Goal: Feedback & Contribution: Submit feedback/report problem

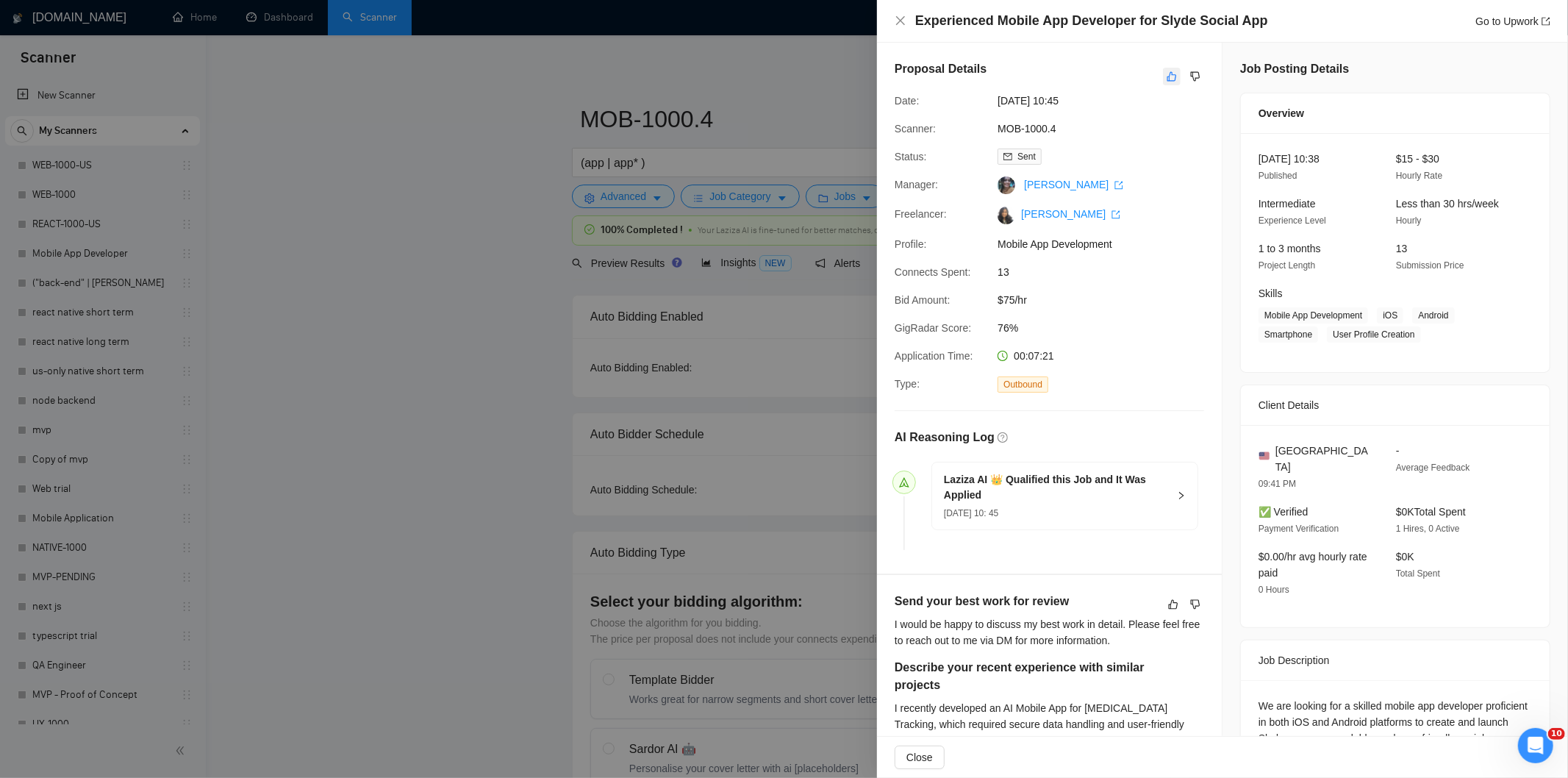
click at [1167, 78] on icon "like" at bounding box center [1172, 77] width 9 height 9
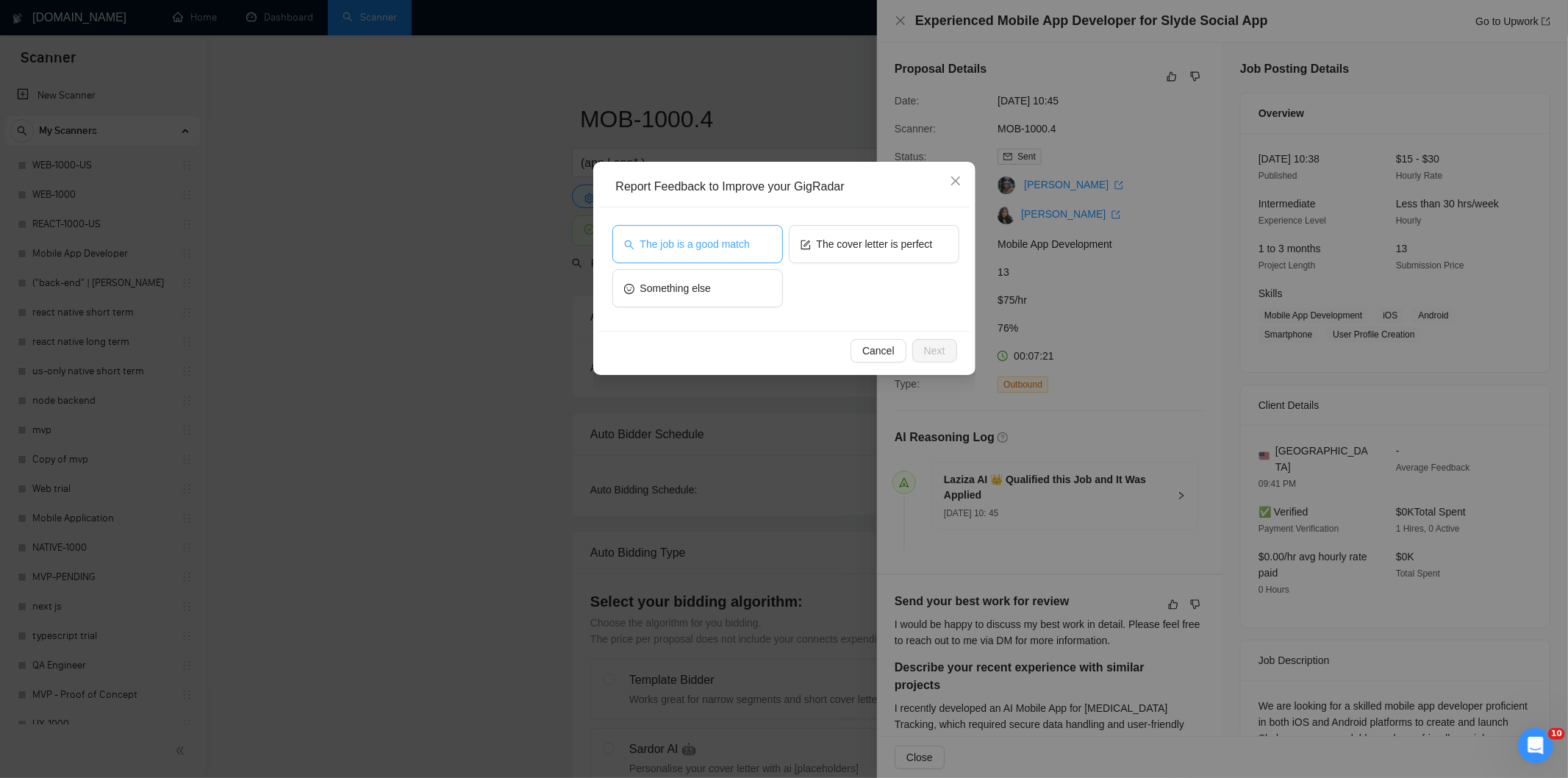
click at [737, 236] on span "The job is a good match" at bounding box center [695, 244] width 110 height 16
click at [941, 350] on span "Next" at bounding box center [935, 350] width 21 height 16
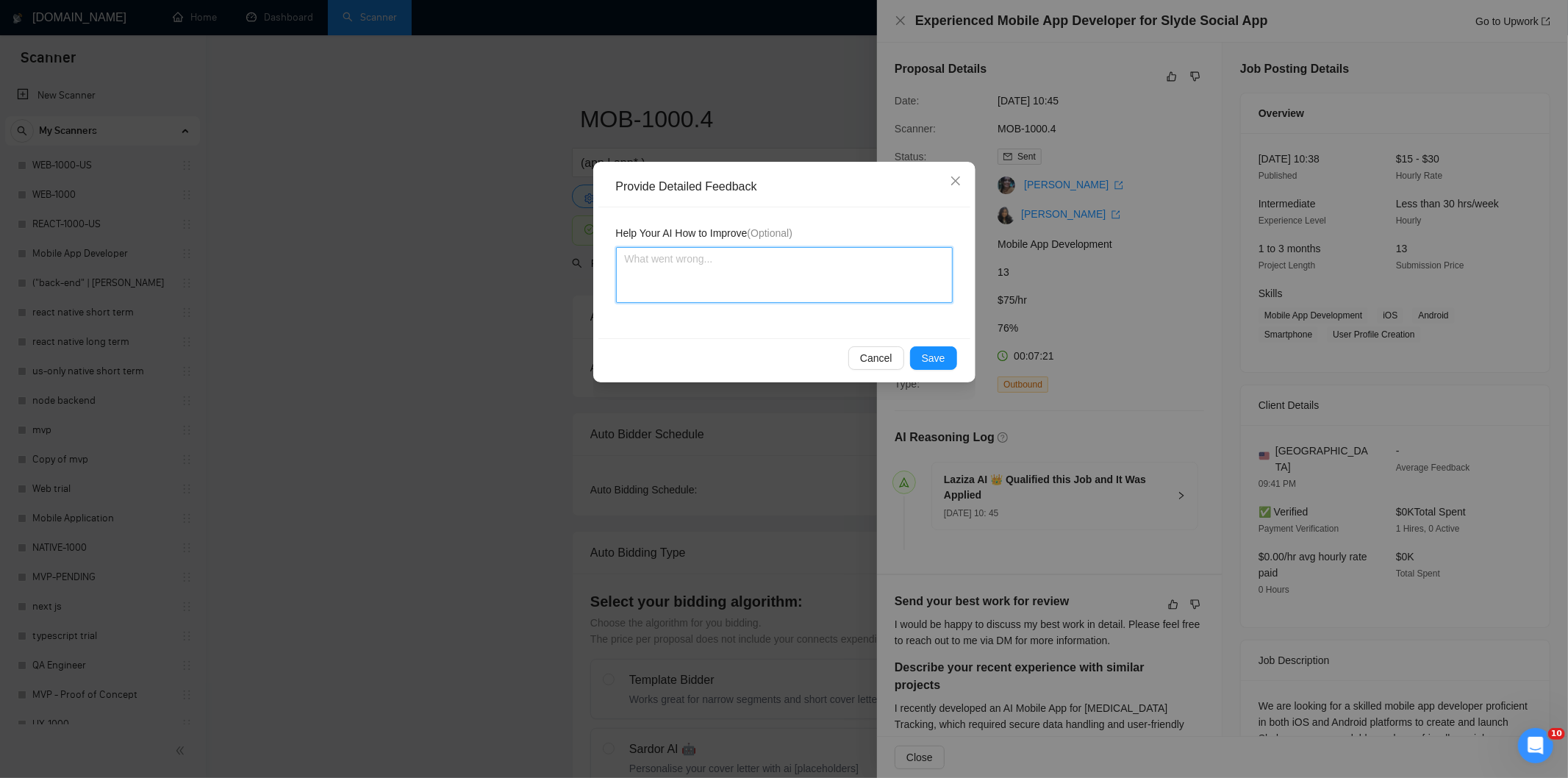
click at [856, 286] on textarea at bounding box center [784, 275] width 337 height 56
paste textarea "Good fit — the project is greenfield (no existing code), welcomes agencies, use…"
type textarea "Good fit — the project is greenfield (no existing code), welcomes agencies, use…"
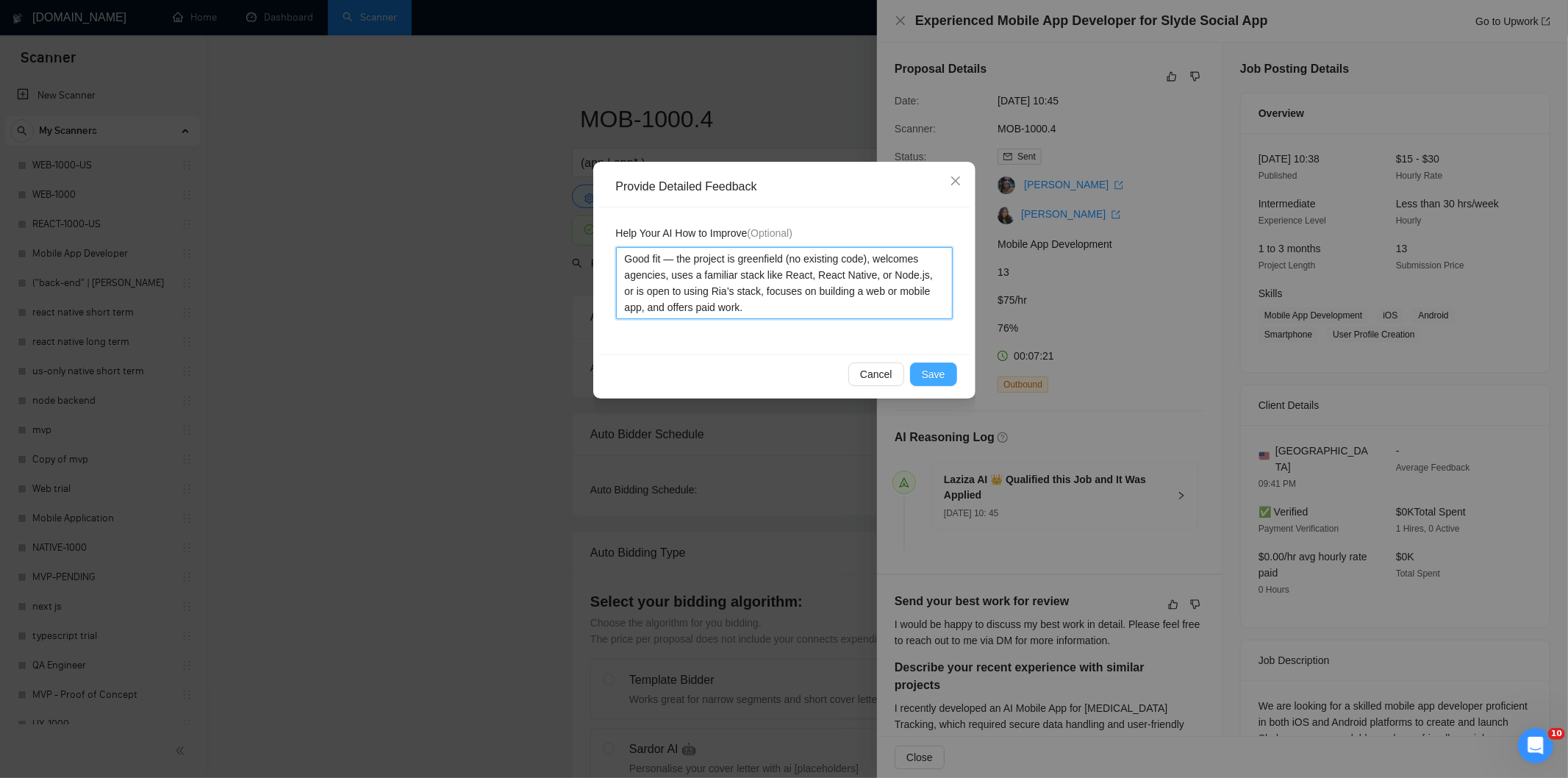
type textarea "Good fit — the project is greenfield (no existing code), welcomes agencies, use…"
click at [952, 368] on button "Save" at bounding box center [934, 374] width 47 height 23
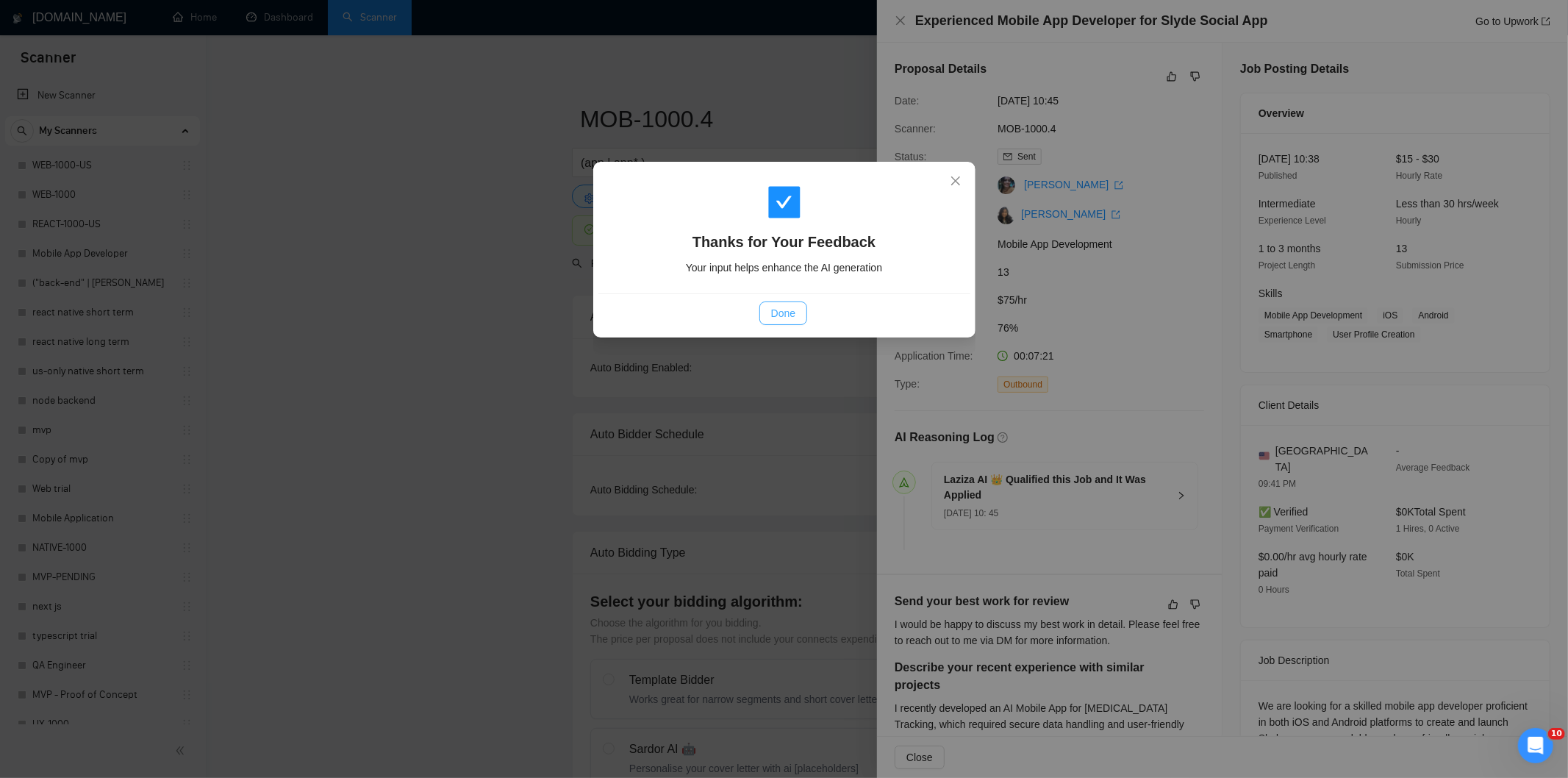
click at [798, 312] on button "Done" at bounding box center [783, 313] width 47 height 23
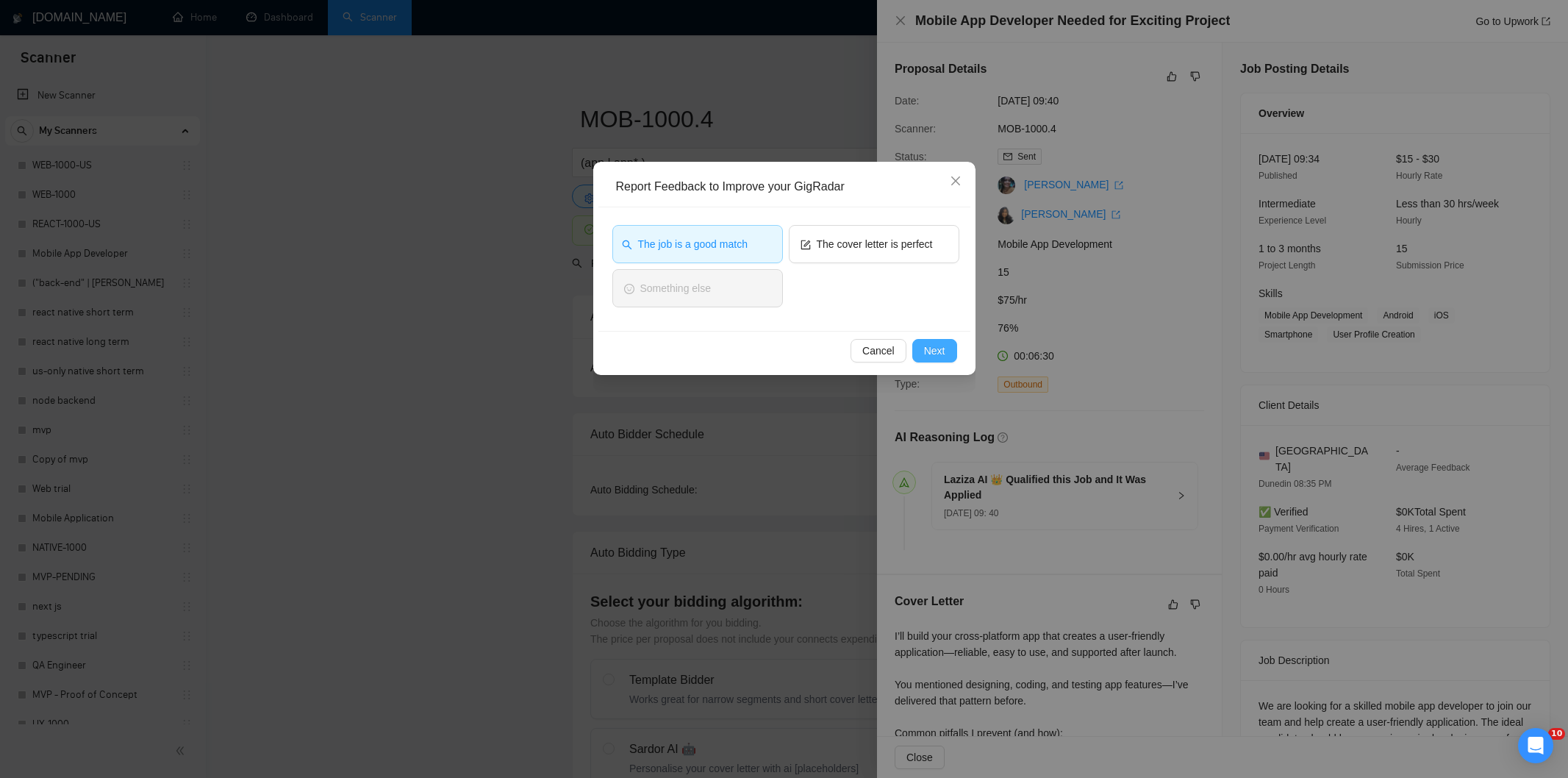
click at [952, 355] on button "Next" at bounding box center [935, 351] width 45 height 23
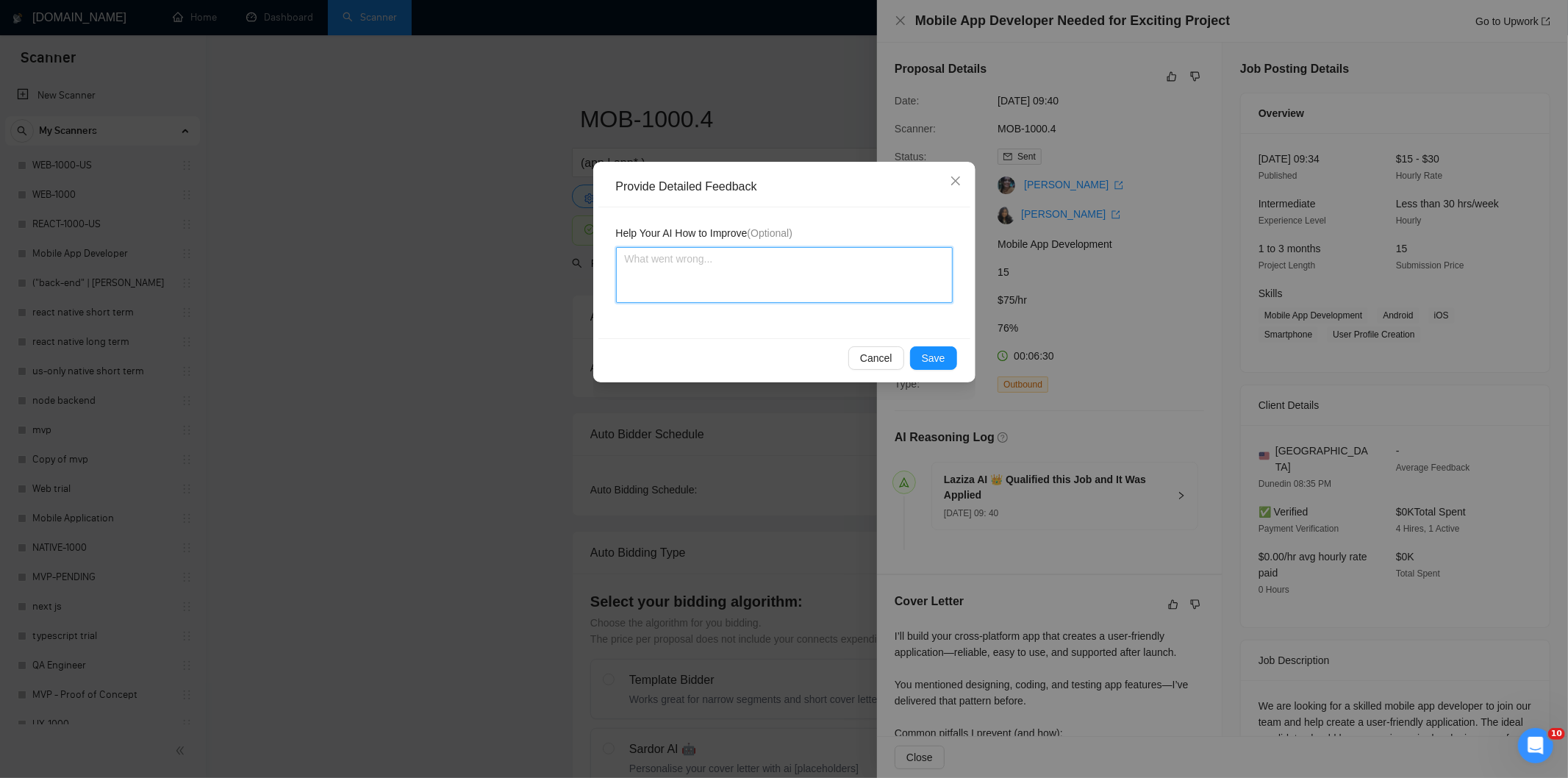
click at [865, 291] on textarea at bounding box center [784, 275] width 337 height 56
paste textarea "Good fit — the project is greenfield (no existing code), welcomes agencies, use…"
type textarea "Good fit — the project is greenfield (no existing code), welcomes agencies, use…"
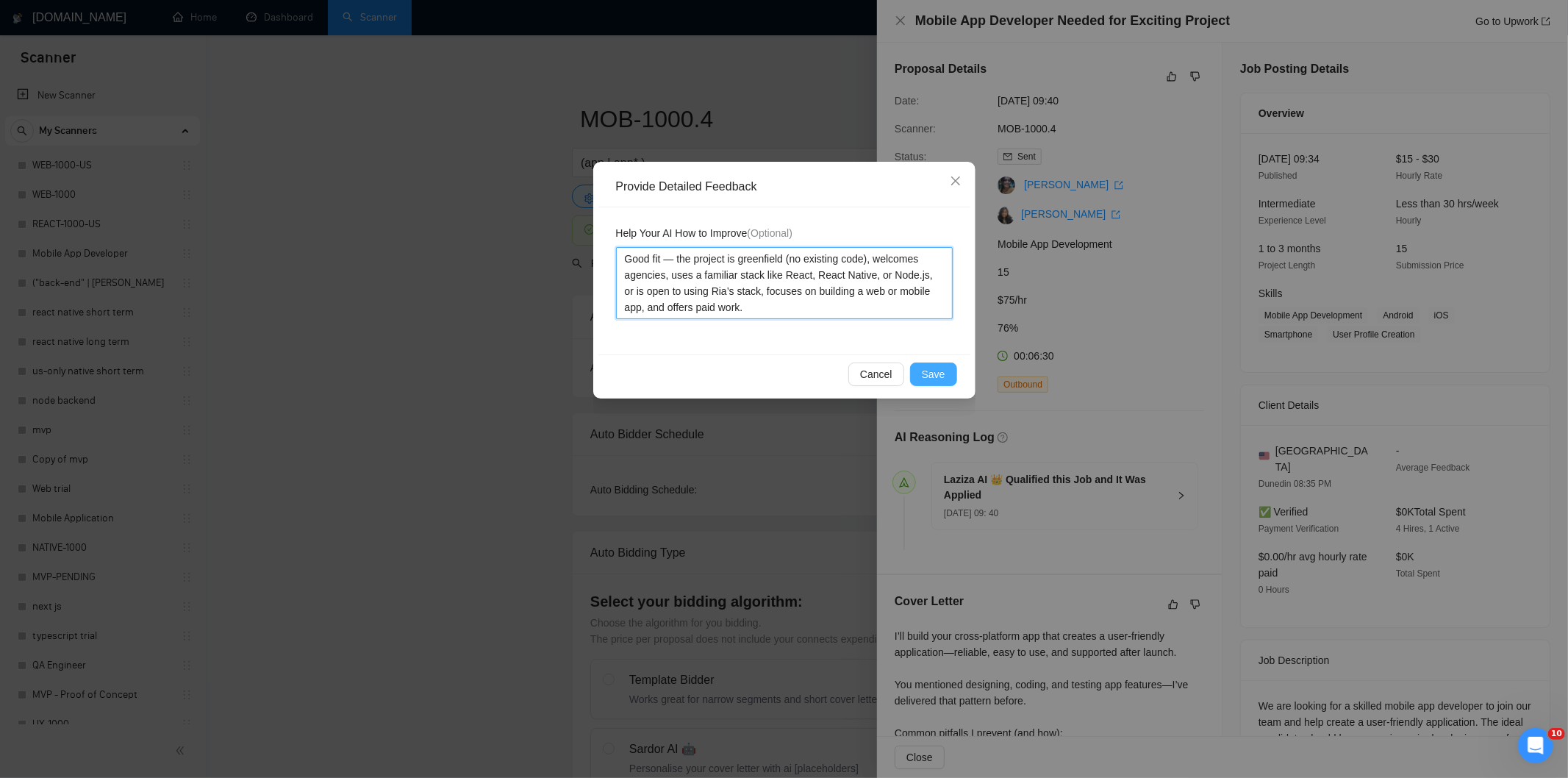
type textarea "Good fit — the project is greenfield (no existing code), welcomes agencies, use…"
click at [939, 377] on span "Save" at bounding box center [934, 374] width 23 height 16
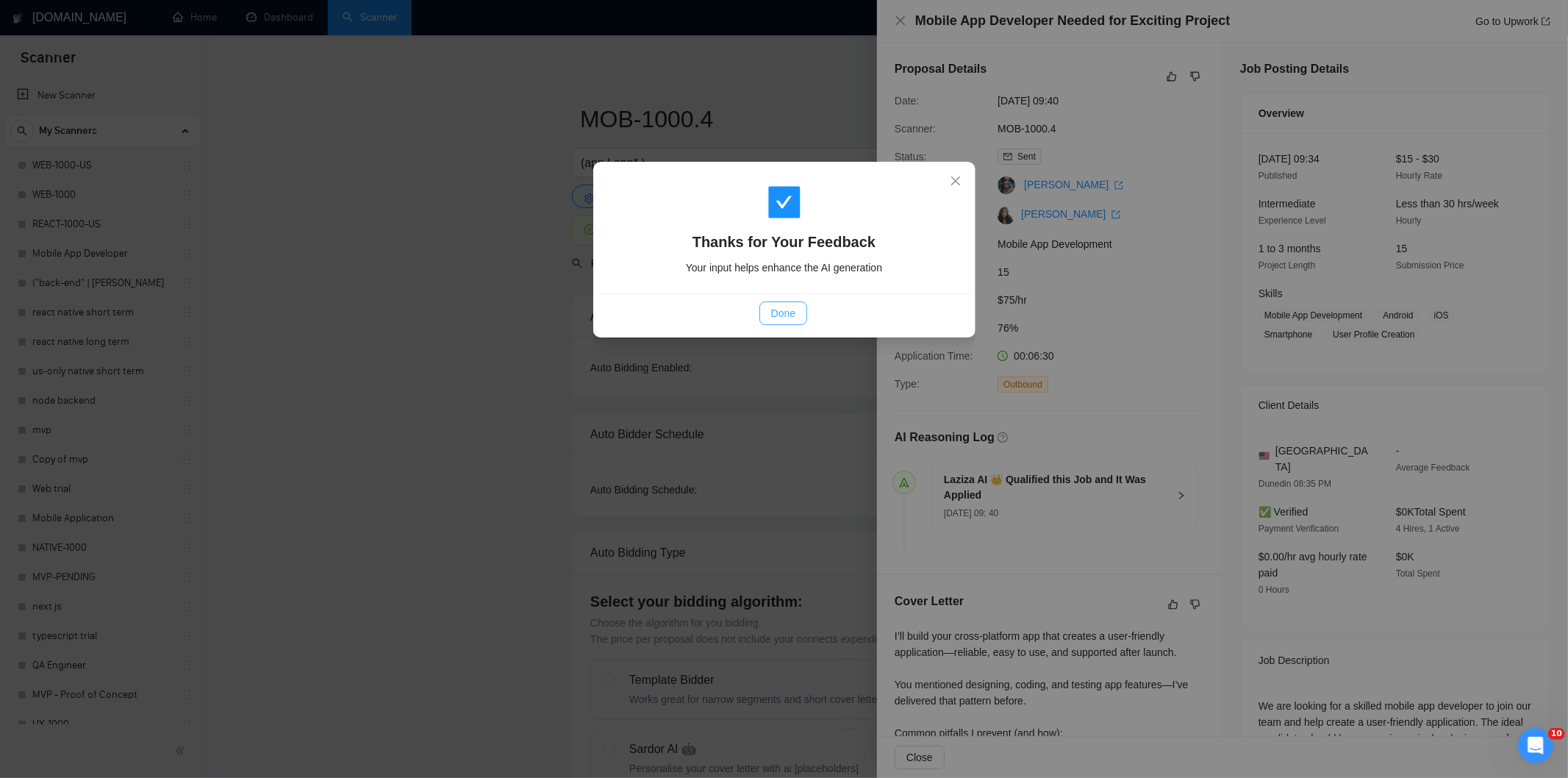
click at [793, 311] on span "Done" at bounding box center [783, 313] width 24 height 16
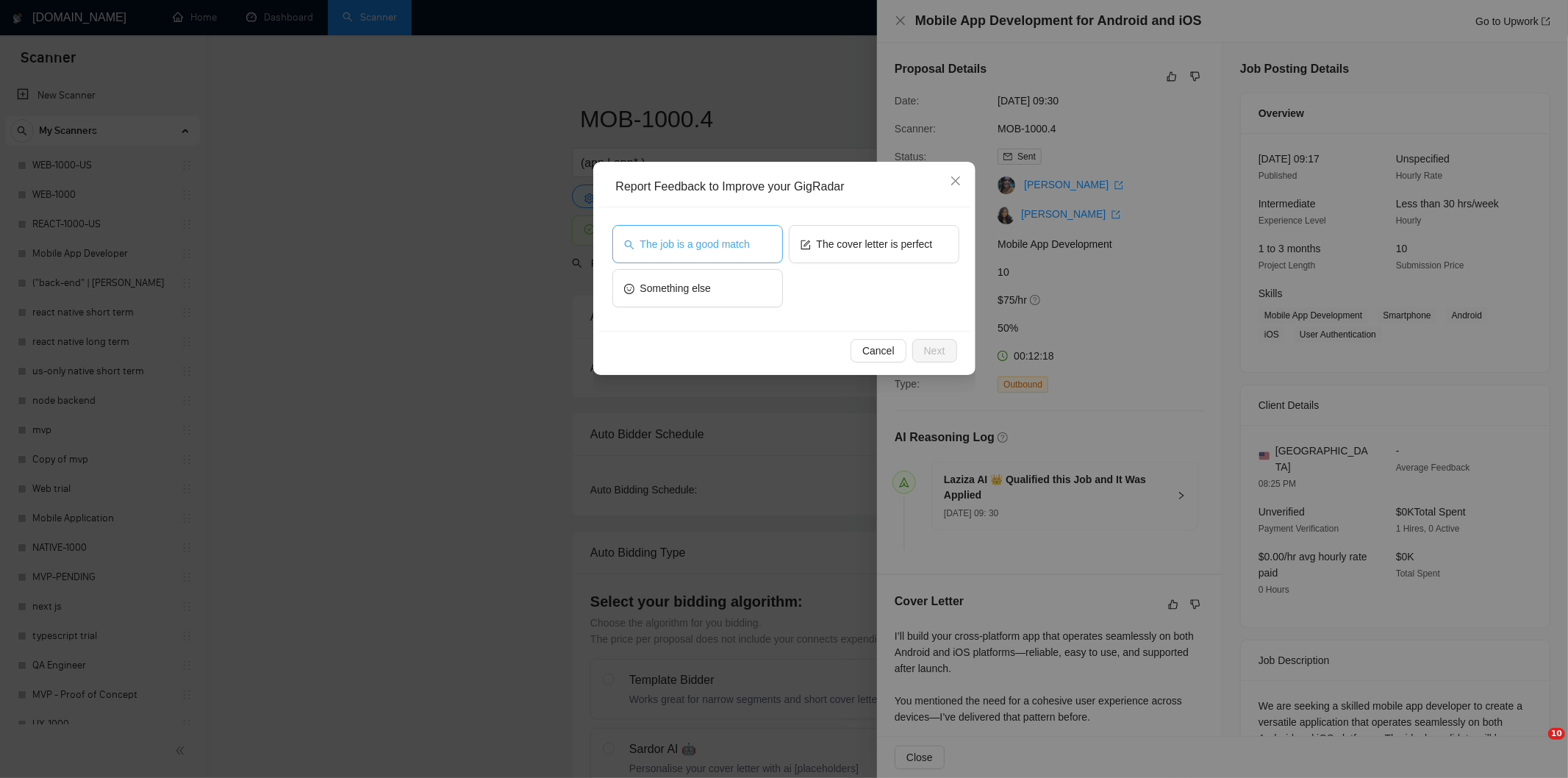
click at [739, 247] on span "The job is a good match" at bounding box center [695, 244] width 110 height 16
click at [938, 348] on span "Next" at bounding box center [935, 350] width 21 height 16
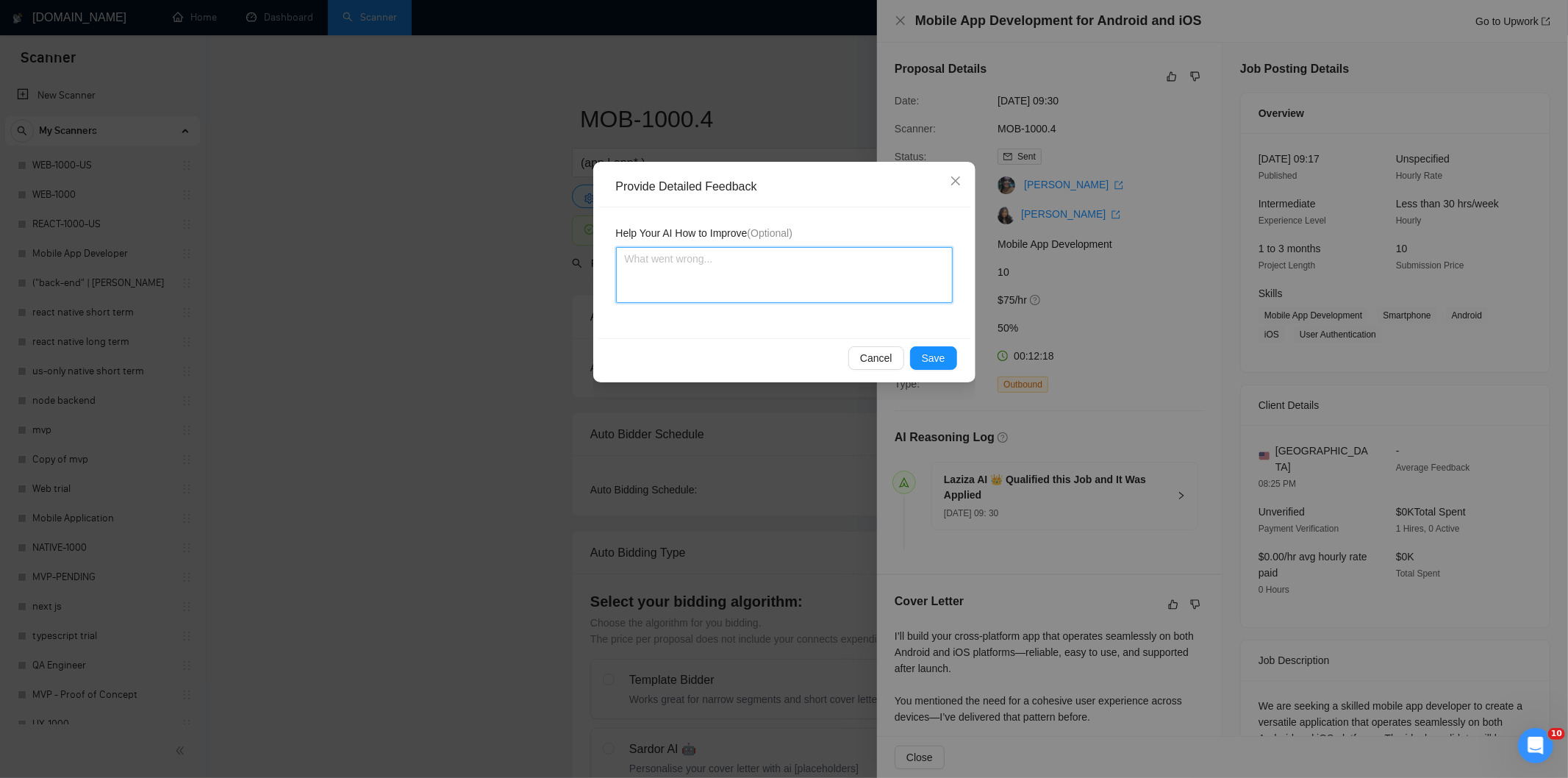
click at [802, 269] on textarea at bounding box center [784, 275] width 337 height 56
paste textarea "Good fit — the project is greenfield (no existing code), welcomes agencies, use…"
type textarea "Good fit — the project is greenfield (no existing code), welcomes agencies, use…"
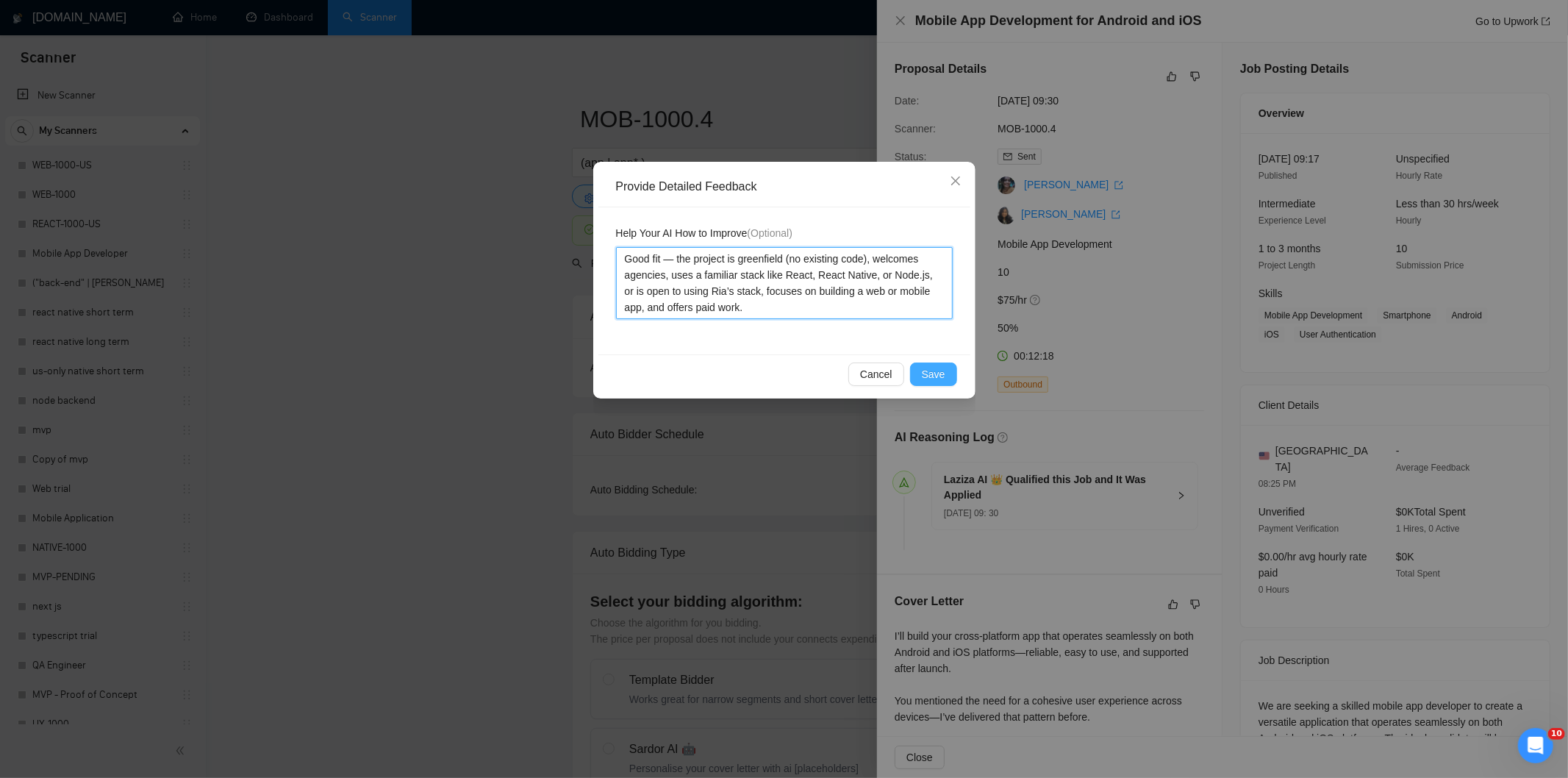
type textarea "Good fit — the project is greenfield (no existing code), welcomes agencies, use…"
click at [935, 373] on span "Save" at bounding box center [934, 374] width 23 height 16
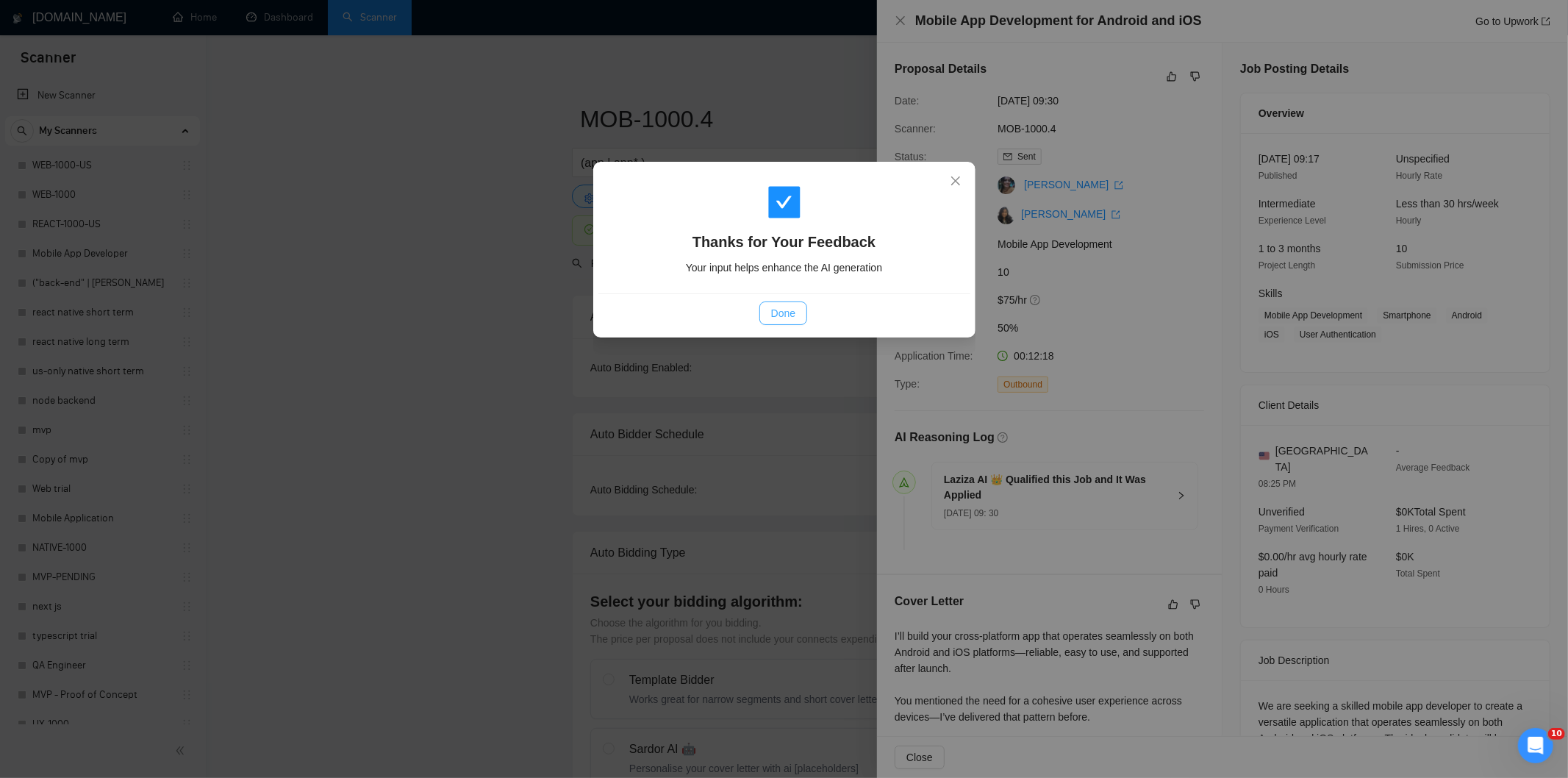
click at [780, 317] on span "Done" at bounding box center [783, 313] width 24 height 16
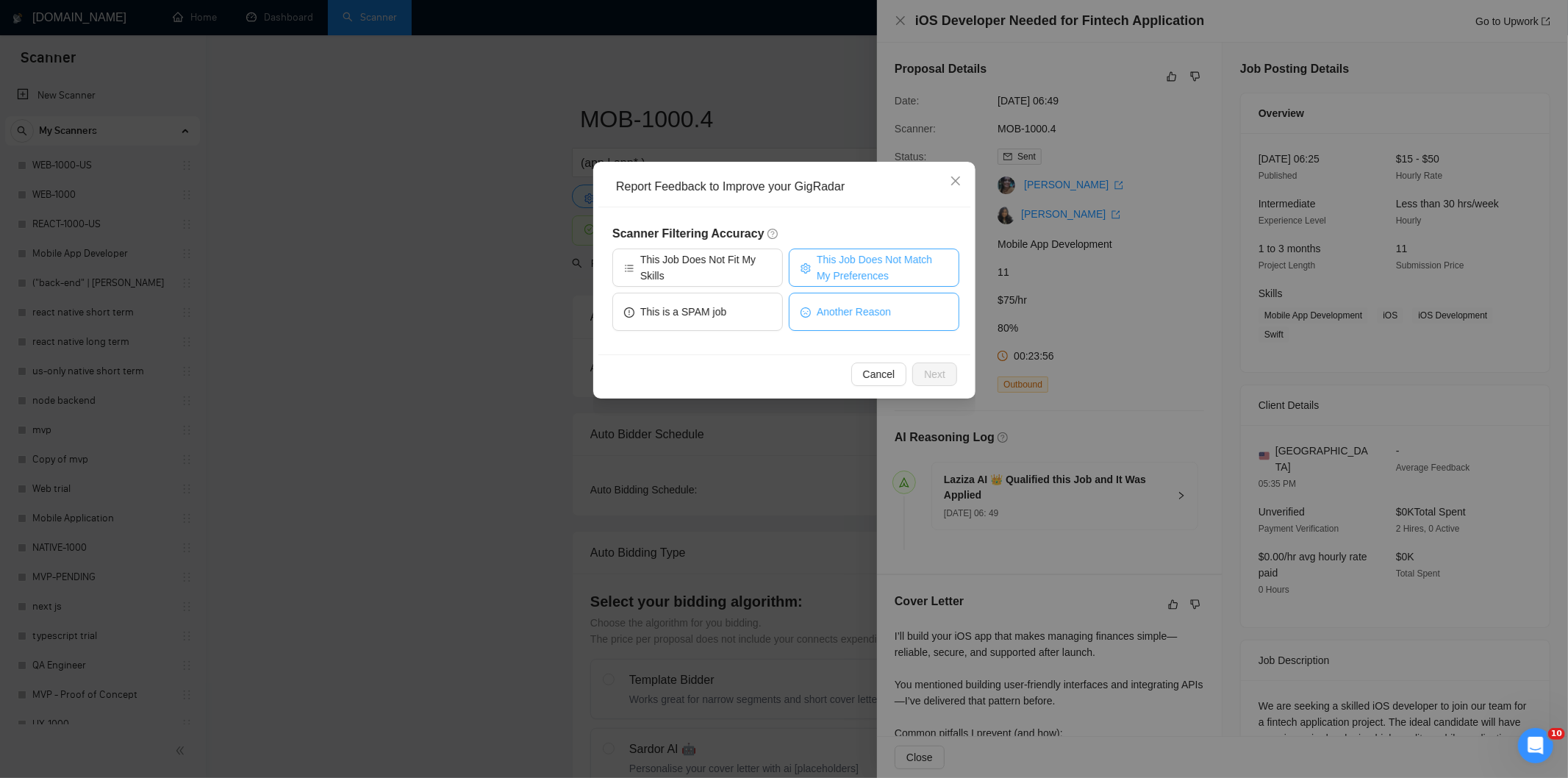
click at [836, 261] on span "This Job Does Not Match My Preferences" at bounding box center [882, 268] width 131 height 33
click at [932, 377] on span "Next" at bounding box center [935, 374] width 21 height 16
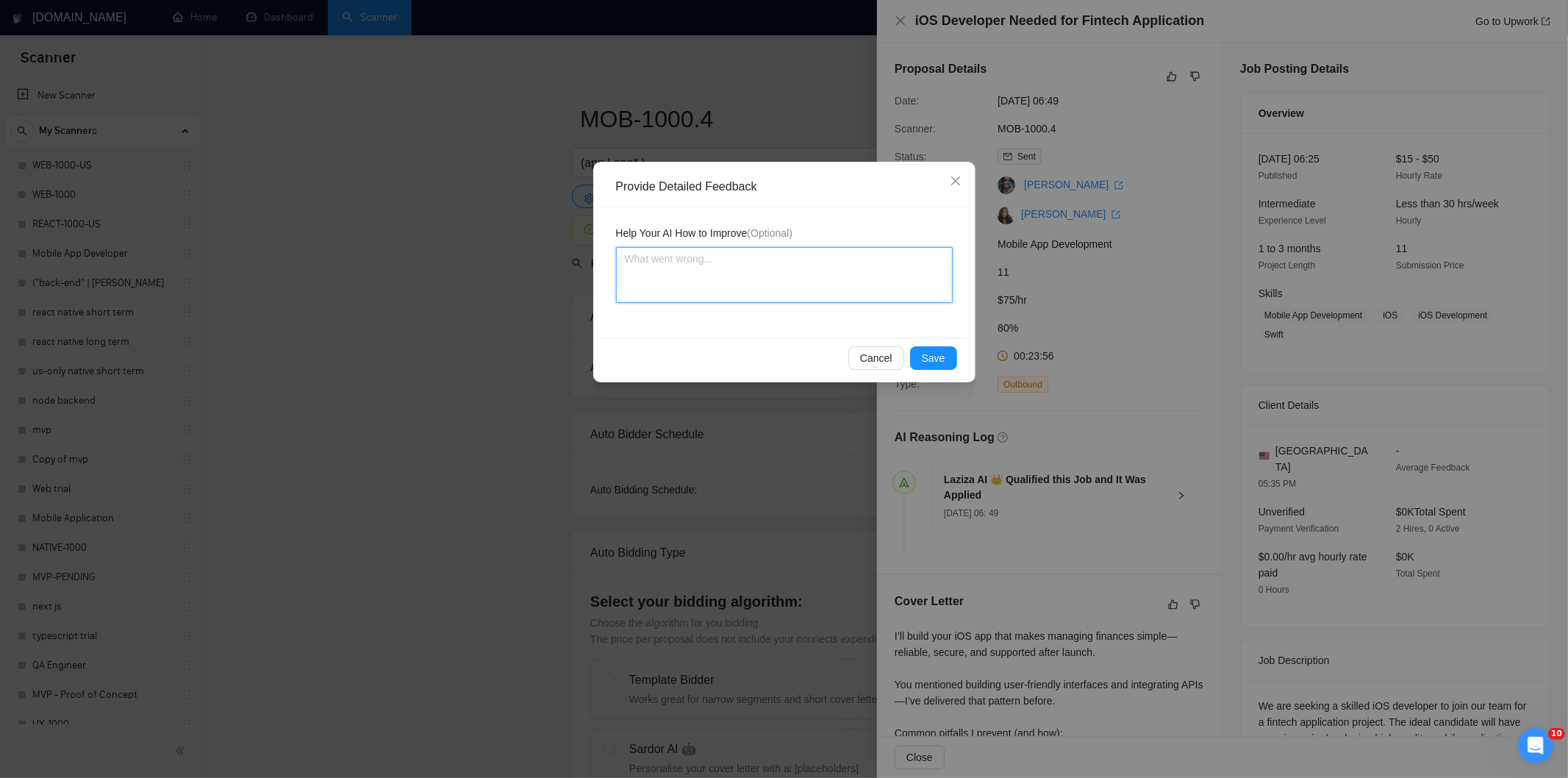
click at [844, 277] on textarea at bounding box center [784, 275] width 337 height 56
paste textarea "Not a fit — the client prefers to hire a solo developer, but Ria is an agency. …"
type textarea "Not a fit — the client prefers to hire a solo developer, but Ria is an agency. …"
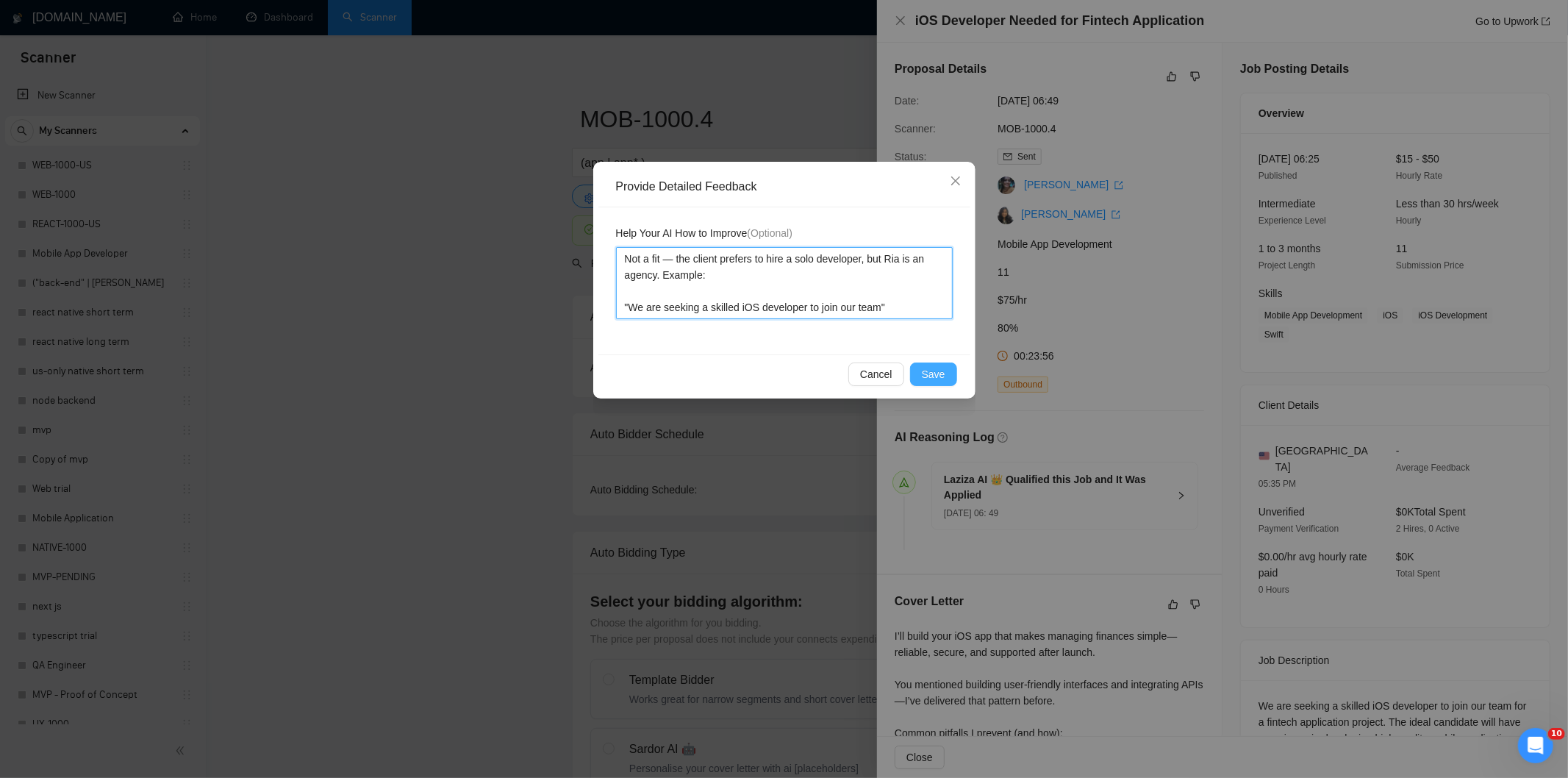
type textarea "Not a fit — the client prefers to hire a solo developer, but Ria is an agency. …"
click at [935, 373] on span "Save" at bounding box center [934, 374] width 23 height 16
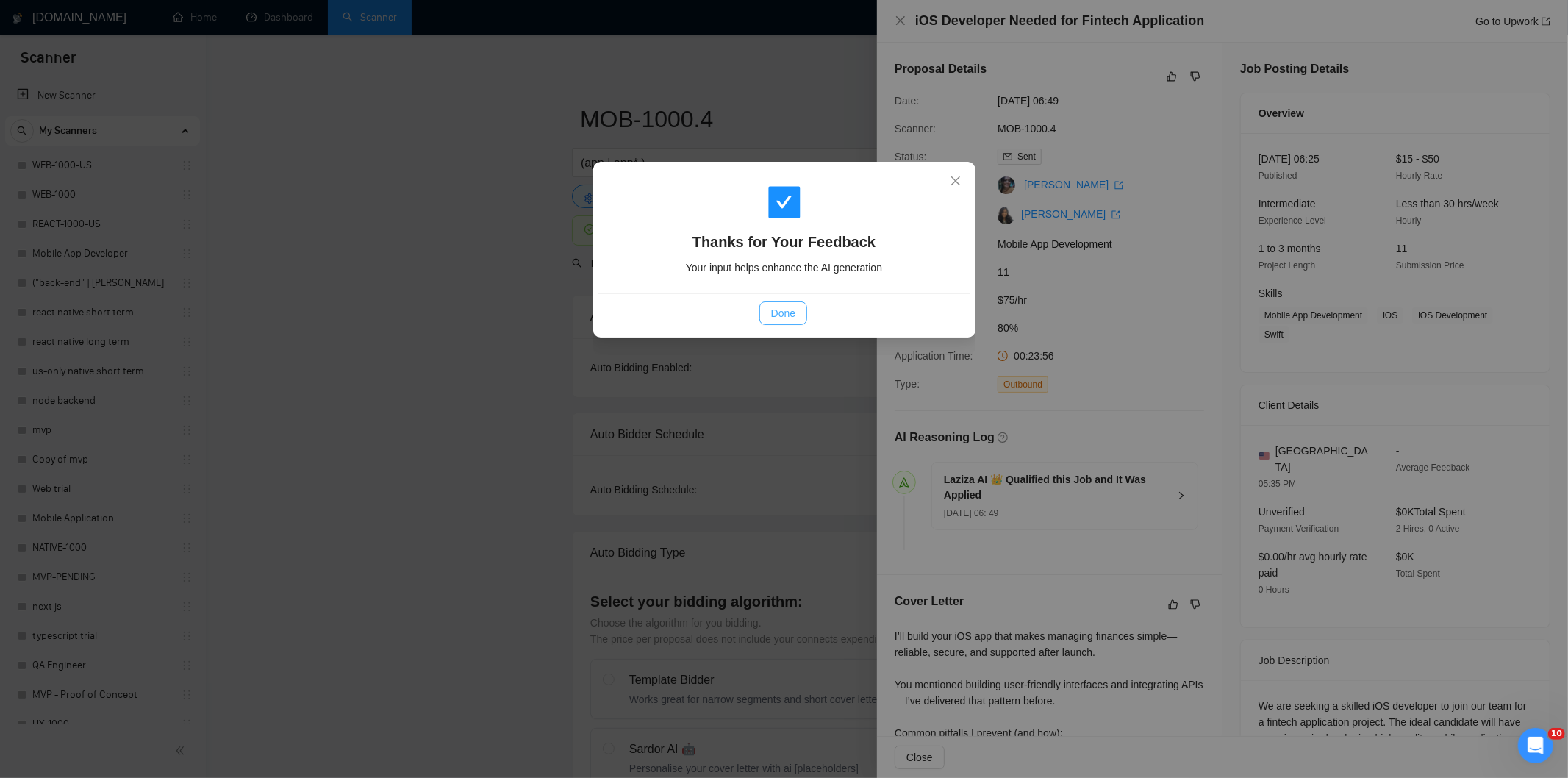
click at [791, 314] on span "Done" at bounding box center [783, 313] width 24 height 16
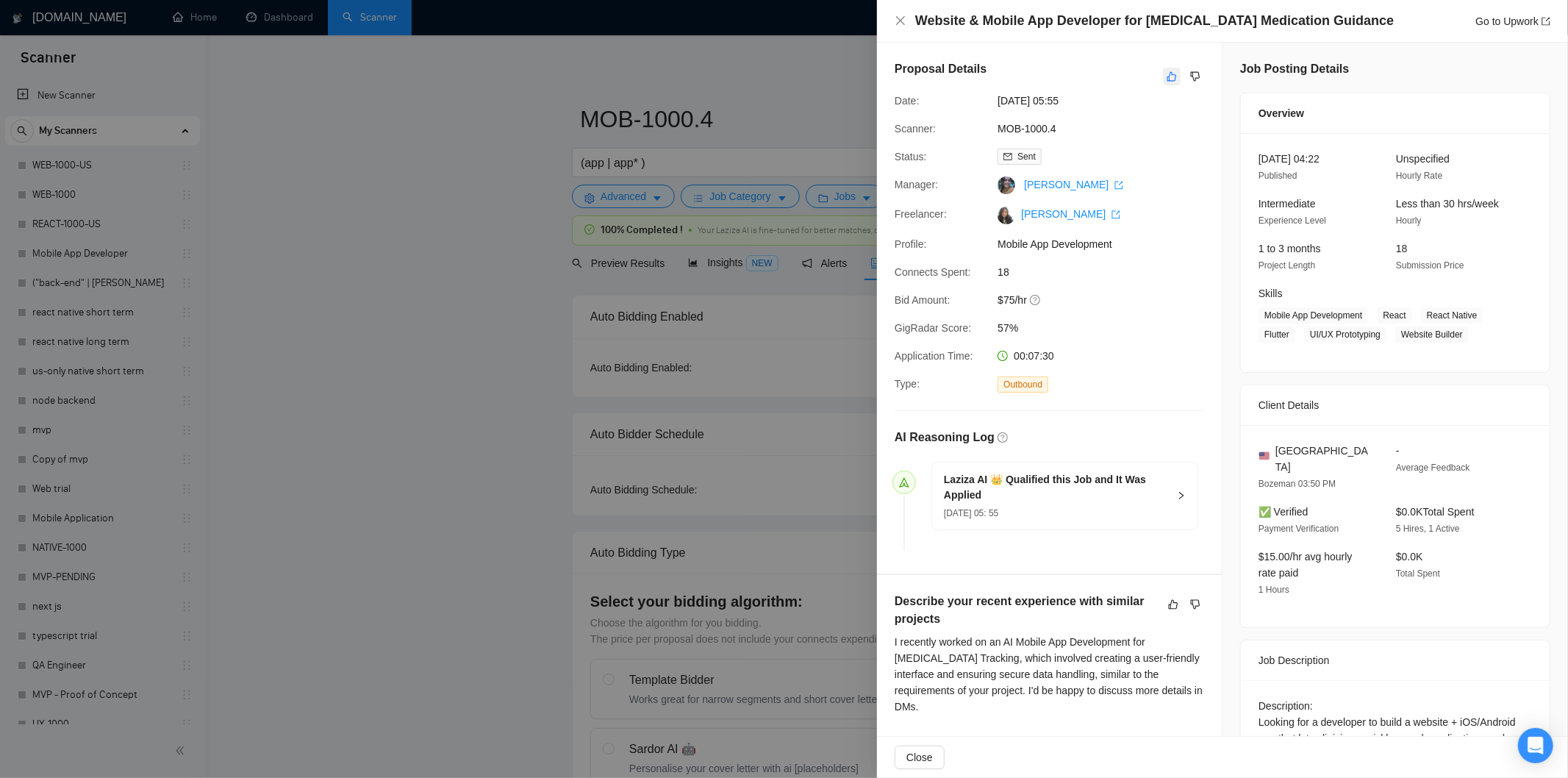
click at [1172, 76] on button "button" at bounding box center [1172, 76] width 18 height 18
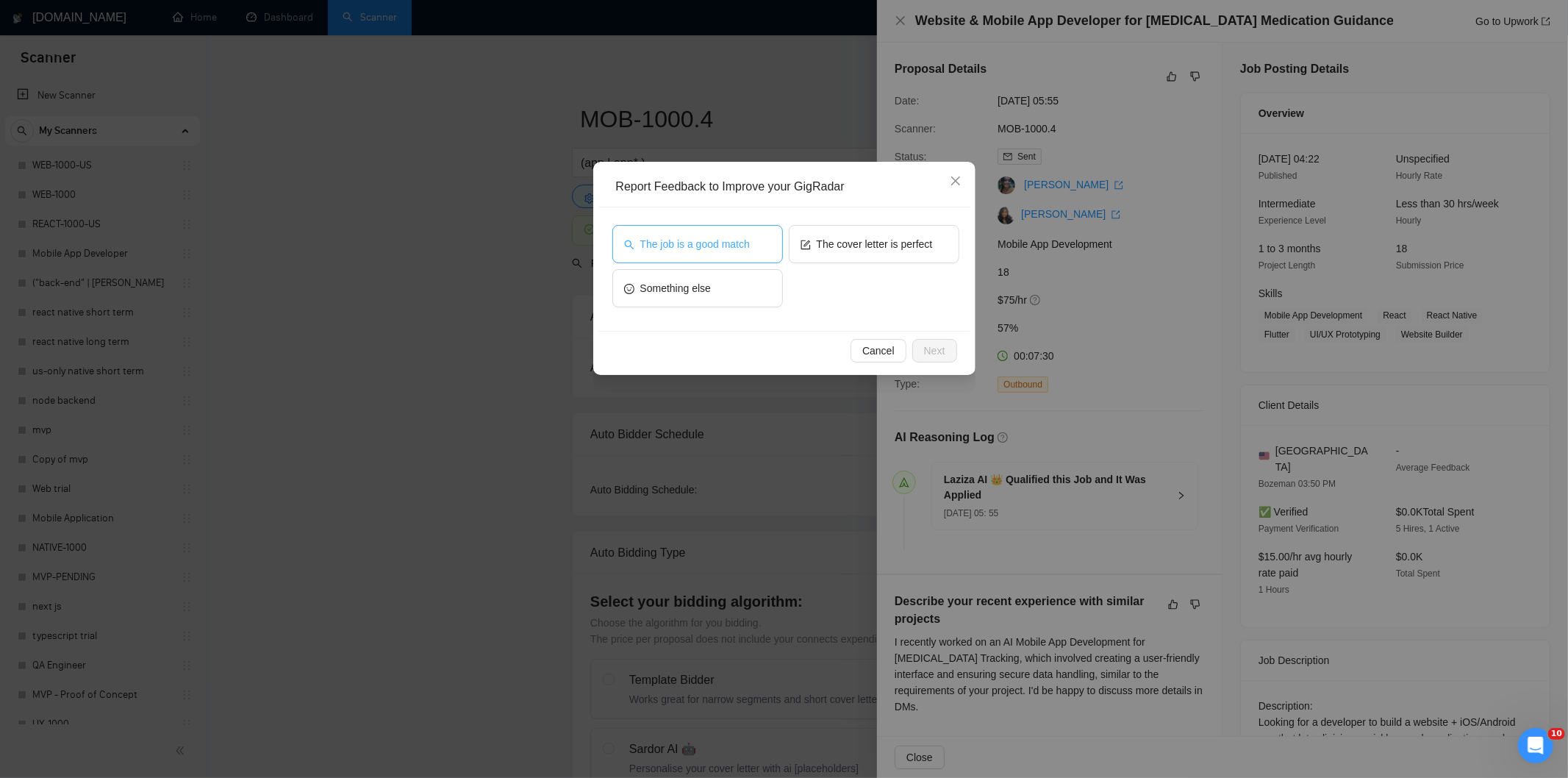
click at [707, 247] on span "The job is a good match" at bounding box center [695, 244] width 110 height 16
click at [938, 342] on span "Next" at bounding box center [935, 350] width 21 height 16
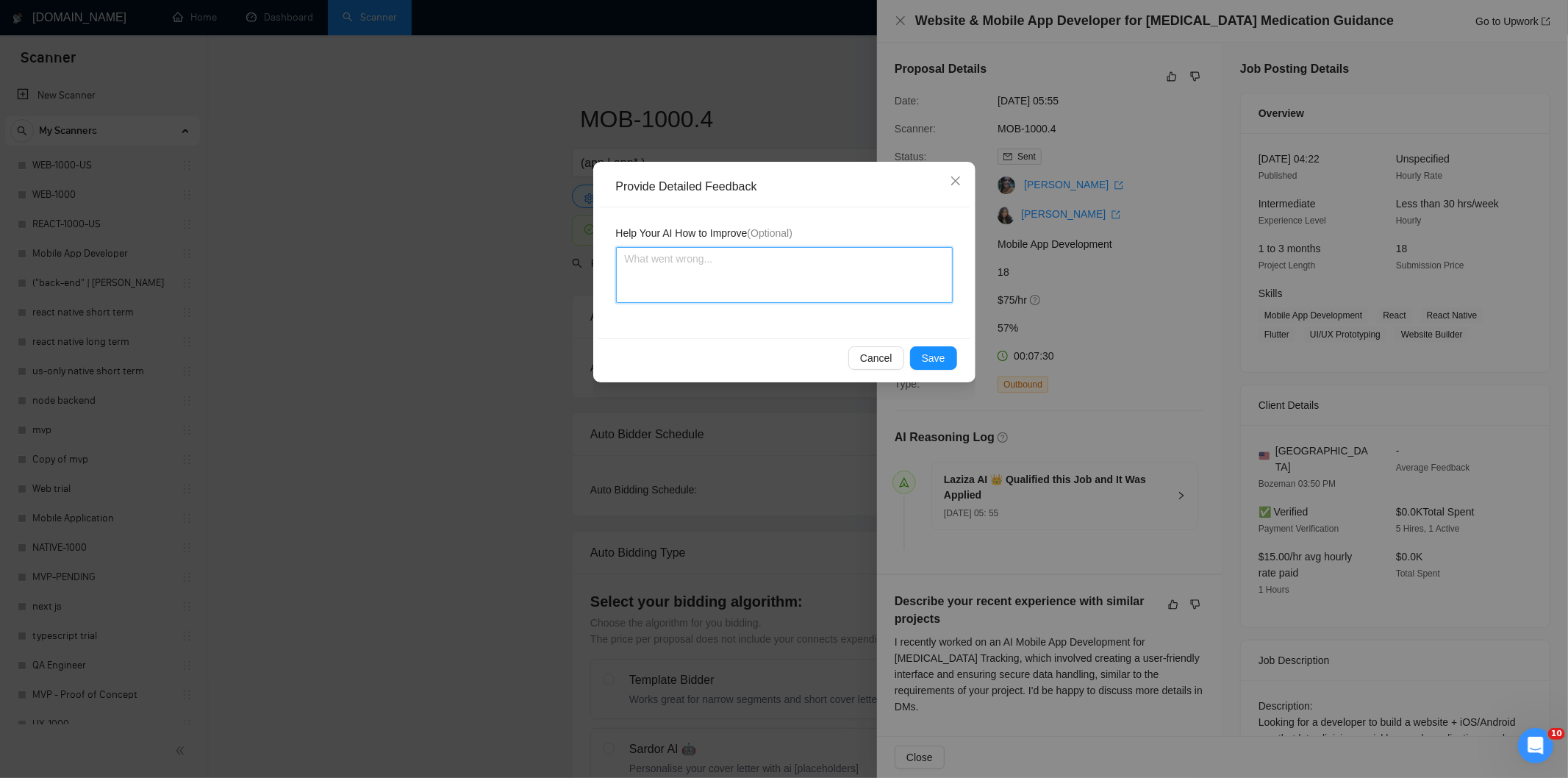
click at [831, 288] on textarea at bounding box center [784, 275] width 337 height 56
paste textarea "Good fit — the project is greenfield (no existing code), welcomes agencies, use…"
type textarea "Good fit — the project is greenfield (no existing code), welcomes agencies, use…"
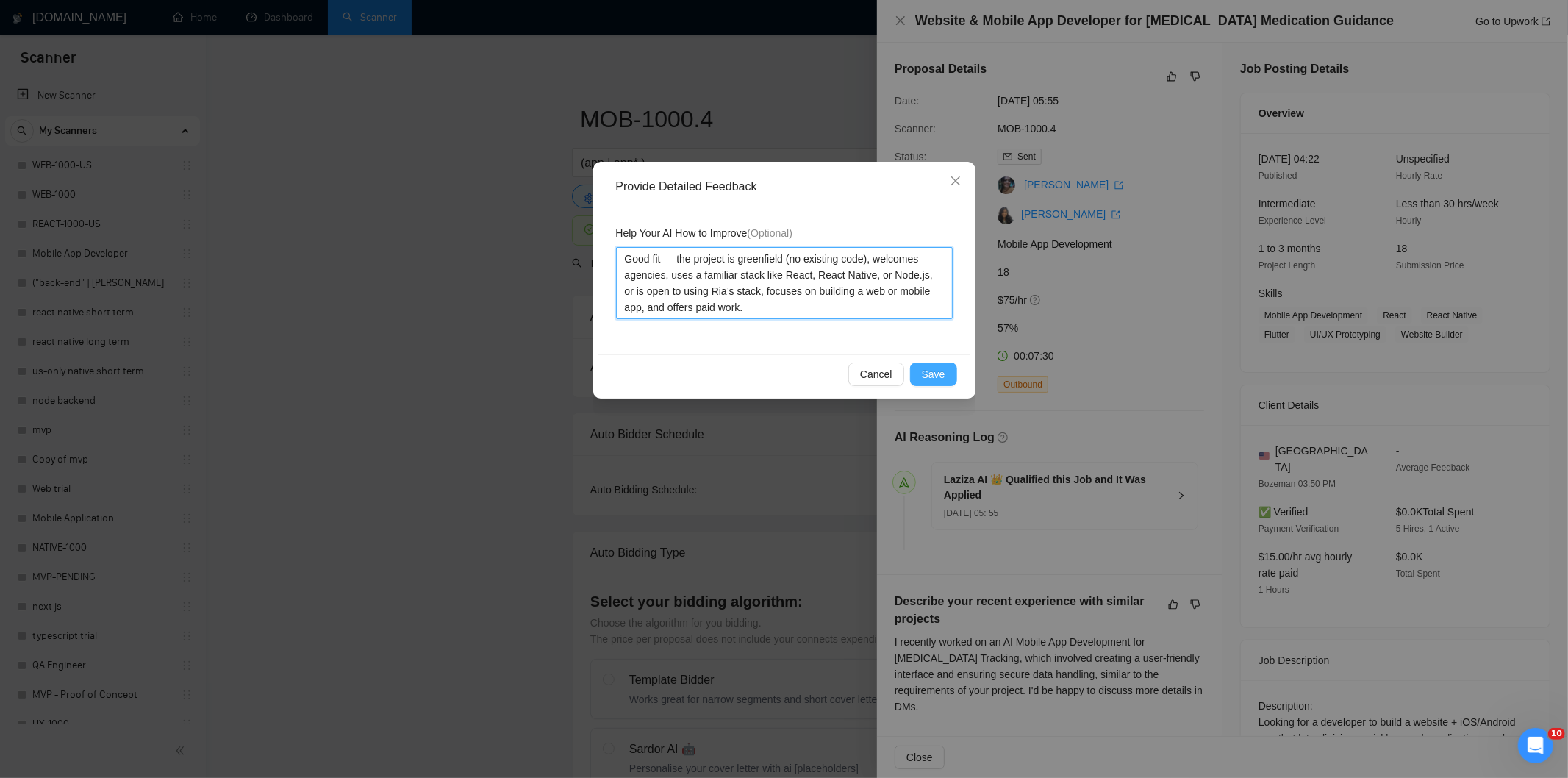
type textarea "Good fit — the project is greenfield (no existing code), welcomes agencies, use…"
click at [939, 370] on span "Save" at bounding box center [934, 374] width 23 height 16
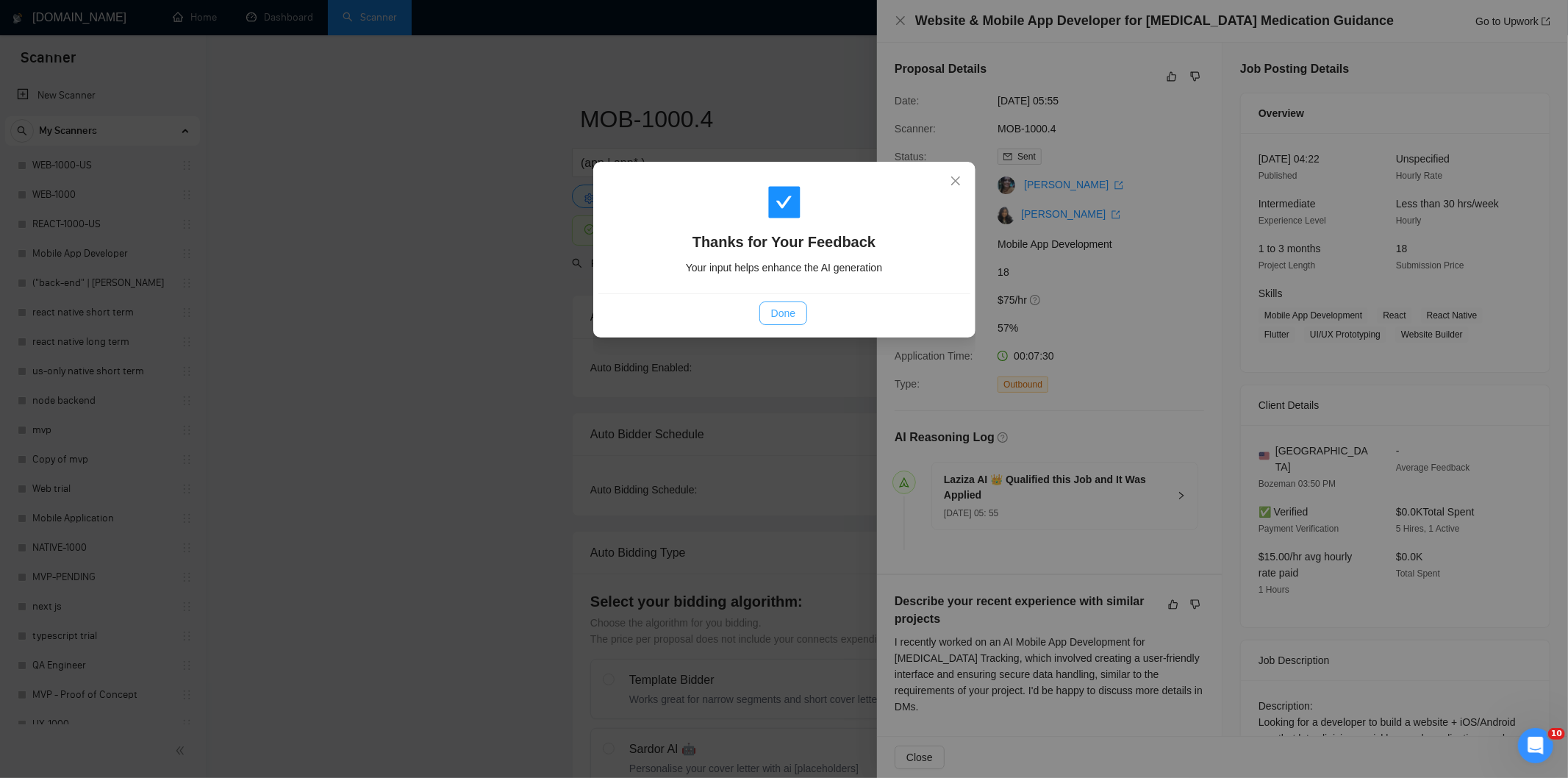
click at [790, 320] on span "Done" at bounding box center [783, 313] width 24 height 16
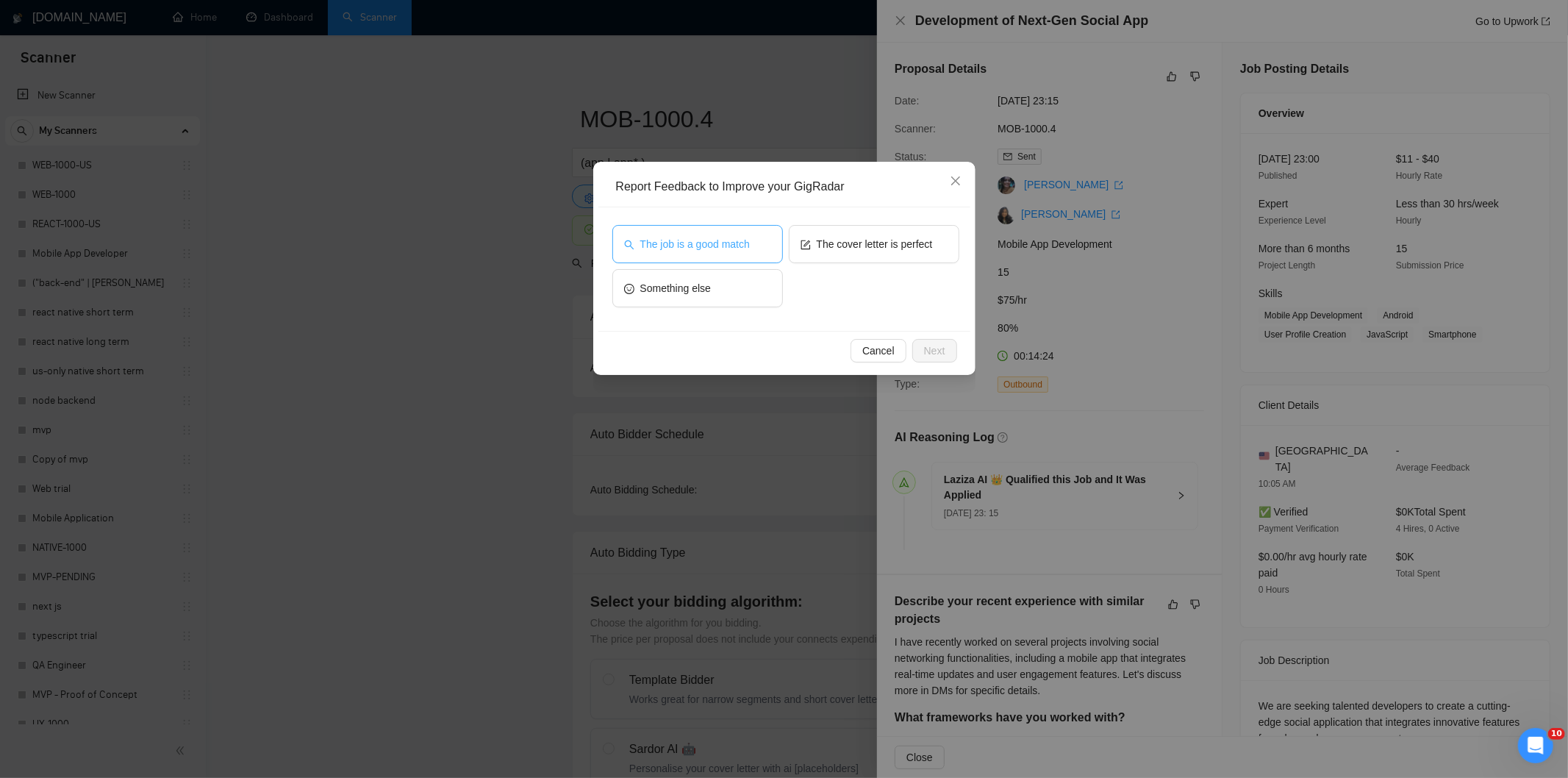
click at [685, 241] on span "The job is a good match" at bounding box center [695, 244] width 110 height 16
click at [942, 344] on span "Next" at bounding box center [935, 350] width 21 height 16
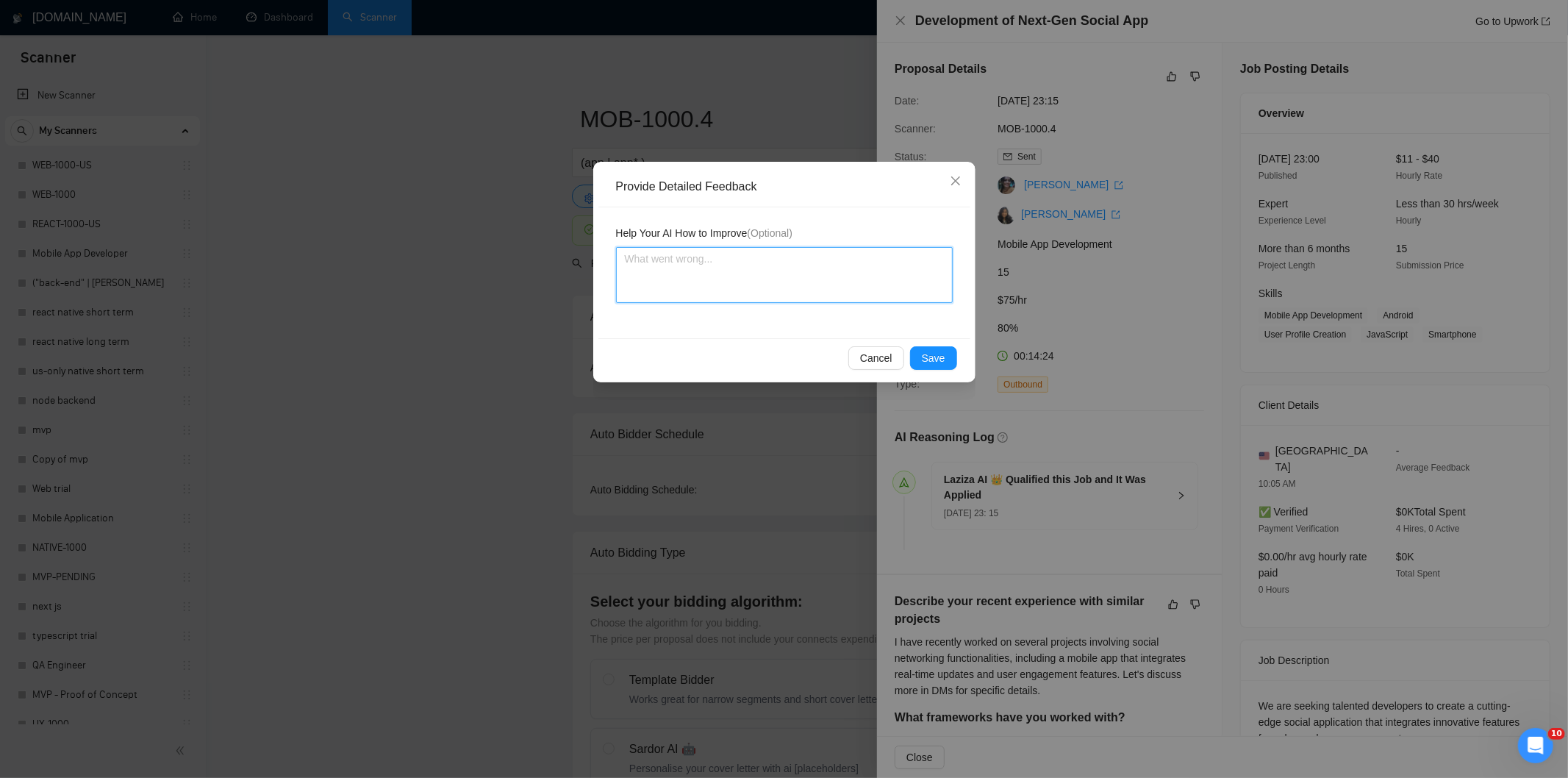
click at [838, 292] on textarea at bounding box center [784, 275] width 337 height 56
paste textarea "Good fit — the project is greenfield (no existing code), welcomes agencies, use…"
type textarea "Good fit — the project is greenfield (no existing code), welcomes agencies, use…"
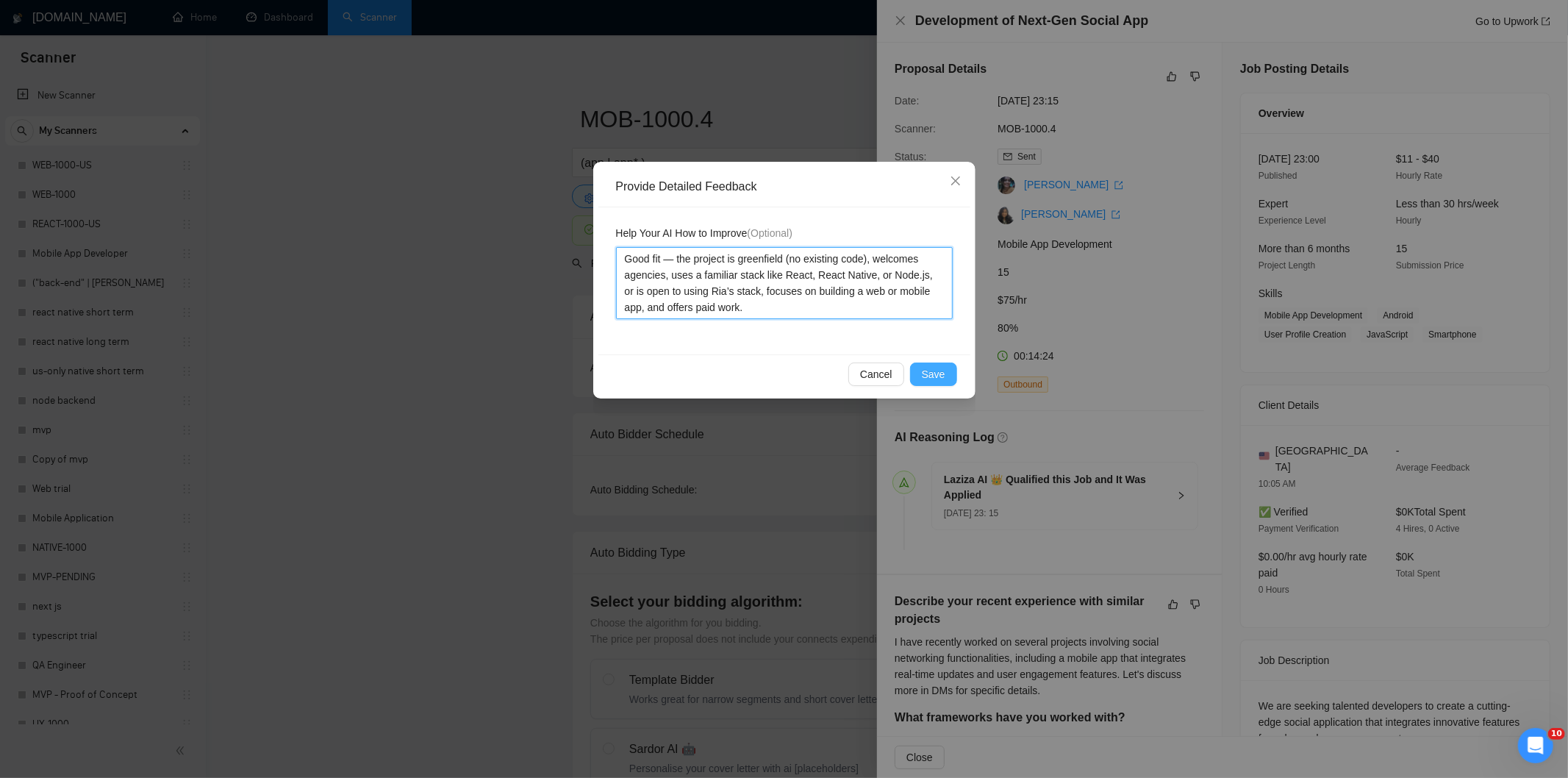
type textarea "Good fit — the project is greenfield (no existing code), welcomes agencies, use…"
drag, startPoint x: 937, startPoint y: 370, endPoint x: 927, endPoint y: 359, distance: 14.9
click at [938, 370] on span "Save" at bounding box center [934, 374] width 23 height 16
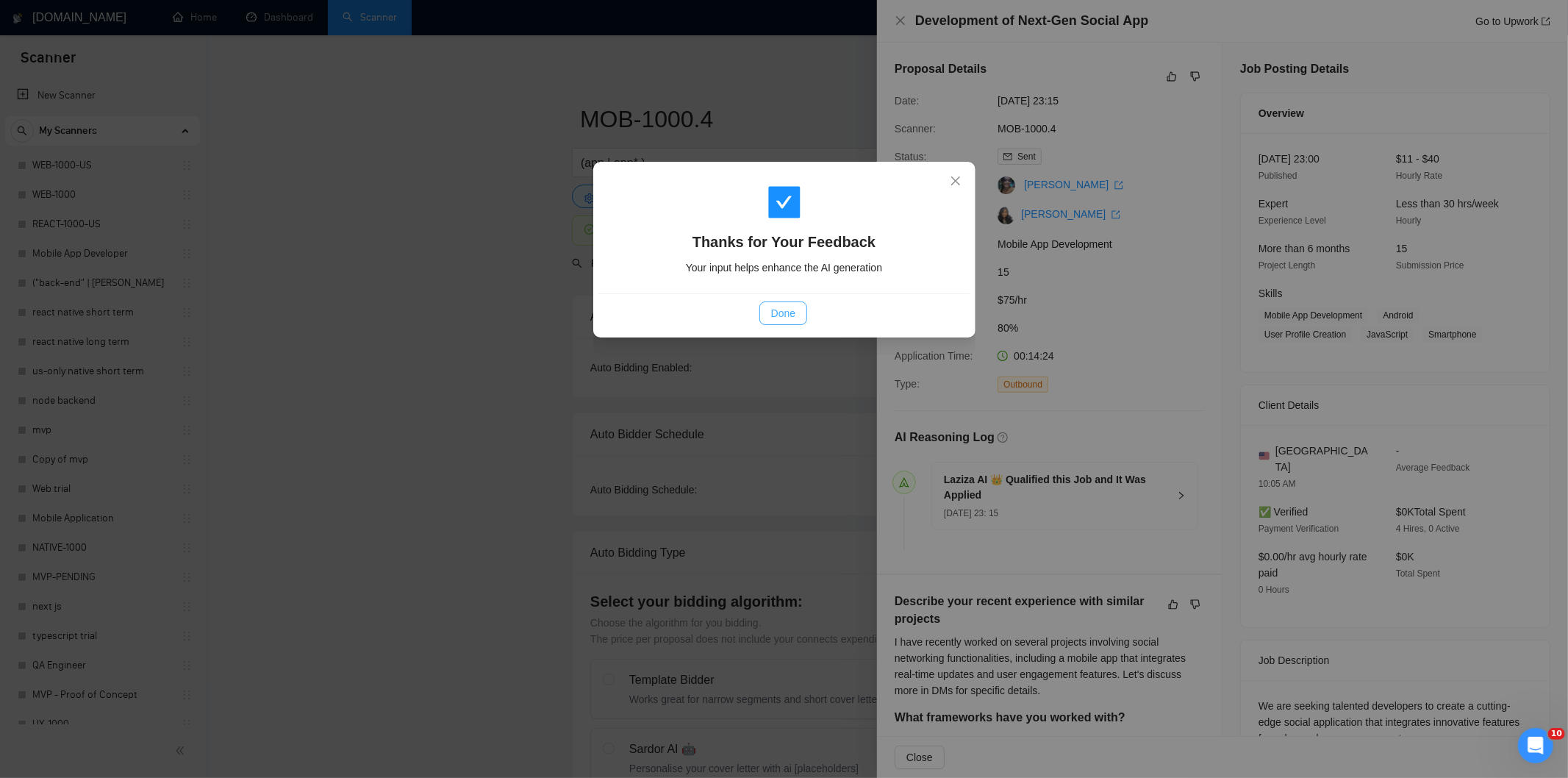
click at [796, 305] on button "Done" at bounding box center [783, 313] width 47 height 23
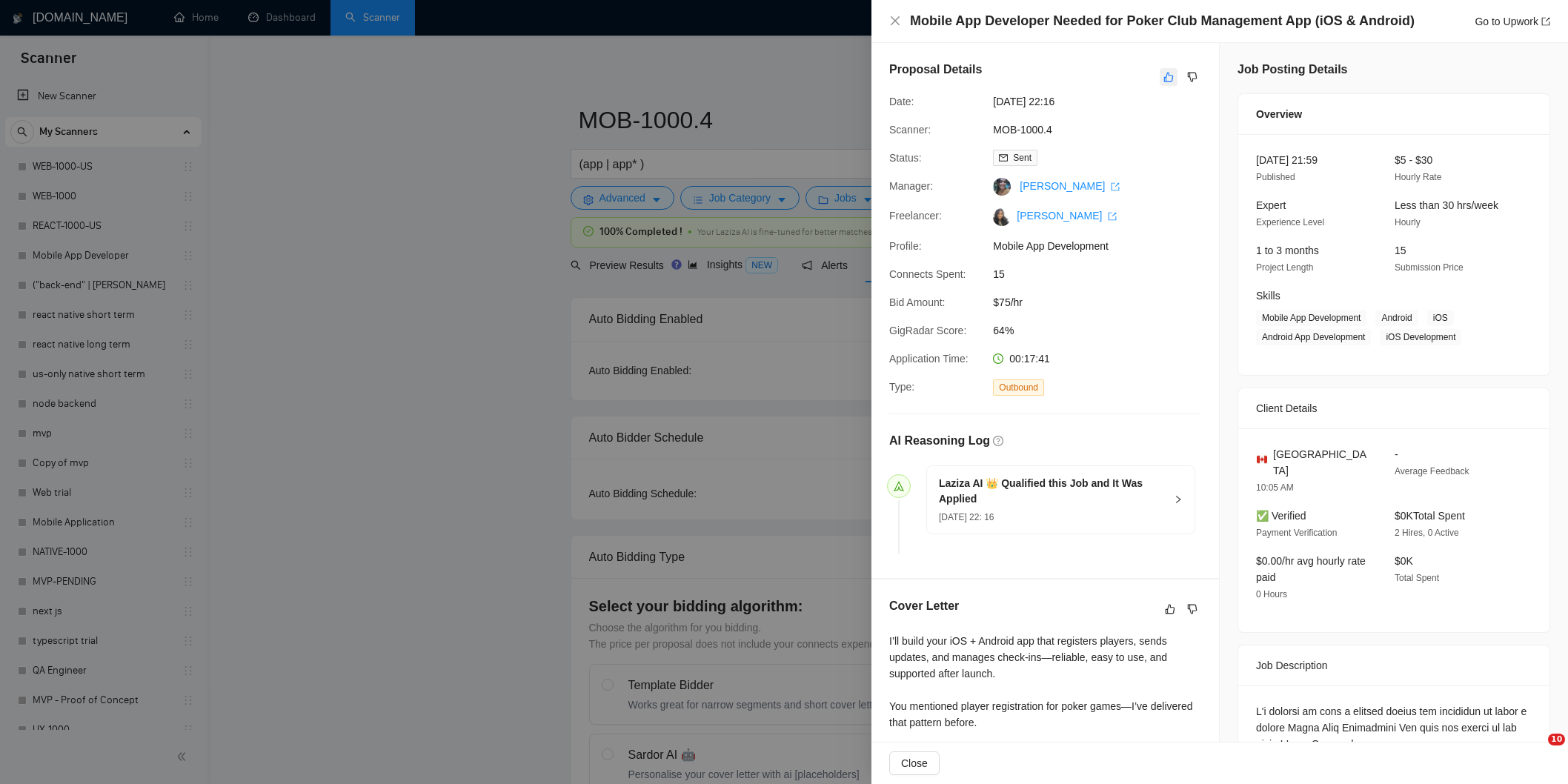
click at [1174, 74] on icon "like" at bounding box center [1169, 78] width 9 height 9
click at [1170, 76] on div "Report Feedback to Improve your GigRadar The job is a good match The cover lett…" at bounding box center [790, 392] width 1581 height 784
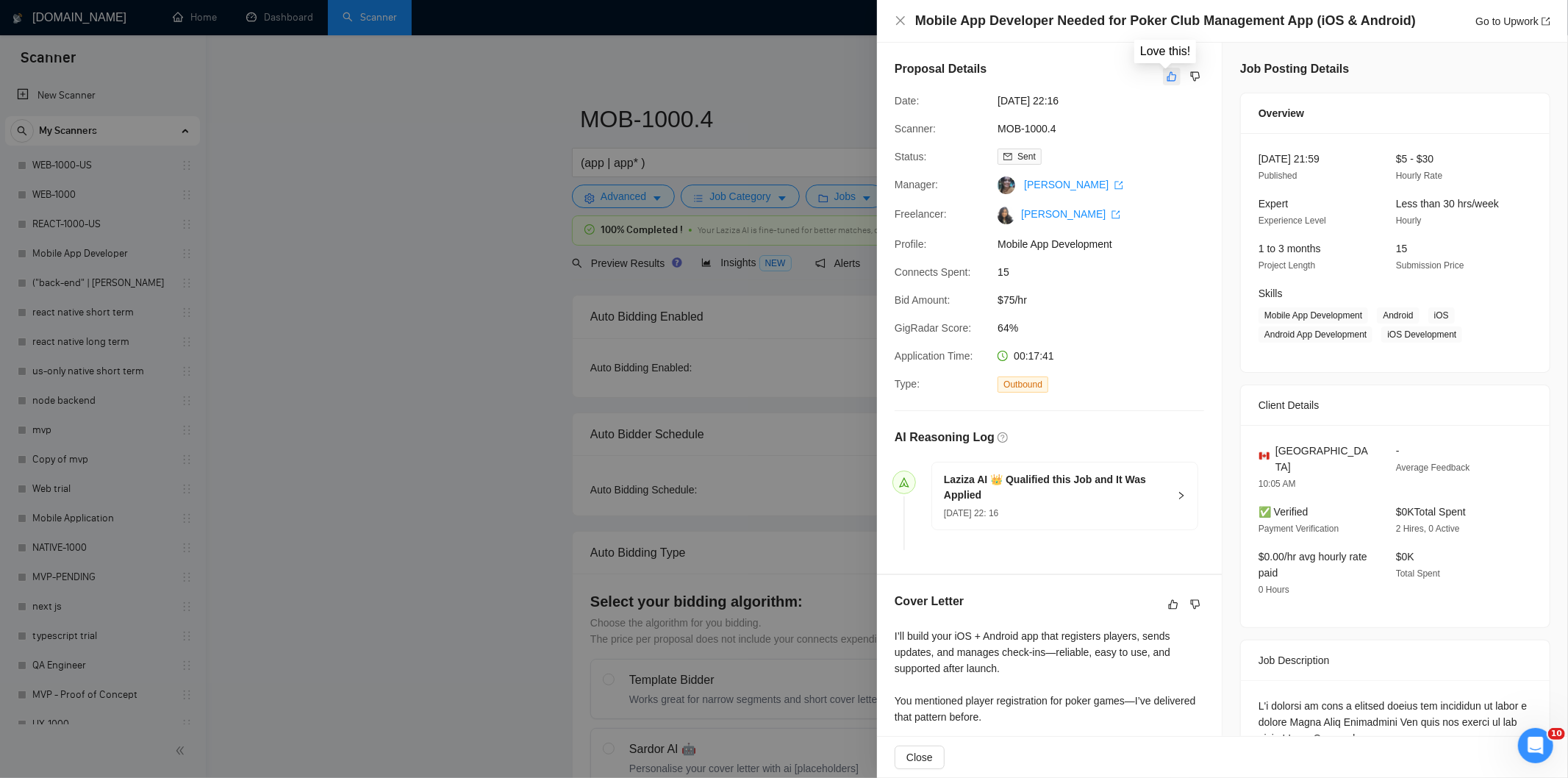
click at [1166, 78] on icon "like" at bounding box center [1171, 76] width 10 height 12
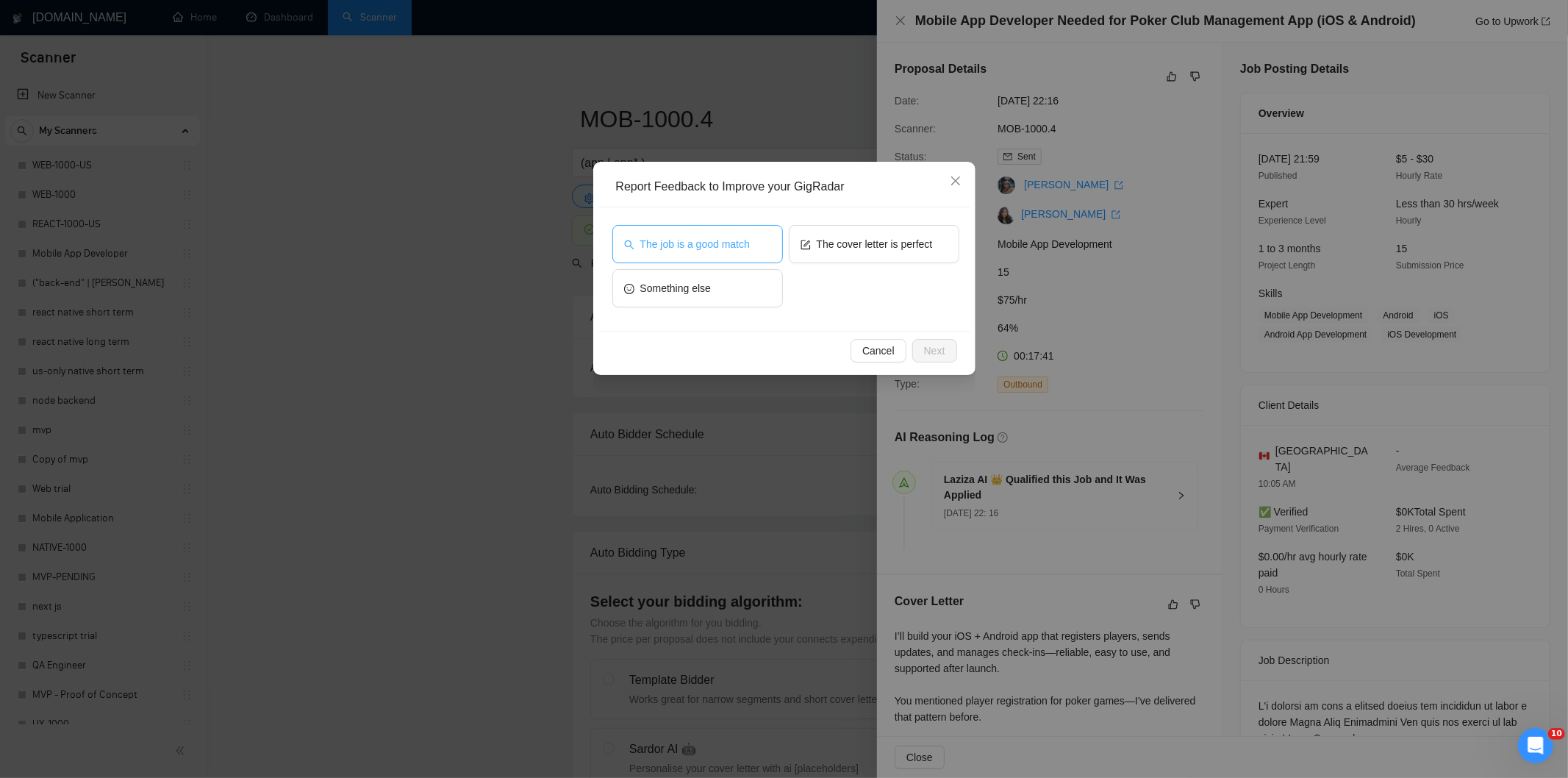
click at [738, 241] on span "The job is a good match" at bounding box center [695, 244] width 110 height 16
click at [946, 342] on button "Next" at bounding box center [935, 351] width 45 height 23
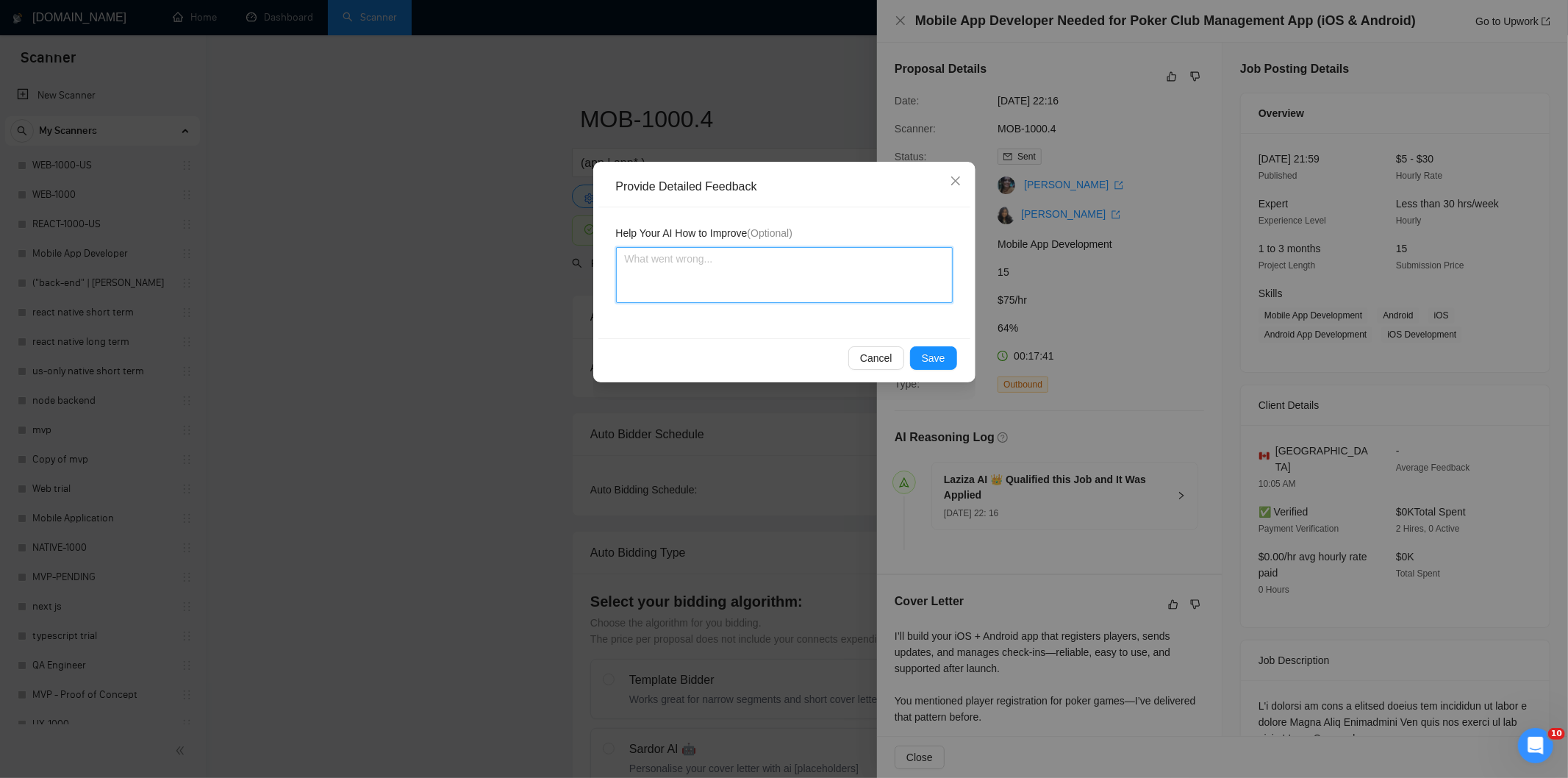
click at [886, 296] on textarea at bounding box center [784, 275] width 337 height 56
paste textarea "Good fit — the project is greenfield (no existing code), welcomes agencies, use…"
type textarea "Good fit — the project is greenfield (no existing code), welcomes agencies, use…"
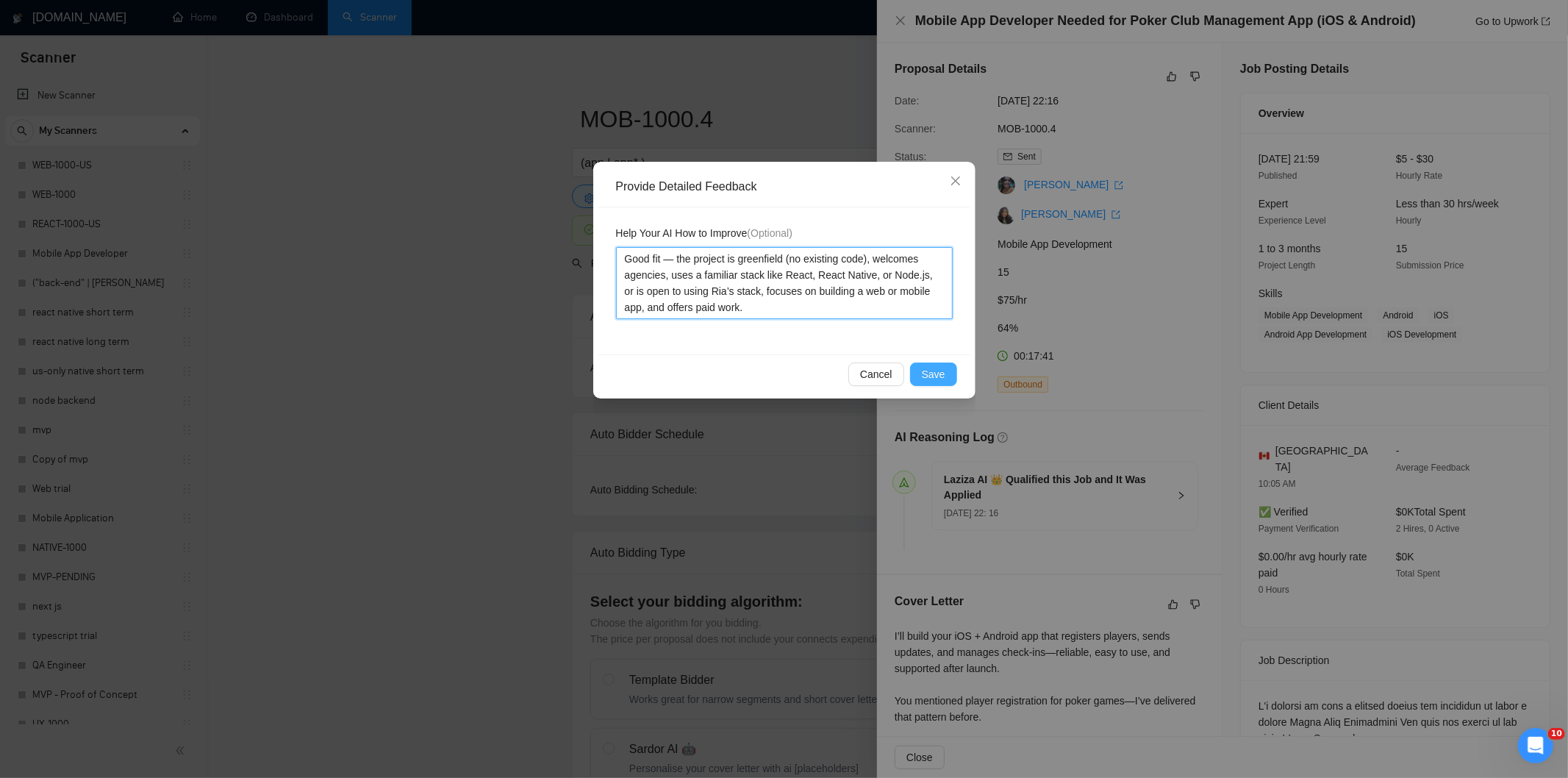
type textarea "Good fit — the project is greenfield (no existing code), welcomes agencies, use…"
click at [942, 373] on span "Save" at bounding box center [934, 374] width 23 height 16
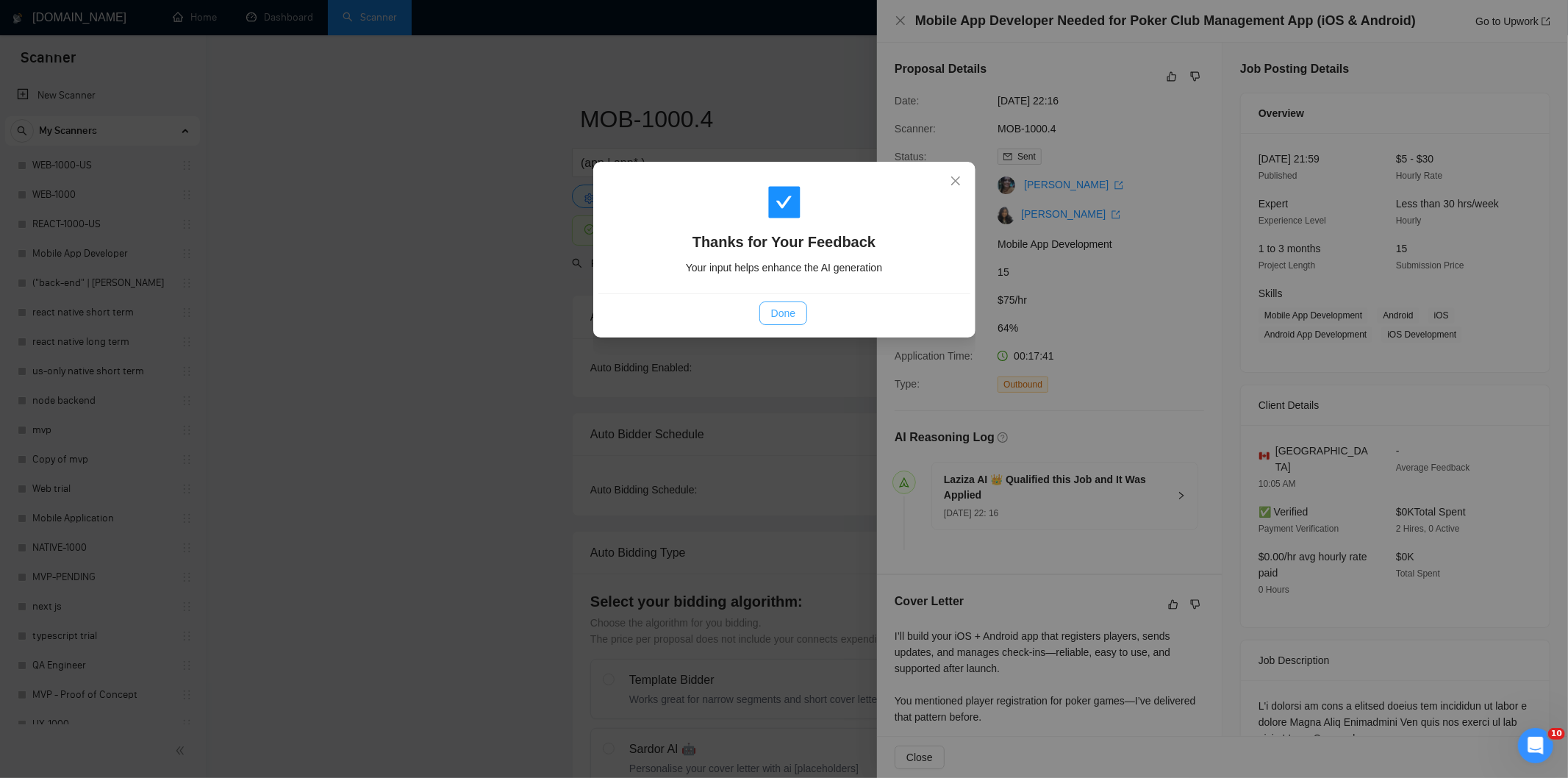
click at [777, 317] on span "Done" at bounding box center [783, 313] width 24 height 16
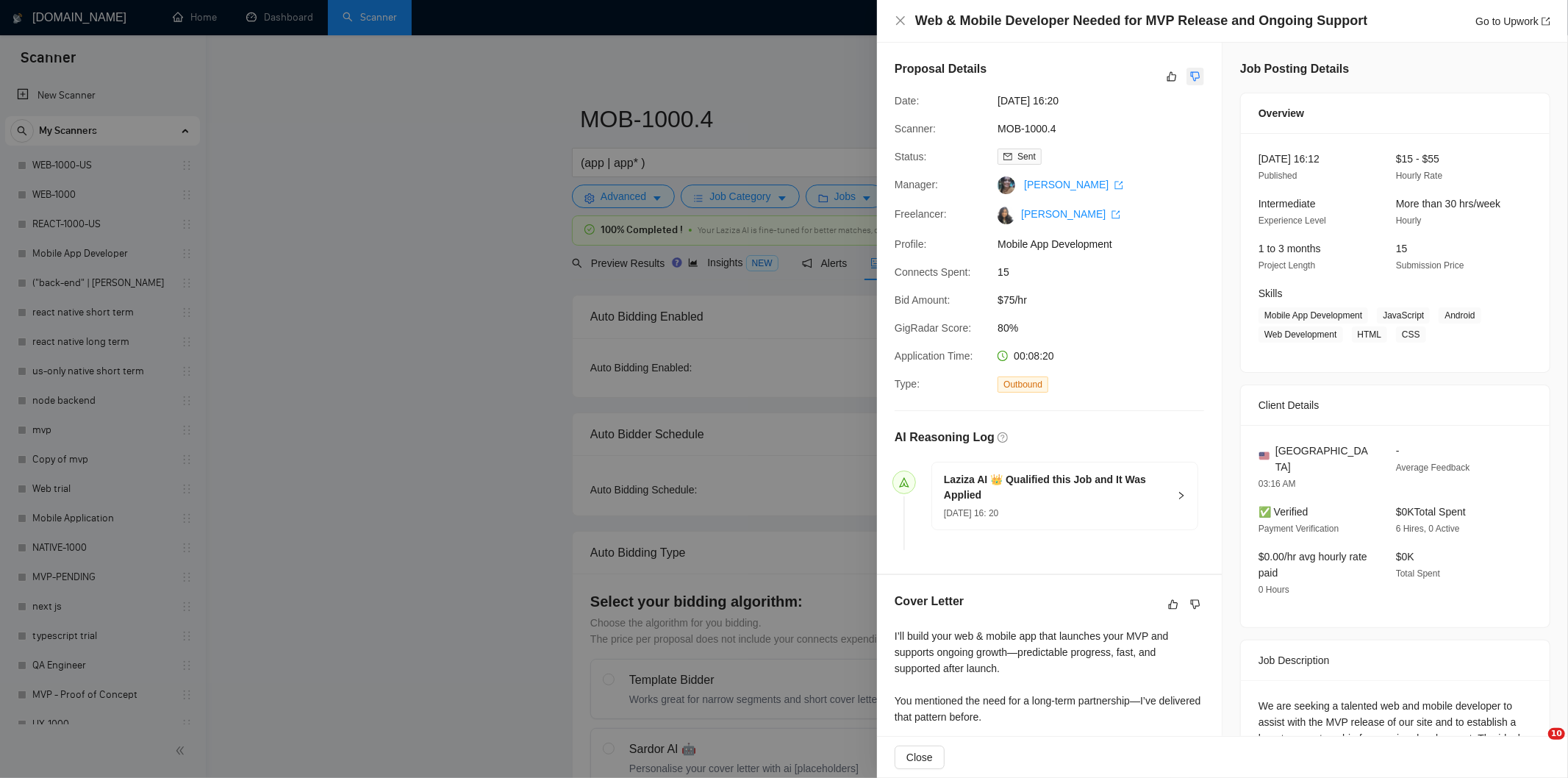
click at [1193, 75] on icon "dislike" at bounding box center [1196, 77] width 9 height 9
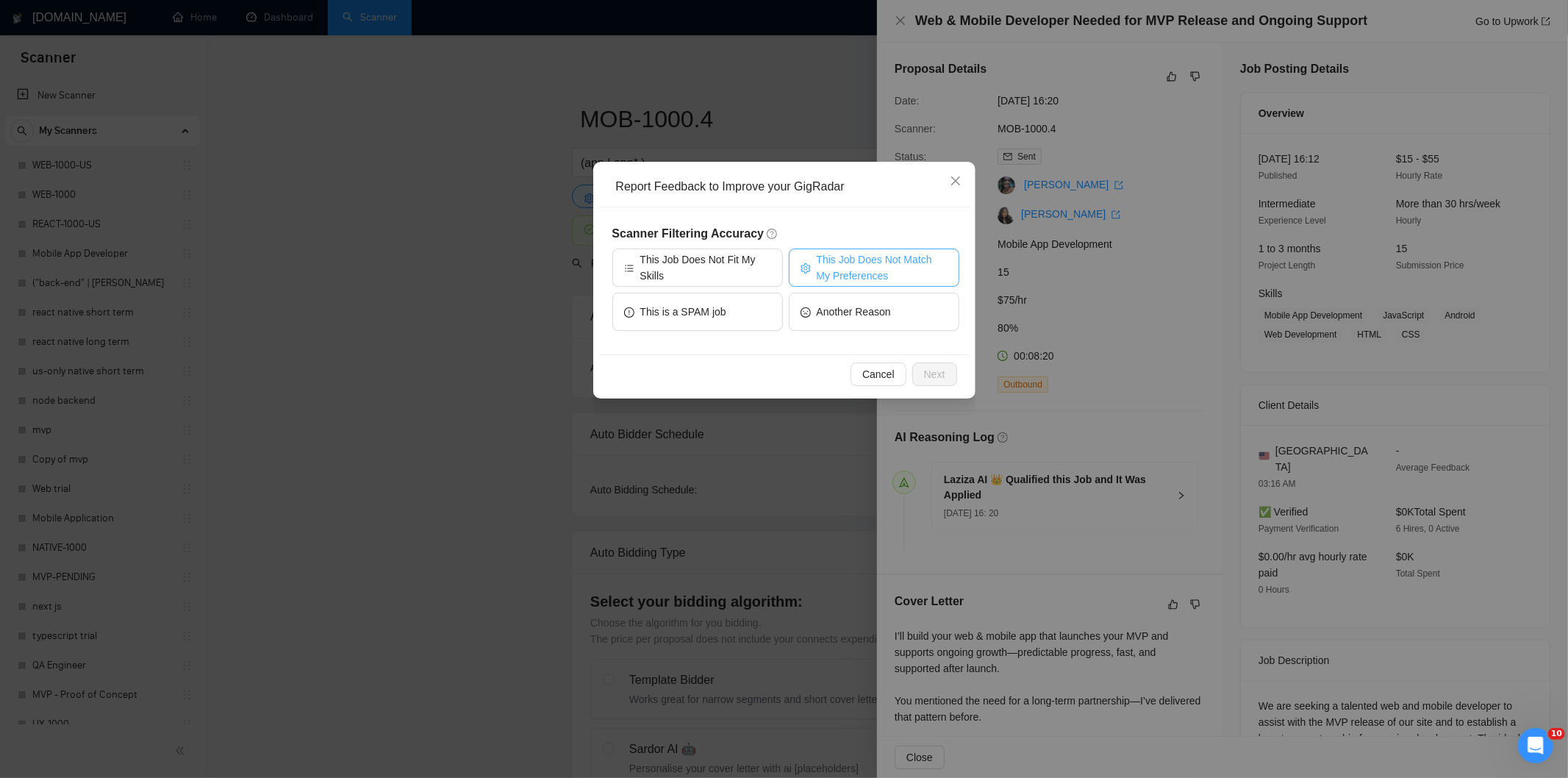
click at [846, 261] on span "This Job Does Not Match My Preferences" at bounding box center [882, 268] width 131 height 33
click at [943, 373] on span "Next" at bounding box center [935, 374] width 21 height 16
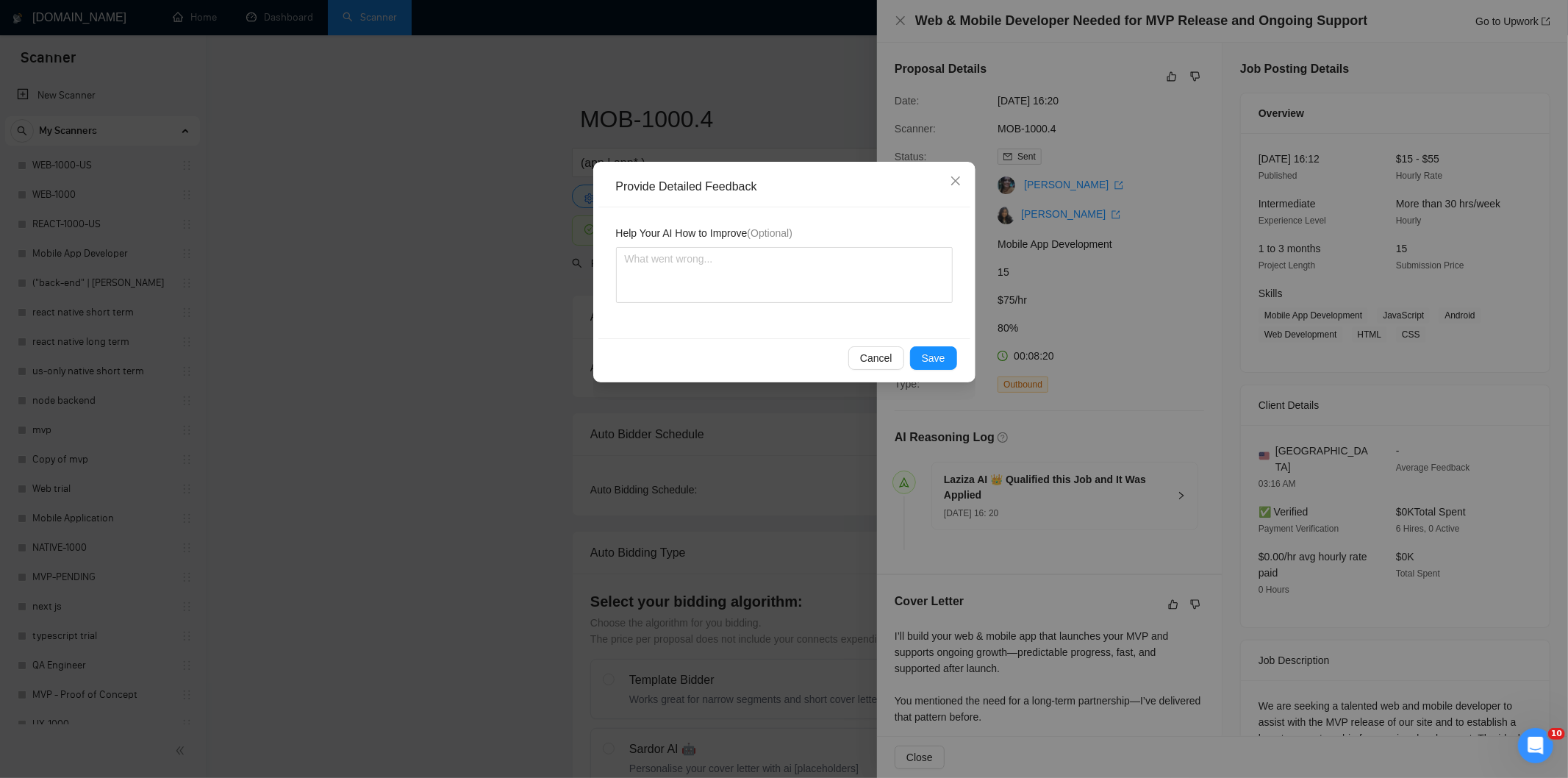
click at [860, 306] on div "Help Your AI How to Improve (Optional)" at bounding box center [784, 272] width 372 height 131
click at [860, 286] on textarea at bounding box center [784, 275] width 337 height 56
paste textarea "Not a fit — the description suggests an existing codebase, but Ria only works o…"
type textarea "Not a fit — the description suggests an existing codebase, but Ria only works o…"
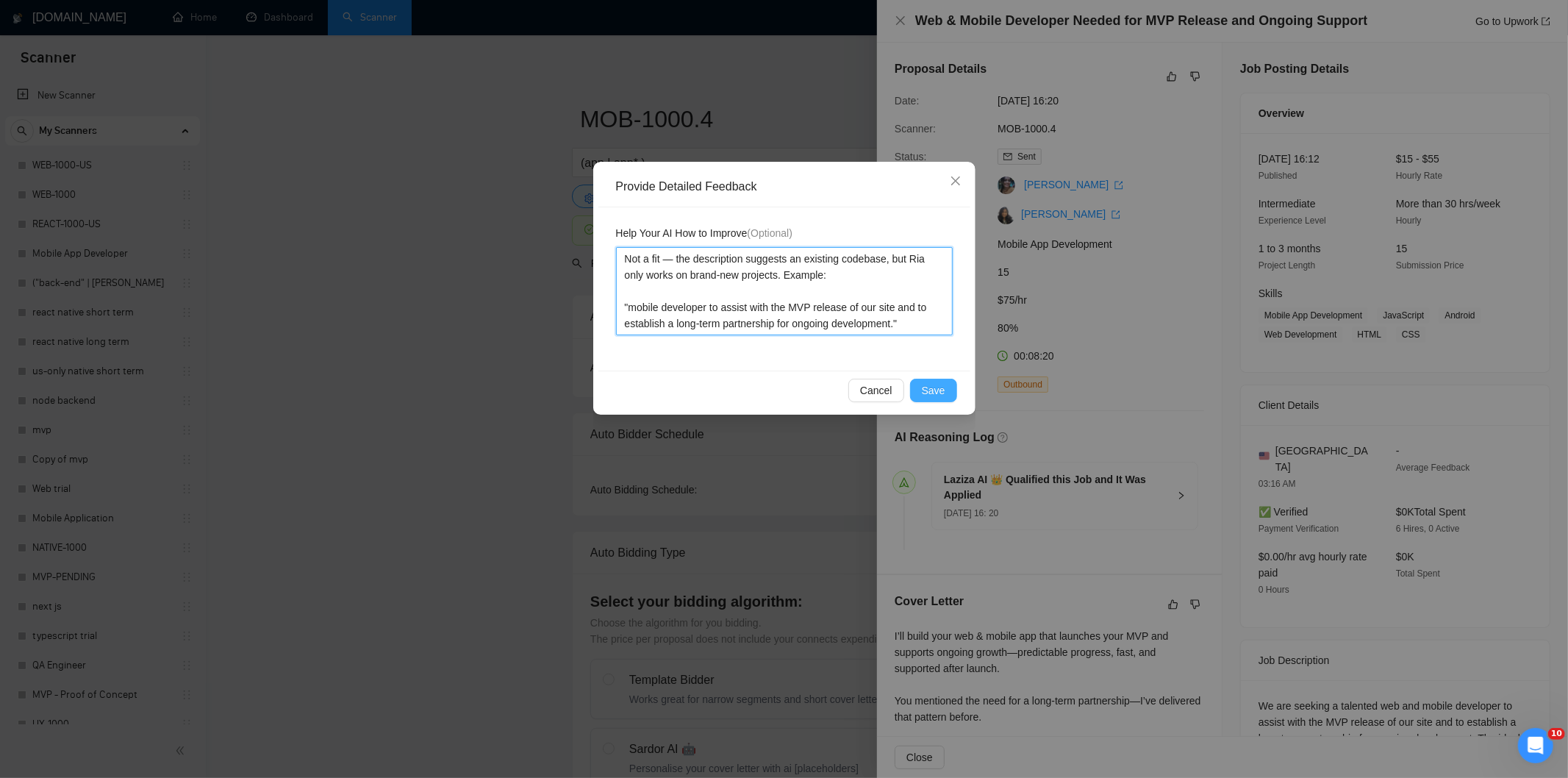
type textarea "Not a fit — the description suggests an existing codebase, but Ria only works o…"
drag, startPoint x: 936, startPoint y: 385, endPoint x: 858, endPoint y: 349, distance: 85.9
click at [936, 386] on span "Save" at bounding box center [934, 390] width 23 height 16
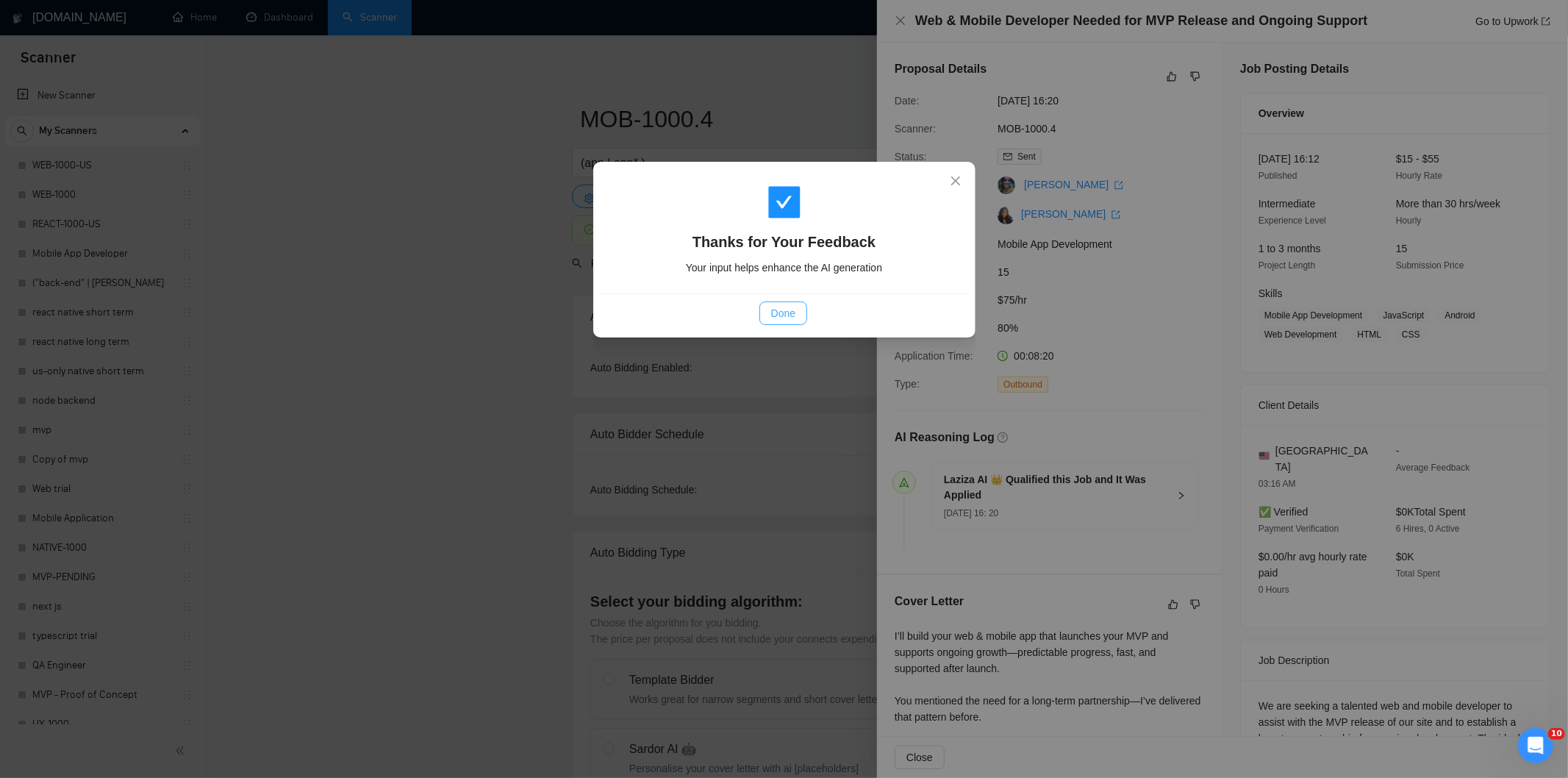
click at [794, 320] on span "Done" at bounding box center [783, 313] width 24 height 16
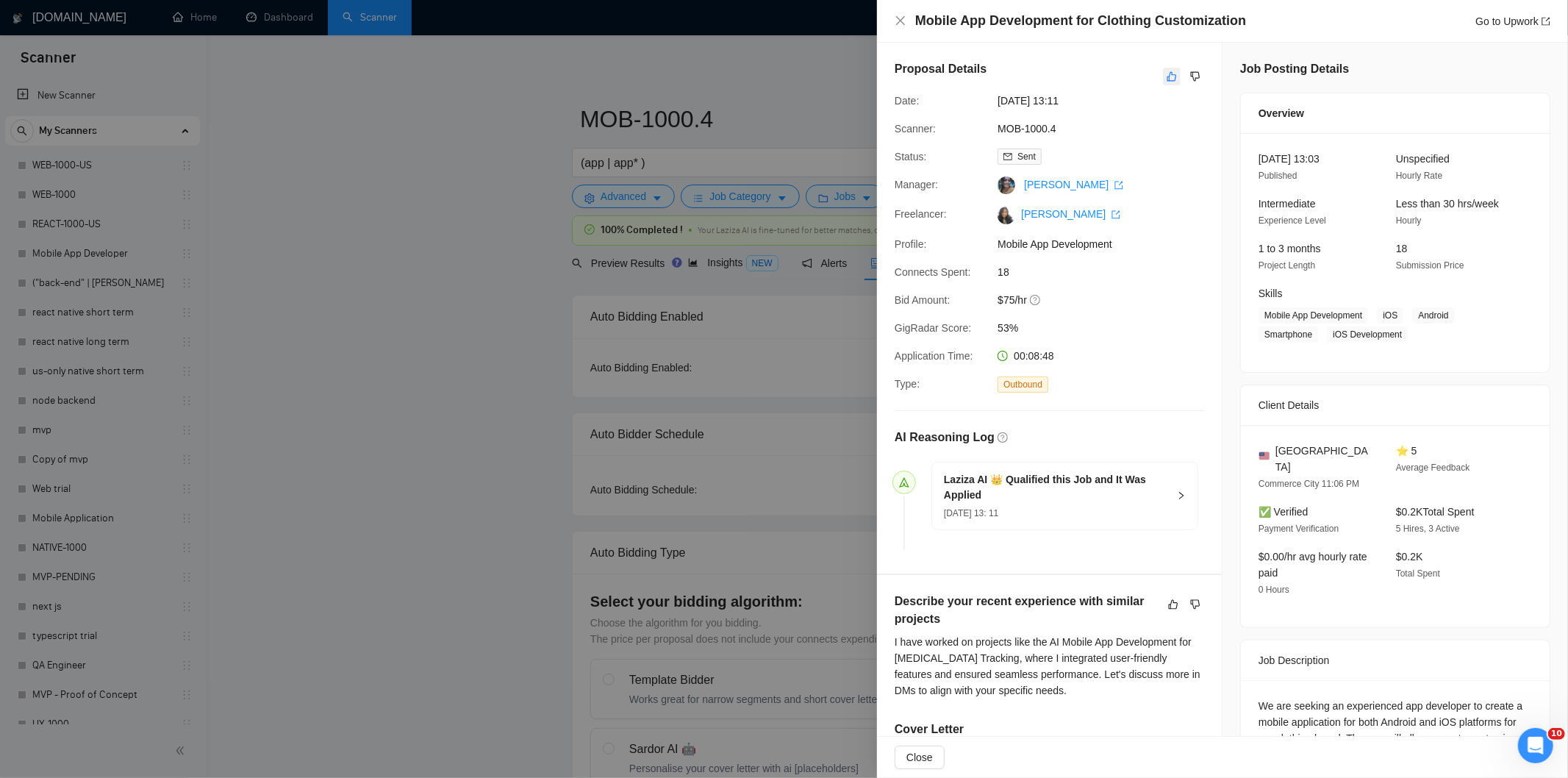
click at [1166, 75] on icon "like" at bounding box center [1171, 76] width 10 height 12
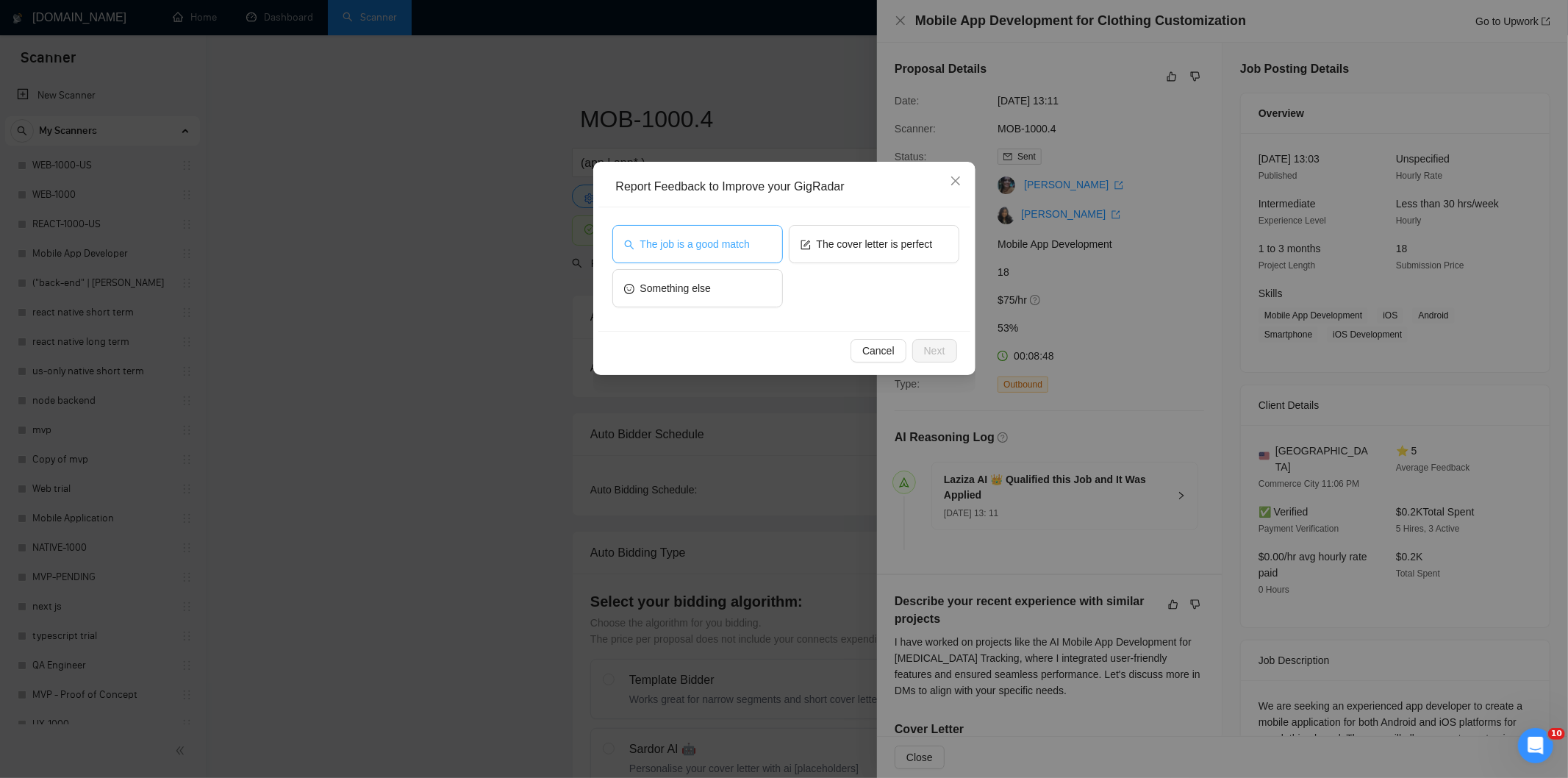
click at [731, 247] on span "The job is a good match" at bounding box center [695, 244] width 110 height 16
click at [935, 354] on span "Next" at bounding box center [935, 350] width 21 height 16
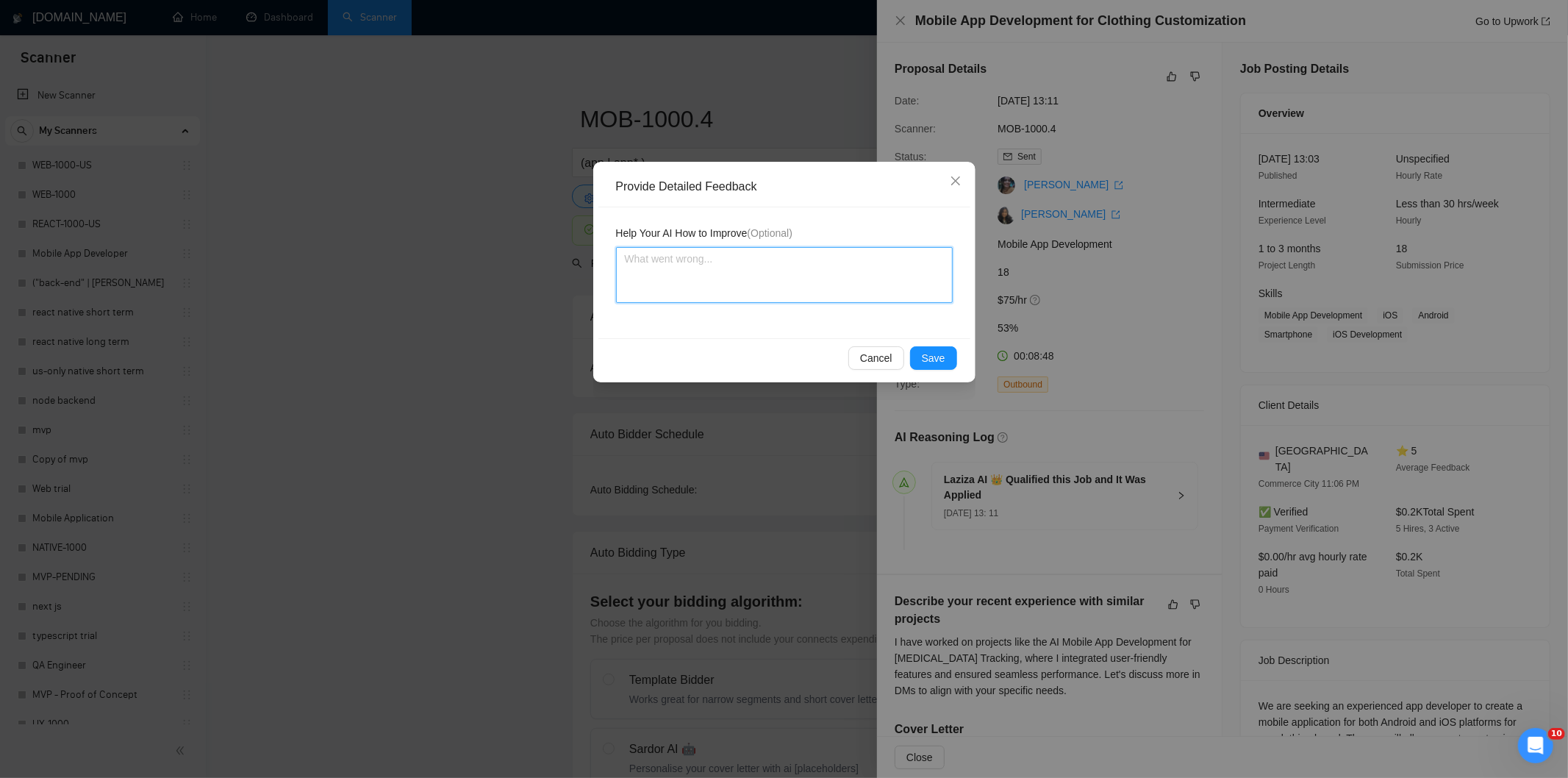
click at [725, 268] on textarea at bounding box center [784, 275] width 337 height 56
paste textarea "Good fit — the project is greenfield (no existing code), welcomes agencies, use…"
type textarea "Good fit — the project is greenfield (no existing code), welcomes agencies, use…"
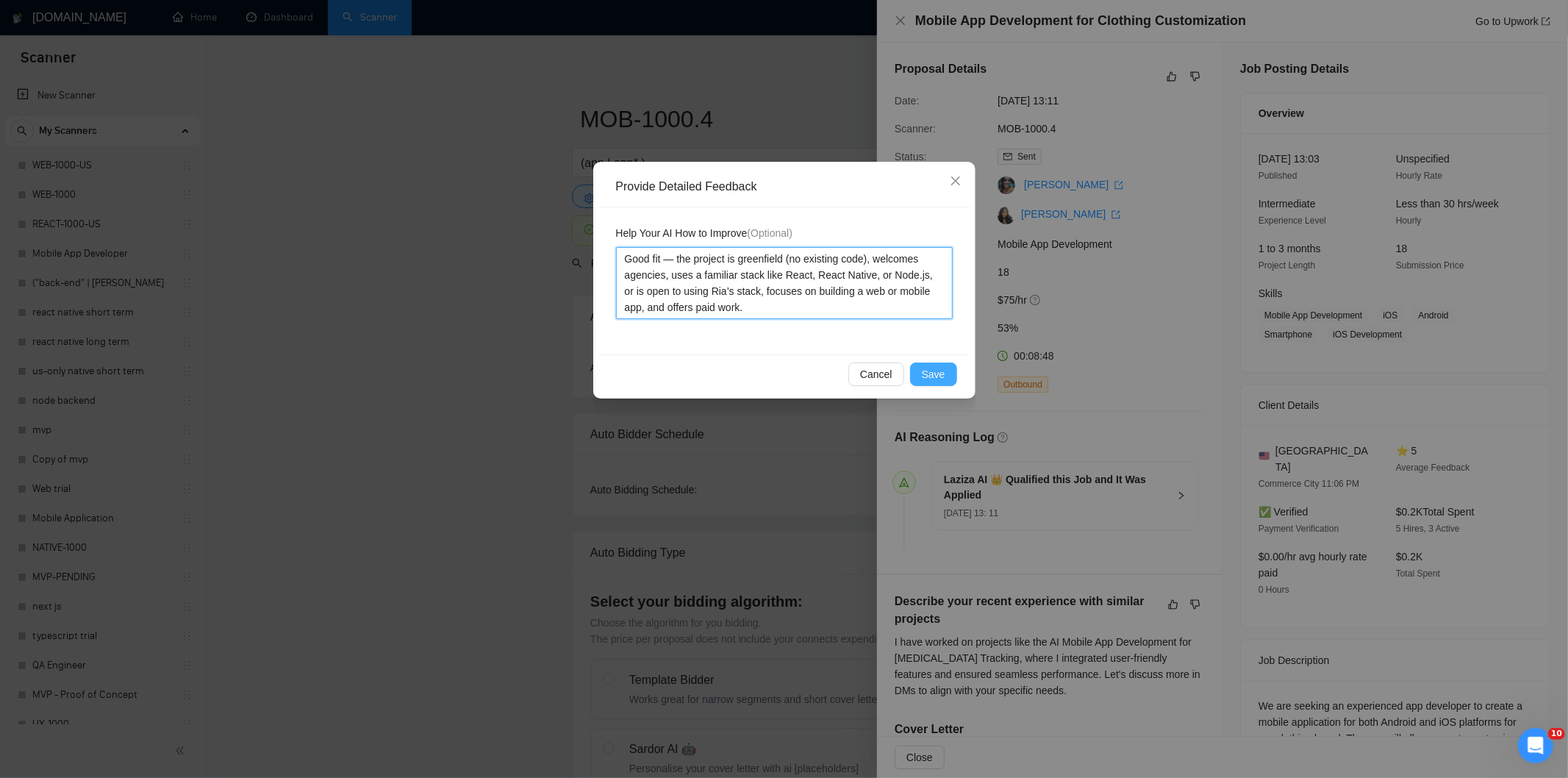
type textarea "Good fit — the project is greenfield (no existing code), welcomes agencies, use…"
click at [928, 377] on span "Save" at bounding box center [934, 374] width 23 height 16
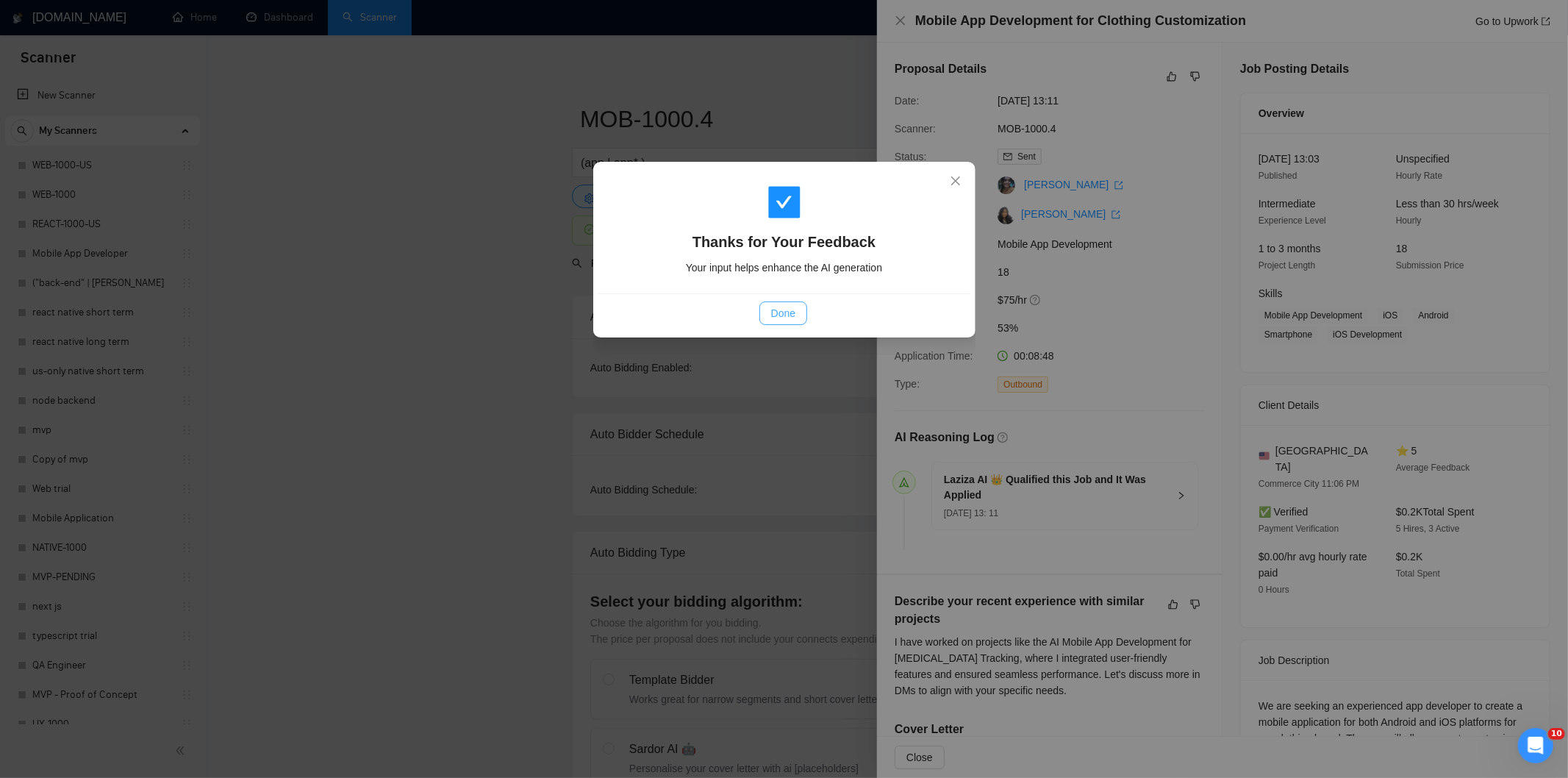
click at [791, 317] on span "Done" at bounding box center [783, 313] width 24 height 16
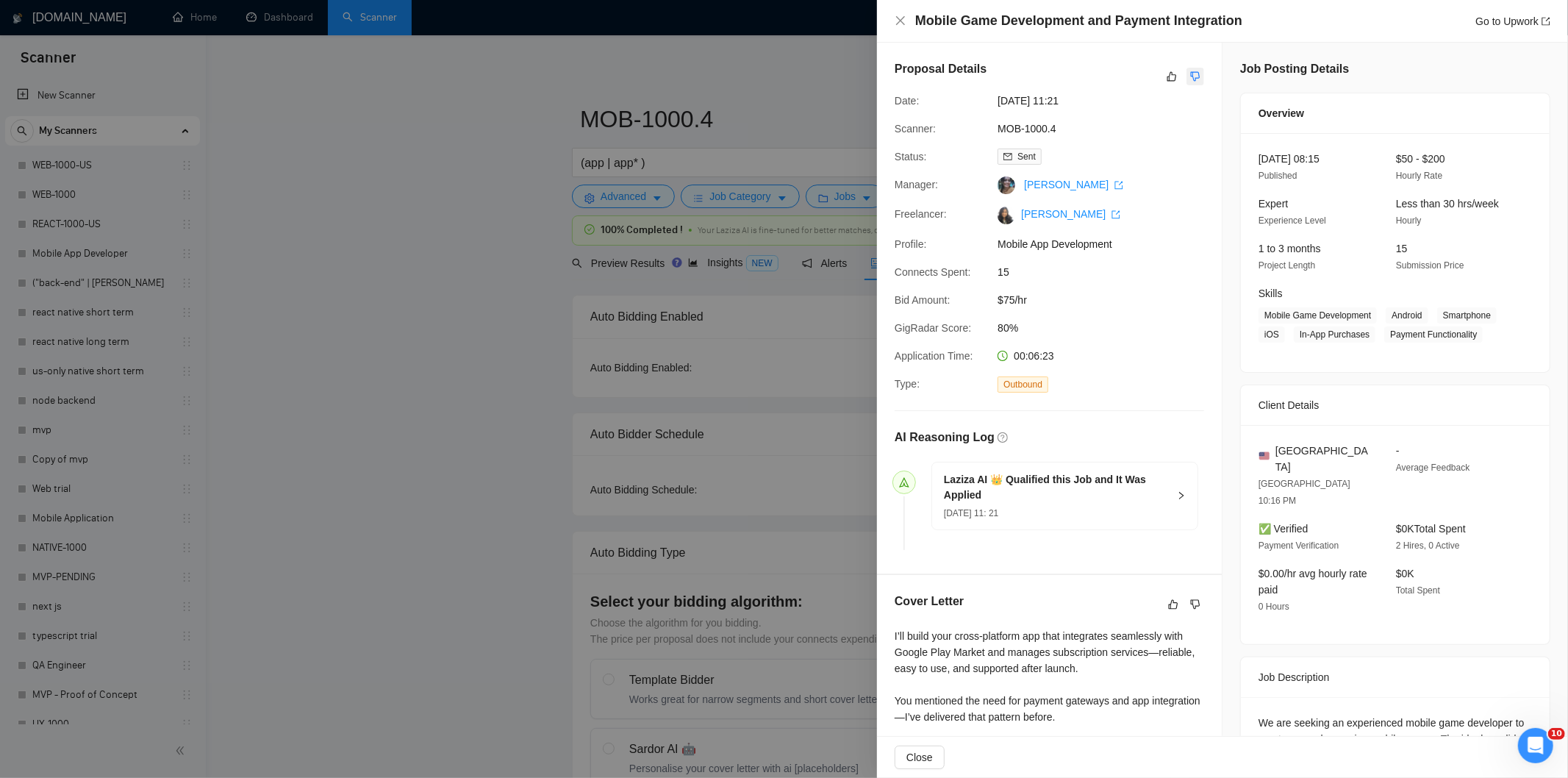
click at [1191, 75] on icon "dislike" at bounding box center [1196, 77] width 9 height 9
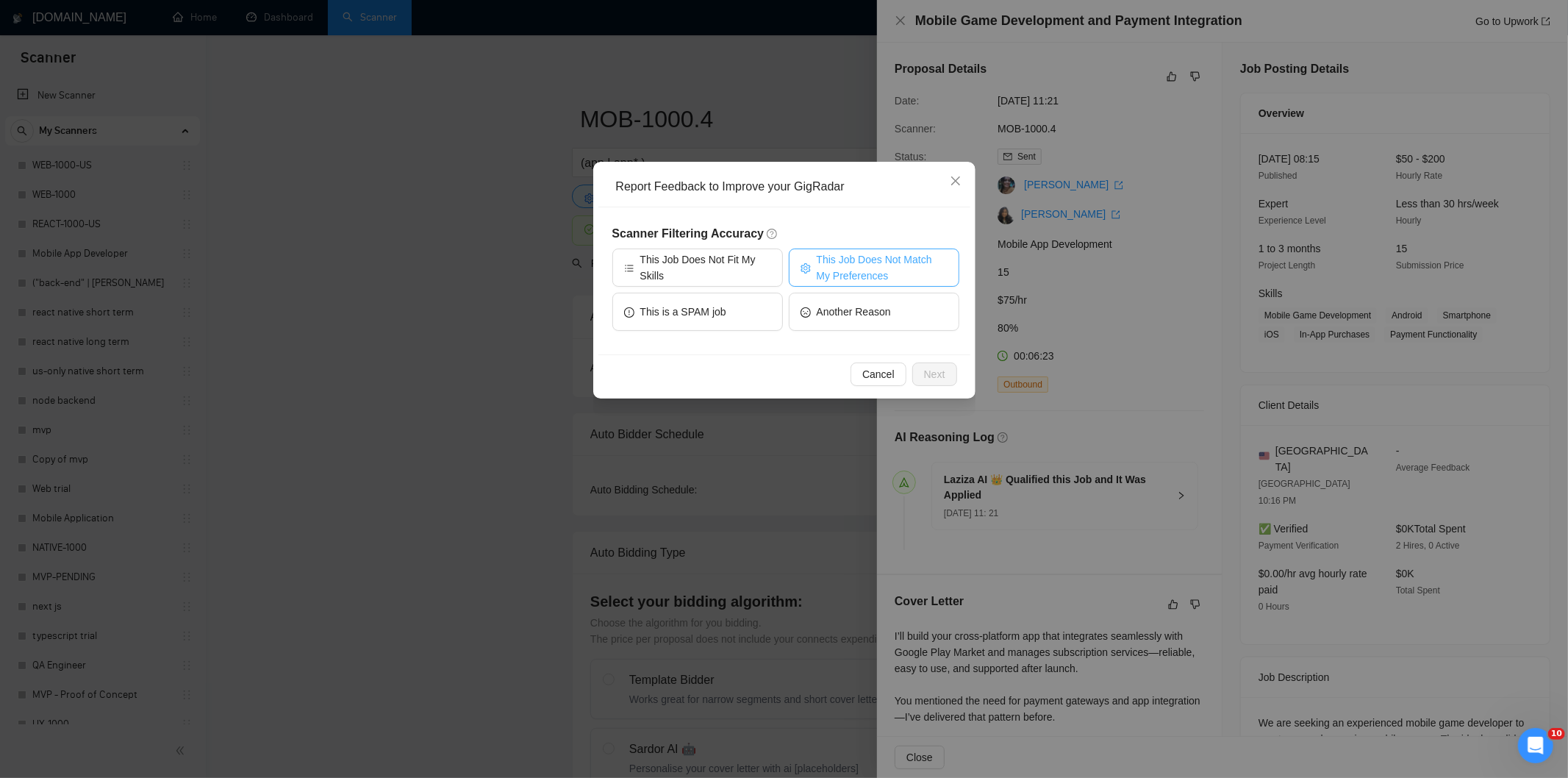
click at [884, 262] on span "This Job Does Not Match My Preferences" at bounding box center [882, 268] width 131 height 33
click at [944, 373] on span "Next" at bounding box center [935, 374] width 21 height 16
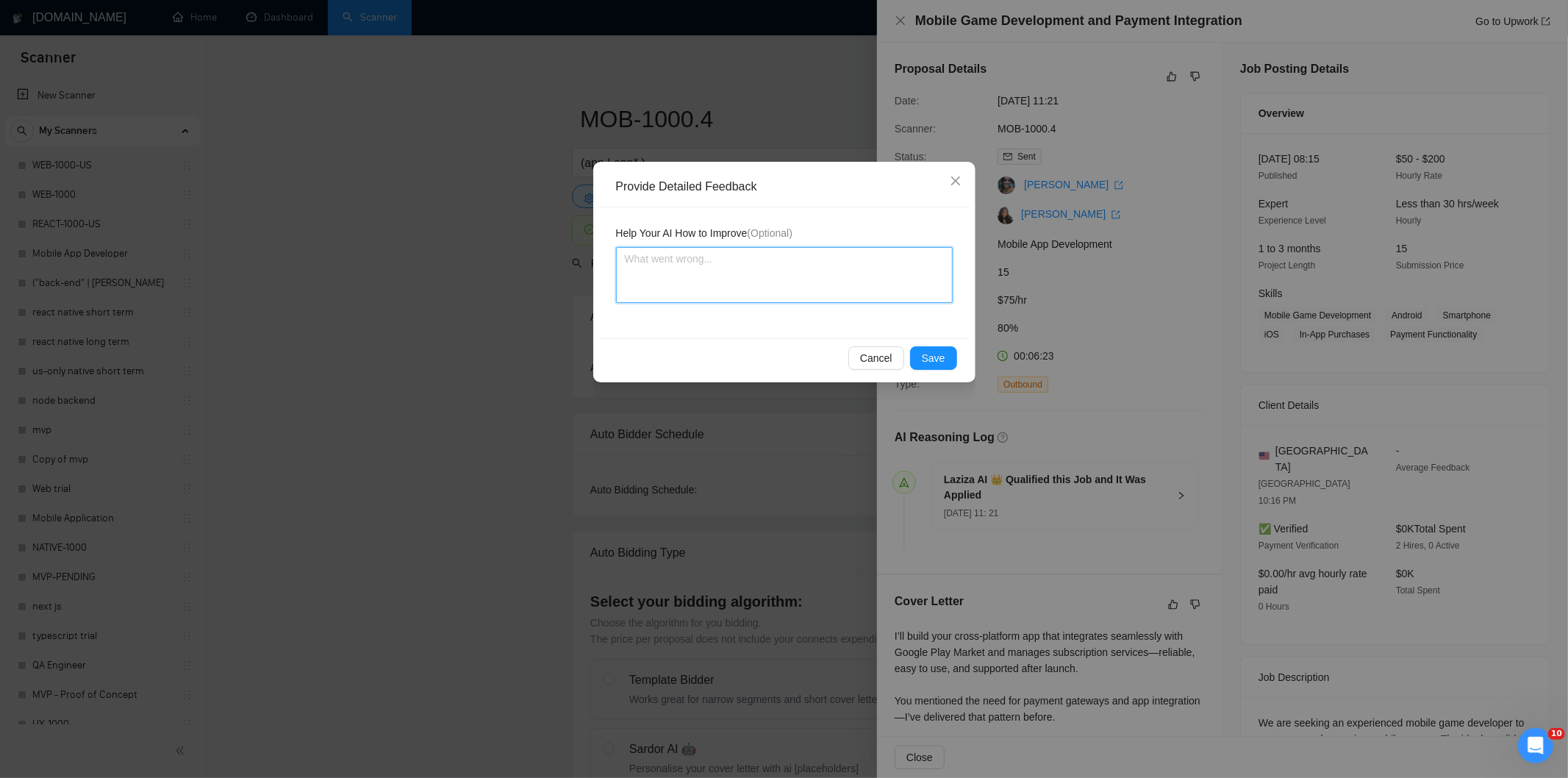
click at [886, 293] on textarea at bounding box center [784, 275] width 337 height 56
paste textarea "Not a fit — the project isn't for a web or mobile app, which is [PERSON_NAME]'s…"
type textarea "Not a fit — the project isn't for a web or mobile app, which is [PERSON_NAME]'s…"
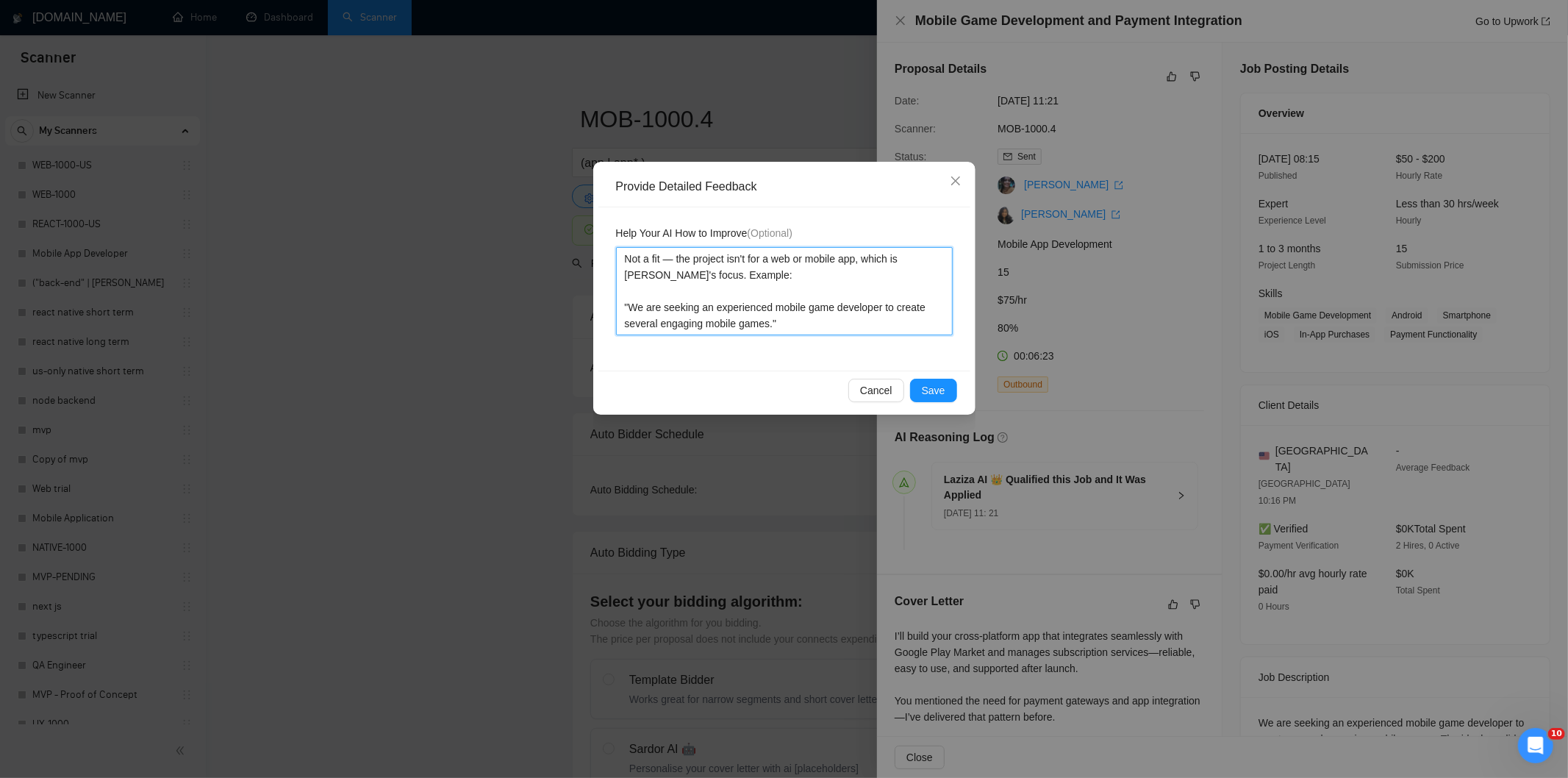
type textarea "Not a fit — the project isn't for a web or mobile app, which is [PERSON_NAME]'s…"
click at [937, 390] on span "Save" at bounding box center [934, 390] width 23 height 16
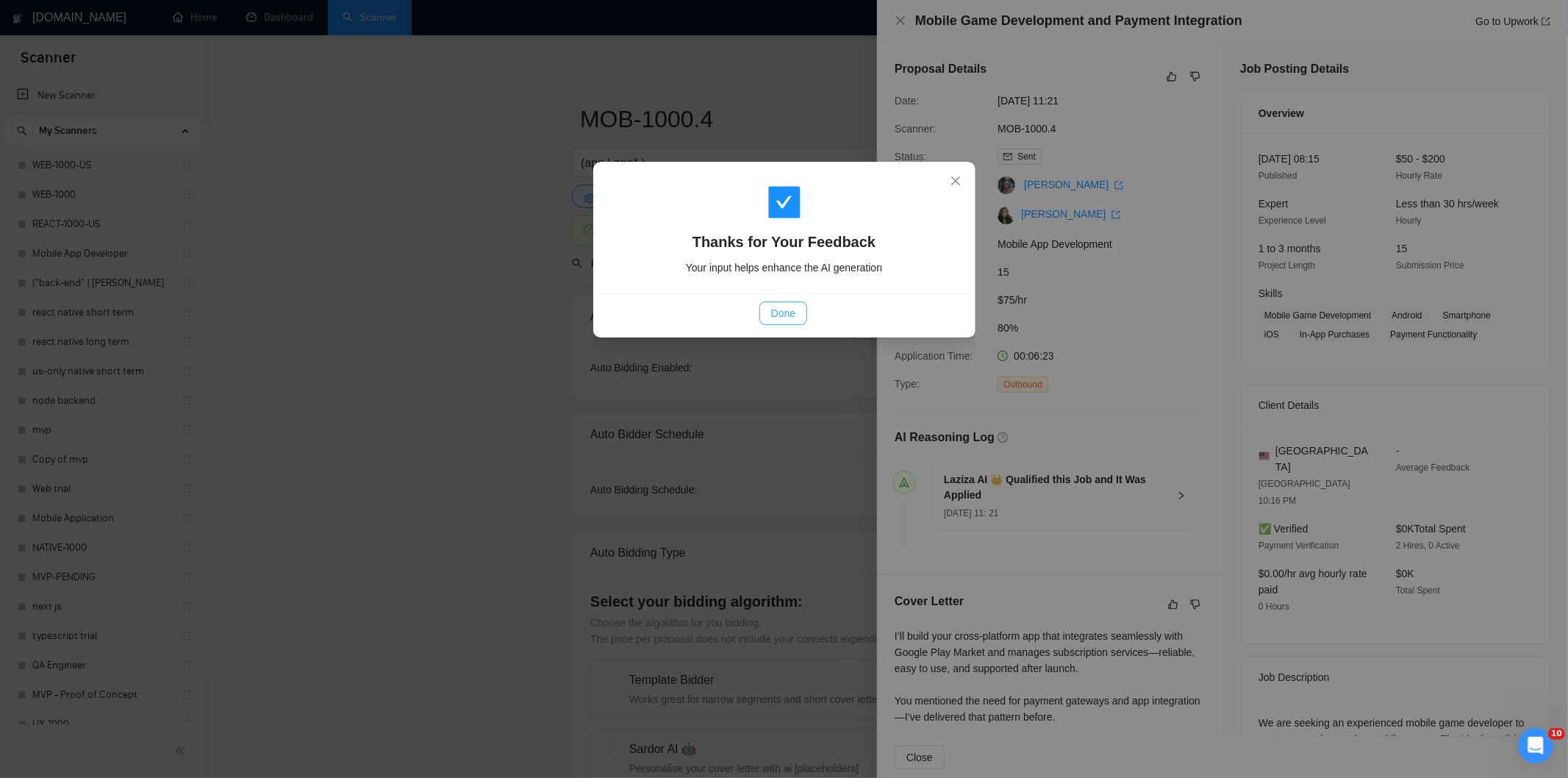
click at [781, 317] on span "Done" at bounding box center [783, 313] width 24 height 16
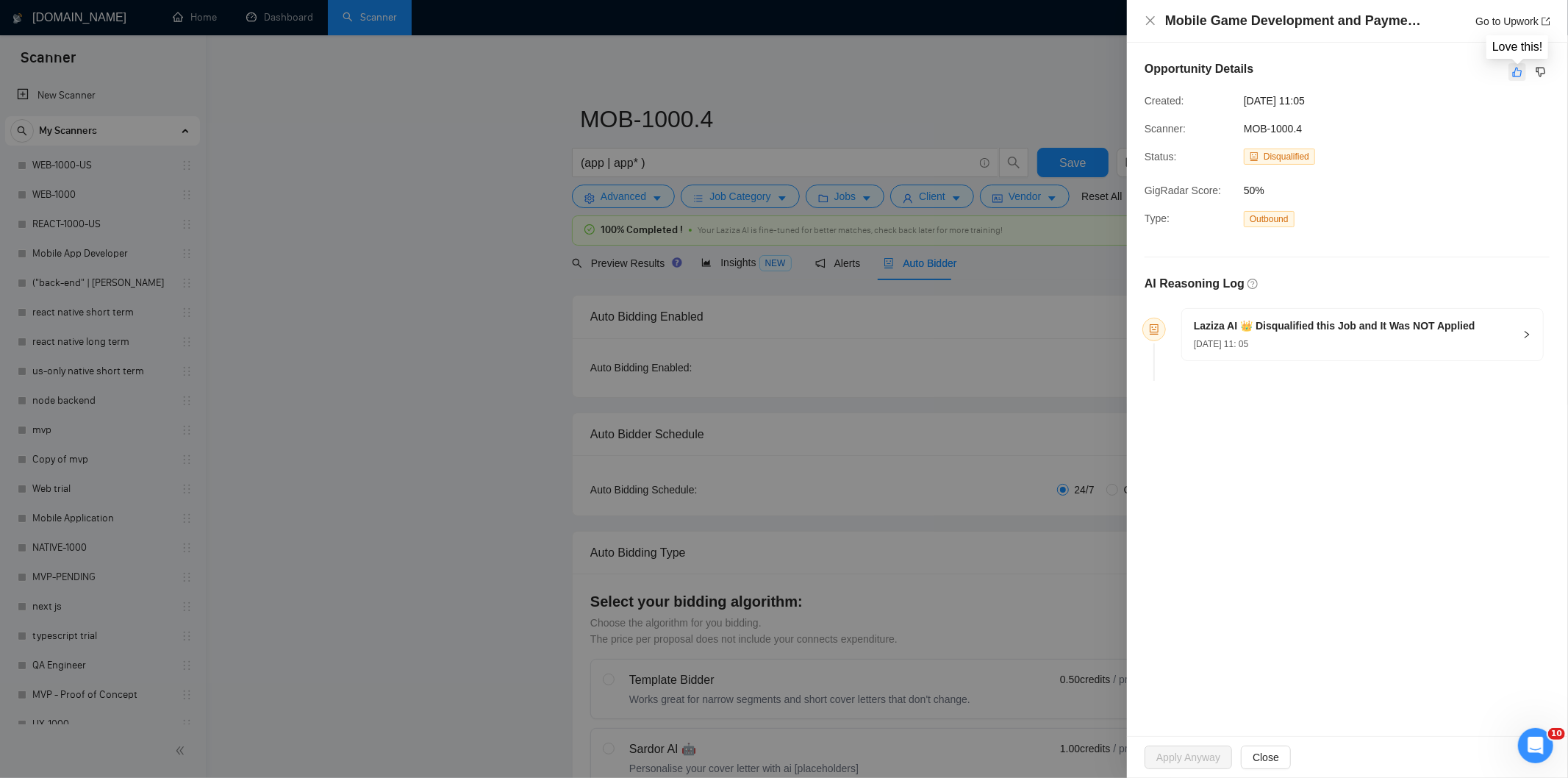
click at [1516, 71] on icon "like" at bounding box center [1517, 72] width 10 height 12
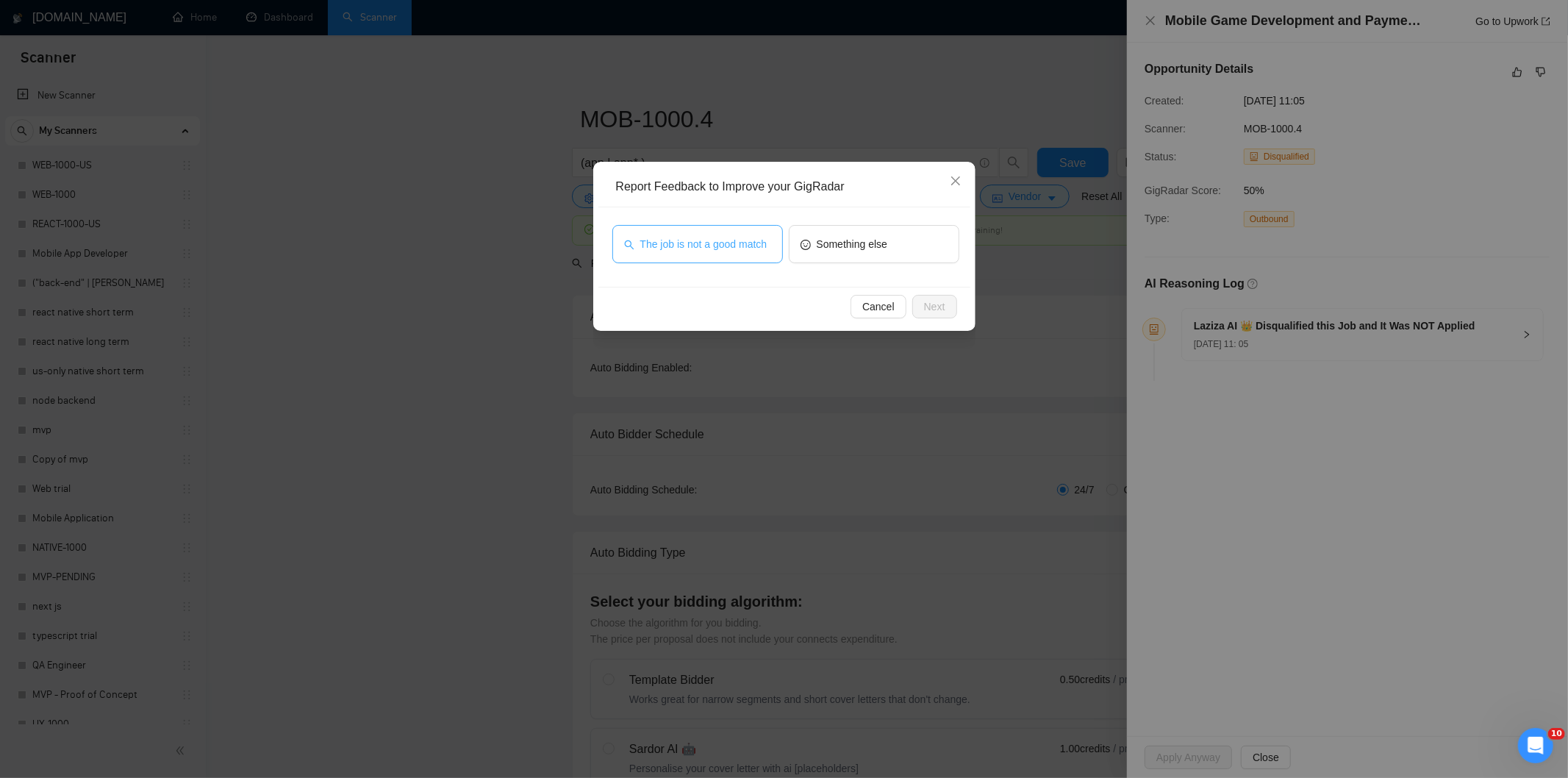
click at [694, 233] on button "The job is not a good match" at bounding box center [697, 244] width 170 height 38
click at [942, 303] on span "Next" at bounding box center [935, 307] width 21 height 16
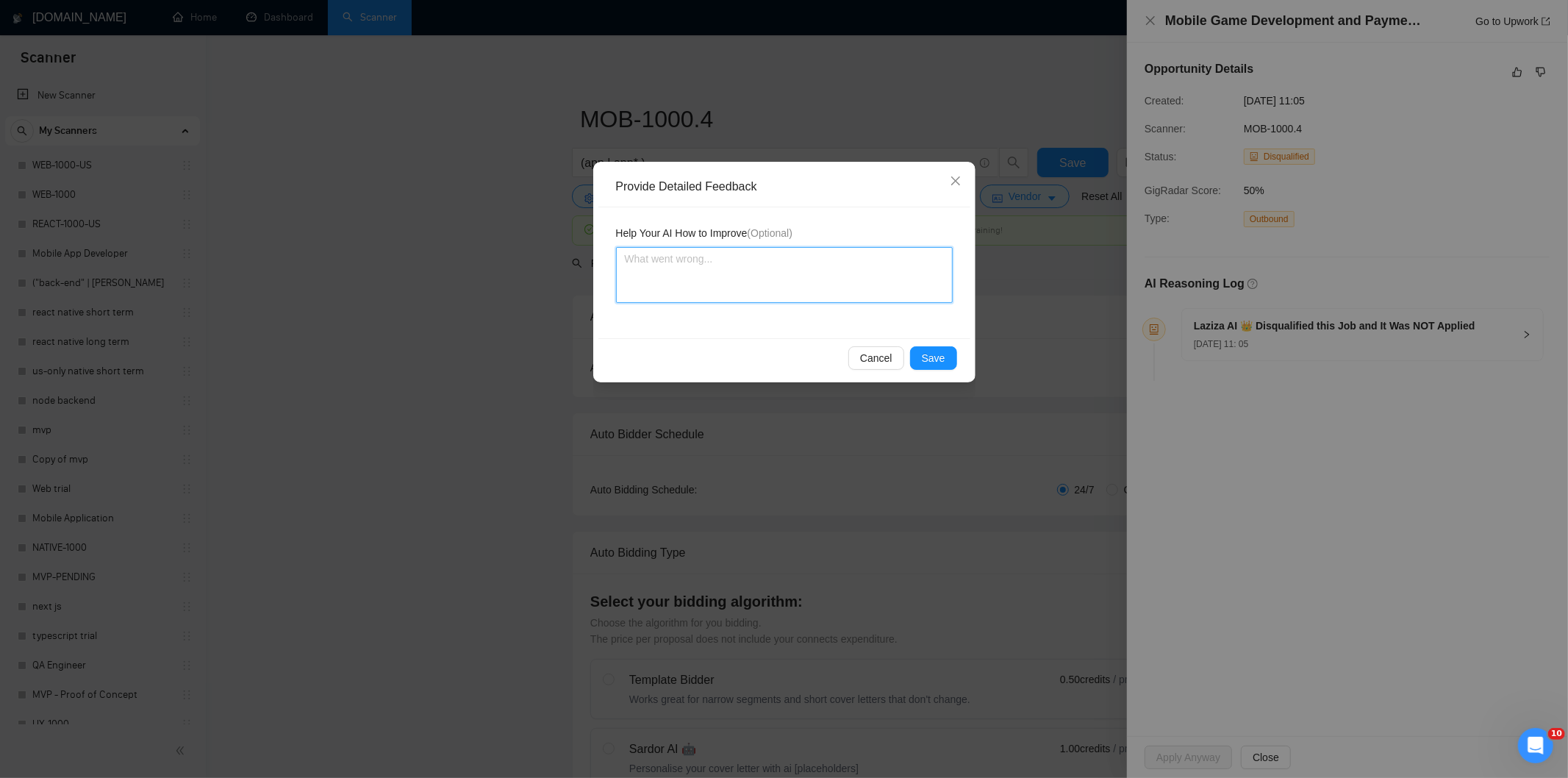
click at [829, 258] on textarea at bounding box center [784, 275] width 337 height 56
paste textarea "Not a fit — this project has been disqualified for other reasons. Example: "The…"
type textarea "Not a fit — this project has been disqualified for other reasons. Example: "The…"
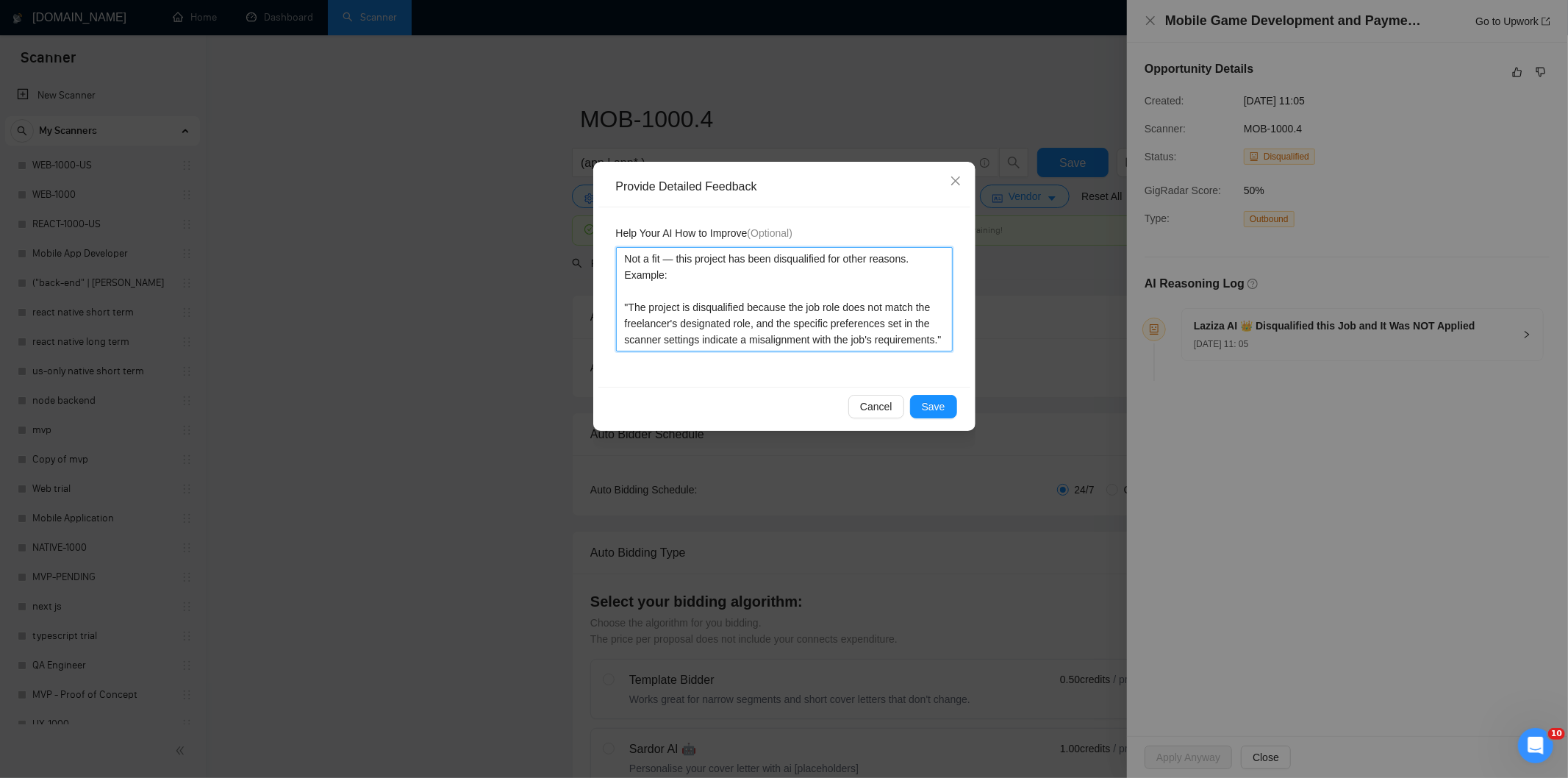
type textarea "Not a fit — this project has been disqualified for other reasons. Example: "The…"
click at [928, 400] on span "Save" at bounding box center [934, 406] width 23 height 16
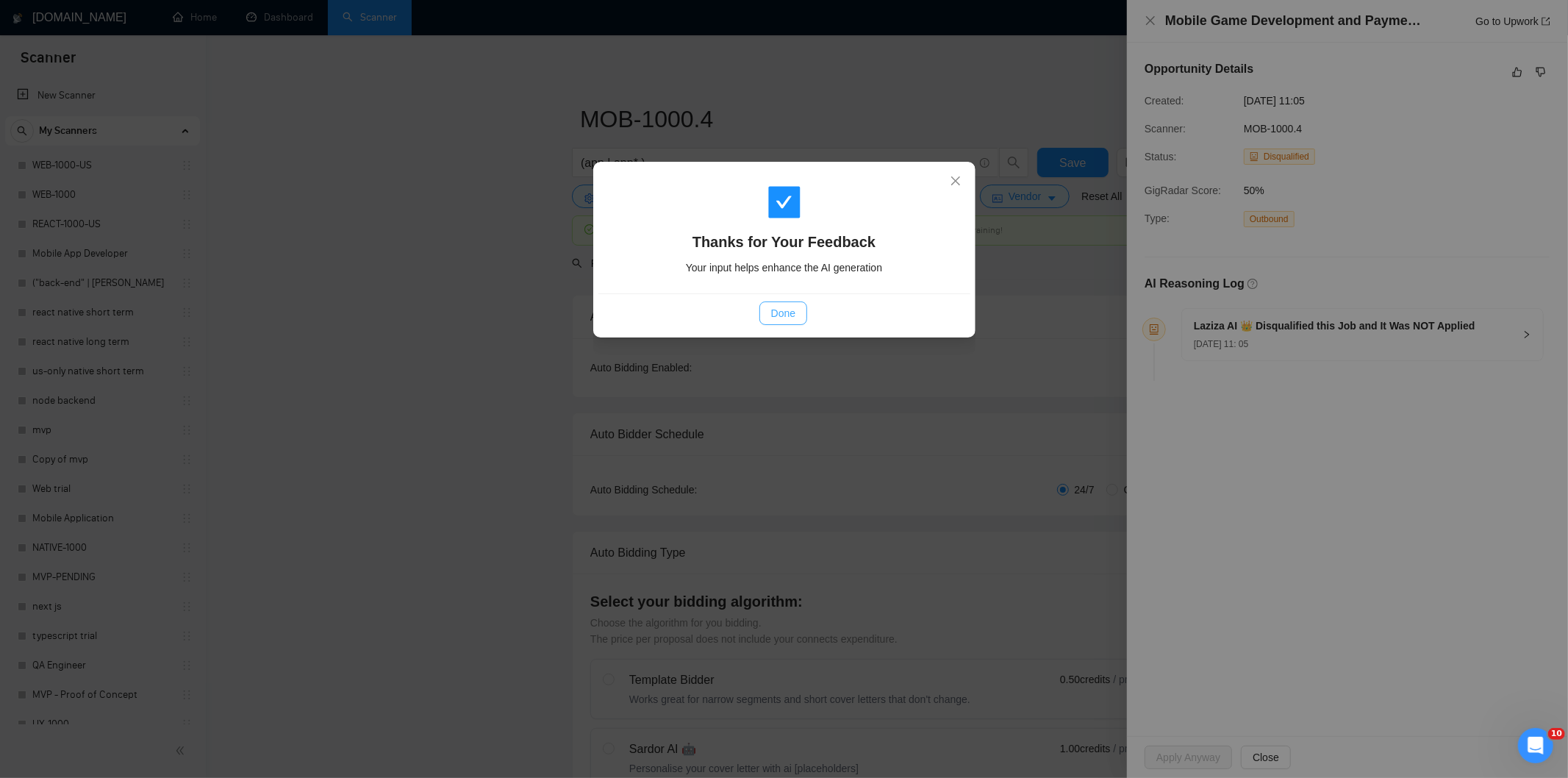
click at [784, 305] on span "Done" at bounding box center [783, 313] width 24 height 16
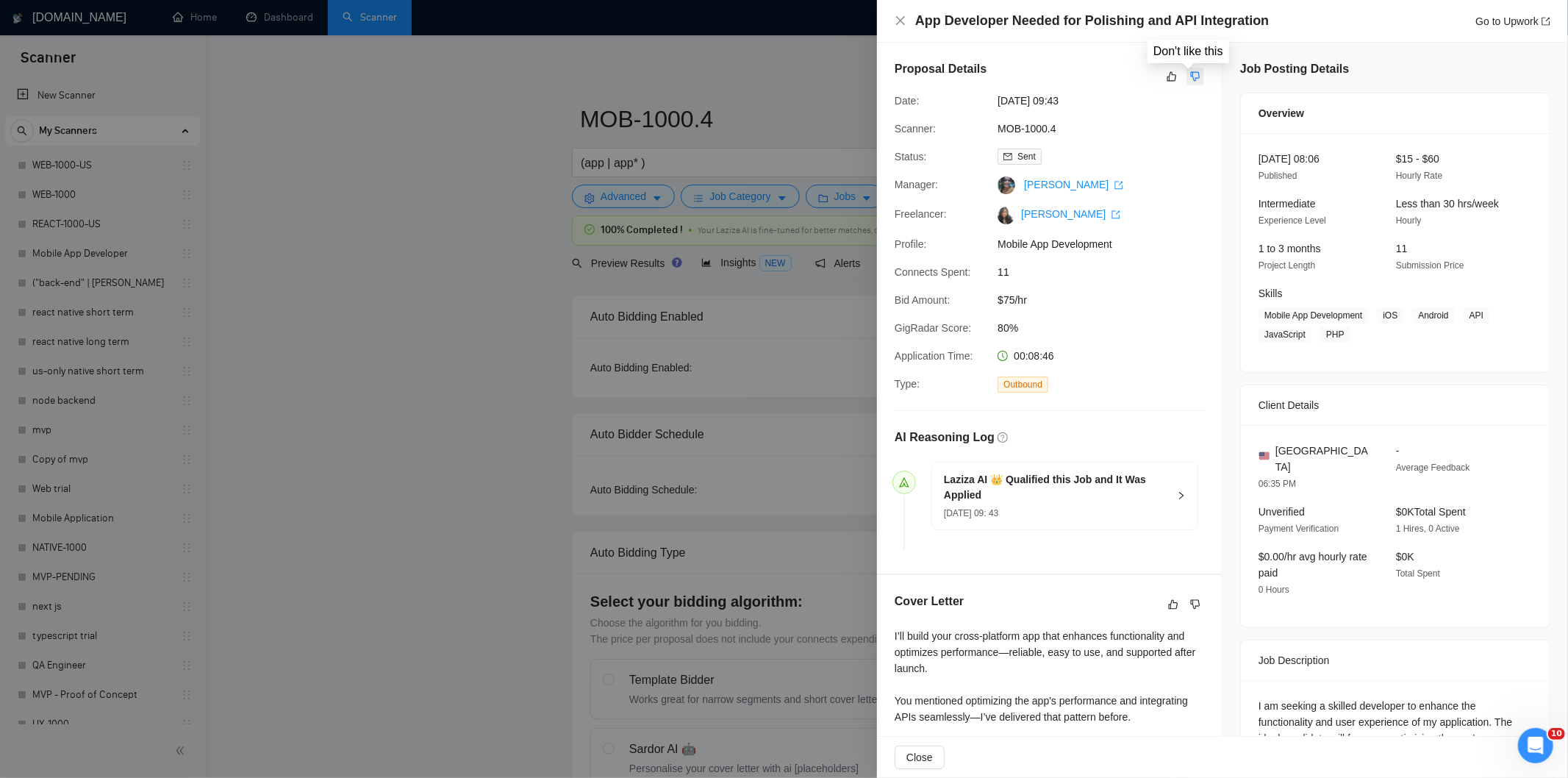
click at [1192, 72] on icon "dislike" at bounding box center [1195, 76] width 10 height 12
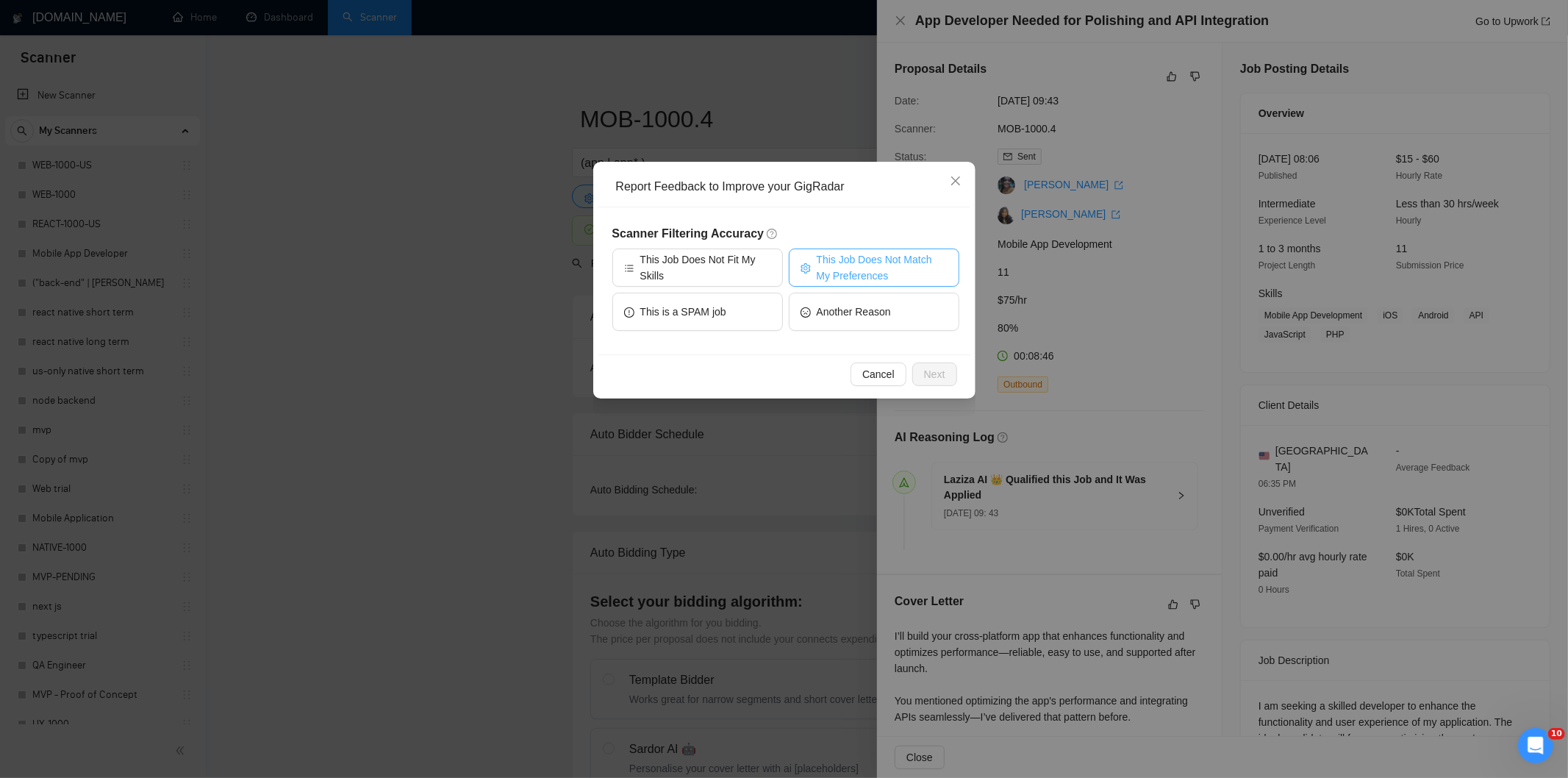
click at [880, 268] on span "This Job Does Not Match My Preferences" at bounding box center [882, 268] width 131 height 33
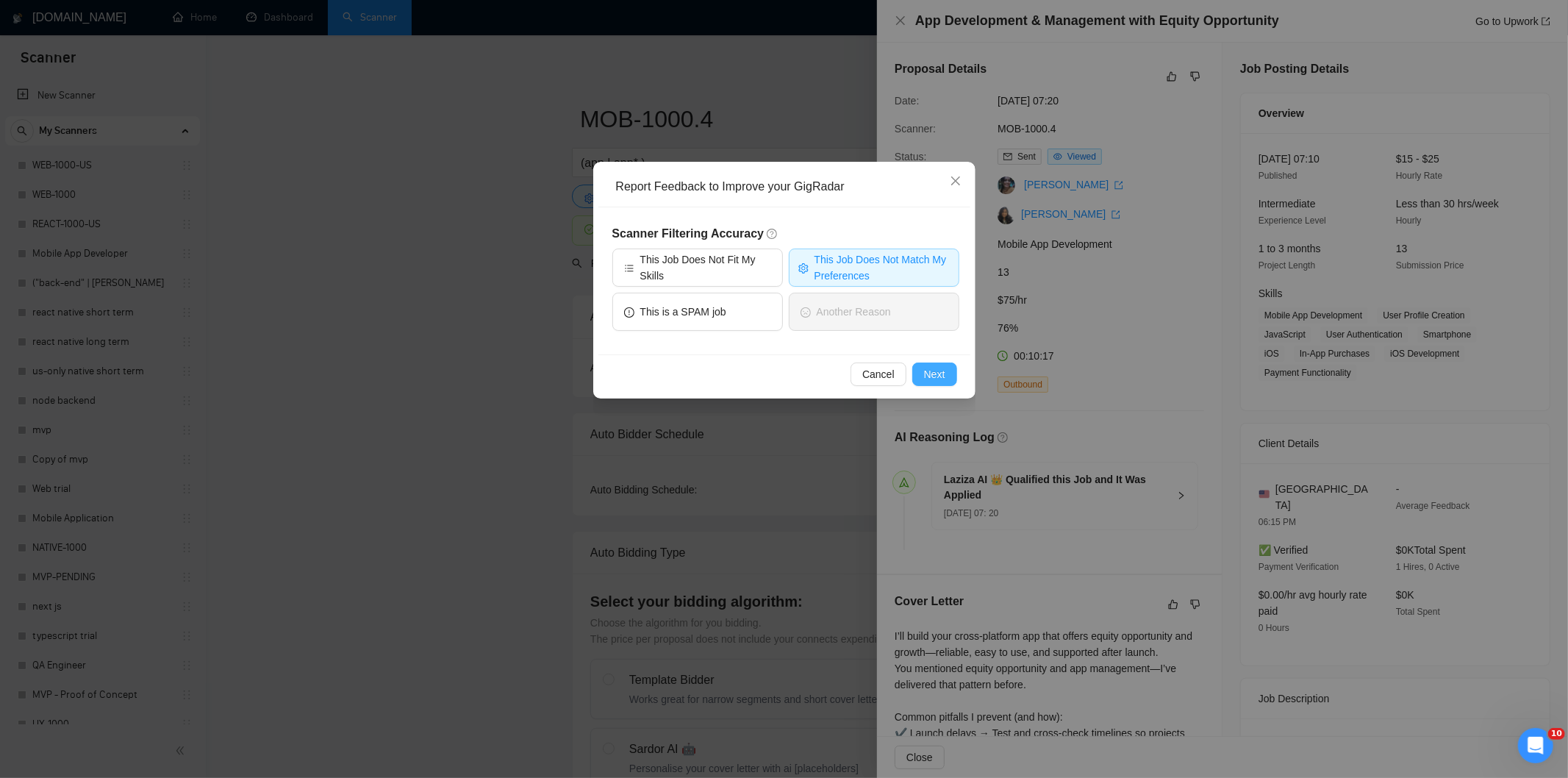
click at [939, 379] on span "Next" at bounding box center [935, 374] width 21 height 16
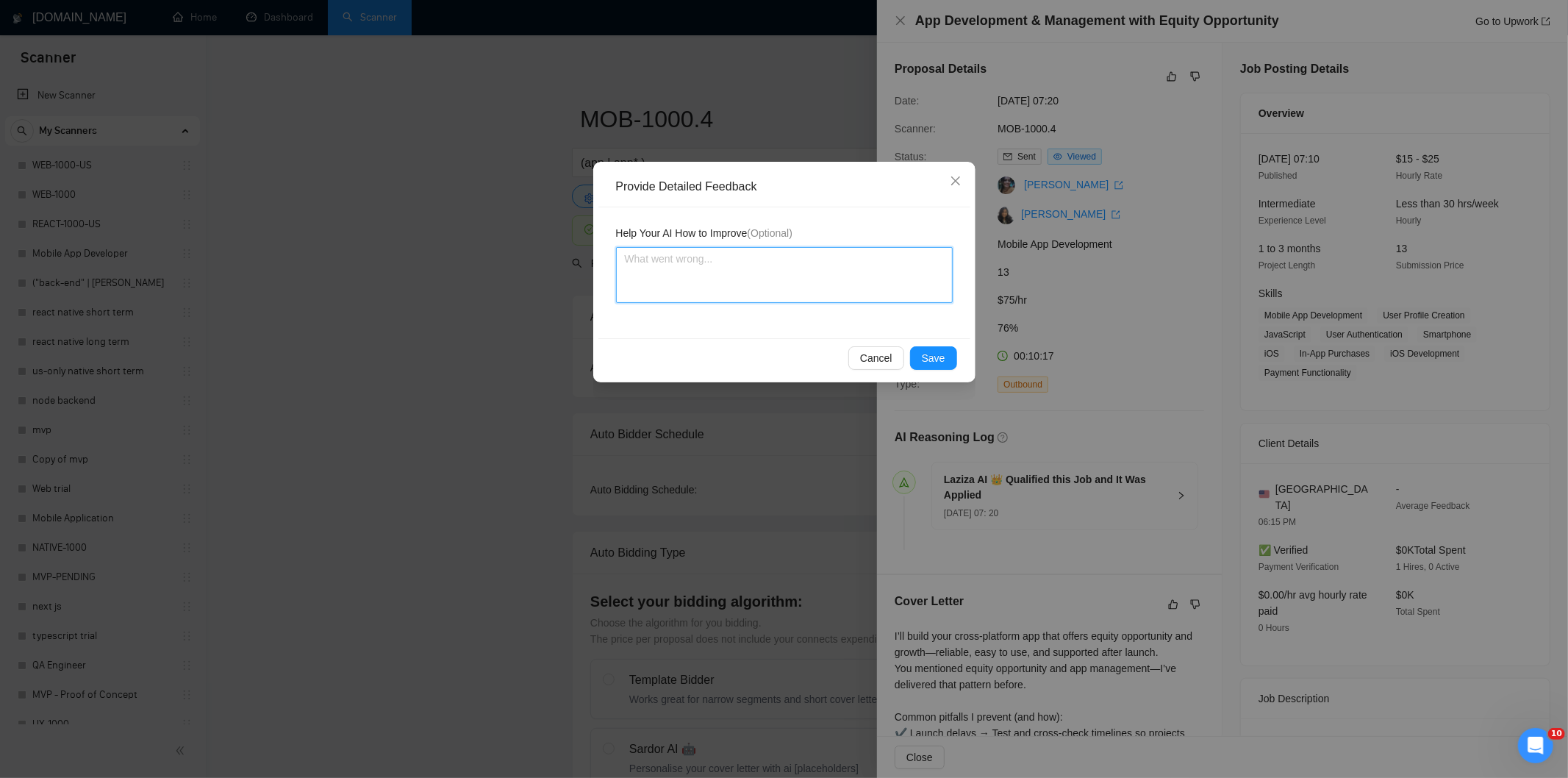
click at [879, 283] on textarea at bounding box center [784, 275] width 337 height 56
paste textarea "Not a fit — the description suggests an existing codebase, but Ria only works o…"
type textarea "Not a fit — the description suggests an existing codebase, but Ria only works o…"
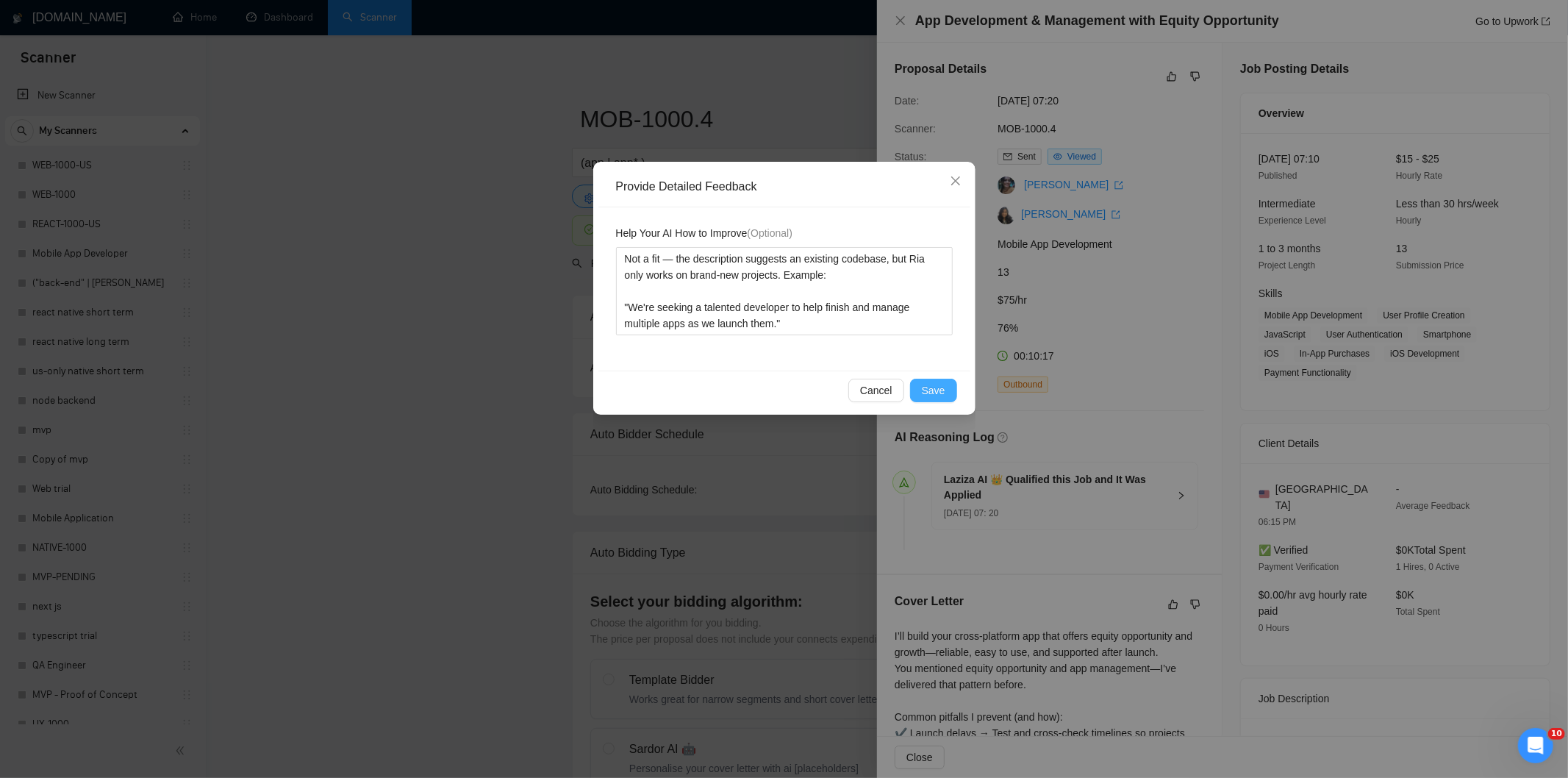
drag, startPoint x: 942, startPoint y: 380, endPoint x: 932, endPoint y: 379, distance: 10.0
click at [941, 380] on button "Save" at bounding box center [934, 391] width 47 height 23
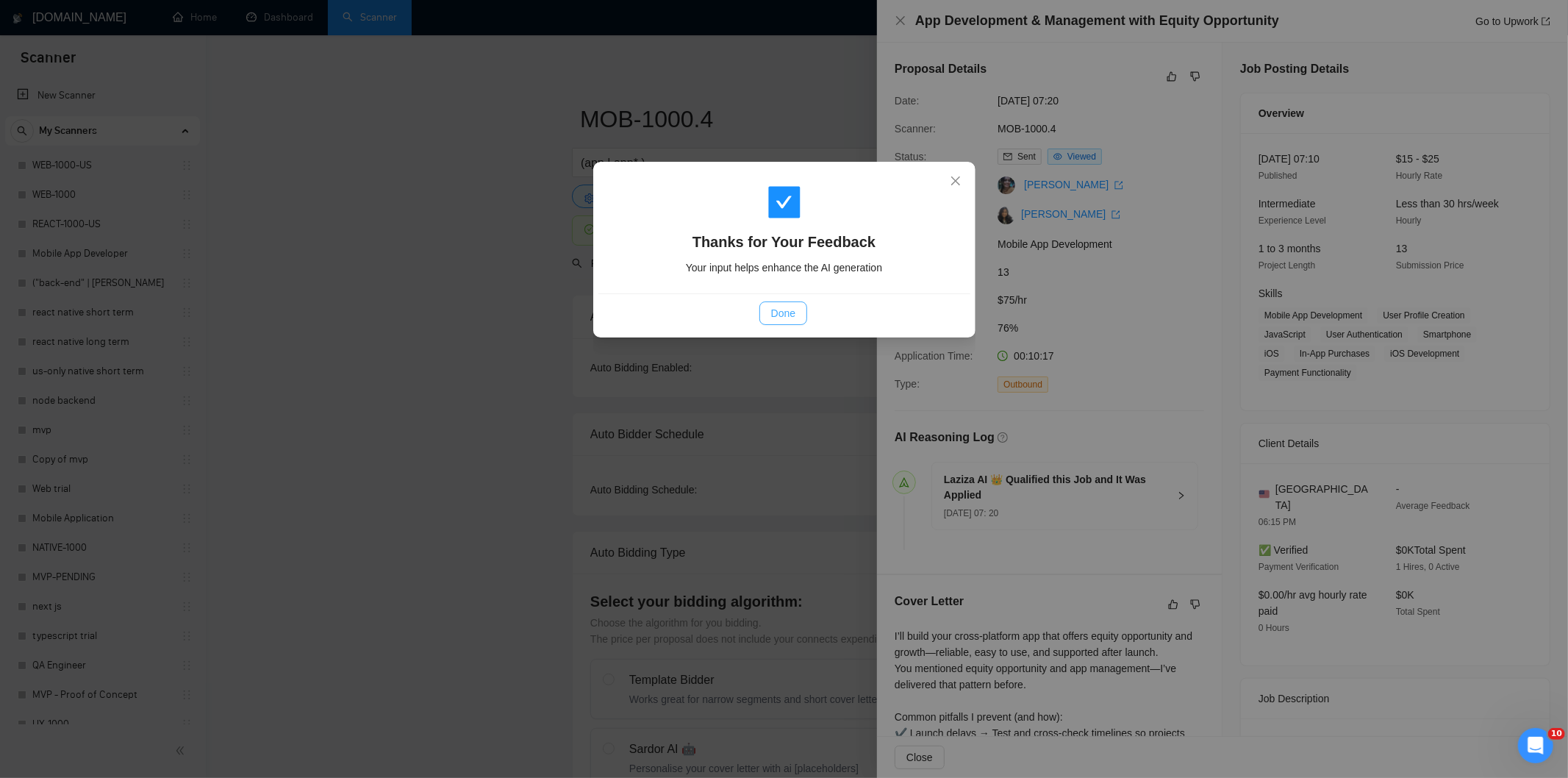
click at [794, 316] on span "Done" at bounding box center [783, 313] width 24 height 16
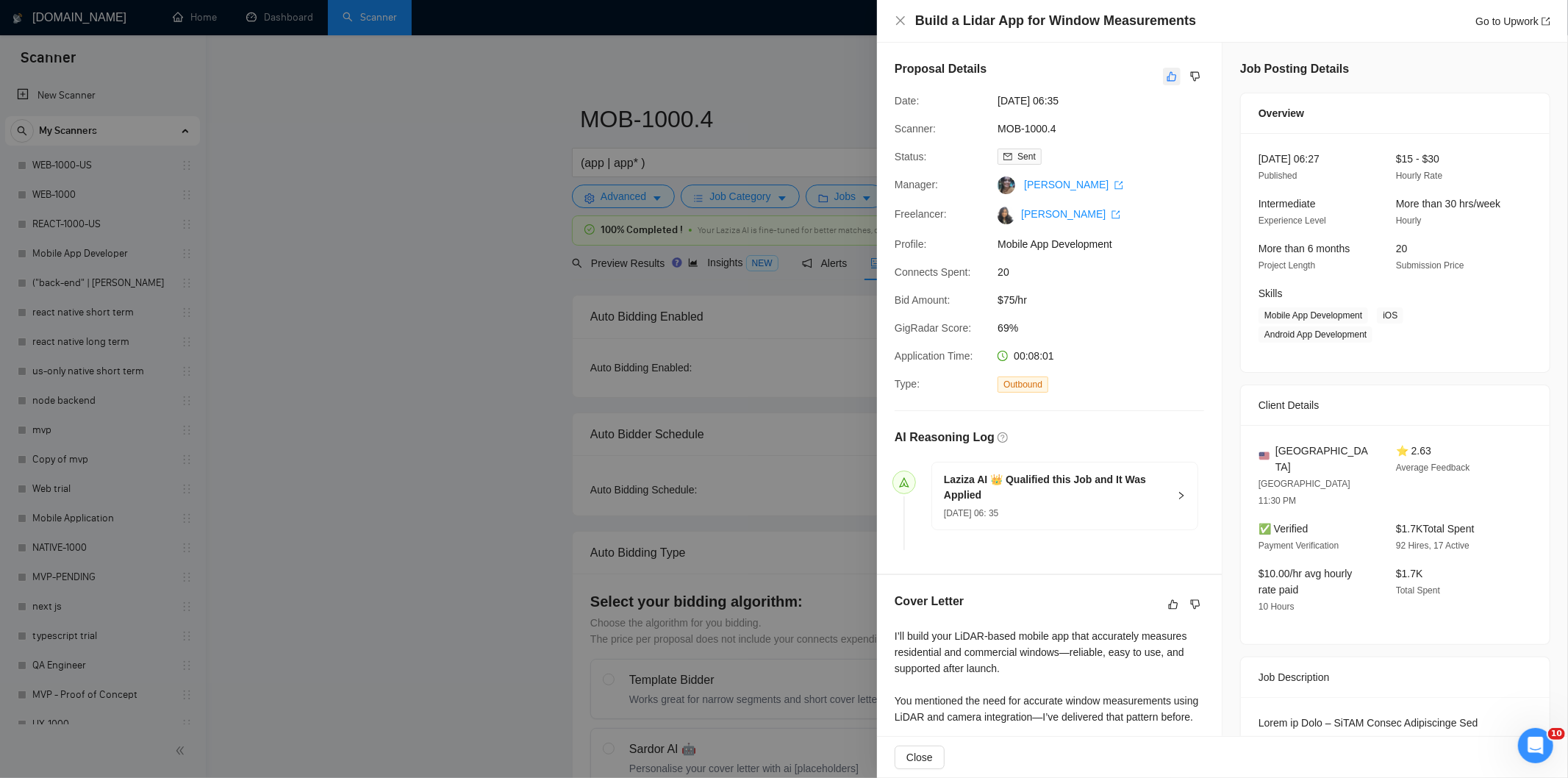
click at [1163, 68] on div "Proposal Details Date: [DATE] 06:35 Scanner: MOB-1000.4 Status: Sent Manager: R…" at bounding box center [1049, 308] width 345 height 531
click at [1166, 76] on icon "like" at bounding box center [1171, 76] width 10 height 12
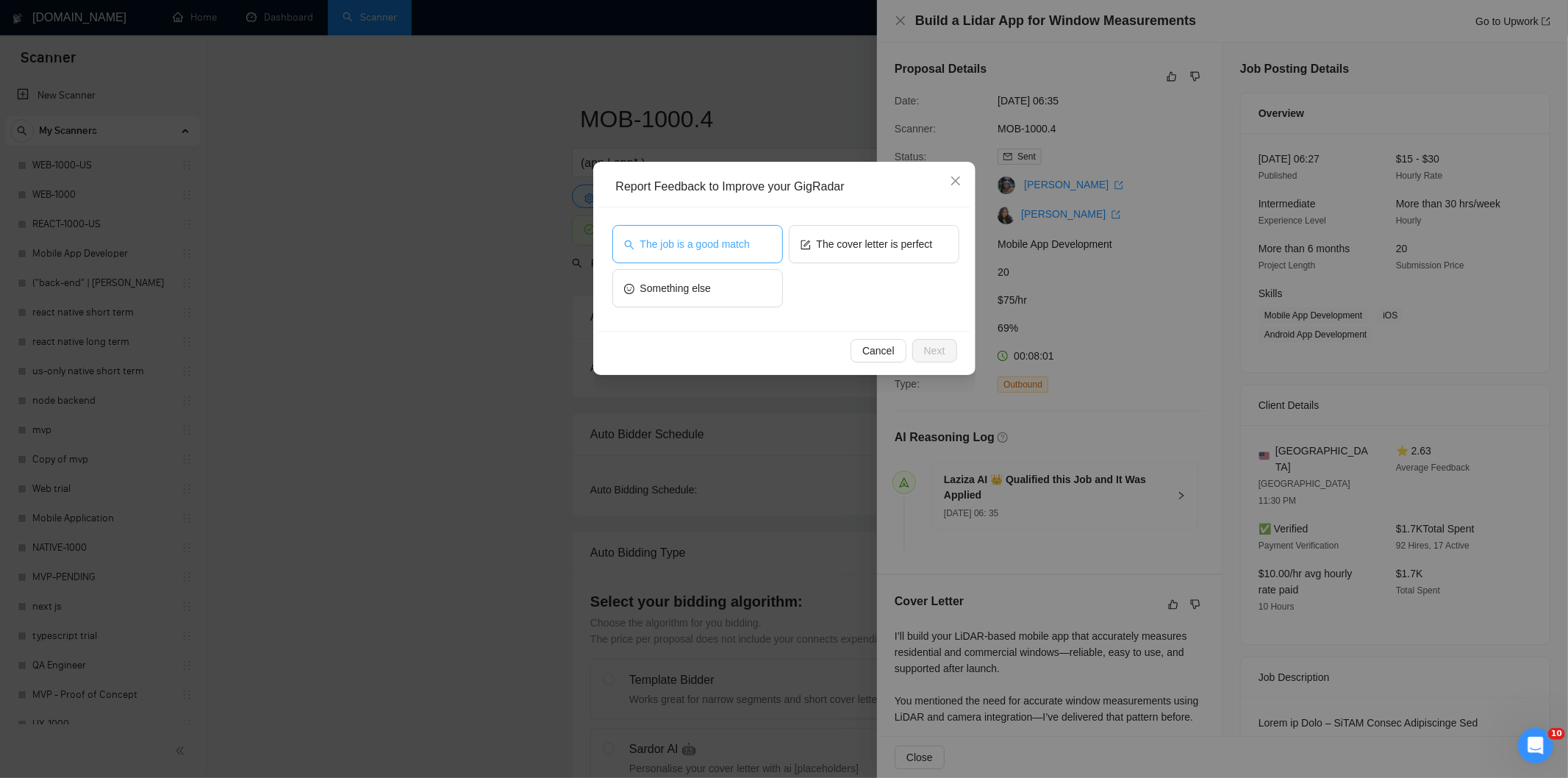
click at [714, 244] on span "The job is a good match" at bounding box center [695, 244] width 110 height 16
drag, startPoint x: 950, startPoint y: 347, endPoint x: 931, endPoint y: 335, distance: 22.5
click at [947, 347] on button "Next" at bounding box center [935, 351] width 45 height 23
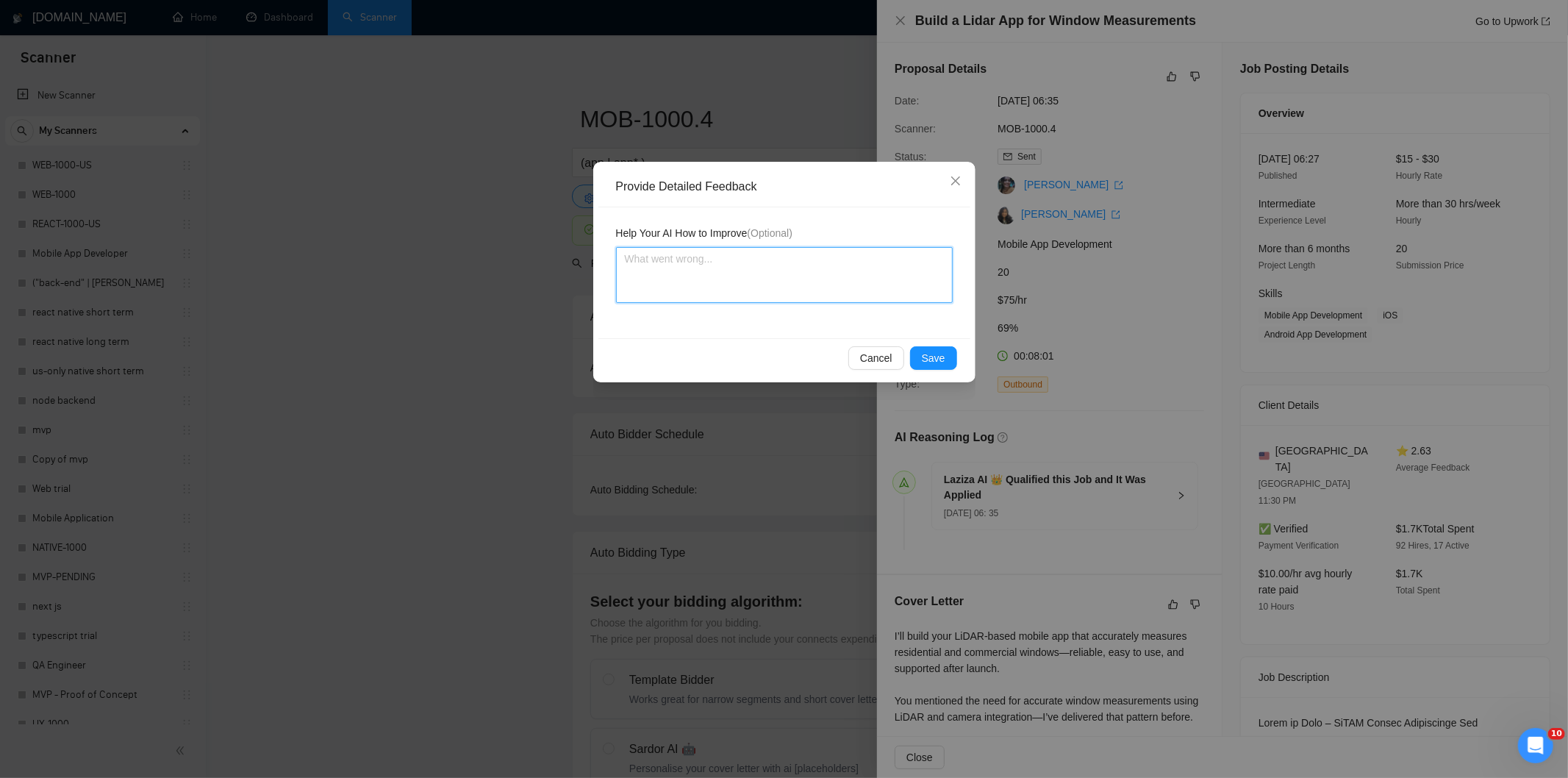
click at [872, 287] on textarea at bounding box center [784, 275] width 337 height 56
paste textarea "Good fit — the project is greenfield (no existing code), welcomes agencies, use…"
type textarea "Good fit — the project is greenfield (no existing code), welcomes agencies, use…"
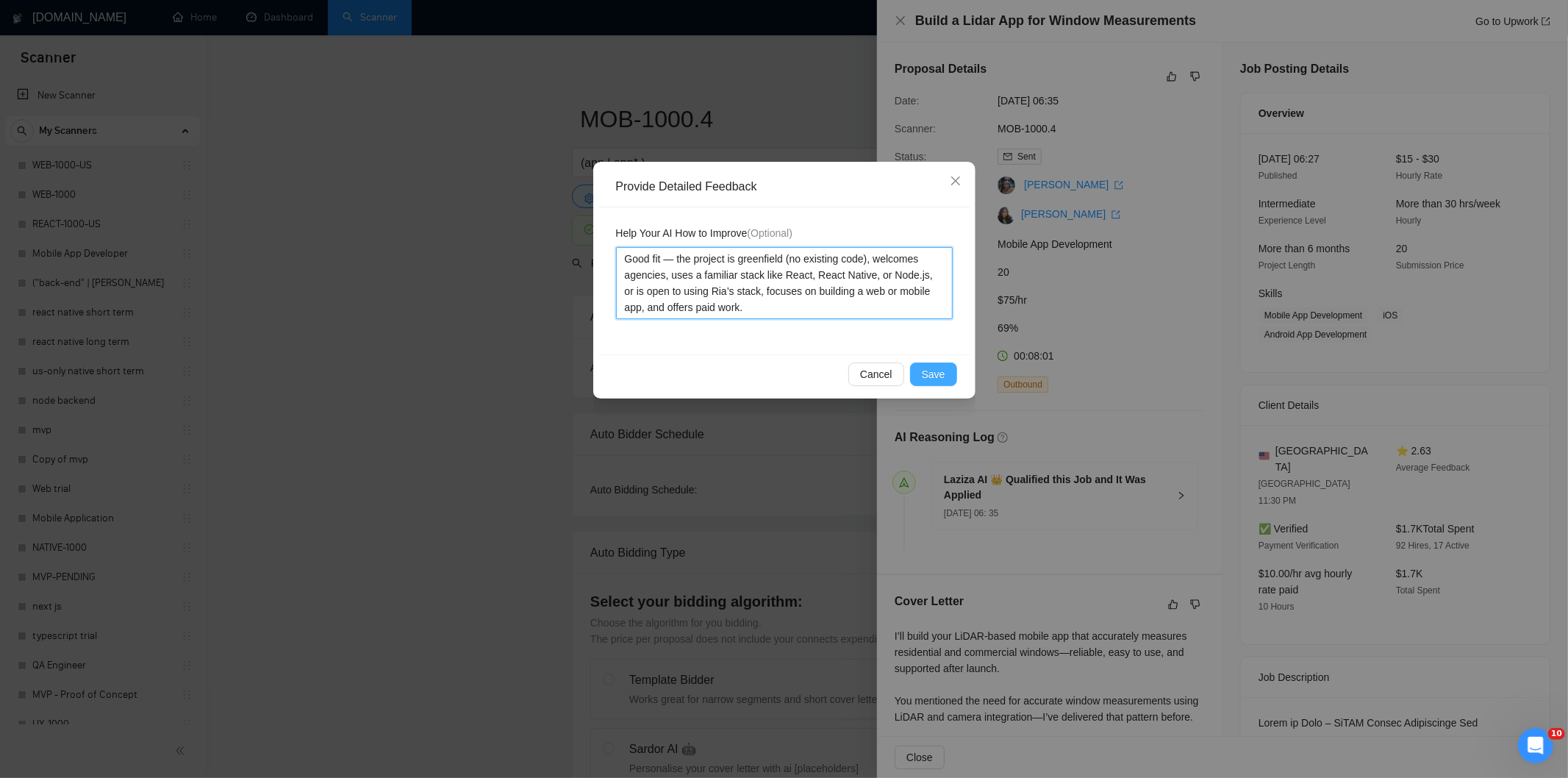
type textarea "Good fit — the project is greenfield (no existing code), welcomes agencies, use…"
click at [941, 373] on span "Save" at bounding box center [934, 374] width 23 height 16
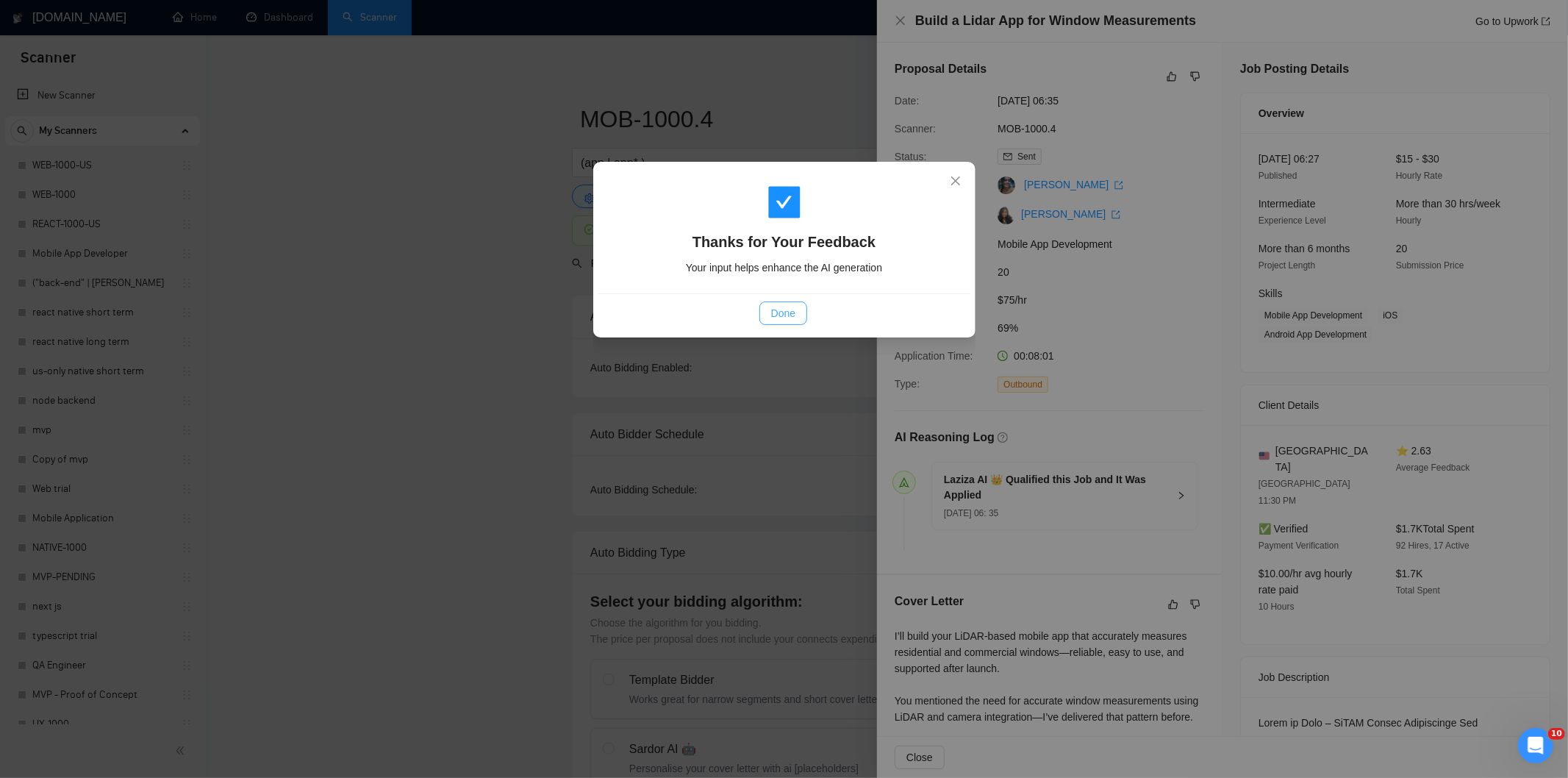
click at [788, 310] on span "Done" at bounding box center [783, 313] width 24 height 16
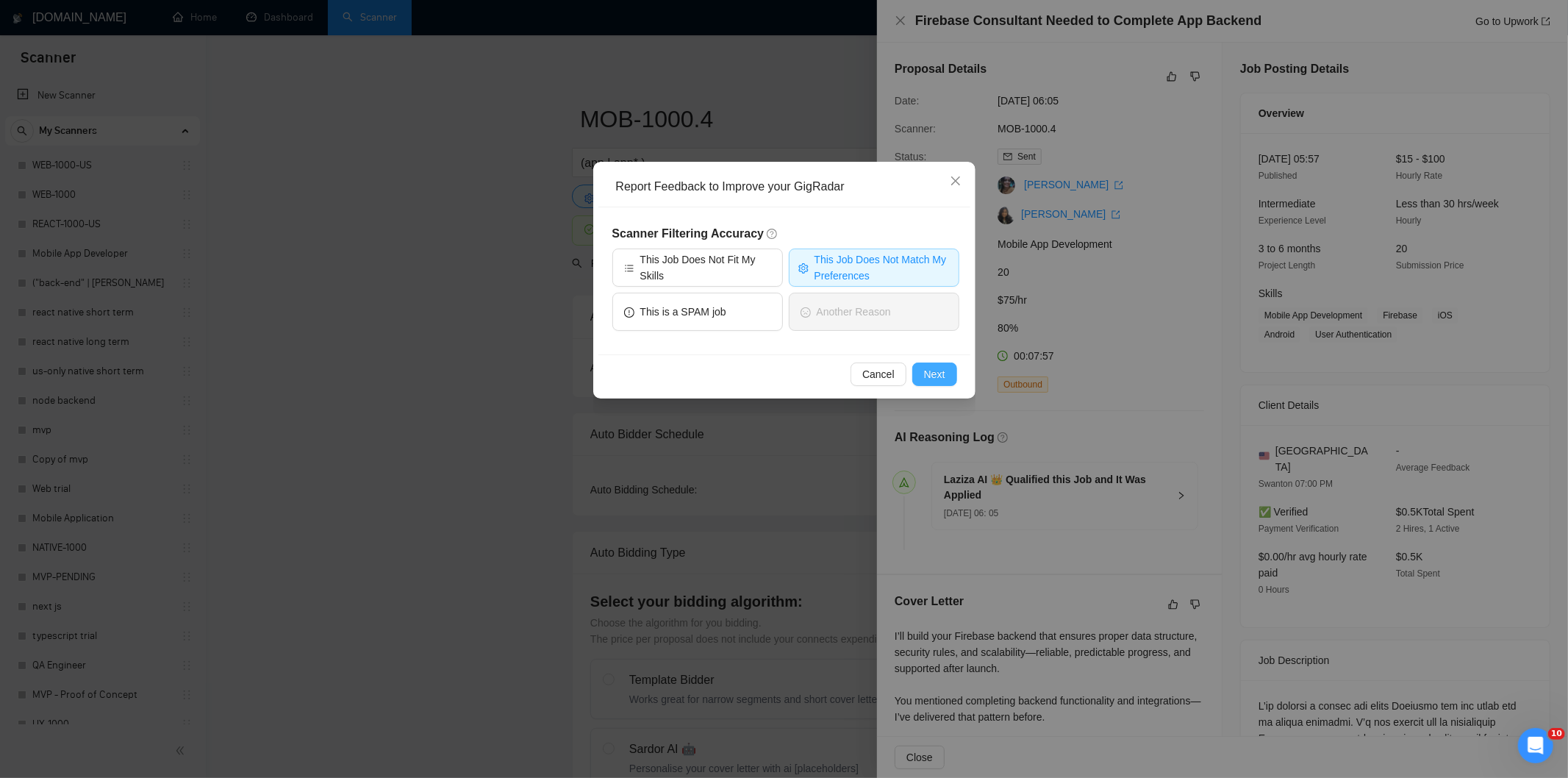
click at [943, 376] on span "Next" at bounding box center [935, 374] width 21 height 16
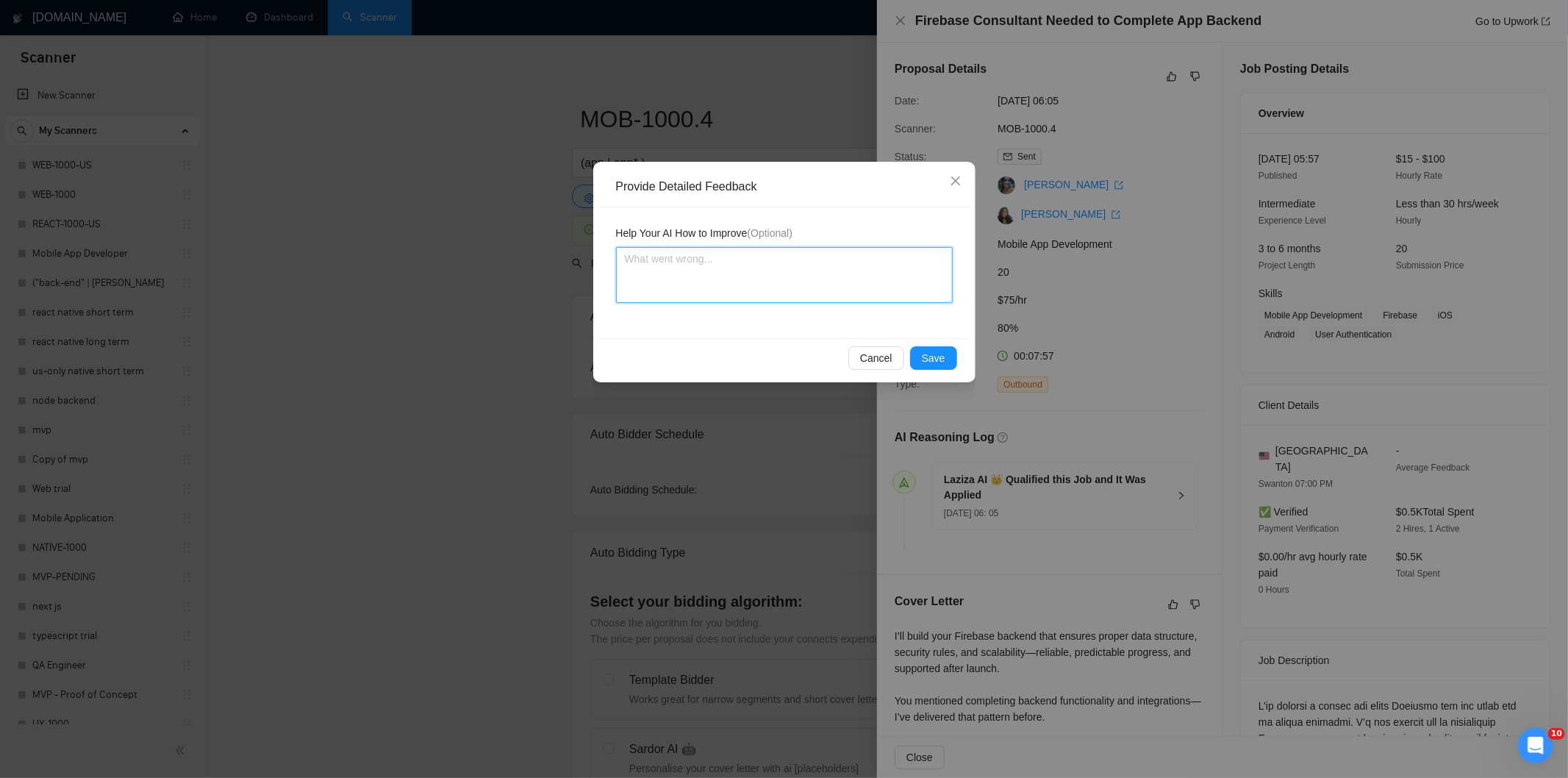
click at [886, 280] on textarea at bounding box center [784, 275] width 337 height 56
paste textarea "Not a fit — the description suggests an existing codebase, but Ria only works o…"
type textarea "Not a fit — the description suggests an existing codebase, but Ria only works o…"
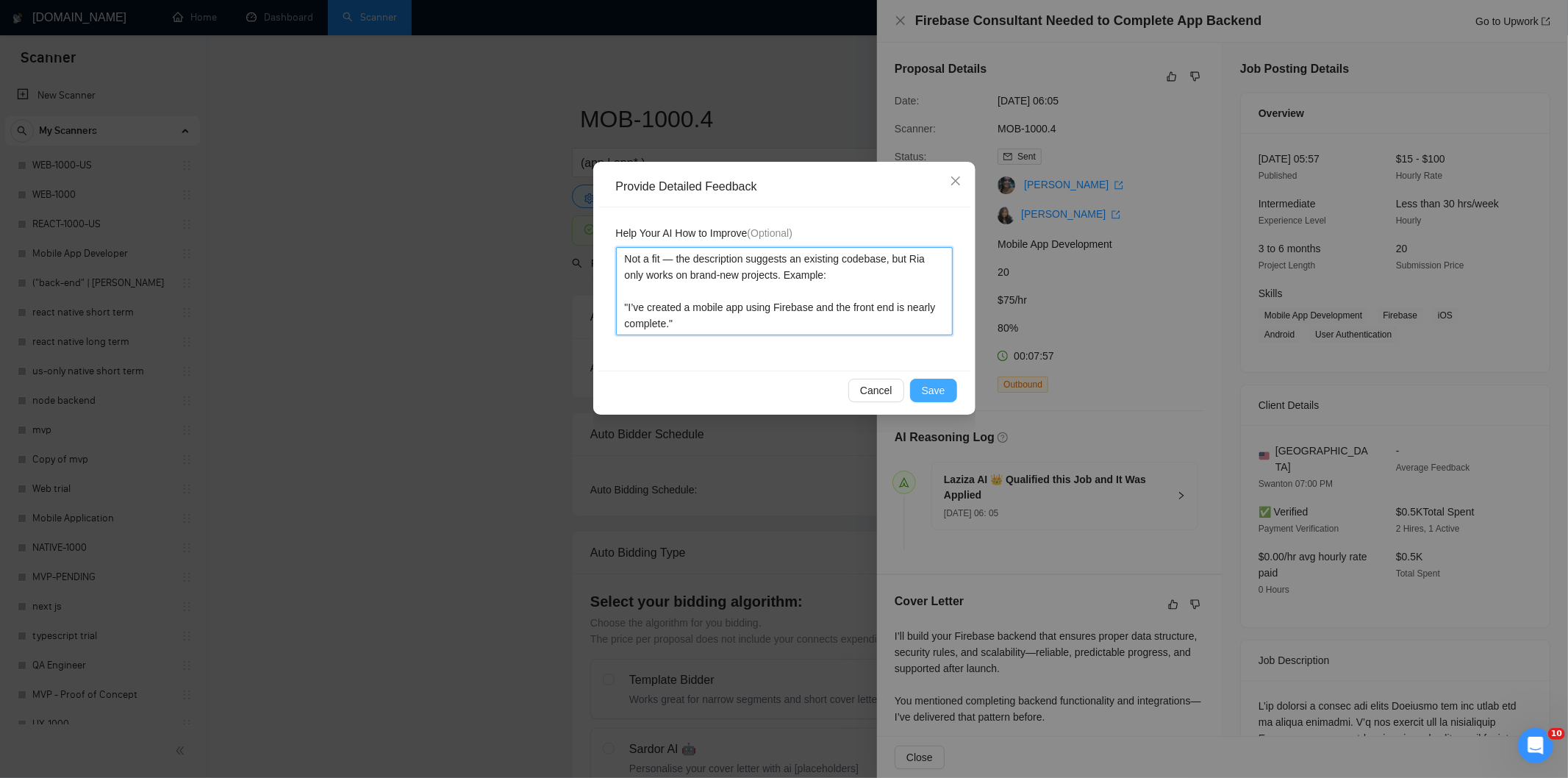
type textarea "Not a fit — the description suggests an existing codebase, but Ria only works o…"
drag, startPoint x: 944, startPoint y: 384, endPoint x: 922, endPoint y: 380, distance: 22.4
click at [941, 386] on span "Save" at bounding box center [934, 390] width 23 height 16
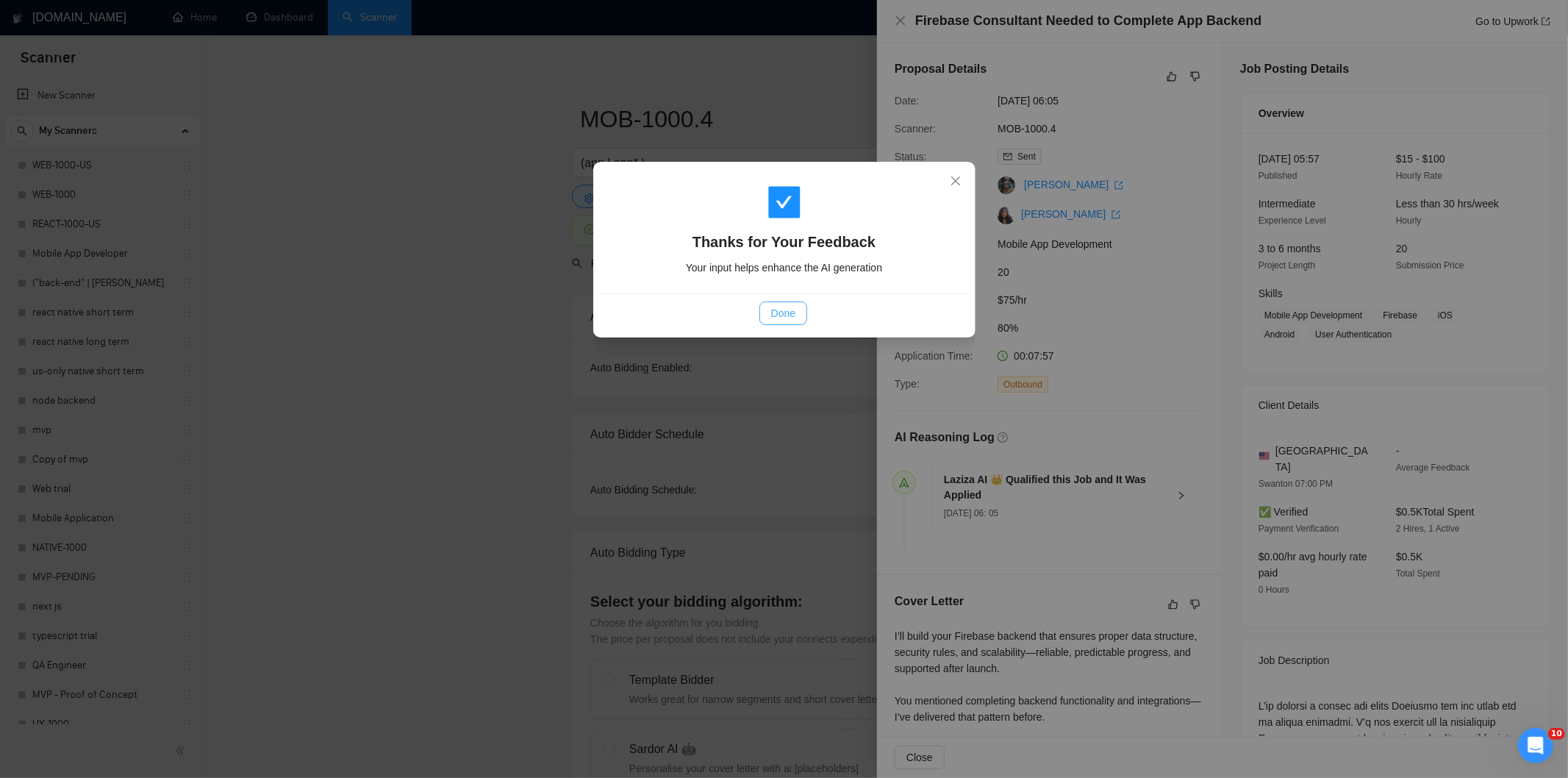
click at [789, 319] on span "Done" at bounding box center [783, 313] width 24 height 16
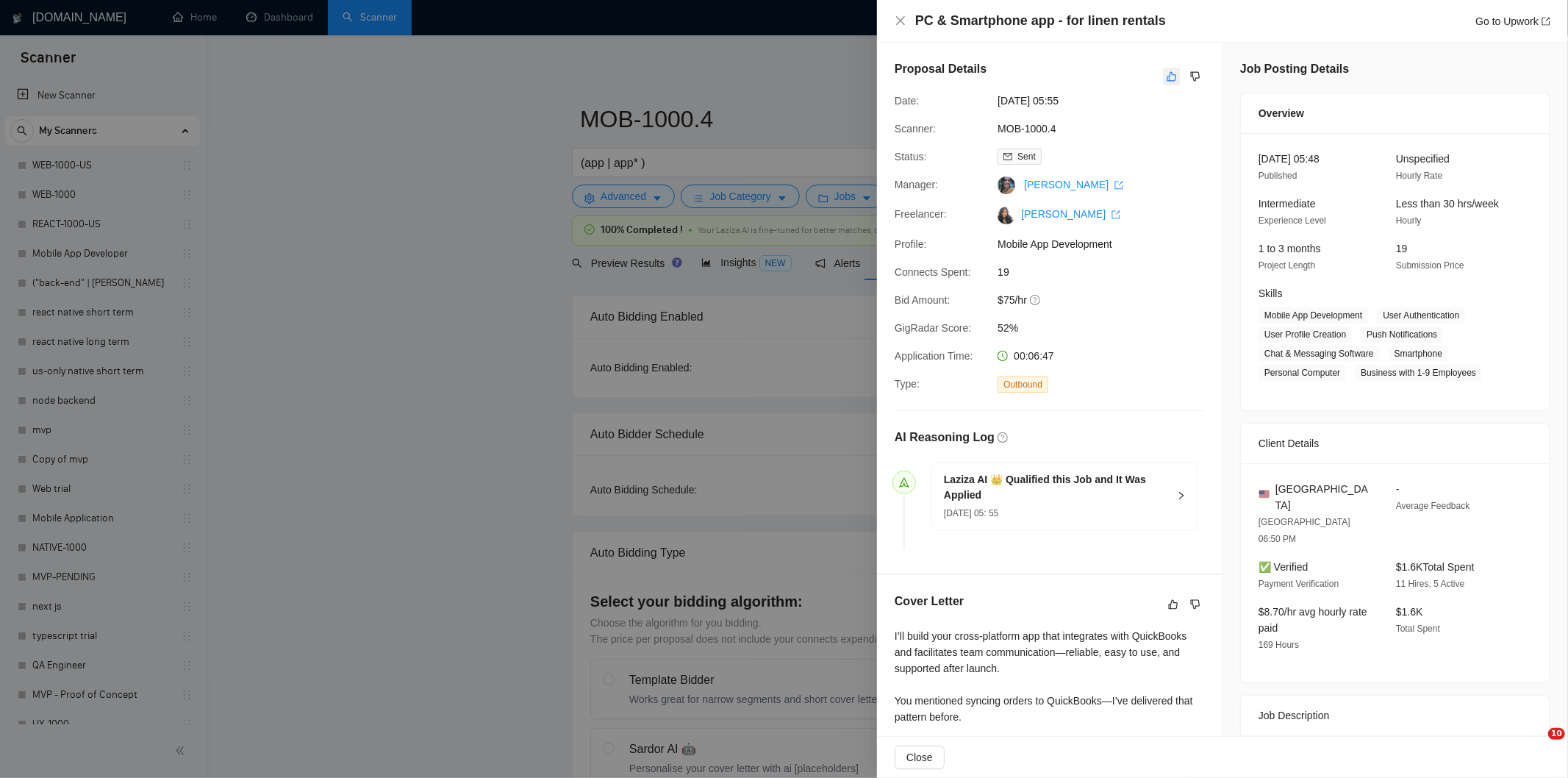
click at [1163, 72] on button "button" at bounding box center [1172, 76] width 18 height 18
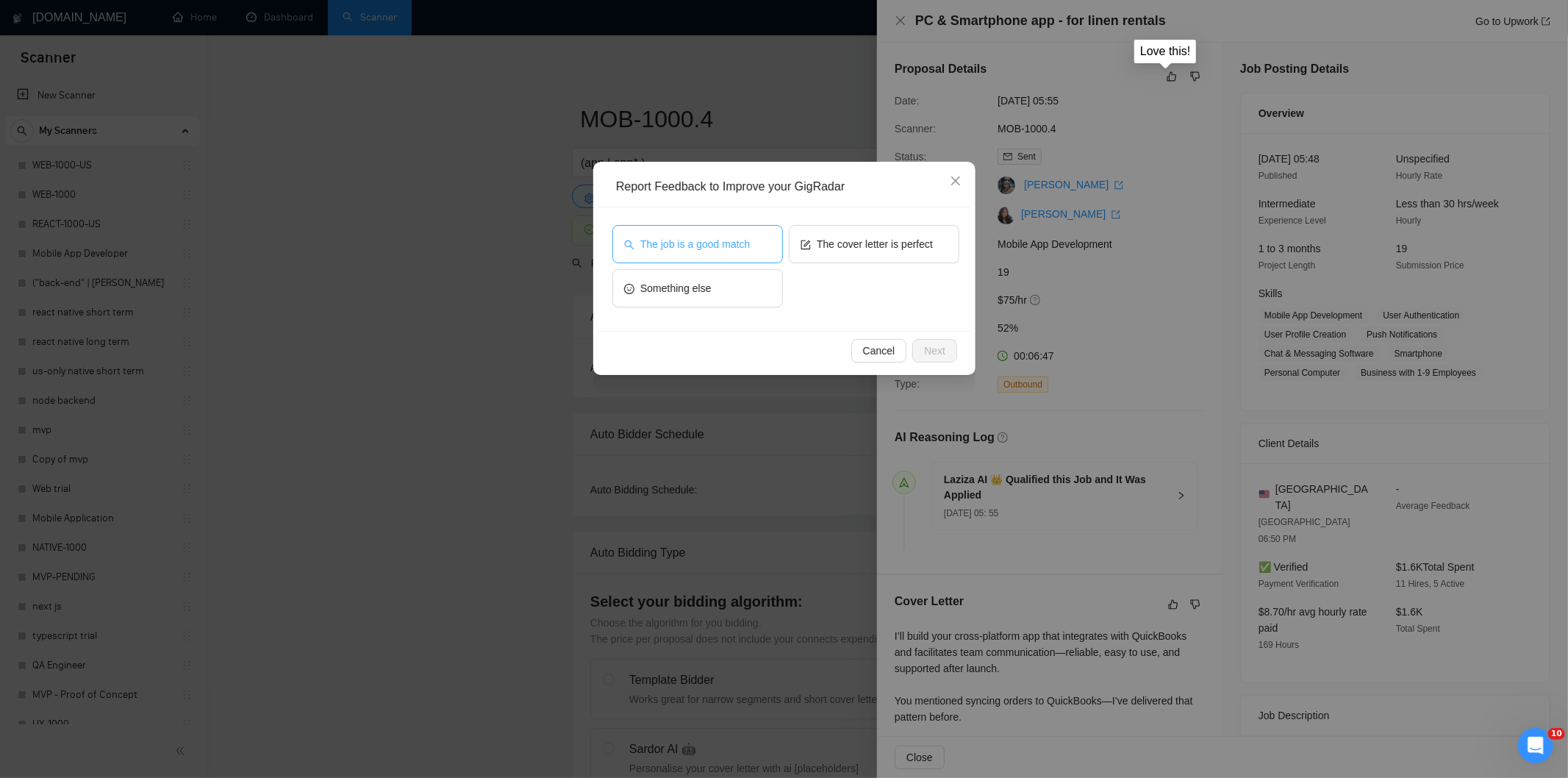
click at [696, 244] on span "The job is a good match" at bounding box center [695, 244] width 110 height 16
click at [941, 351] on span "Next" at bounding box center [935, 350] width 21 height 16
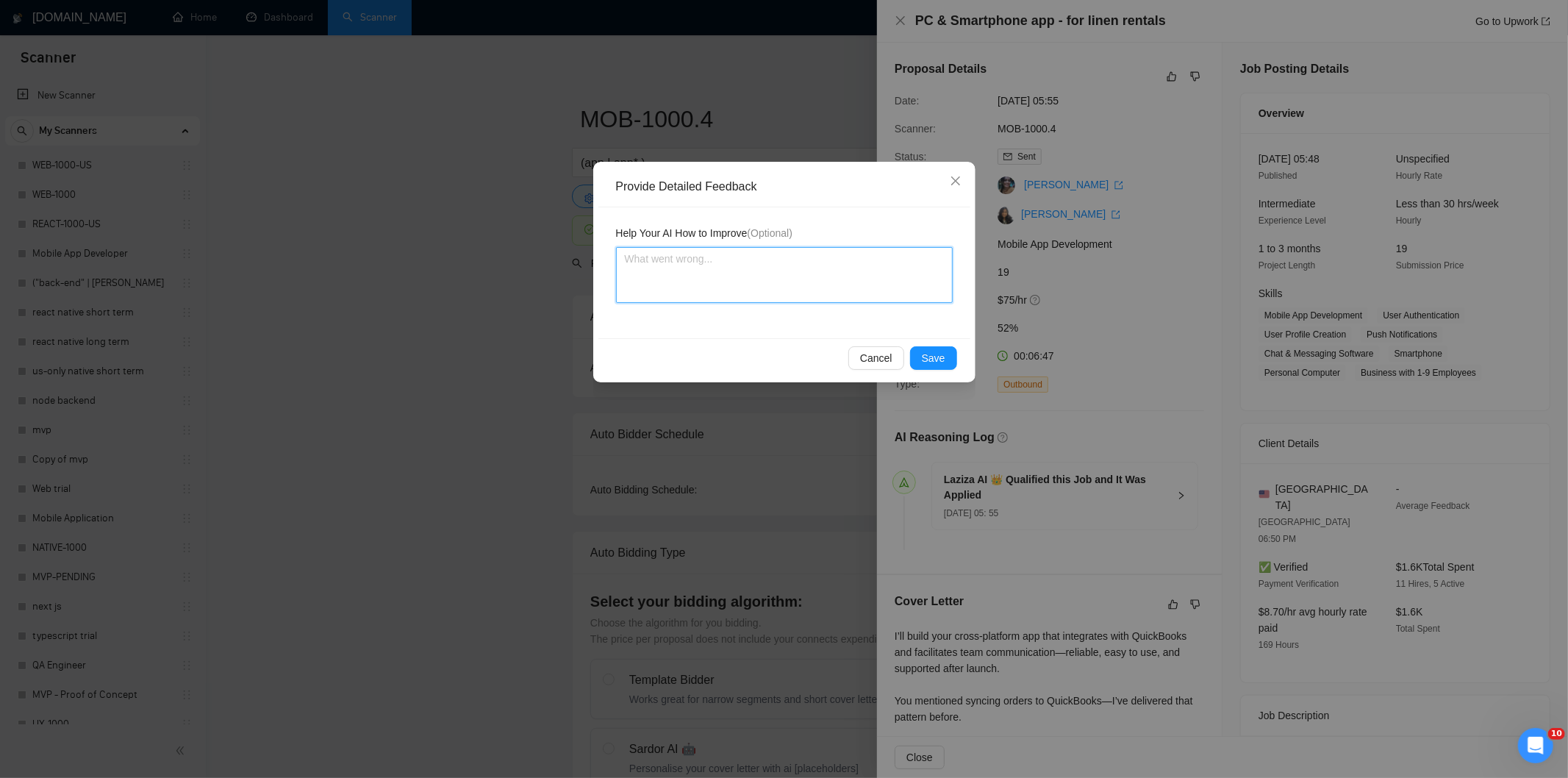
click at [885, 282] on textarea at bounding box center [784, 275] width 337 height 56
paste textarea "Good fit — the project is greenfield (no existing code), welcomes agencies, use…"
type textarea "Good fit — the project is greenfield (no existing code), welcomes agencies, use…"
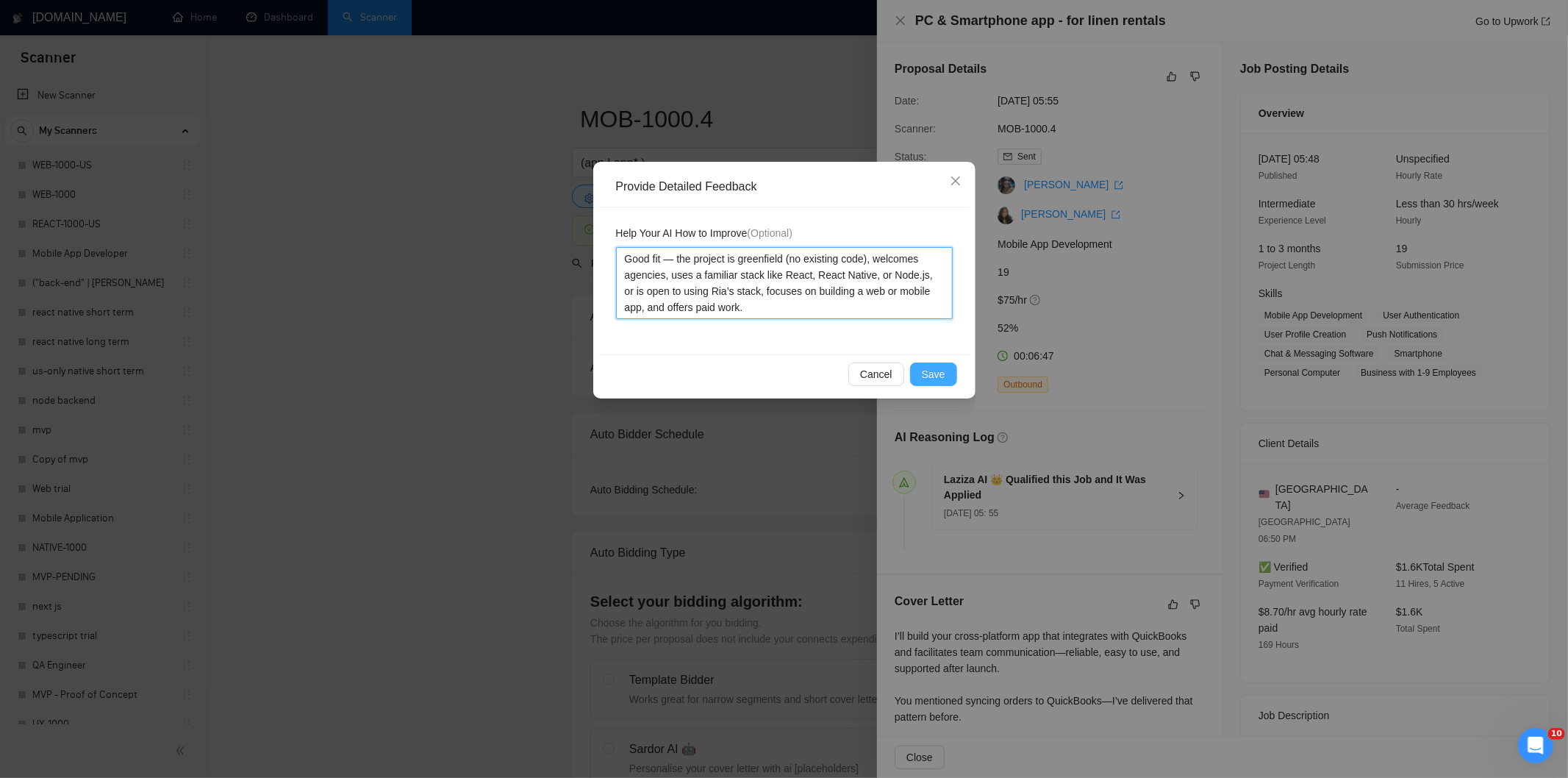
type textarea "Good fit — the project is greenfield (no existing code), welcomes agencies, use…"
click at [943, 375] on span "Save" at bounding box center [934, 374] width 23 height 16
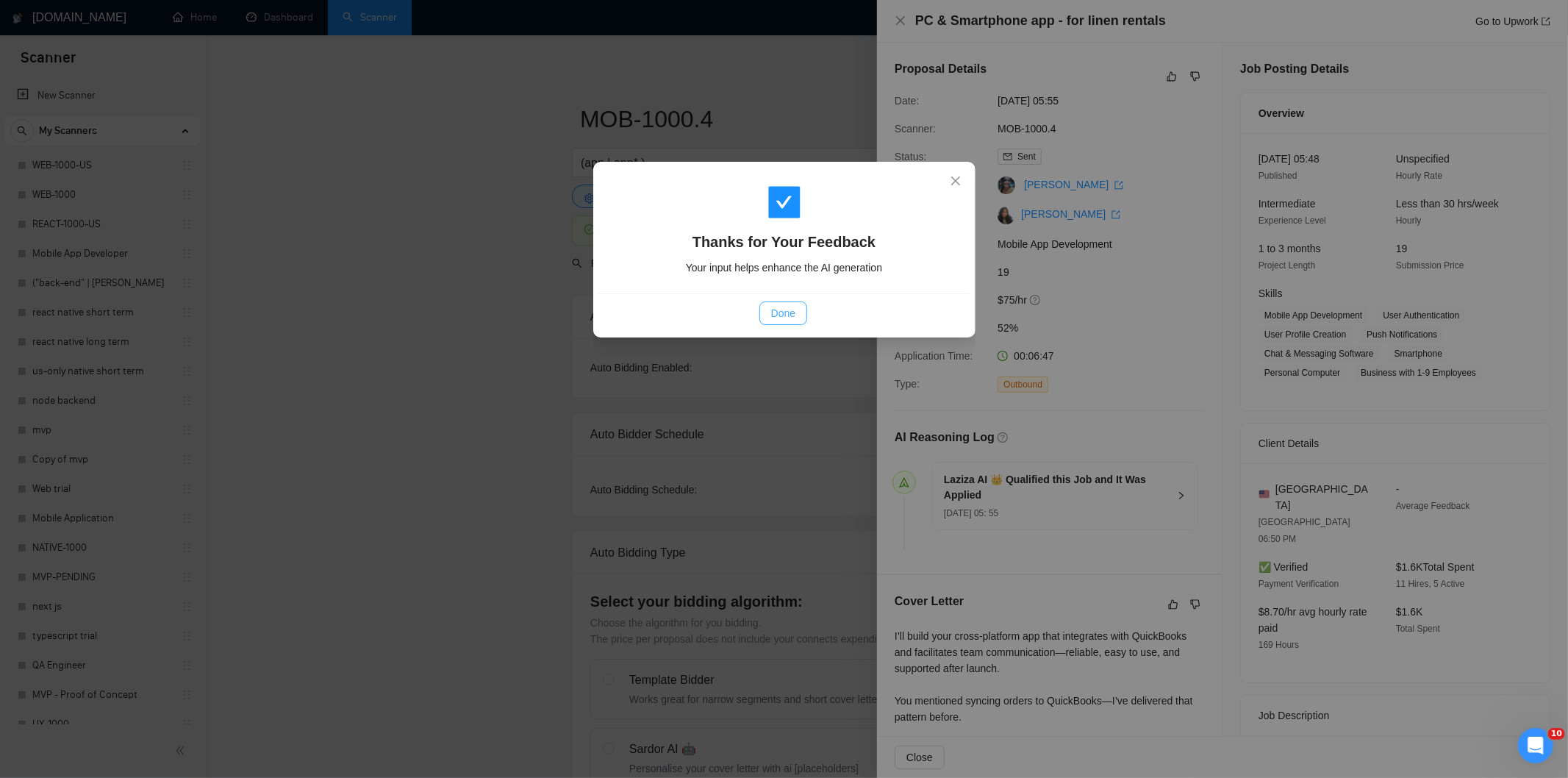
click at [796, 317] on button "Done" at bounding box center [783, 313] width 47 height 23
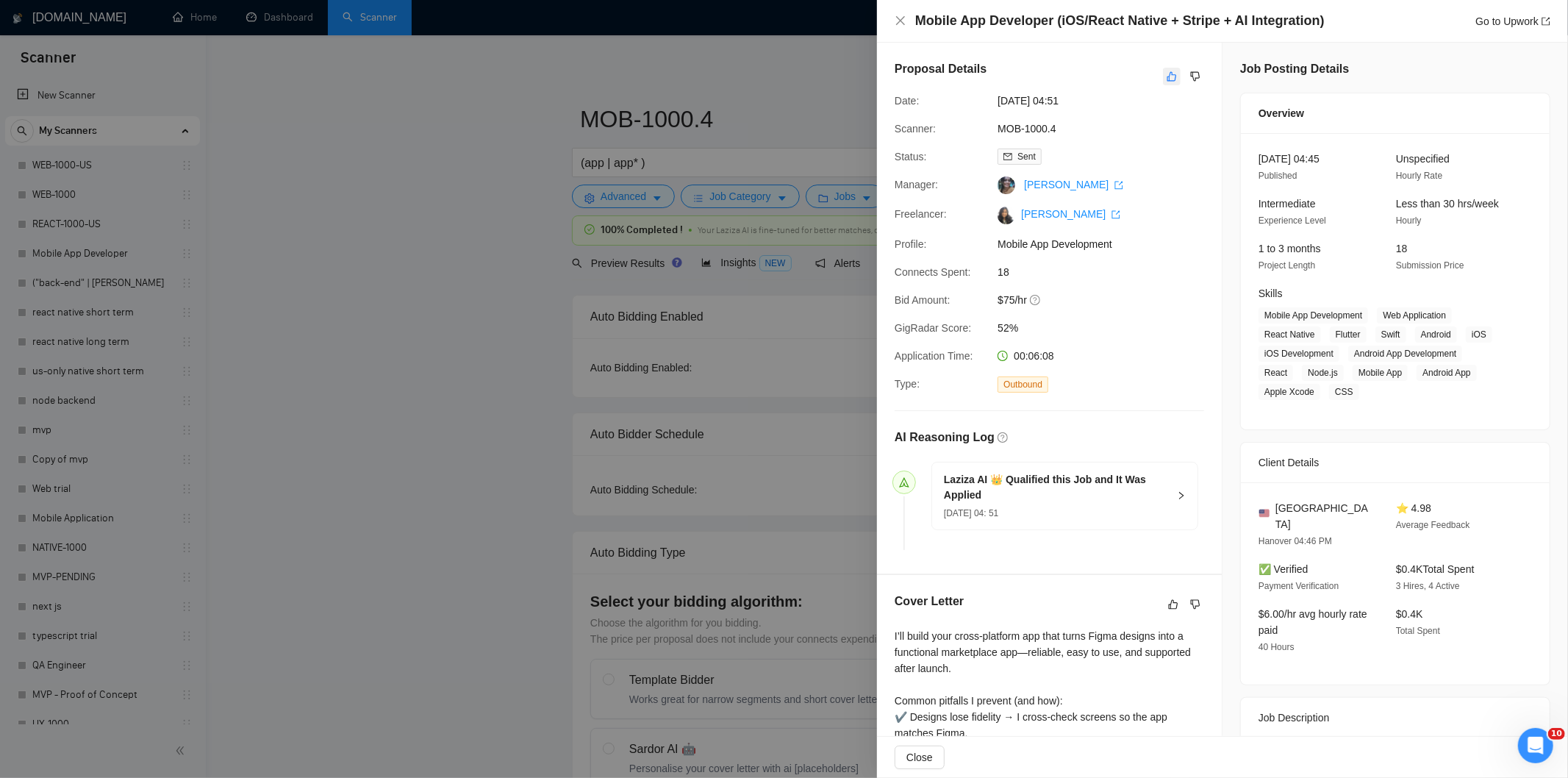
click at [1166, 77] on icon "like" at bounding box center [1171, 76] width 10 height 12
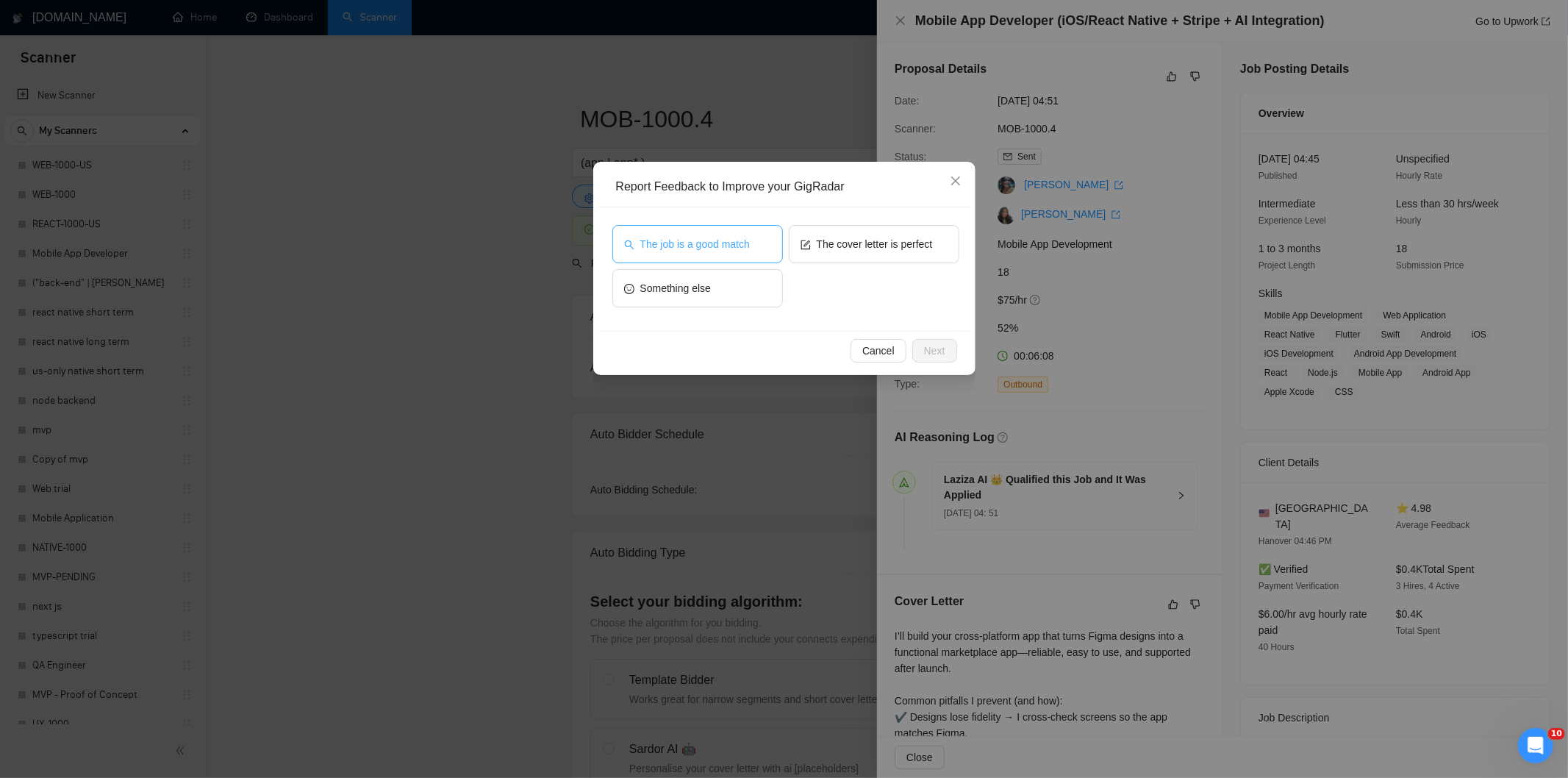
click at [691, 244] on span "The job is a good match" at bounding box center [695, 244] width 110 height 16
click at [928, 349] on span "Next" at bounding box center [935, 350] width 21 height 16
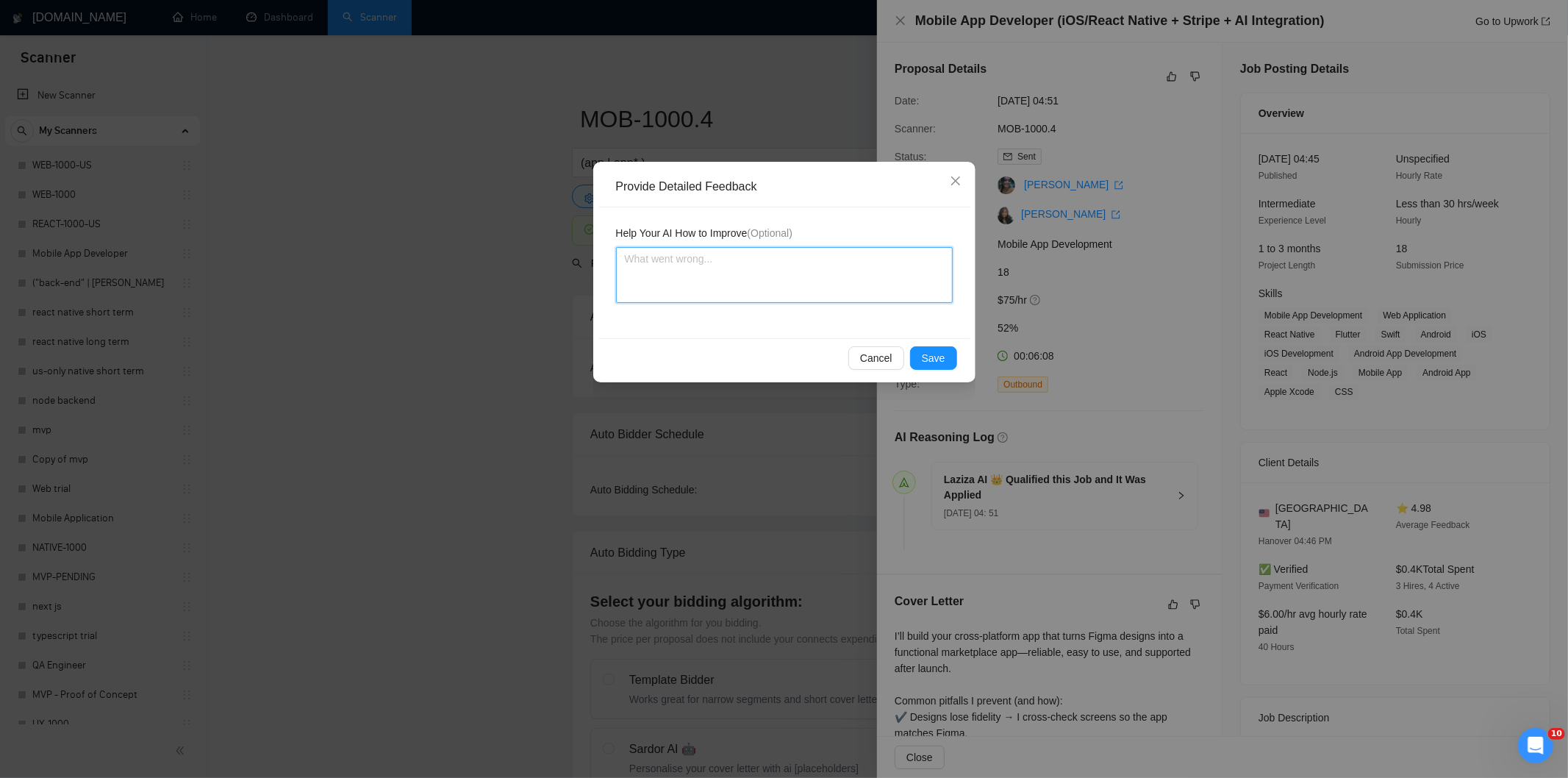
click at [819, 268] on textarea at bounding box center [784, 275] width 337 height 56
paste textarea "Good fit — the project is greenfield (no existing code), welcomes agencies, use…"
type textarea "Good fit — the project is greenfield (no existing code), welcomes agencies, use…"
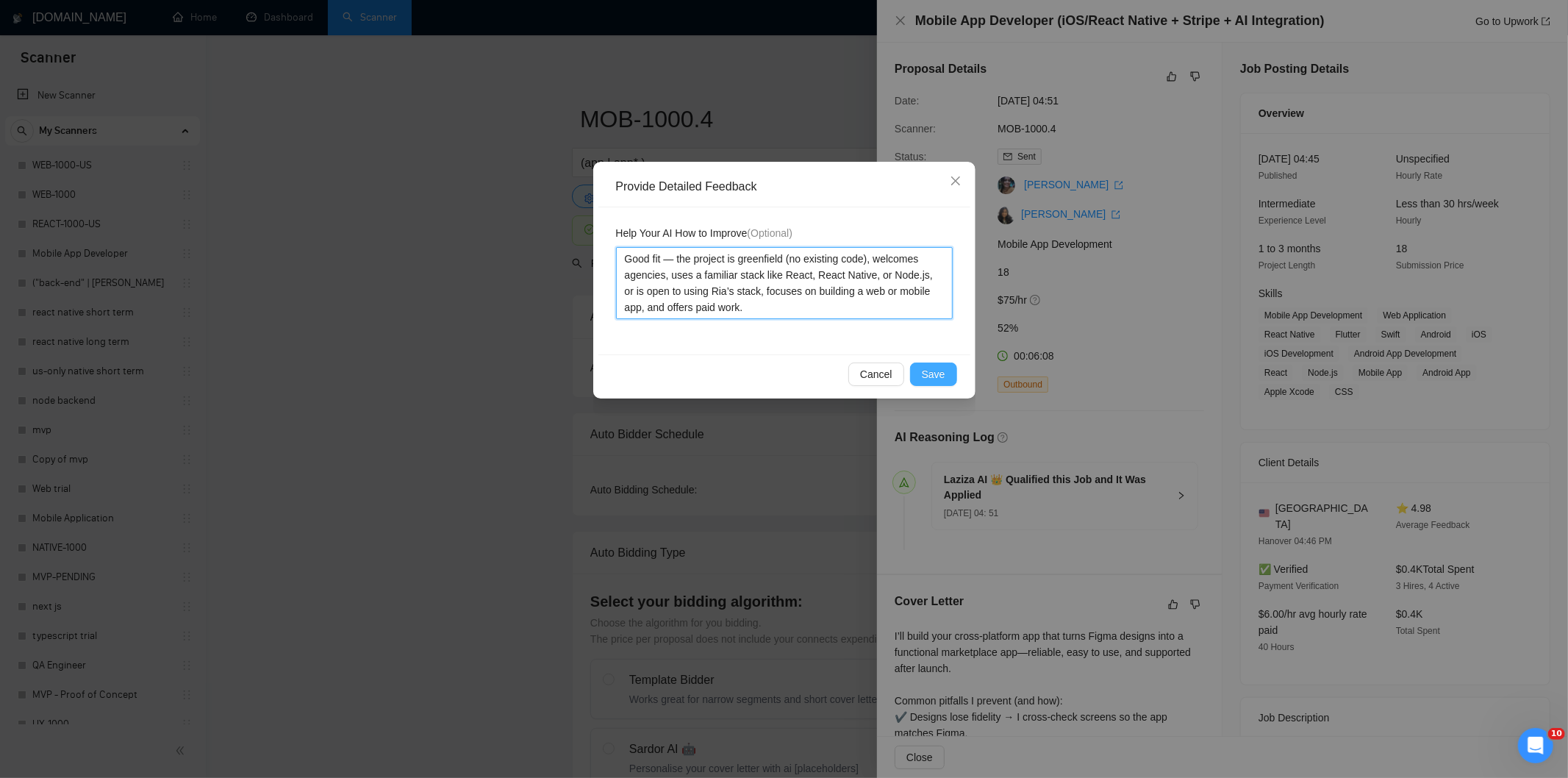
type textarea "Good fit — the project is greenfield (no existing code), welcomes agencies, use…"
click at [939, 366] on button "Save" at bounding box center [934, 374] width 47 height 23
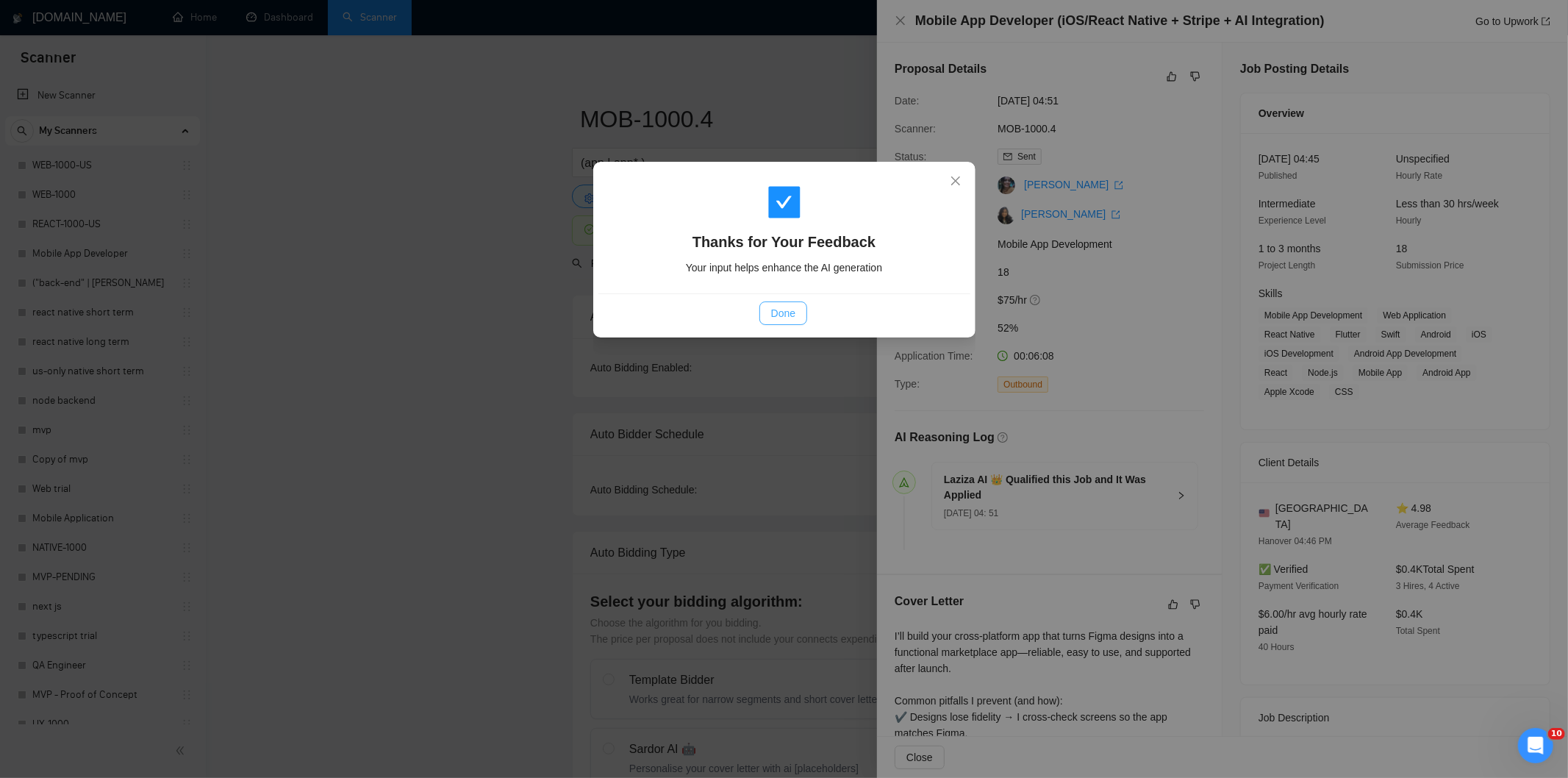
click at [780, 320] on span "Done" at bounding box center [783, 313] width 24 height 16
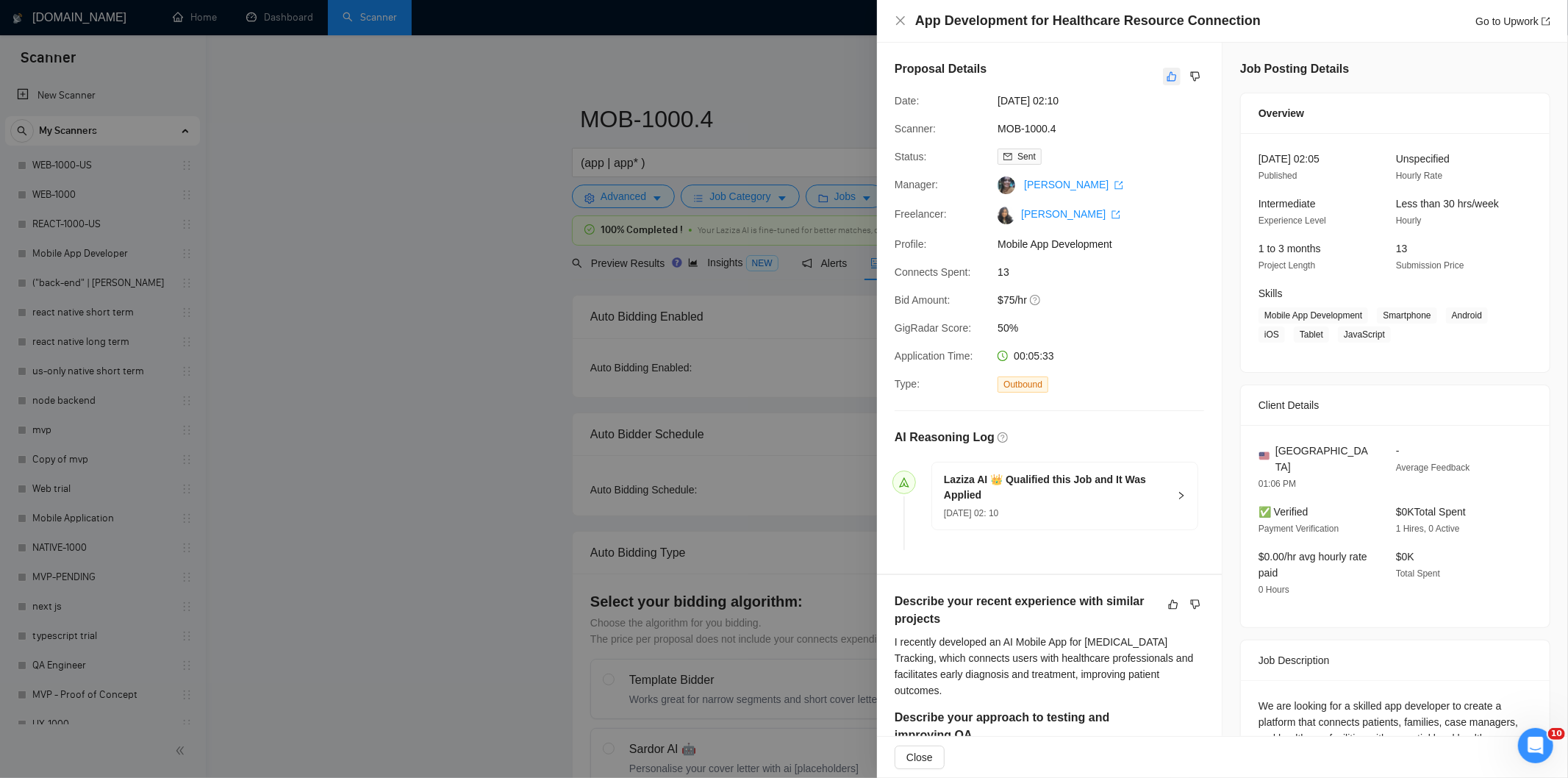
click at [1167, 79] on icon "like" at bounding box center [1171, 76] width 10 height 12
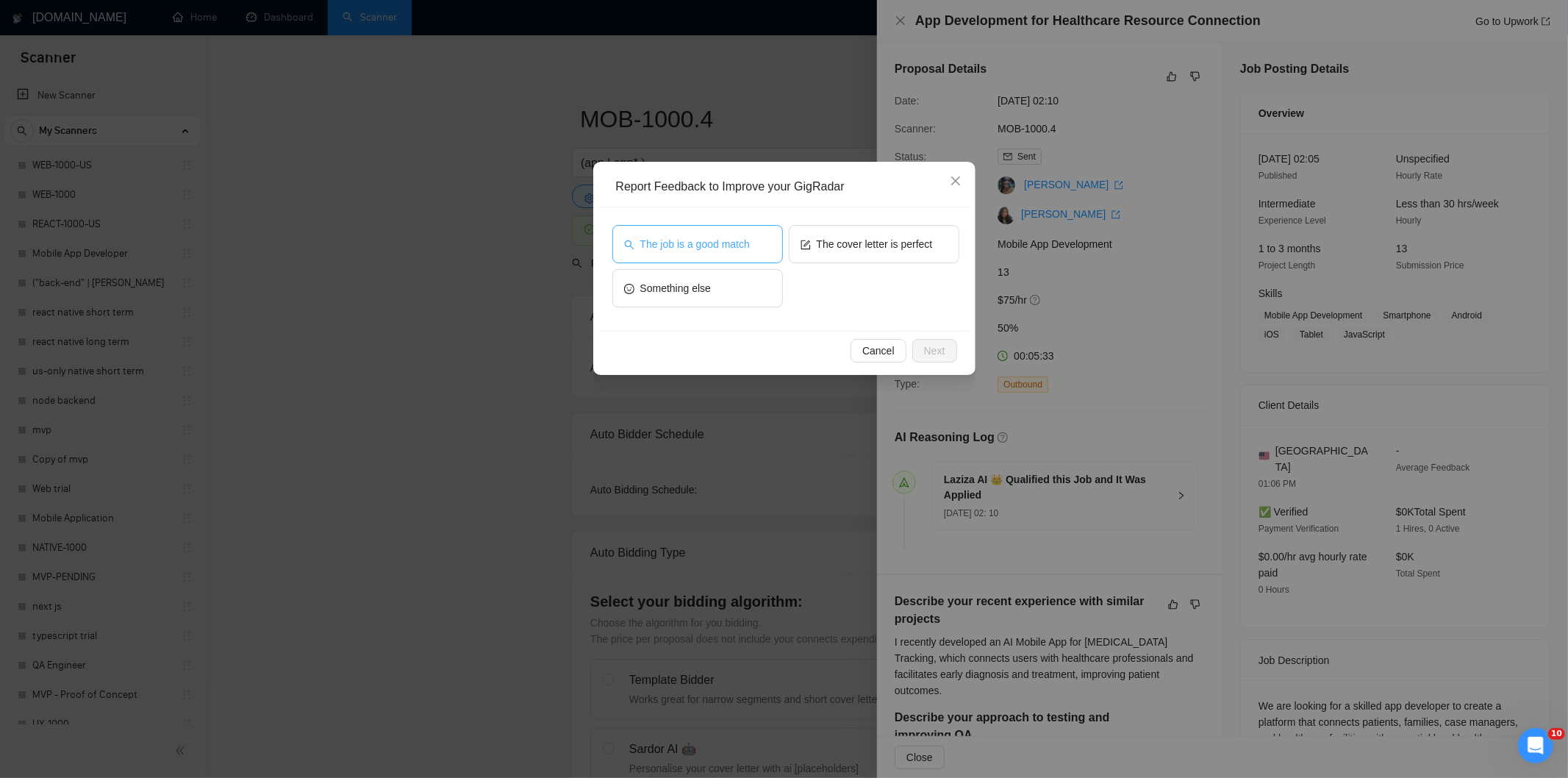
click at [750, 244] on button "The job is a good match" at bounding box center [697, 244] width 170 height 38
click at [939, 349] on span "Next" at bounding box center [935, 350] width 21 height 16
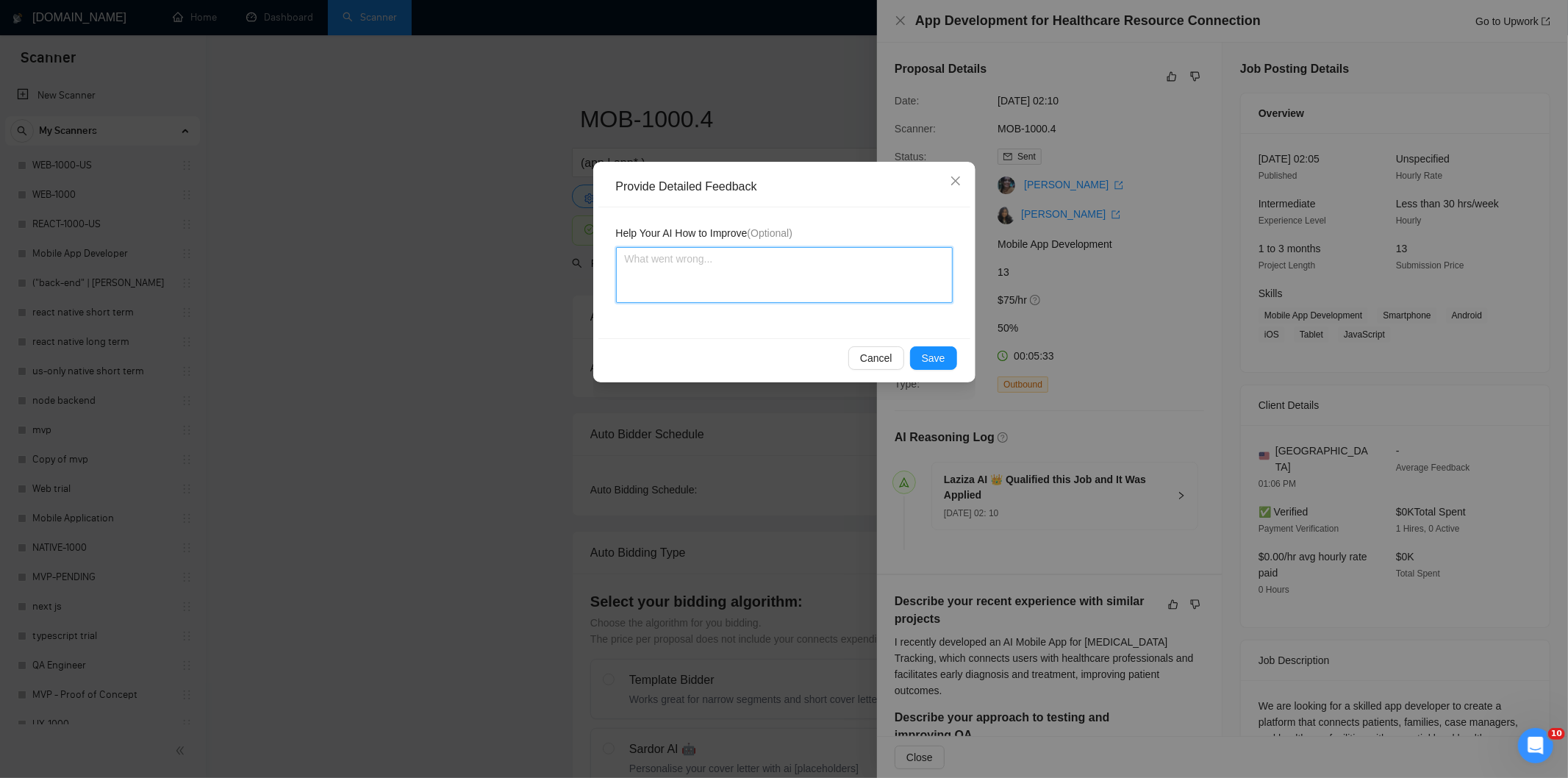
click at [844, 267] on textarea at bounding box center [784, 275] width 337 height 56
paste textarea "Good fit — the project is greenfield (no existing code), welcomes agencies, use…"
type textarea "Good fit — the project is greenfield (no existing code), welcomes agencies, use…"
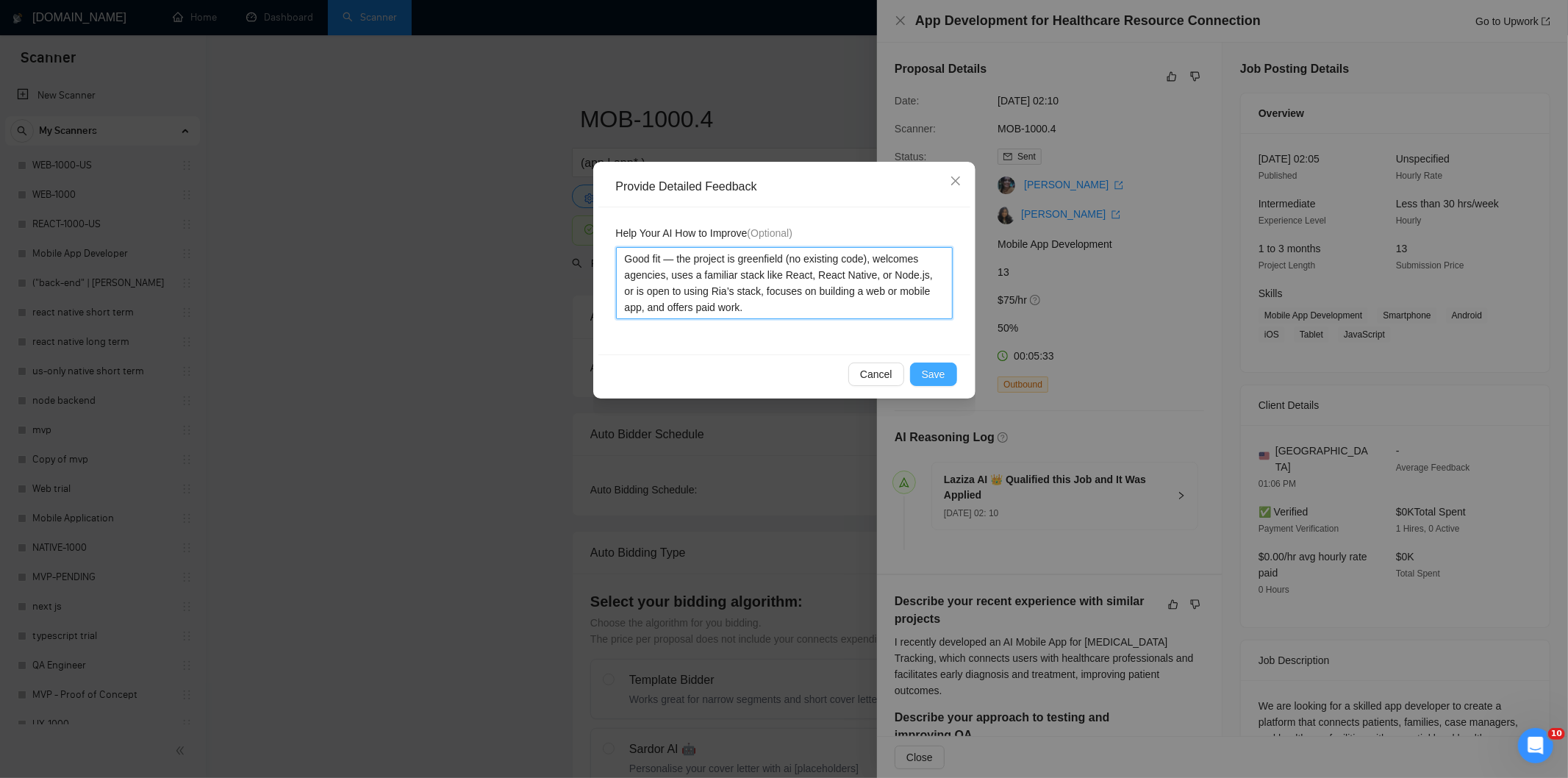
type textarea "Good fit — the project is greenfield (no existing code), welcomes agencies, use…"
click at [932, 377] on span "Save" at bounding box center [934, 374] width 23 height 16
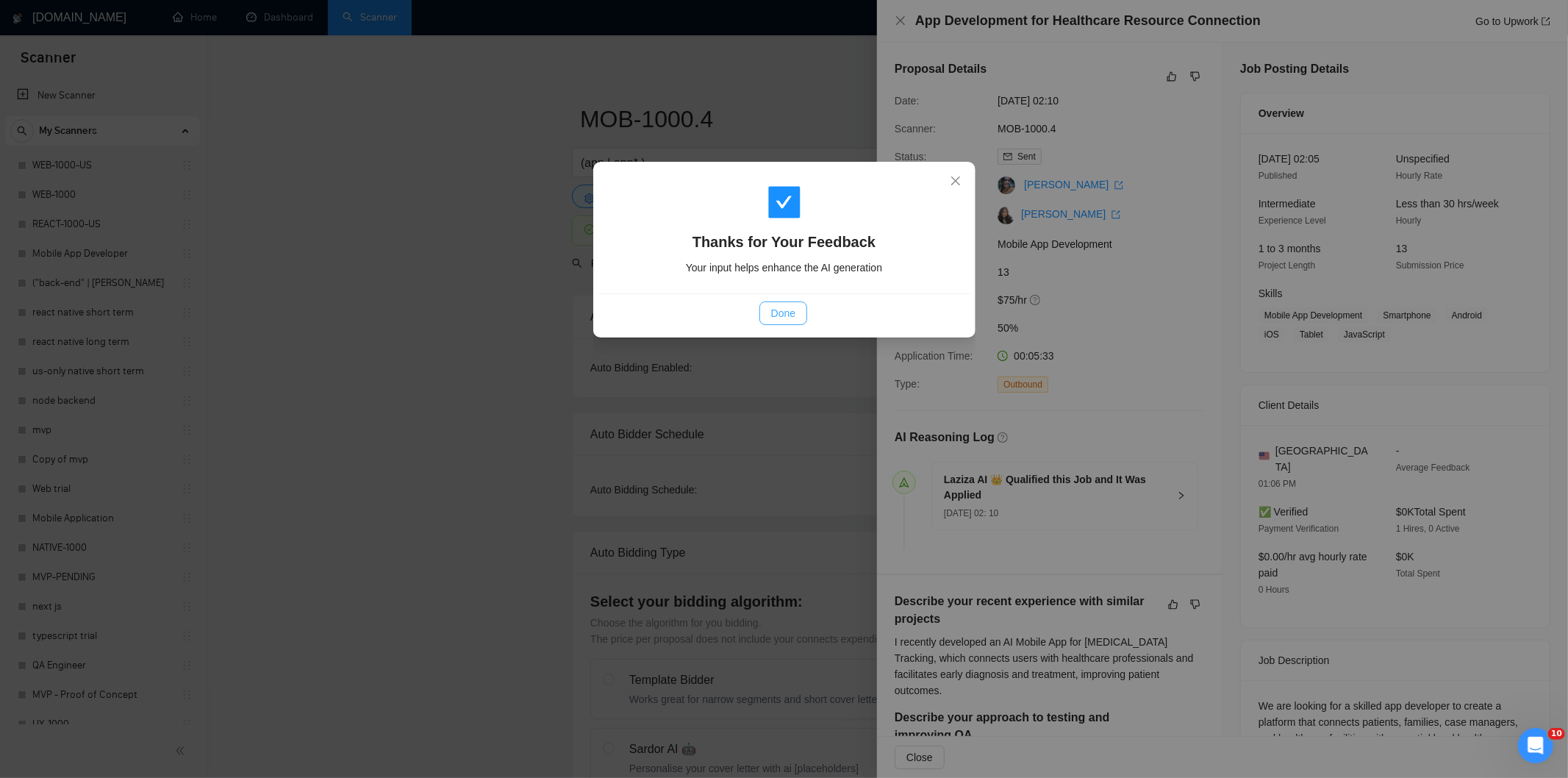
click at [790, 313] on span "Done" at bounding box center [783, 313] width 24 height 16
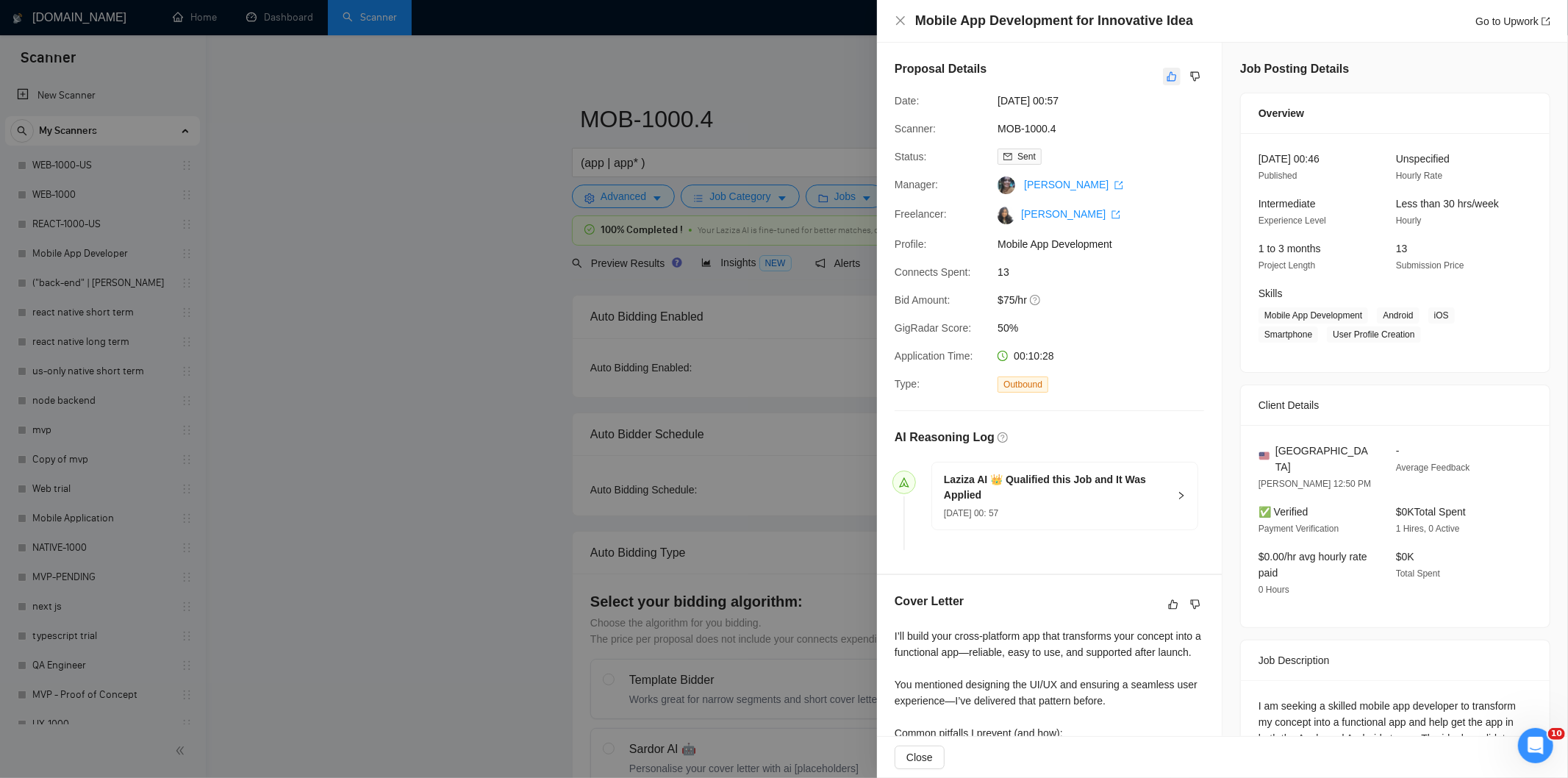
click at [1166, 76] on icon "like" at bounding box center [1171, 76] width 10 height 12
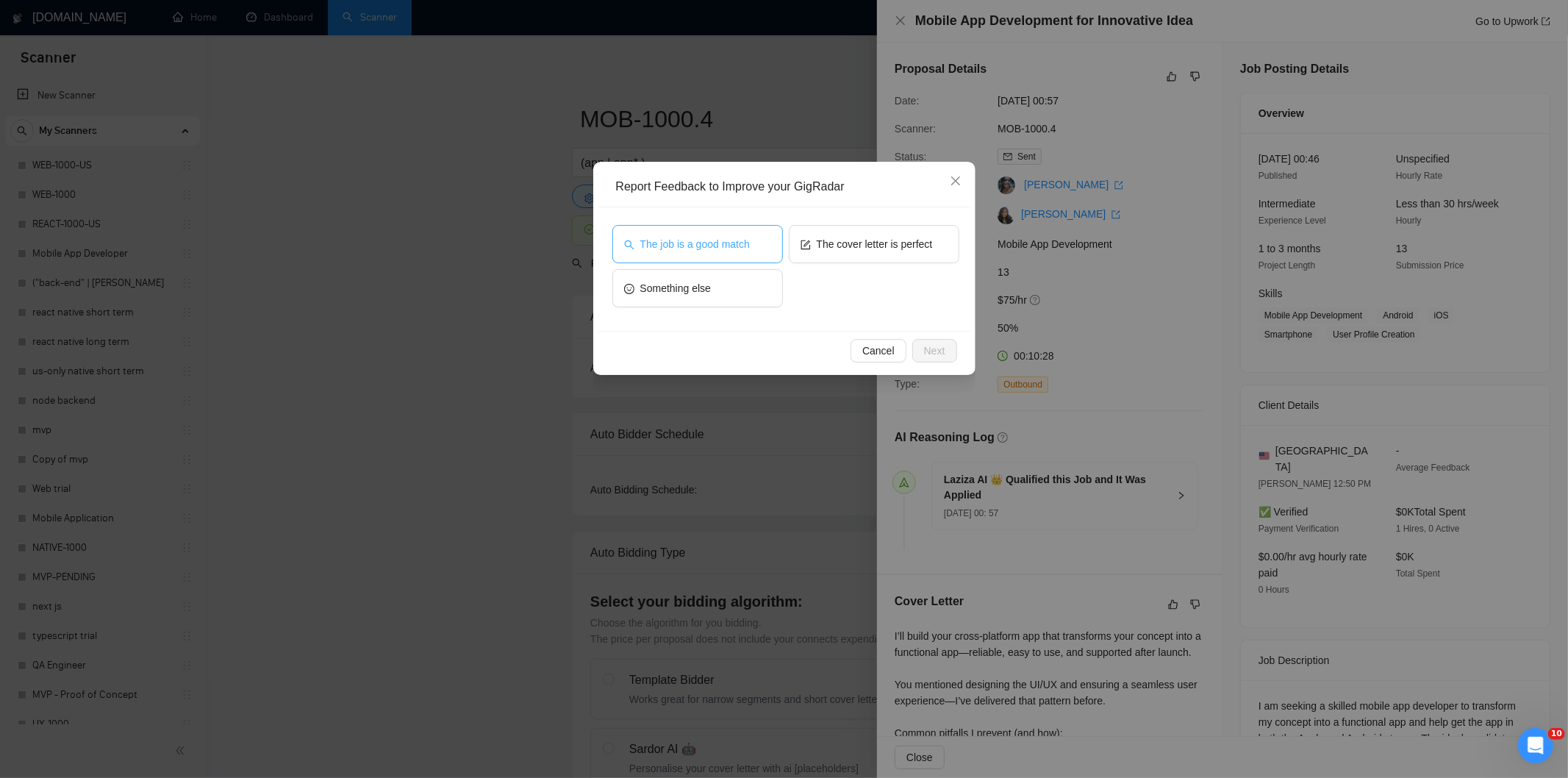
click at [712, 241] on span "The job is a good match" at bounding box center [695, 244] width 110 height 16
click at [925, 353] on span "Next" at bounding box center [935, 350] width 21 height 16
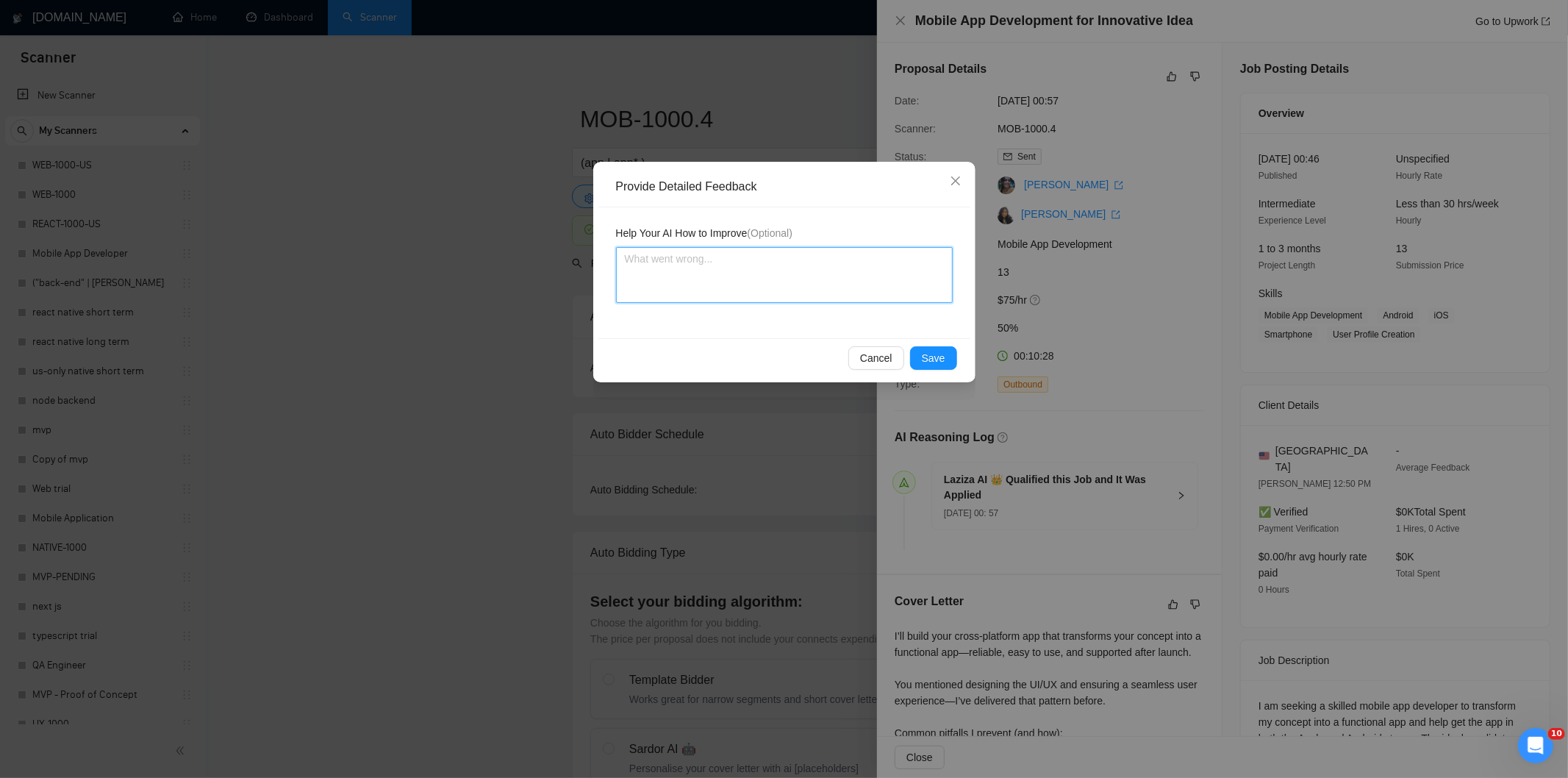
click at [862, 278] on textarea at bounding box center [784, 275] width 337 height 56
paste textarea "Good fit — the project is greenfield (no existing code), welcomes agencies, use…"
type textarea "Good fit — the project is greenfield (no existing code), welcomes agencies, use…"
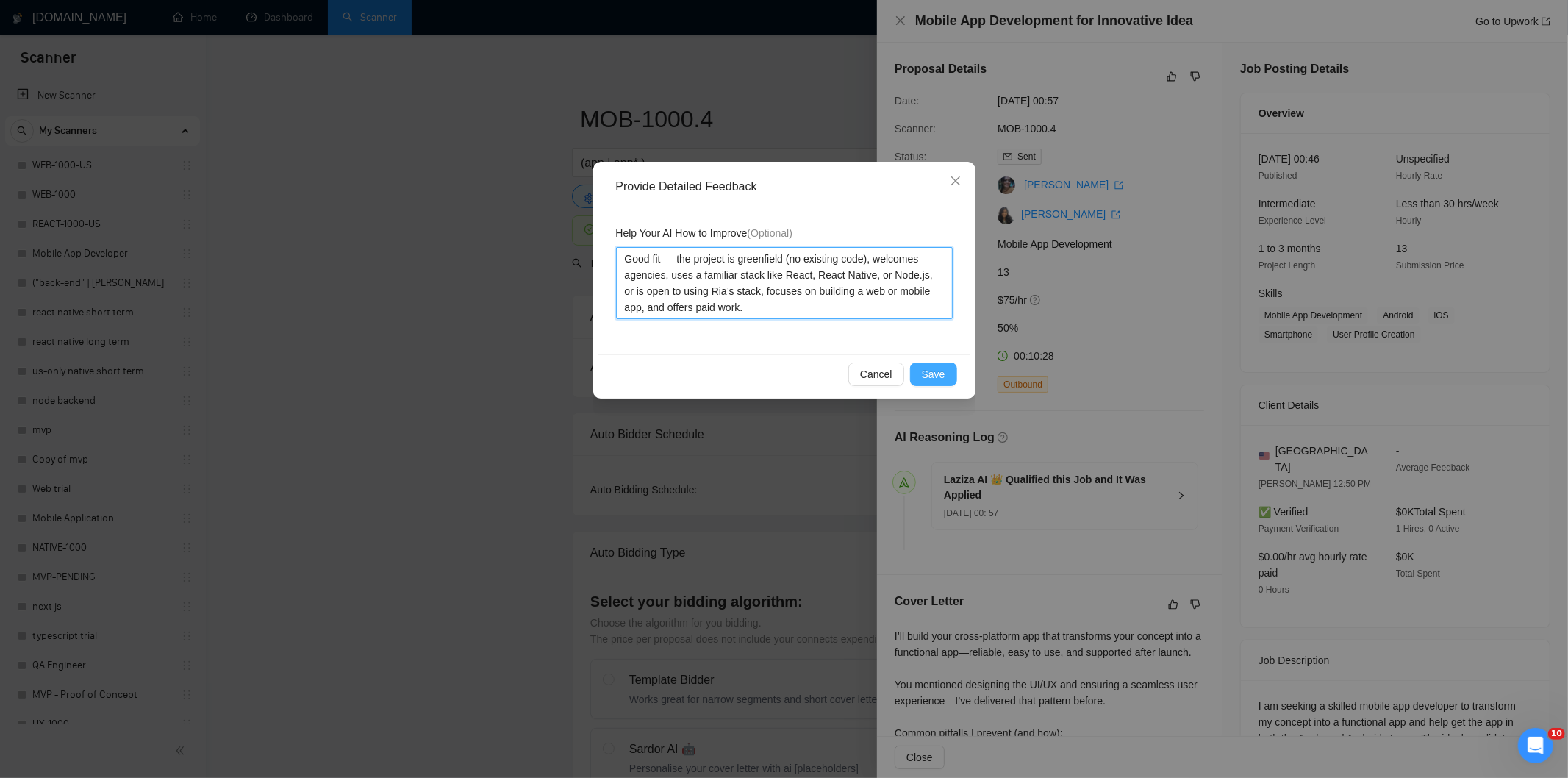
type textarea "Good fit — the project is greenfield (no existing code), welcomes agencies, use…"
click at [931, 372] on span "Save" at bounding box center [934, 374] width 23 height 16
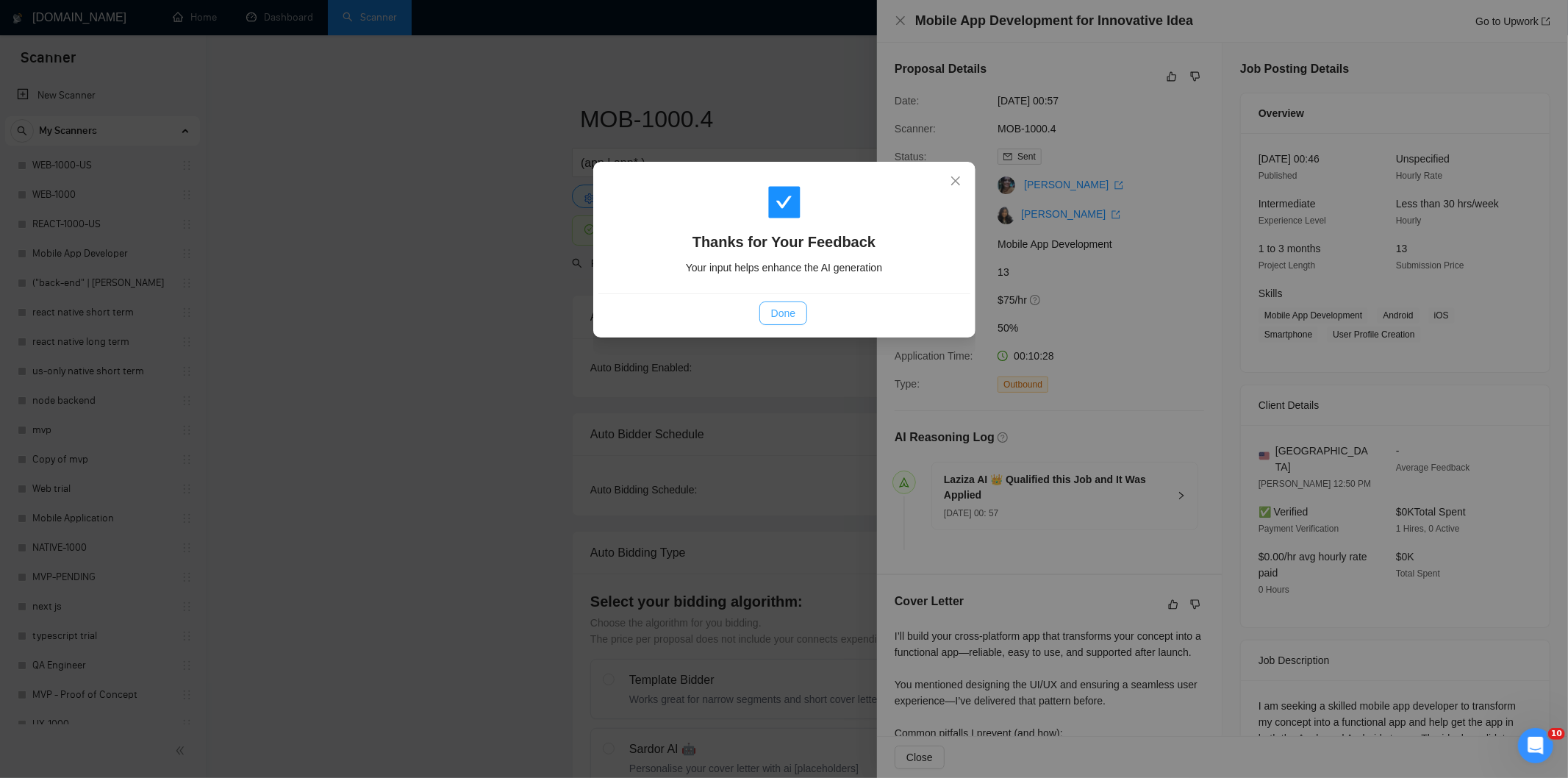
click at [785, 311] on span "Done" at bounding box center [783, 313] width 24 height 16
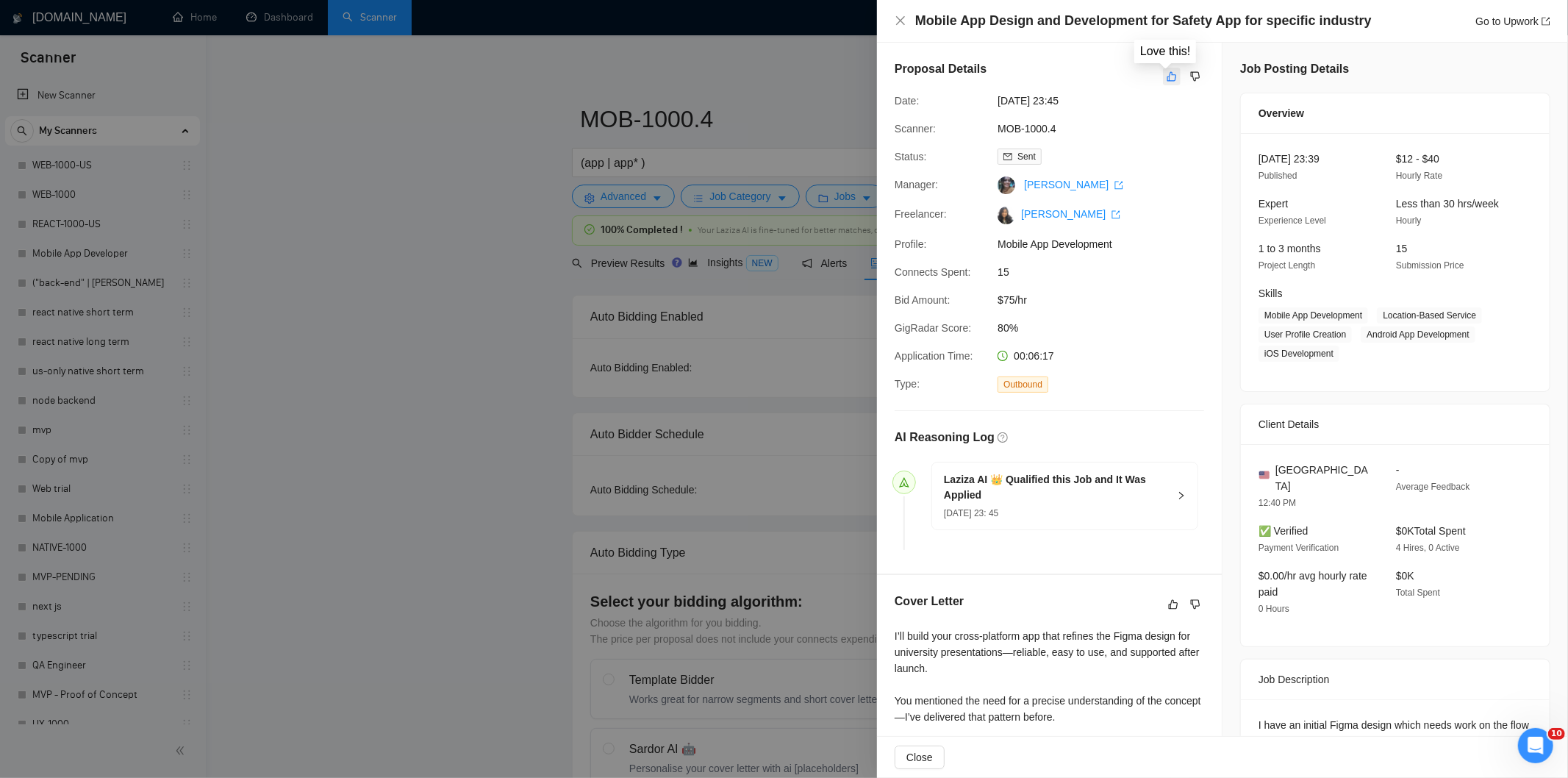
click at [1167, 72] on icon "like" at bounding box center [1172, 77] width 9 height 9
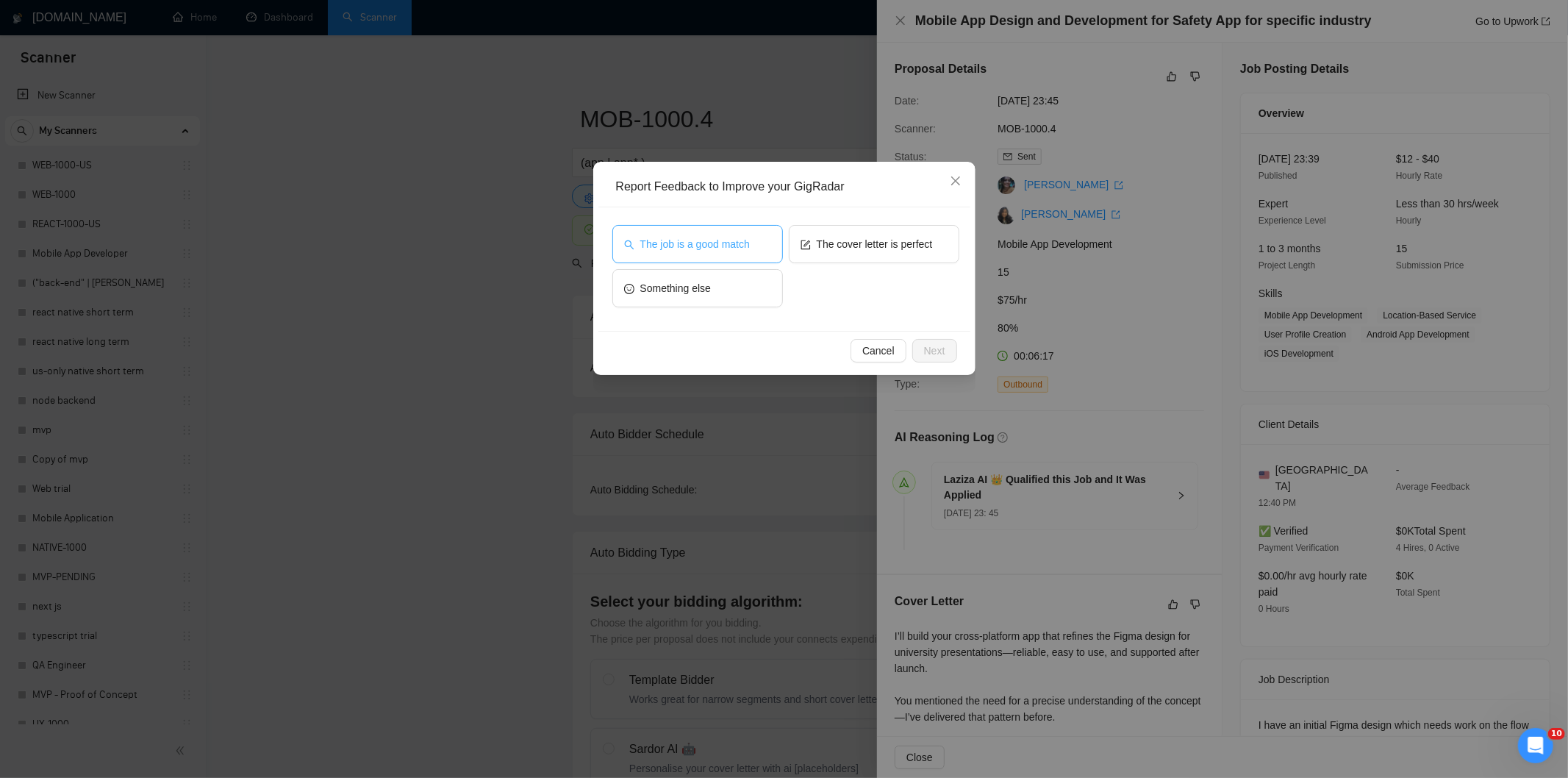
click at [719, 247] on span "The job is a good match" at bounding box center [695, 244] width 110 height 16
click at [938, 353] on span "Next" at bounding box center [935, 350] width 21 height 16
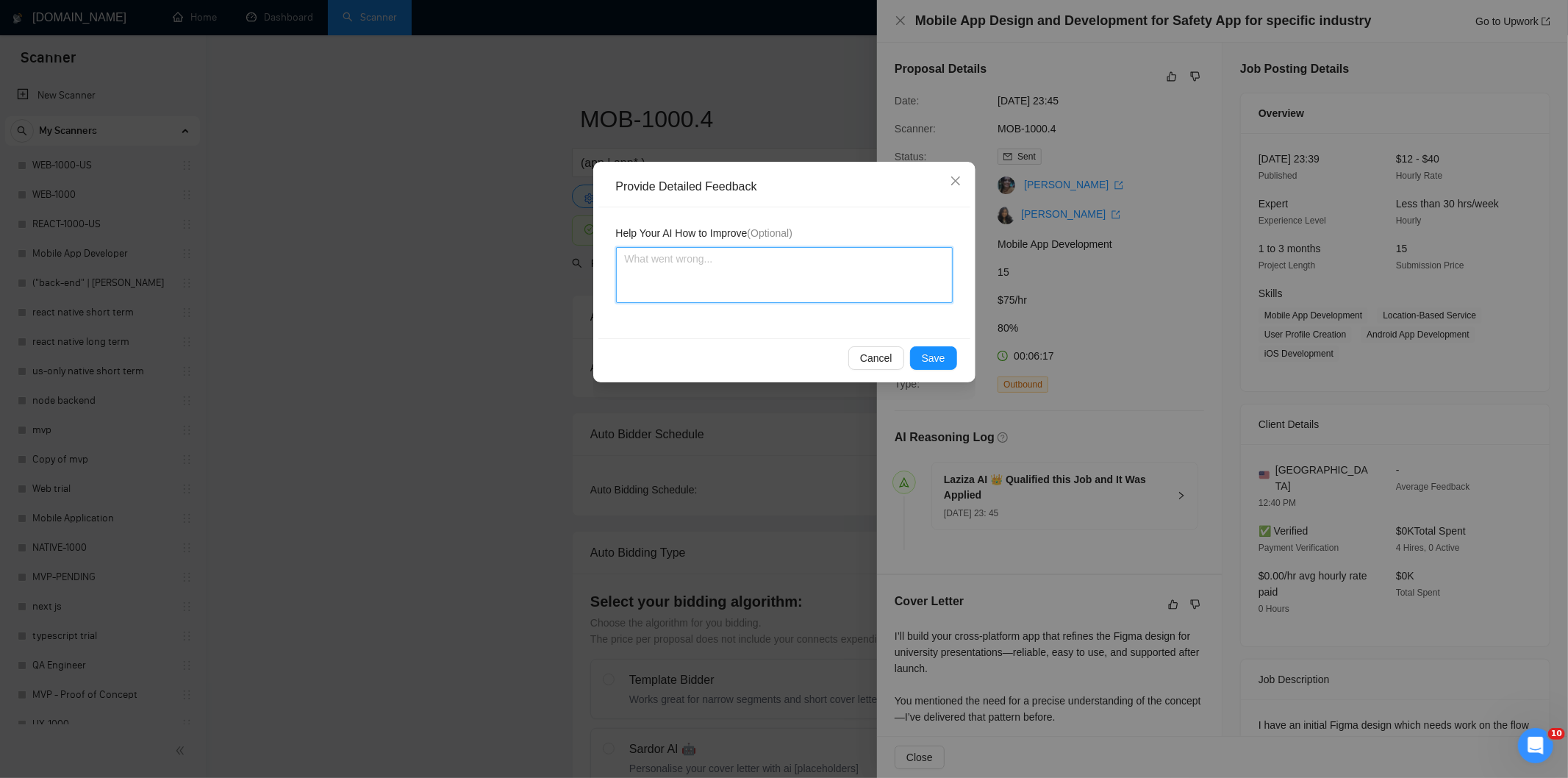
click at [855, 278] on textarea at bounding box center [784, 275] width 337 height 56
paste textarea "Good fit — the project is greenfield (no existing code), welcomes agencies, use…"
type textarea "Good fit — the project is greenfield (no existing code), welcomes agencies, use…"
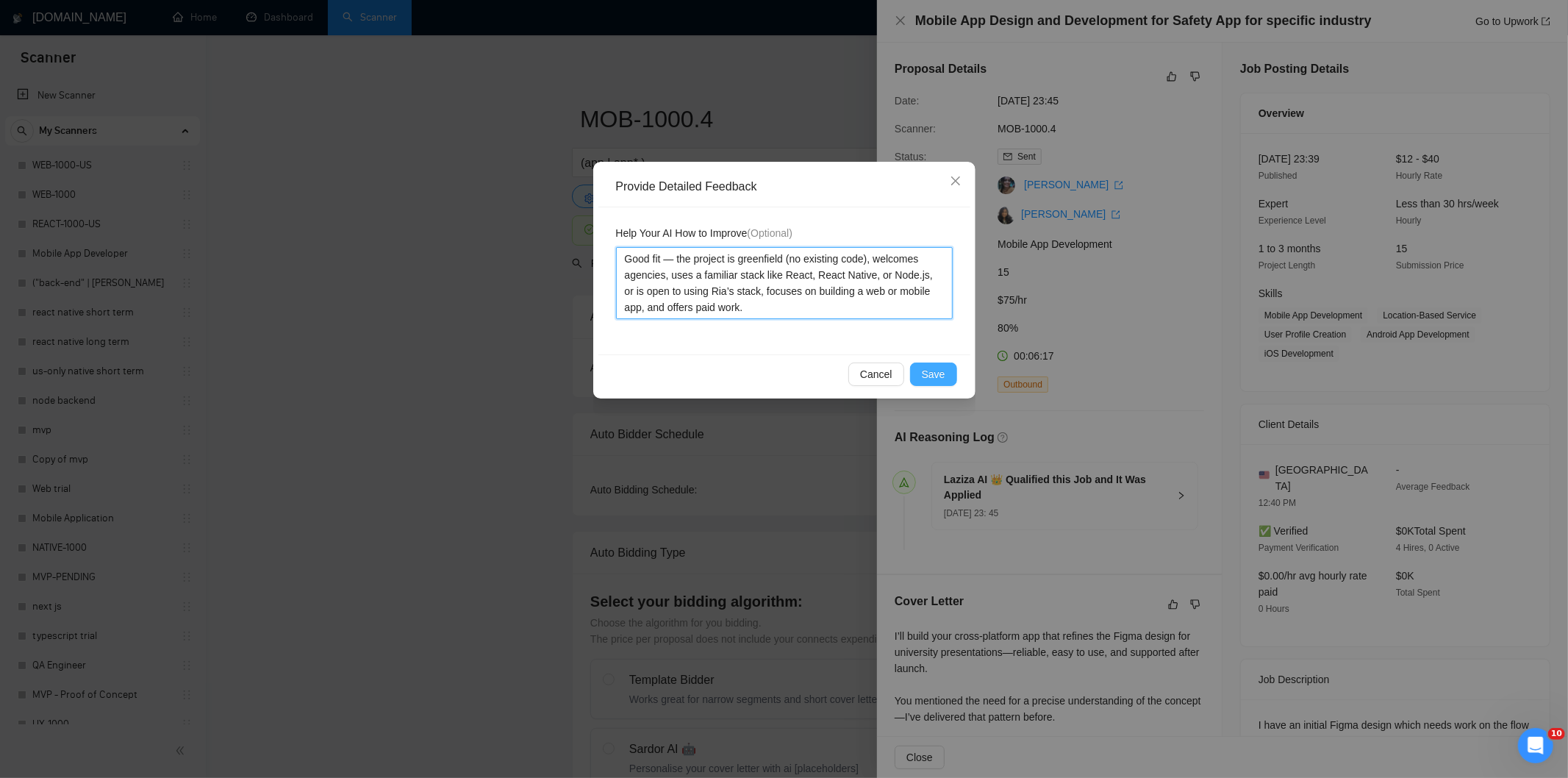
type textarea "Good fit — the project is greenfield (no existing code), welcomes agencies, use…"
click at [945, 380] on button "Save" at bounding box center [934, 374] width 47 height 23
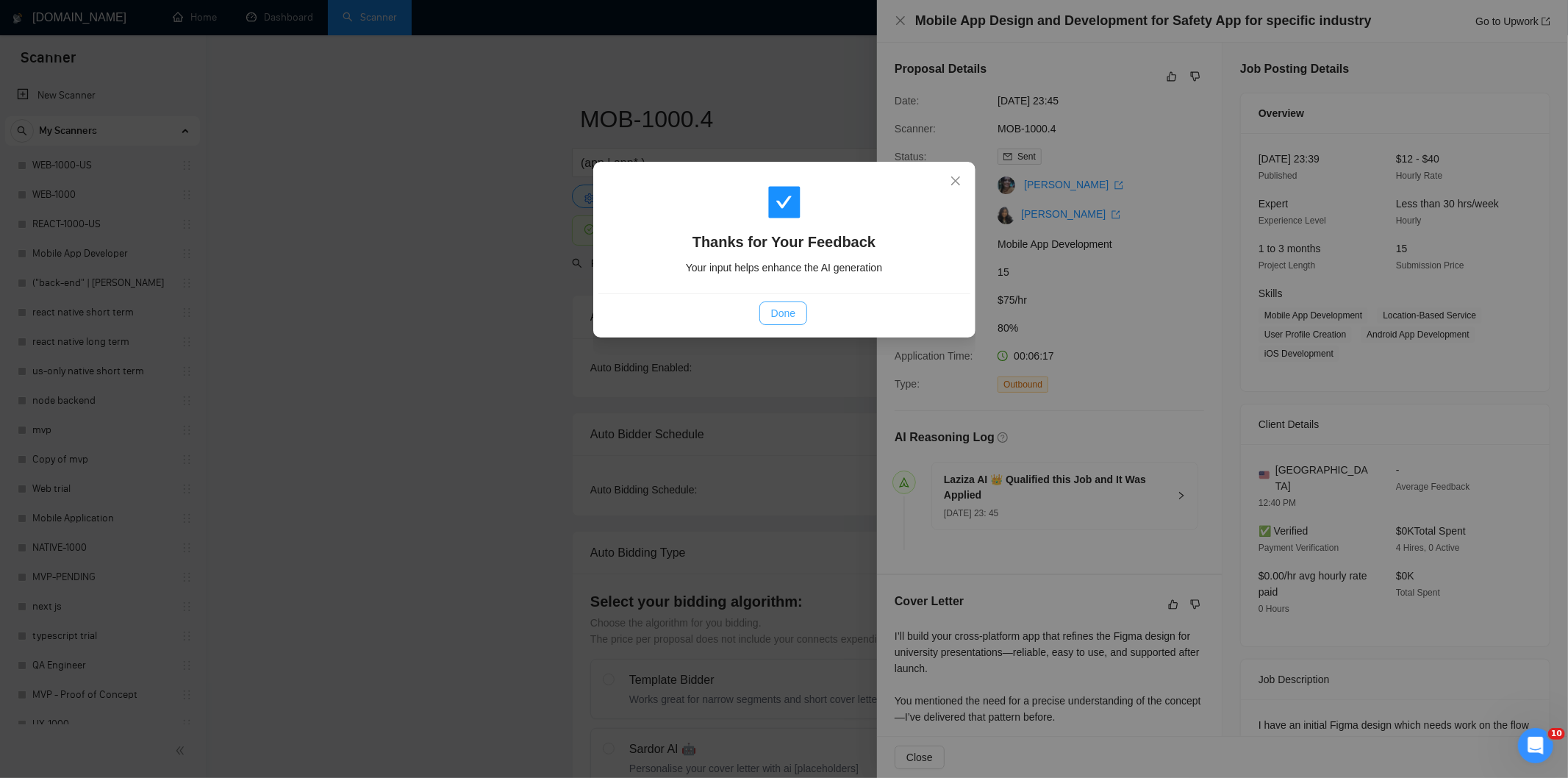
click at [791, 310] on span "Done" at bounding box center [783, 313] width 24 height 16
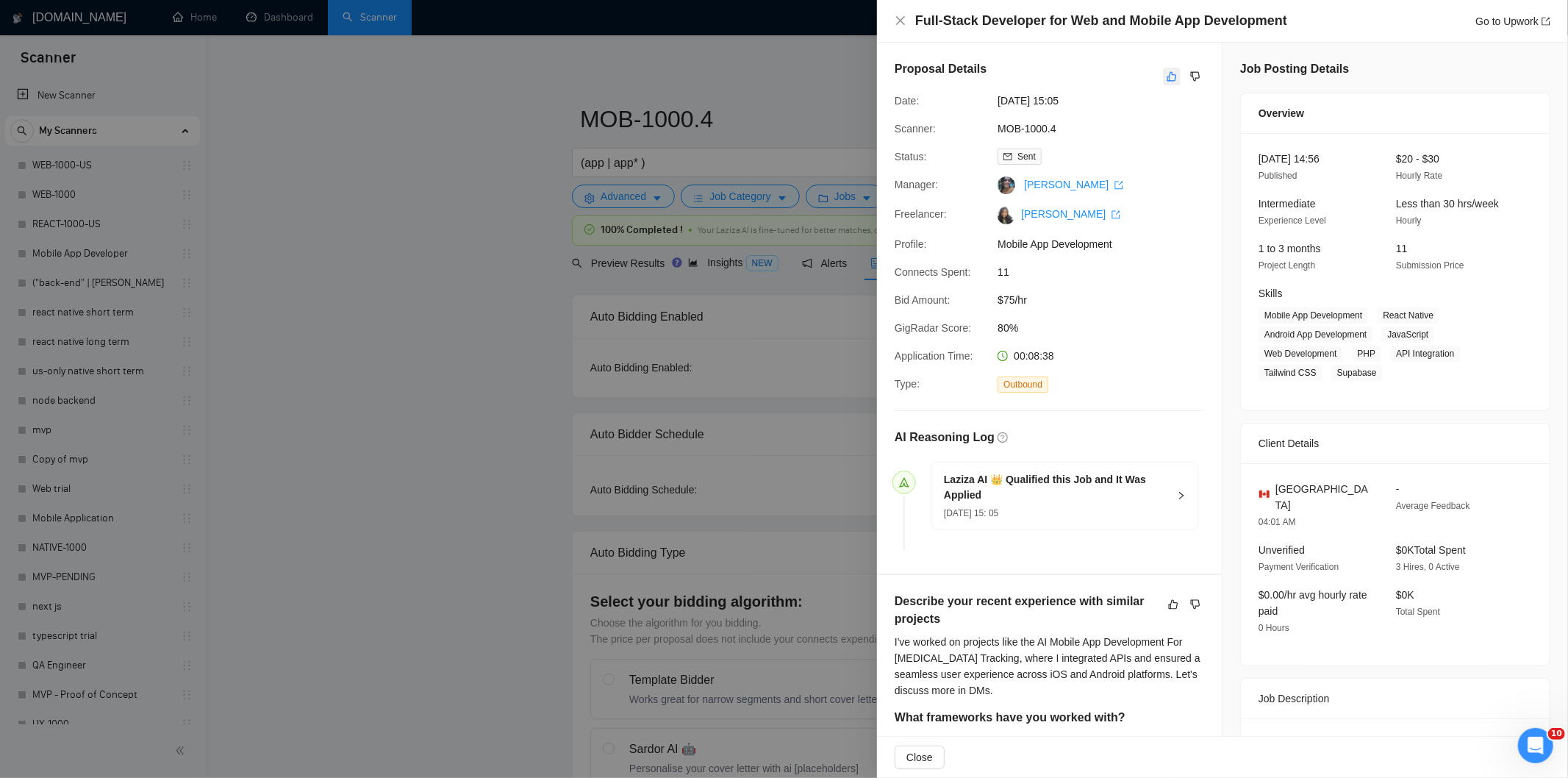
click at [1166, 85] on button "button" at bounding box center [1172, 76] width 18 height 18
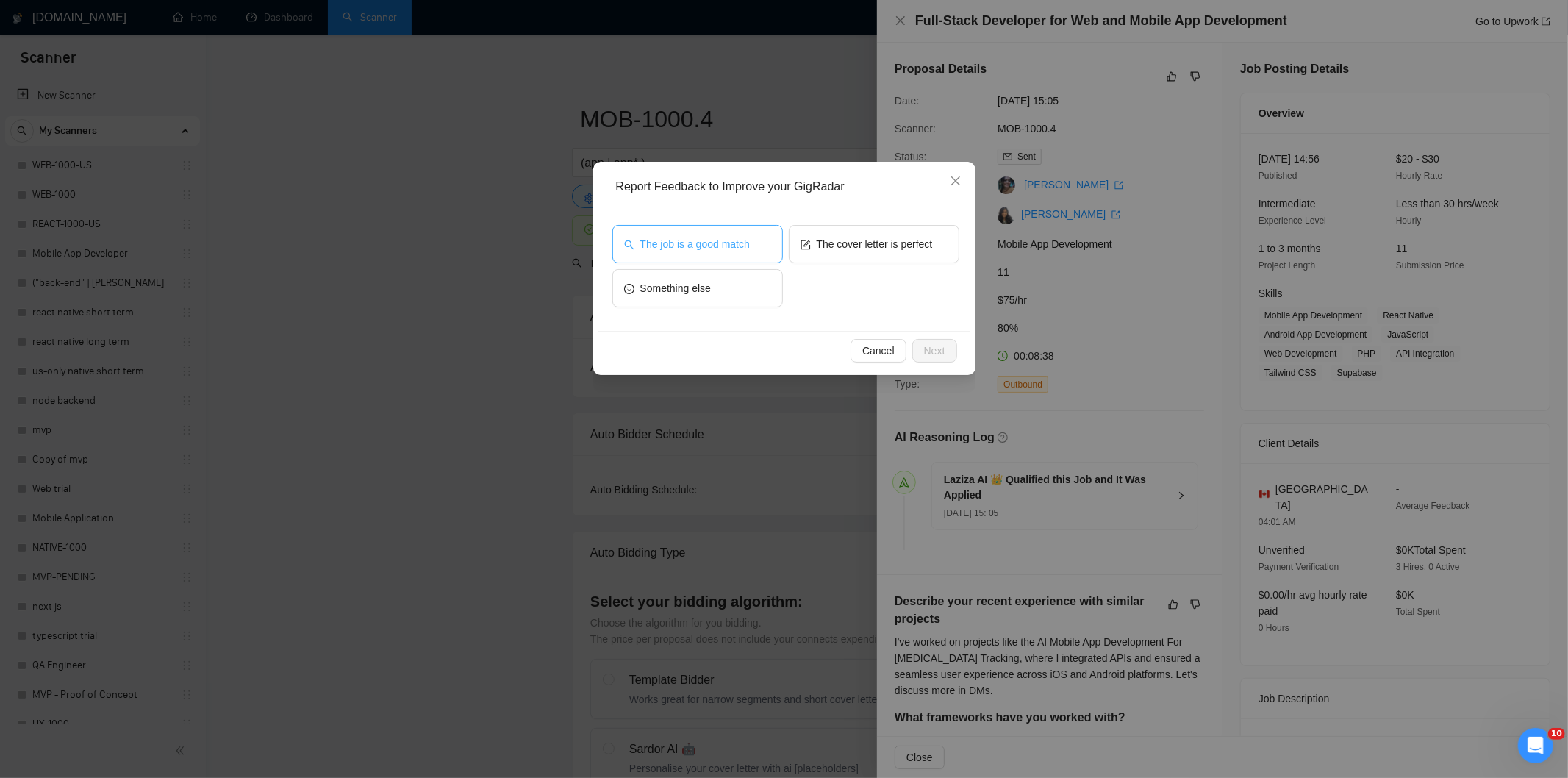
click at [686, 253] on button "The job is a good match" at bounding box center [697, 244] width 170 height 38
click at [945, 348] on button "Next" at bounding box center [935, 351] width 45 height 23
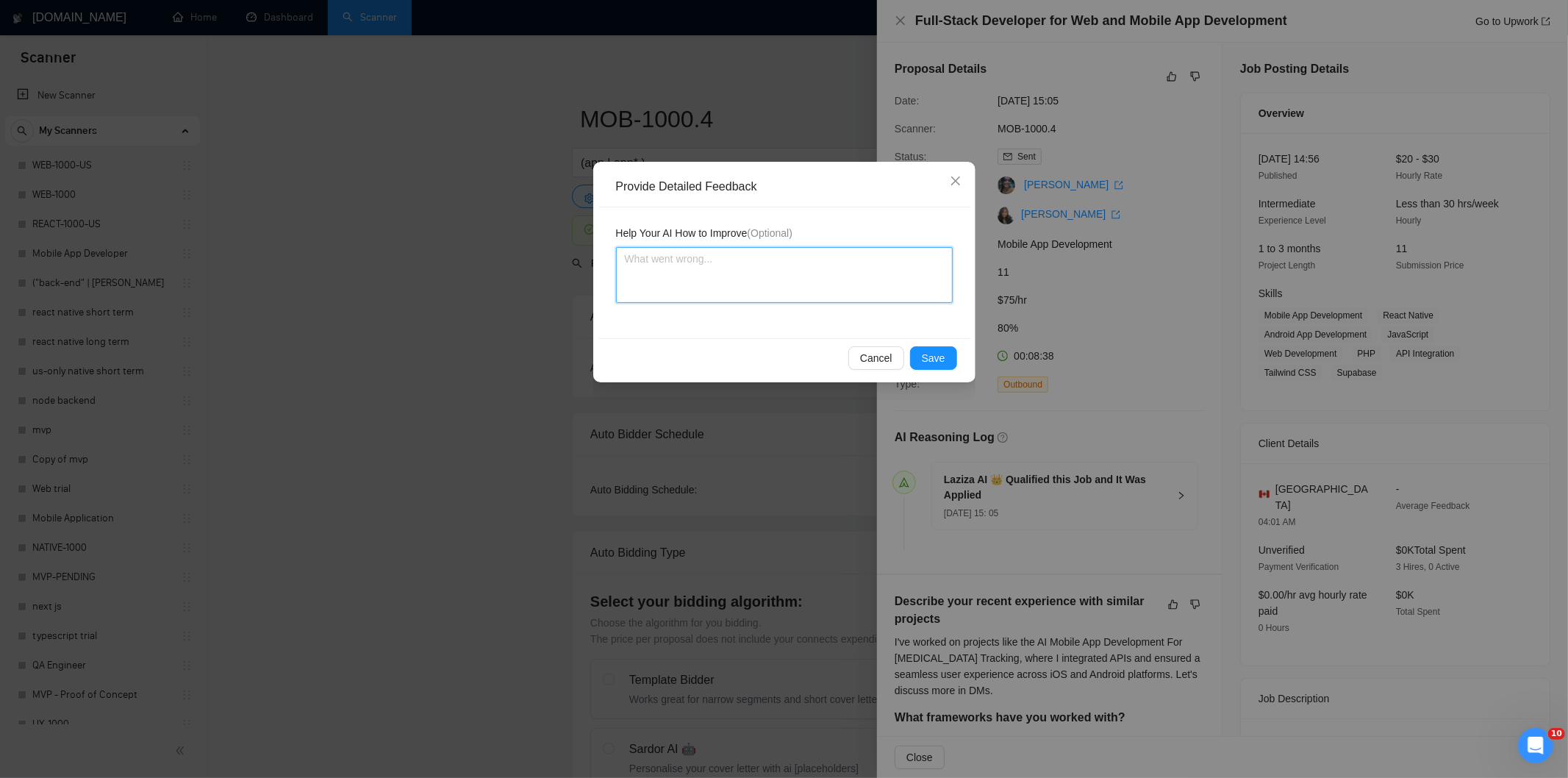
click at [840, 283] on textarea at bounding box center [784, 275] width 337 height 56
paste textarea "Good fit — the project is greenfield (no existing code), welcomes agencies, use…"
type textarea "Good fit — the project is greenfield (no existing code), welcomes agencies, use…"
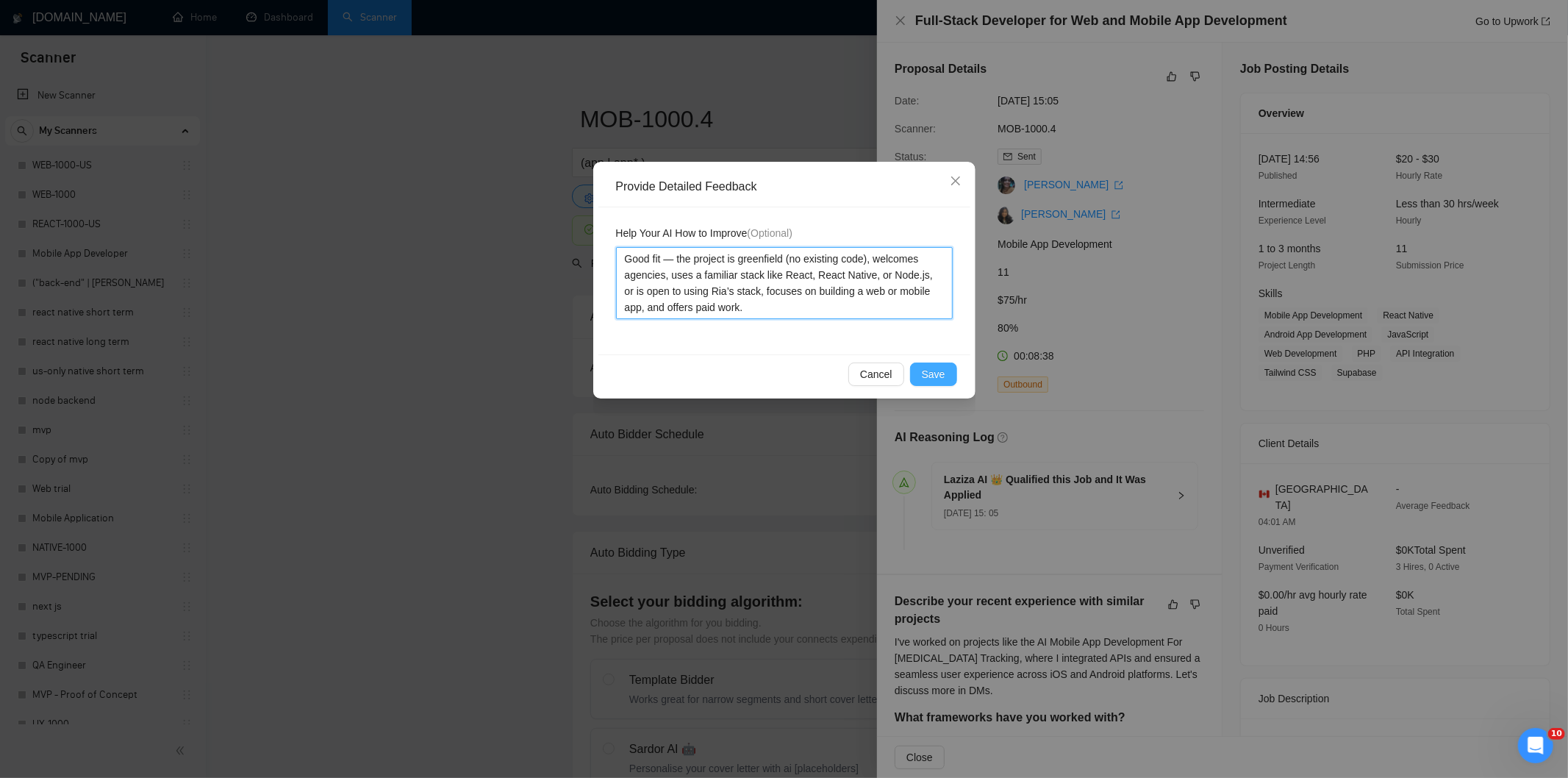
type textarea "Good fit — the project is greenfield (no existing code), welcomes agencies, use…"
click at [941, 369] on span "Save" at bounding box center [934, 374] width 23 height 16
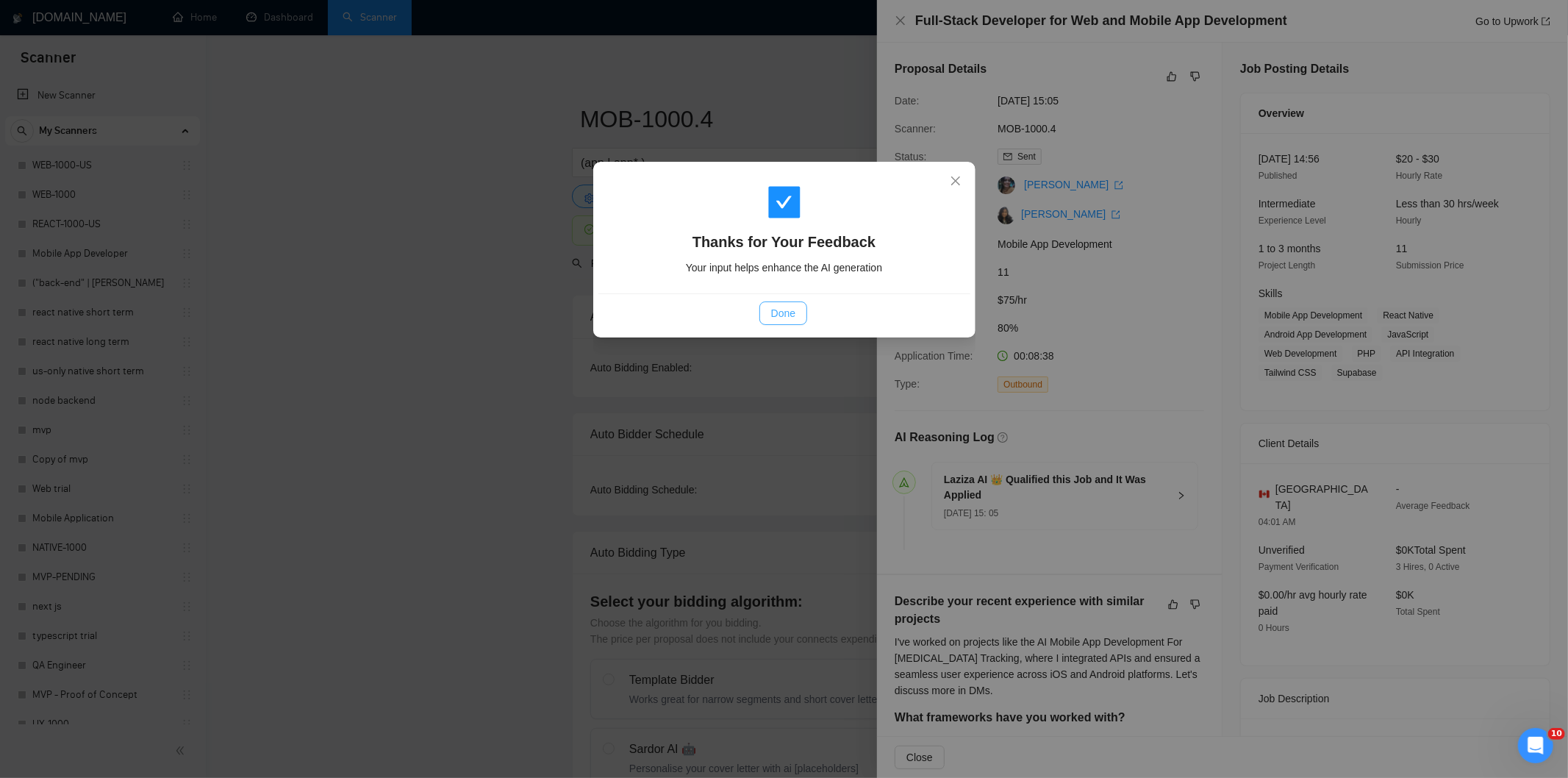
click at [802, 311] on button "Done" at bounding box center [783, 313] width 47 height 23
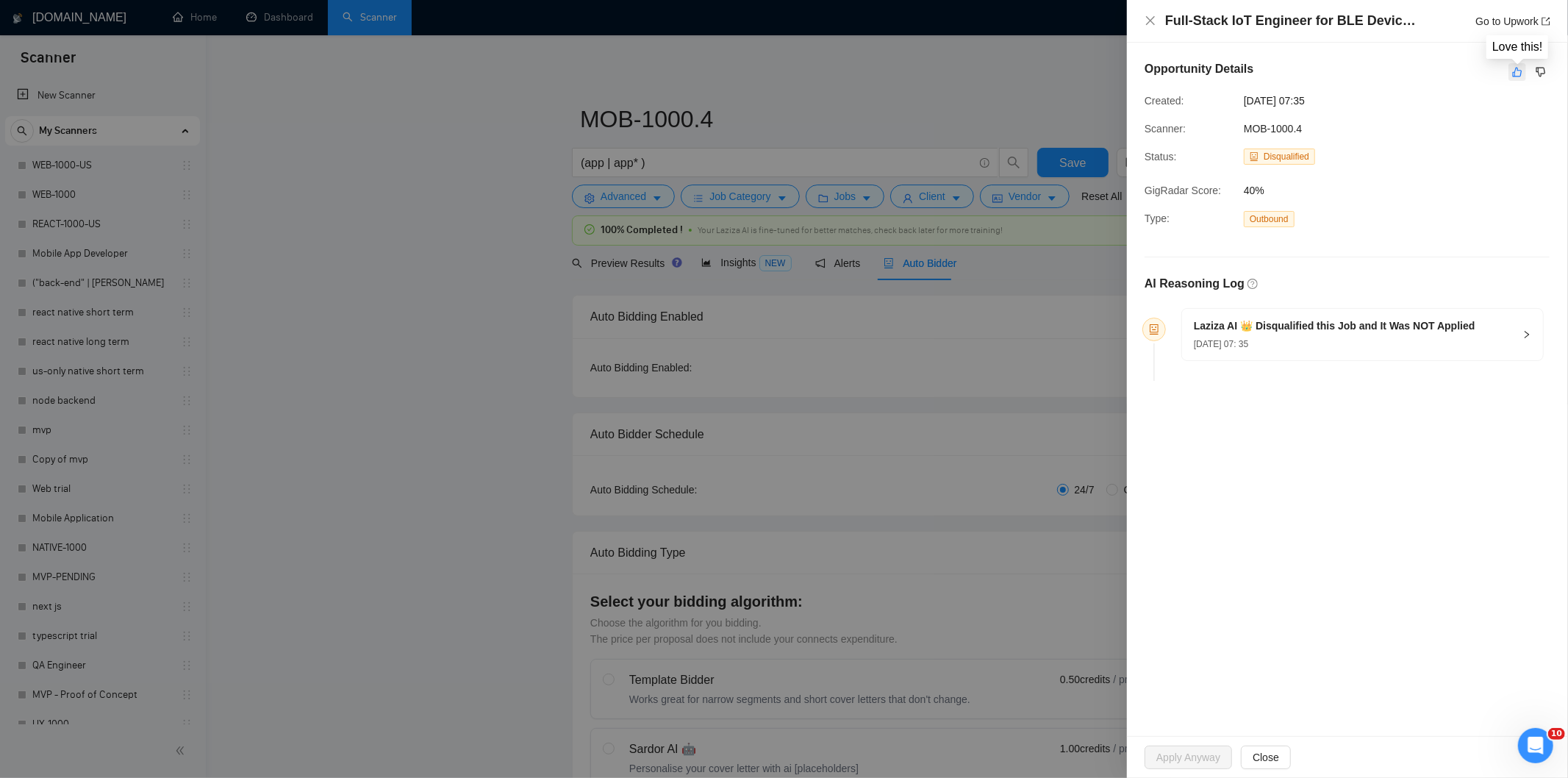
click at [1518, 75] on icon "like" at bounding box center [1517, 72] width 10 height 12
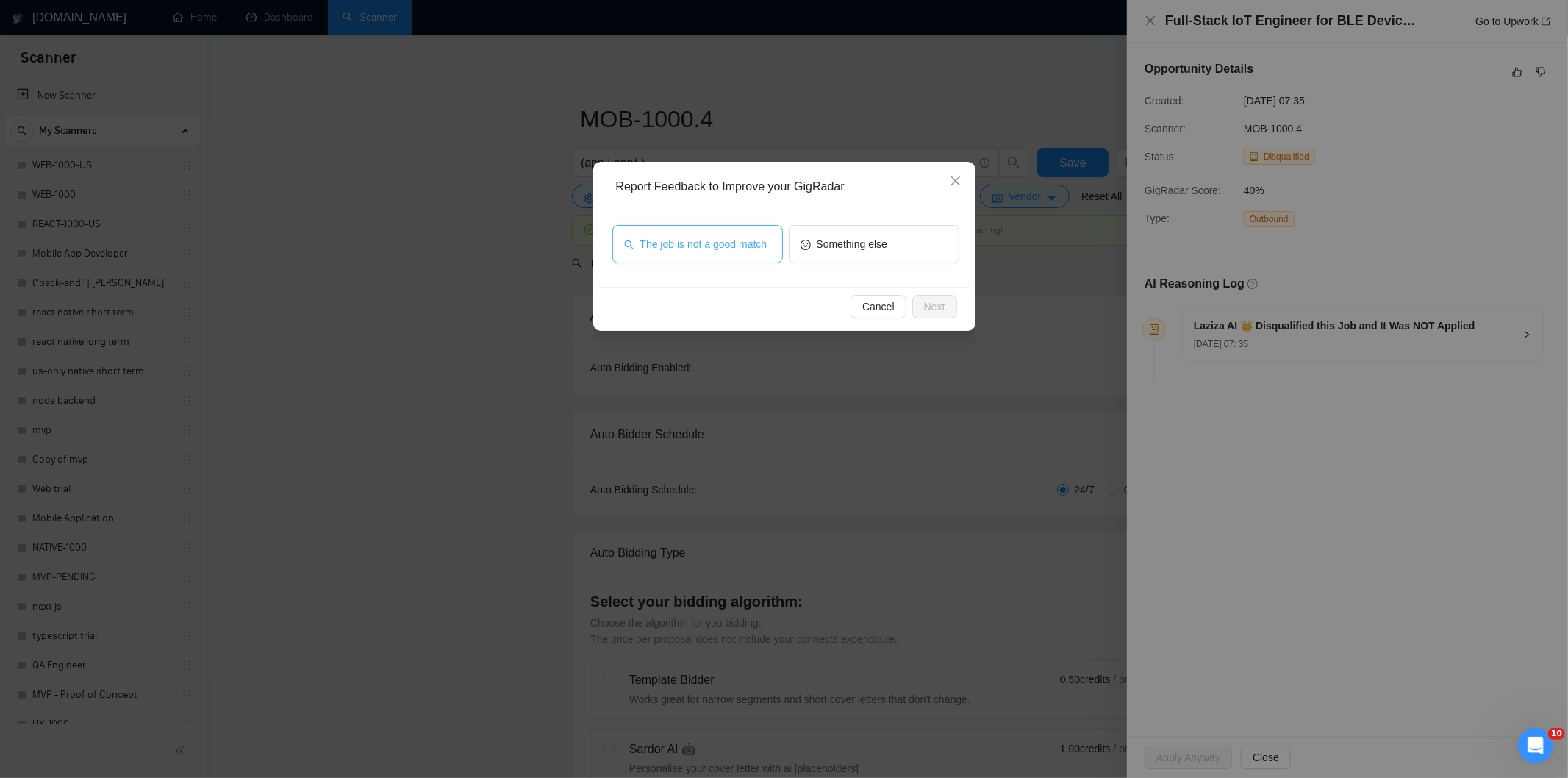
click at [644, 248] on span "The job is not a good match" at bounding box center [703, 244] width 127 height 16
click at [942, 307] on span "Next" at bounding box center [935, 307] width 21 height 16
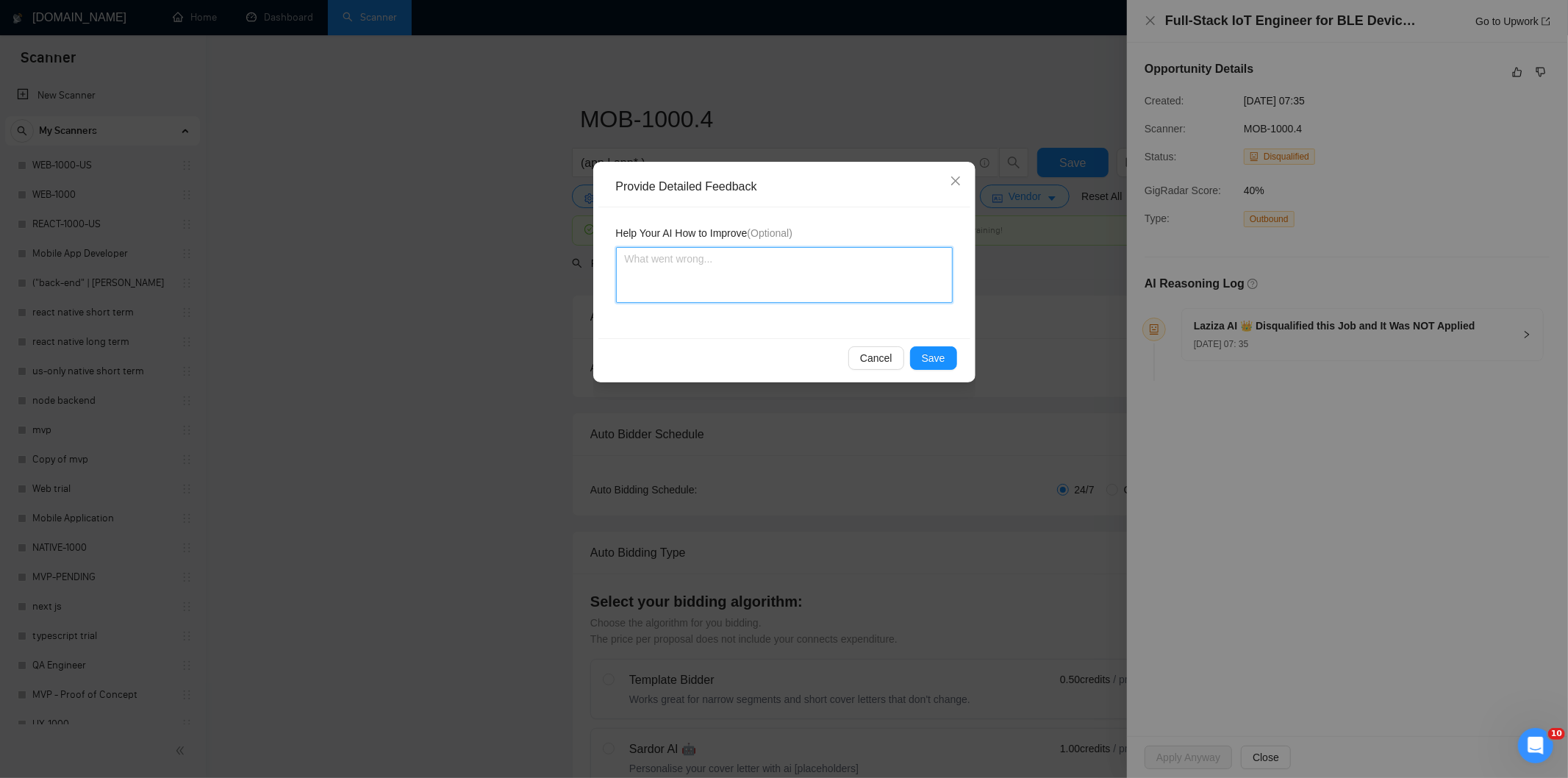
drag, startPoint x: 935, startPoint y: 305, endPoint x: 824, endPoint y: 263, distance: 118.7
click at [824, 263] on textarea at bounding box center [784, 275] width 337 height 56
paste textarea "Not a fit — this project has been disqualified for other reasons. Example: "The…"
type textarea "Not a fit — this project has been disqualified for other reasons. Example: "The…"
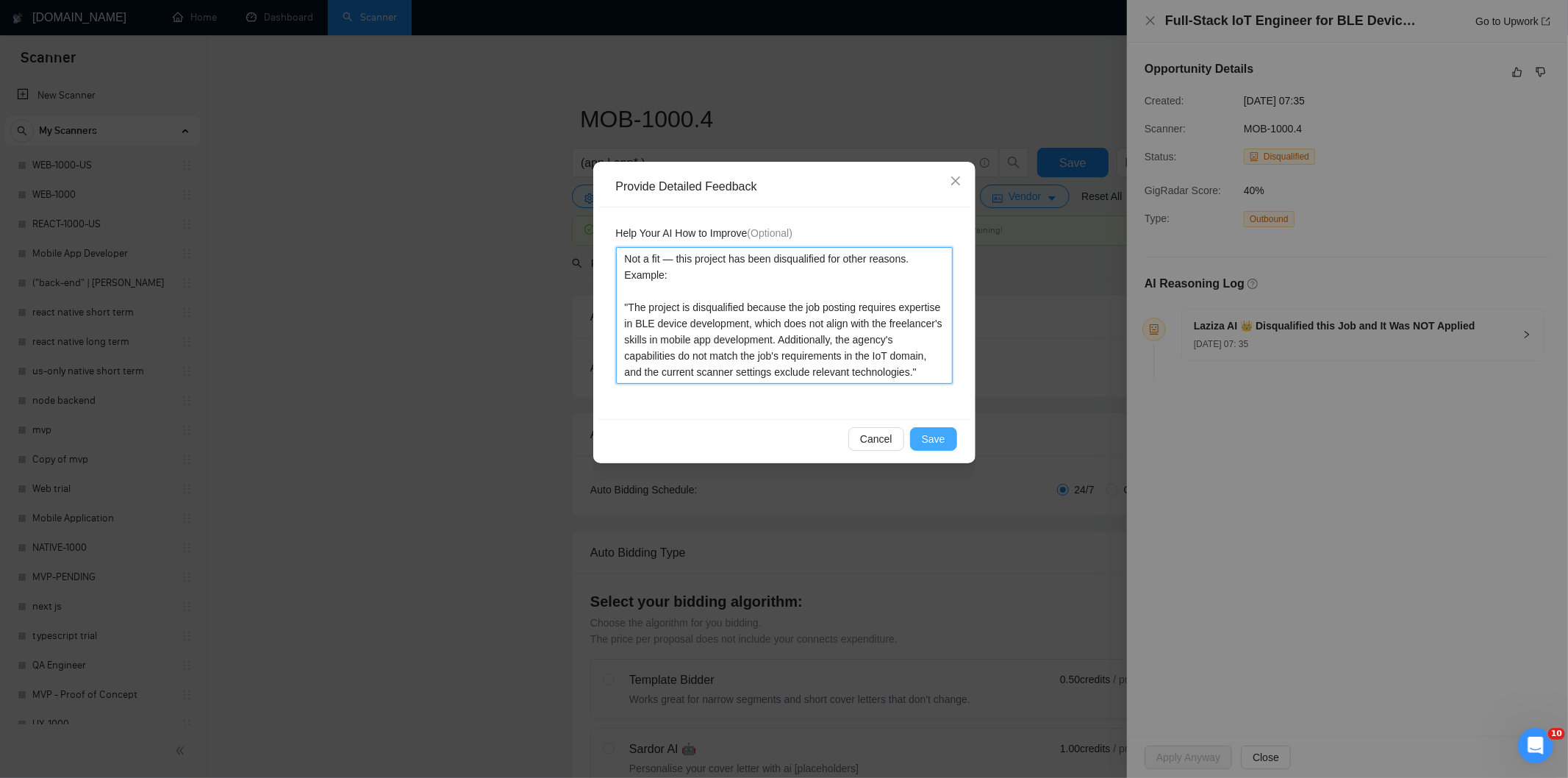
type textarea "Not a fit — this project has been disqualified for other reasons. Example: "The…"
click at [938, 431] on span "Save" at bounding box center [934, 439] width 23 height 16
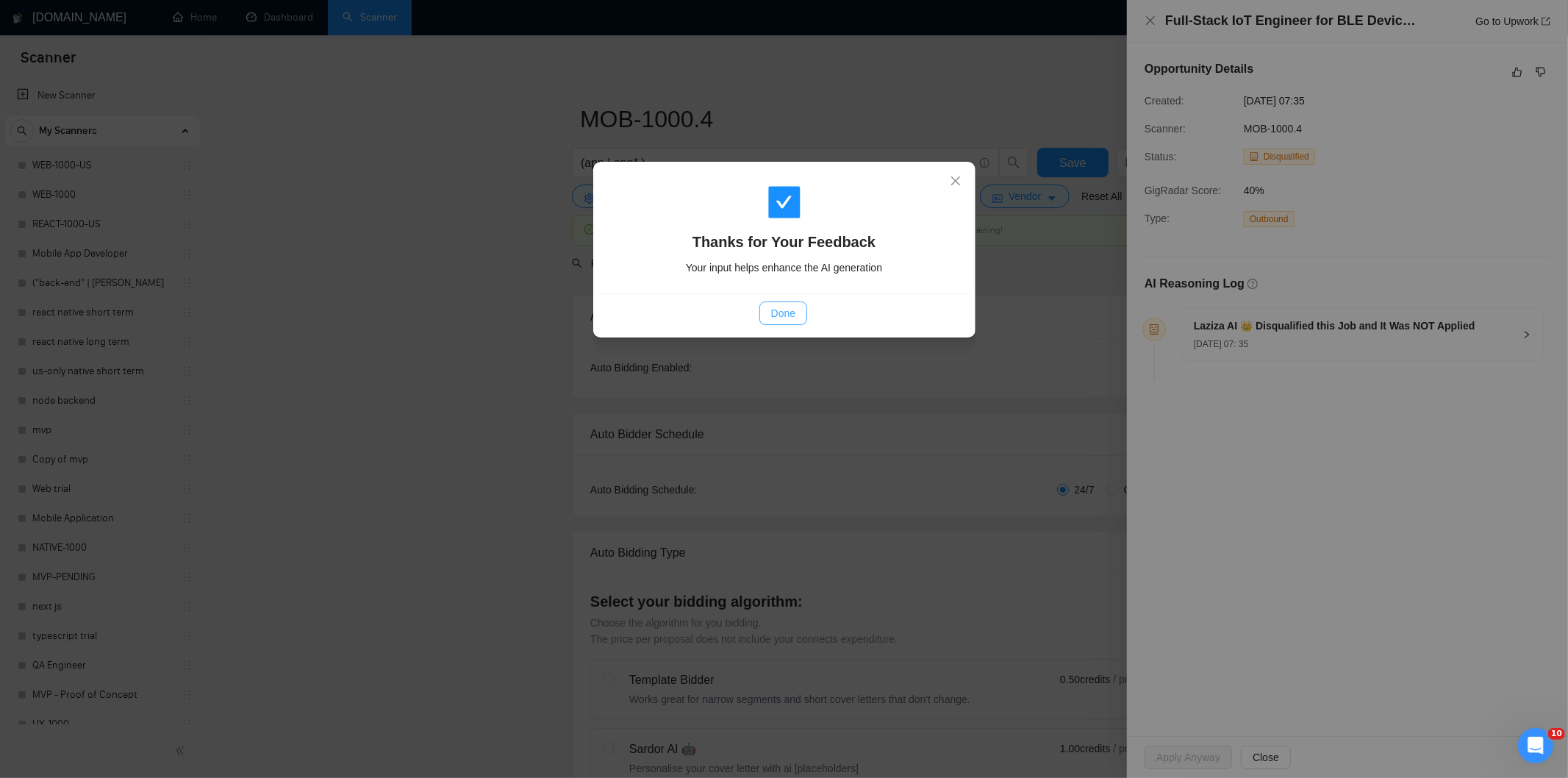
click at [784, 310] on span "Done" at bounding box center [783, 313] width 24 height 16
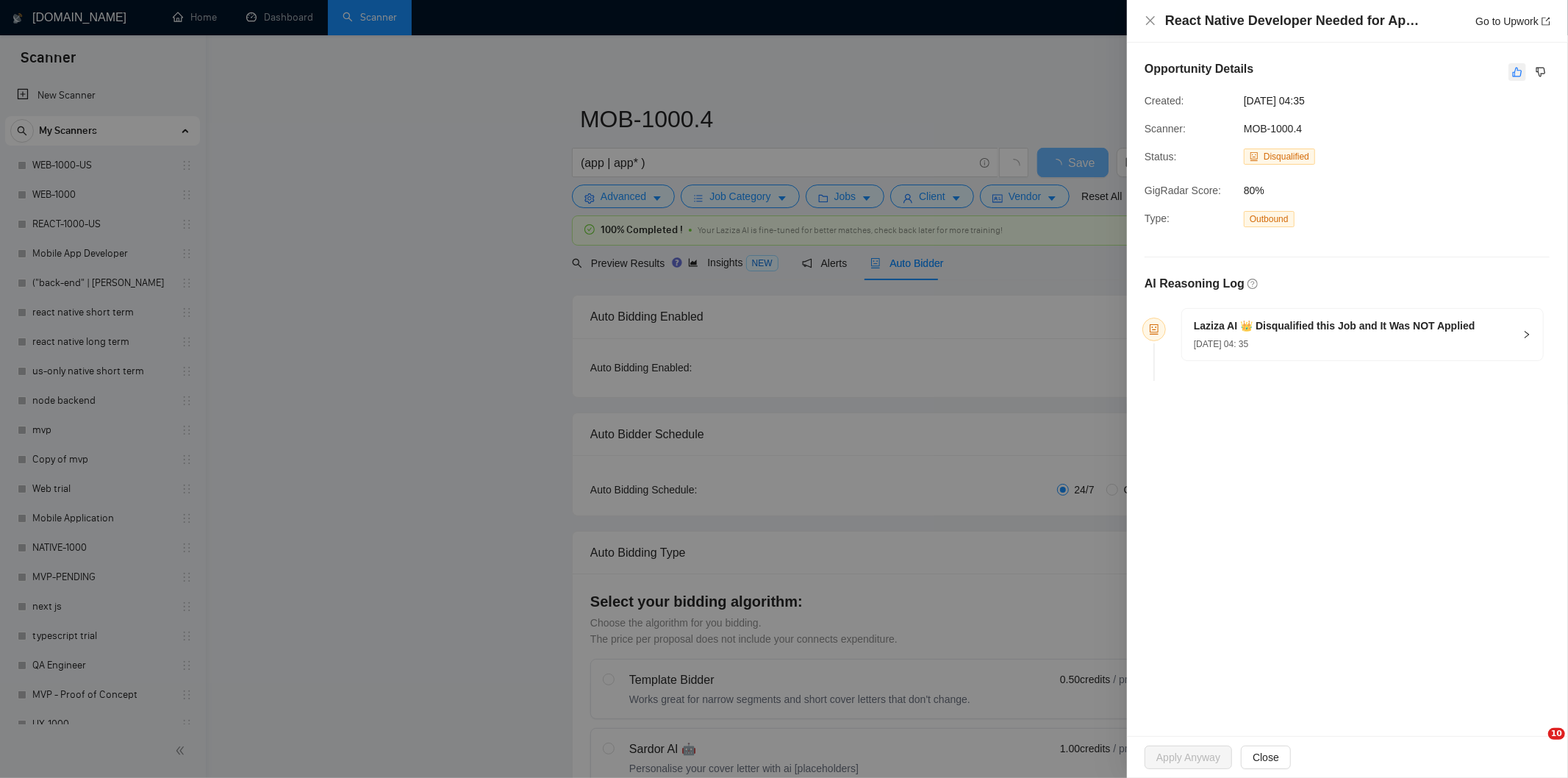
click at [1517, 67] on icon "like" at bounding box center [1517, 72] width 10 height 12
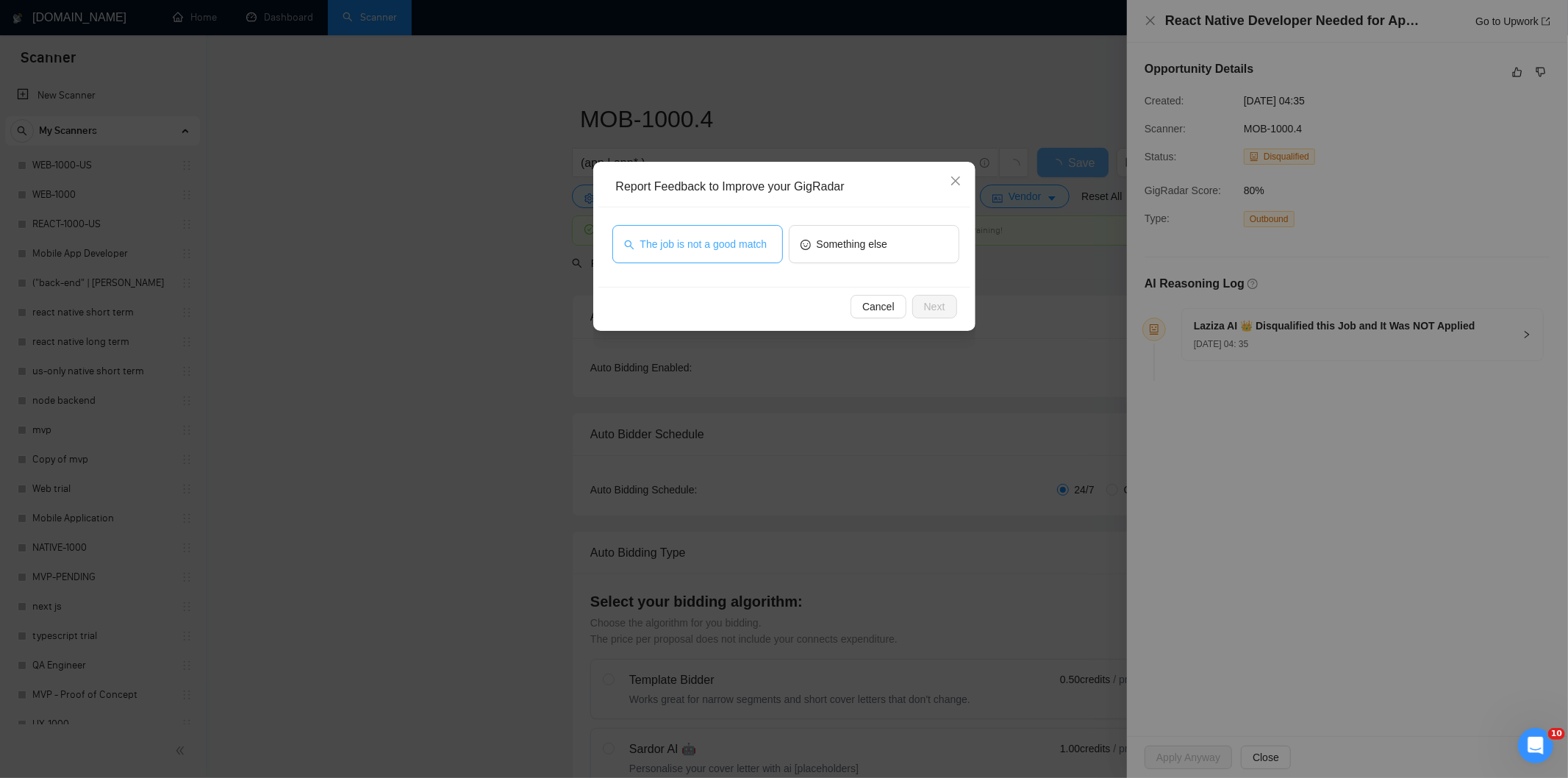
click at [680, 232] on button "The job is not a good match" at bounding box center [697, 244] width 170 height 38
click at [938, 299] on span "Next" at bounding box center [935, 307] width 21 height 16
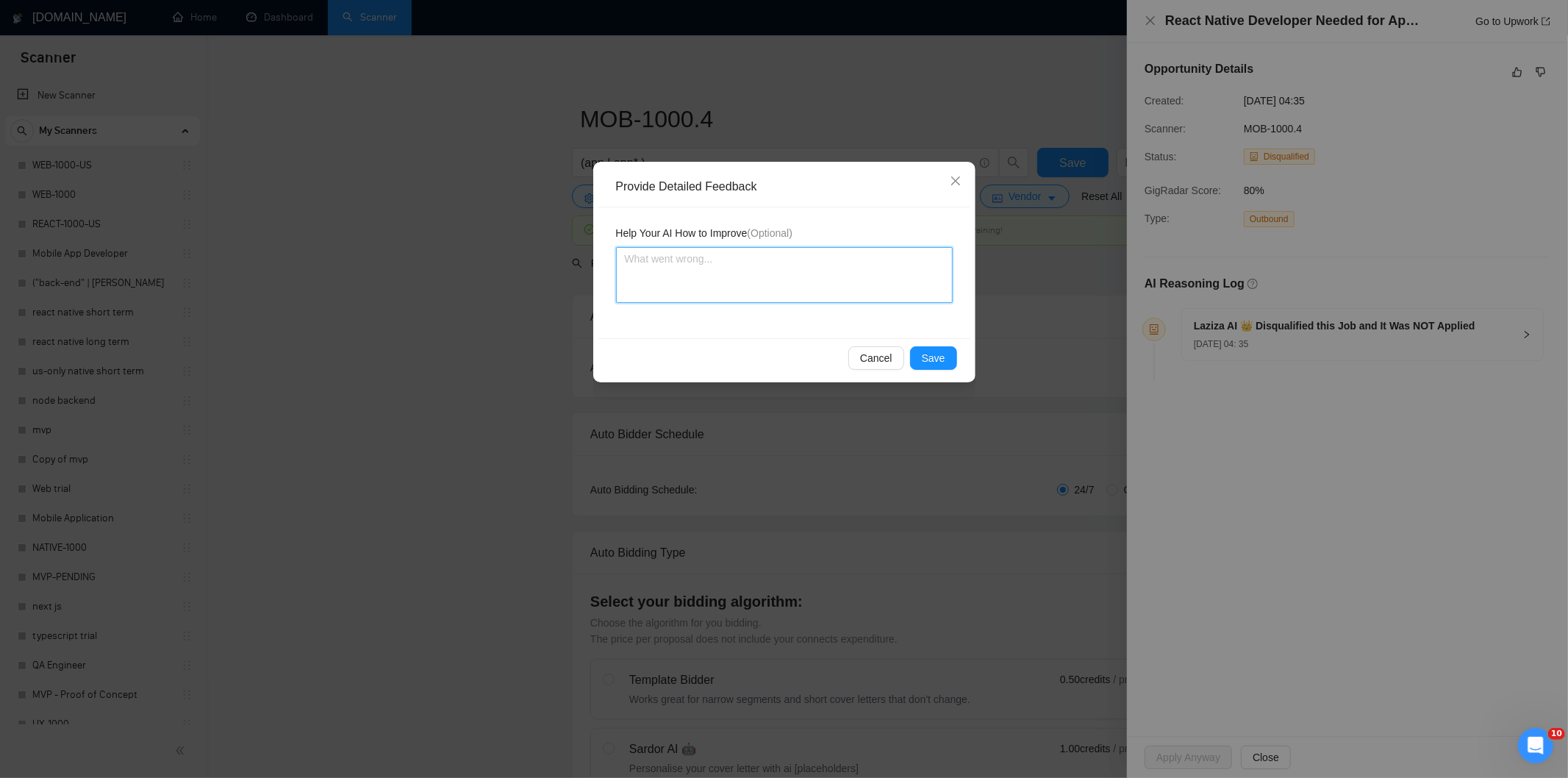
click at [848, 272] on textarea at bounding box center [784, 275] width 337 height 56
paste textarea "Not a fit — this project has been disqualified for other reasons. Example: "Laz…"
type textarea "Not a fit — this project has been disqualified for other reasons. Example: "Laz…"
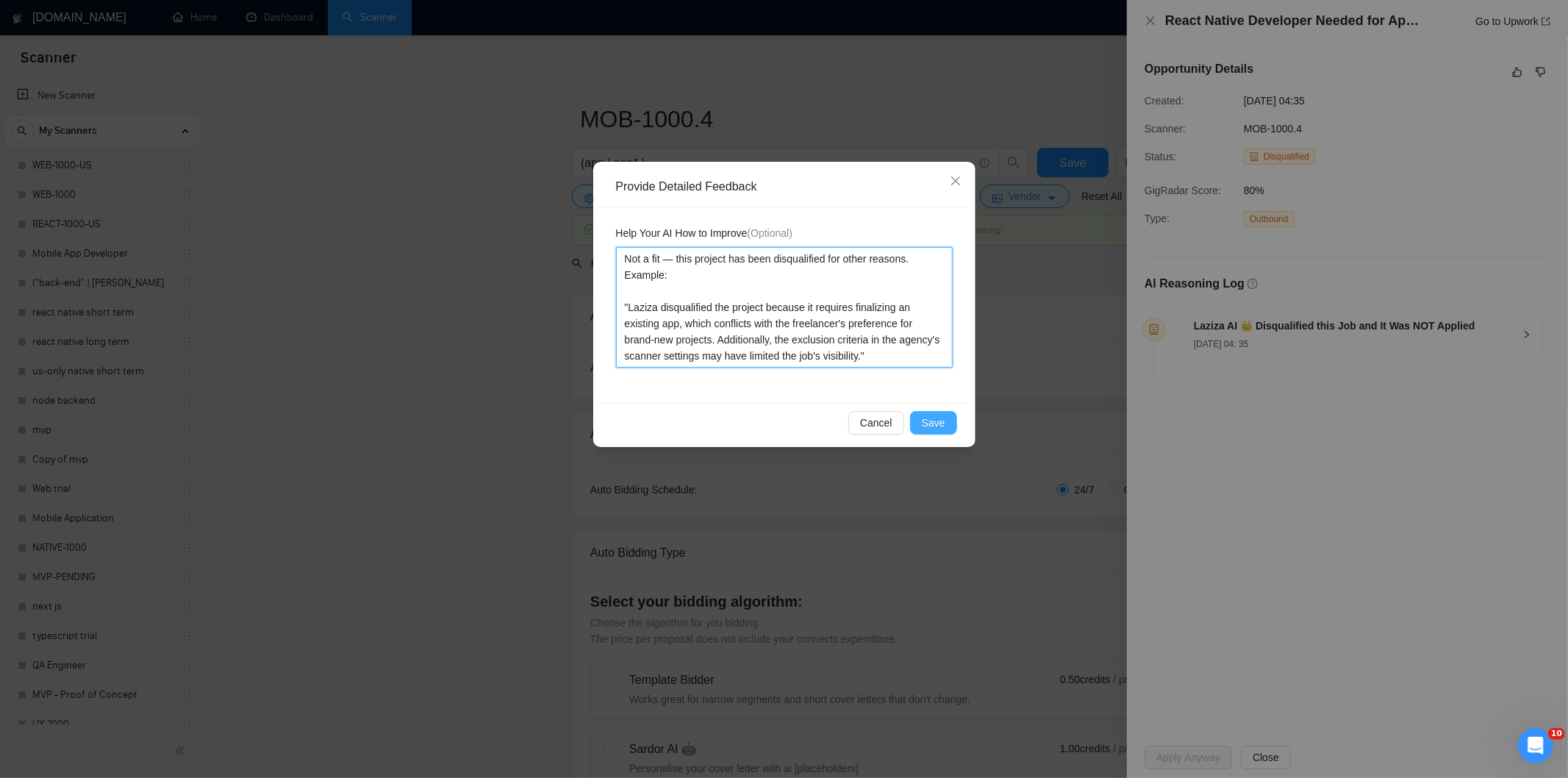
type textarea "Not a fit — this project has been disqualified for other reasons. Example: "Laz…"
click at [942, 418] on span "Save" at bounding box center [934, 422] width 23 height 16
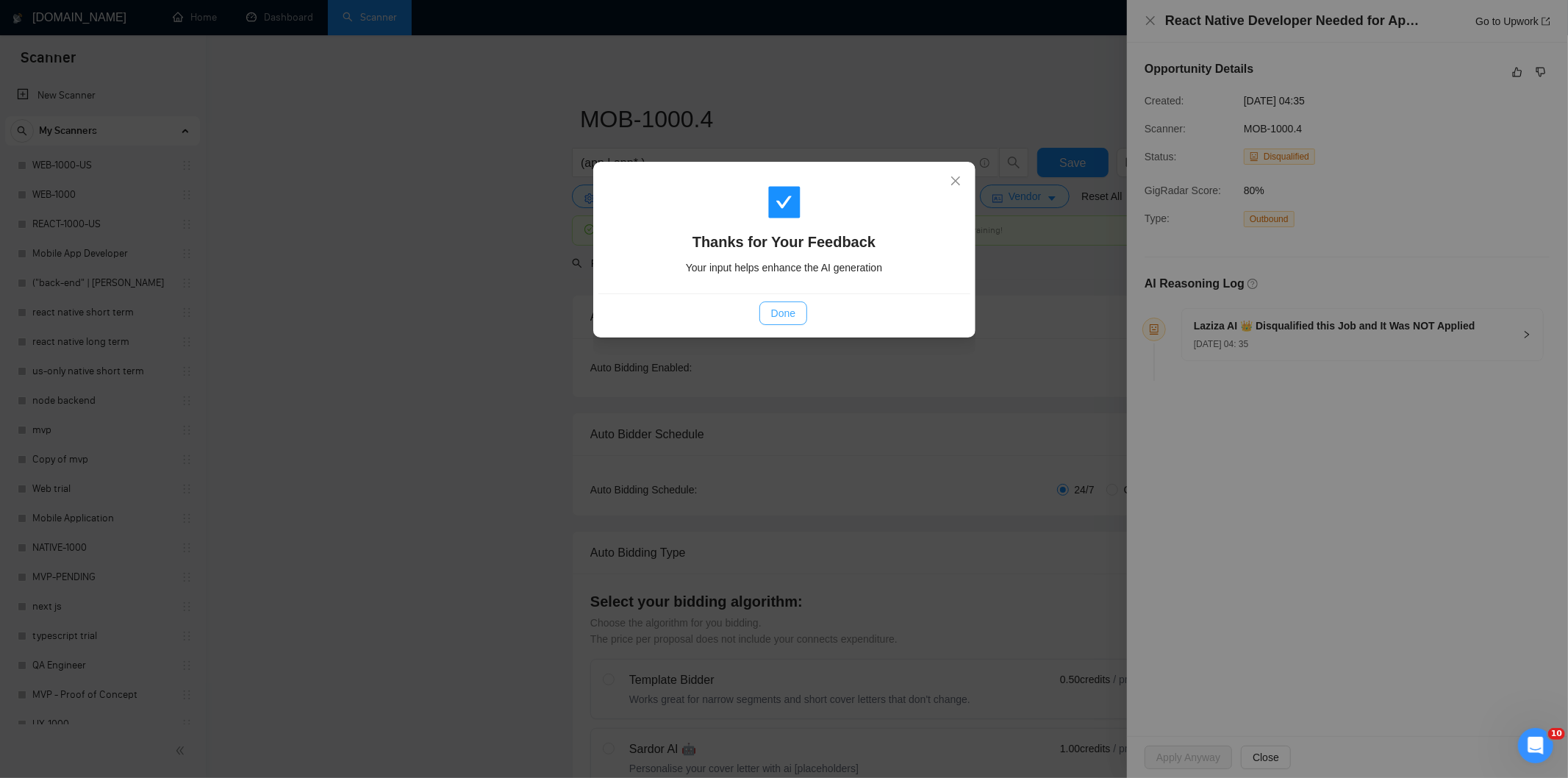
click at [794, 314] on span "Done" at bounding box center [783, 313] width 24 height 16
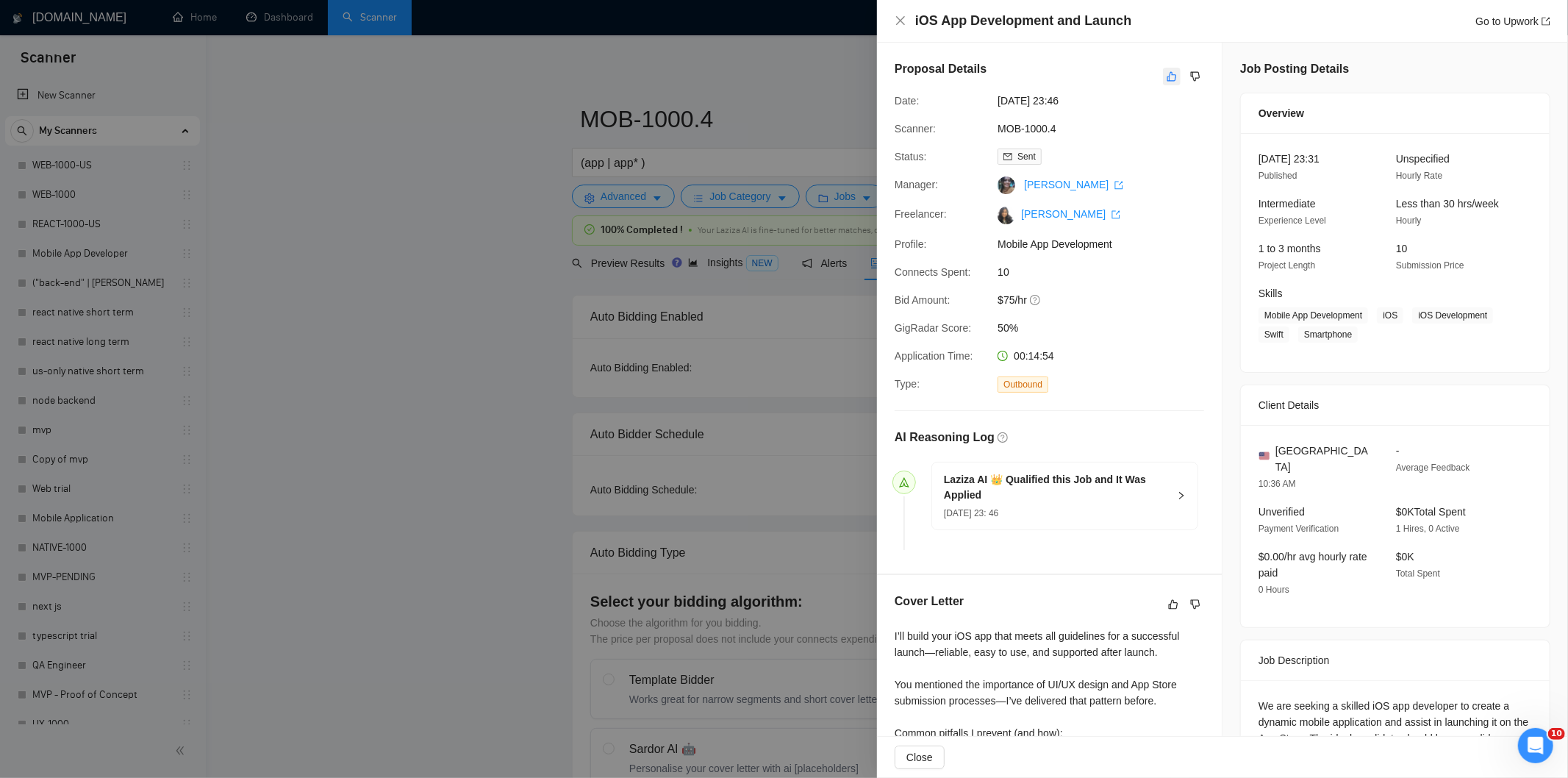
click at [1166, 82] on icon "like" at bounding box center [1171, 76] width 10 height 12
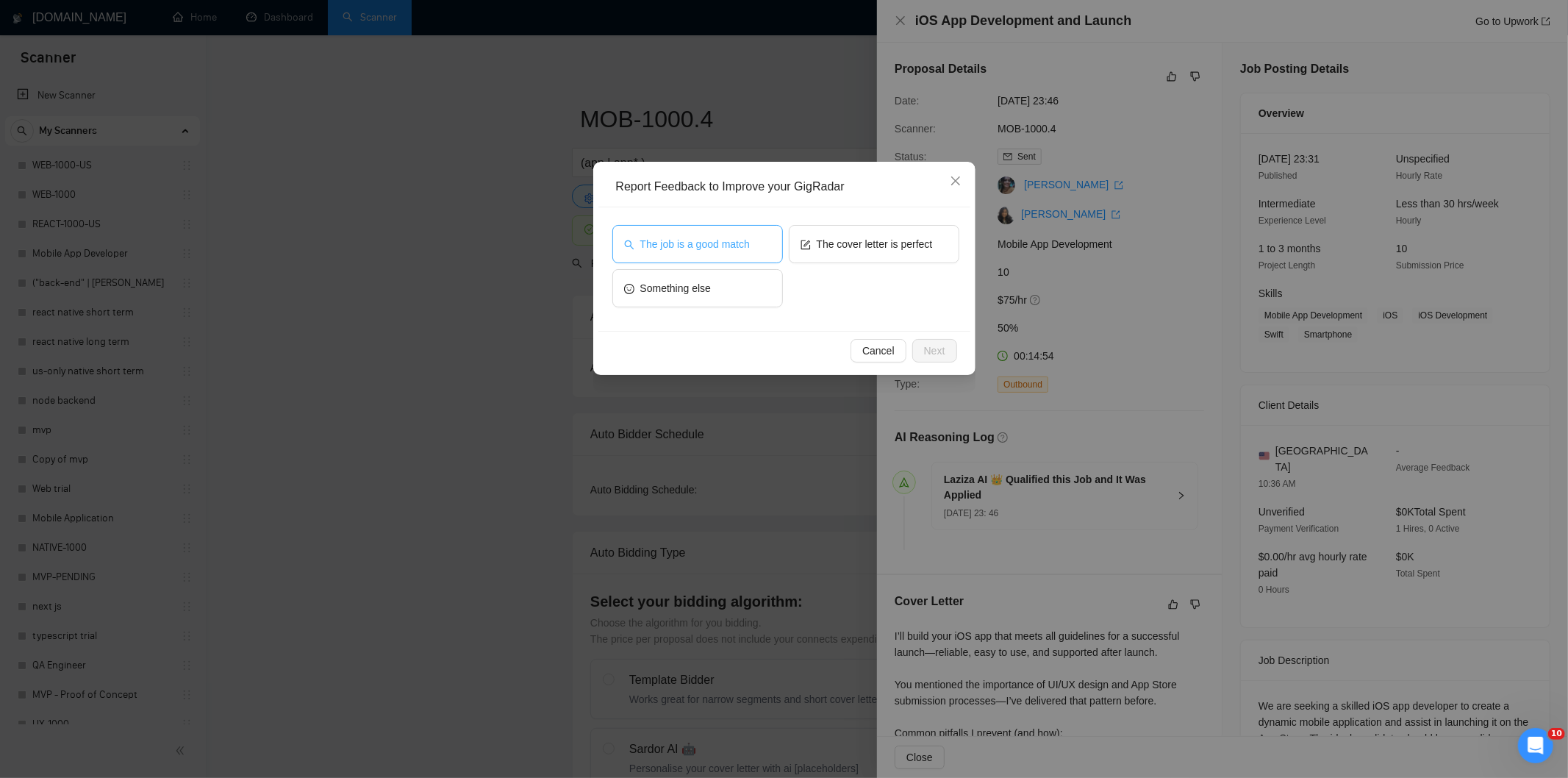
click at [717, 238] on span "The job is a good match" at bounding box center [695, 244] width 110 height 16
click at [931, 343] on span "Next" at bounding box center [935, 350] width 21 height 16
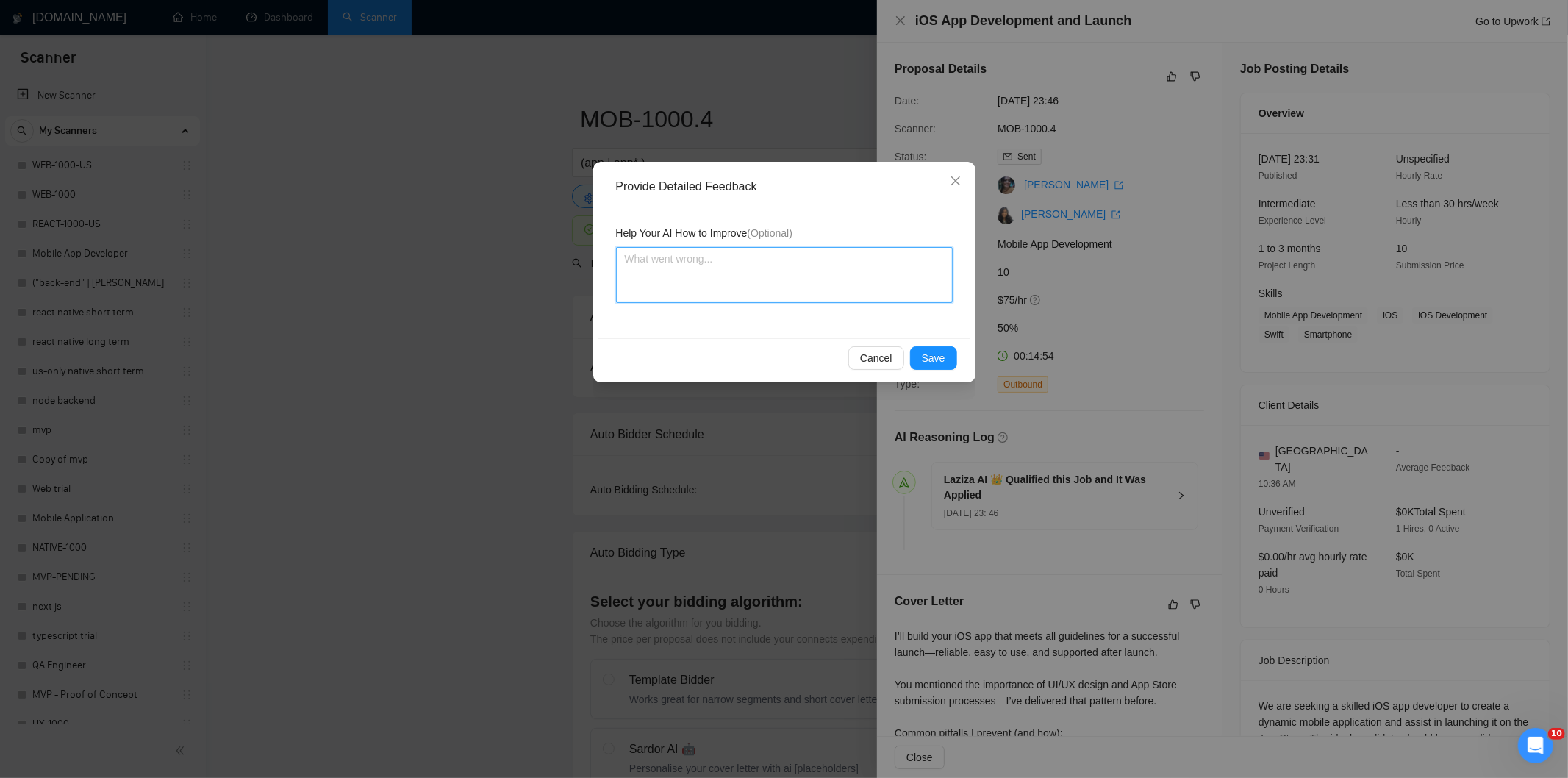
click at [838, 278] on textarea at bounding box center [784, 275] width 337 height 56
paste textarea "Good fit — the project is greenfield (no existing code), welcomes agencies, use…"
type textarea "Good fit — the project is greenfield (no existing code), welcomes agencies, use…"
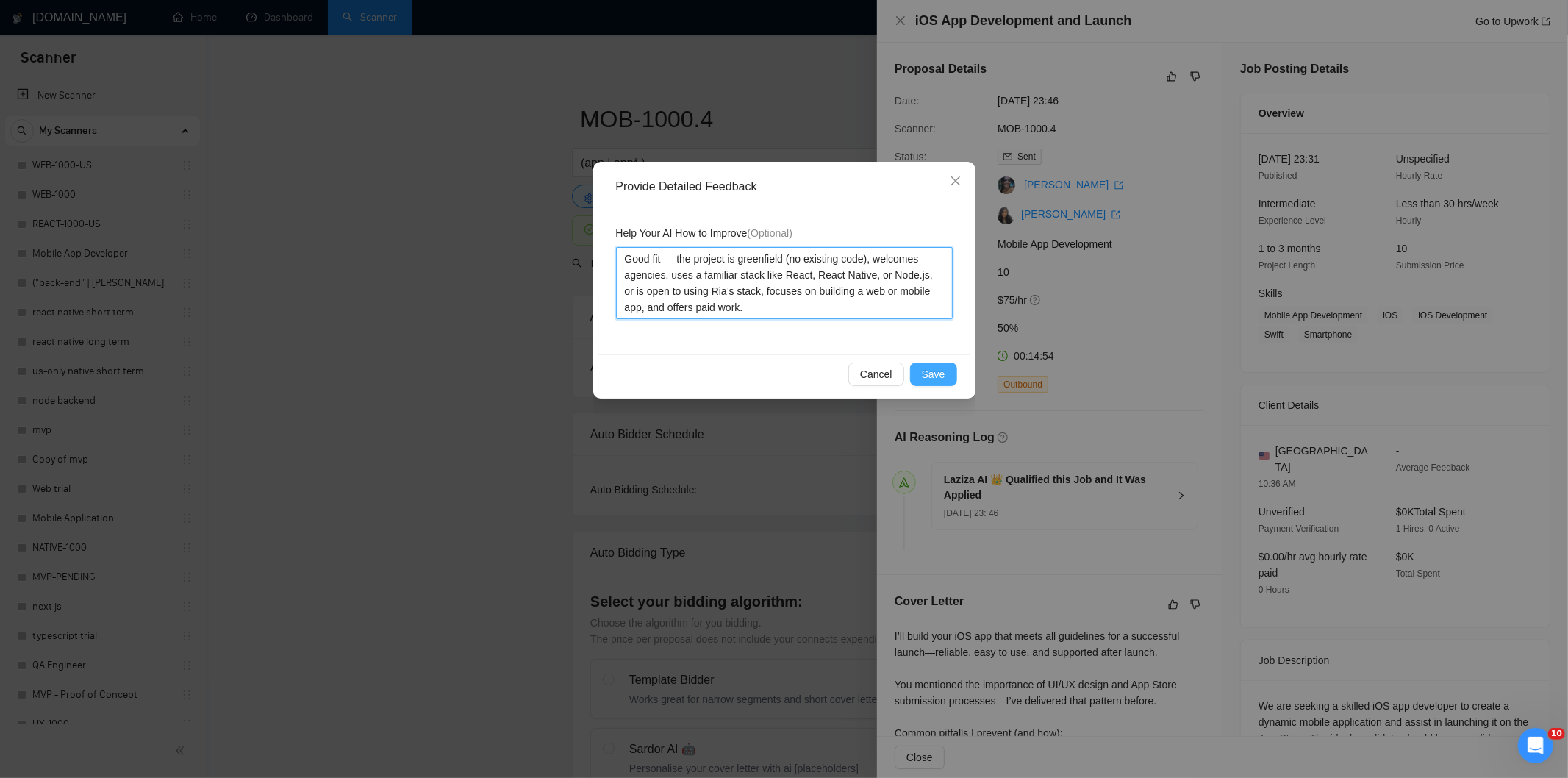
type textarea "Good fit — the project is greenfield (no existing code), welcomes agencies, use…"
click at [928, 371] on span "Save" at bounding box center [934, 374] width 23 height 16
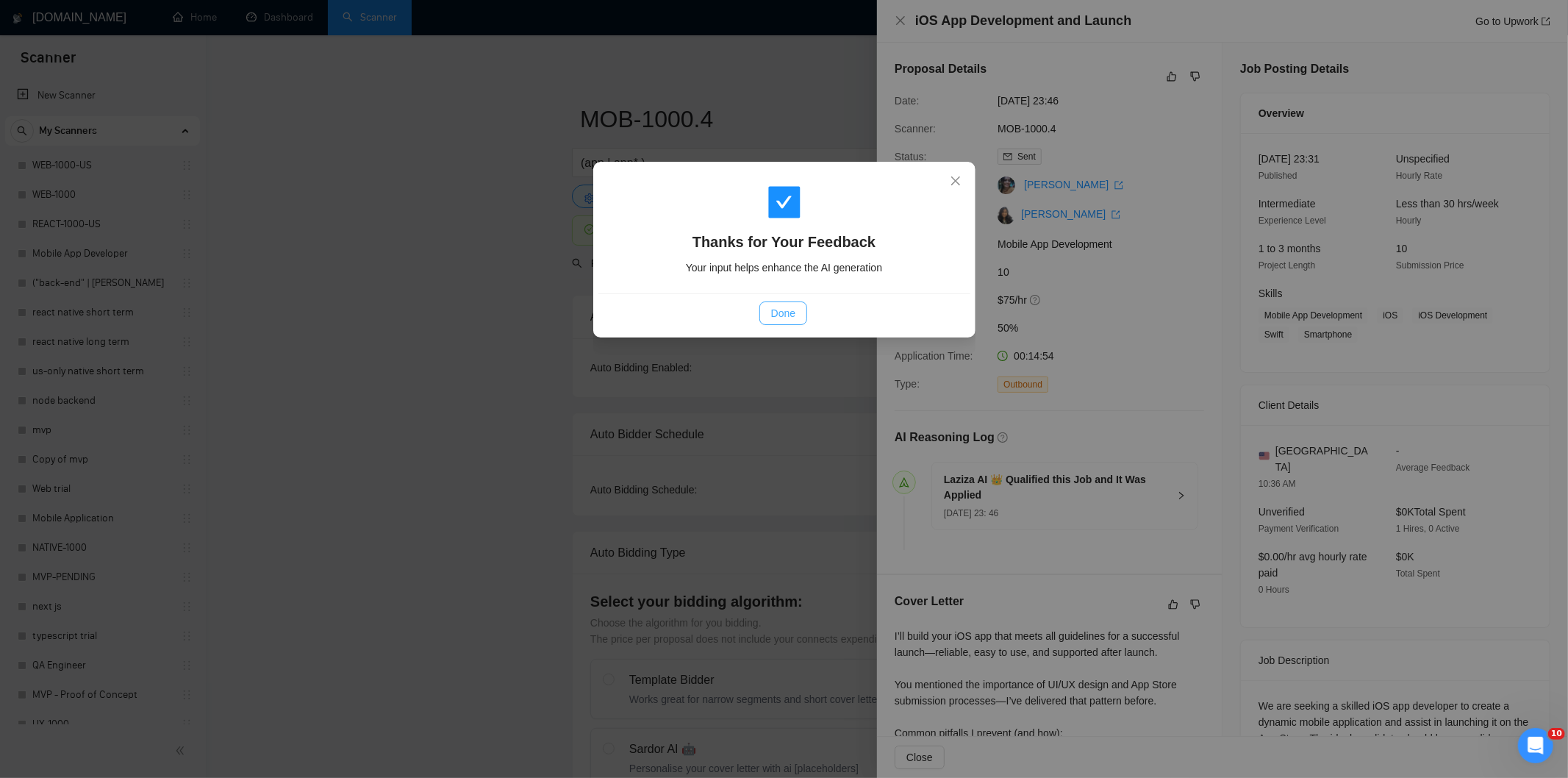
drag, startPoint x: 773, startPoint y: 301, endPoint x: 780, endPoint y: 309, distance: 10.6
click at [773, 302] on div "Done" at bounding box center [784, 313] width 372 height 39
click at [790, 317] on span "Done" at bounding box center [783, 313] width 24 height 16
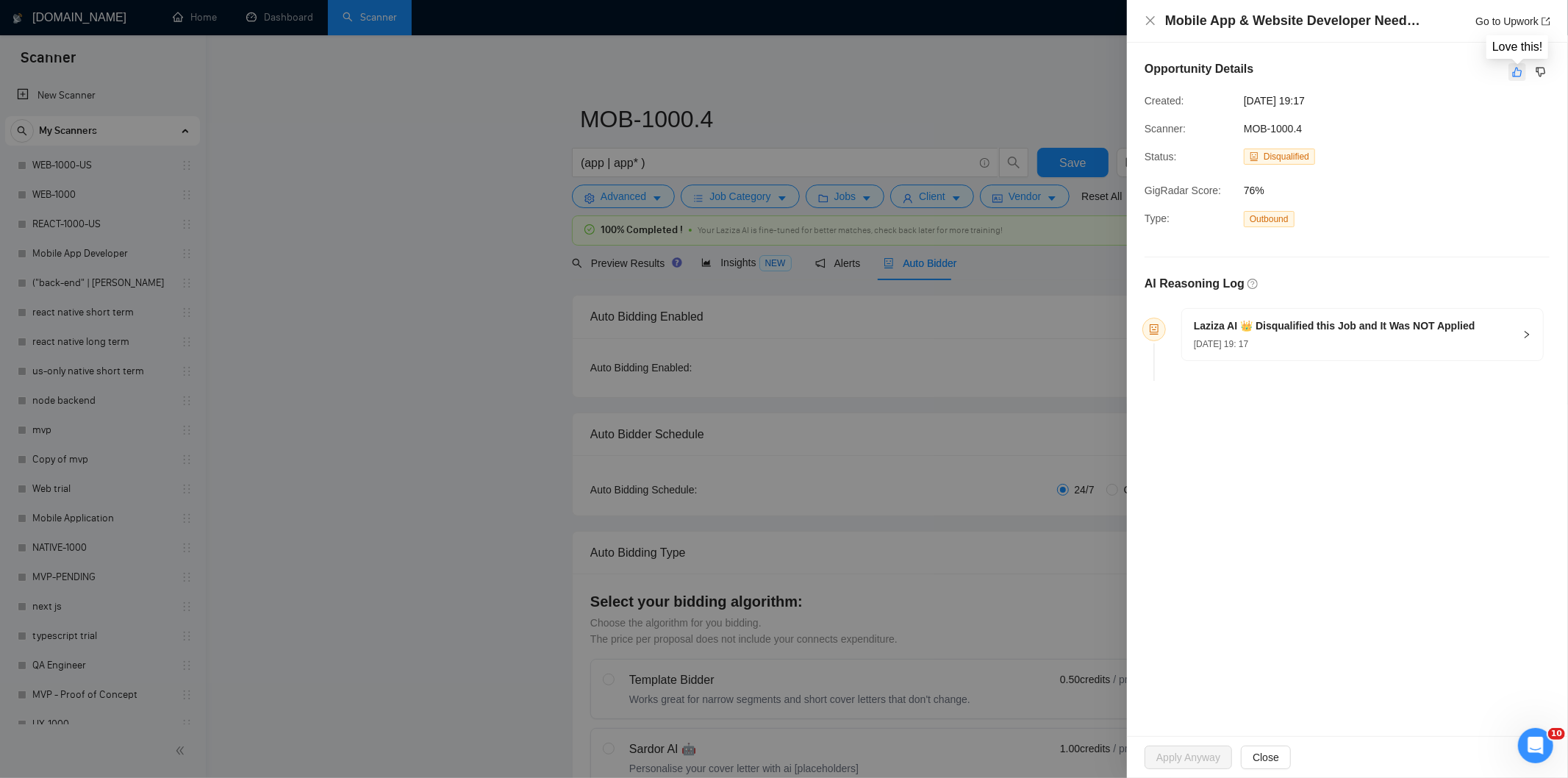
click at [1519, 72] on icon "like" at bounding box center [1517, 72] width 10 height 12
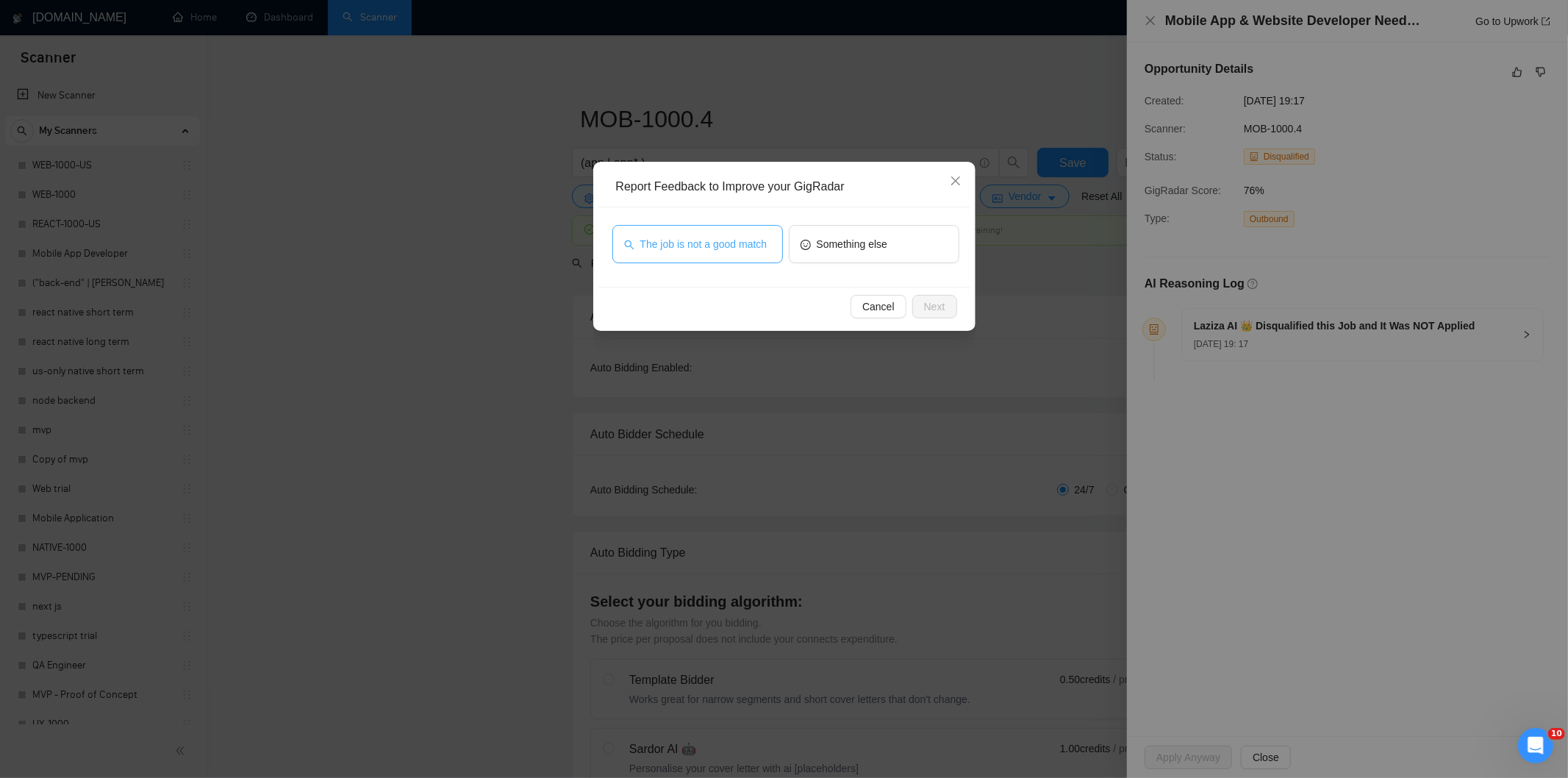
click at [681, 244] on span "The job is not a good match" at bounding box center [703, 244] width 127 height 16
click at [952, 306] on button "Next" at bounding box center [935, 307] width 45 height 23
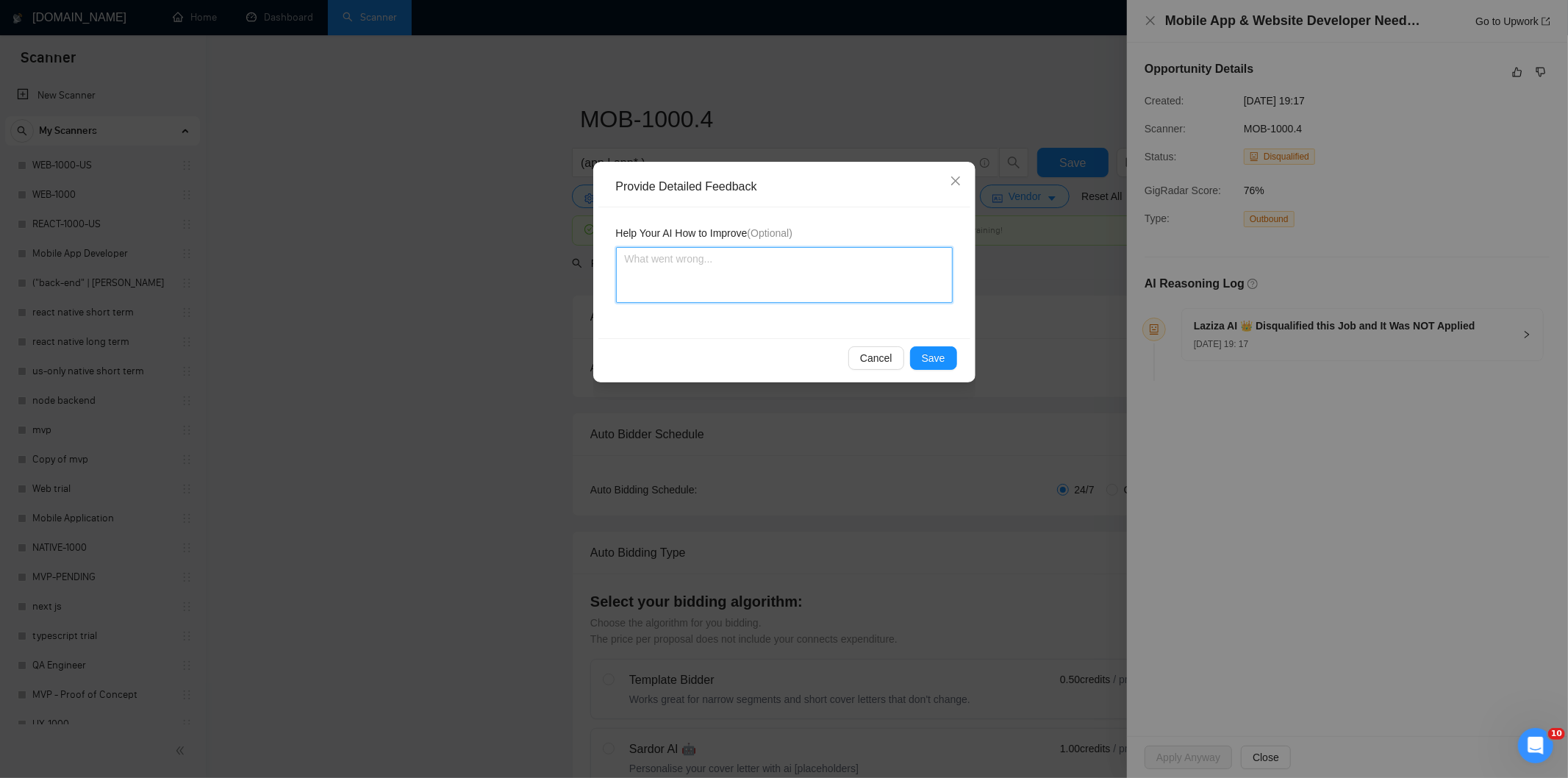
click at [839, 266] on textarea at bounding box center [784, 275] width 337 height 56
paste textarea "Not a fit — this project has been disqualified for other reasons. Example: "The…"
type textarea "Not a fit — this project has been disqualified for other reasons. Example: "The…"
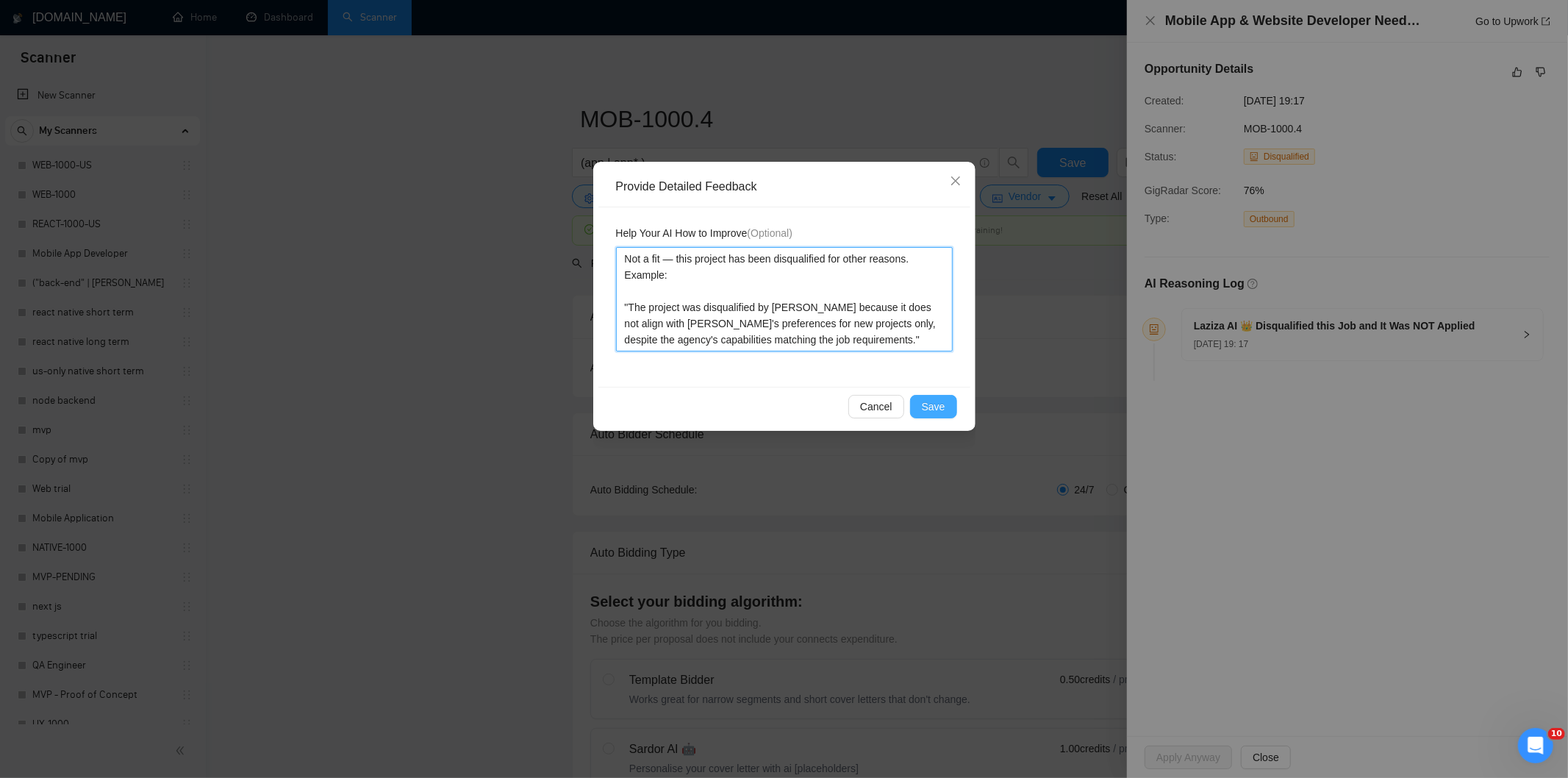
type textarea "Not a fit — this project has been disqualified for other reasons. Example: "The…"
click at [938, 401] on span "Save" at bounding box center [934, 406] width 23 height 16
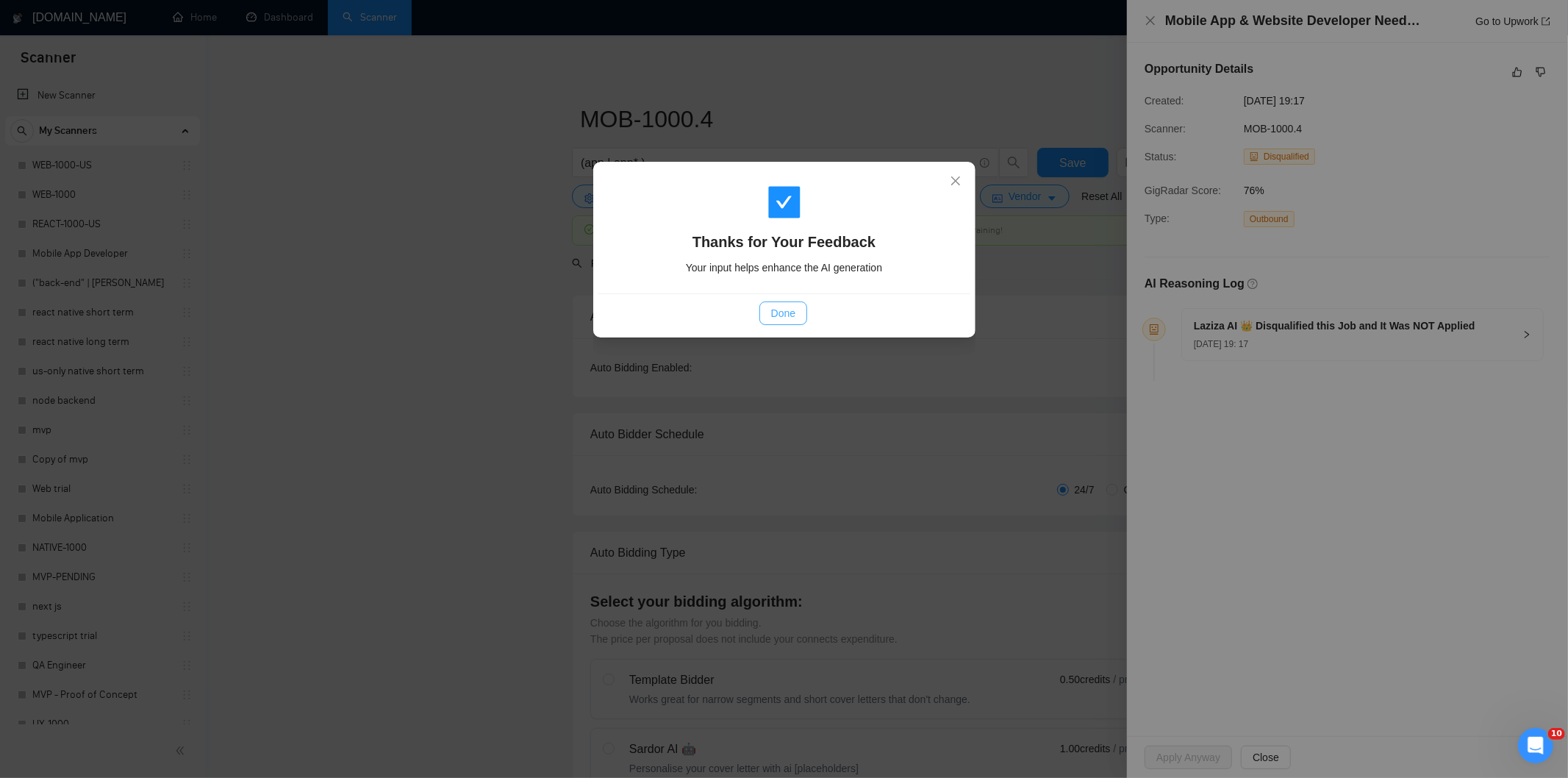
click at [767, 311] on button "Done" at bounding box center [783, 313] width 47 height 23
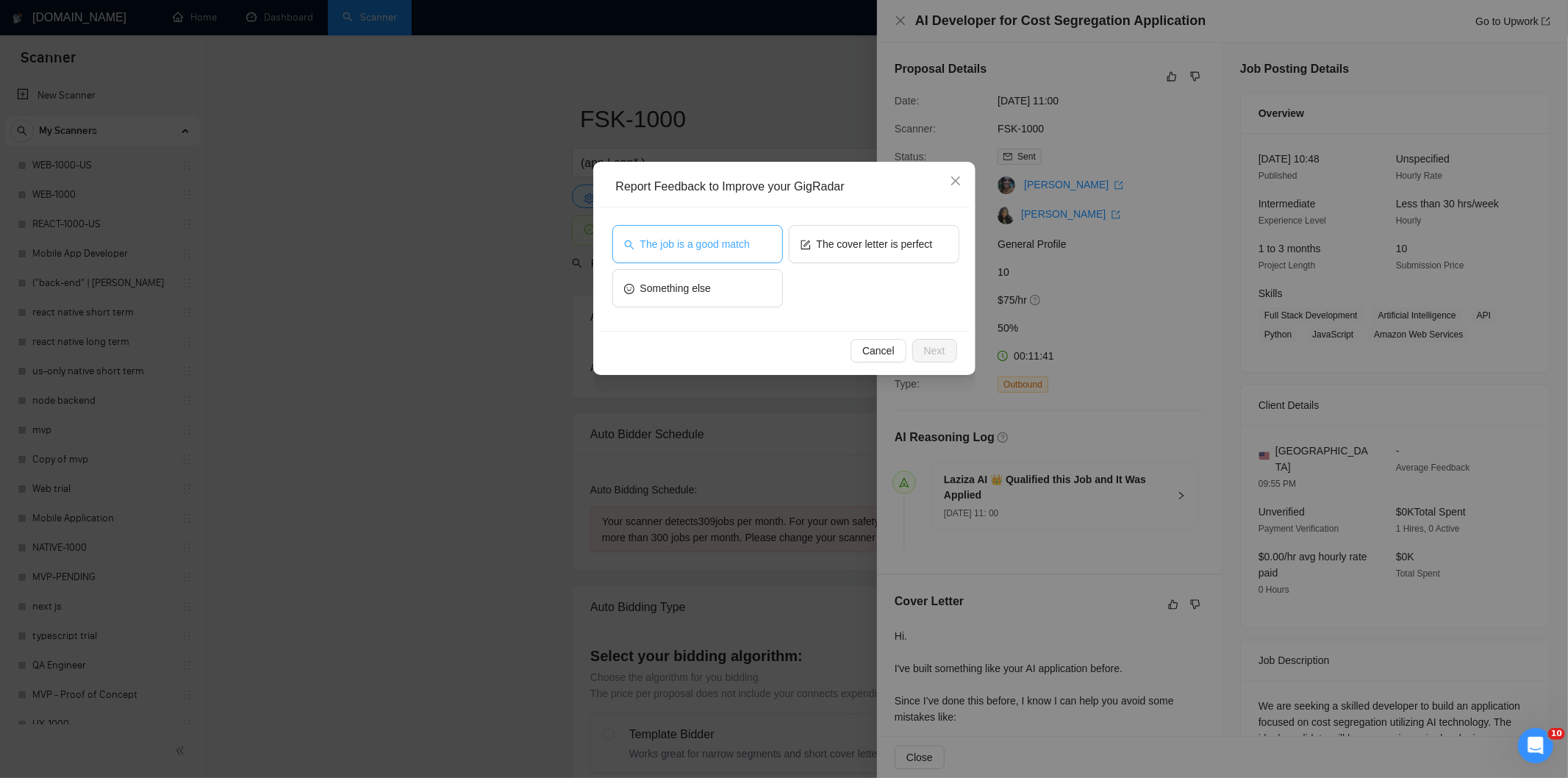
click at [739, 243] on span "The job is a good match" at bounding box center [695, 244] width 110 height 16
click at [942, 349] on span "Next" at bounding box center [935, 350] width 21 height 16
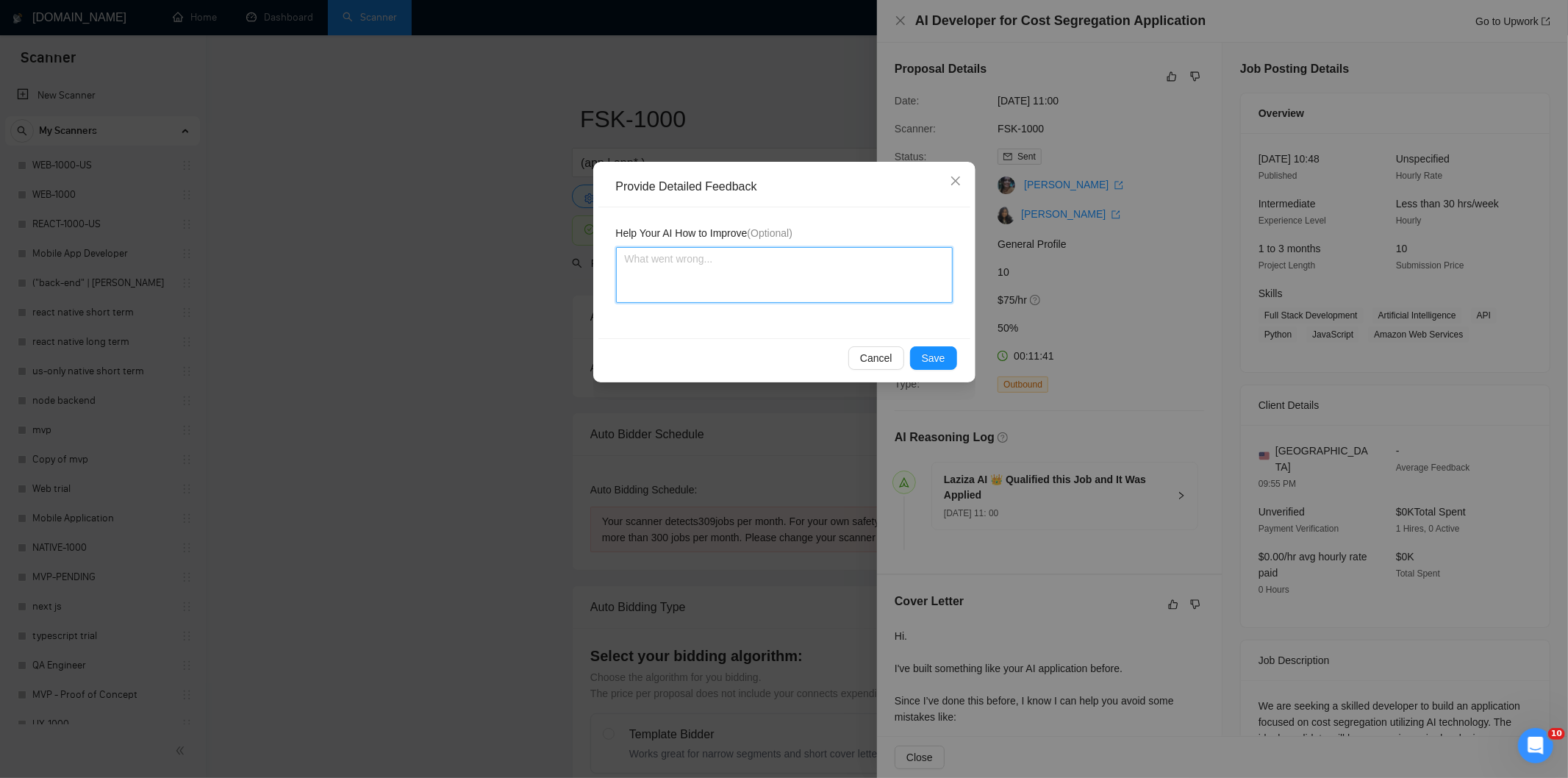
click at [787, 283] on textarea at bounding box center [784, 275] width 337 height 56
paste textarea "Good fit — the project is greenfield (no existing code), welcomes agencies, use…"
type textarea "Good fit — the project is greenfield (no existing code), welcomes agencies, use…"
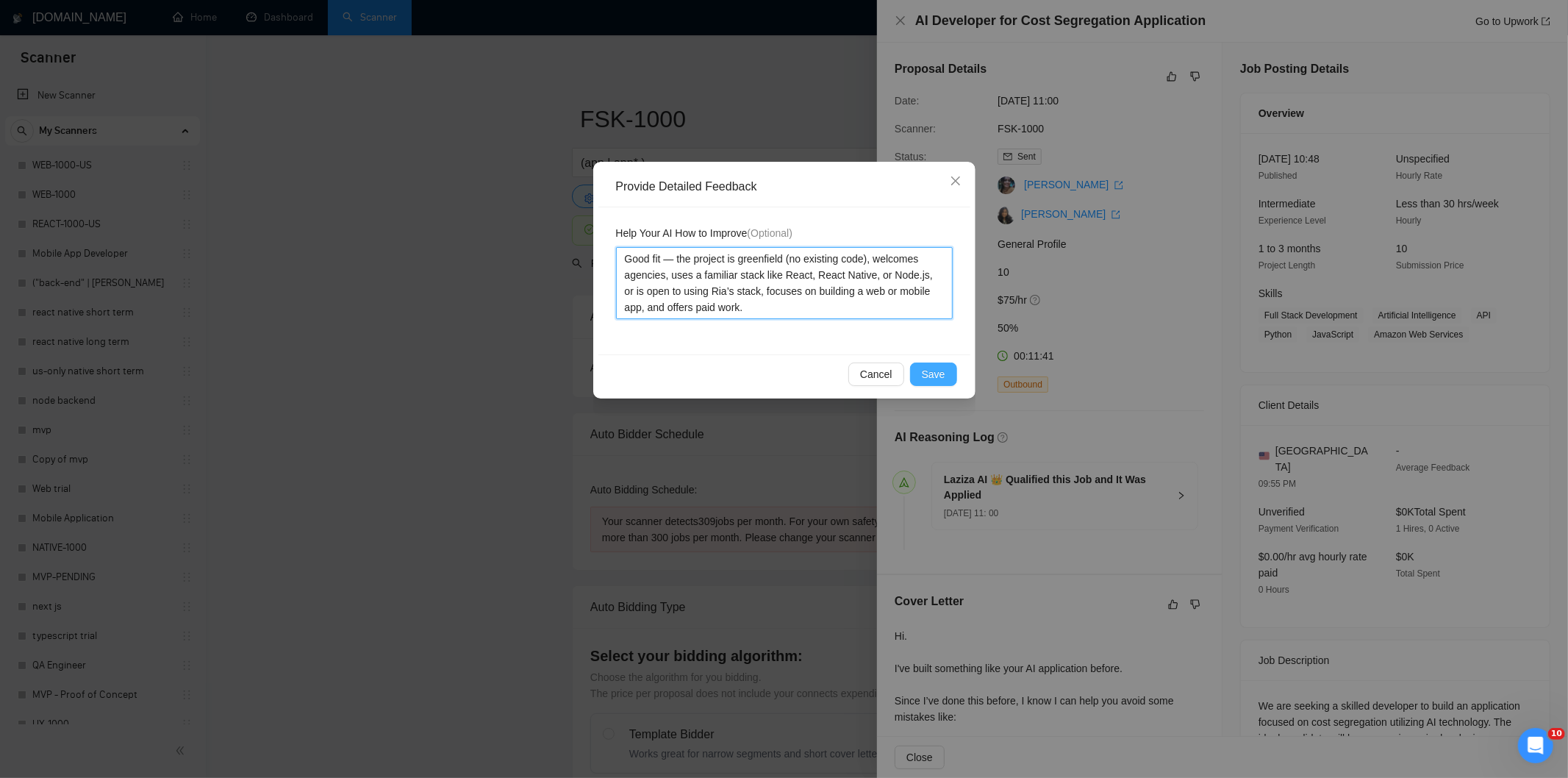
type textarea "Good fit — the project is greenfield (no existing code), welcomes agencies, use…"
click at [935, 367] on span "Save" at bounding box center [934, 374] width 23 height 16
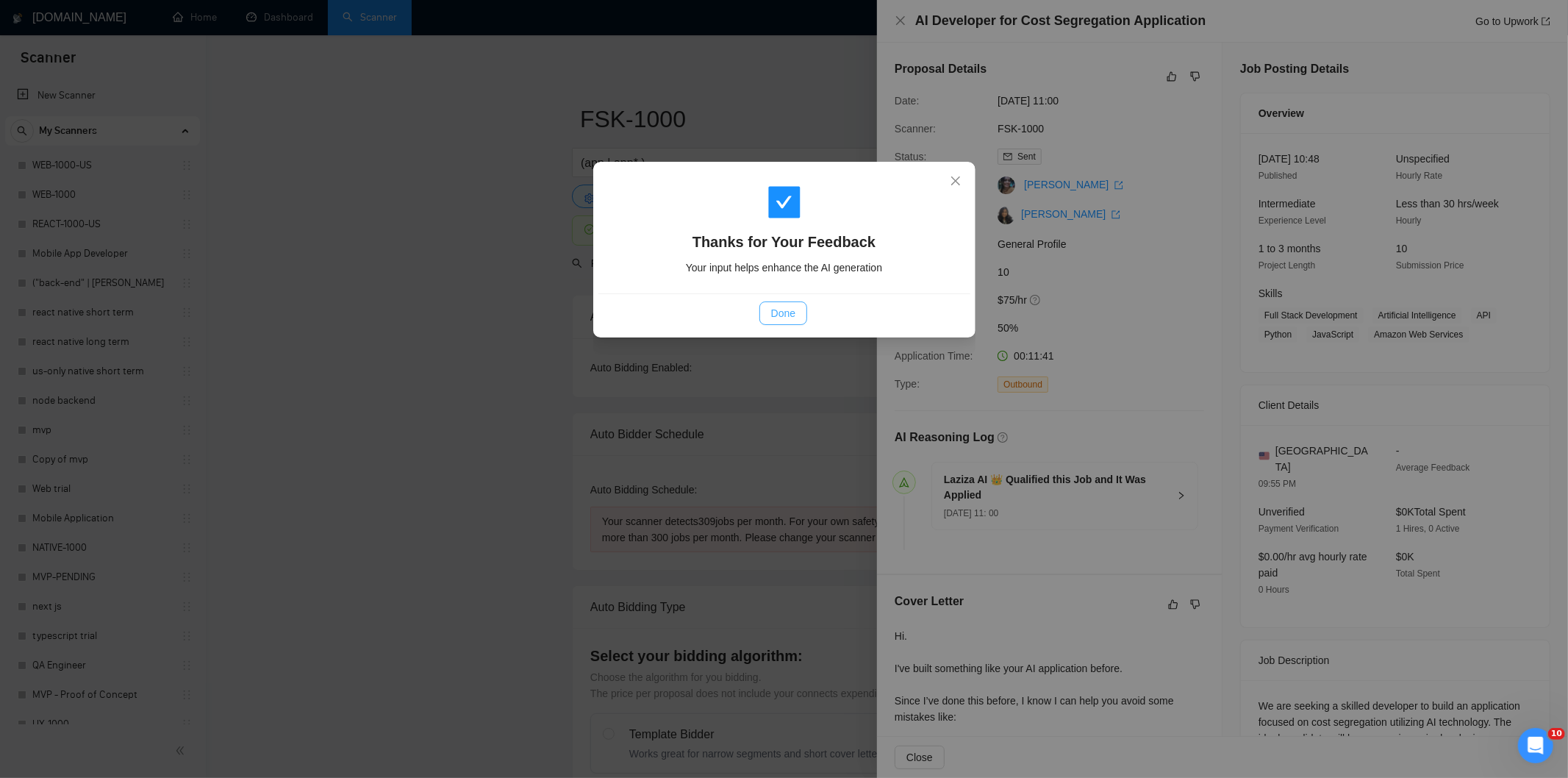
click at [773, 319] on span "Done" at bounding box center [783, 313] width 24 height 16
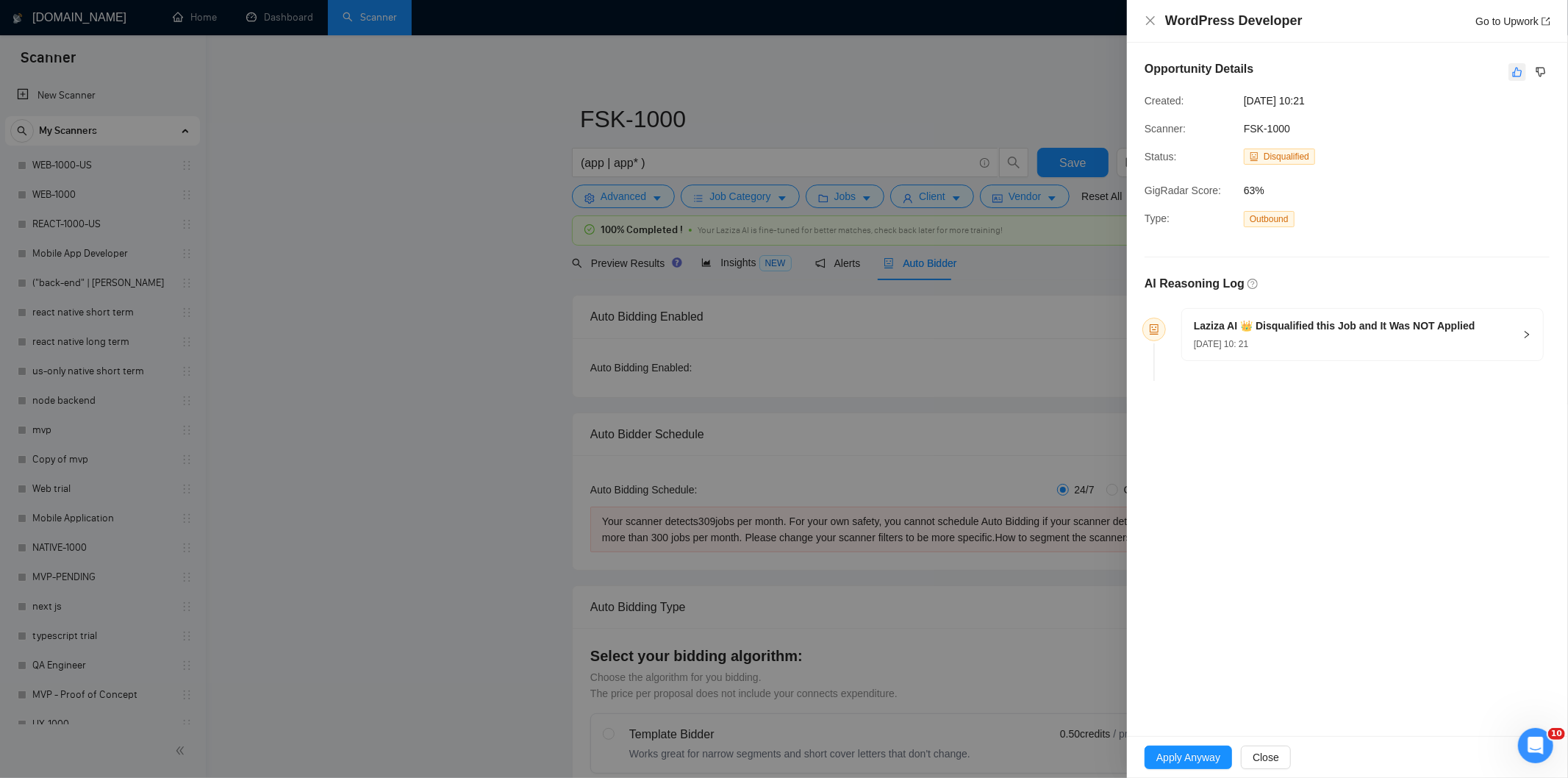
click at [1516, 75] on icon "like" at bounding box center [1517, 72] width 10 height 12
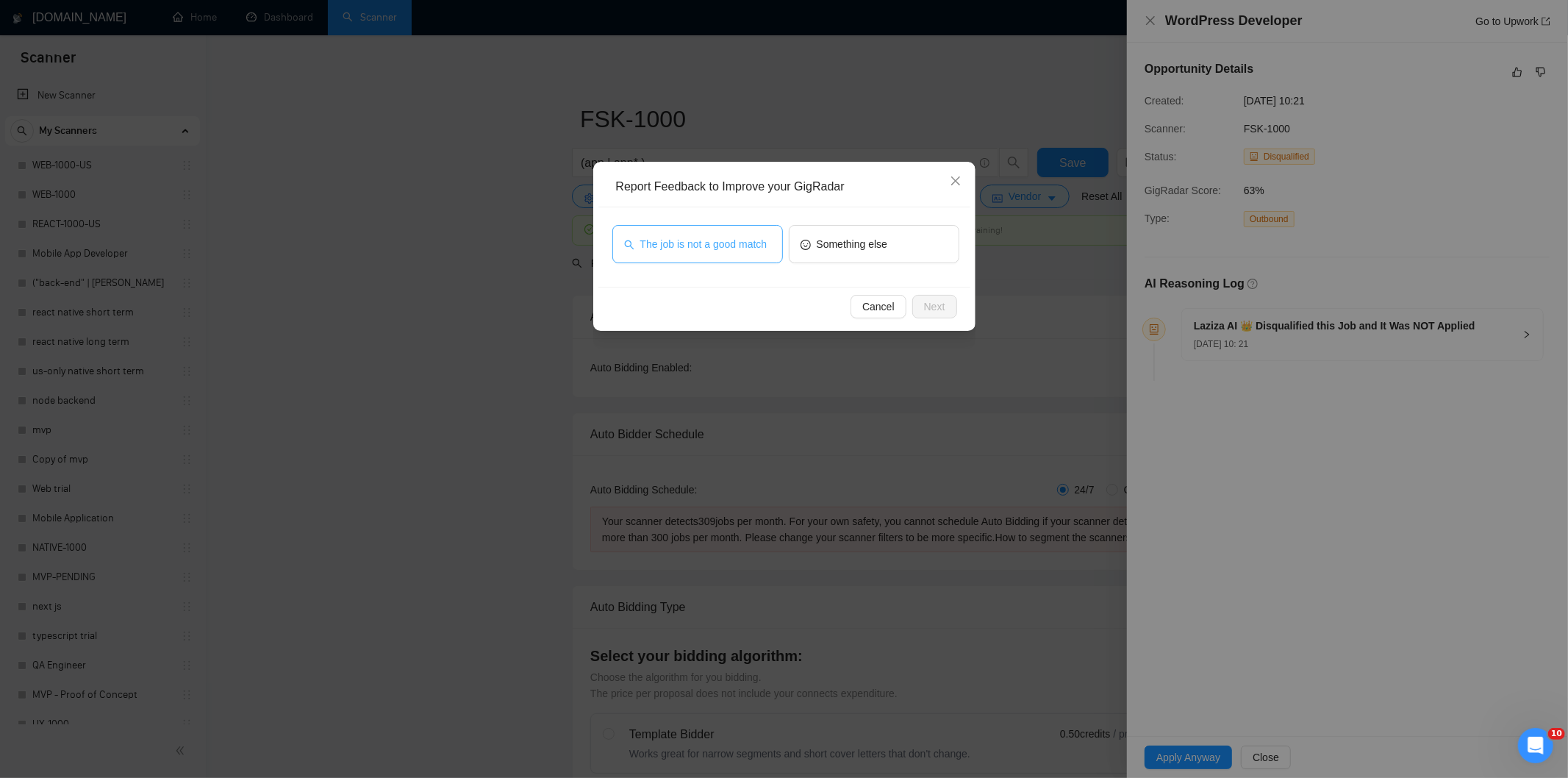
click at [763, 236] on span "The job is not a good match" at bounding box center [703, 244] width 127 height 16
click at [928, 309] on span "Next" at bounding box center [935, 307] width 21 height 16
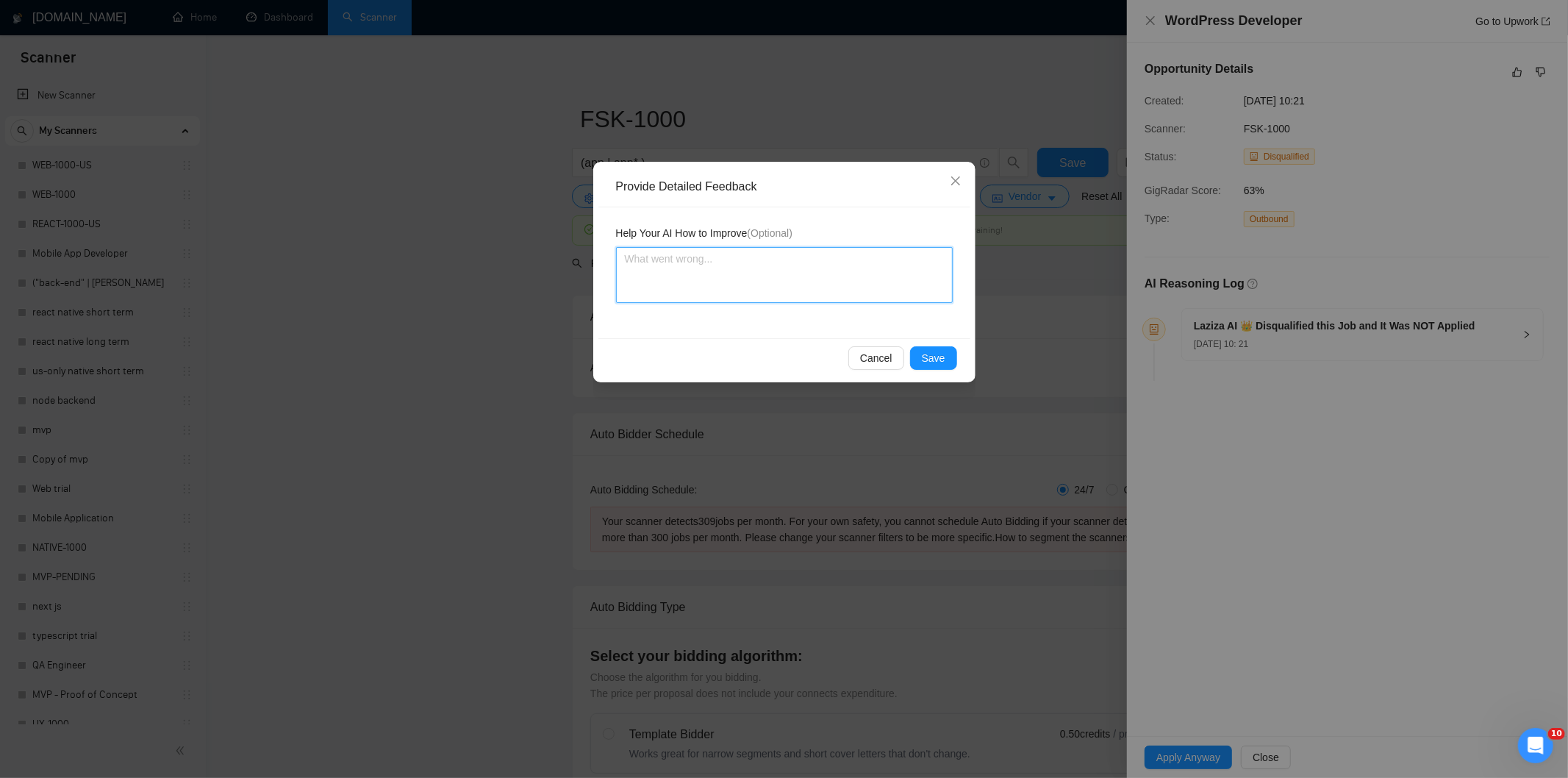
click at [887, 273] on textarea at bounding box center [784, 275] width 337 height 56
paste textarea "Not a fit — this project has been disqualified for other reasons. Example: "The…"
type textarea "Not a fit — this project has been disqualified for other reasons. Example: "The…"
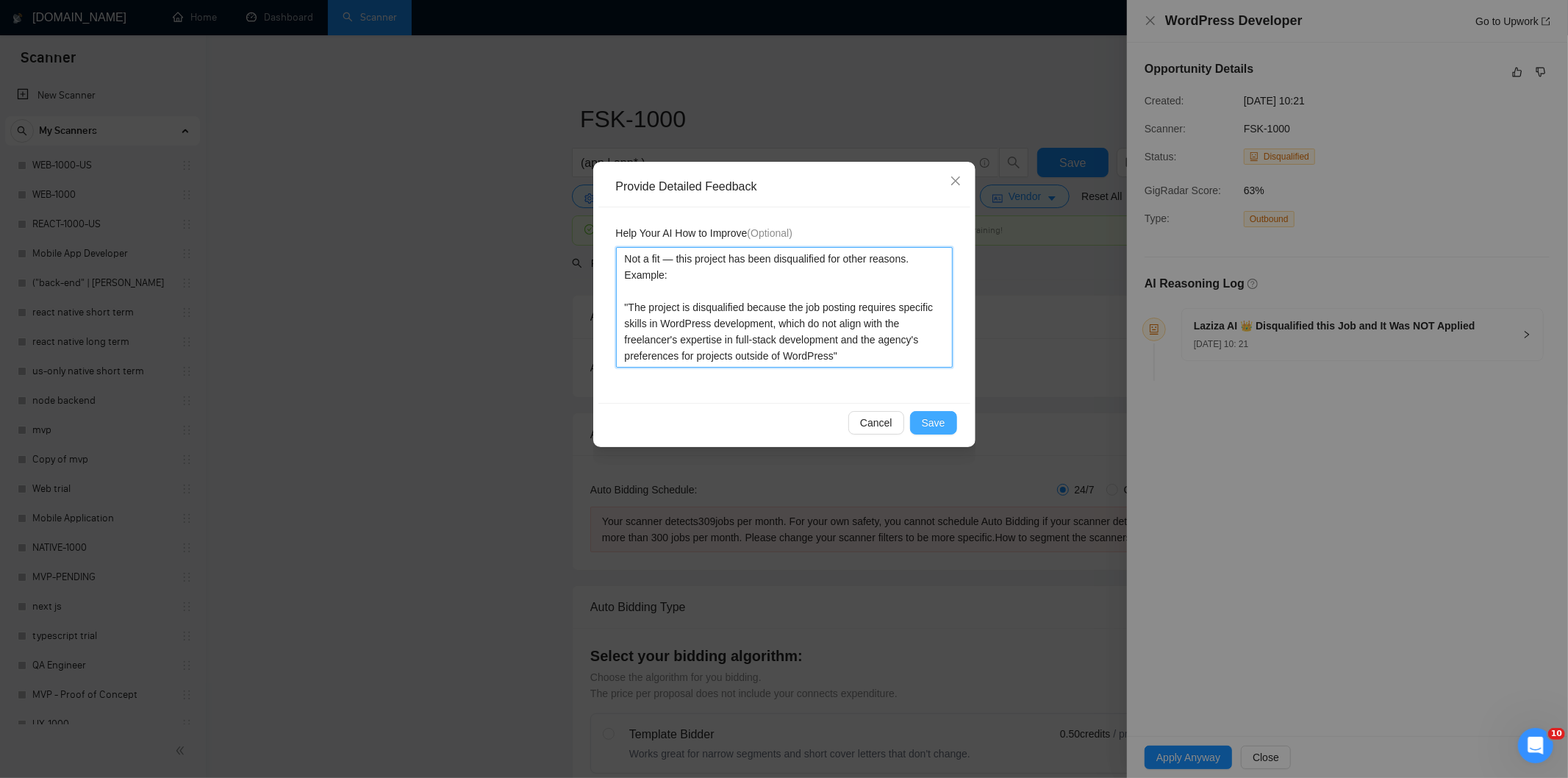
type textarea "Not a fit — this project has been disqualified for other reasons. Example: "The…"
drag, startPoint x: 946, startPoint y: 418, endPoint x: 939, endPoint y: 414, distance: 8.1
click at [945, 419] on button "Save" at bounding box center [934, 422] width 47 height 23
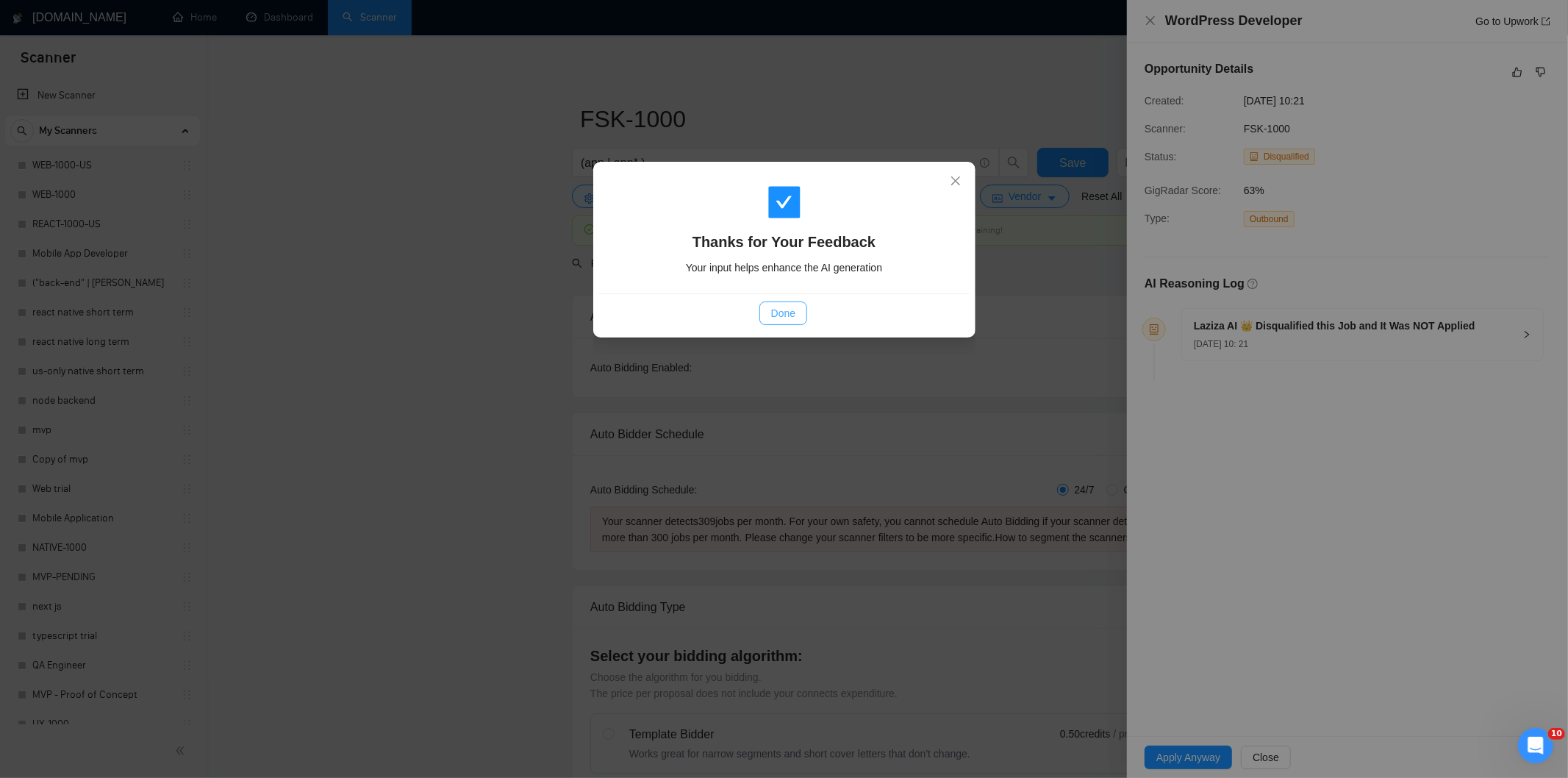
click at [784, 317] on span "Done" at bounding box center [783, 313] width 24 height 16
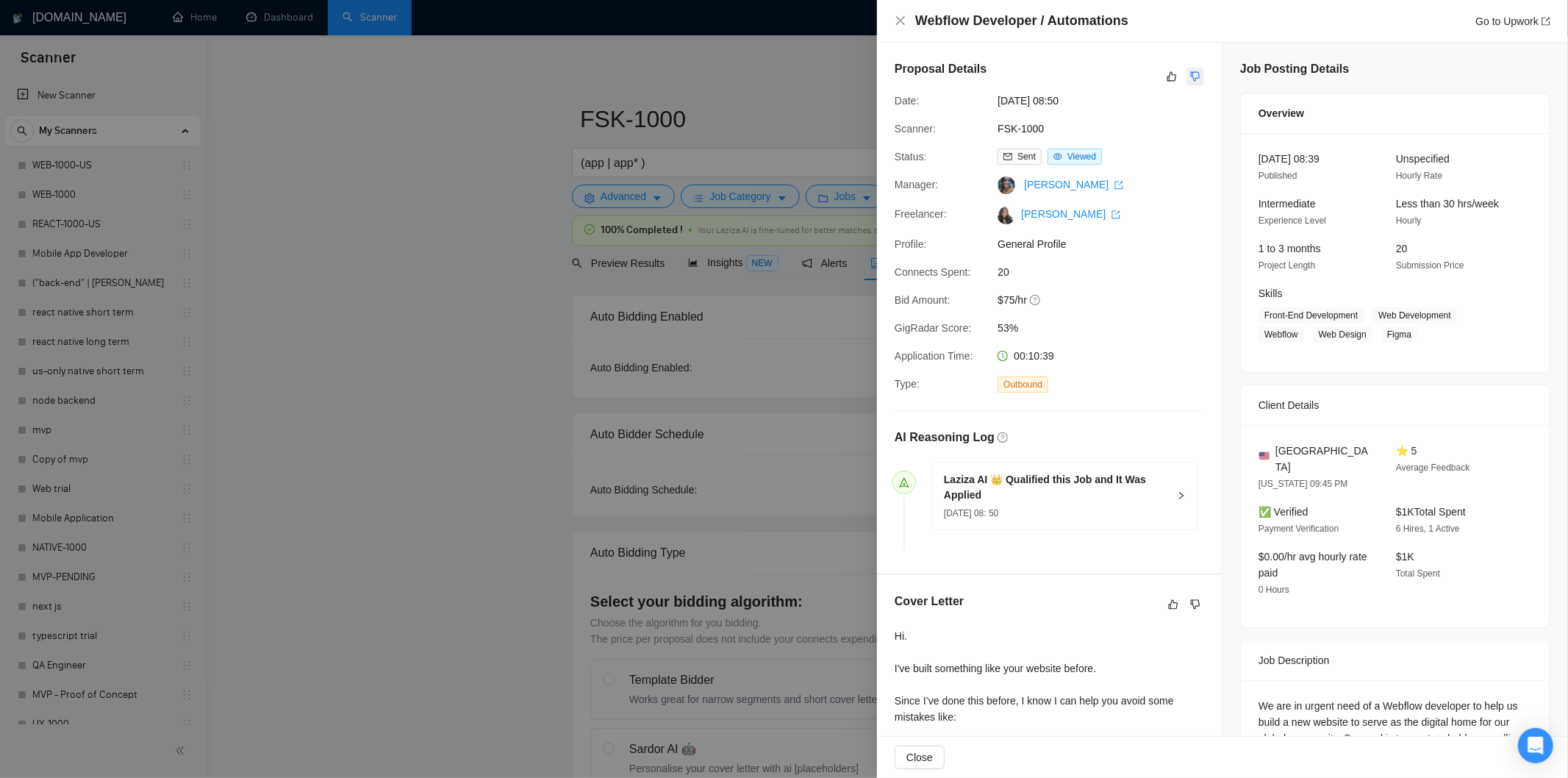
click at [1192, 73] on icon "dislike" at bounding box center [1195, 76] width 10 height 12
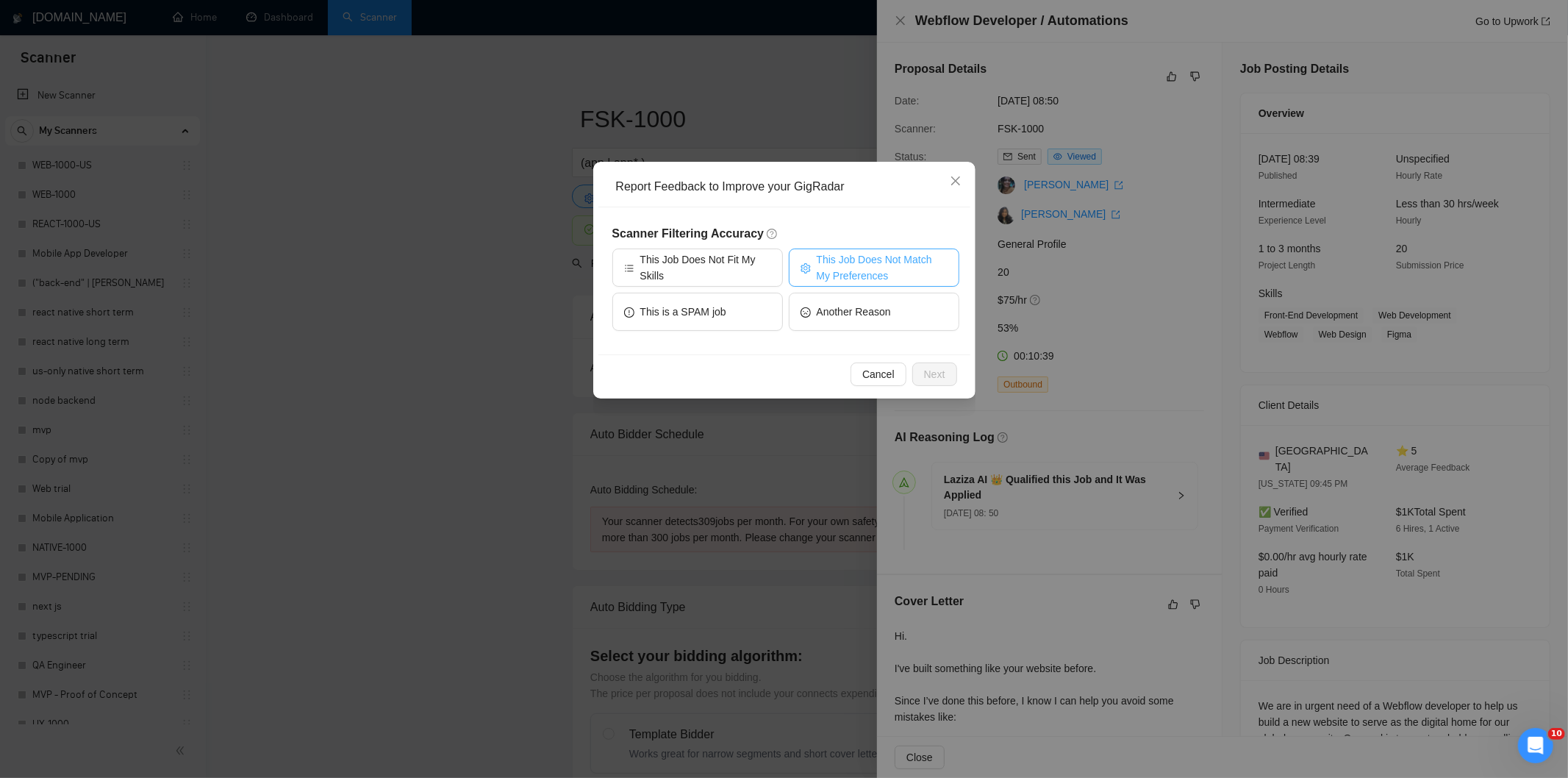
click at [875, 260] on span "This Job Does Not Match My Preferences" at bounding box center [882, 268] width 131 height 33
click at [939, 366] on span "Next" at bounding box center [935, 374] width 21 height 16
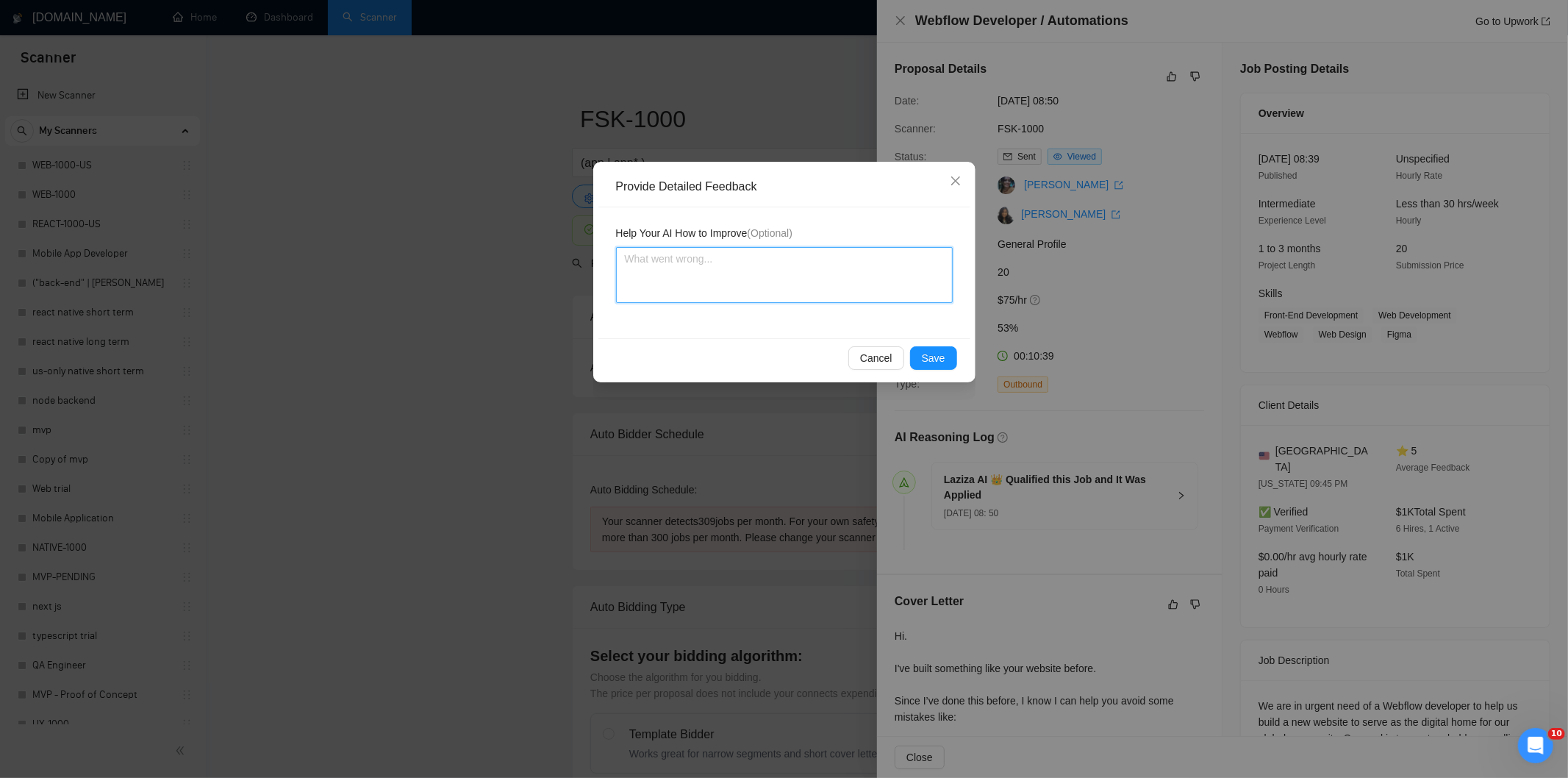
click at [883, 295] on textarea at bounding box center [784, 275] width 337 height 56
paste textarea "Not a fit — the project isn't for a web or mobile app, which is Ria's focus. Ex…"
type textarea "Not a fit — the project isn't for a web or mobile app, which is Ria's focus. Ex…"
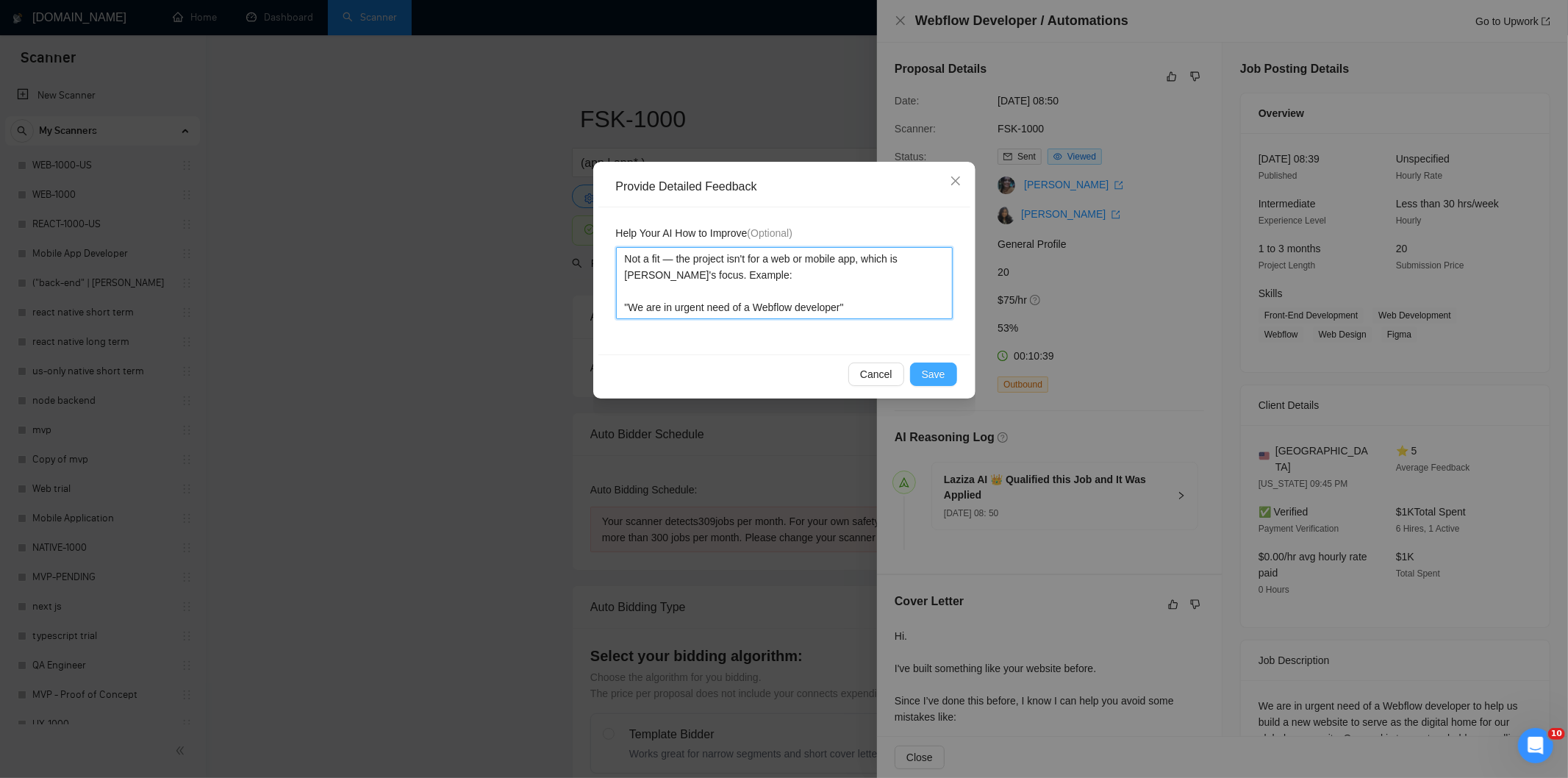
type textarea "Not a fit — the project isn't for a web or mobile app, which is Ria's focus. Ex…"
click at [941, 370] on span "Save" at bounding box center [934, 374] width 23 height 16
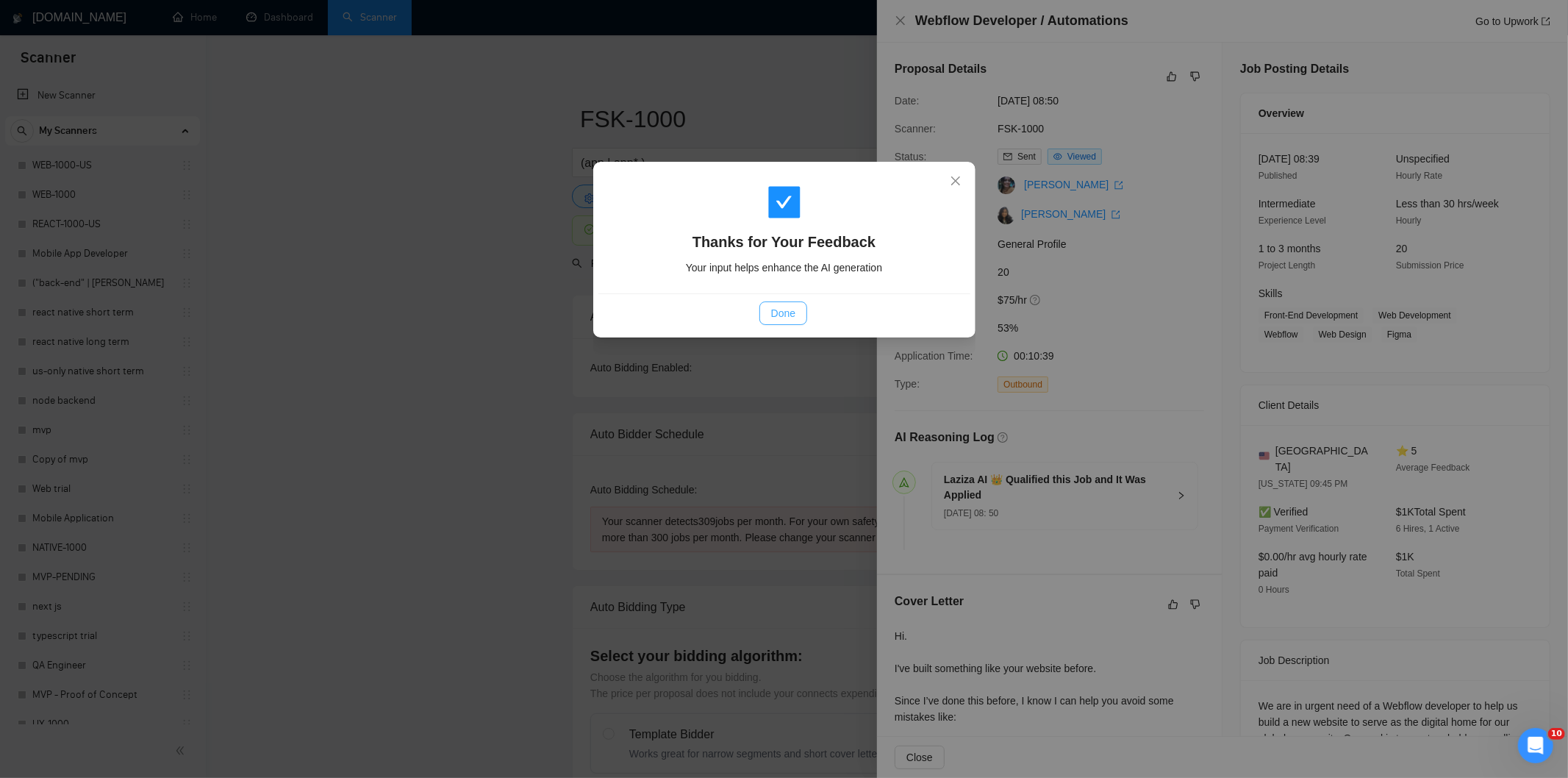
click at [800, 310] on button "Done" at bounding box center [783, 313] width 47 height 23
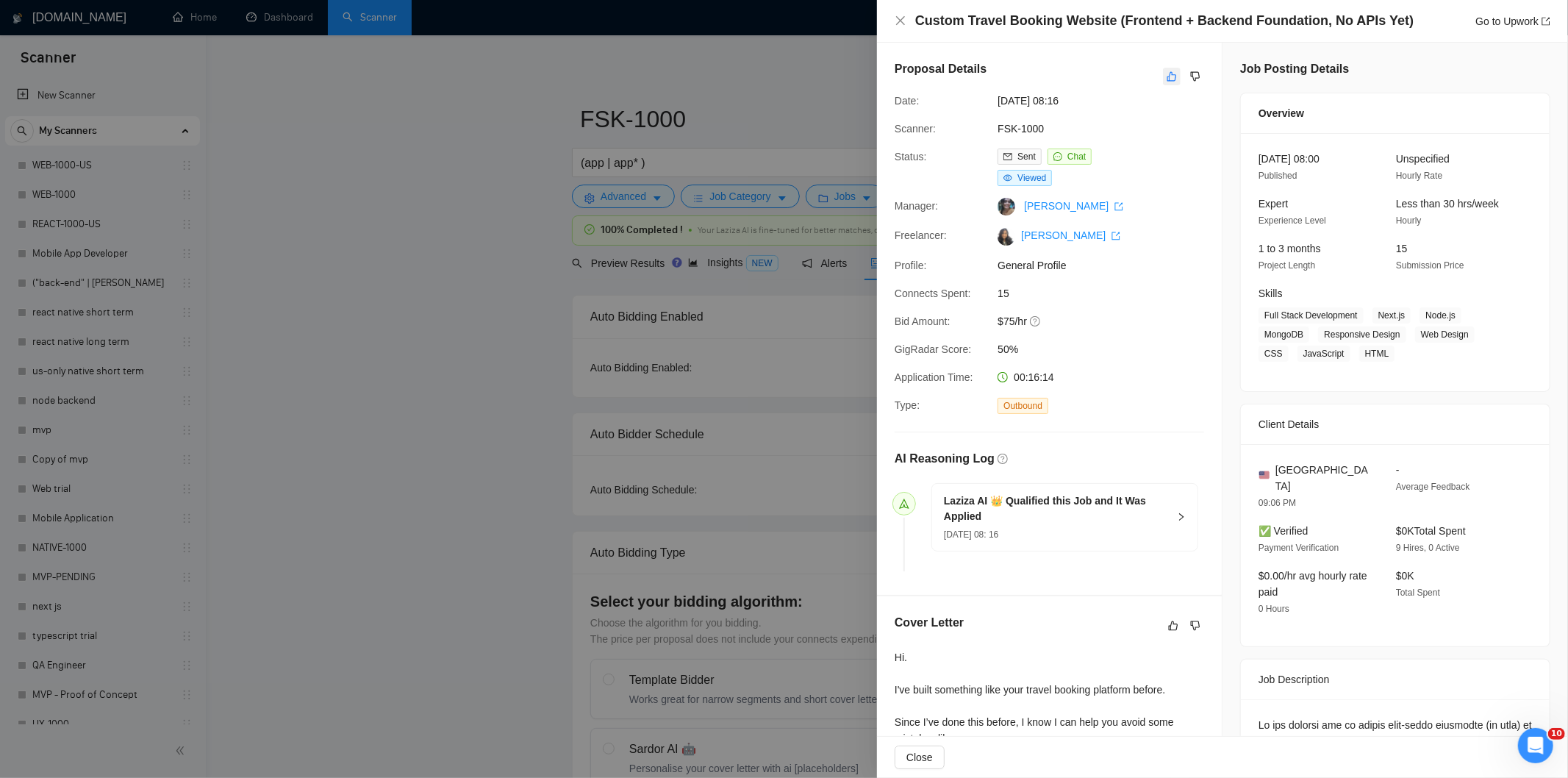
click at [1170, 72] on icon "like" at bounding box center [1171, 76] width 10 height 12
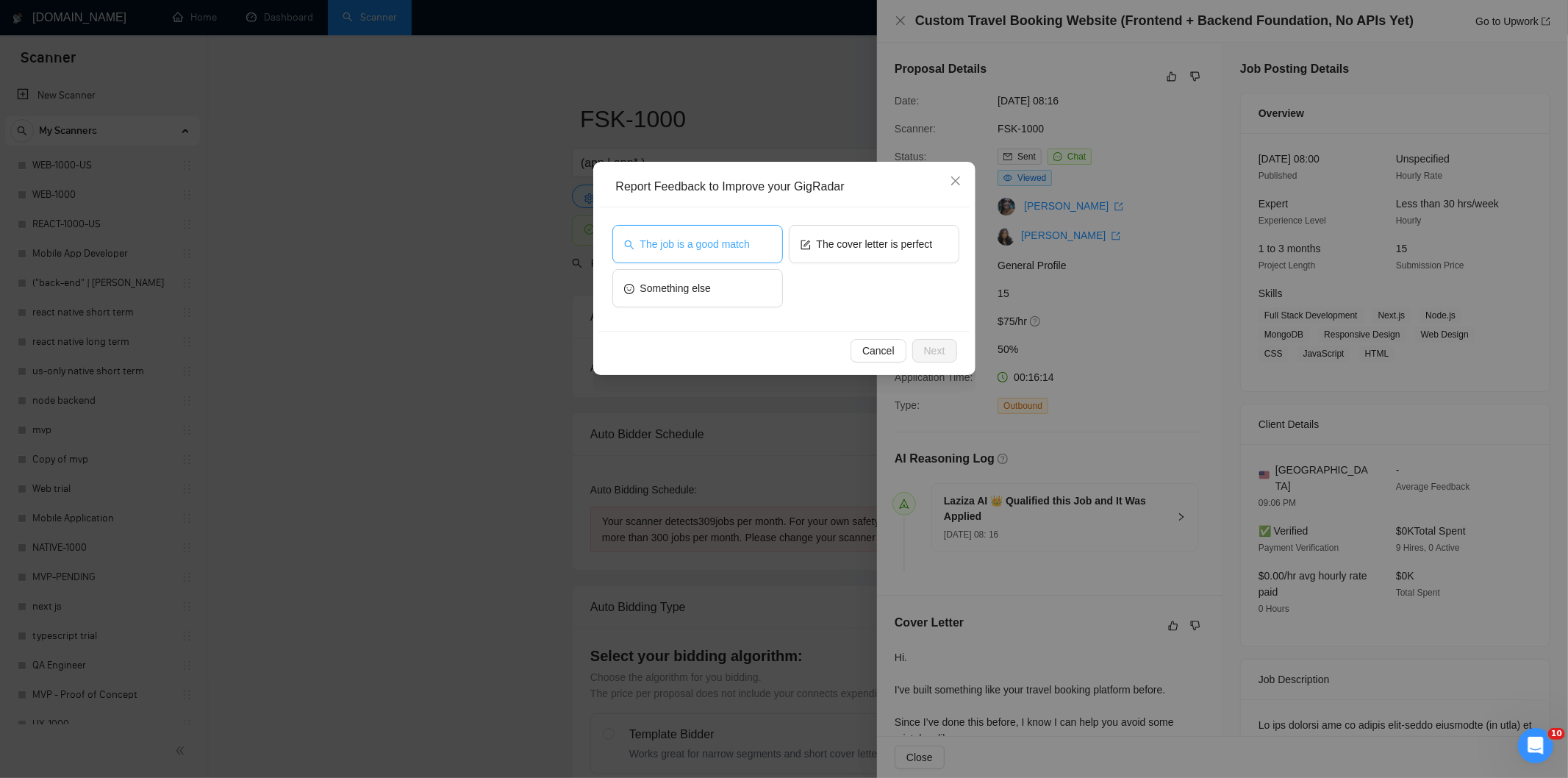
click at [700, 240] on span "The job is a good match" at bounding box center [695, 244] width 110 height 16
drag, startPoint x: 942, startPoint y: 351, endPoint x: 894, endPoint y: 305, distance: 66.5
click at [941, 351] on span "Next" at bounding box center [935, 350] width 21 height 16
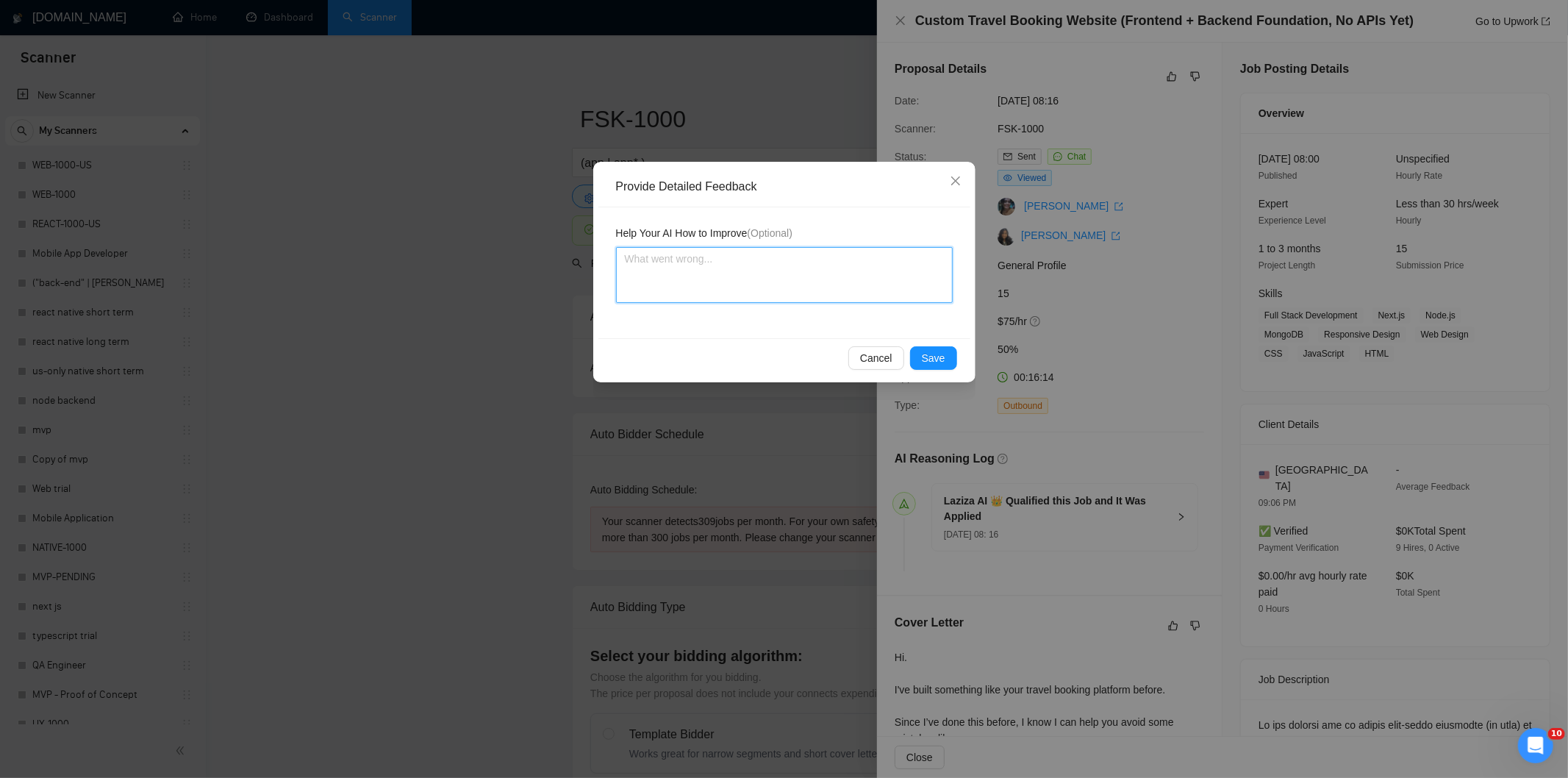
click at [864, 280] on textarea at bounding box center [784, 275] width 337 height 56
paste textarea "Good fit — the project is greenfield (no existing code), welcomes agencies, use…"
type textarea "Good fit — the project is greenfield (no existing code), welcomes agencies, use…"
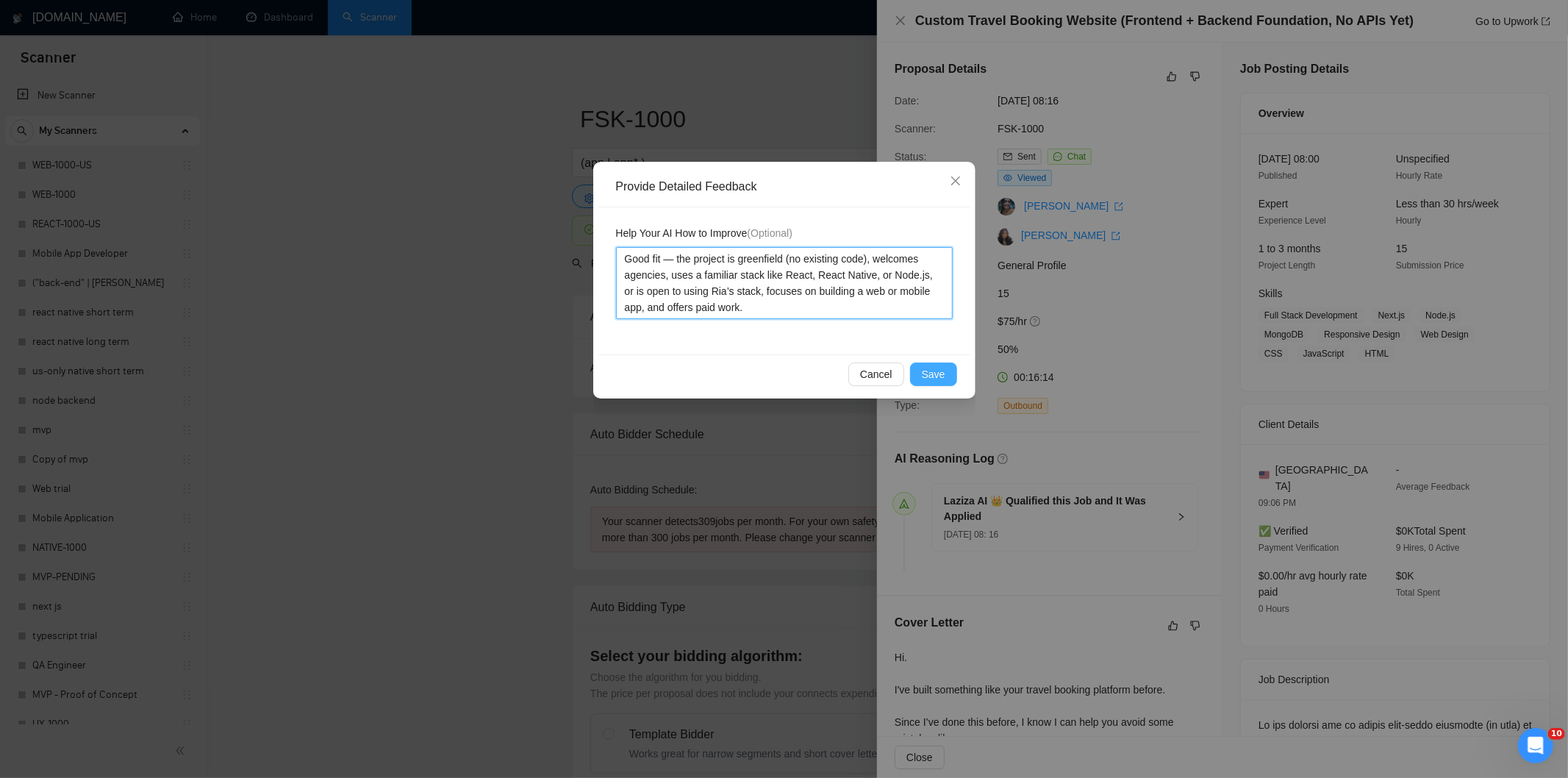
type textarea "Good fit — the project is greenfield (no existing code), welcomes agencies, use…"
drag, startPoint x: 938, startPoint y: 369, endPoint x: 907, endPoint y: 345, distance: 39.2
click at [938, 367] on span "Save" at bounding box center [934, 374] width 23 height 16
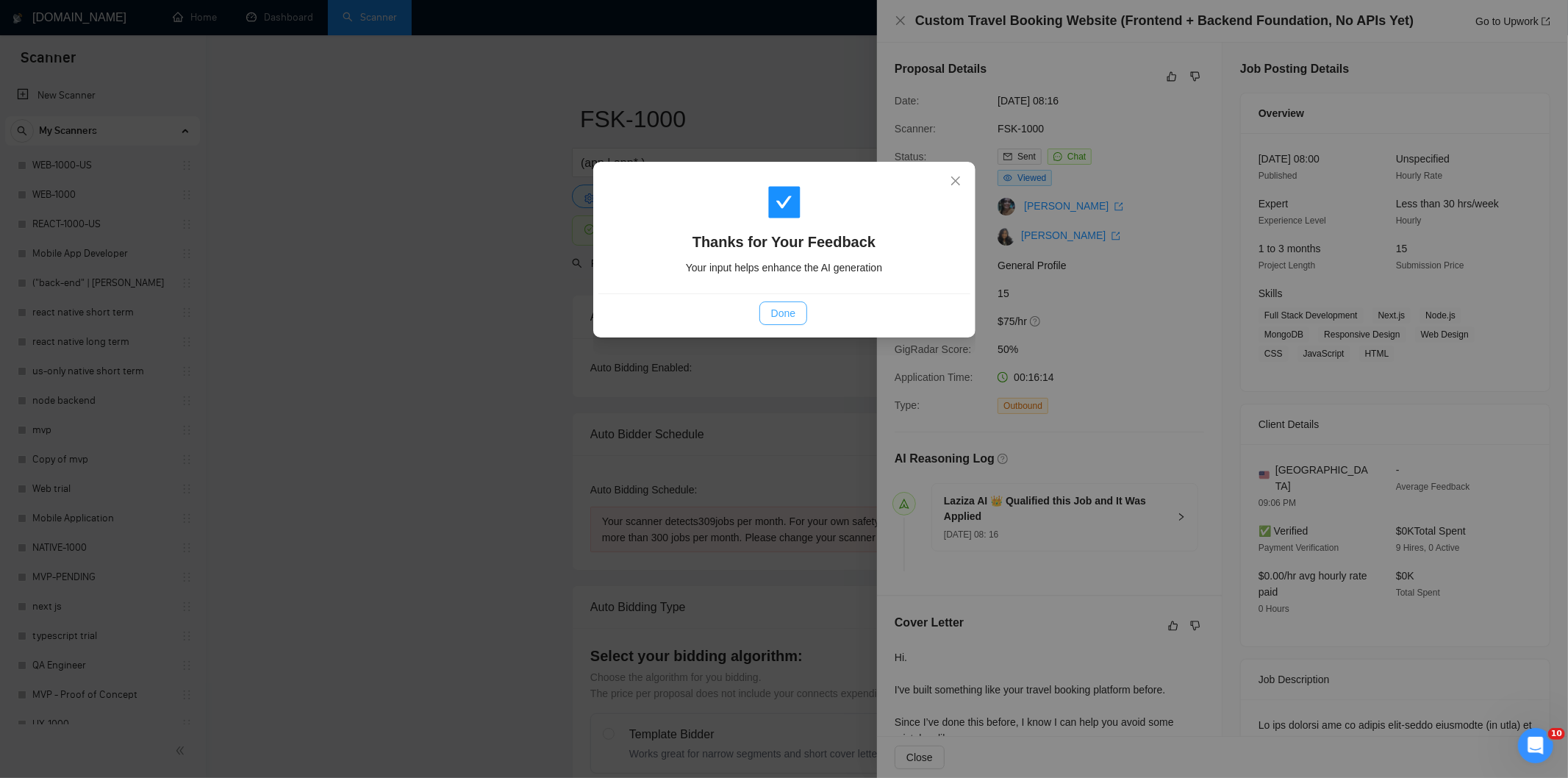
click at [777, 305] on span "Done" at bounding box center [783, 313] width 24 height 16
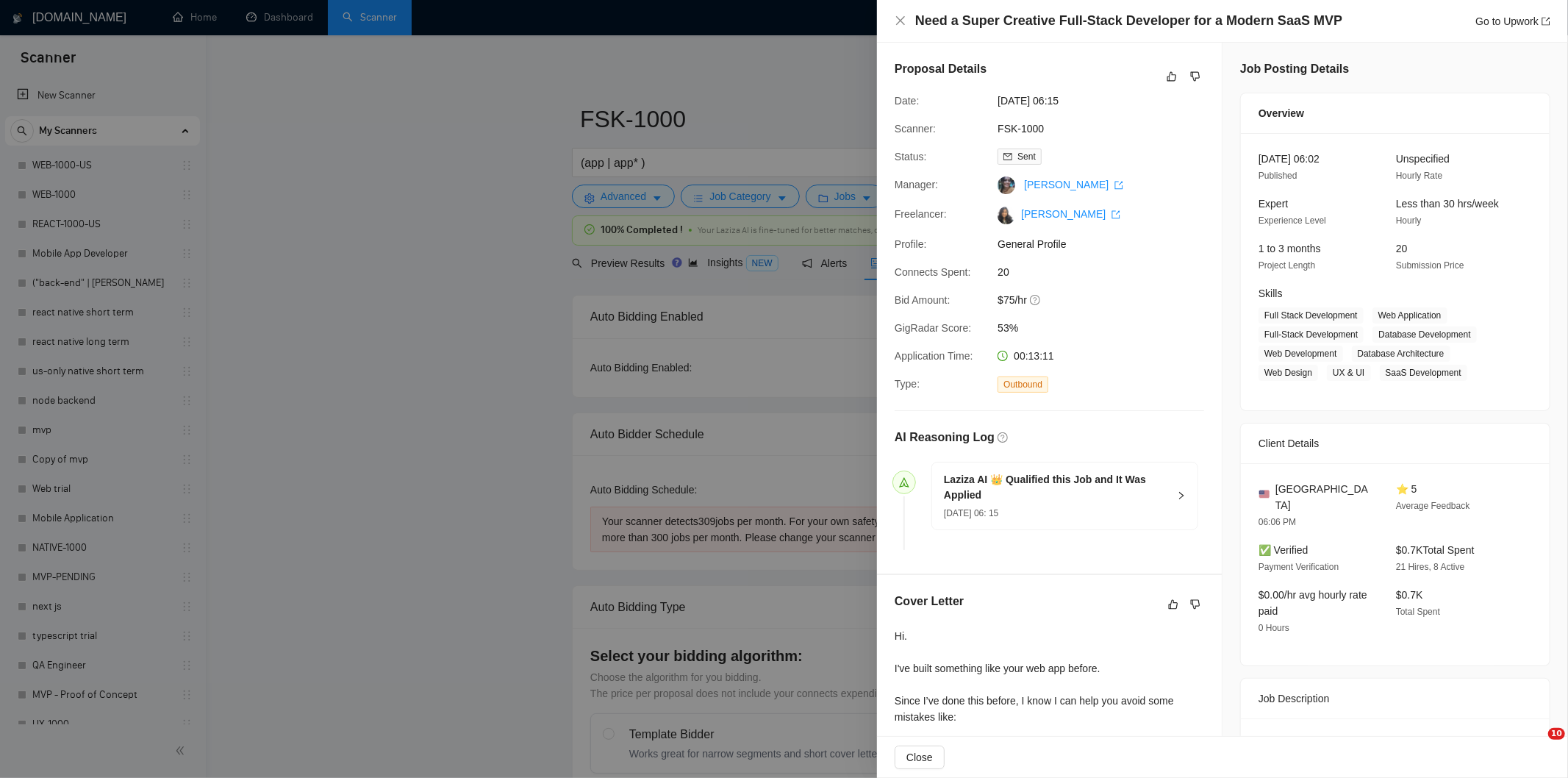
click at [1172, 72] on div "Proposal Details" at bounding box center [1050, 76] width 310 height 33
click at [1167, 73] on icon "like" at bounding box center [1172, 77] width 9 height 9
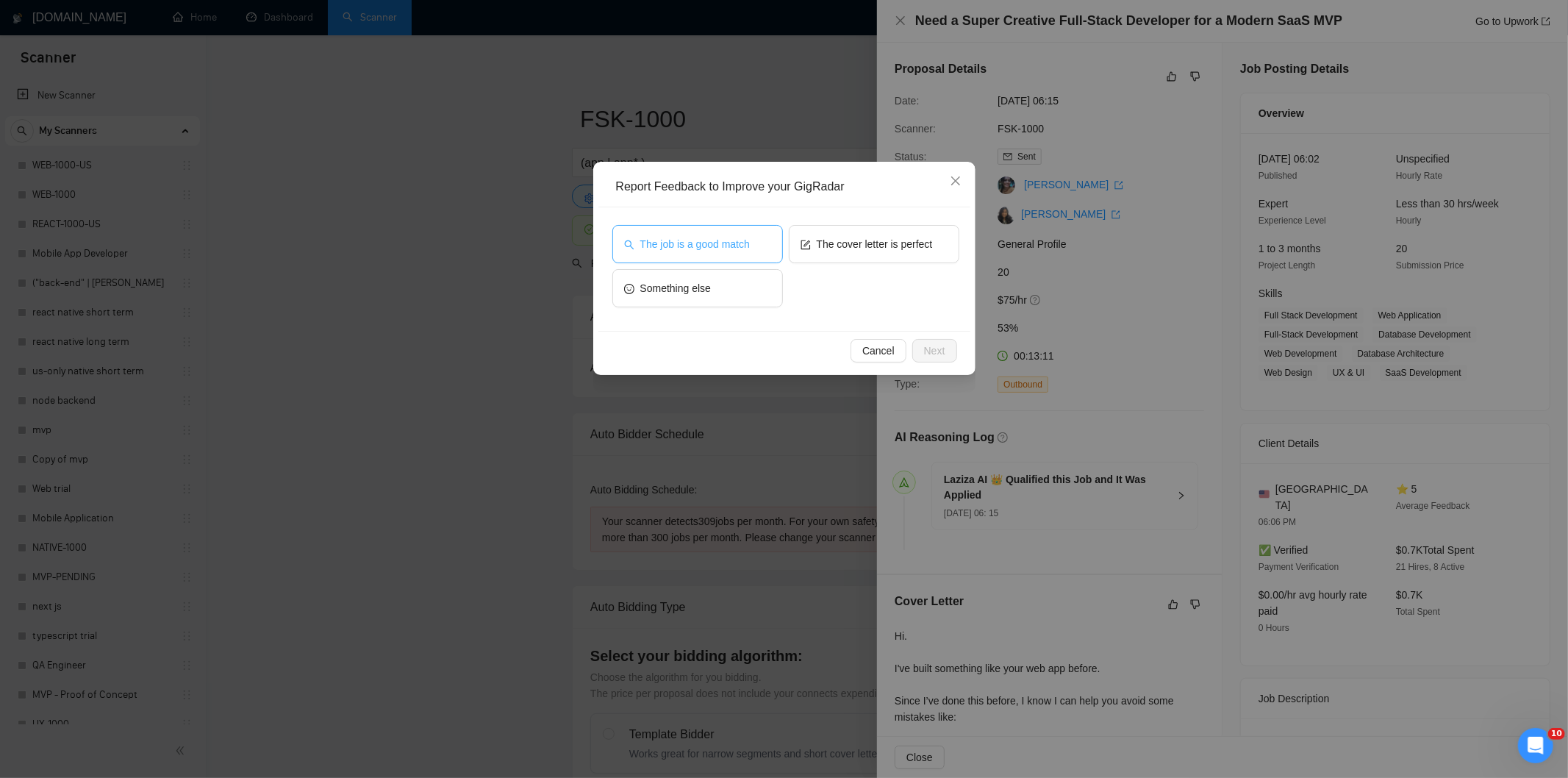
click at [724, 236] on span "The job is a good match" at bounding box center [695, 244] width 110 height 16
drag, startPoint x: 939, startPoint y: 353, endPoint x: 870, endPoint y: 309, distance: 81.8
click at [938, 353] on span "Next" at bounding box center [935, 350] width 21 height 16
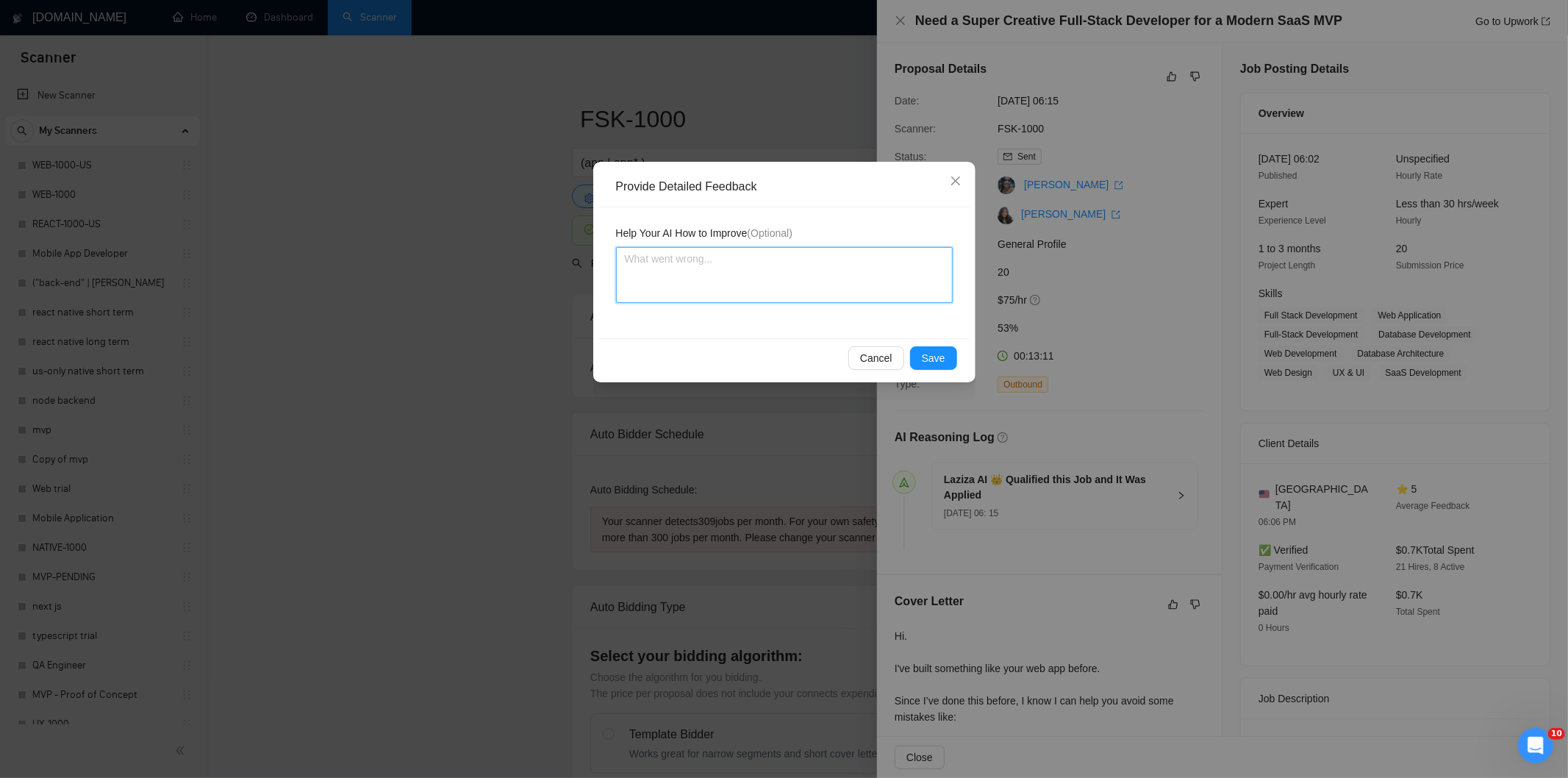
click at [775, 254] on textarea at bounding box center [784, 275] width 337 height 56
paste textarea "Good fit — the project is greenfield (no existing code), welcomes agencies, use…"
type textarea "Good fit — the project is greenfield (no existing code), welcomes agencies, use…"
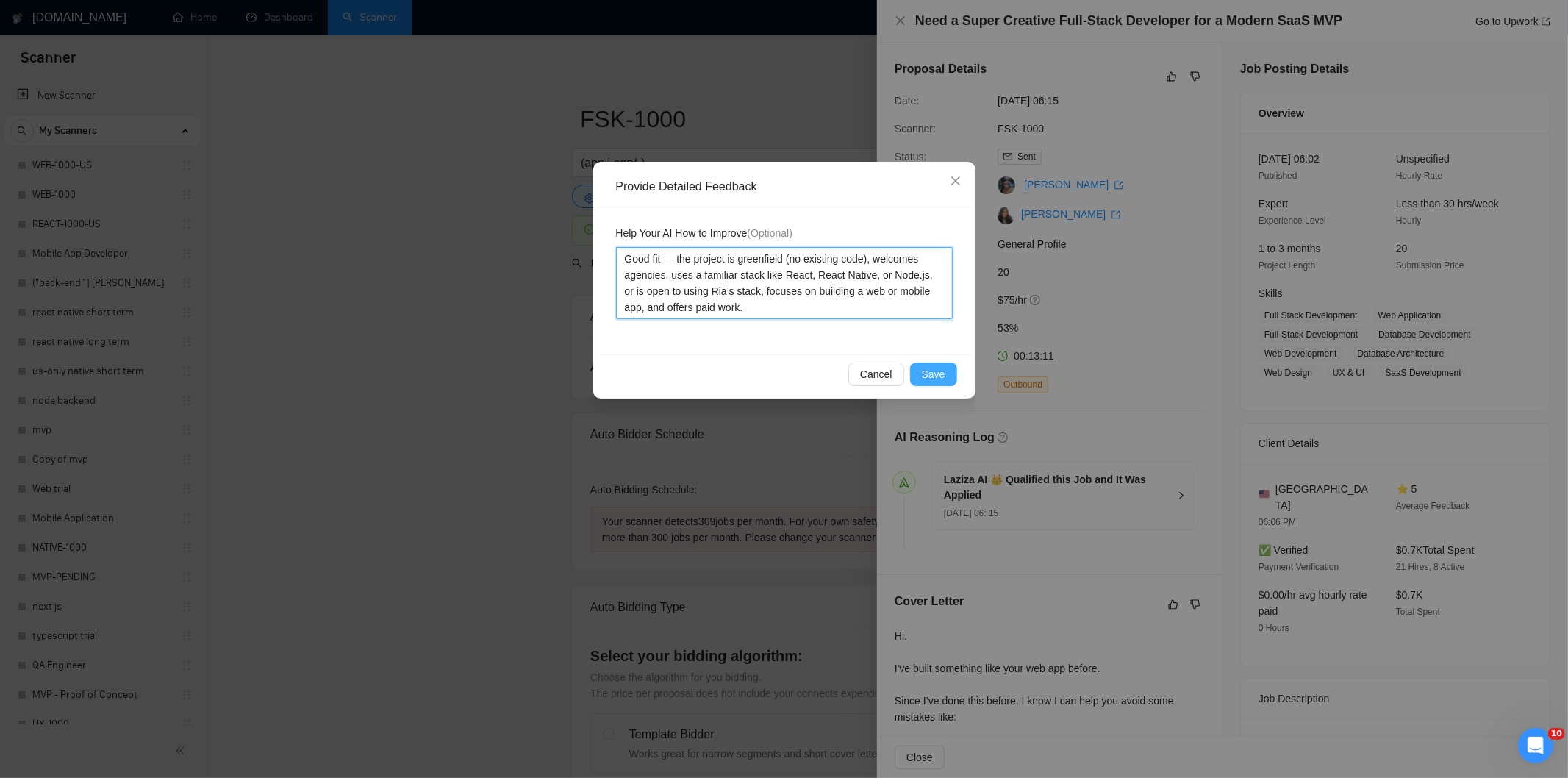
type textarea "Good fit — the project is greenfield (no existing code), welcomes agencies, use…"
drag, startPoint x: 936, startPoint y: 376, endPoint x: 879, endPoint y: 342, distance: 66.4
click at [935, 373] on span "Save" at bounding box center [934, 374] width 23 height 16
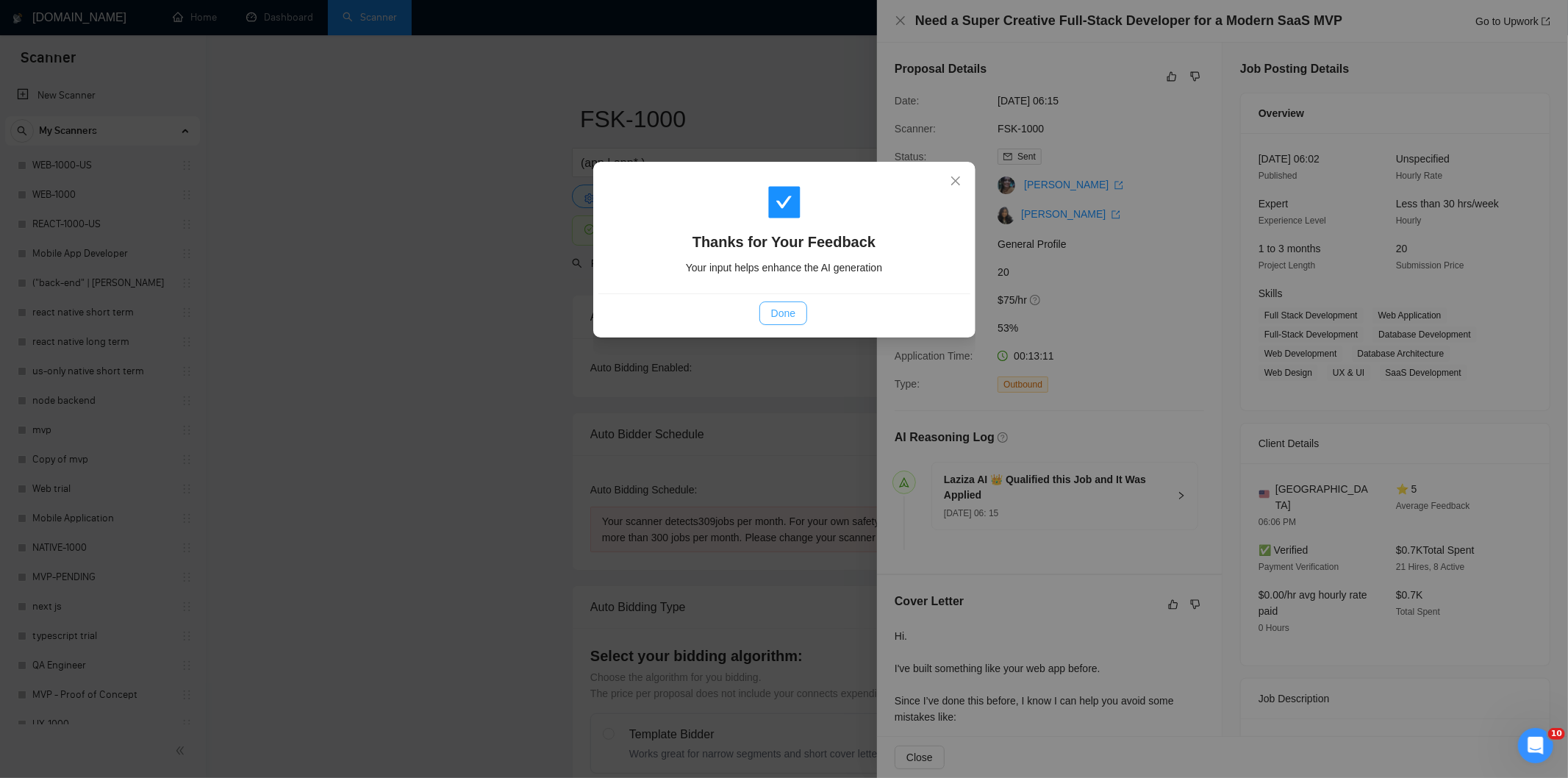
click at [793, 313] on span "Done" at bounding box center [783, 313] width 24 height 16
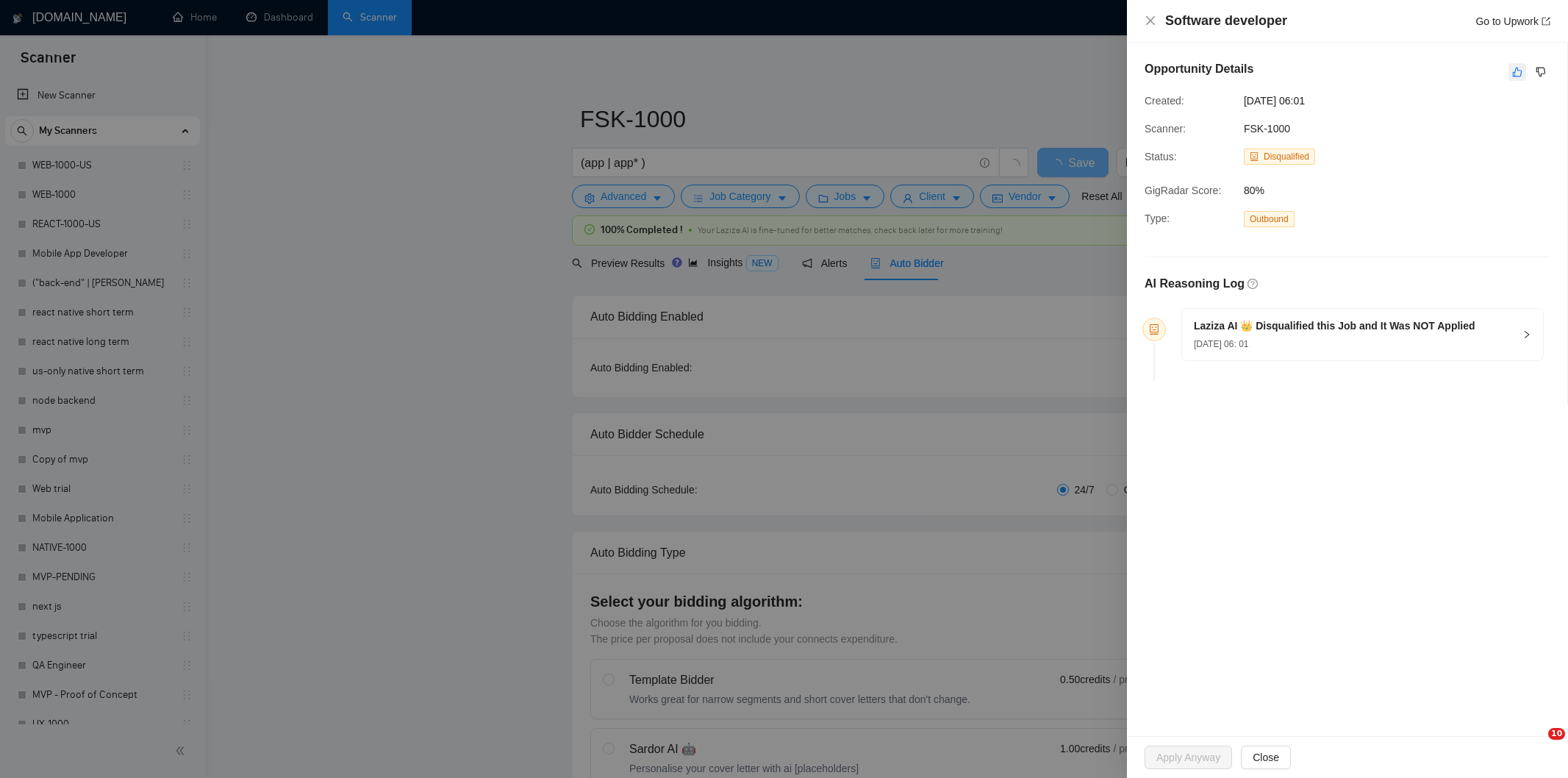
click at [1515, 71] on icon "like" at bounding box center [1517, 72] width 9 height 9
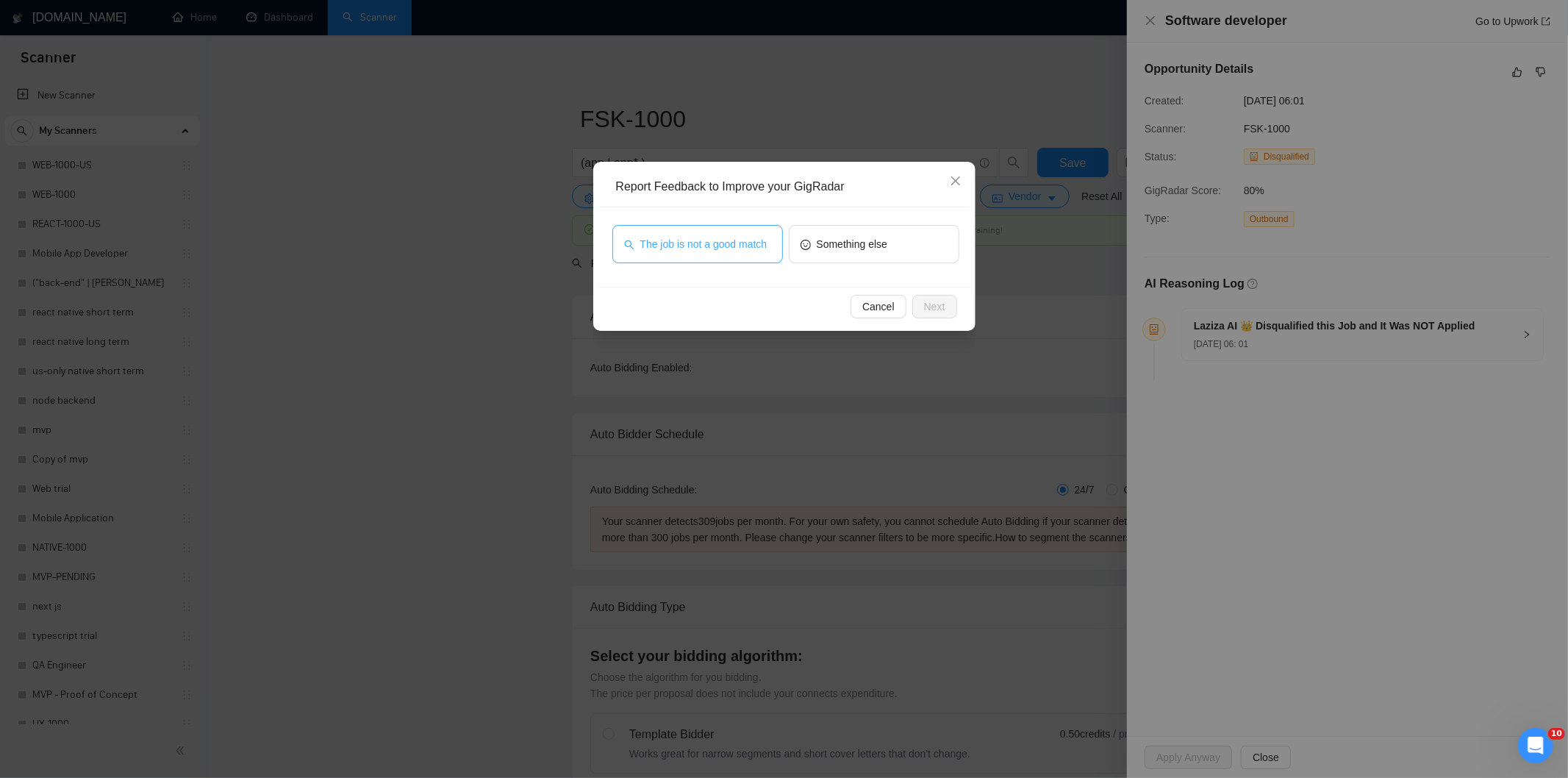
click at [668, 246] on span "The job is not a good match" at bounding box center [703, 244] width 127 height 16
click at [943, 303] on span "Next" at bounding box center [935, 307] width 21 height 16
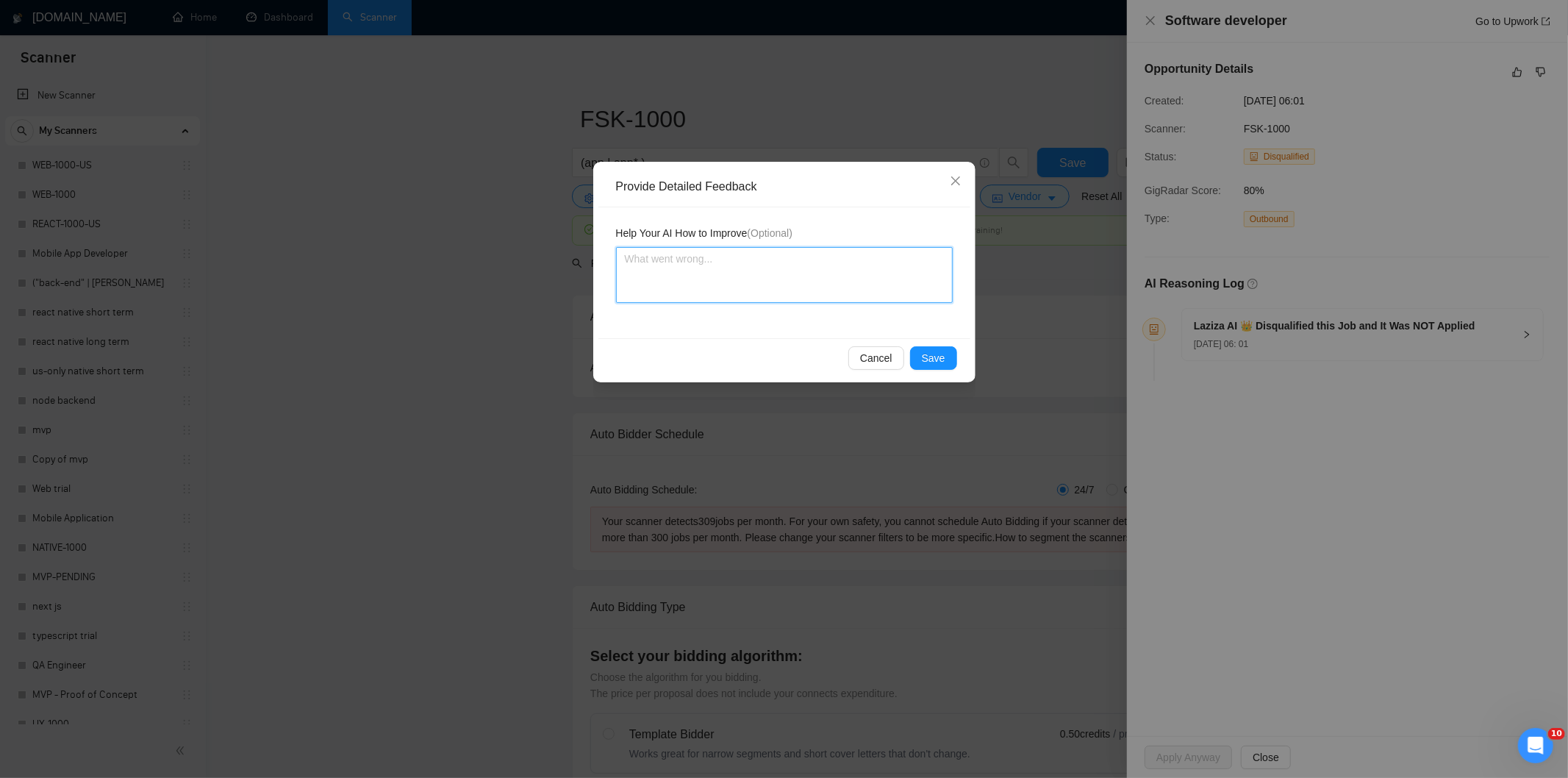
click at [797, 261] on textarea at bounding box center [784, 275] width 337 height 56
paste textarea "Not a fit — this project has been disqualified for other reasons. Example: "The…"
type textarea "Not a fit — this project has been disqualified for other reasons. Example: "The…"
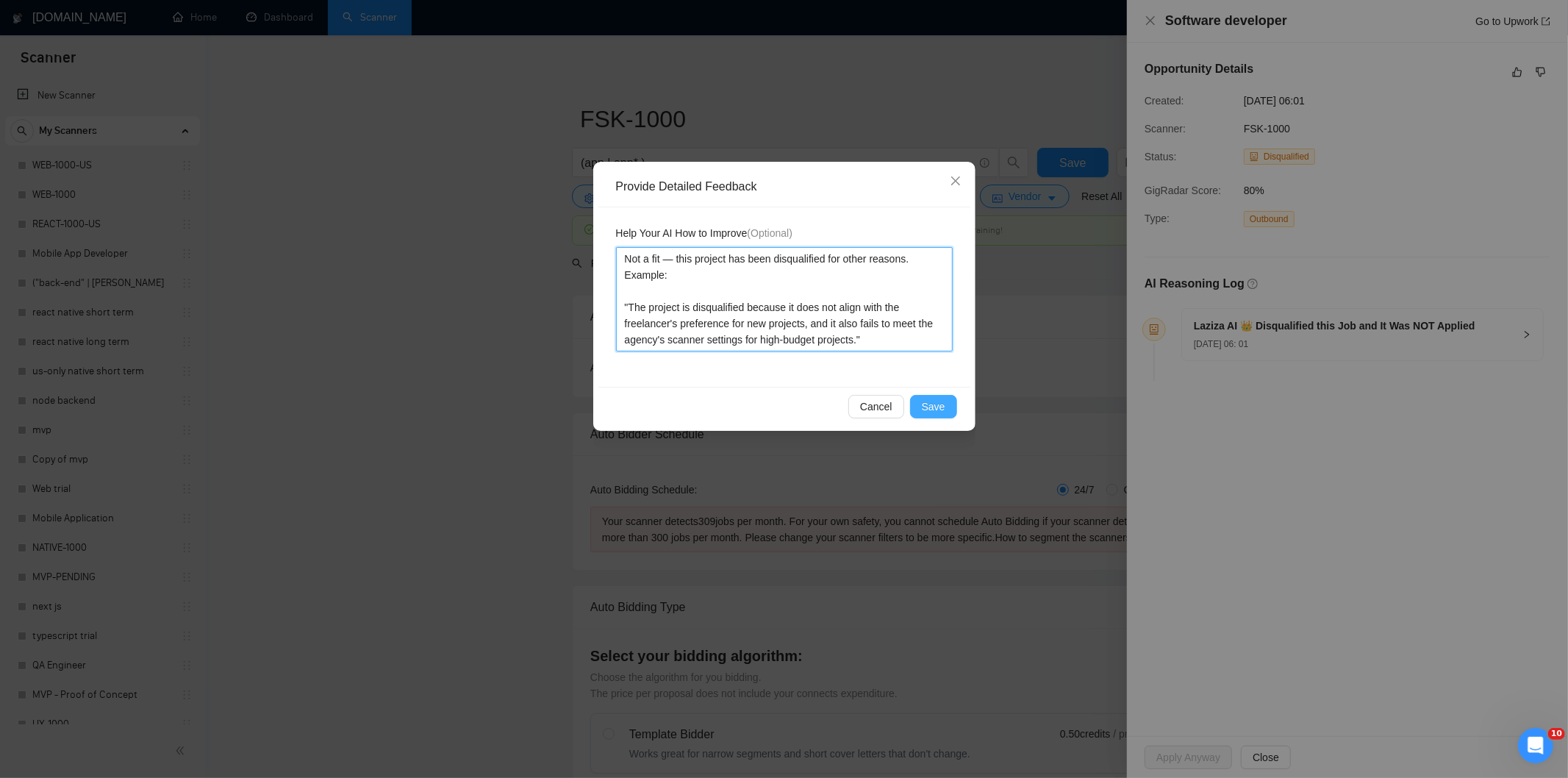
type textarea "Not a fit — this project has been disqualified for other reasons. Example: "The…"
click at [929, 401] on span "Save" at bounding box center [934, 406] width 23 height 16
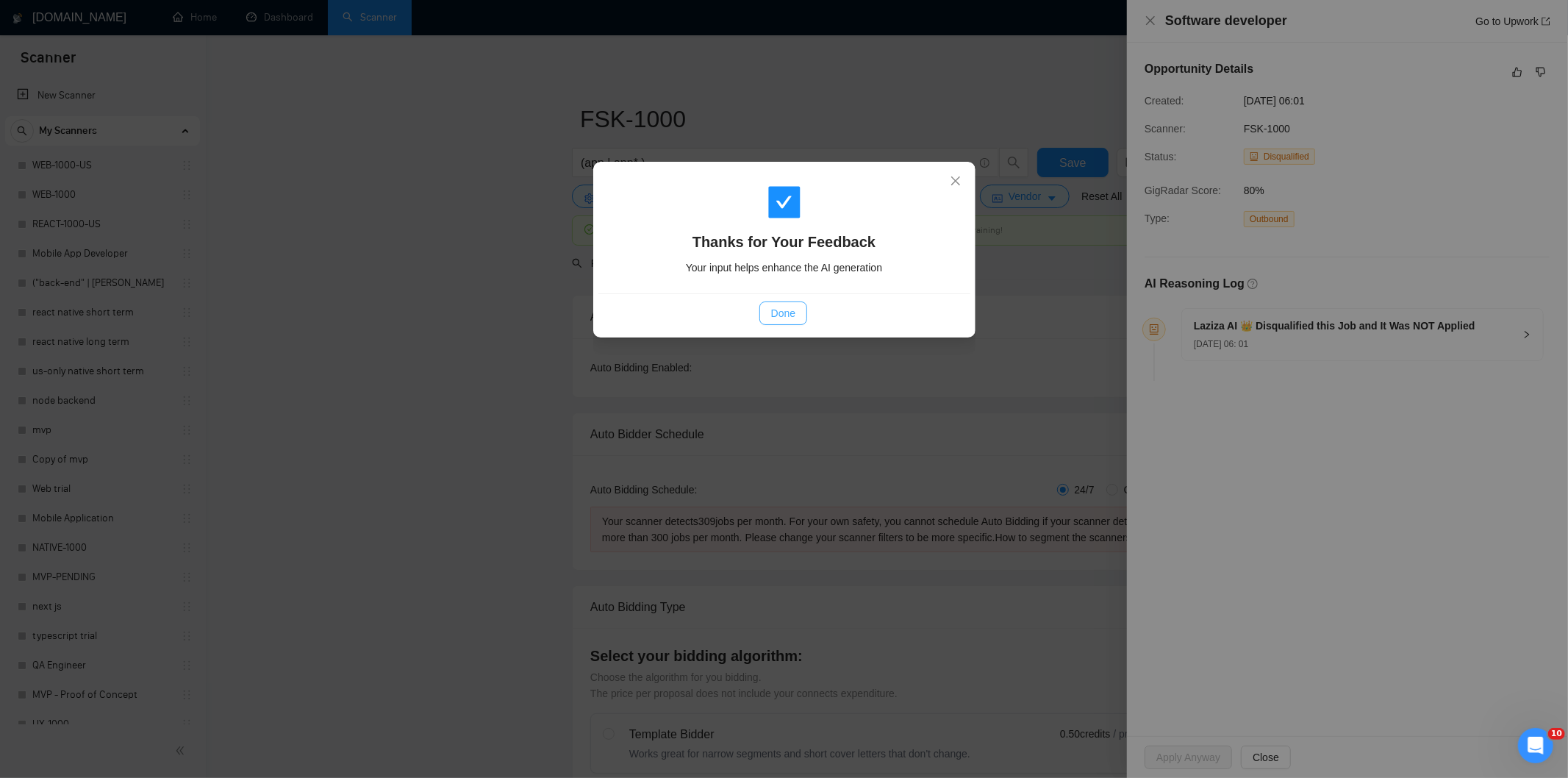
click at [788, 306] on span "Done" at bounding box center [783, 313] width 24 height 16
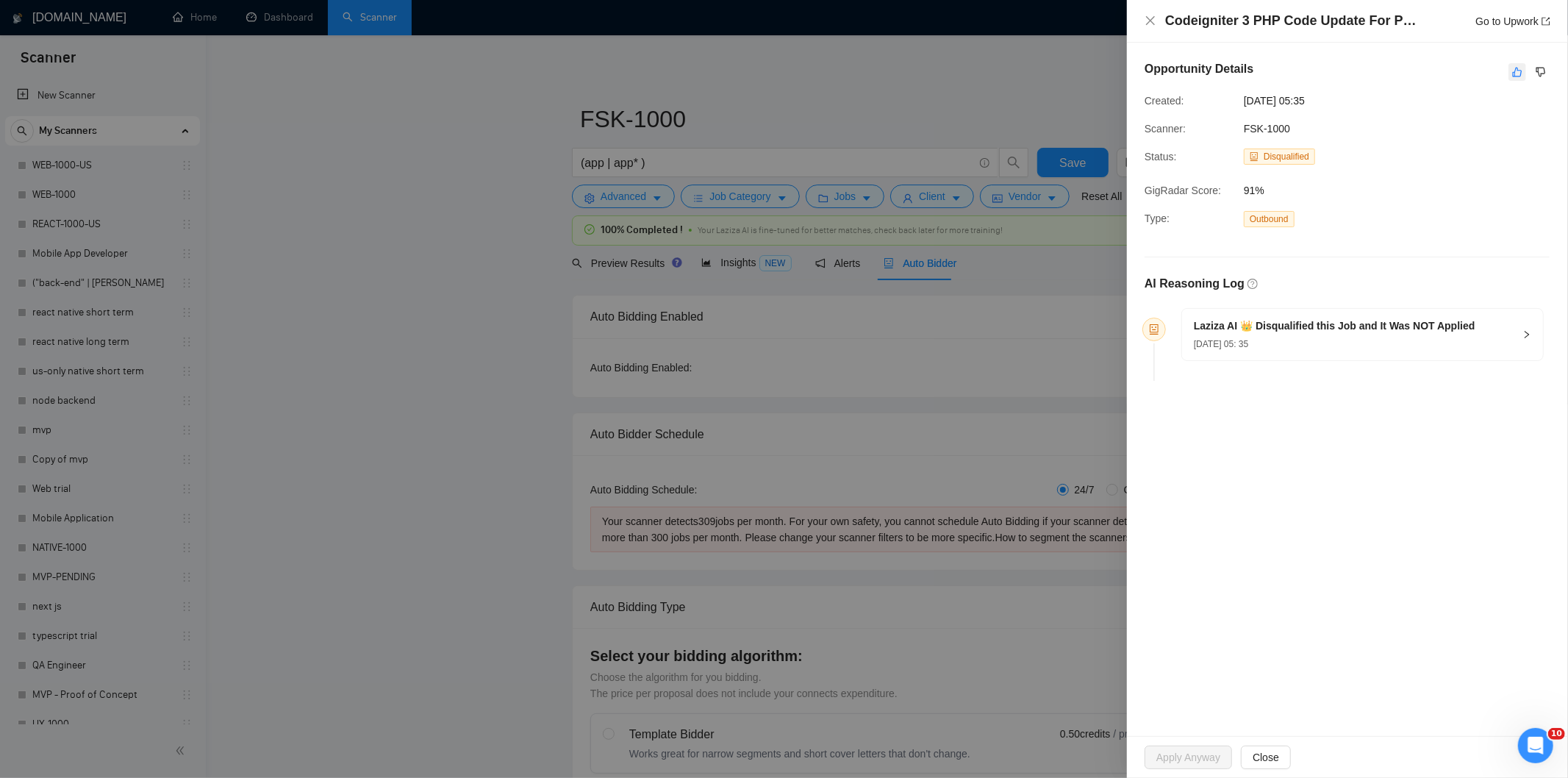
click at [1516, 73] on icon "like" at bounding box center [1517, 72] width 10 height 12
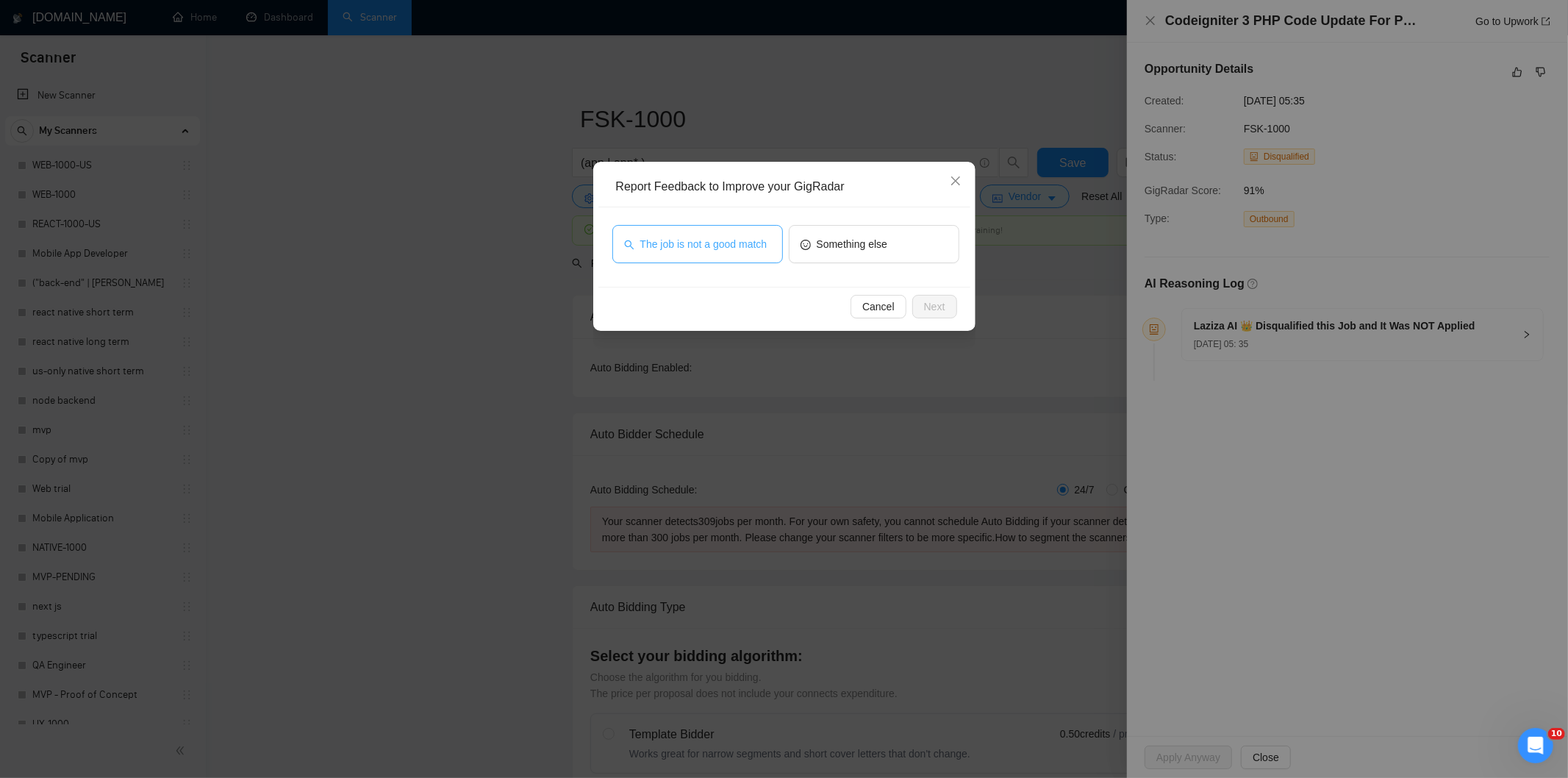
click at [711, 247] on span "The job is not a good match" at bounding box center [703, 244] width 127 height 16
click at [947, 310] on button "Next" at bounding box center [935, 307] width 45 height 23
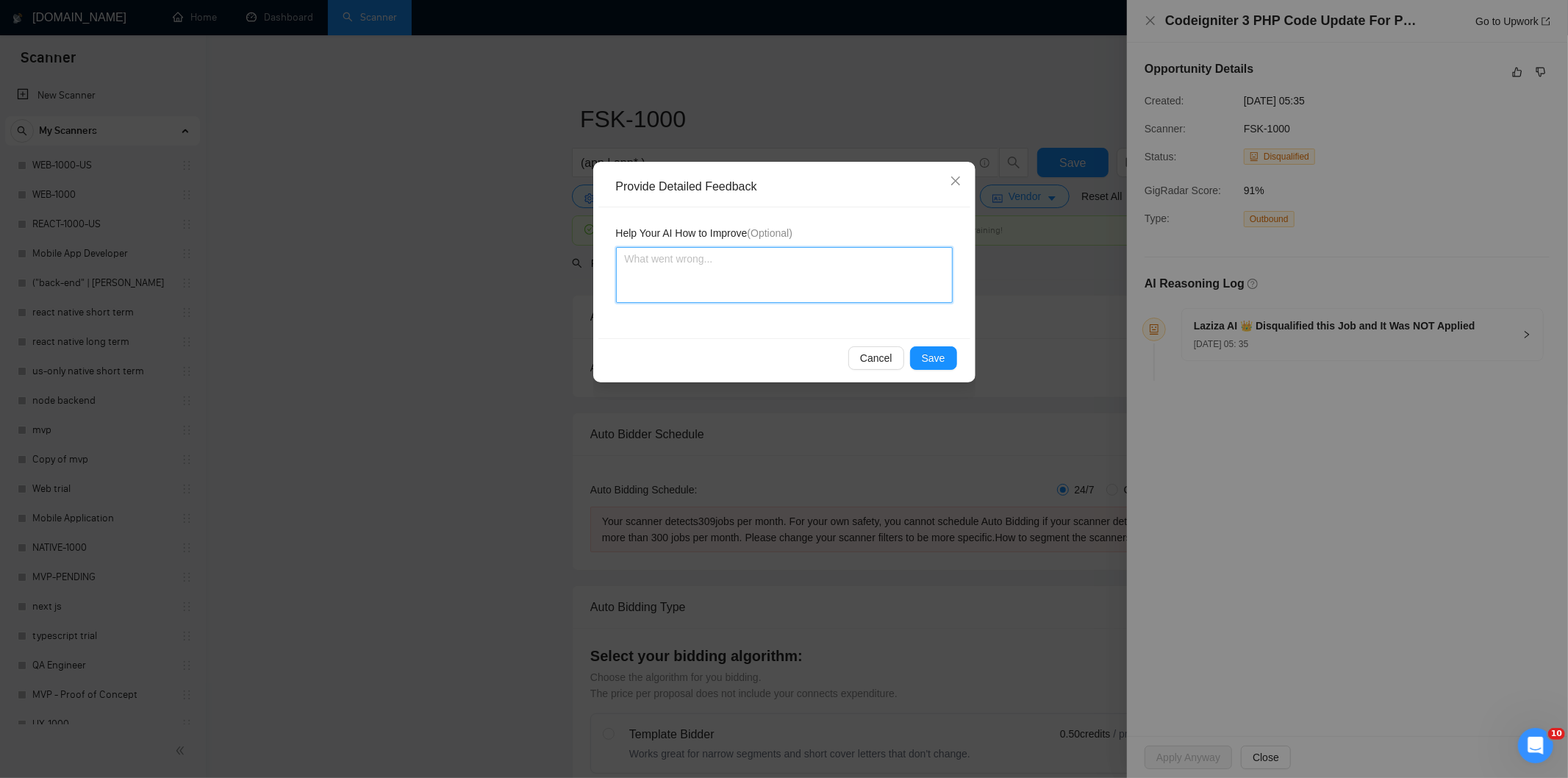
click at [763, 254] on textarea at bounding box center [784, 275] width 337 height 56
paste textarea "Not a fit — this project has been disqualified for other reasons. Example: "The…"
type textarea "Not a fit — this project has been disqualified for other reasons. Example: "The…"
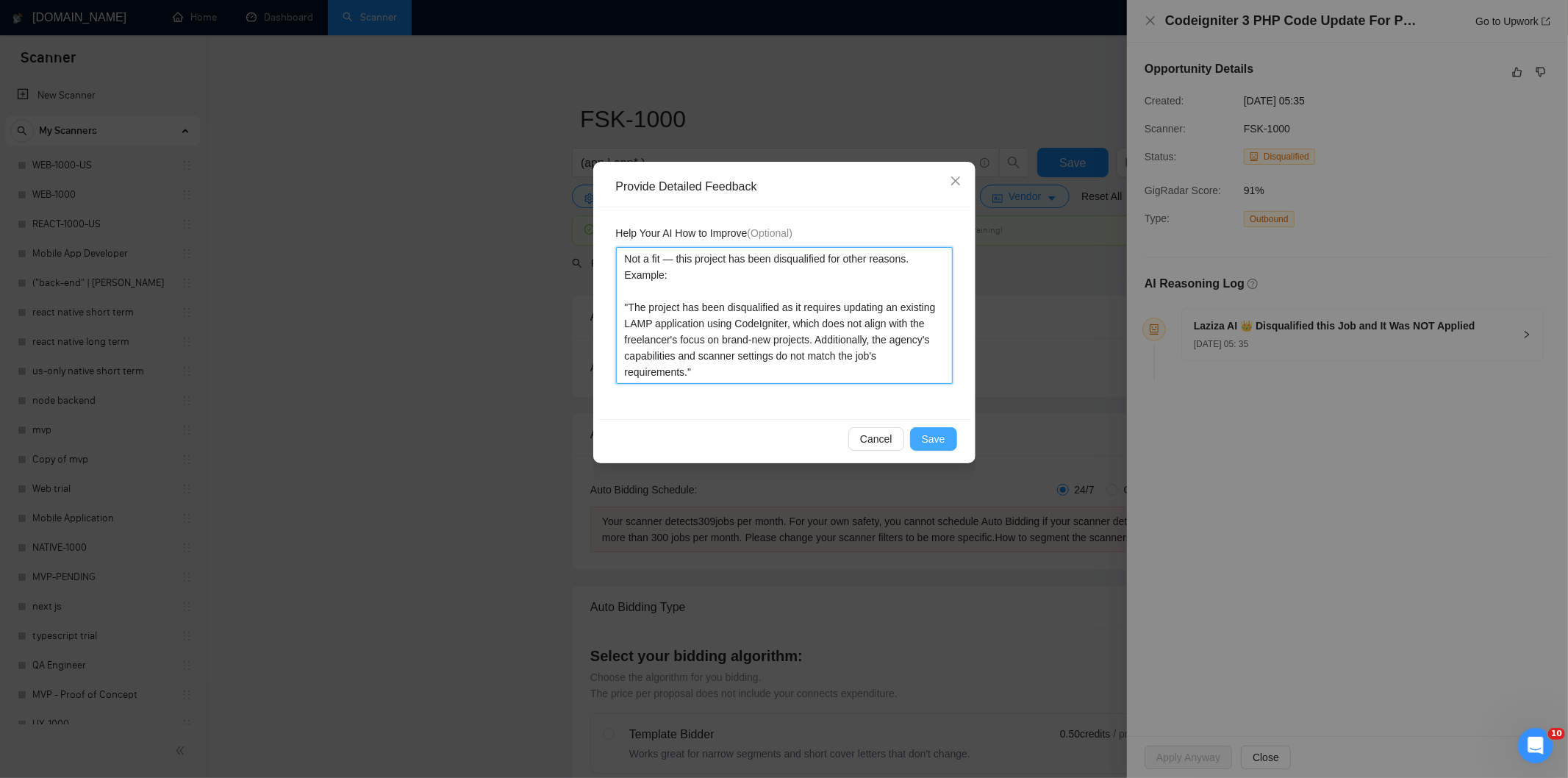
type textarea "Not a fit — this project has been disqualified for other reasons. Example: "The…"
click at [939, 436] on span "Save" at bounding box center [934, 439] width 23 height 16
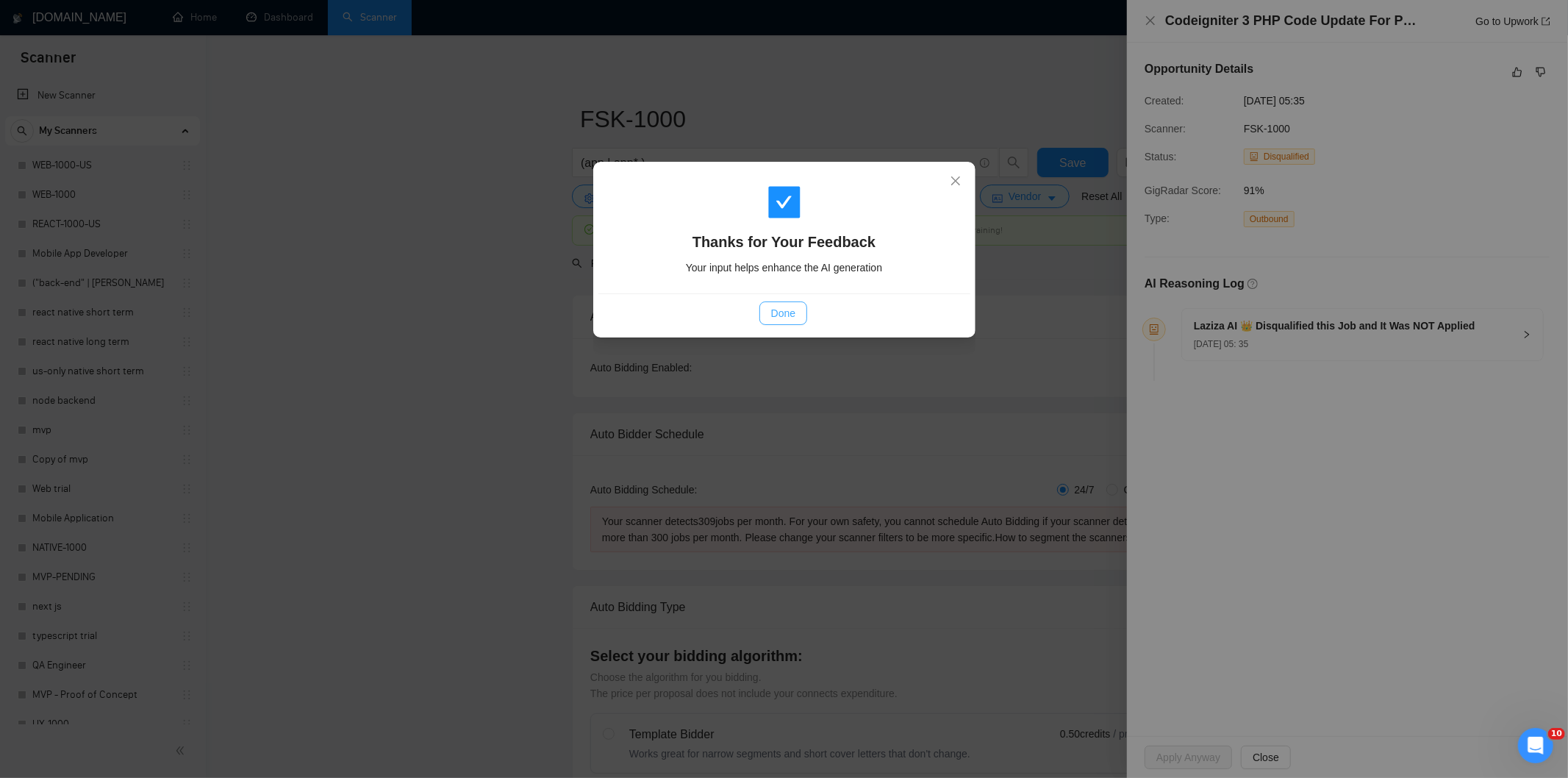
click at [785, 318] on span "Done" at bounding box center [783, 313] width 24 height 16
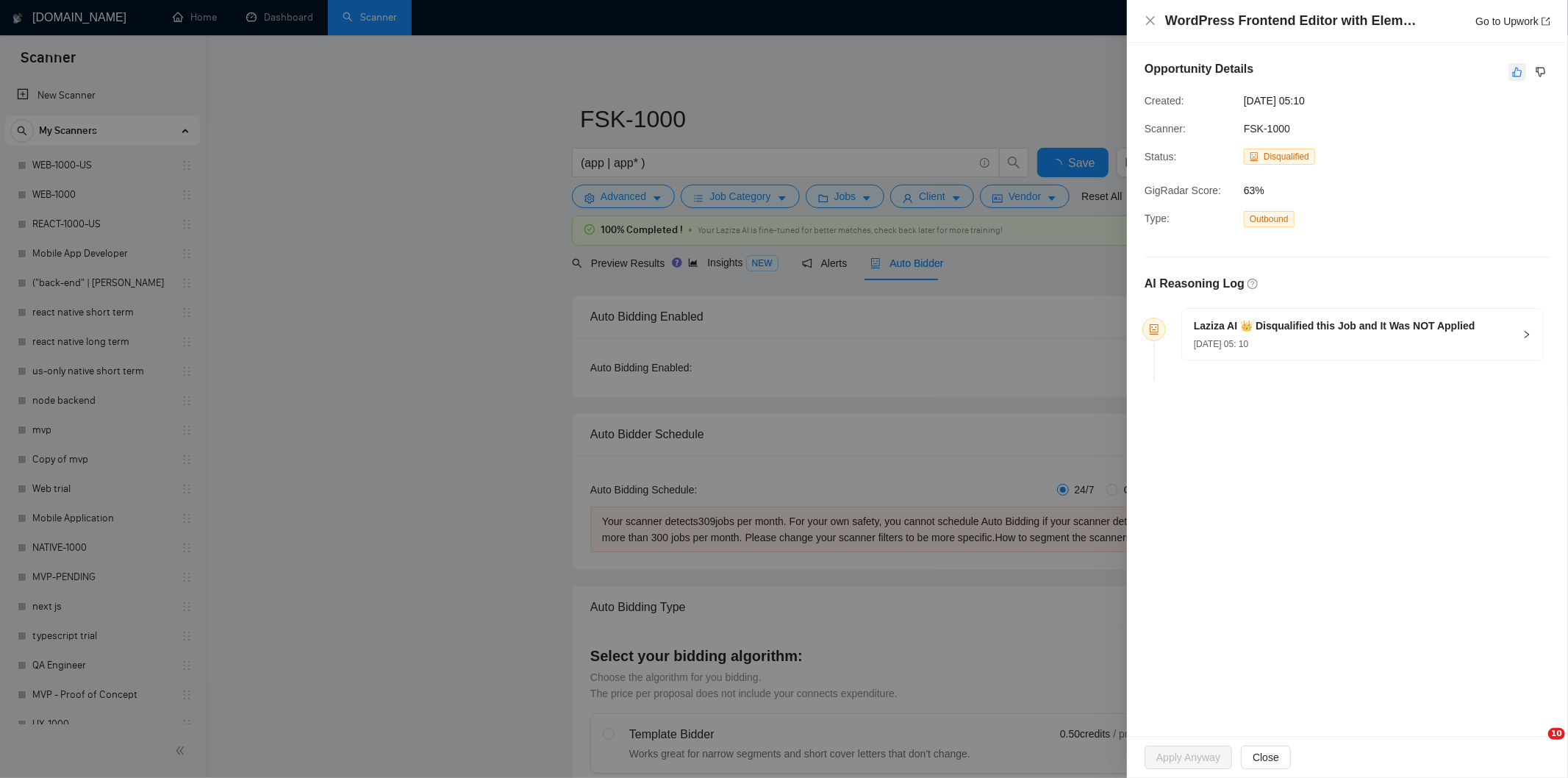
click at [1523, 72] on icon "like" at bounding box center [1517, 72] width 10 height 12
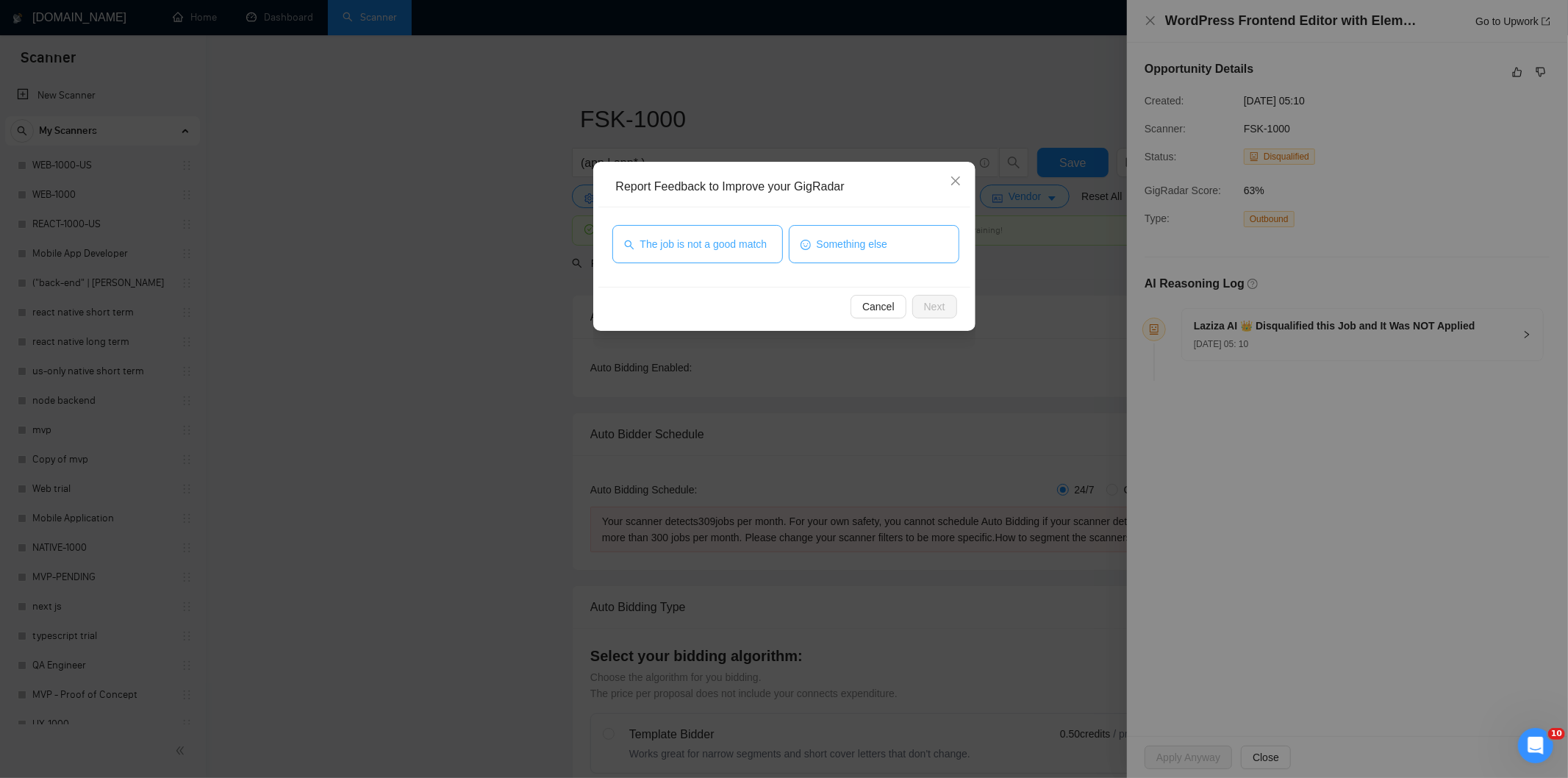
drag, startPoint x: 752, startPoint y: 241, endPoint x: 903, endPoint y: 260, distance: 152.2
click at [752, 240] on span "The job is not a good match" at bounding box center [703, 244] width 127 height 16
drag, startPoint x: 937, startPoint y: 310, endPoint x: 925, endPoint y: 304, distance: 13.4
click at [935, 310] on span "Next" at bounding box center [935, 307] width 21 height 16
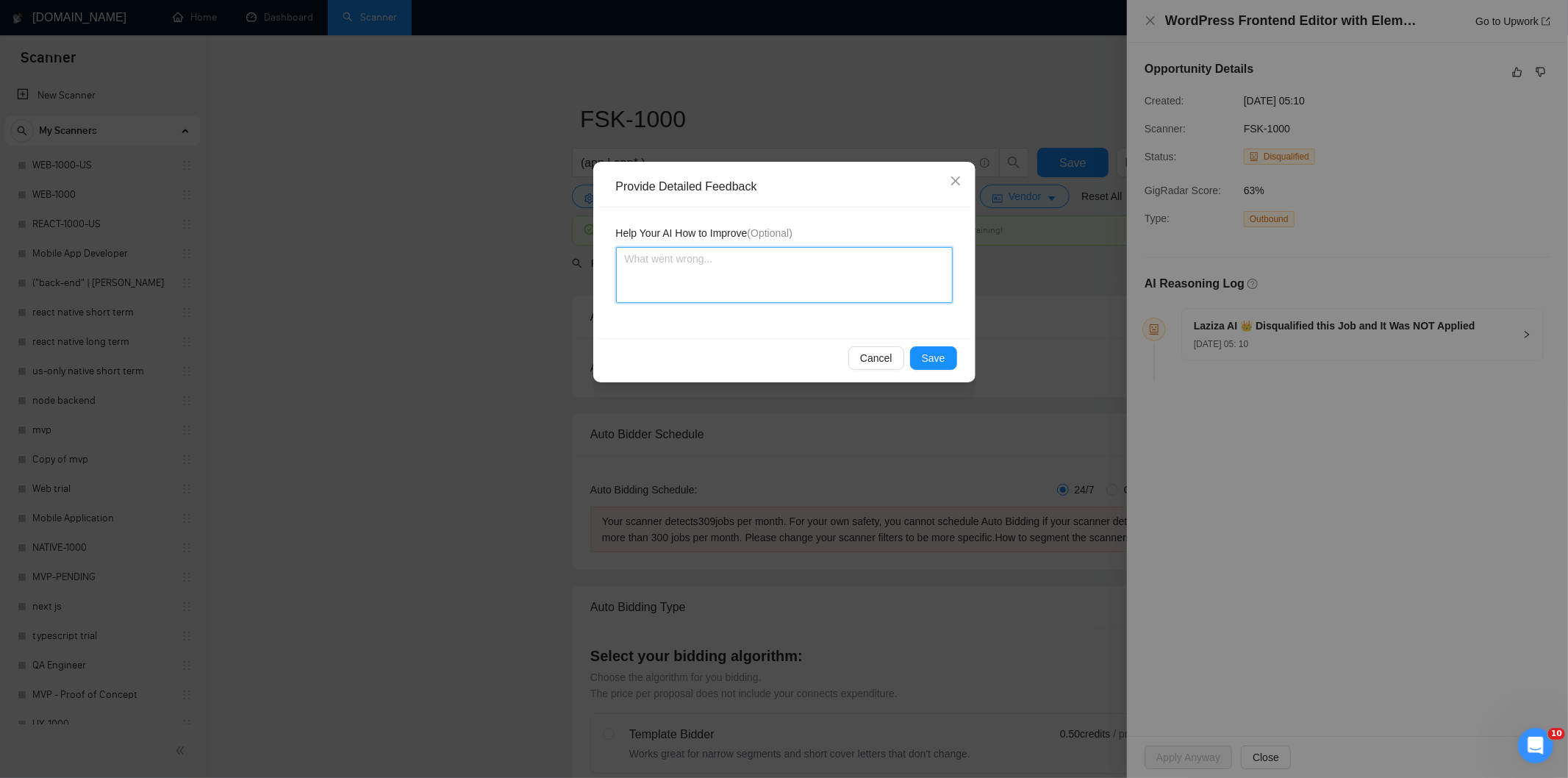
click at [784, 253] on textarea at bounding box center [784, 275] width 337 height 56
paste textarea "Not a fit — this project has been disqualified for other reasons. Example: "The…"
type textarea "Not a fit — this project has been disqualified for other reasons. Example: "The…"
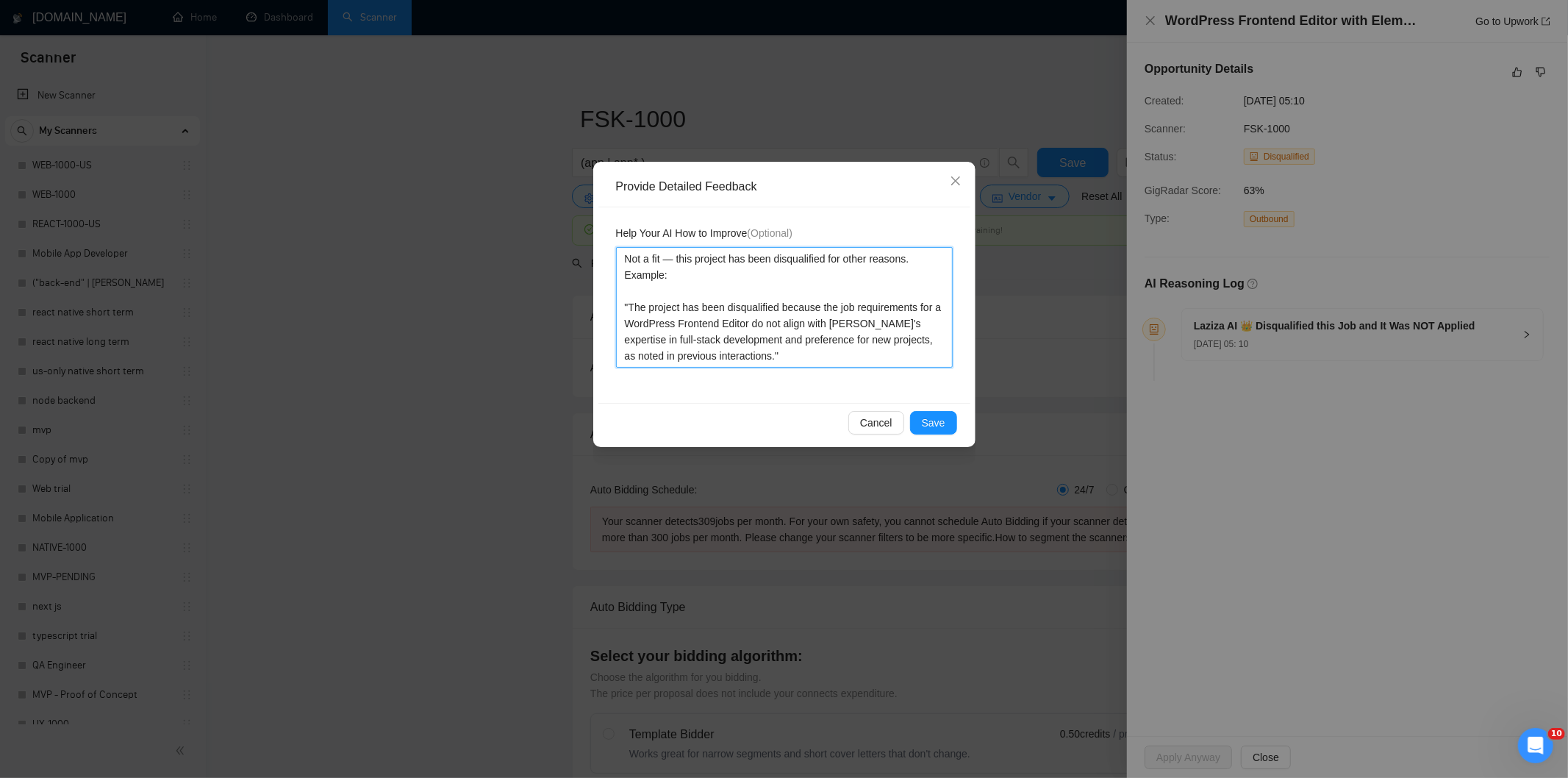
type textarea "Not a fit — this project has been disqualified for other reasons. Example: "The…"
click at [928, 406] on div "Cancel Save" at bounding box center [784, 422] width 372 height 39
click at [929, 422] on span "Save" at bounding box center [934, 422] width 23 height 16
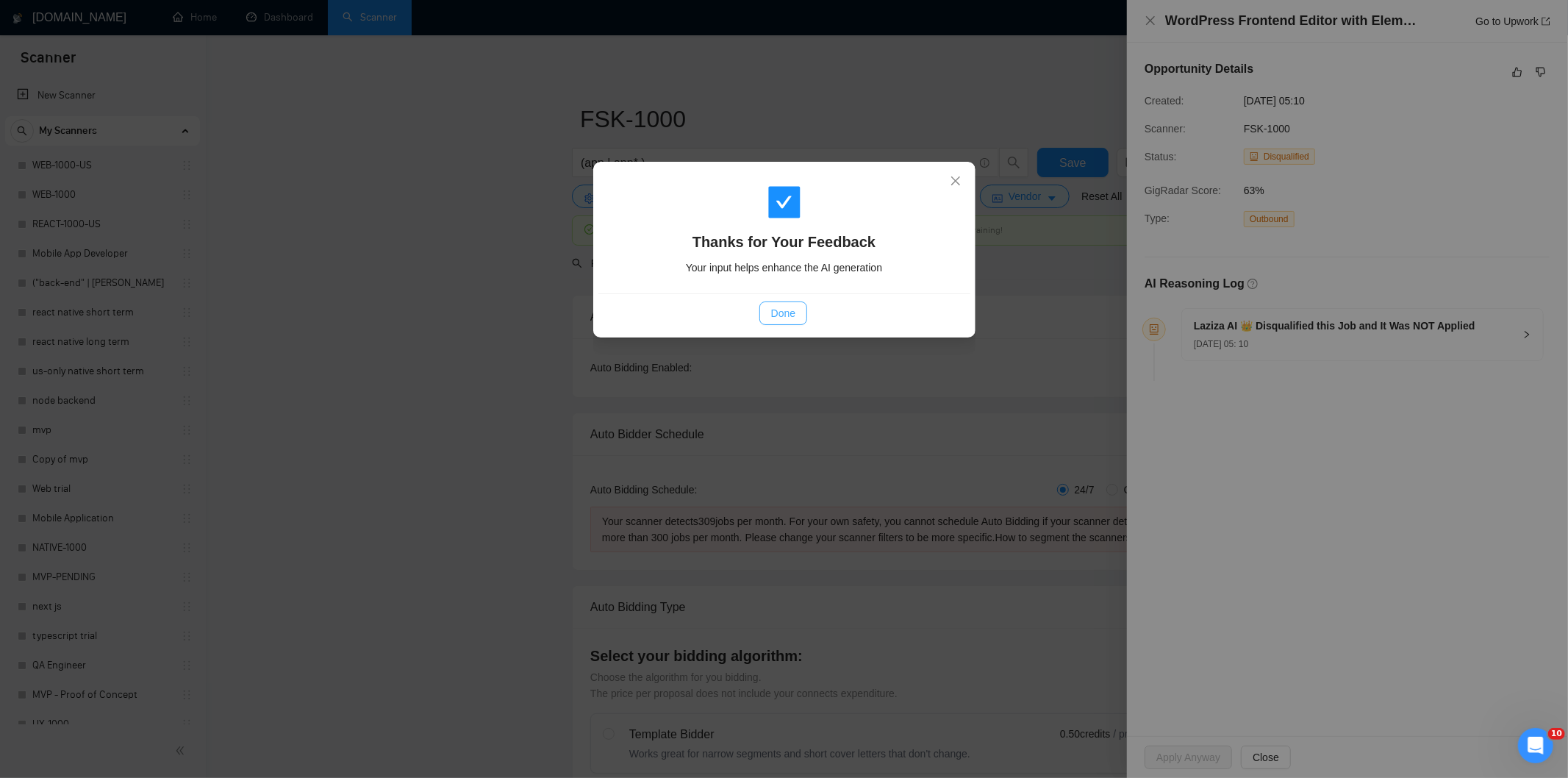
drag, startPoint x: 788, startPoint y: 313, endPoint x: 773, endPoint y: 307, distance: 16.2
click at [787, 313] on span "Done" at bounding box center [783, 313] width 24 height 16
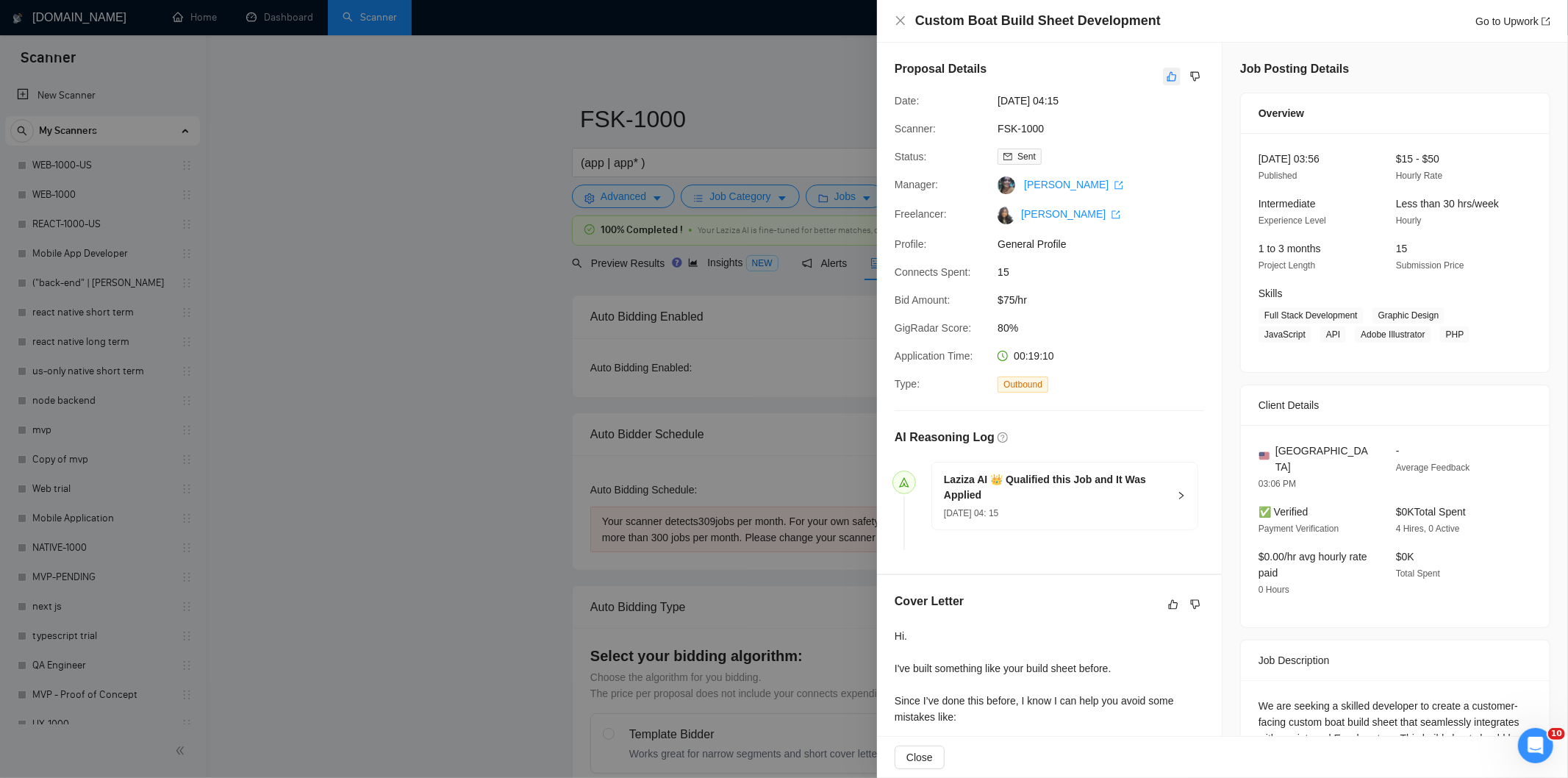
click at [1169, 81] on icon "like" at bounding box center [1172, 77] width 9 height 9
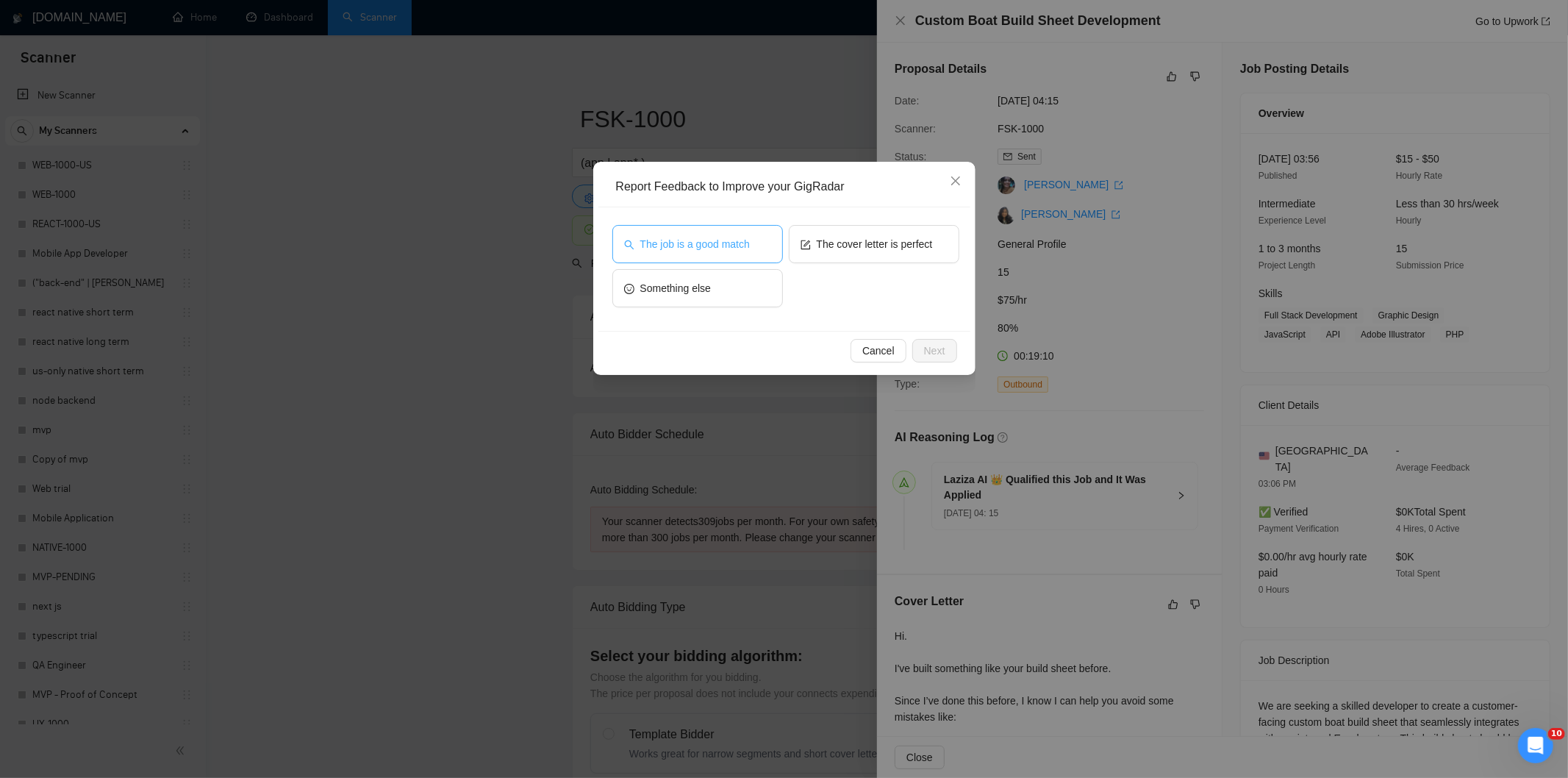
click at [708, 247] on span "The job is a good match" at bounding box center [695, 244] width 110 height 16
drag, startPoint x: 941, startPoint y: 355, endPoint x: 916, endPoint y: 321, distance: 42.2
click at [939, 356] on span "Next" at bounding box center [935, 350] width 21 height 16
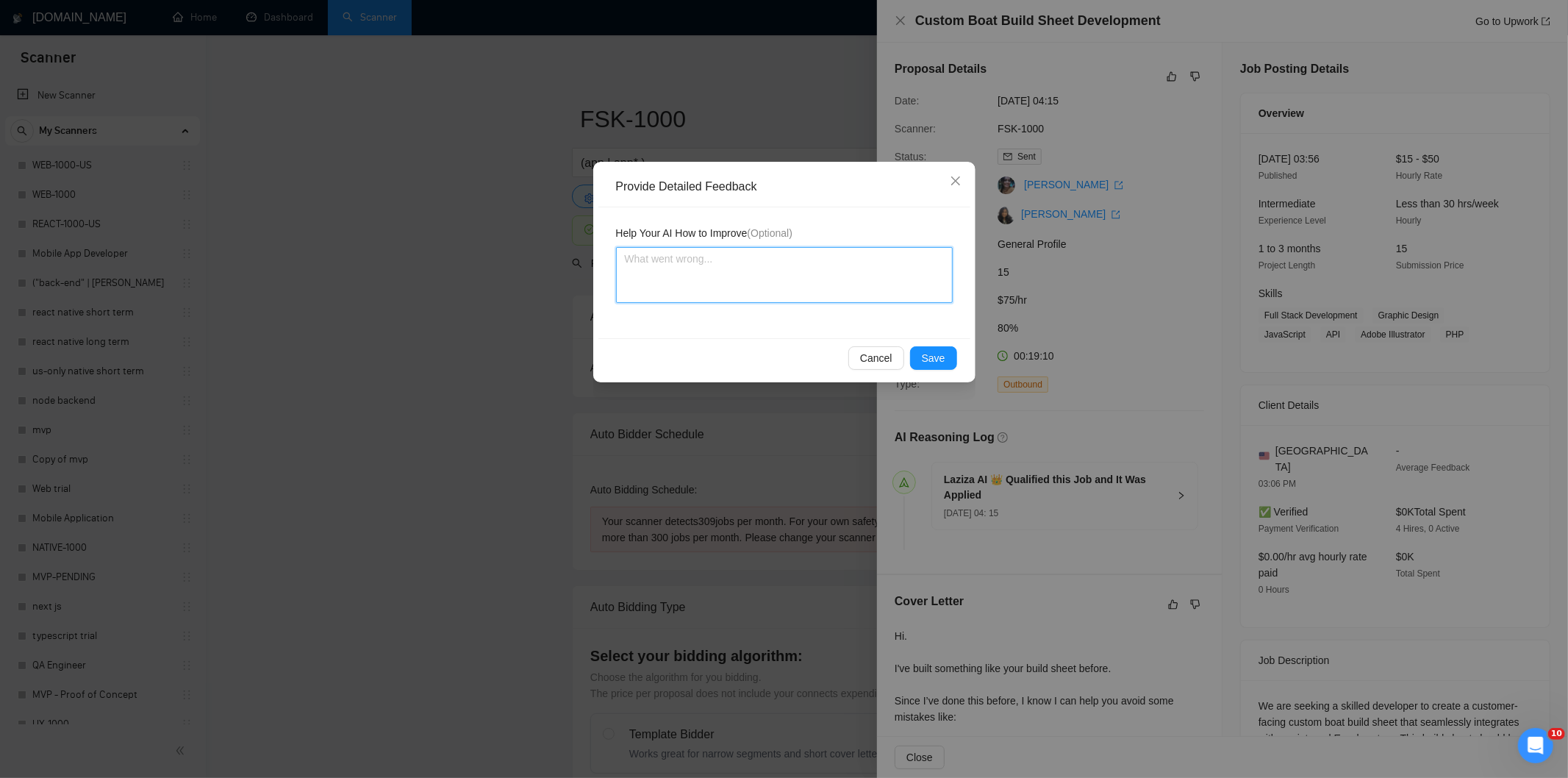
click at [900, 274] on textarea at bounding box center [784, 275] width 337 height 56
paste textarea "Good fit — the project is greenfield (no existing code), welcomes agencies, use…"
type textarea "Good fit — the project is greenfield (no existing code), welcomes agencies, use…"
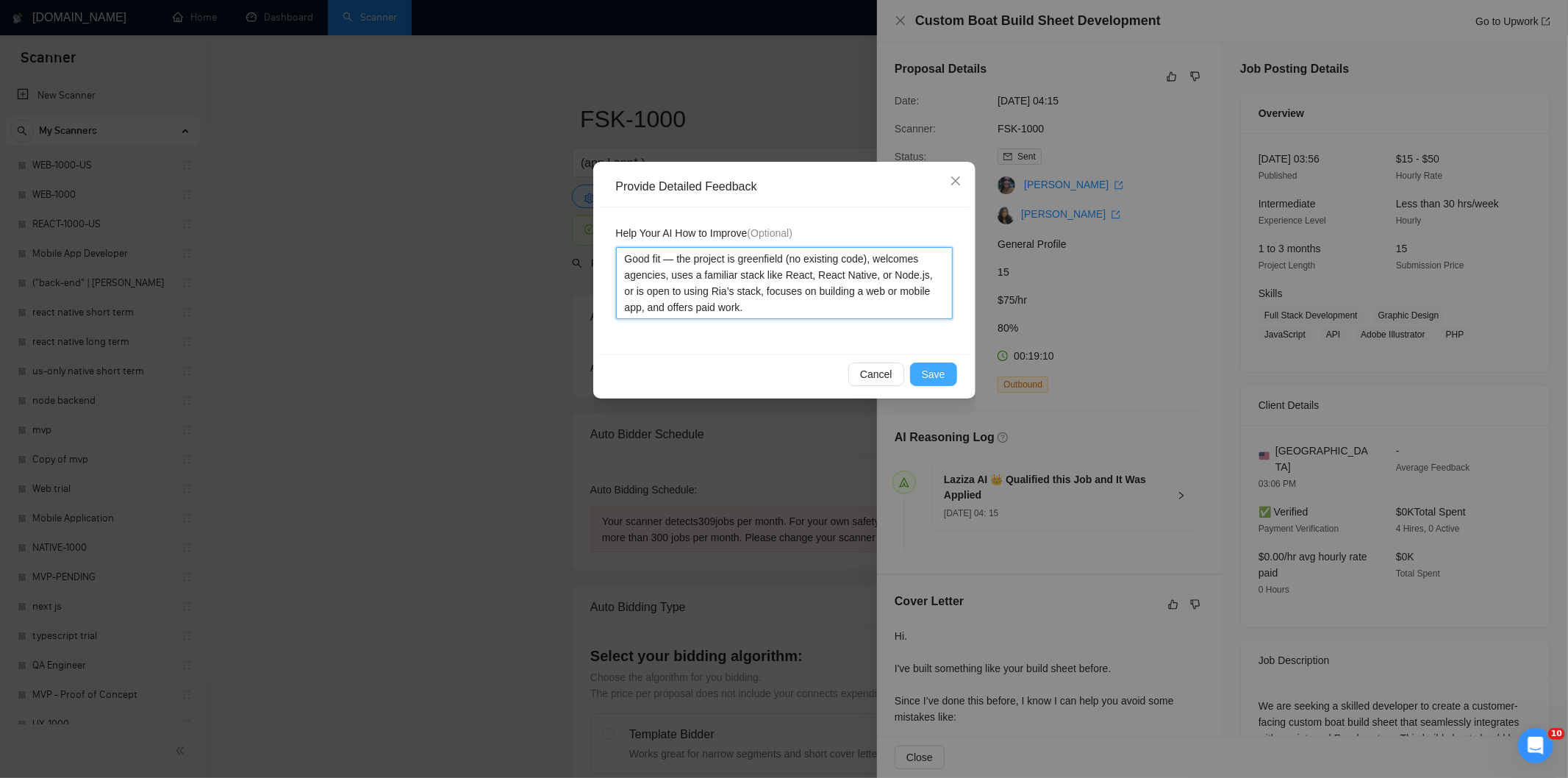
type textarea "Good fit — the project is greenfield (no existing code), welcomes agencies, use…"
click at [934, 371] on span "Save" at bounding box center [934, 374] width 23 height 16
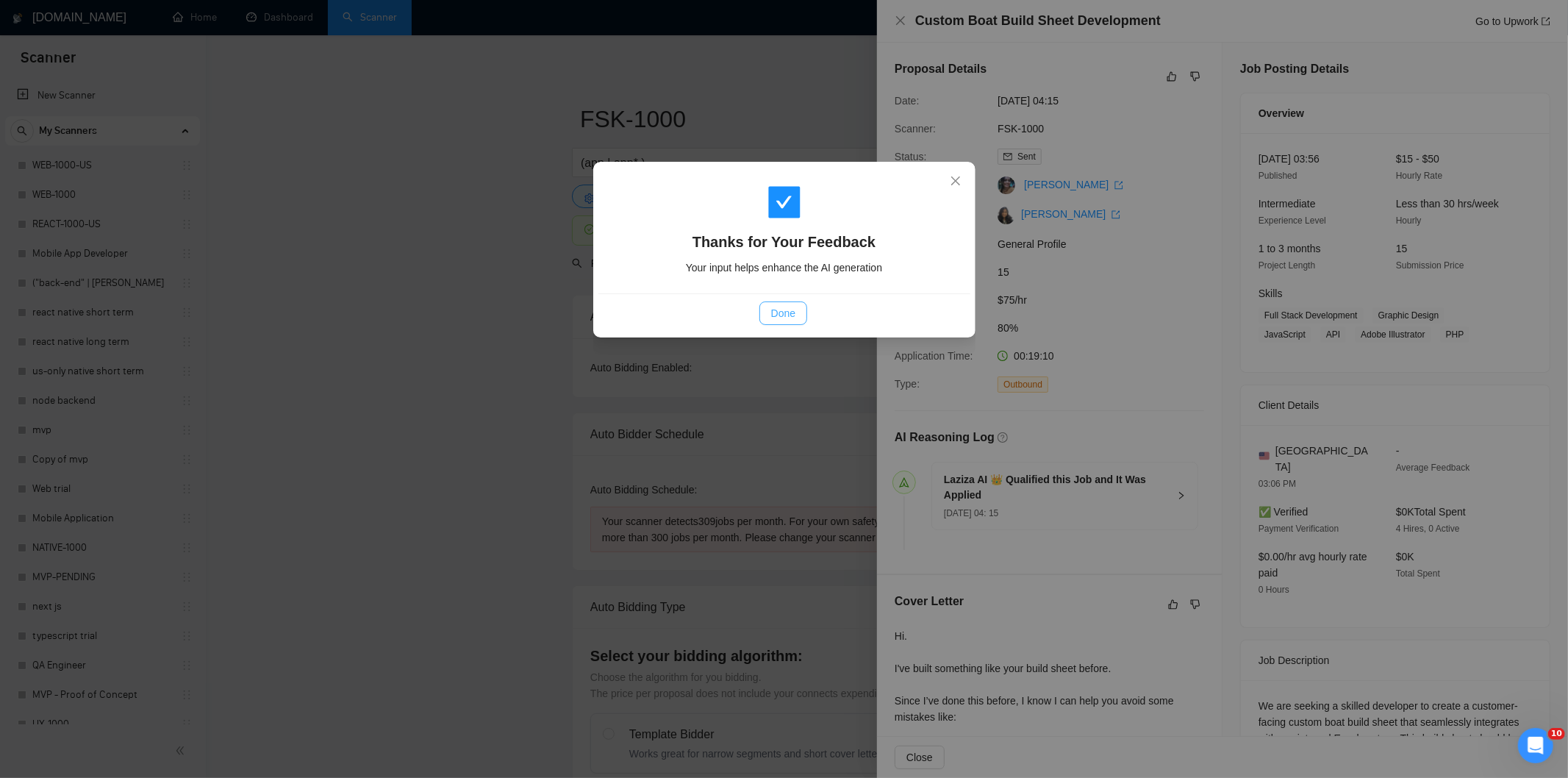
click at [797, 311] on button "Done" at bounding box center [783, 313] width 47 height 23
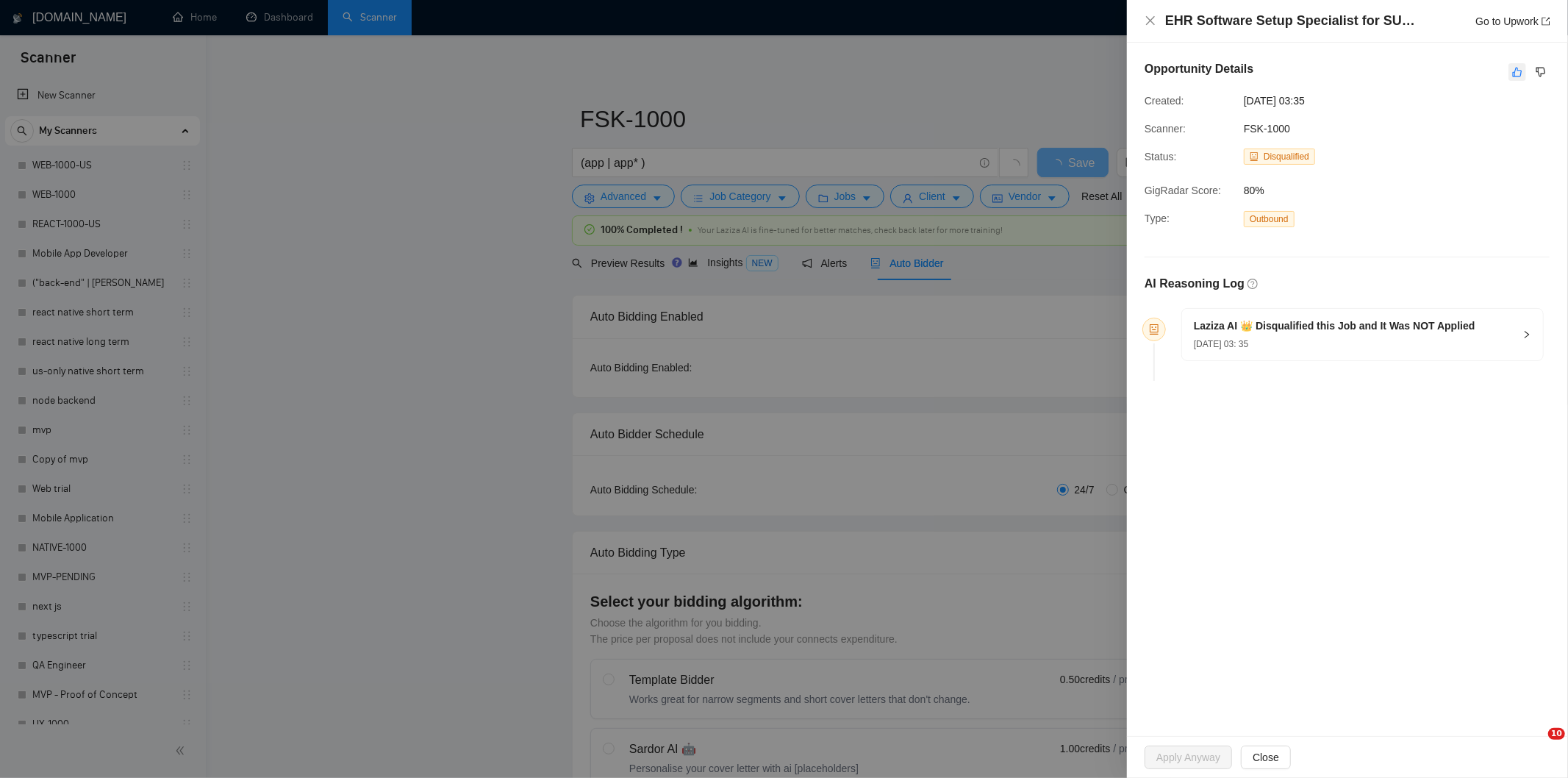
click at [1518, 68] on icon "like" at bounding box center [1517, 72] width 10 height 12
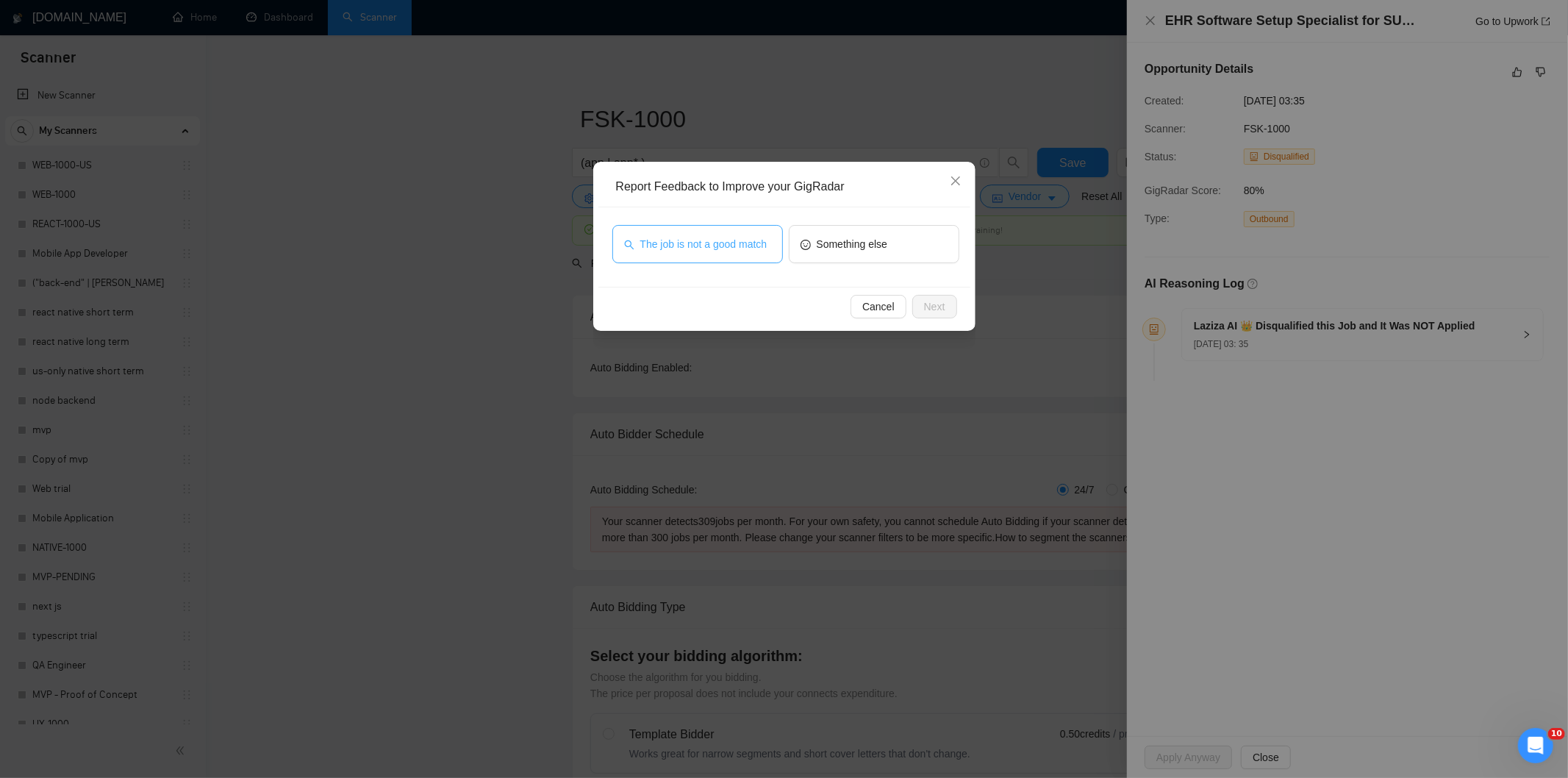
click at [710, 239] on span "The job is not a good match" at bounding box center [703, 244] width 127 height 16
click at [932, 302] on span "Next" at bounding box center [935, 307] width 21 height 16
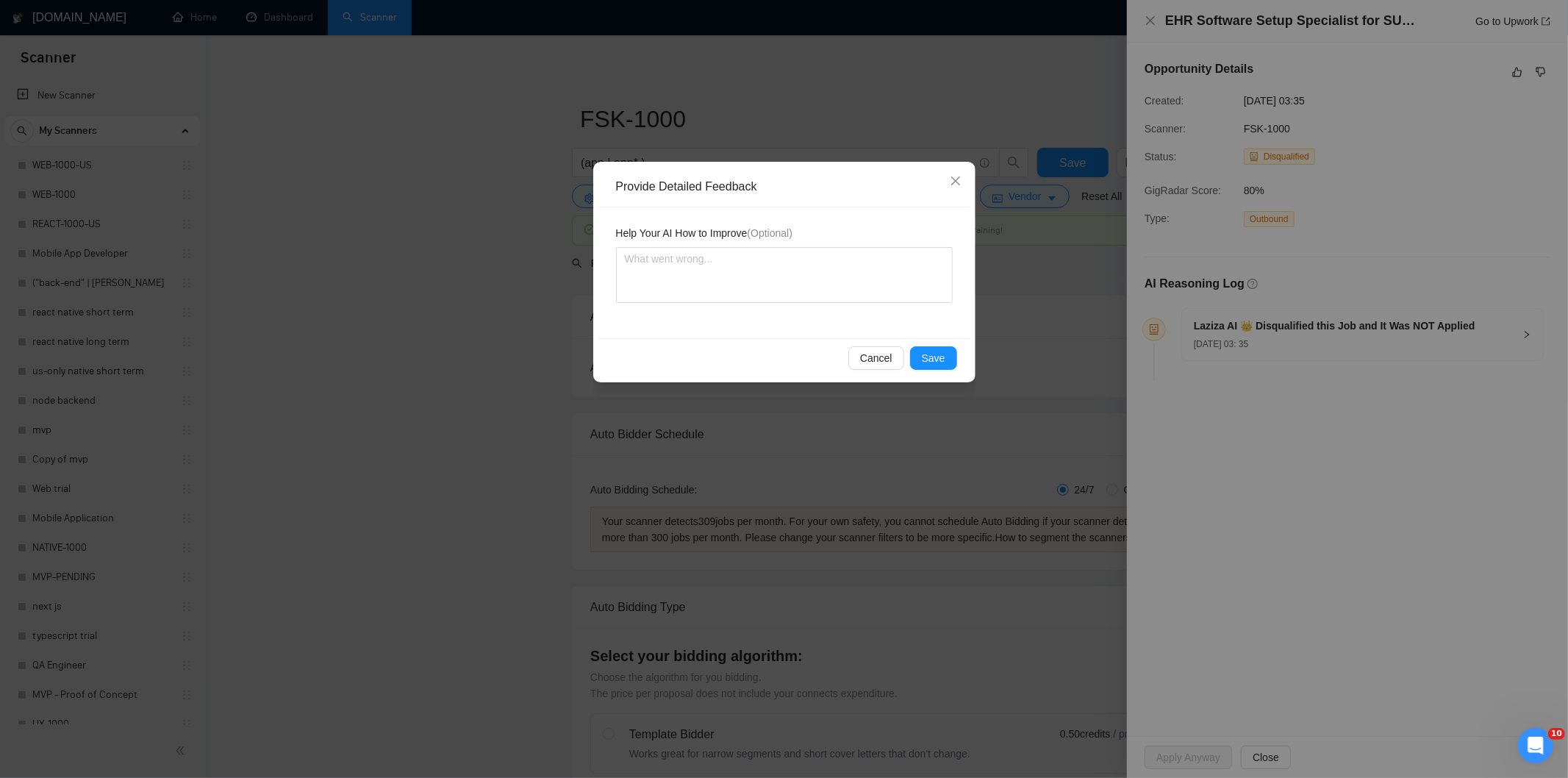
click at [810, 244] on div "Help Your AI How to Improve (Optional)" at bounding box center [784, 236] width 337 height 22
click at [817, 259] on textarea at bounding box center [784, 275] width 337 height 56
paste textarea "Not a fit — this project has been disqualified for other reasons. Example: "The…"
type textarea "Not a fit — this project has been disqualified for other reasons. Example: "The…"
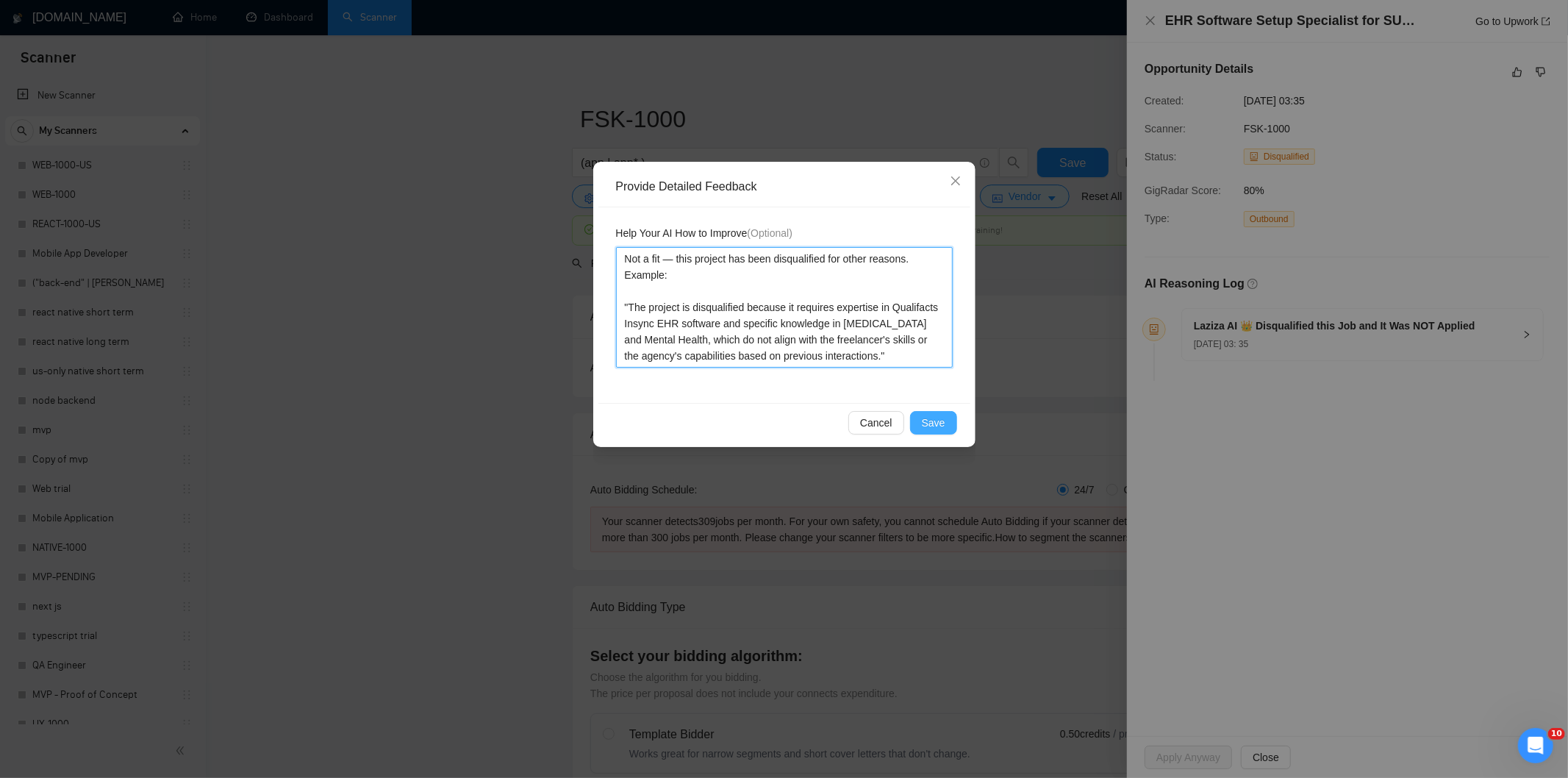
type textarea "Not a fit — this project has been disqualified for other reasons. Example: "The…"
drag, startPoint x: 935, startPoint y: 424, endPoint x: 873, endPoint y: 378, distance: 77.2
click at [932, 424] on span "Save" at bounding box center [934, 422] width 23 height 16
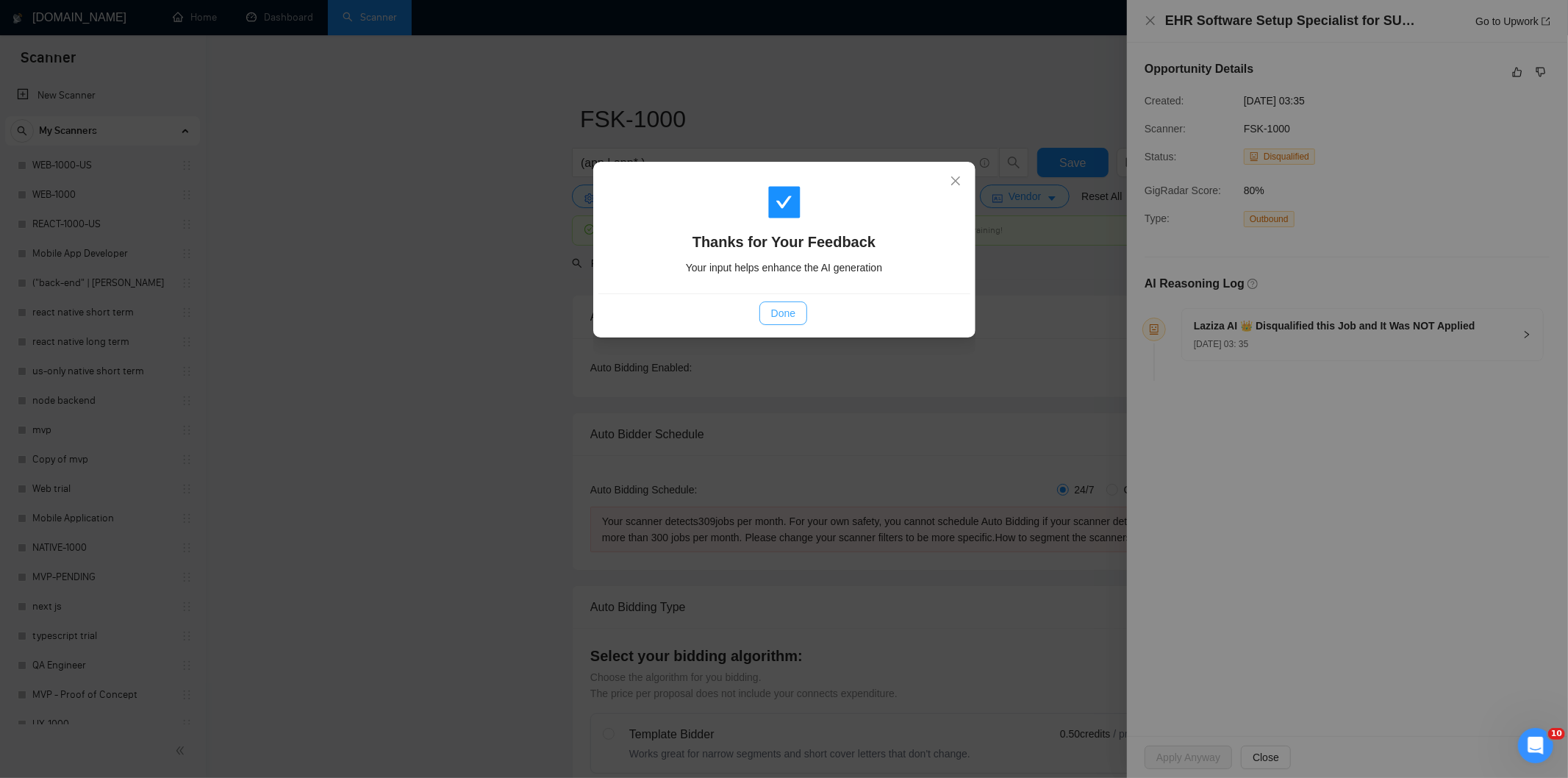
click at [781, 313] on span "Done" at bounding box center [783, 313] width 24 height 16
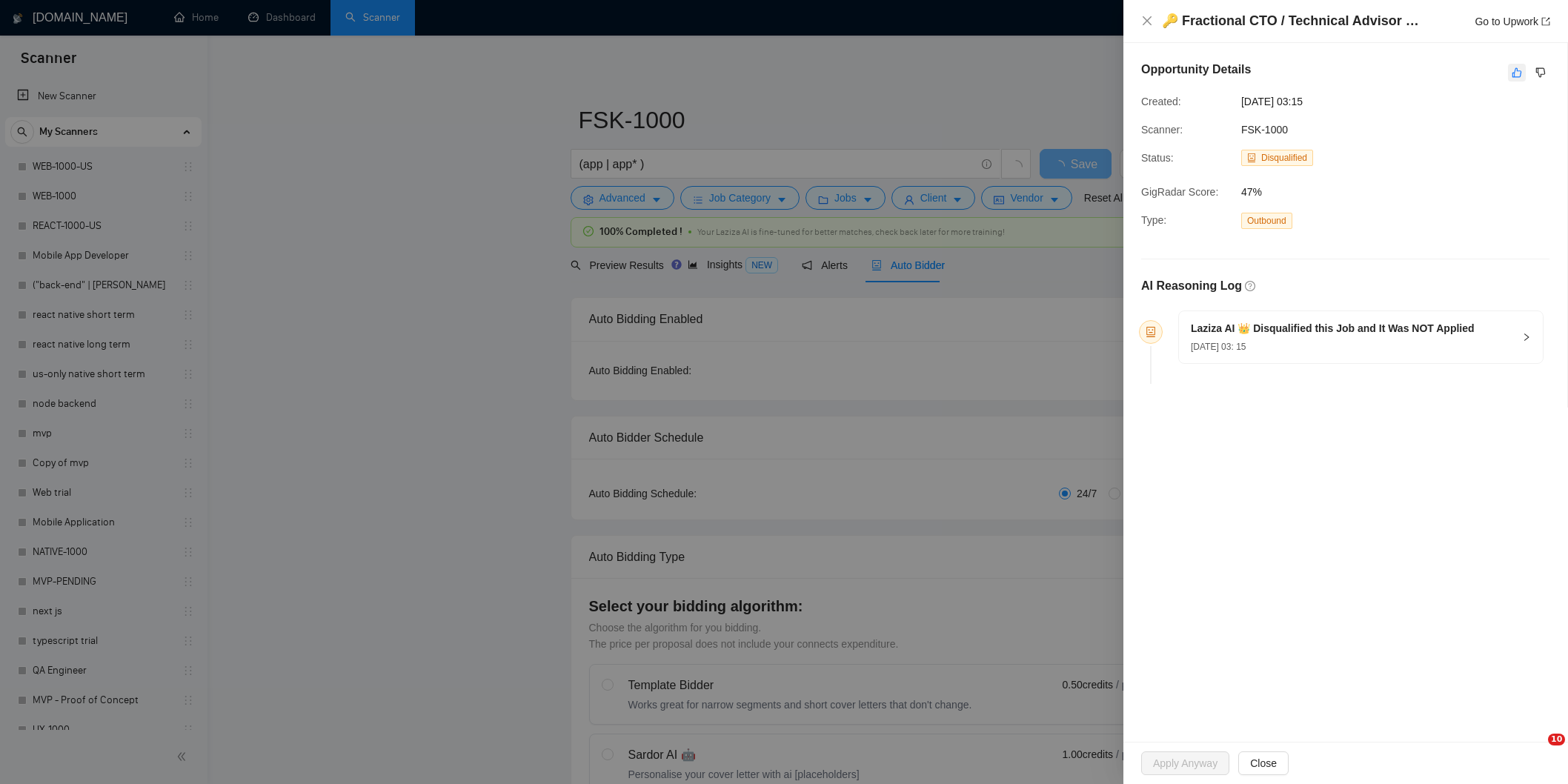
click at [1523, 75] on icon "like" at bounding box center [1517, 73] width 9 height 9
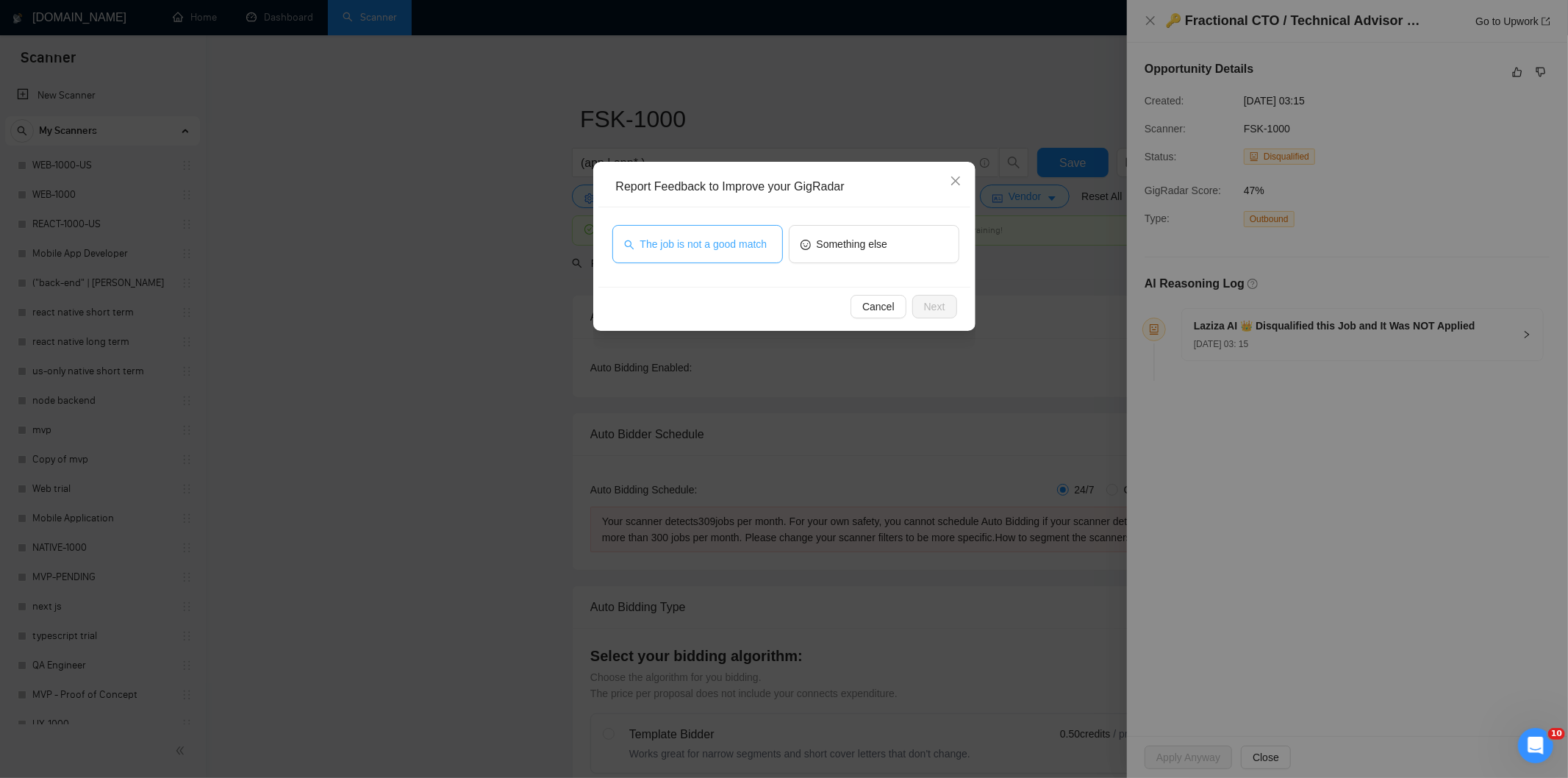
click at [725, 247] on span "The job is not a good match" at bounding box center [703, 244] width 127 height 16
click at [941, 301] on span "Next" at bounding box center [935, 307] width 21 height 16
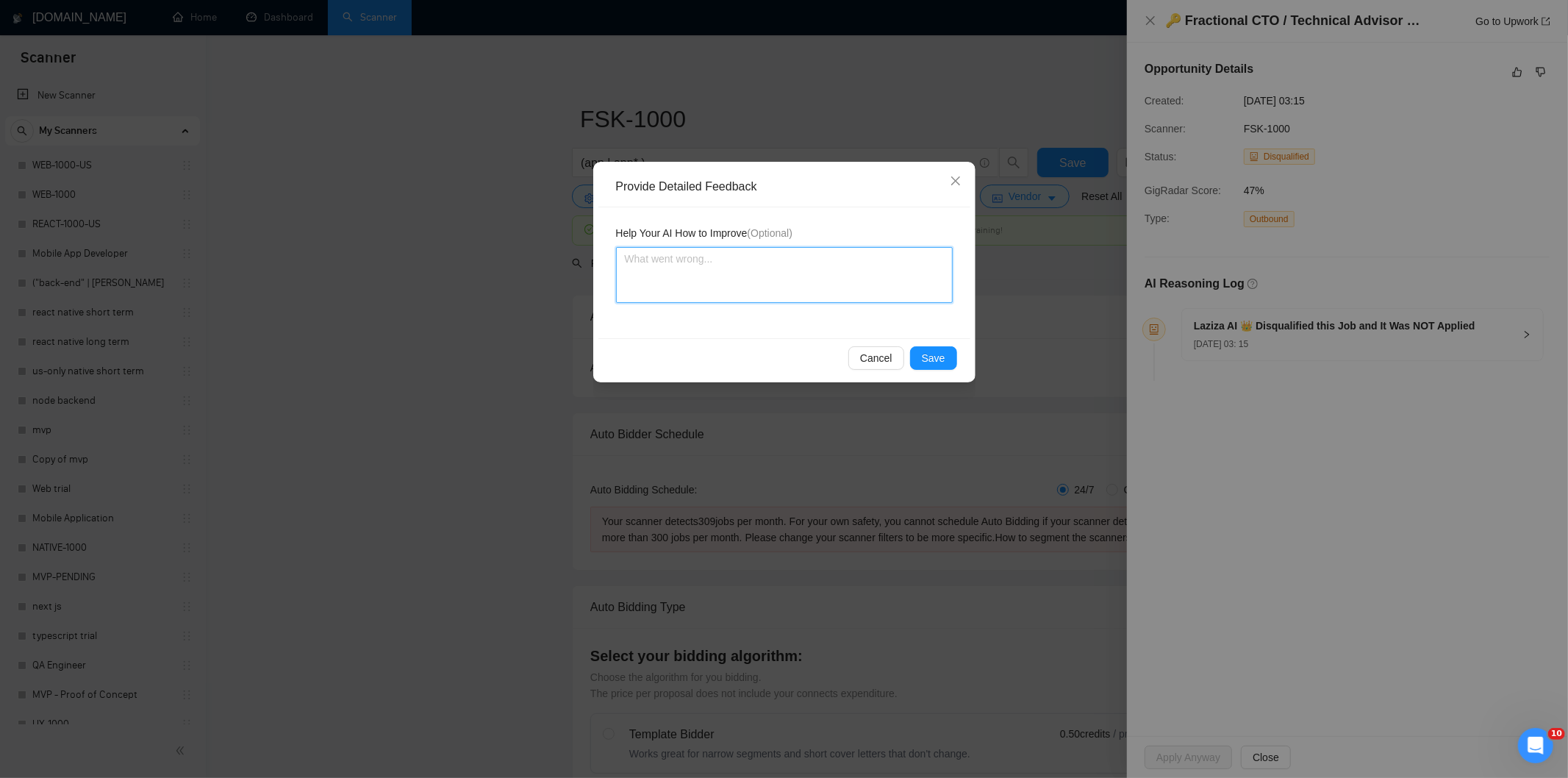
click at [860, 266] on textarea at bounding box center [784, 275] width 337 height 56
paste textarea "Not a fit — this project has been disqualified for other reasons. Example: "The…"
type textarea "Not a fit — this project has been disqualified for other reasons. Example: "The…"
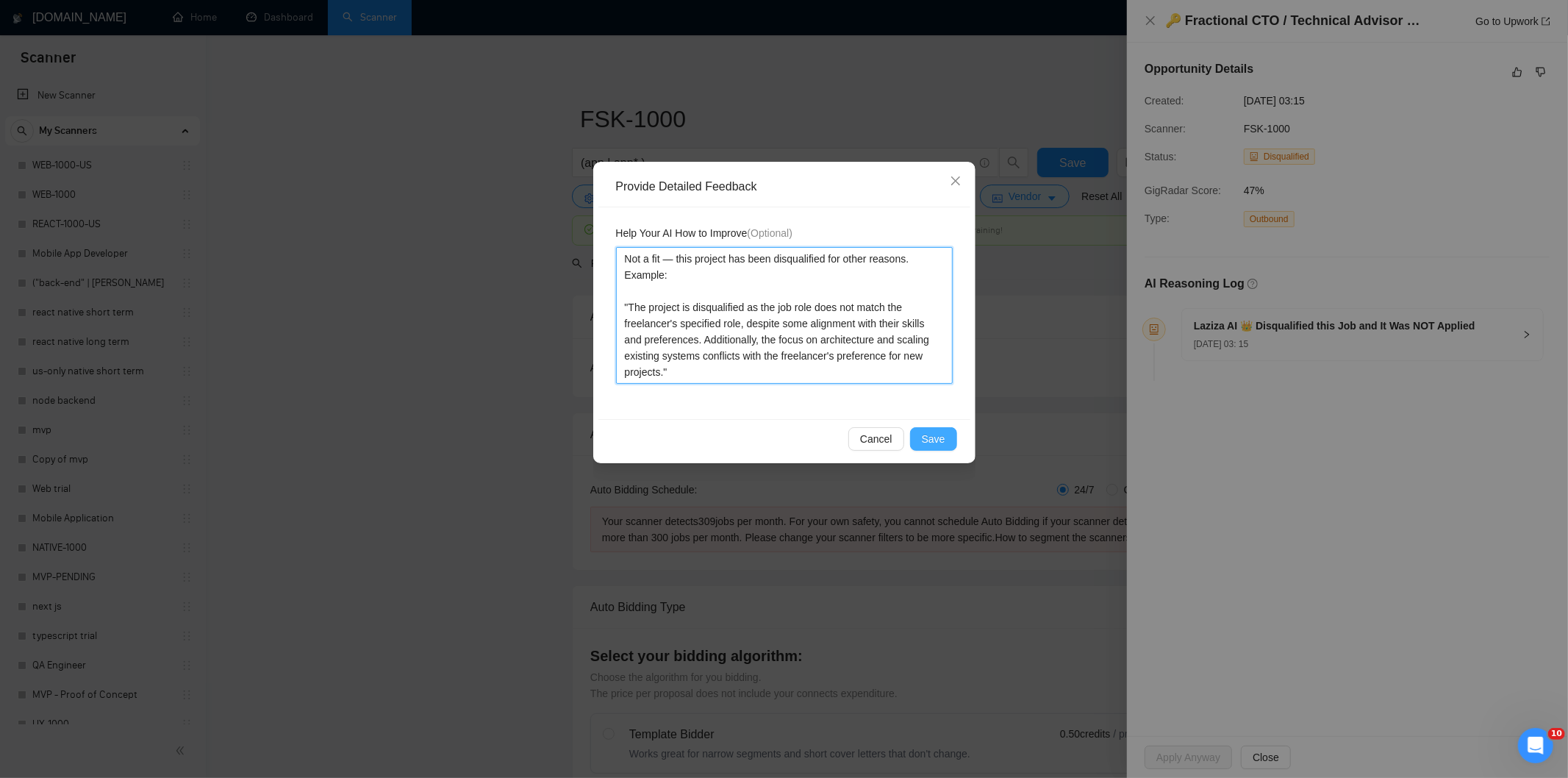
type textarea "Not a fit — this project has been disqualified for other reasons. Example: "The…"
drag, startPoint x: 917, startPoint y: 445, endPoint x: 880, endPoint y: 416, distance: 47.0
click at [916, 444] on button "Save" at bounding box center [934, 439] width 47 height 23
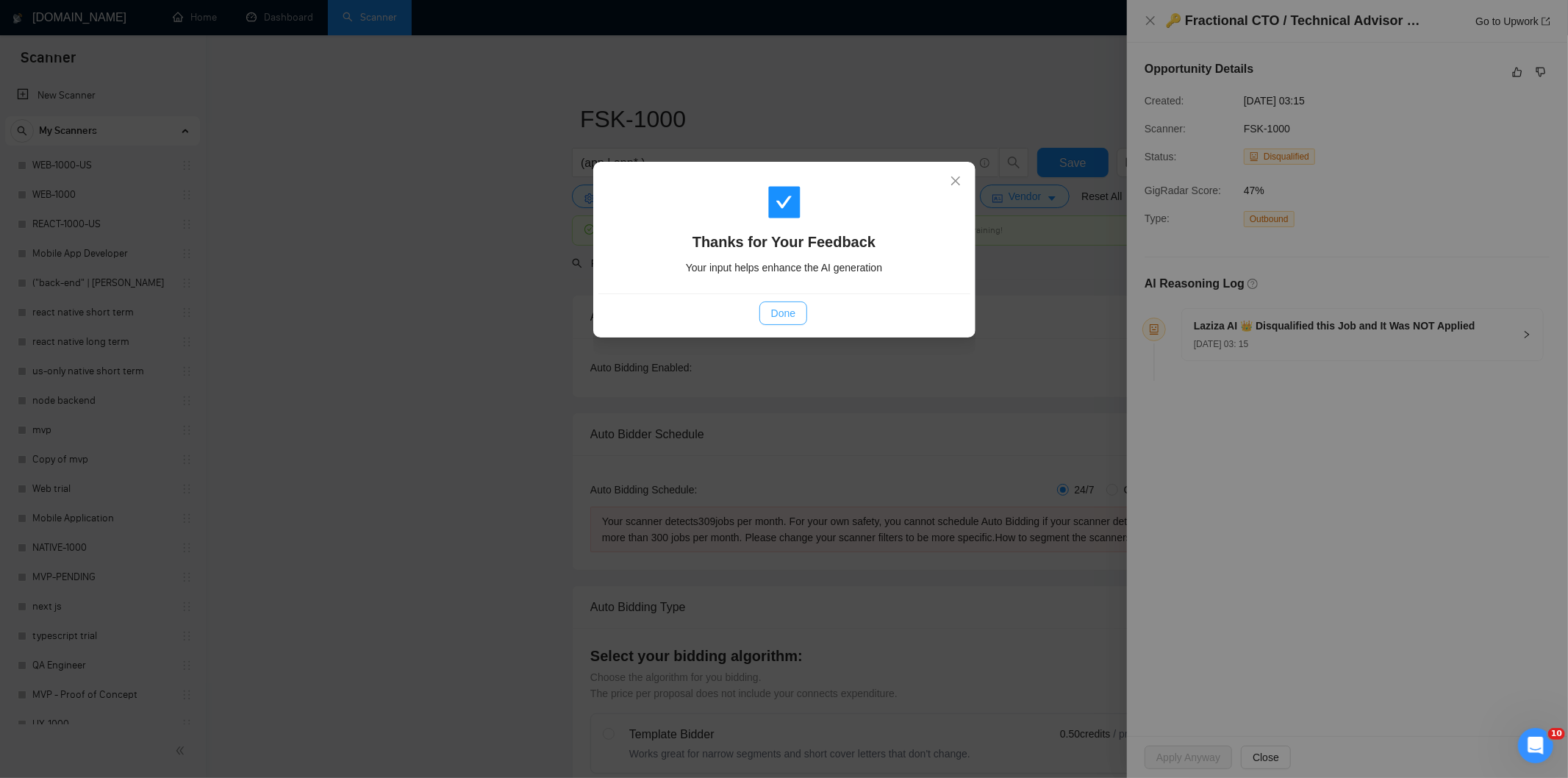
click at [790, 314] on span "Done" at bounding box center [783, 313] width 24 height 16
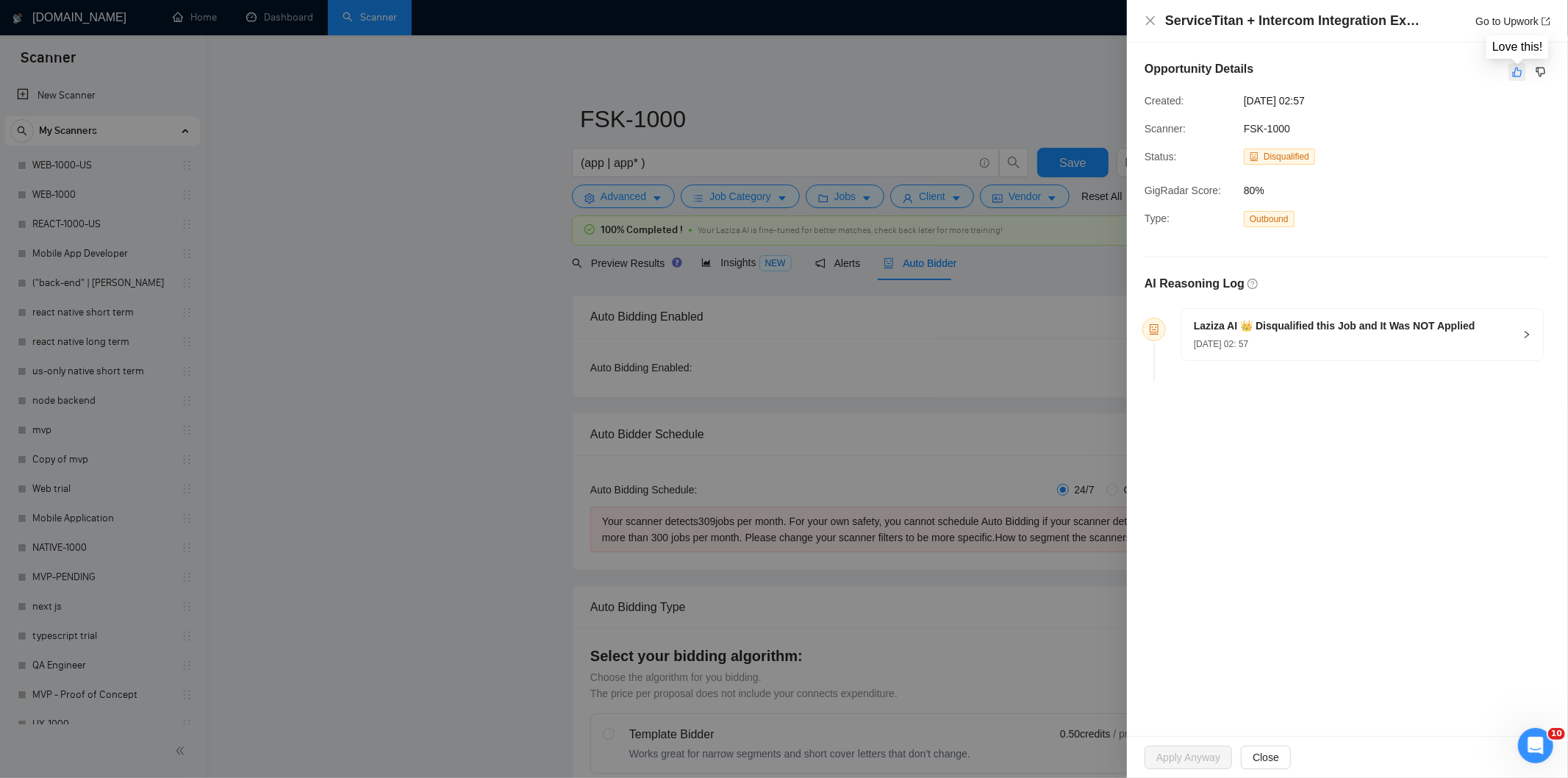
click at [1518, 73] on icon "like" at bounding box center [1517, 72] width 10 height 12
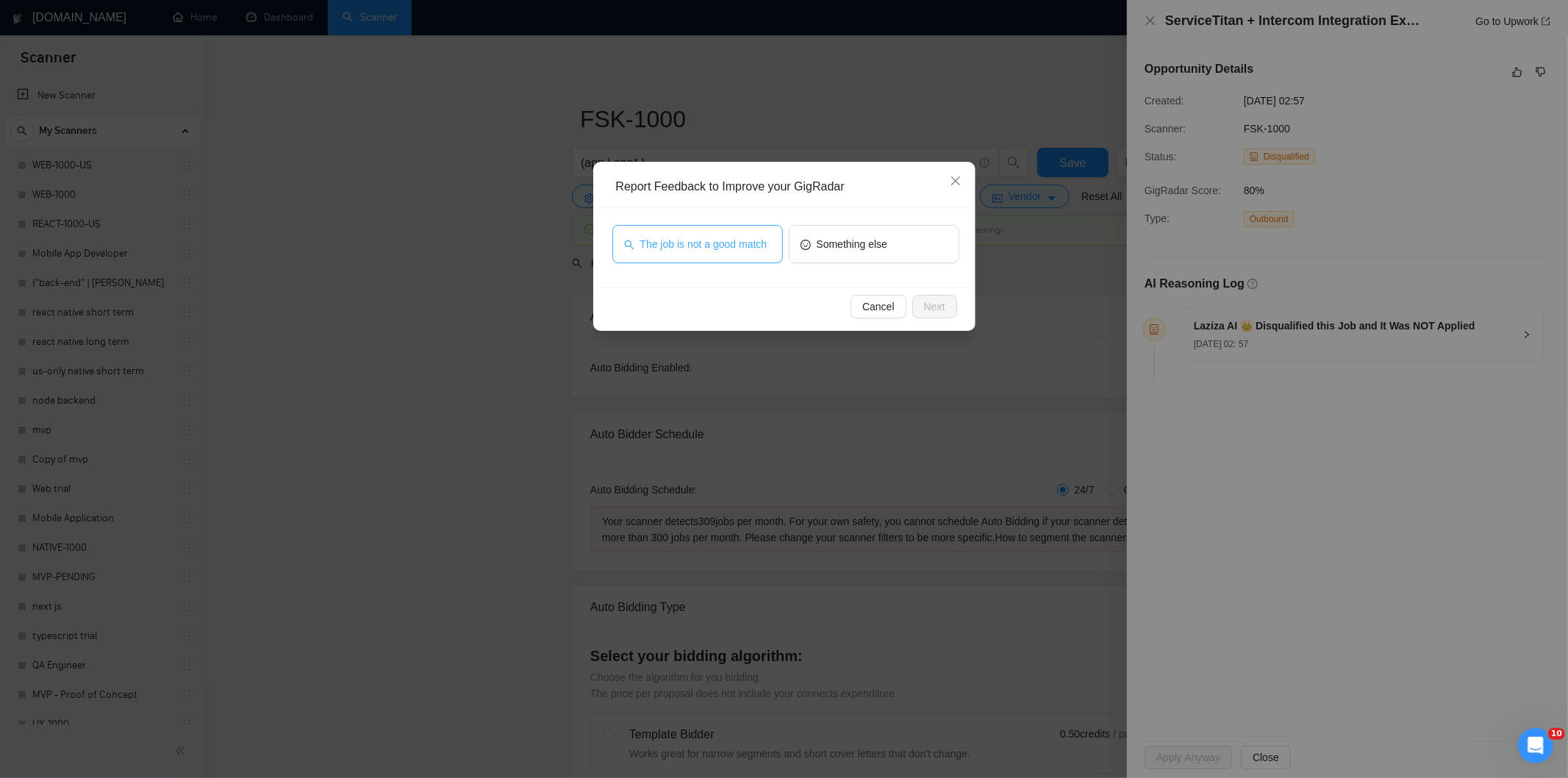
click at [724, 246] on span "The job is not a good match" at bounding box center [703, 244] width 127 height 16
click at [931, 304] on span "Next" at bounding box center [935, 307] width 21 height 16
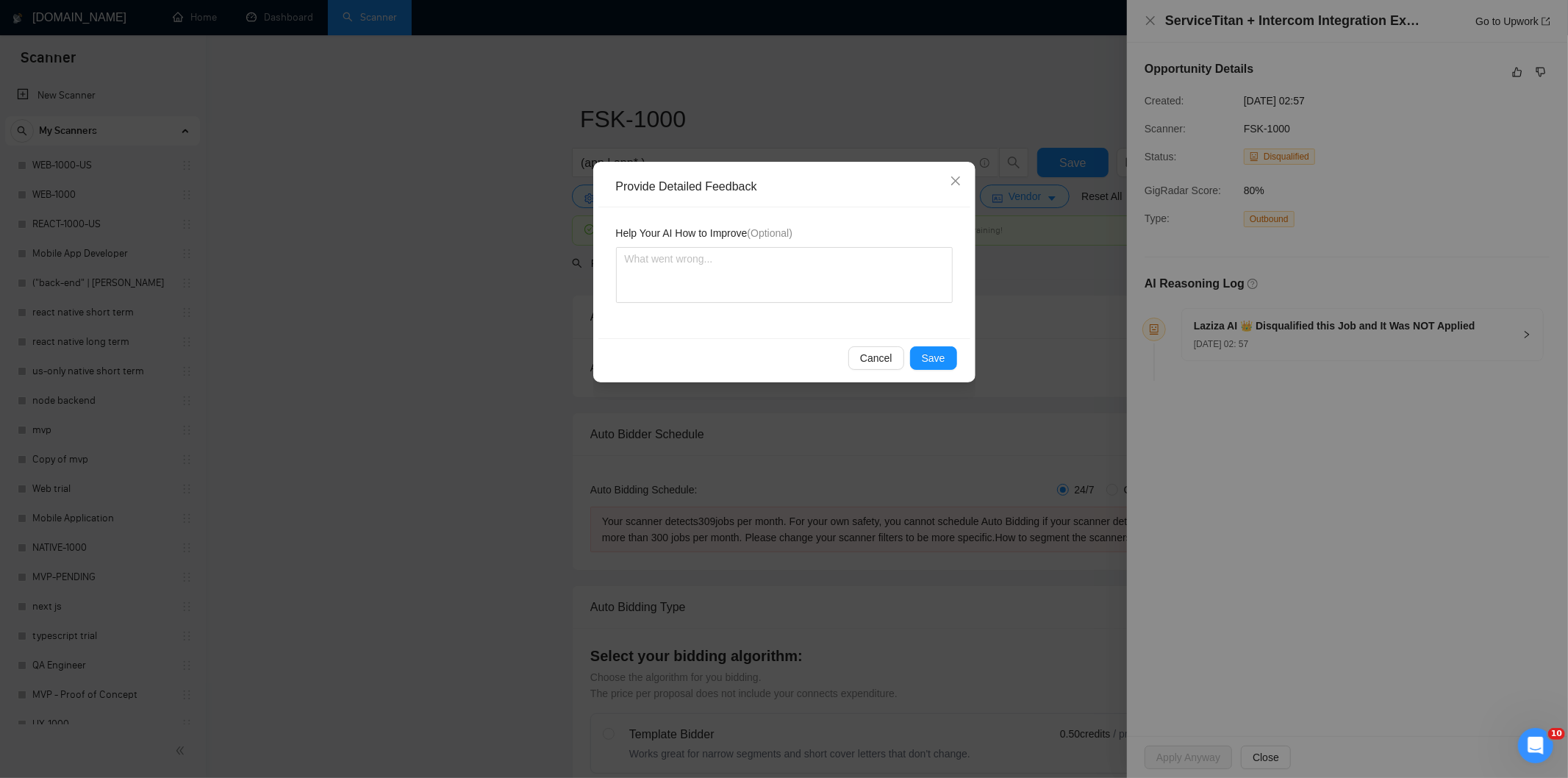
click at [873, 273] on textarea at bounding box center [784, 275] width 337 height 56
type textarea "Not a fit — this project has been disqualified for other reasons. Example: "The…"
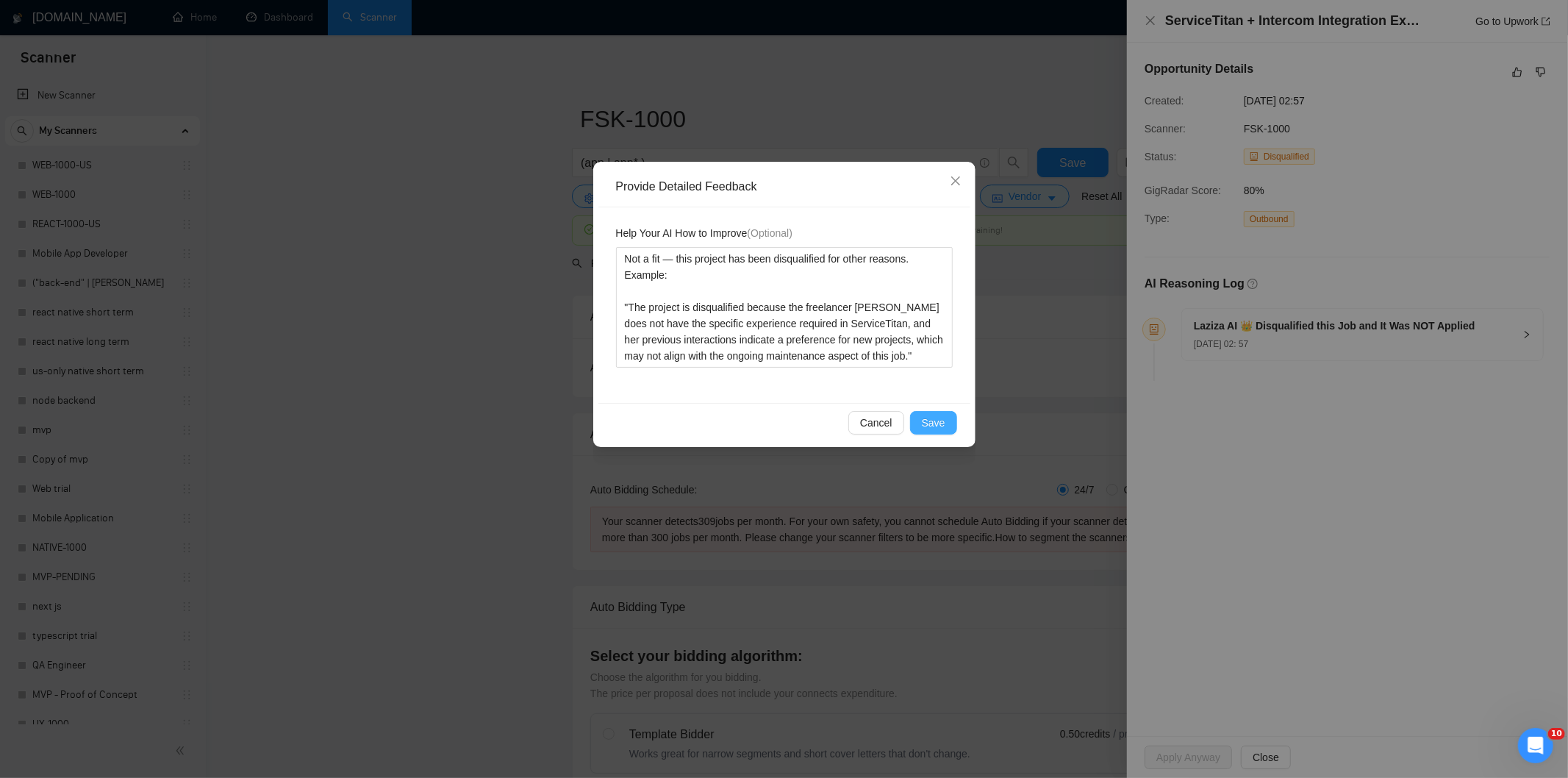
type textarea "Not a fit — this project has been disqualified for other reasons. Example: "The…"
click at [949, 420] on button "Save" at bounding box center [934, 422] width 47 height 23
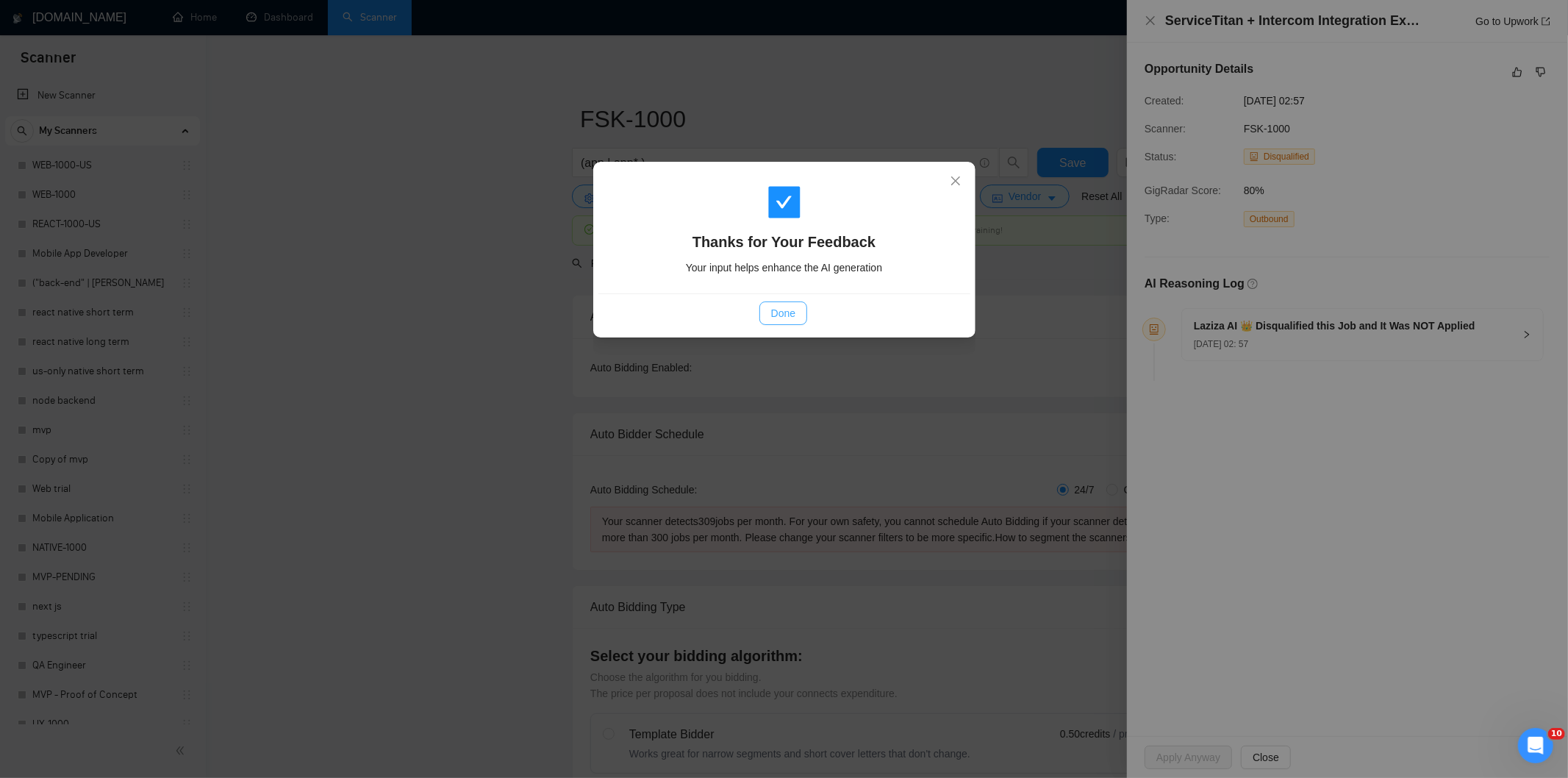
drag, startPoint x: 788, startPoint y: 310, endPoint x: 765, endPoint y: 310, distance: 23.0
click at [788, 310] on span "Done" at bounding box center [783, 313] width 24 height 16
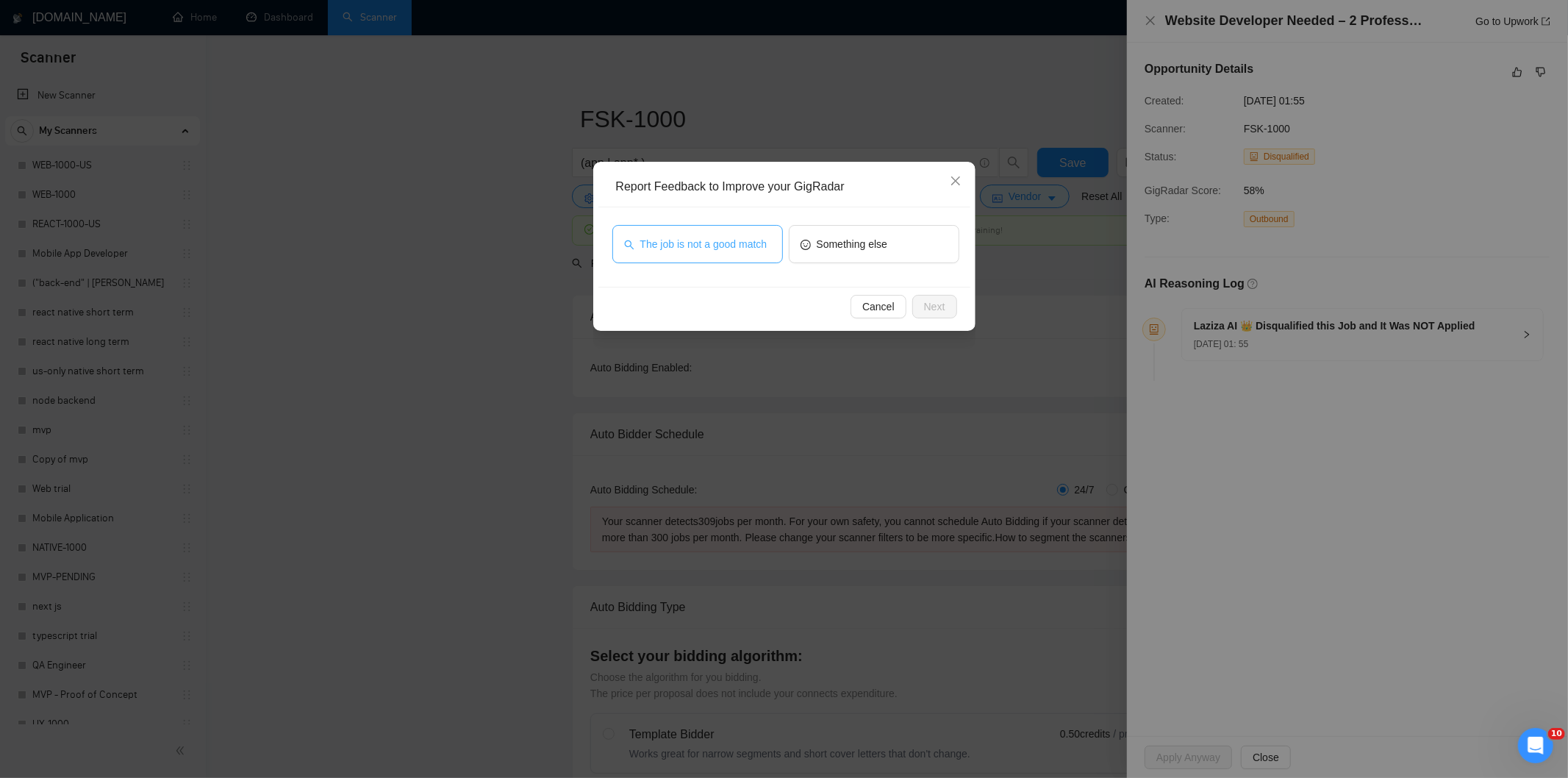
click at [770, 243] on button "The job is not a good match" at bounding box center [697, 244] width 170 height 38
click at [934, 305] on span "Next" at bounding box center [935, 307] width 21 height 16
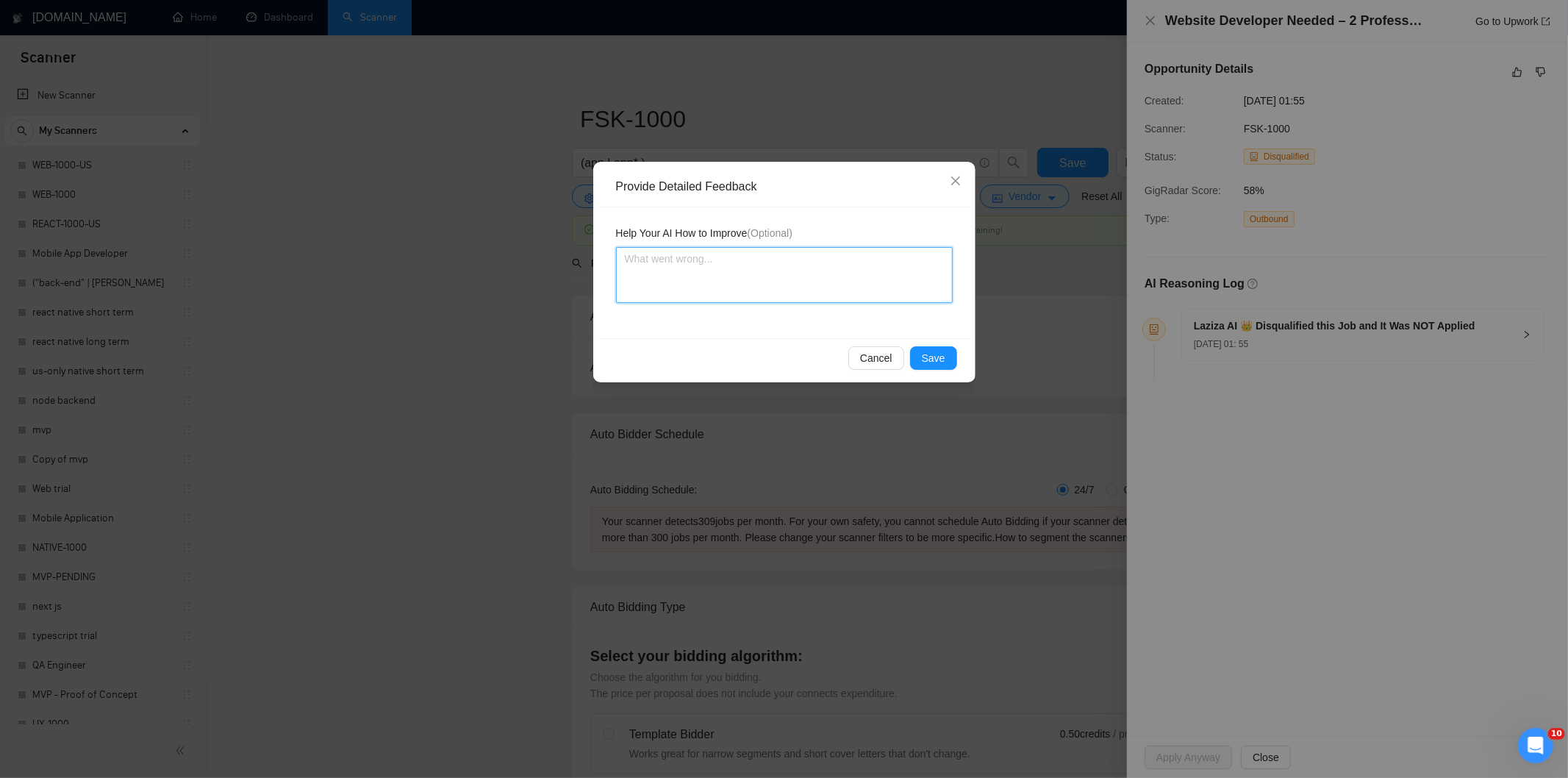
click at [893, 282] on textarea at bounding box center [784, 275] width 337 height 56
paste textarea "Not a fit — this project has been disqualified for other reasons. Example: "The…"
type textarea "Not a fit — this project has been disqualified for other reasons. Example: "The…"
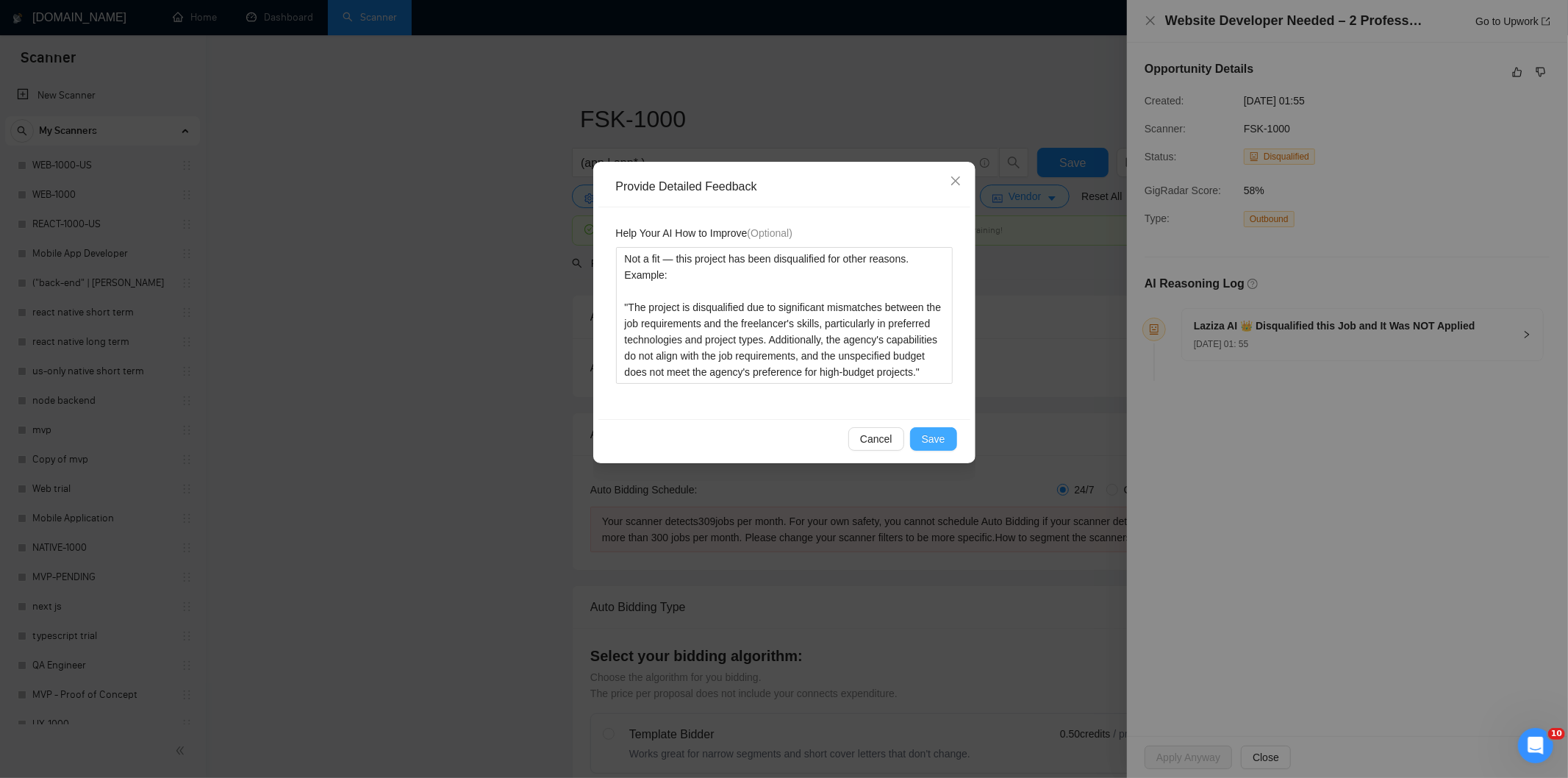
click at [935, 436] on span "Save" at bounding box center [934, 439] width 23 height 16
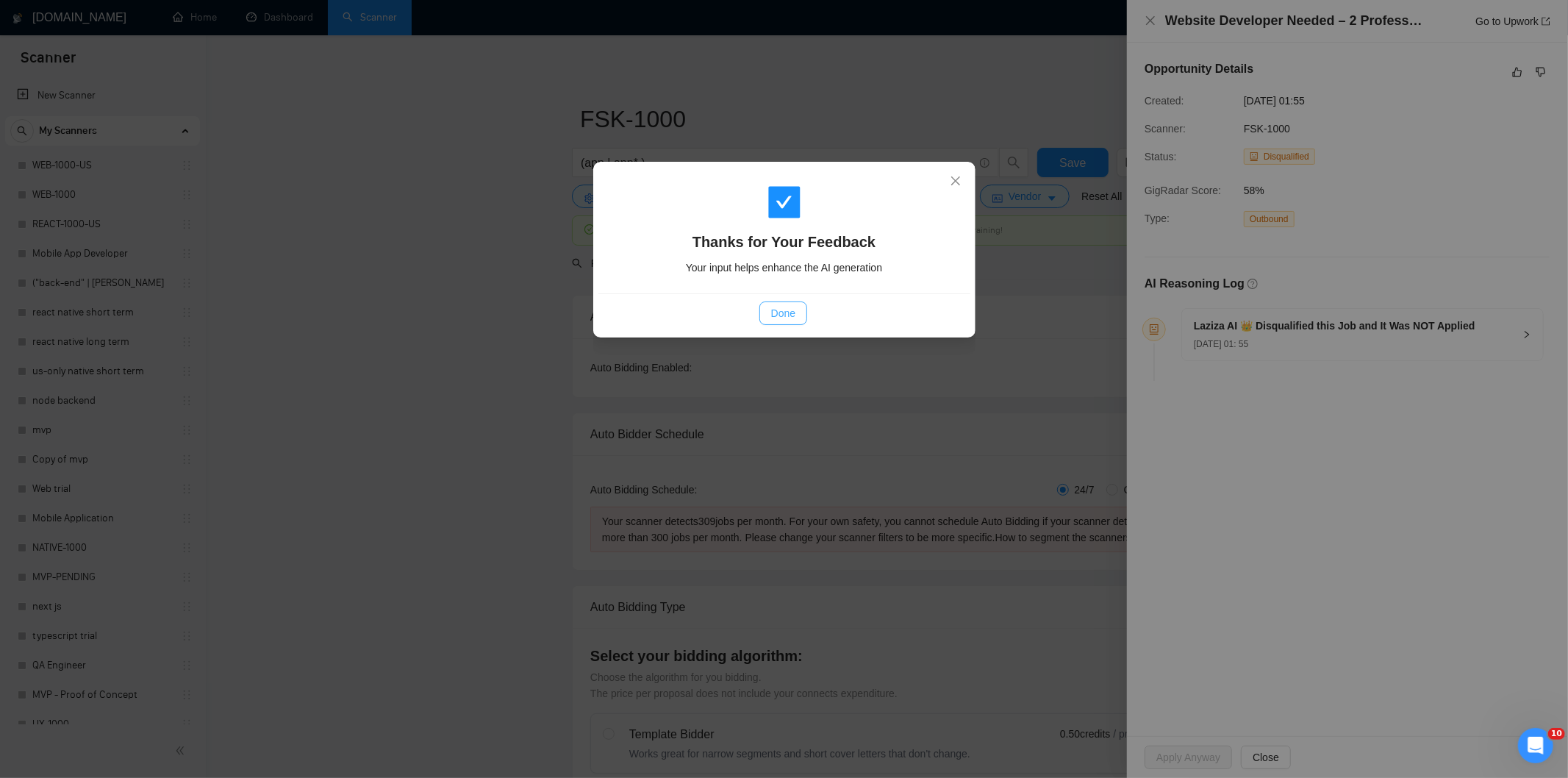
click at [790, 310] on span "Done" at bounding box center [783, 313] width 24 height 16
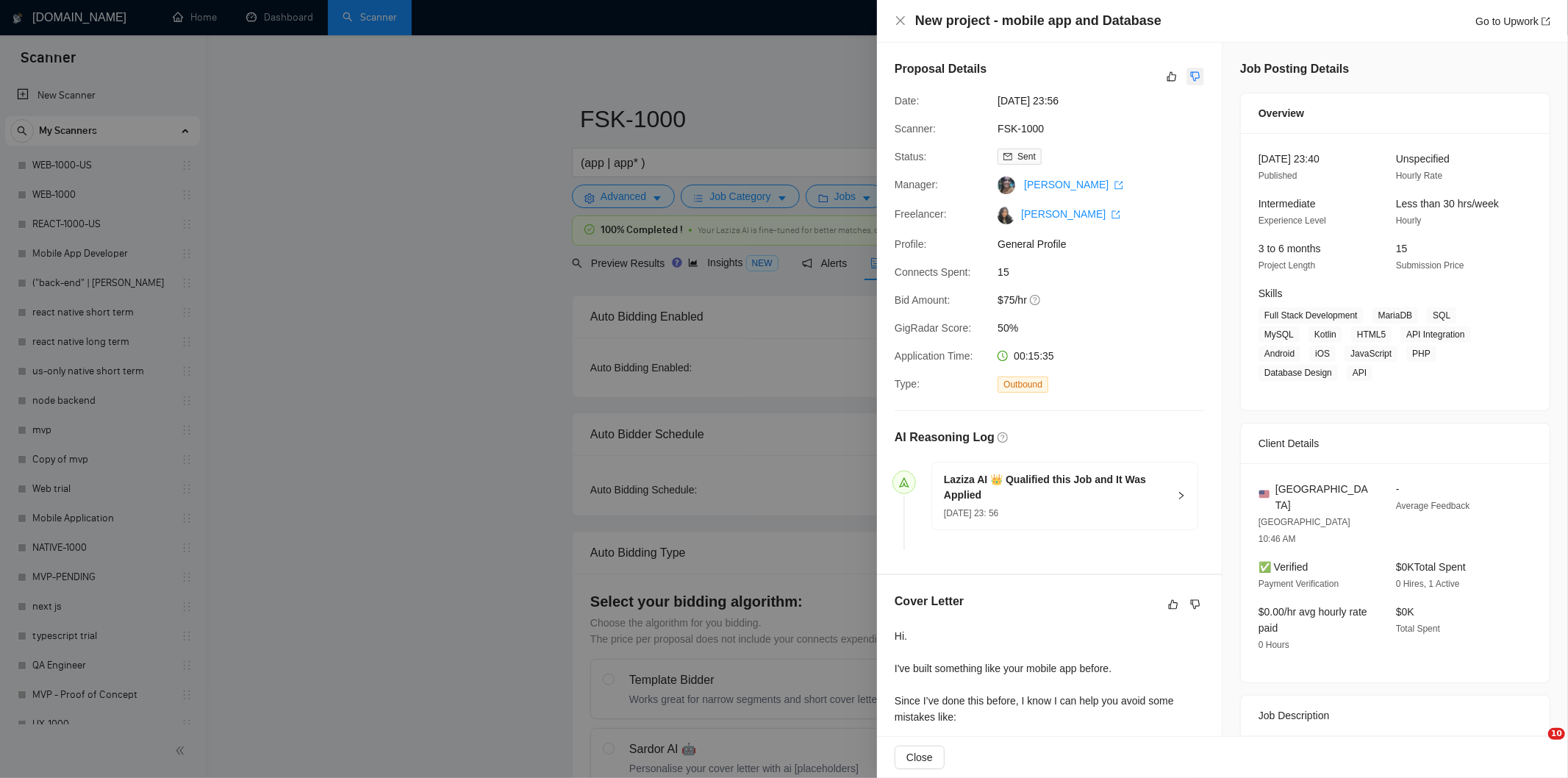
click at [1194, 75] on icon "dislike" at bounding box center [1195, 76] width 10 height 12
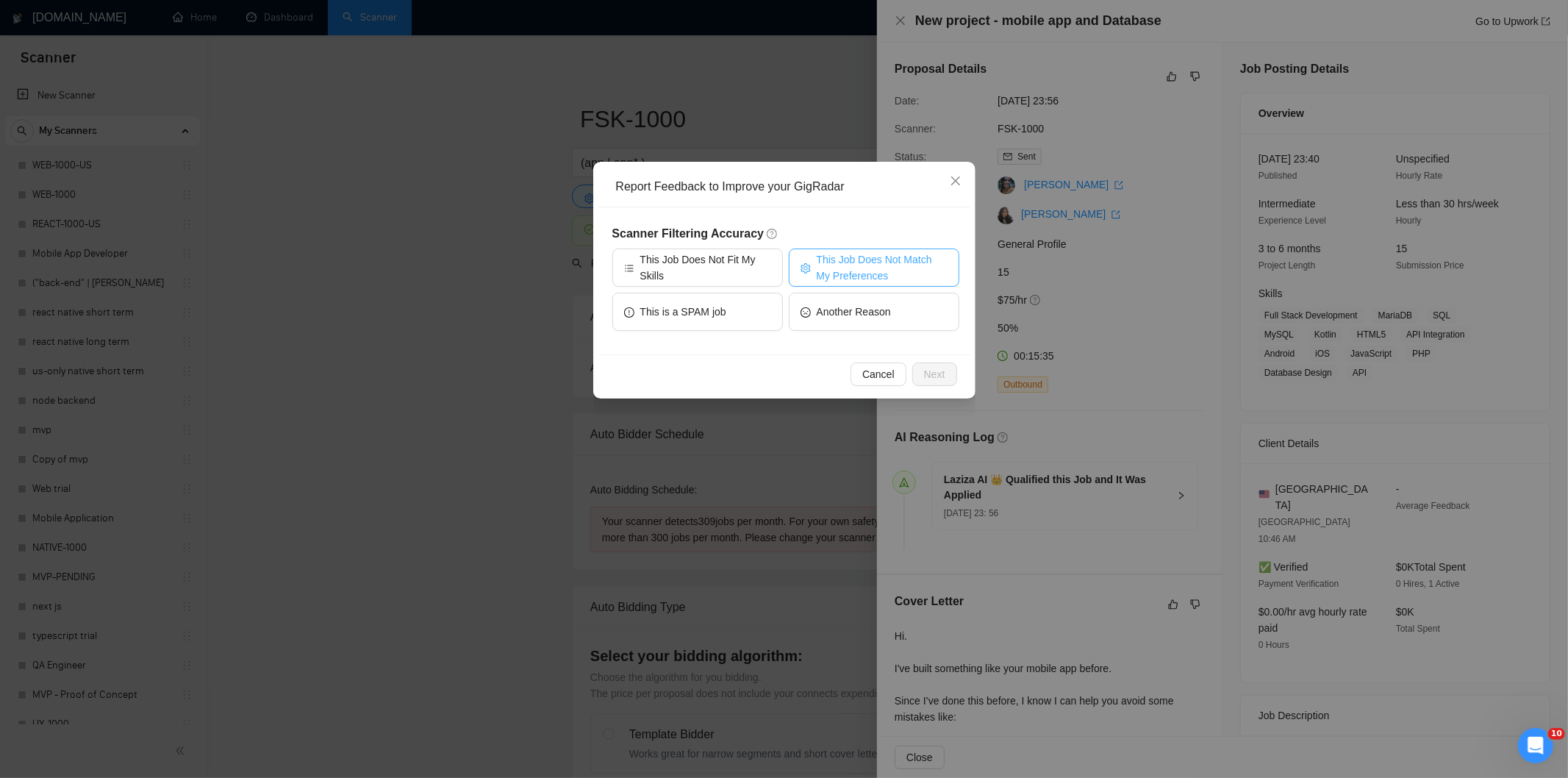
click at [886, 273] on span "This Job Does Not Match My Preferences" at bounding box center [882, 268] width 131 height 33
click at [939, 372] on span "Next" at bounding box center [935, 374] width 21 height 16
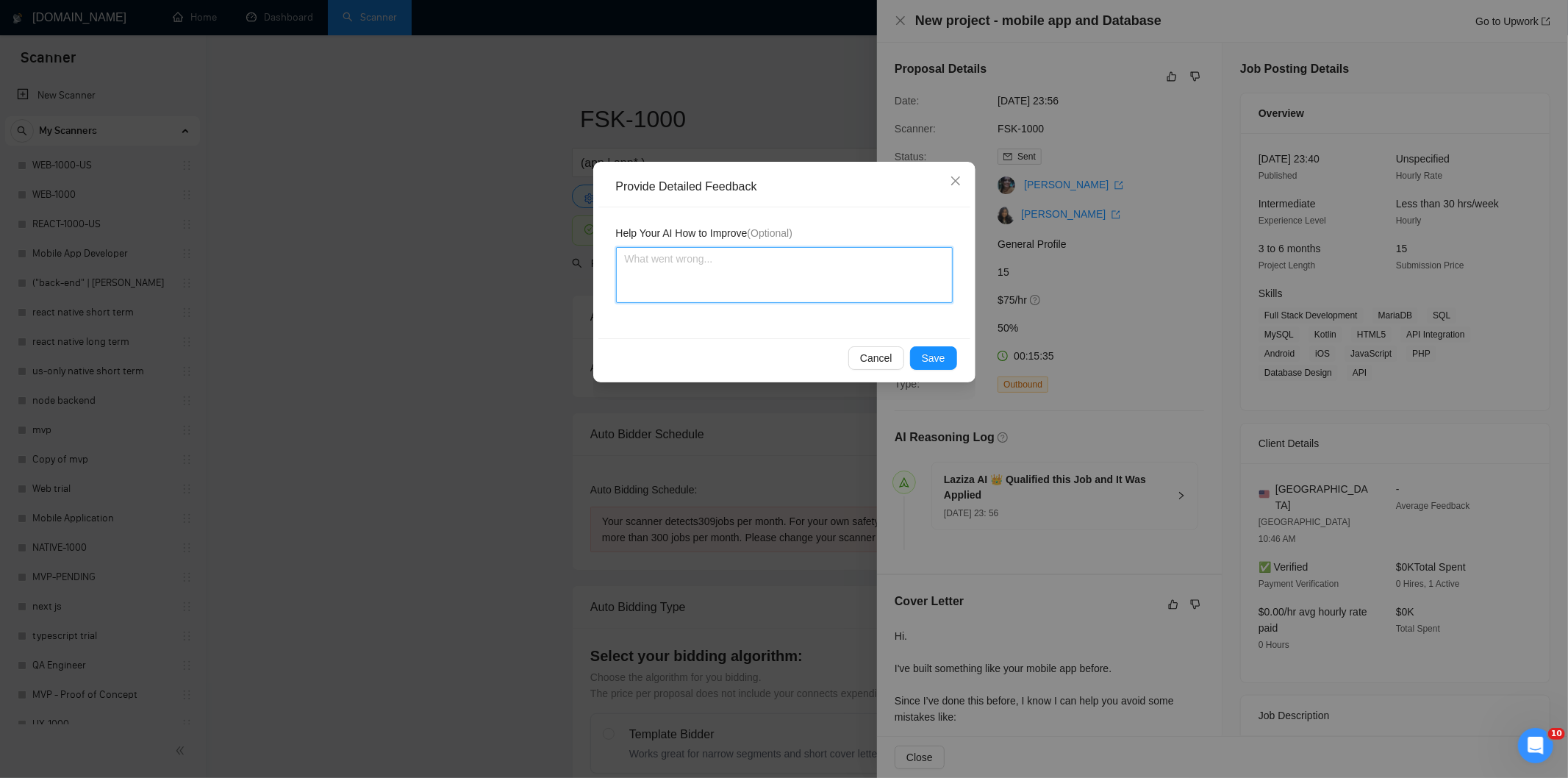
click at [872, 288] on textarea at bounding box center [784, 275] width 337 height 56
paste textarea "Not a fit — the description suggests an existing codebase, but Ria only works o…"
type textarea "Not a fit — the description suggests an existing codebase, but Ria only works o…"
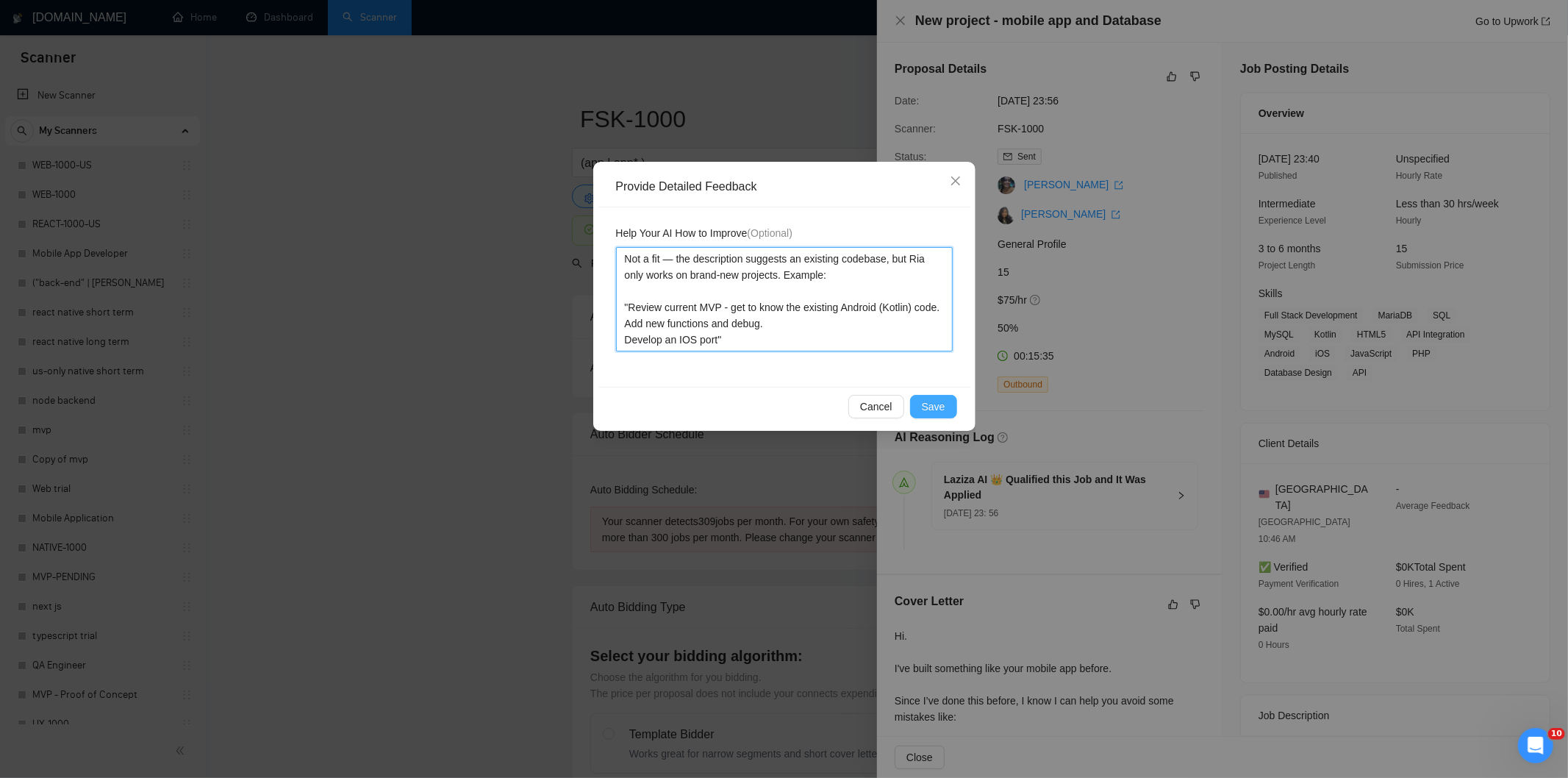
type textarea "Not a fit — the description suggests an existing codebase, but Ria only works o…"
click at [949, 407] on button "Save" at bounding box center [934, 406] width 47 height 23
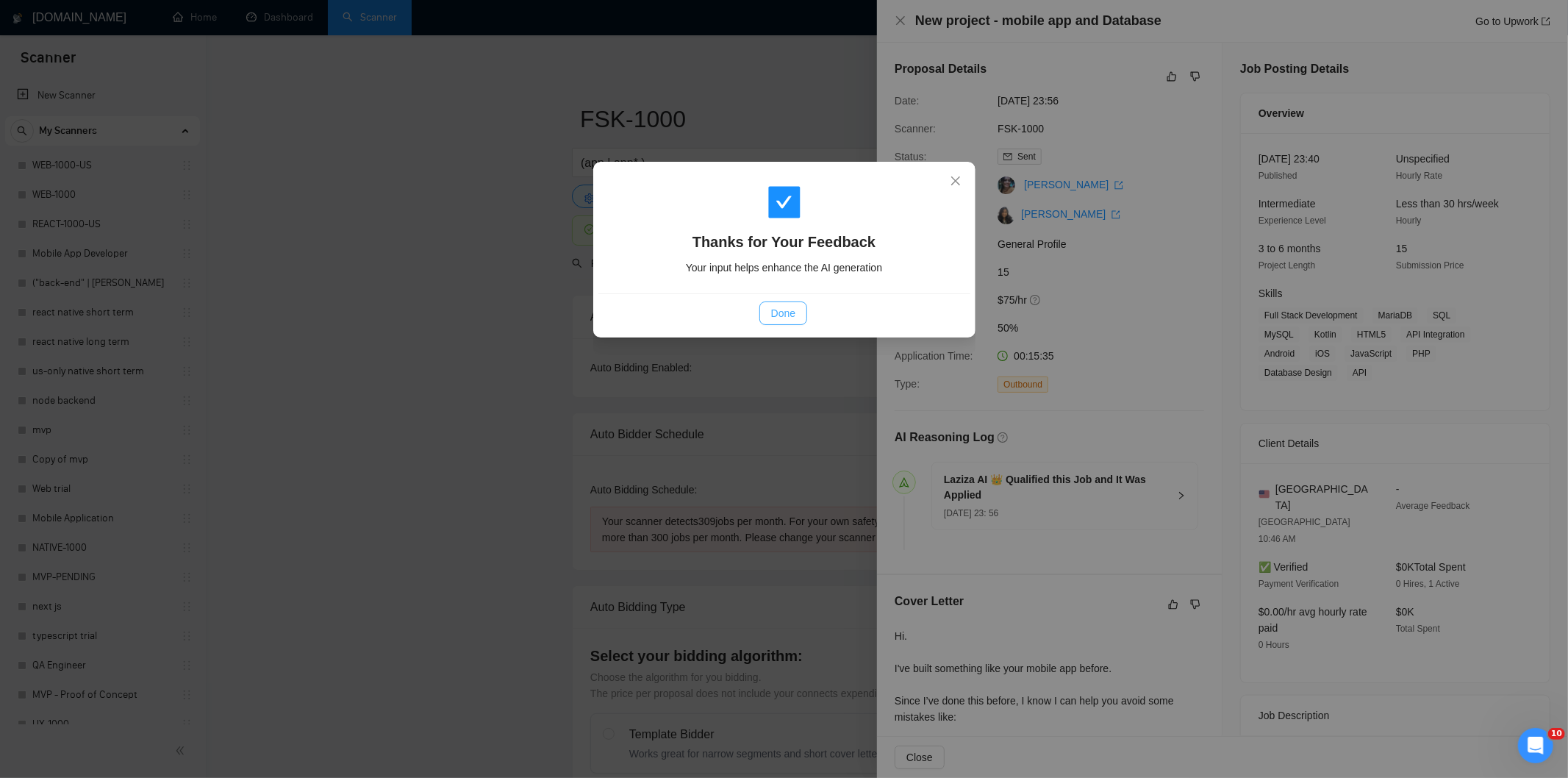
click at [788, 311] on span "Done" at bounding box center [783, 313] width 24 height 16
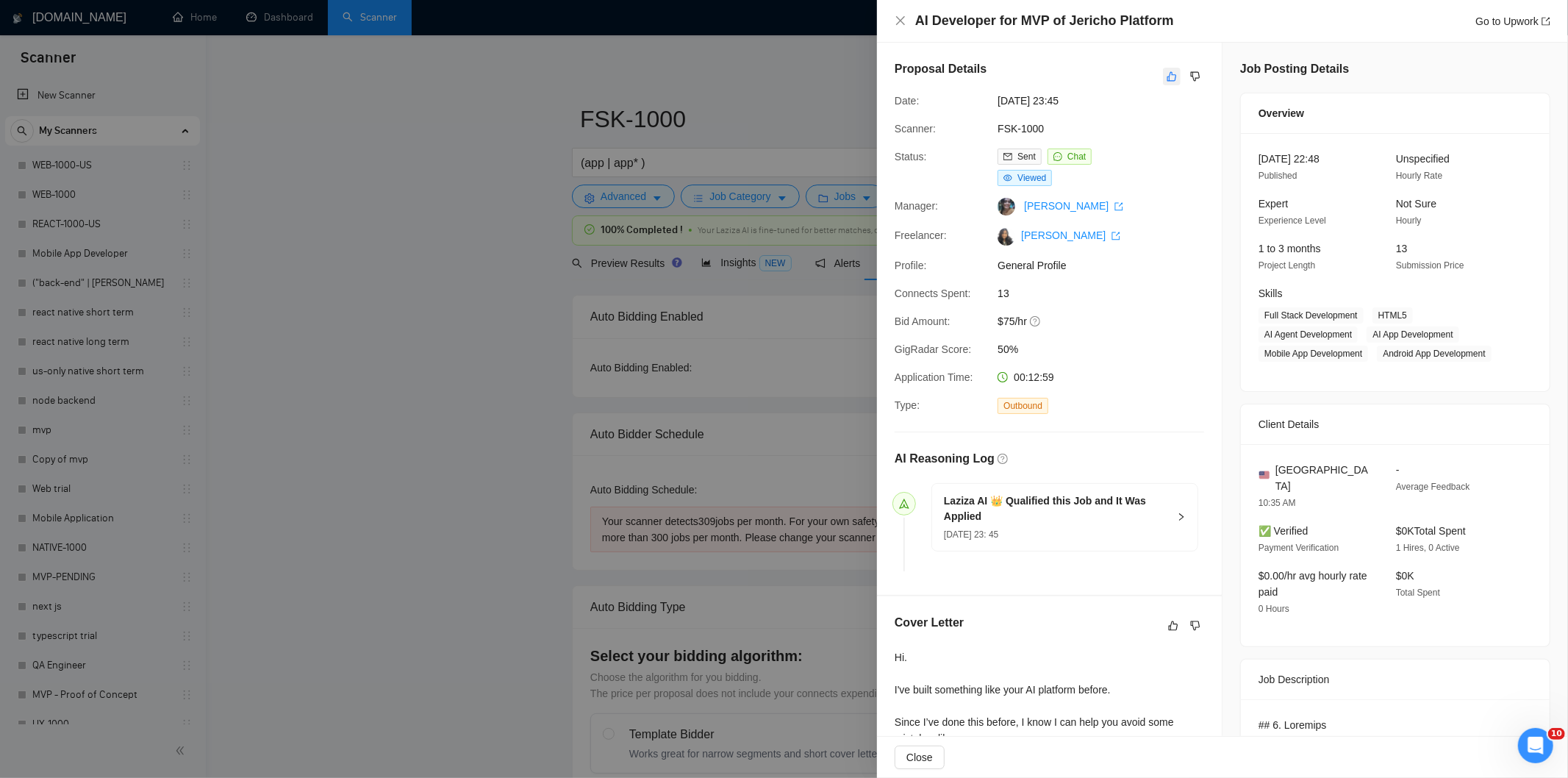
click at [1169, 71] on icon "like" at bounding box center [1171, 76] width 10 height 12
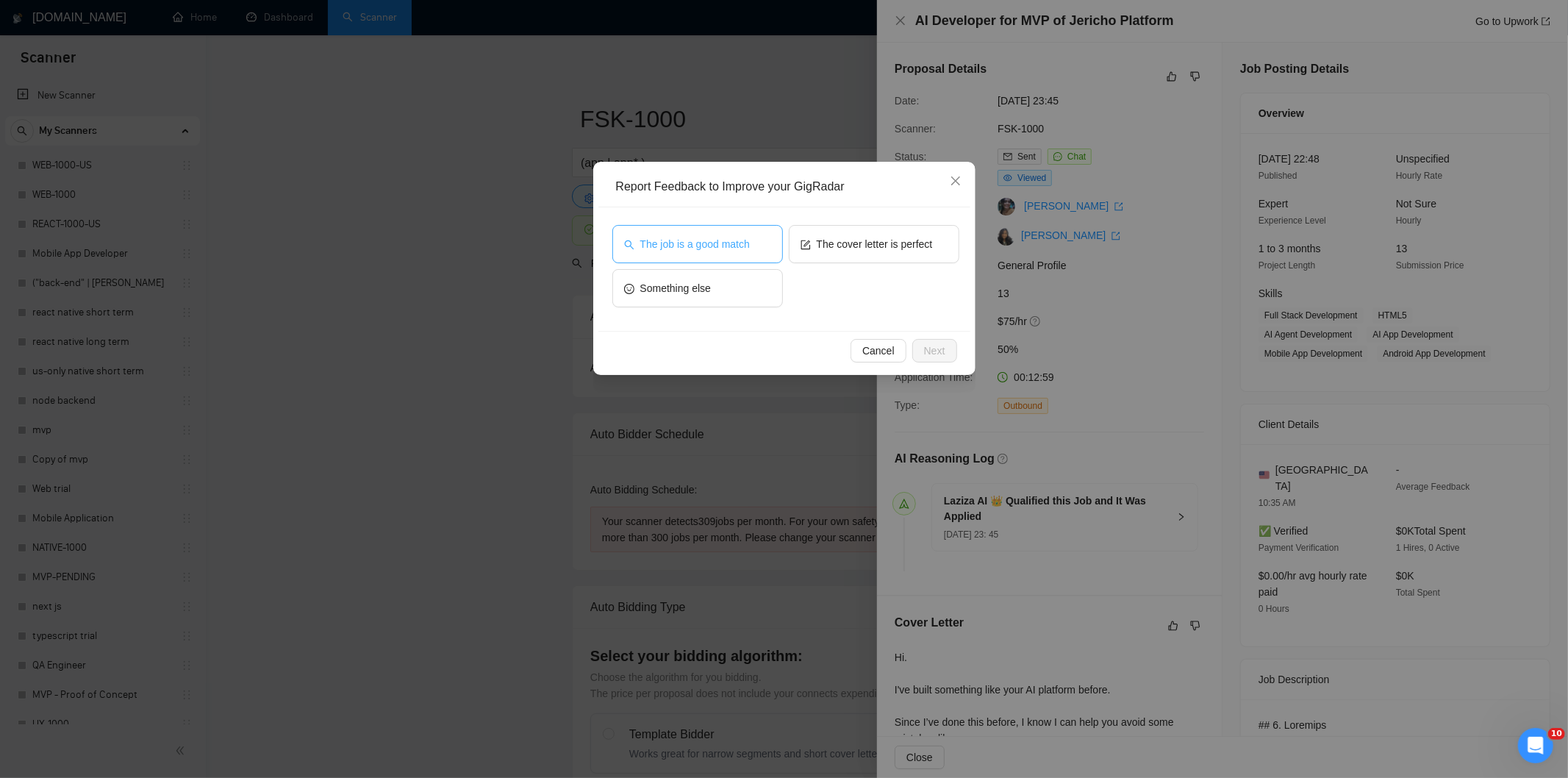
click at [688, 237] on span "The job is a good match" at bounding box center [695, 244] width 110 height 16
click at [944, 349] on span "Next" at bounding box center [935, 350] width 21 height 16
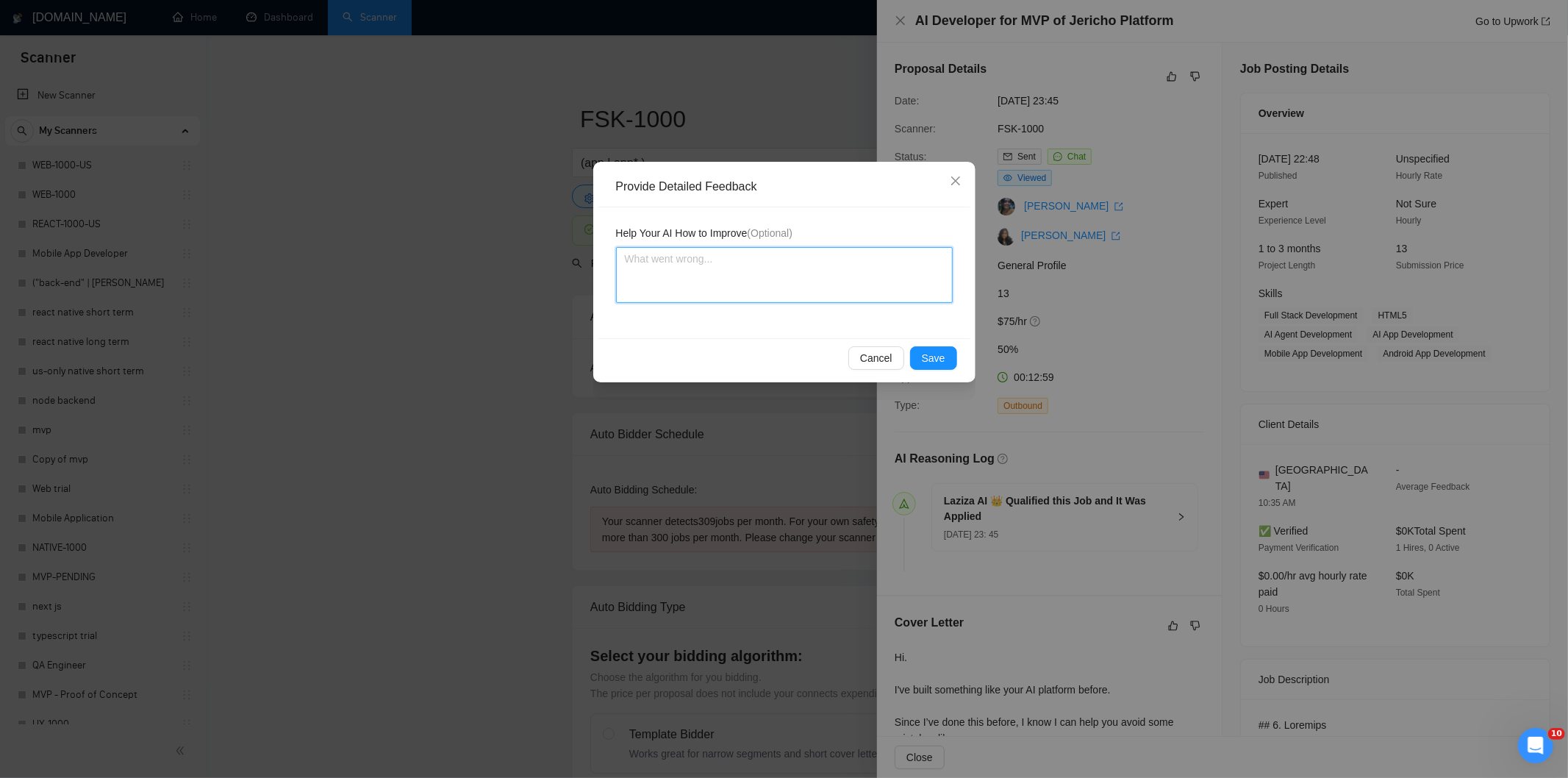
click at [876, 286] on textarea at bounding box center [784, 275] width 337 height 56
paste textarea "Good fit — the project is greenfield (no existing code), welcomes agencies, use…"
type textarea "Good fit — the project is greenfield (no existing code), welcomes agencies, use…"
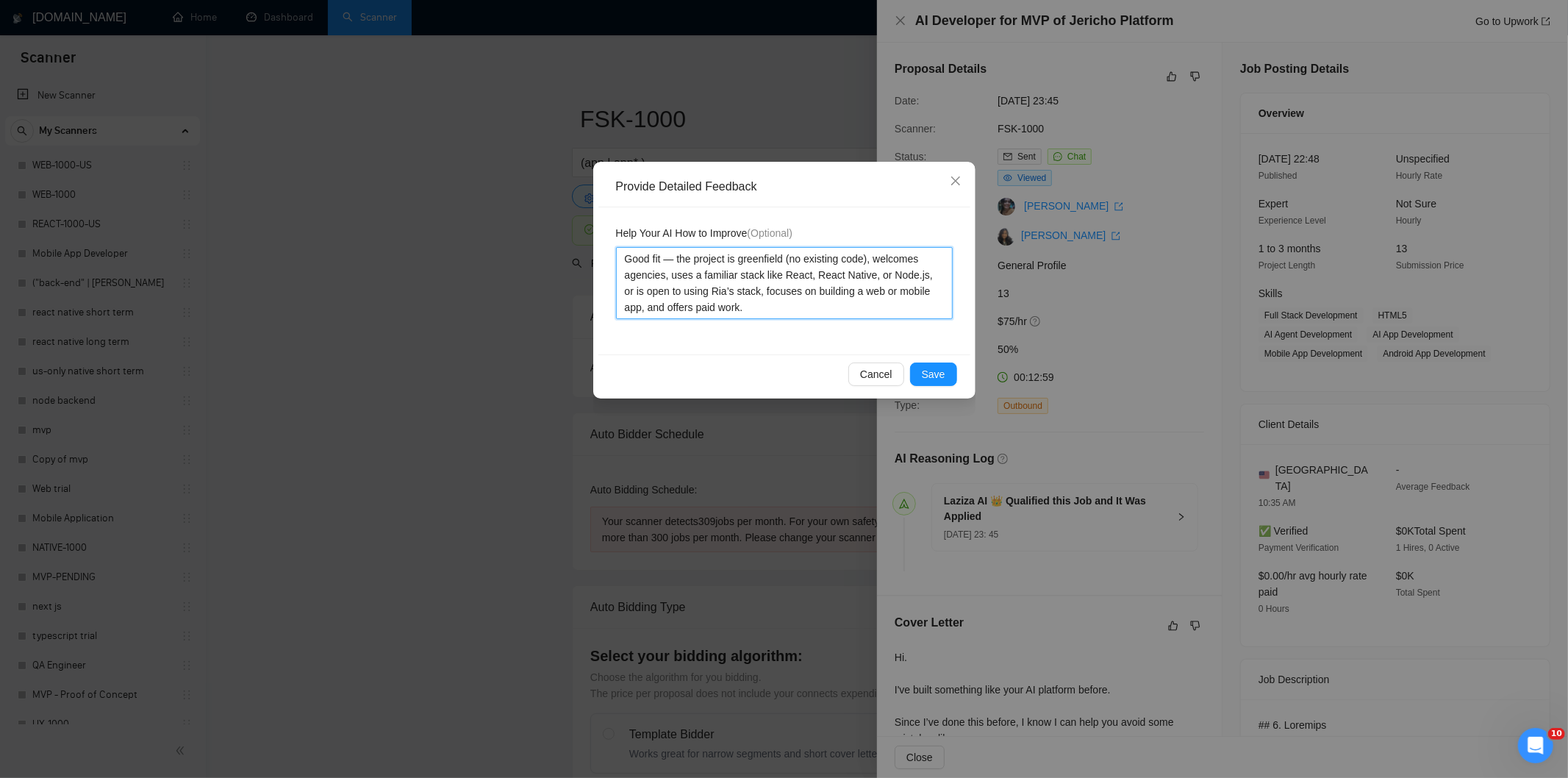
type textarea "Good fit — the project is greenfield (no existing code), welcomes agencies, use…"
click at [931, 364] on button "Save" at bounding box center [934, 374] width 47 height 23
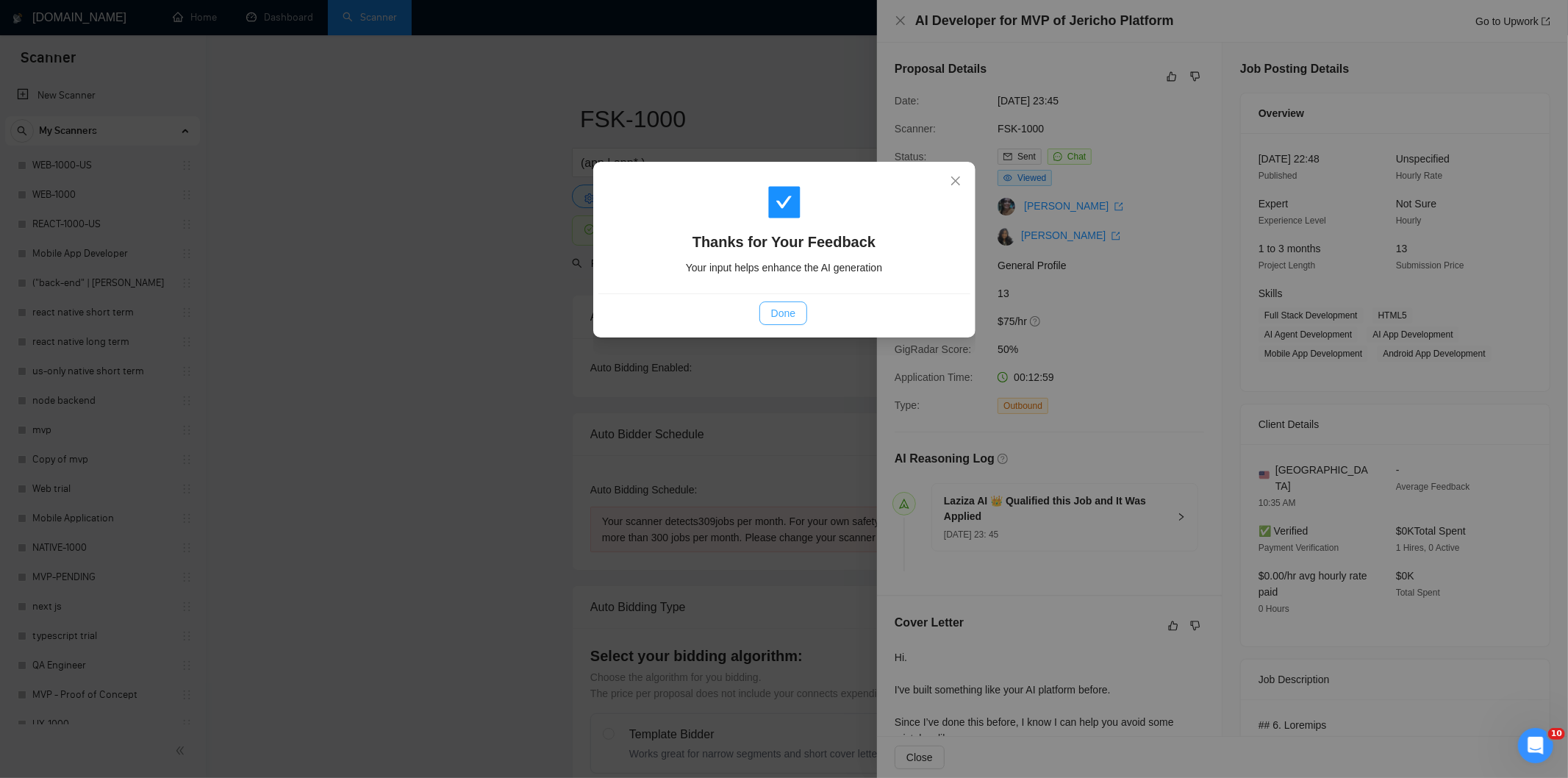
click at [798, 320] on button "Done" at bounding box center [783, 313] width 47 height 23
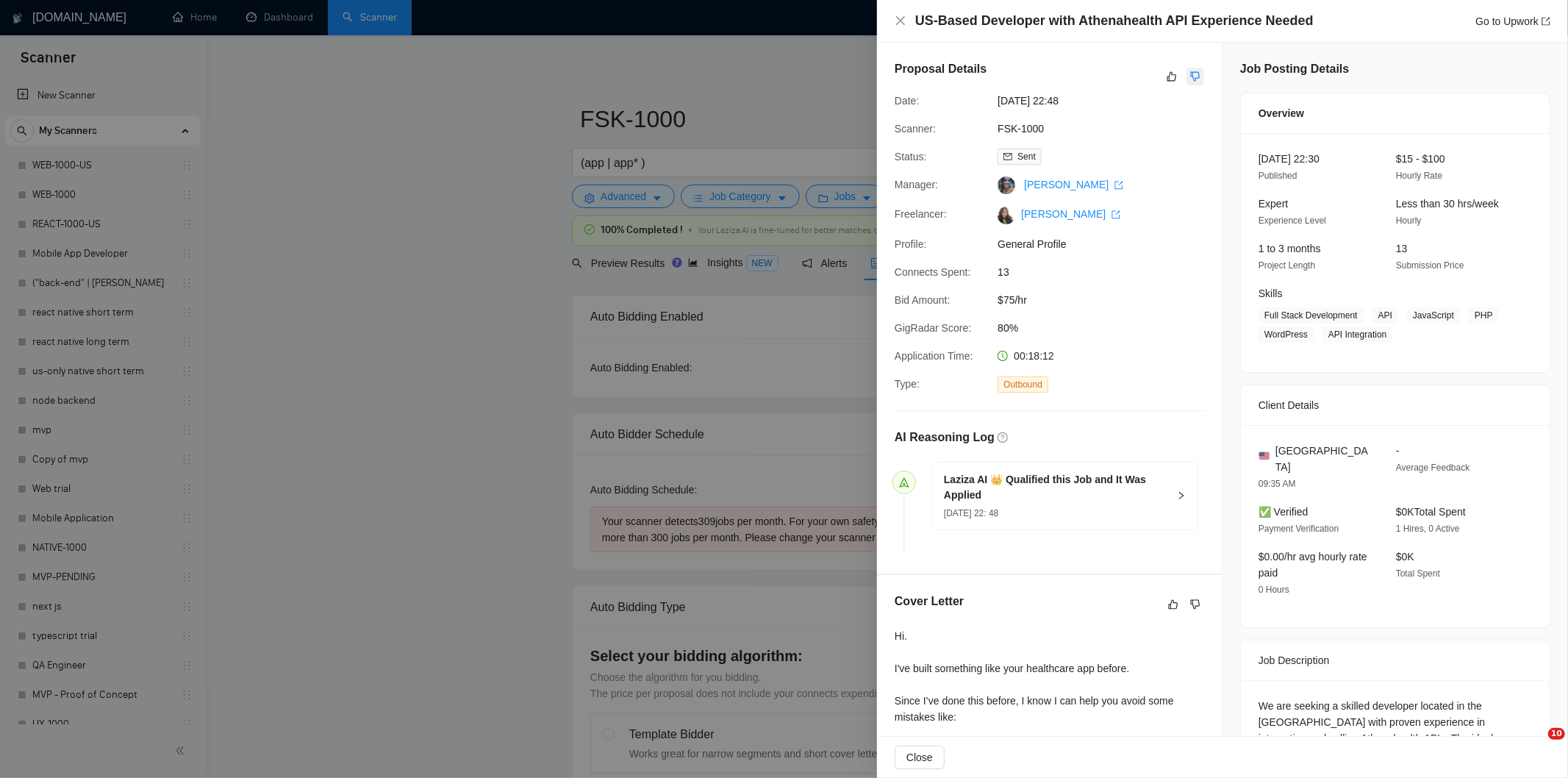
click at [1191, 73] on icon "dislike" at bounding box center [1195, 76] width 10 height 12
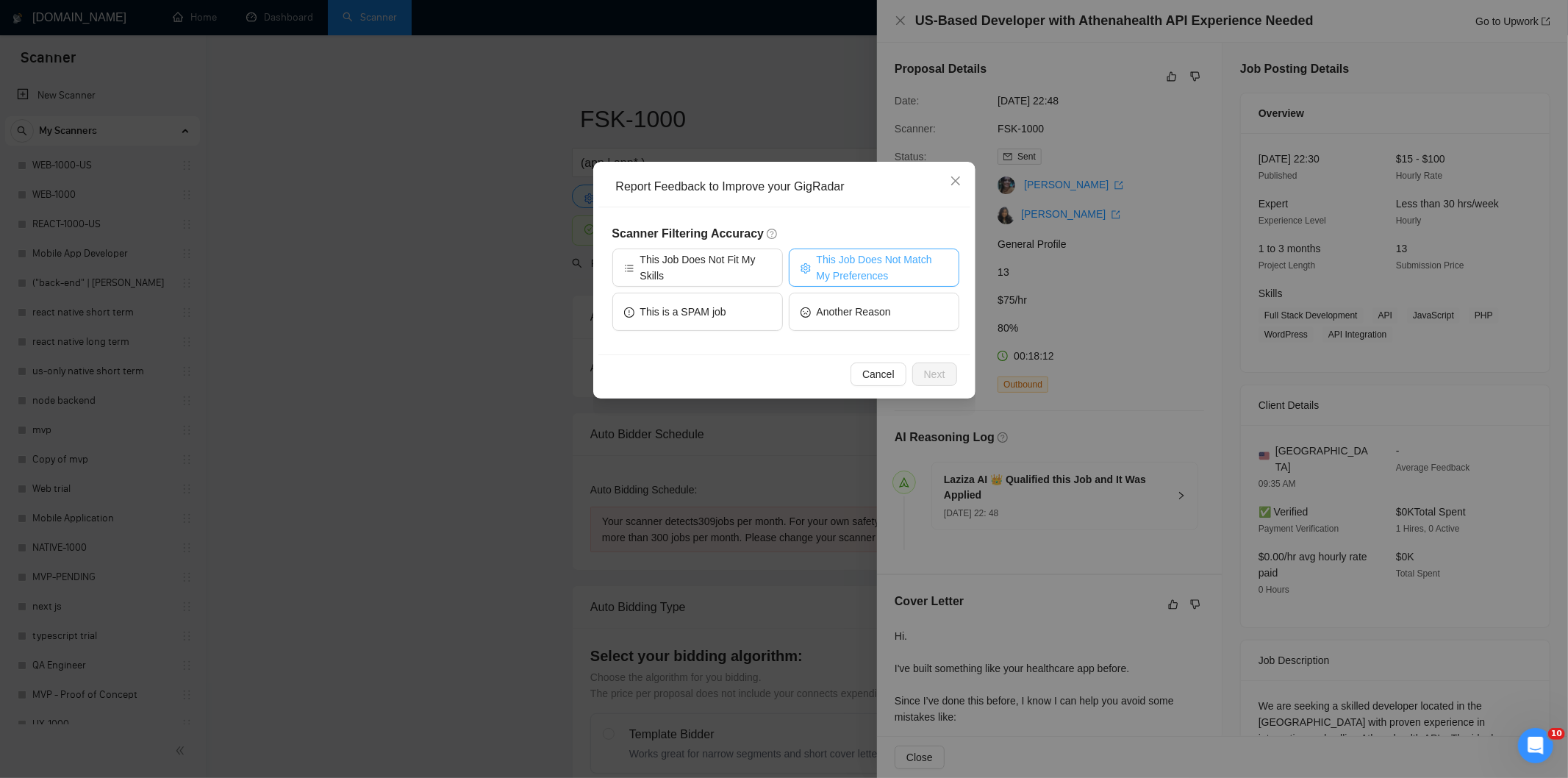
click at [858, 254] on span "This Job Does Not Match My Preferences" at bounding box center [882, 268] width 131 height 33
click at [928, 371] on span "Next" at bounding box center [935, 374] width 21 height 16
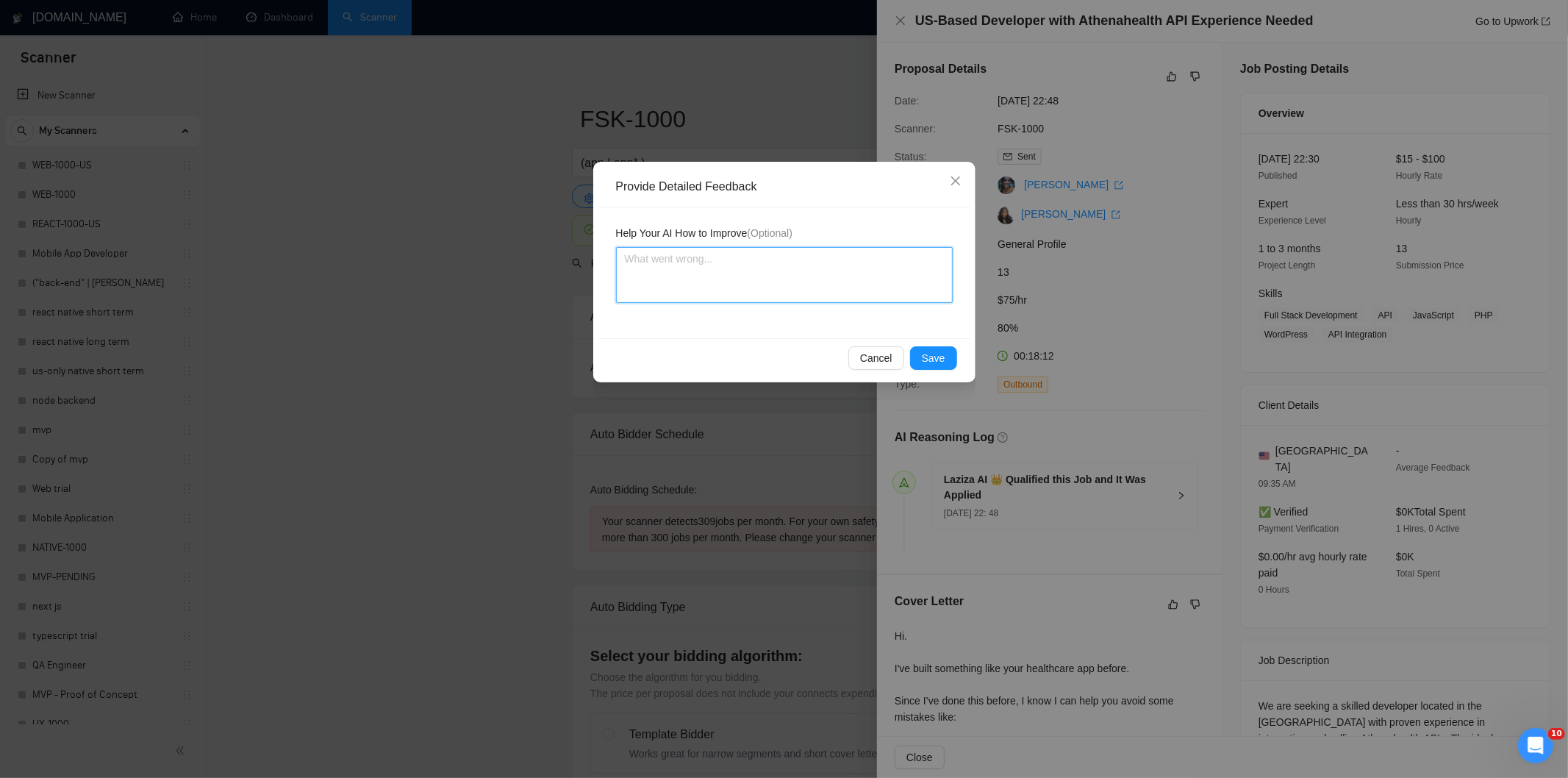
click at [880, 300] on textarea at bounding box center [784, 275] width 337 height 56
paste textarea "Not a fit — the project isn't for a web or mobile app, which is Ria's focus. Ex…"
type textarea "Not a fit — the project isn't for a web or mobile app, which is Ria's focus. Ex…"
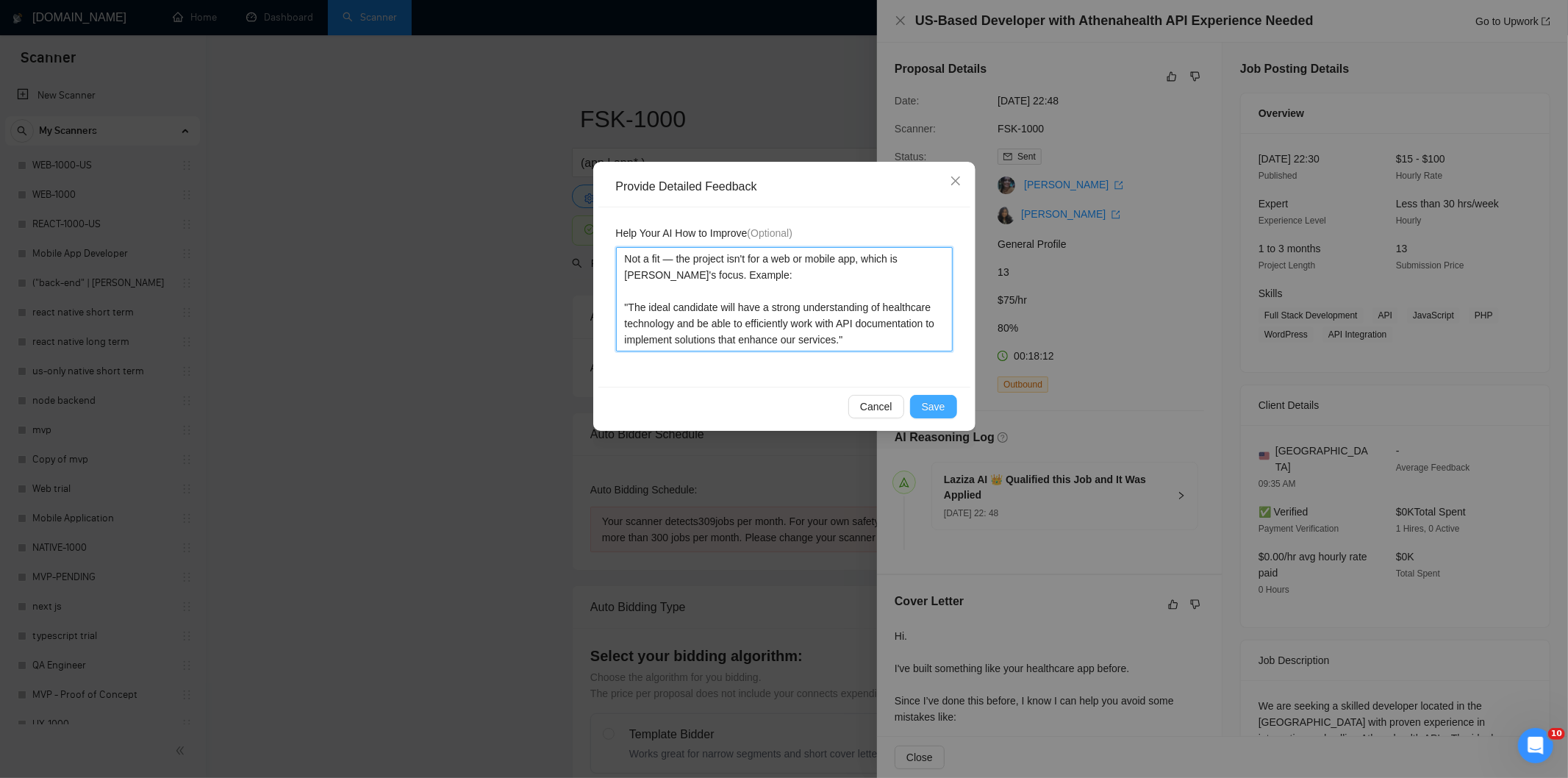
type textarea "Not a fit — the project isn't for a web or mobile app, which is Ria's focus. Ex…"
drag, startPoint x: 939, startPoint y: 401, endPoint x: 872, endPoint y: 365, distance: 76.1
click at [939, 401] on span "Save" at bounding box center [934, 406] width 23 height 16
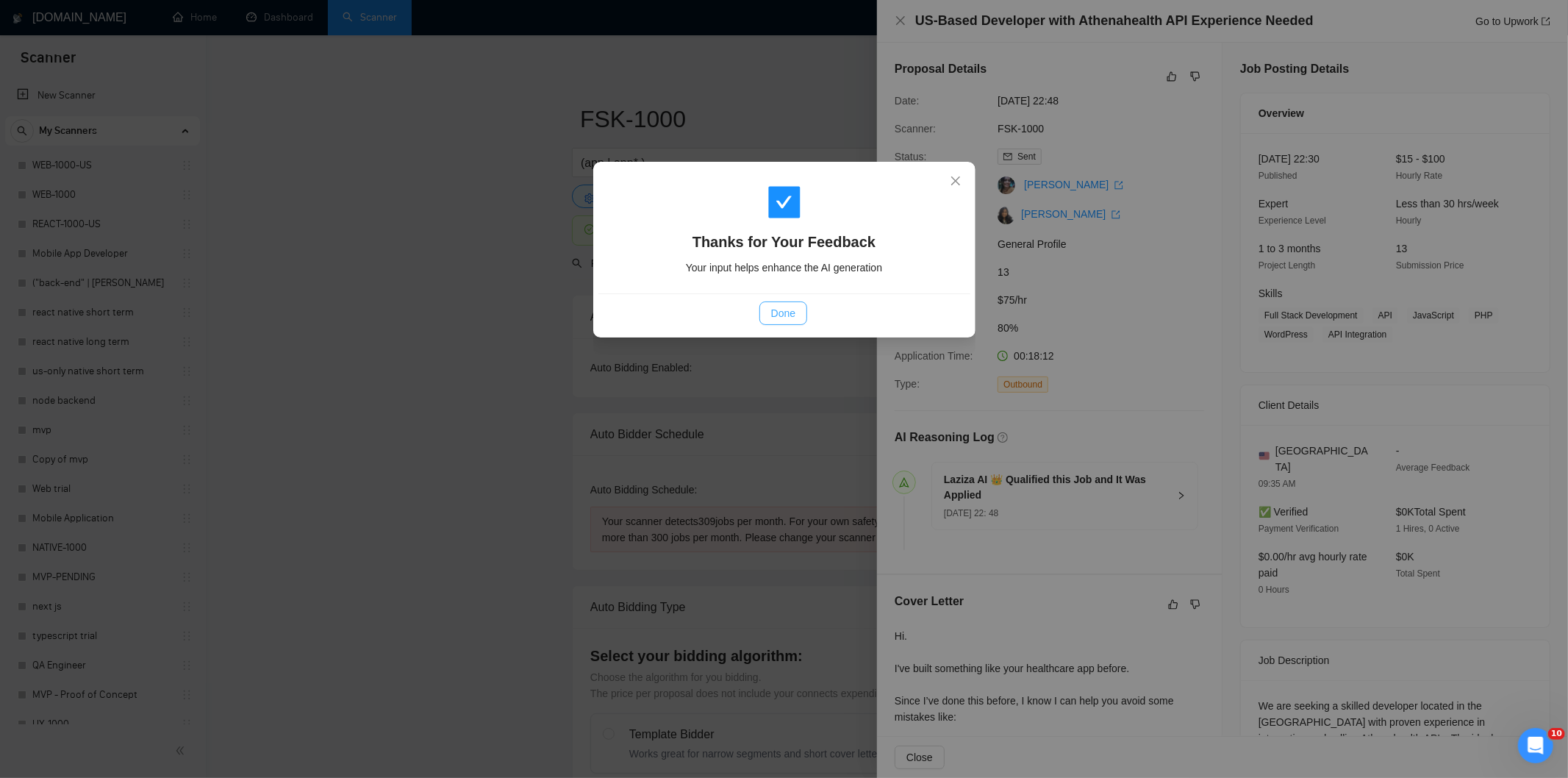
click at [778, 322] on button "Done" at bounding box center [783, 313] width 47 height 23
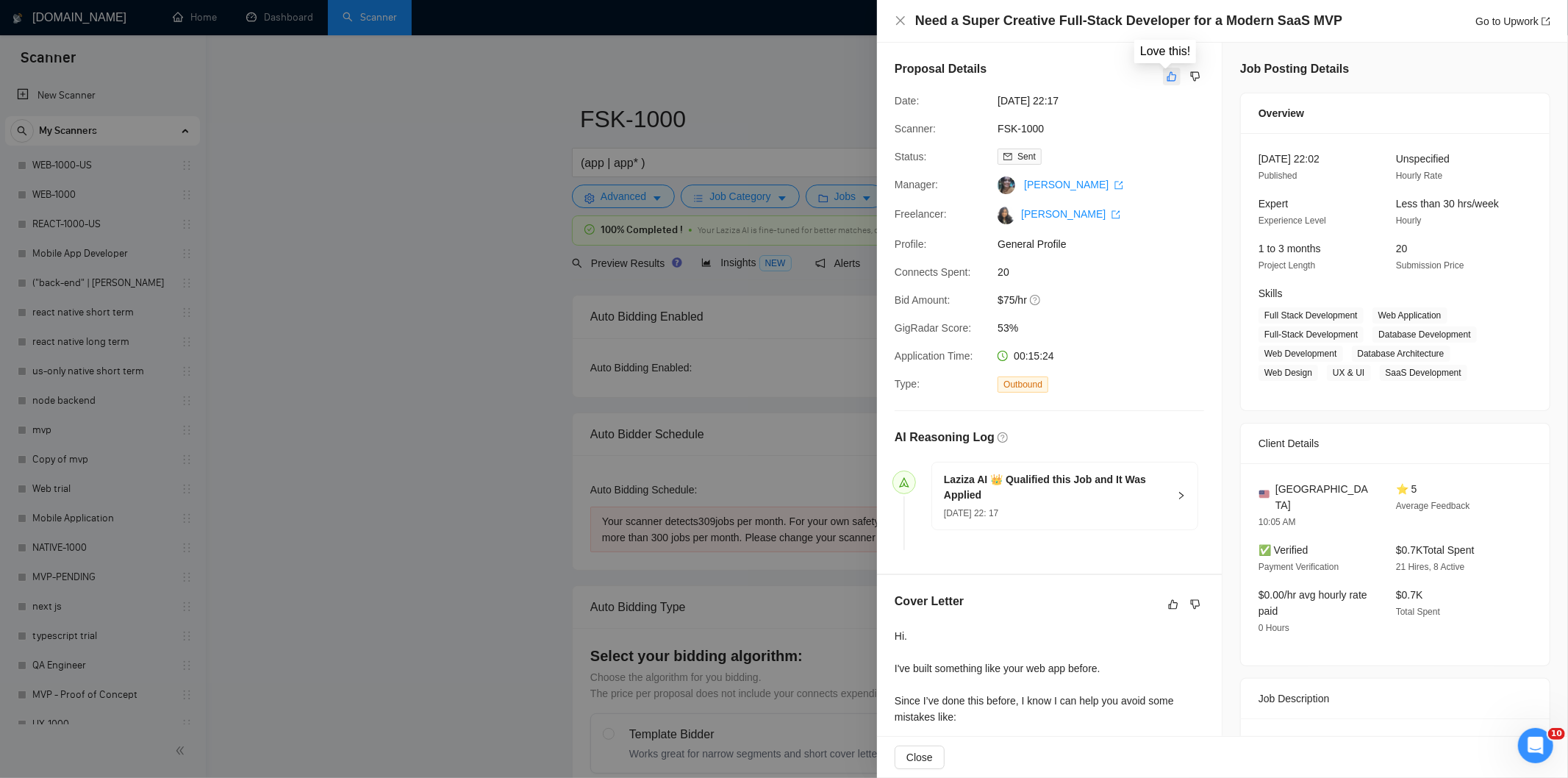
click at [1166, 79] on icon "like" at bounding box center [1171, 76] width 10 height 12
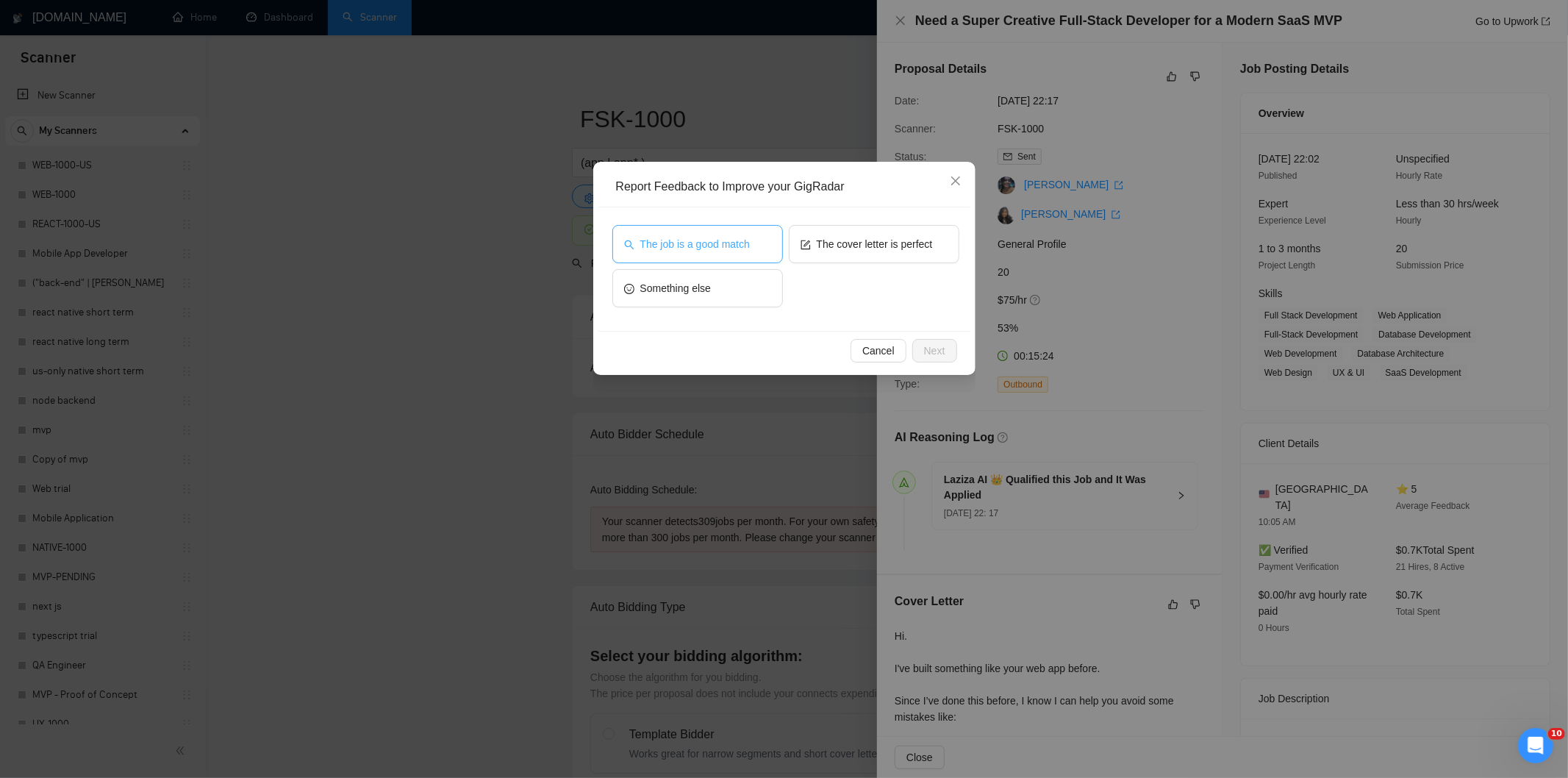
click at [648, 247] on span "The job is a good match" at bounding box center [695, 244] width 110 height 16
click at [952, 337] on div "Cancel Next" at bounding box center [784, 350] width 372 height 39
click at [939, 346] on span "Next" at bounding box center [935, 350] width 21 height 16
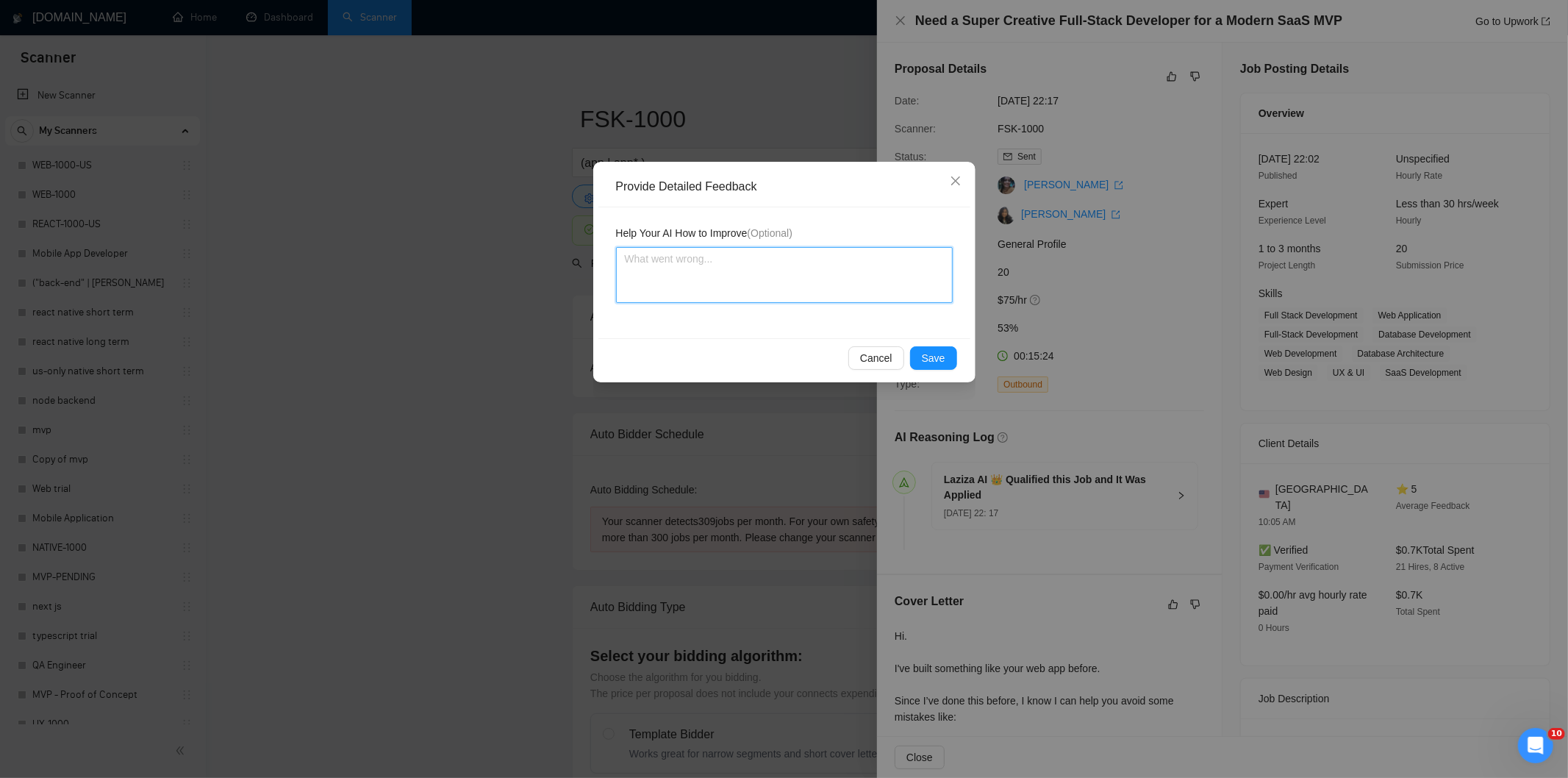
click at [815, 288] on textarea at bounding box center [784, 275] width 337 height 56
paste textarea "Good fit — the project is greenfield (no existing code), welcomes agencies, use…"
type textarea "Good fit — the project is greenfield (no existing code), welcomes agencies, use…"
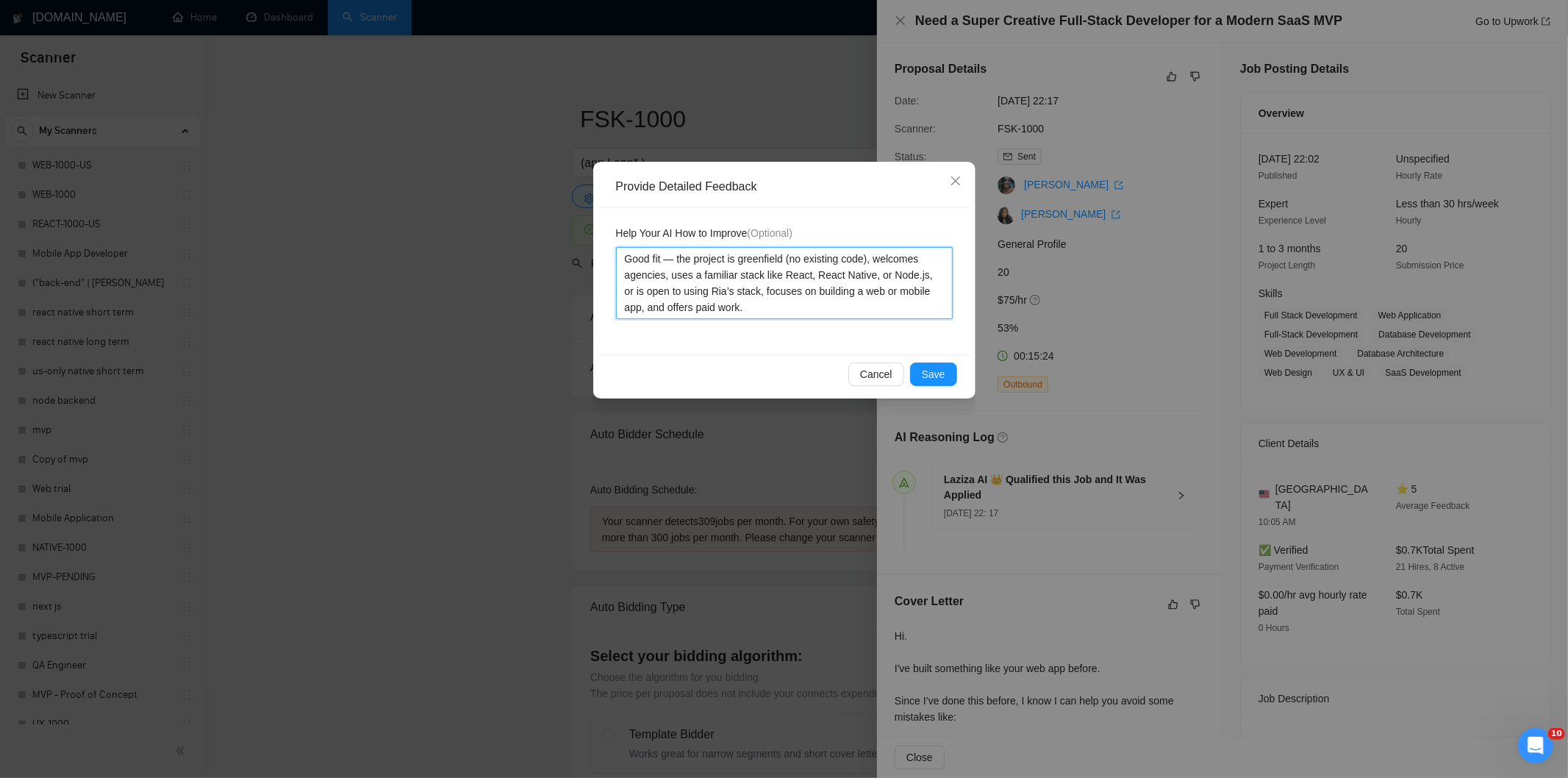
type textarea "Good fit — the project is greenfield (no existing code), welcomes agencies, use…"
click at [932, 370] on span "Save" at bounding box center [934, 374] width 23 height 16
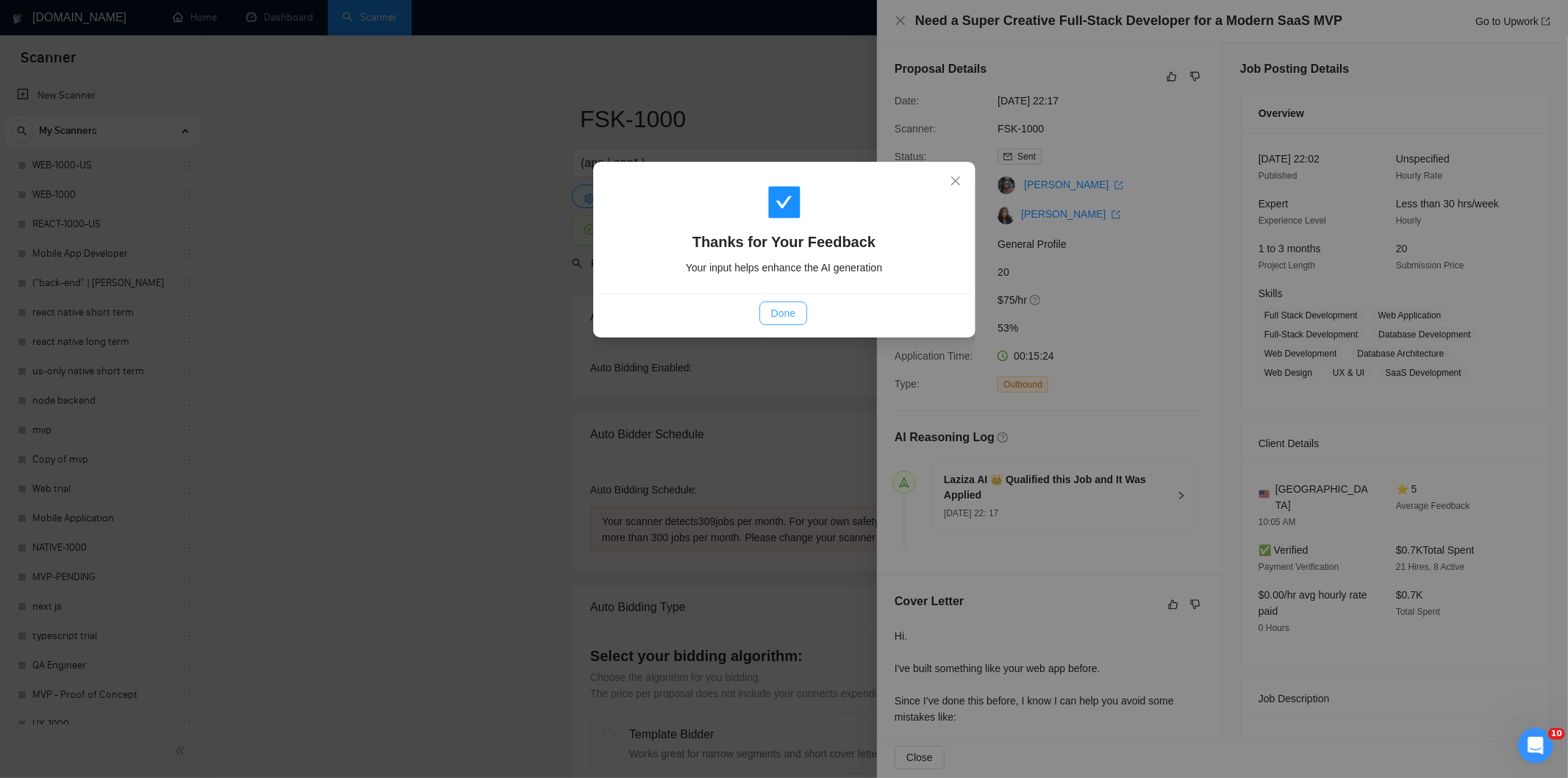
click at [787, 313] on span "Done" at bounding box center [783, 313] width 24 height 16
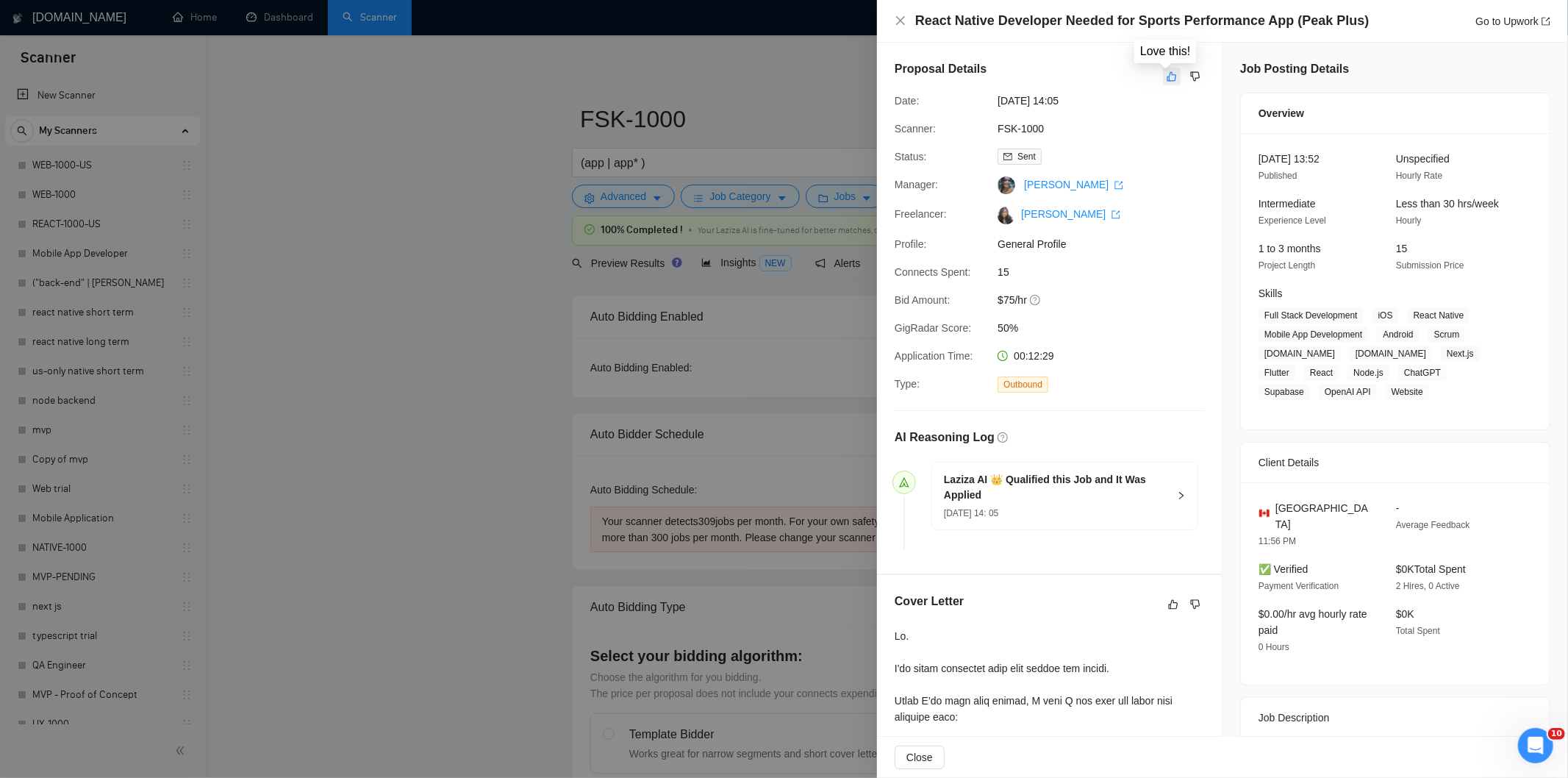
click at [1166, 76] on icon "like" at bounding box center [1171, 76] width 10 height 12
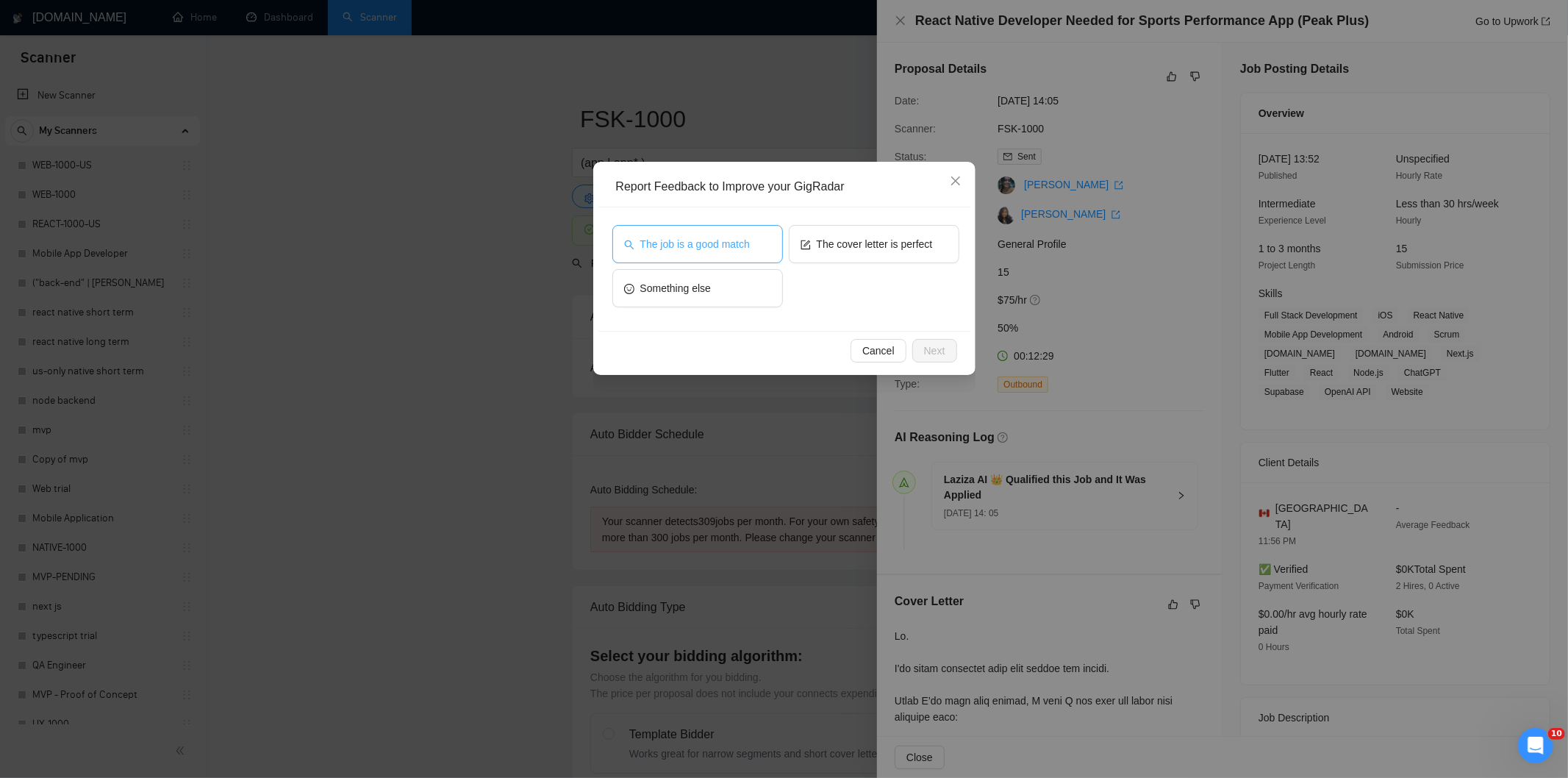
click at [671, 243] on span "The job is a good match" at bounding box center [695, 244] width 110 height 16
click at [939, 346] on span "Next" at bounding box center [935, 350] width 21 height 16
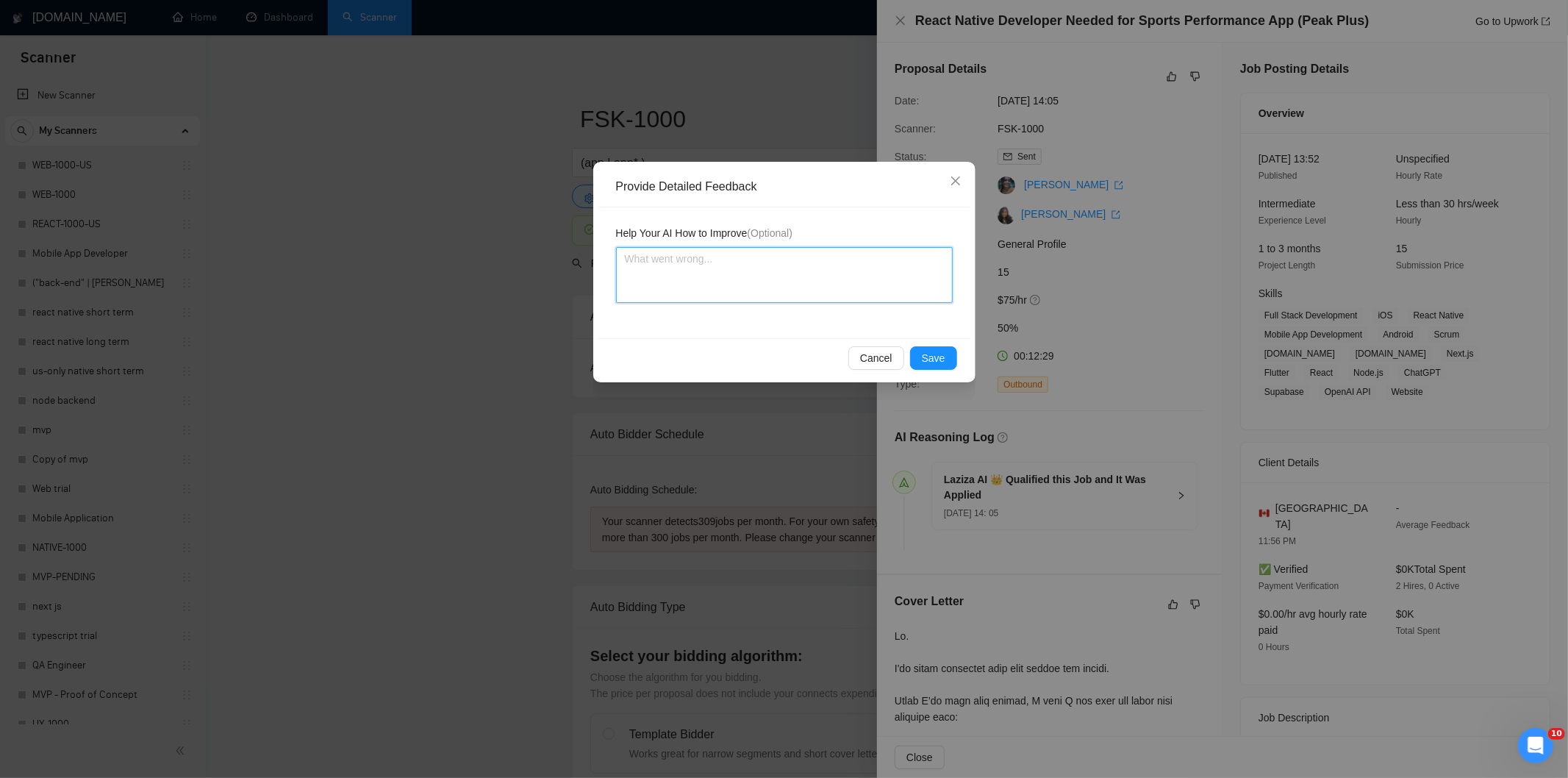
drag, startPoint x: 886, startPoint y: 304, endPoint x: 853, endPoint y: 277, distance: 42.6
click at [853, 277] on textarea at bounding box center [784, 275] width 337 height 56
paste textarea "Good fit — the project is greenfield (no existing code), welcomes agencies, use…"
type textarea "Good fit — the project is greenfield (no existing code), welcomes agencies, use…"
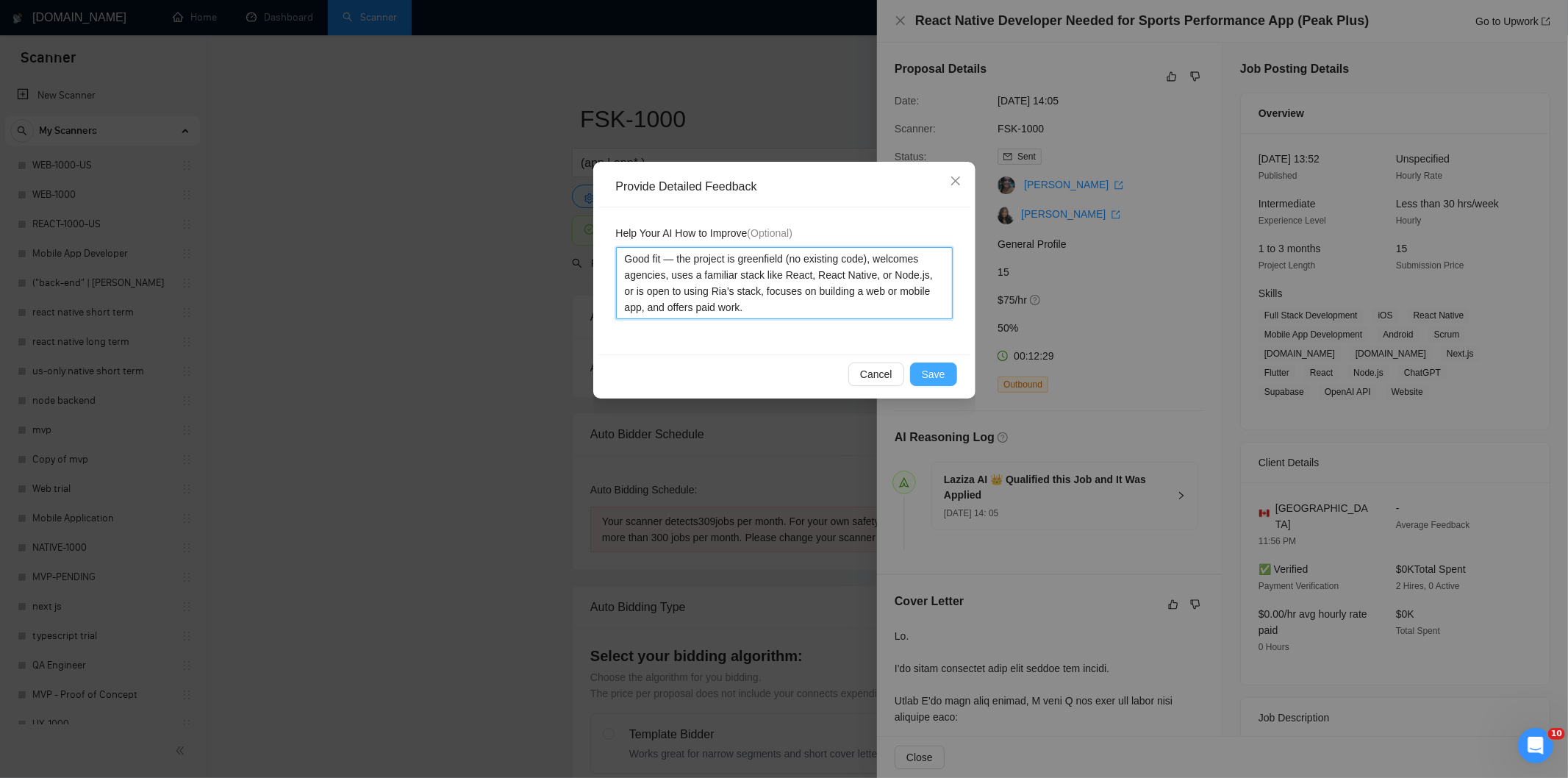
type textarea "Good fit — the project is greenfield (no existing code), welcomes agencies, use…"
click at [938, 373] on span "Save" at bounding box center [934, 374] width 23 height 16
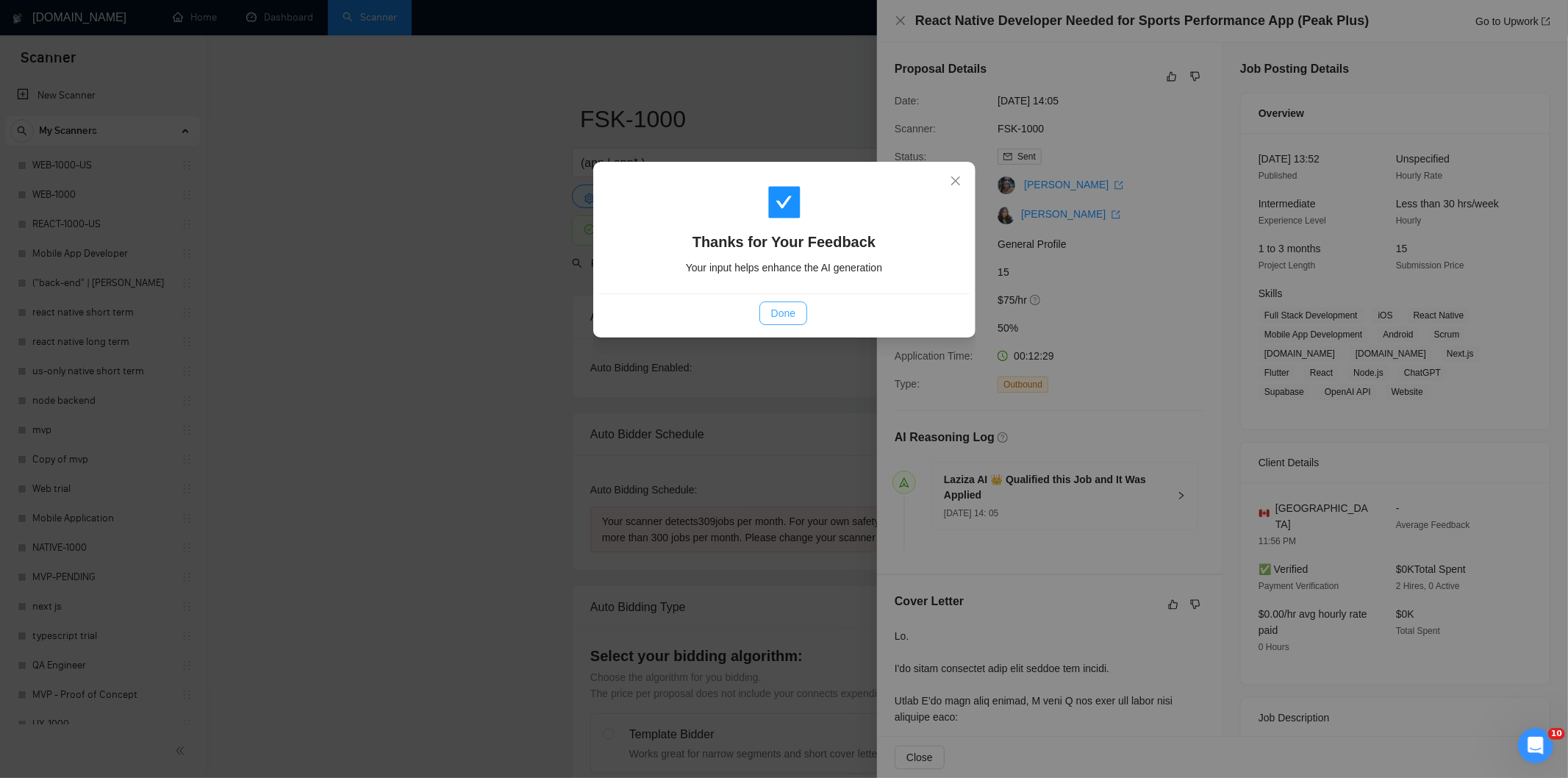
click at [797, 304] on button "Done" at bounding box center [783, 313] width 47 height 23
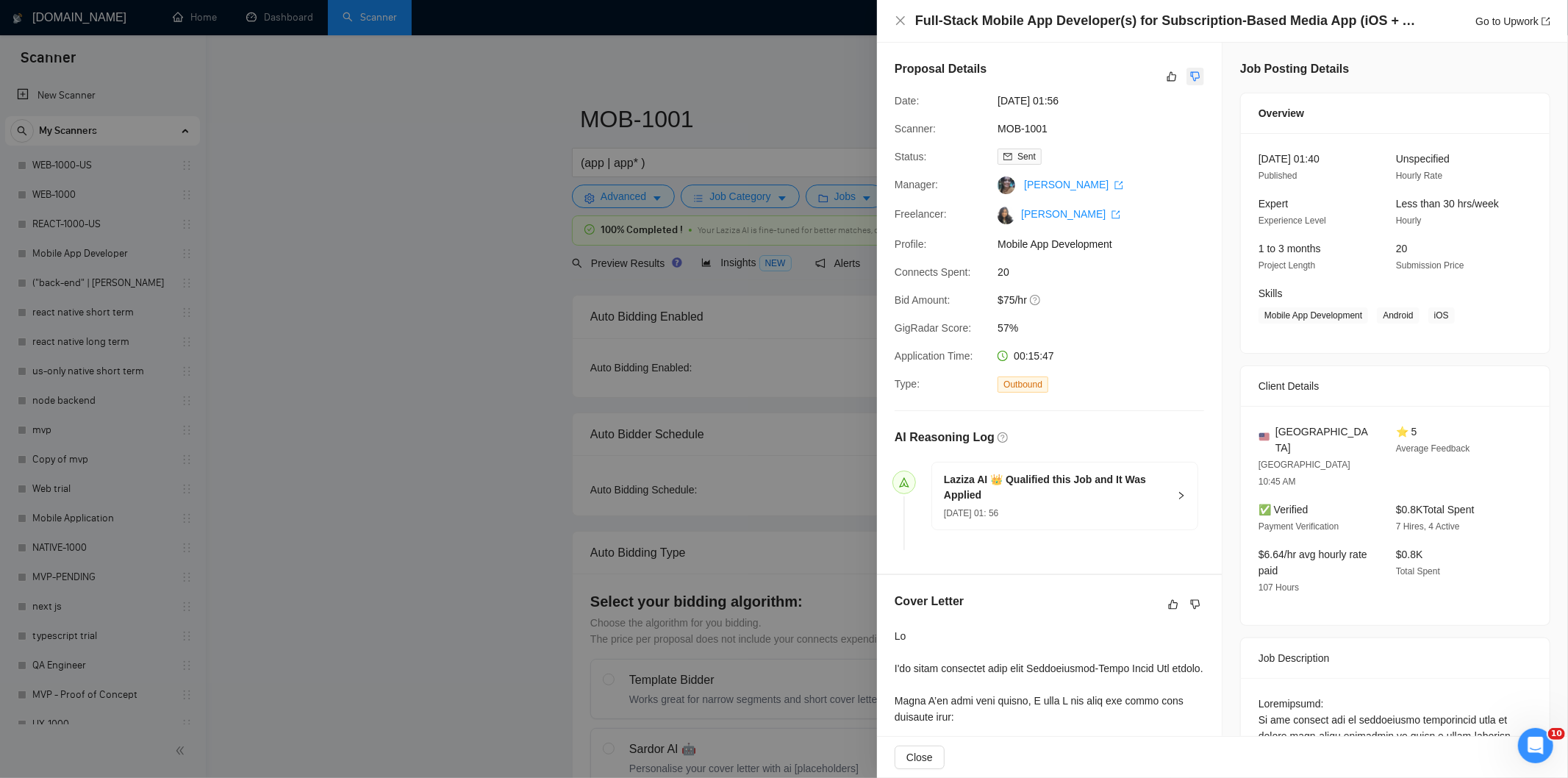
click at [1193, 76] on icon "dislike" at bounding box center [1196, 77] width 9 height 9
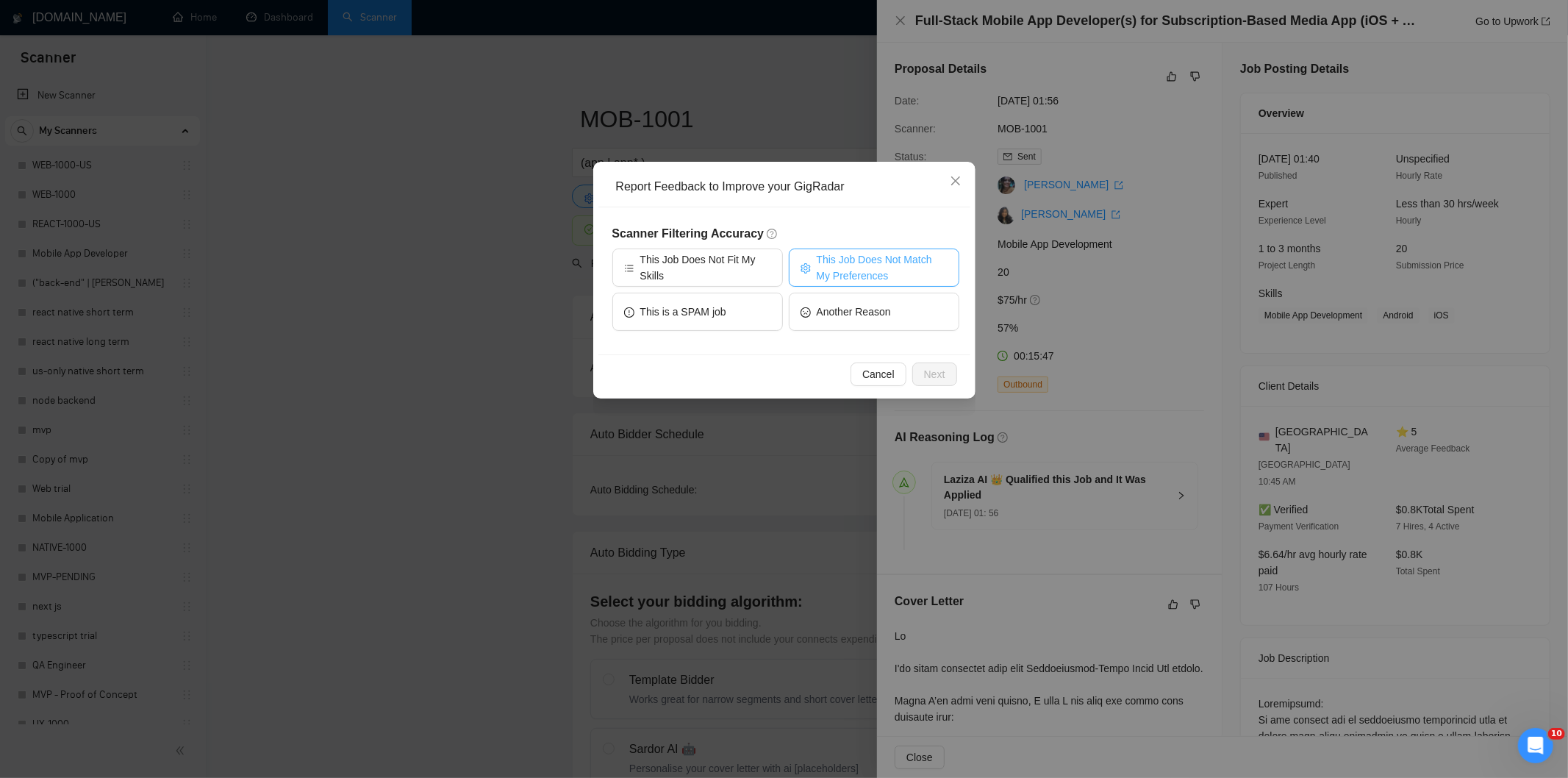
click at [894, 258] on span "This Job Does Not Match My Preferences" at bounding box center [882, 268] width 131 height 33
drag, startPoint x: 937, startPoint y: 366, endPoint x: 900, endPoint y: 335, distance: 48.3
click at [935, 364] on button "Next" at bounding box center [935, 374] width 45 height 23
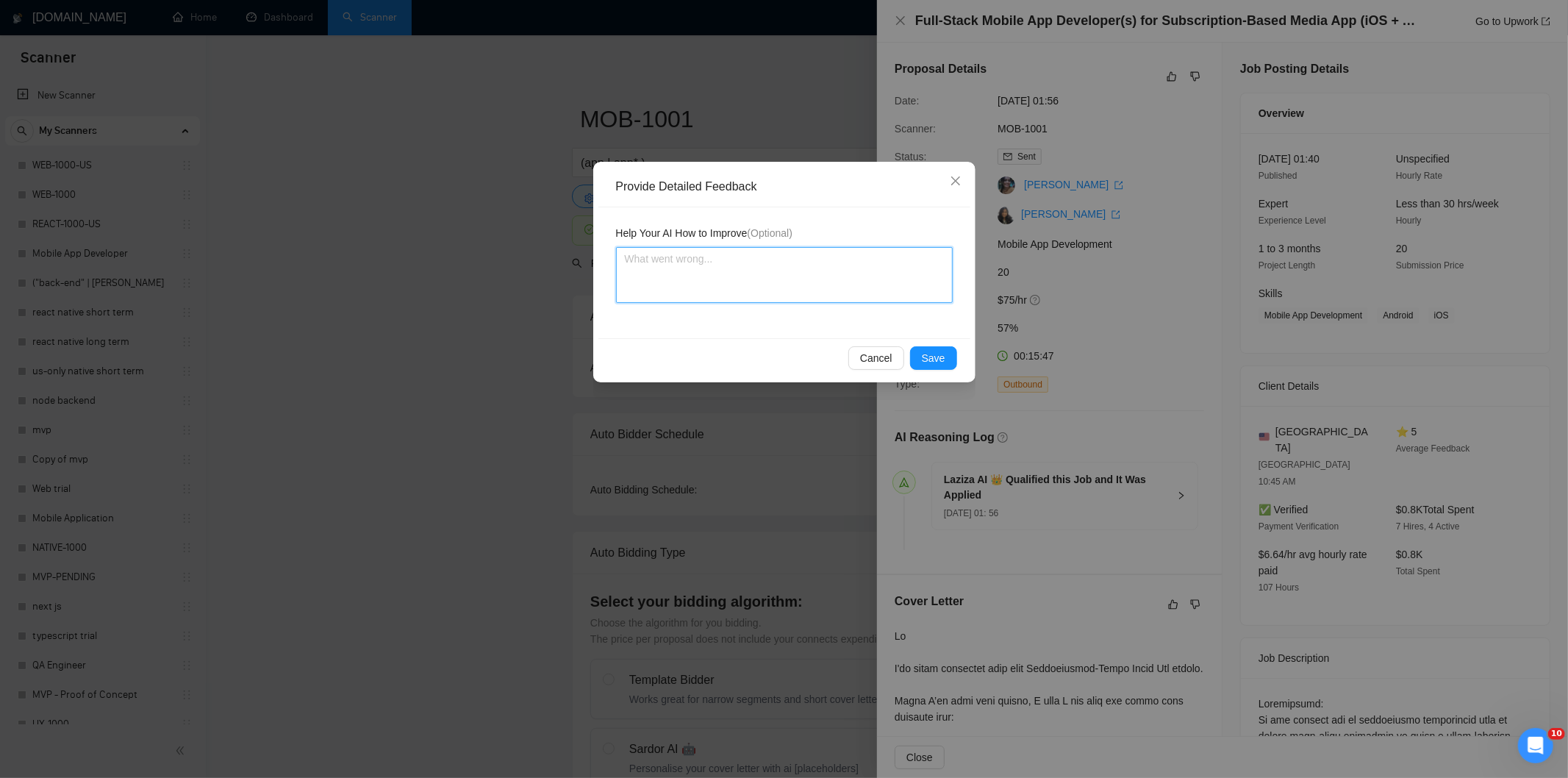
click at [855, 287] on textarea at bounding box center [784, 275] width 337 height 56
paste textarea "Not a fit — the job asks for unpaid work, offers equity, or has a small budget,…"
type textarea "Not a fit — the job asks for unpaid work, offers equity, or has a small budget,…"
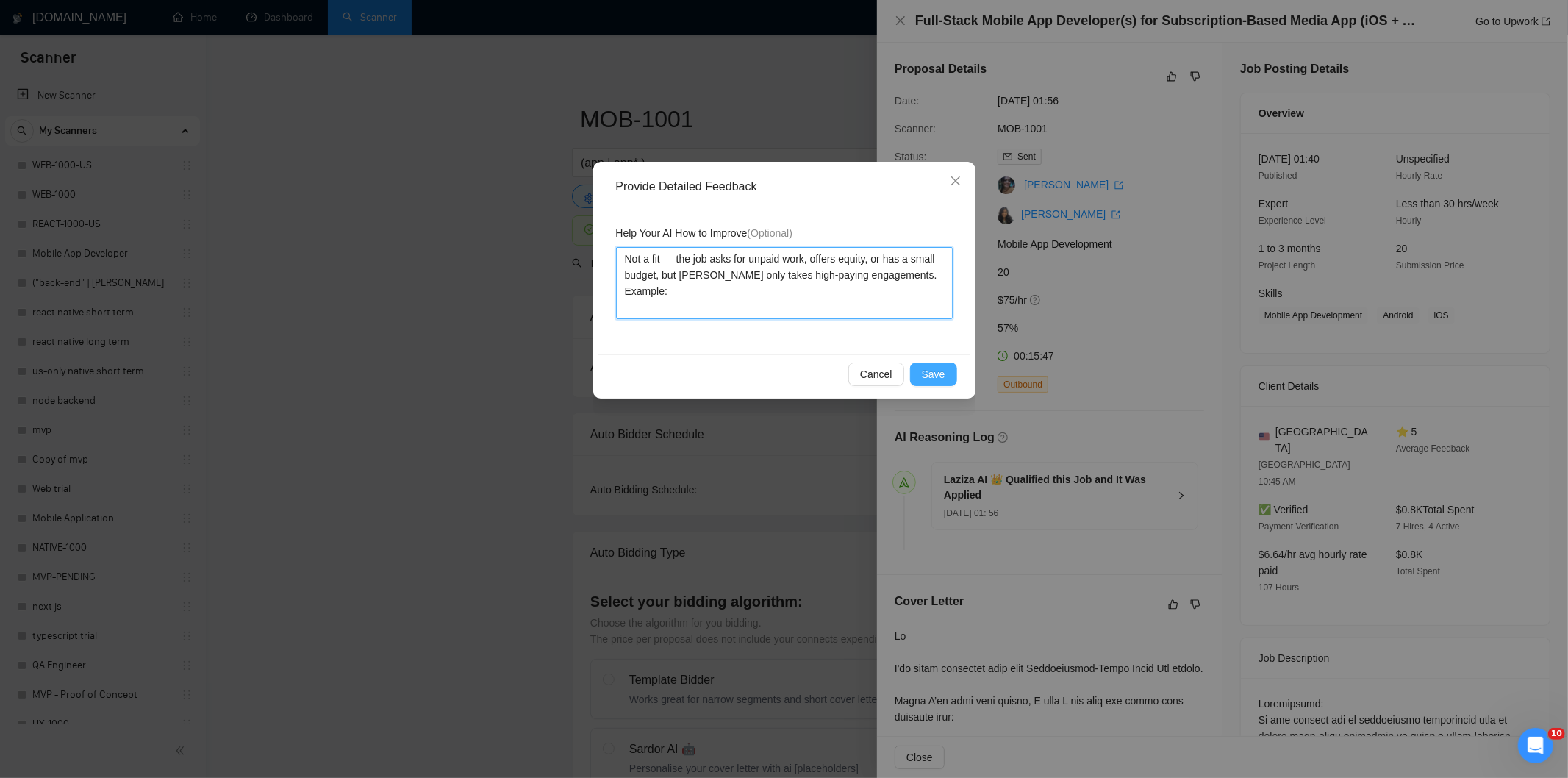
type textarea "Not a fit — the job asks for unpaid work, offers equity, or has a small budget,…"
click at [932, 372] on span "Save" at bounding box center [934, 374] width 23 height 16
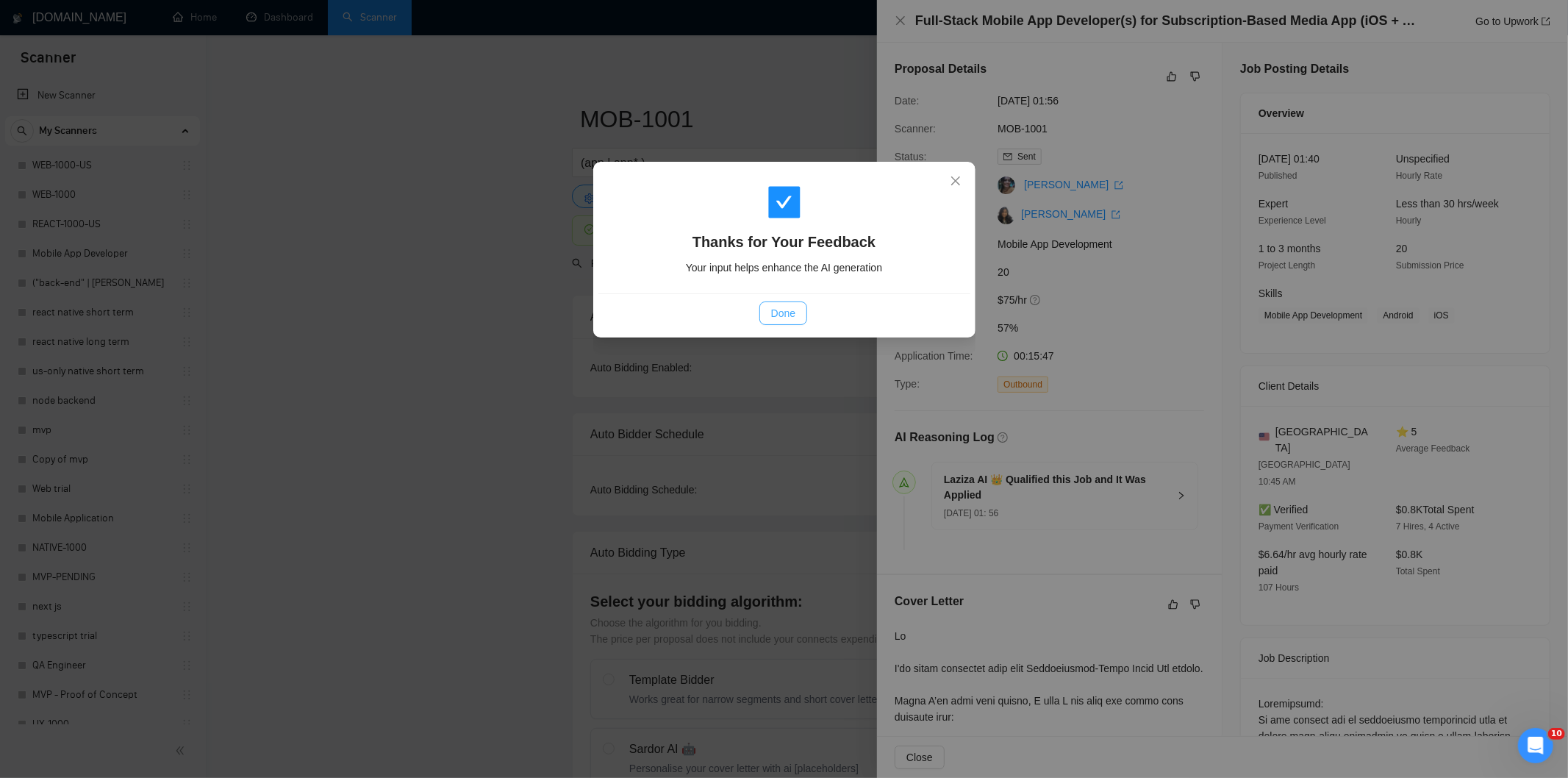
click at [790, 304] on button "Done" at bounding box center [783, 313] width 47 height 23
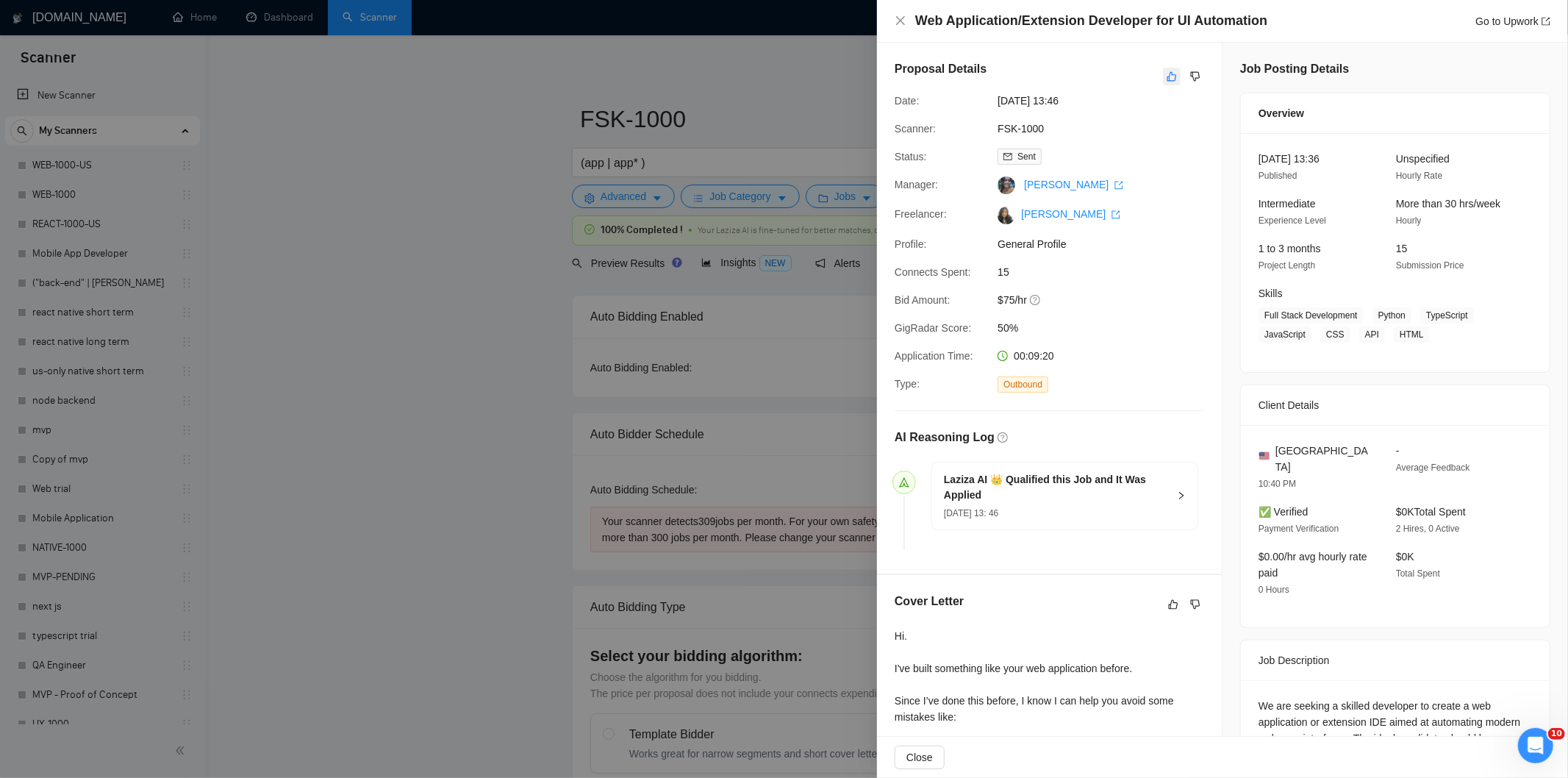
click at [1167, 75] on icon "like" at bounding box center [1172, 77] width 9 height 9
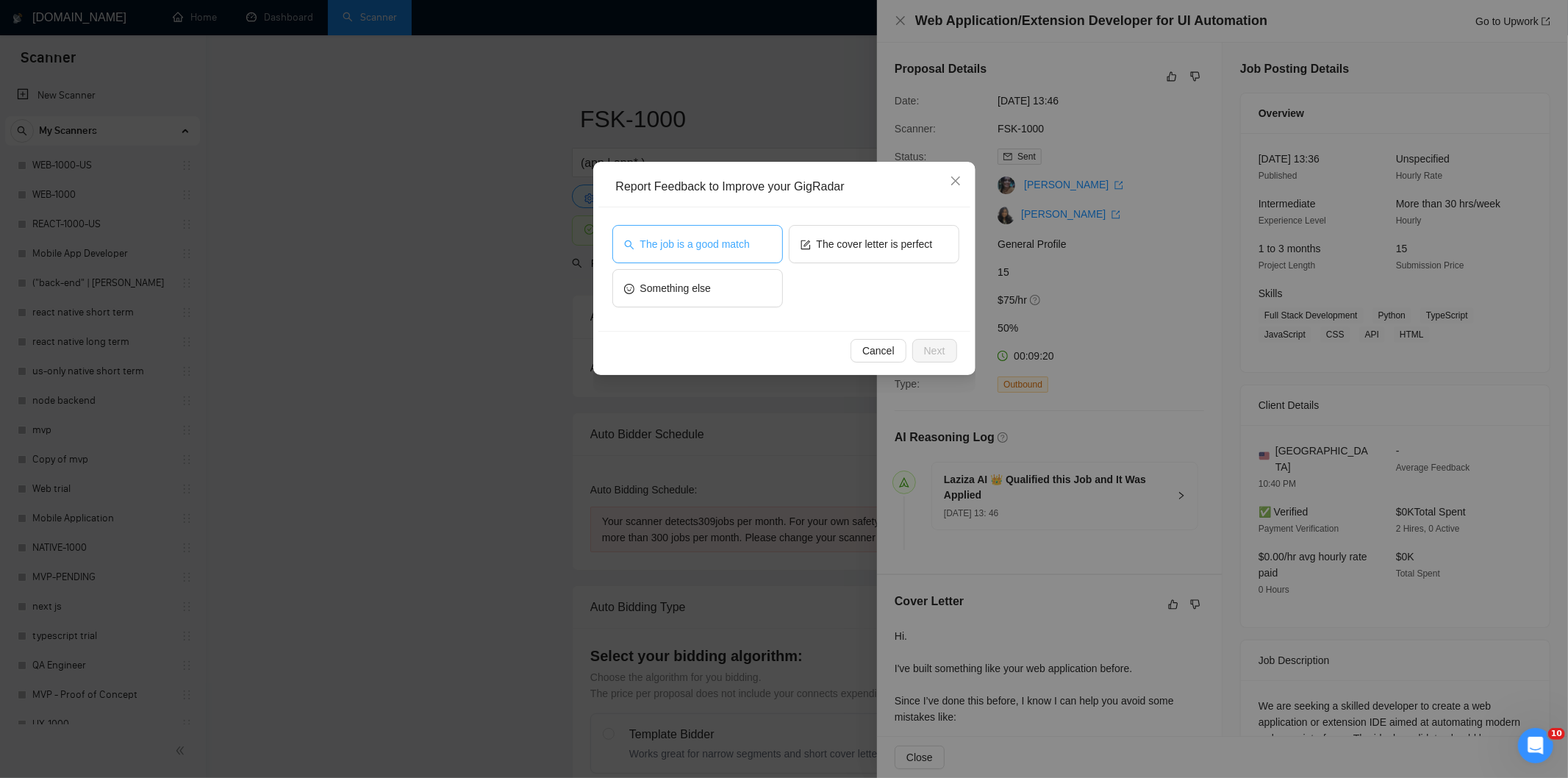
click at [695, 241] on span "The job is a good match" at bounding box center [695, 244] width 110 height 16
click at [937, 355] on span "Next" at bounding box center [935, 350] width 21 height 16
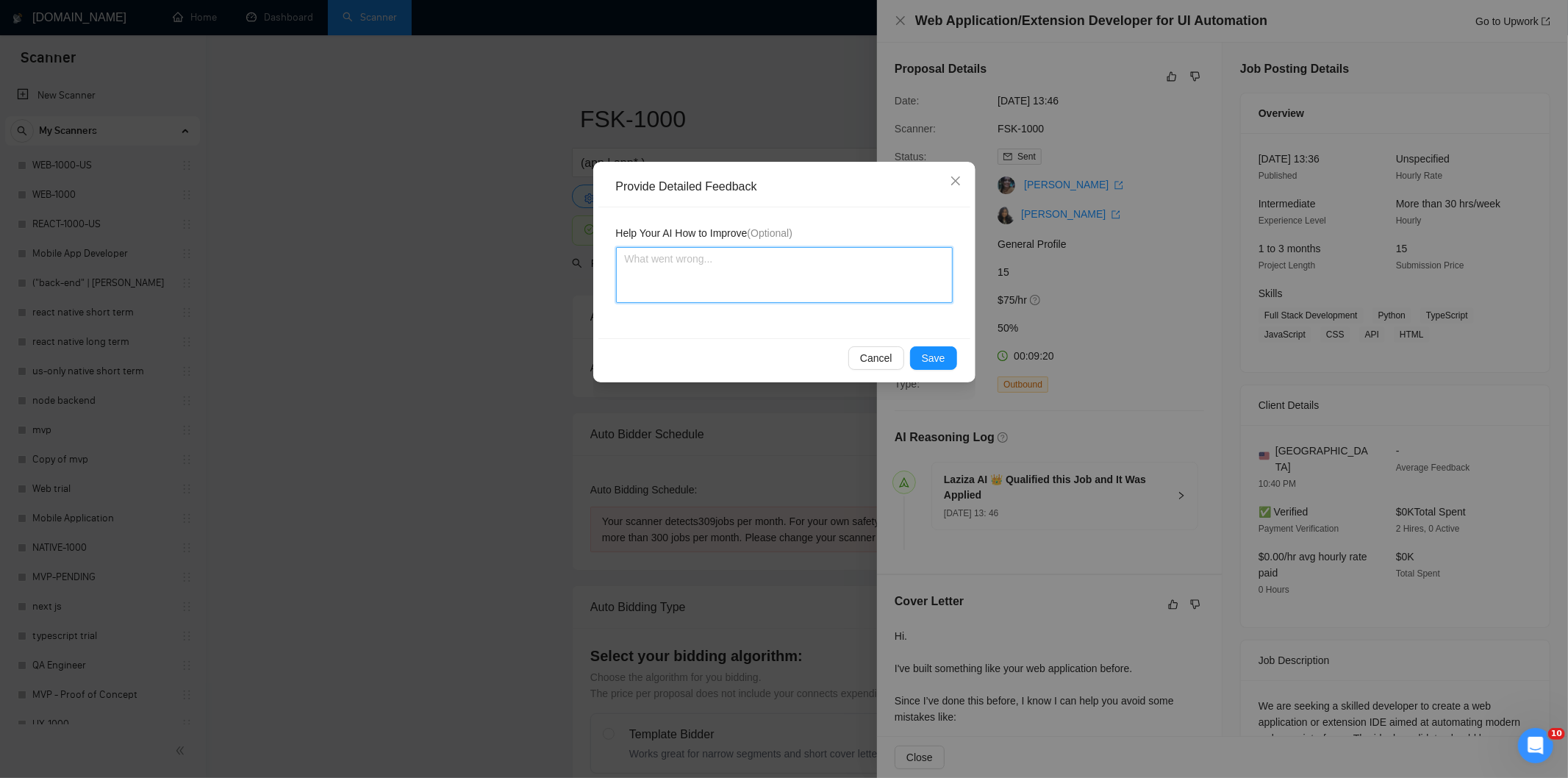
click at [791, 268] on textarea at bounding box center [784, 275] width 337 height 56
paste textarea "Good fit — the project is greenfield (no existing code), welcomes agencies, use…"
type textarea "Good fit — the project is greenfield (no existing code), welcomes agencies, use…"
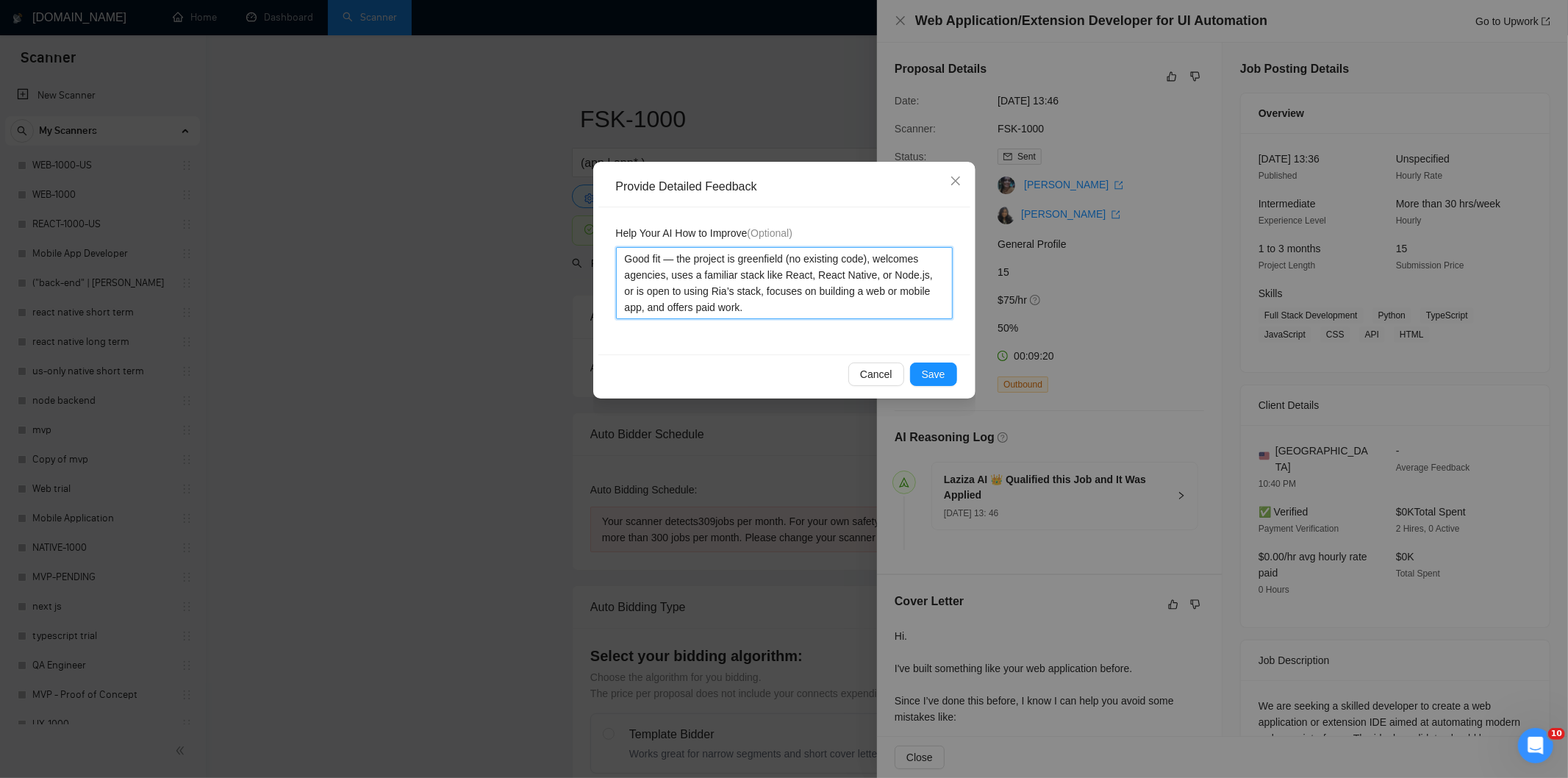
type textarea "Good fit — the project is greenfield (no existing code), welcomes agencies, use…"
click at [939, 367] on span "Save" at bounding box center [934, 374] width 23 height 16
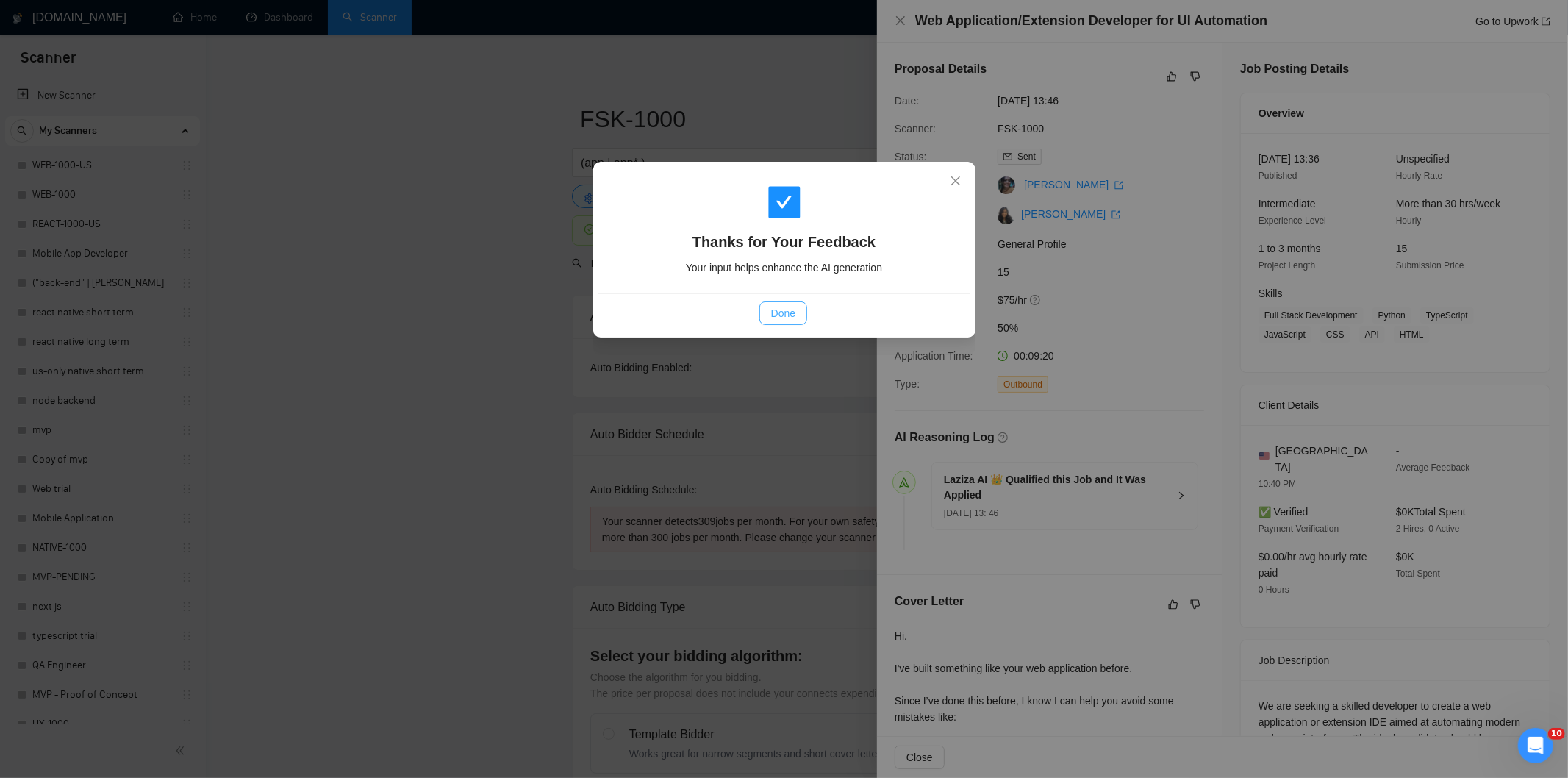
click at [796, 317] on button "Done" at bounding box center [783, 313] width 47 height 23
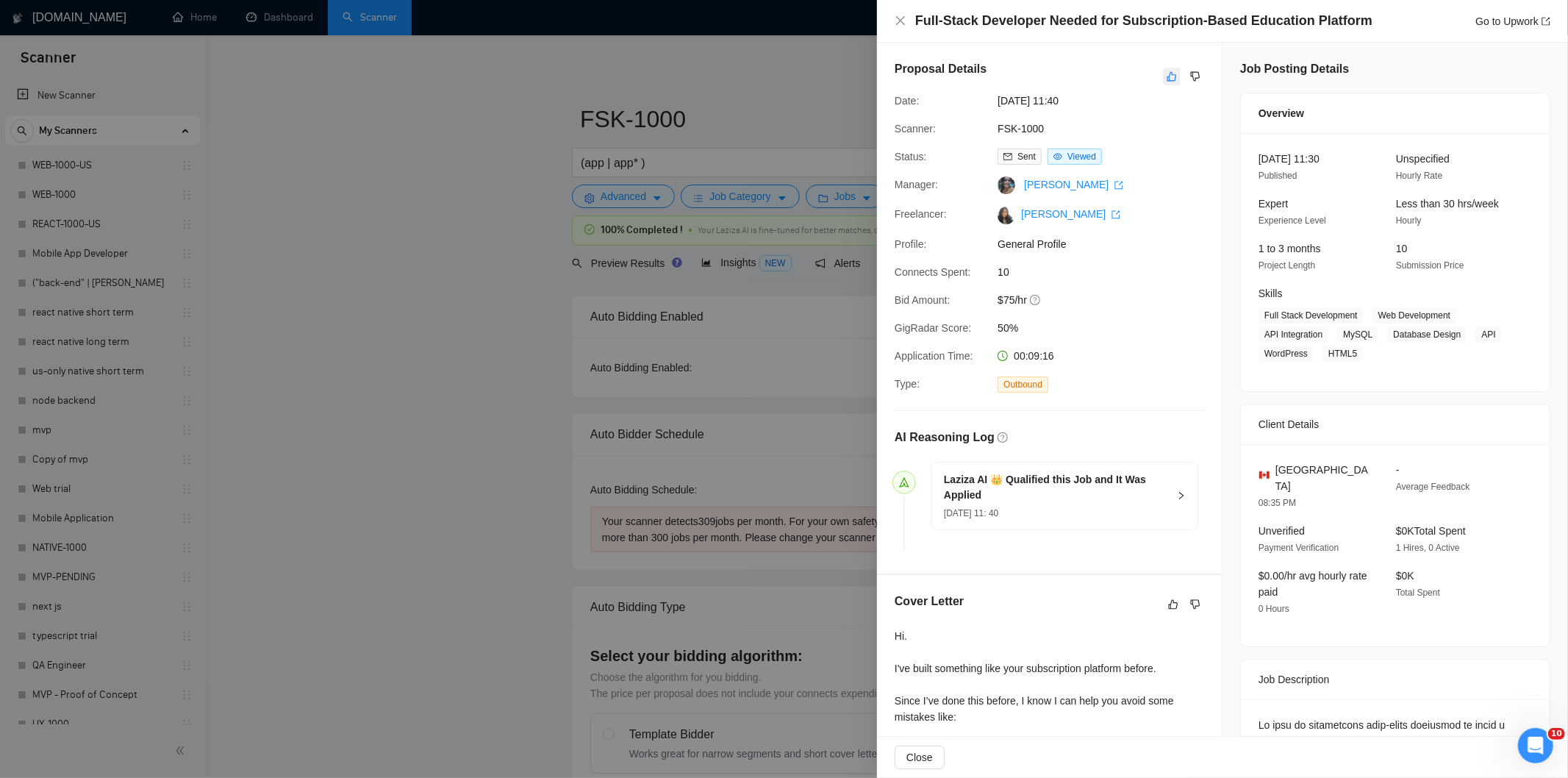
click at [1166, 77] on icon "like" at bounding box center [1171, 76] width 10 height 12
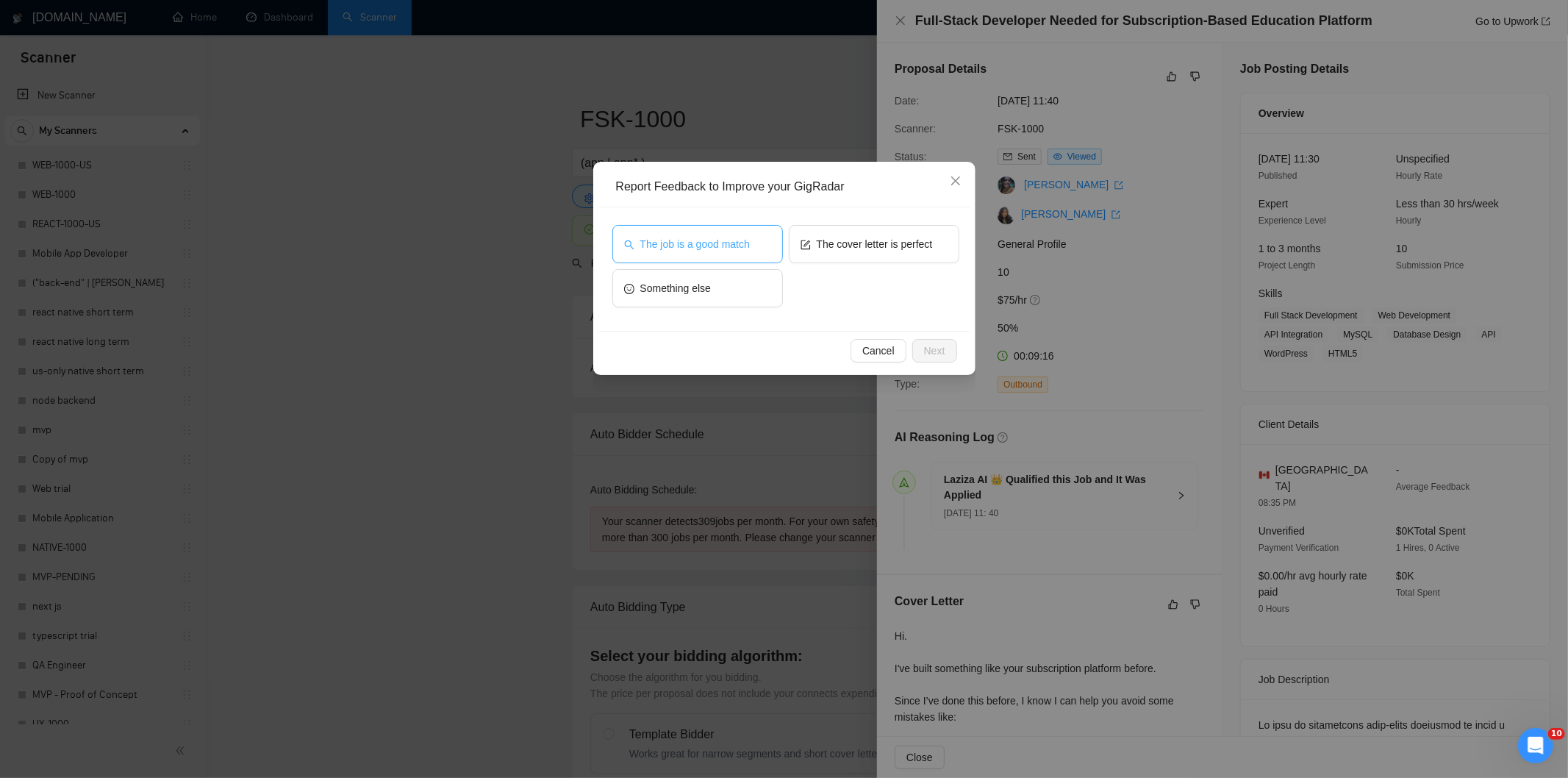
click at [703, 236] on span "The job is a good match" at bounding box center [695, 244] width 110 height 16
click at [935, 353] on span "Next" at bounding box center [935, 350] width 21 height 16
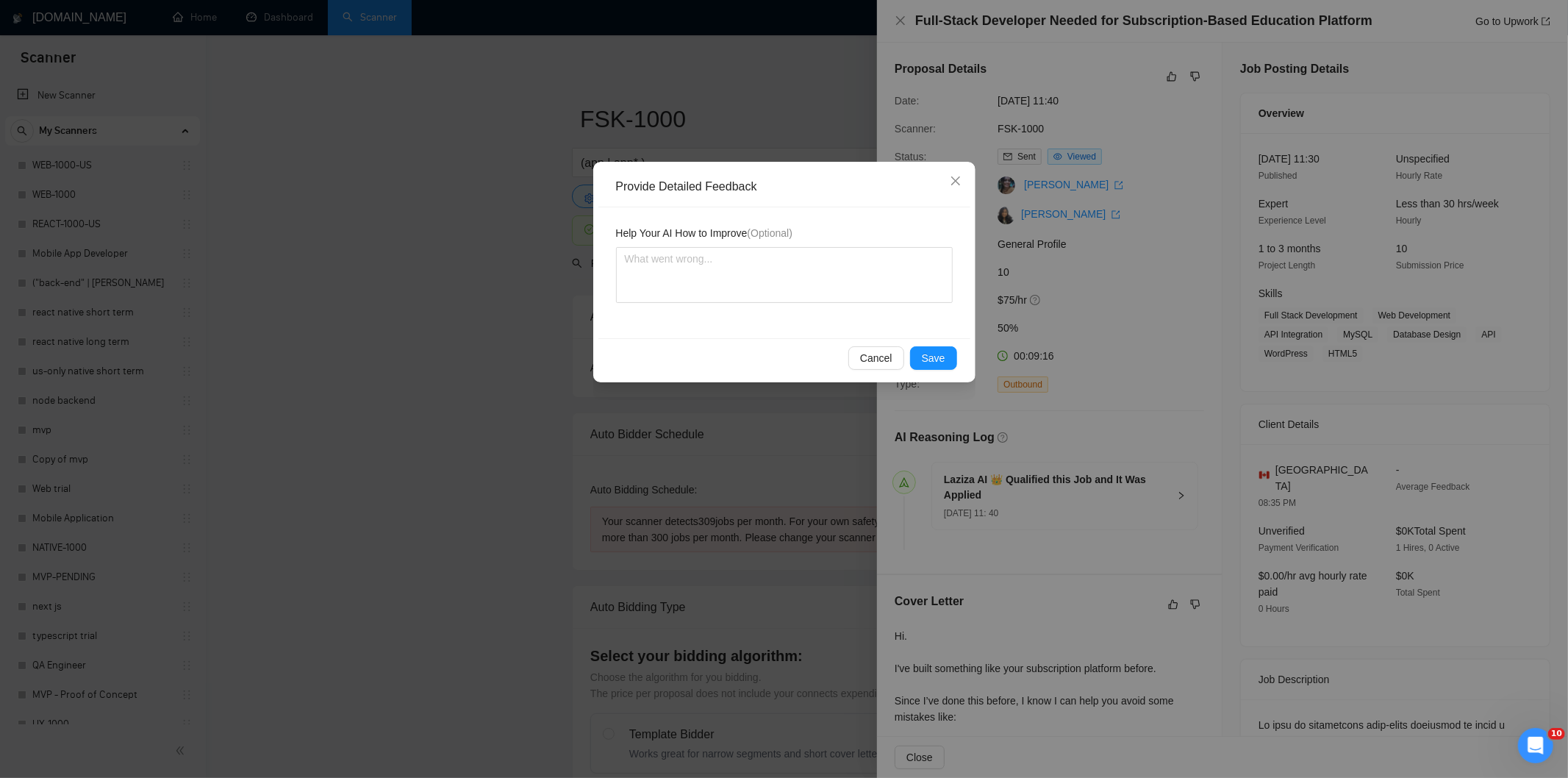
click at [788, 246] on div "Help Your AI How to Improve (Optional)" at bounding box center [784, 236] width 337 height 22
click at [798, 275] on textarea at bounding box center [784, 275] width 337 height 56
paste textarea "Good fit — the project is greenfield (no existing code), welcomes agencies, use…"
type textarea "Good fit — the project is greenfield (no existing code), welcomes agencies, use…"
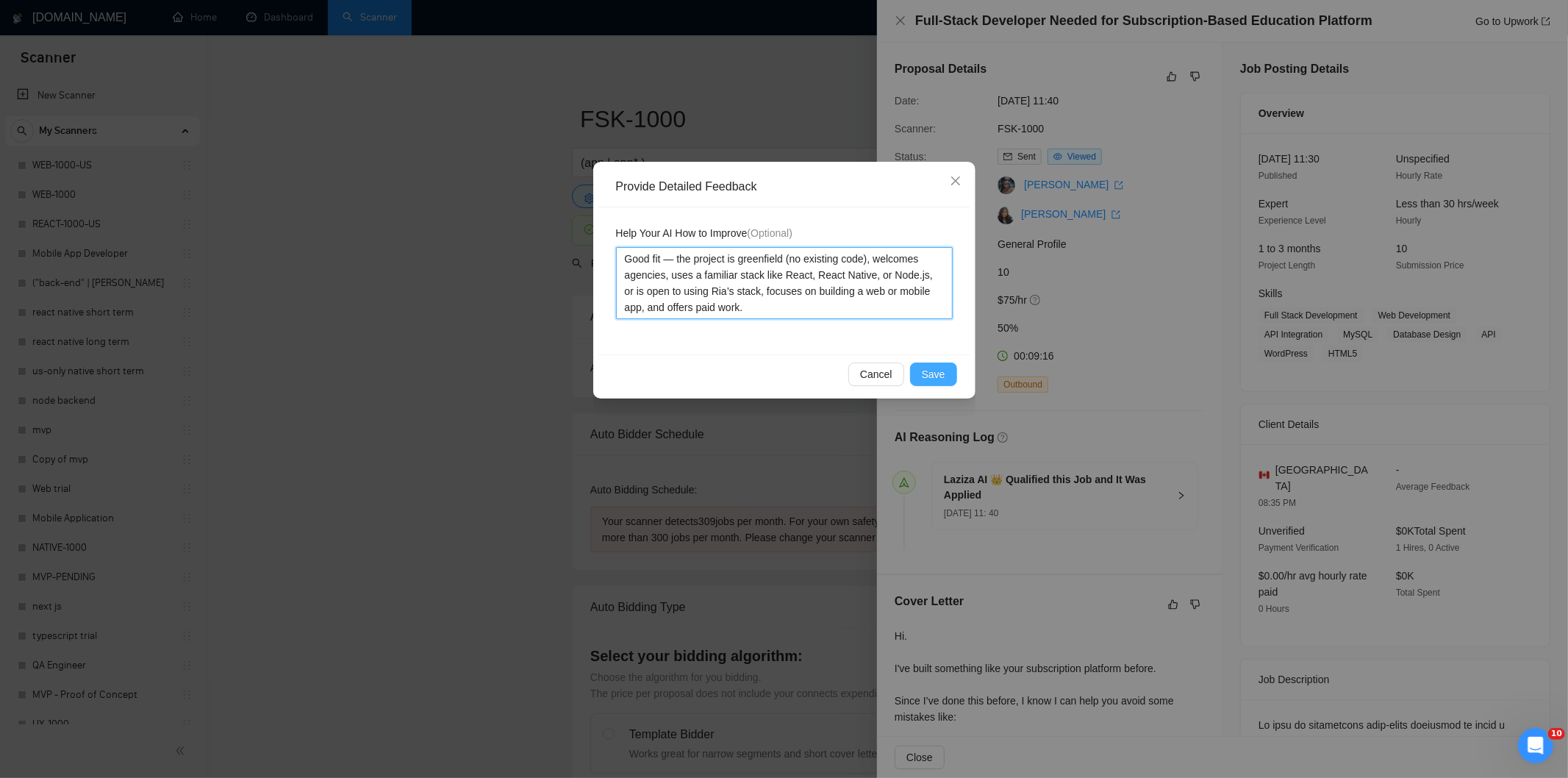
type textarea "Good fit — the project is greenfield (no existing code), welcomes agencies, use…"
drag, startPoint x: 945, startPoint y: 378, endPoint x: 920, endPoint y: 362, distance: 29.7
click at [943, 377] on button "Save" at bounding box center [934, 374] width 47 height 23
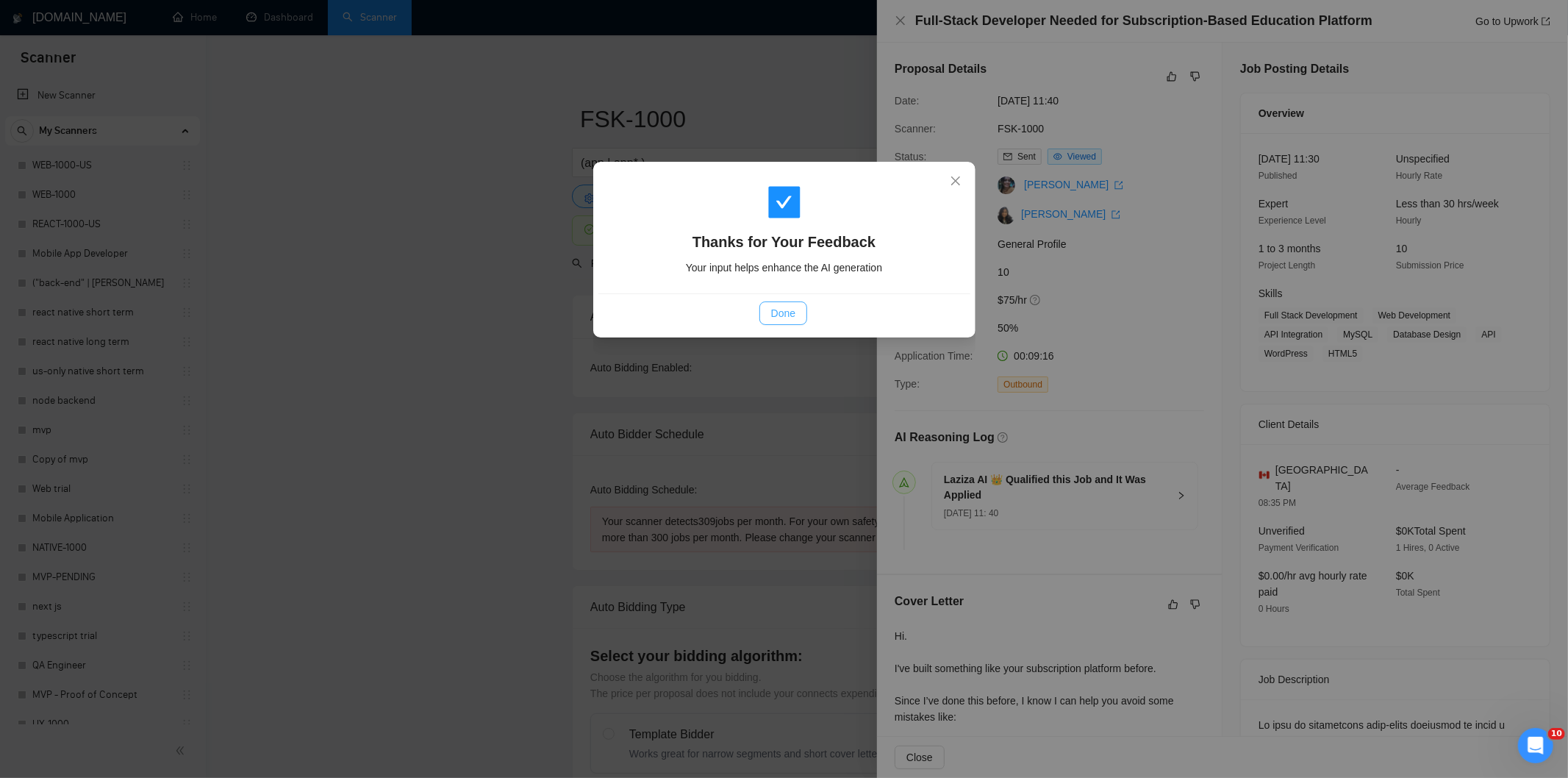
click at [772, 316] on span "Done" at bounding box center [783, 313] width 24 height 16
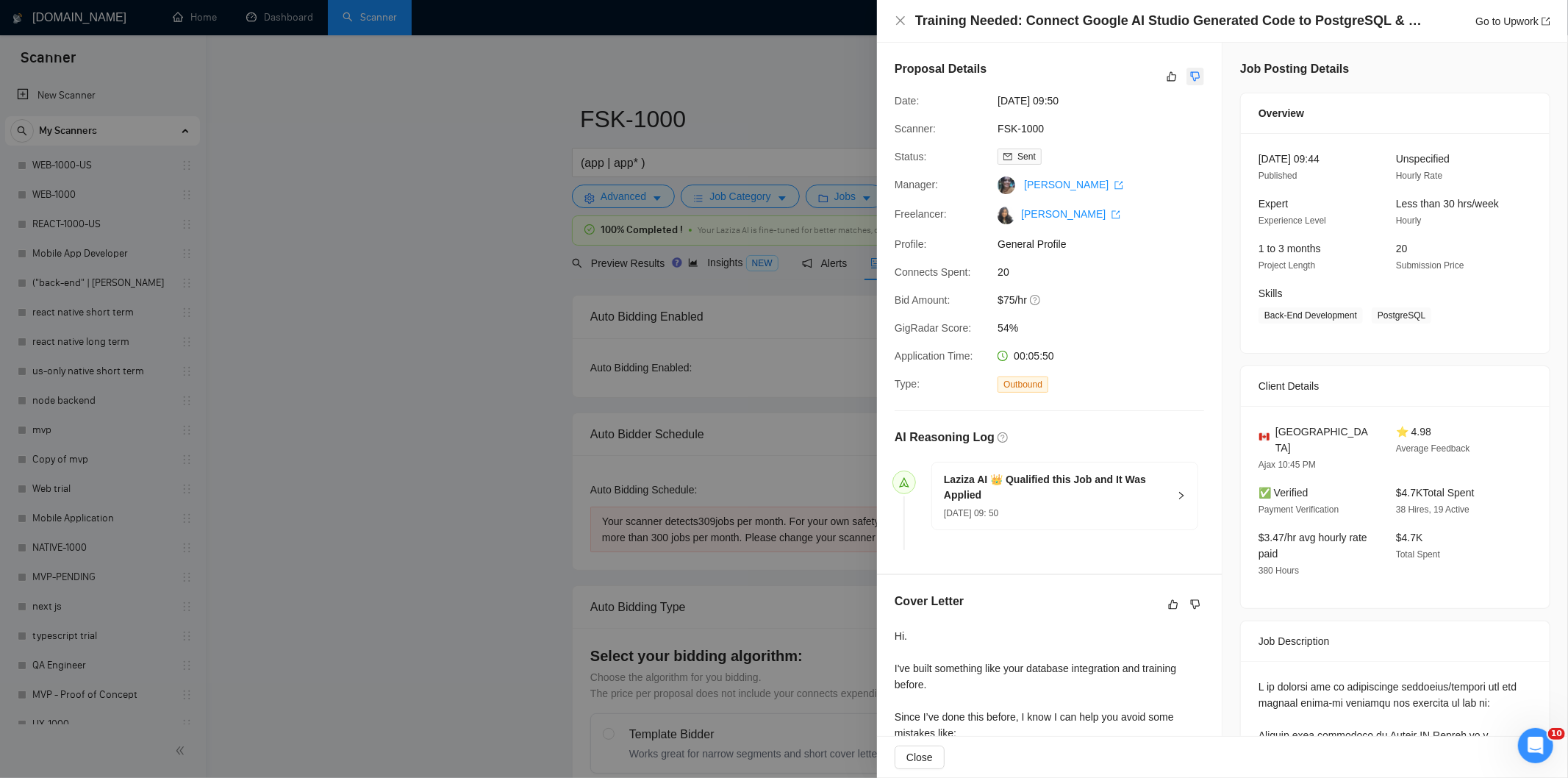
click at [1191, 79] on icon "dislike" at bounding box center [1195, 76] width 10 height 12
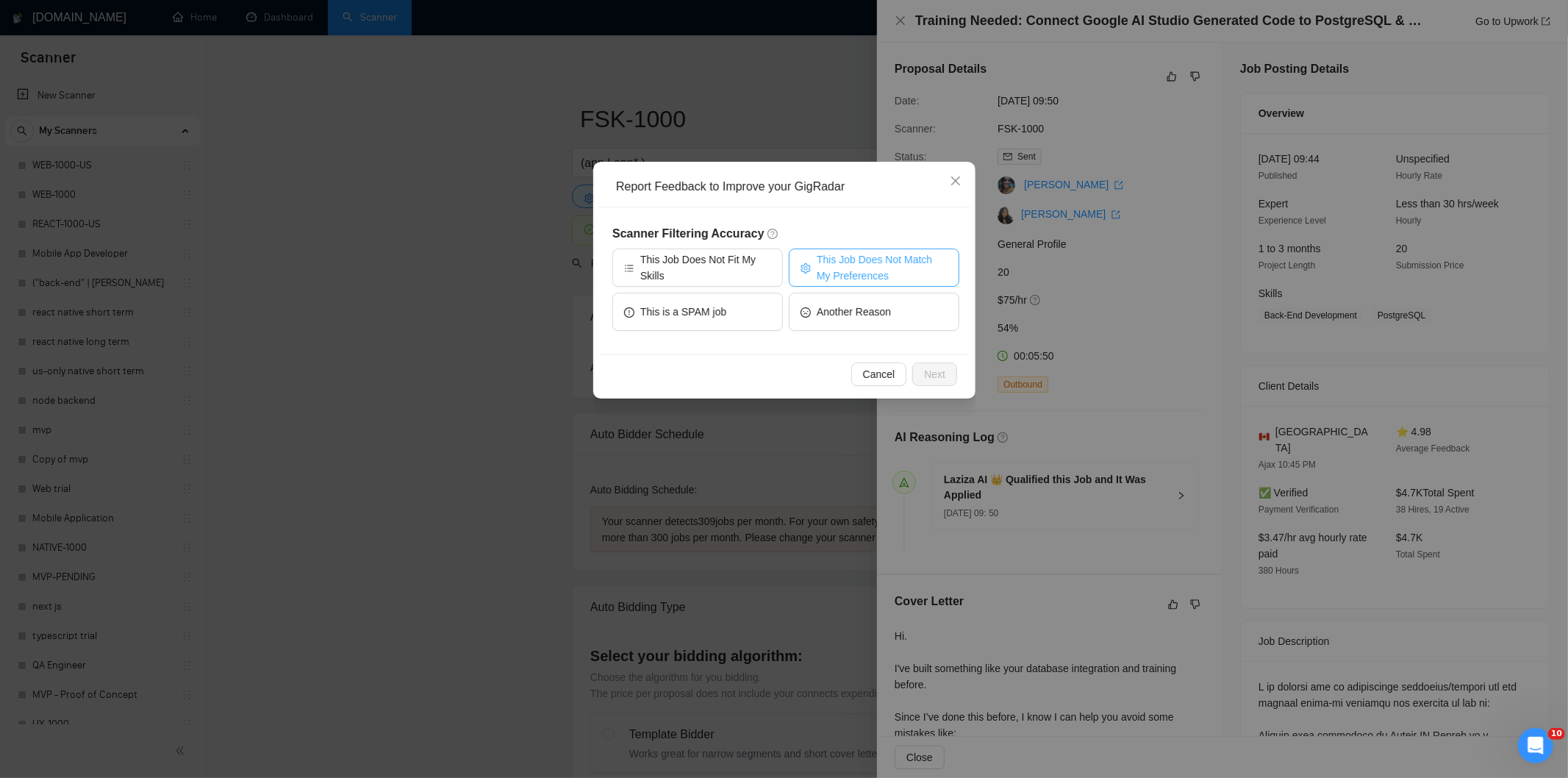
click at [893, 274] on span "This Job Does Not Match My Preferences" at bounding box center [882, 268] width 131 height 33
click at [931, 366] on span "Next" at bounding box center [935, 374] width 21 height 16
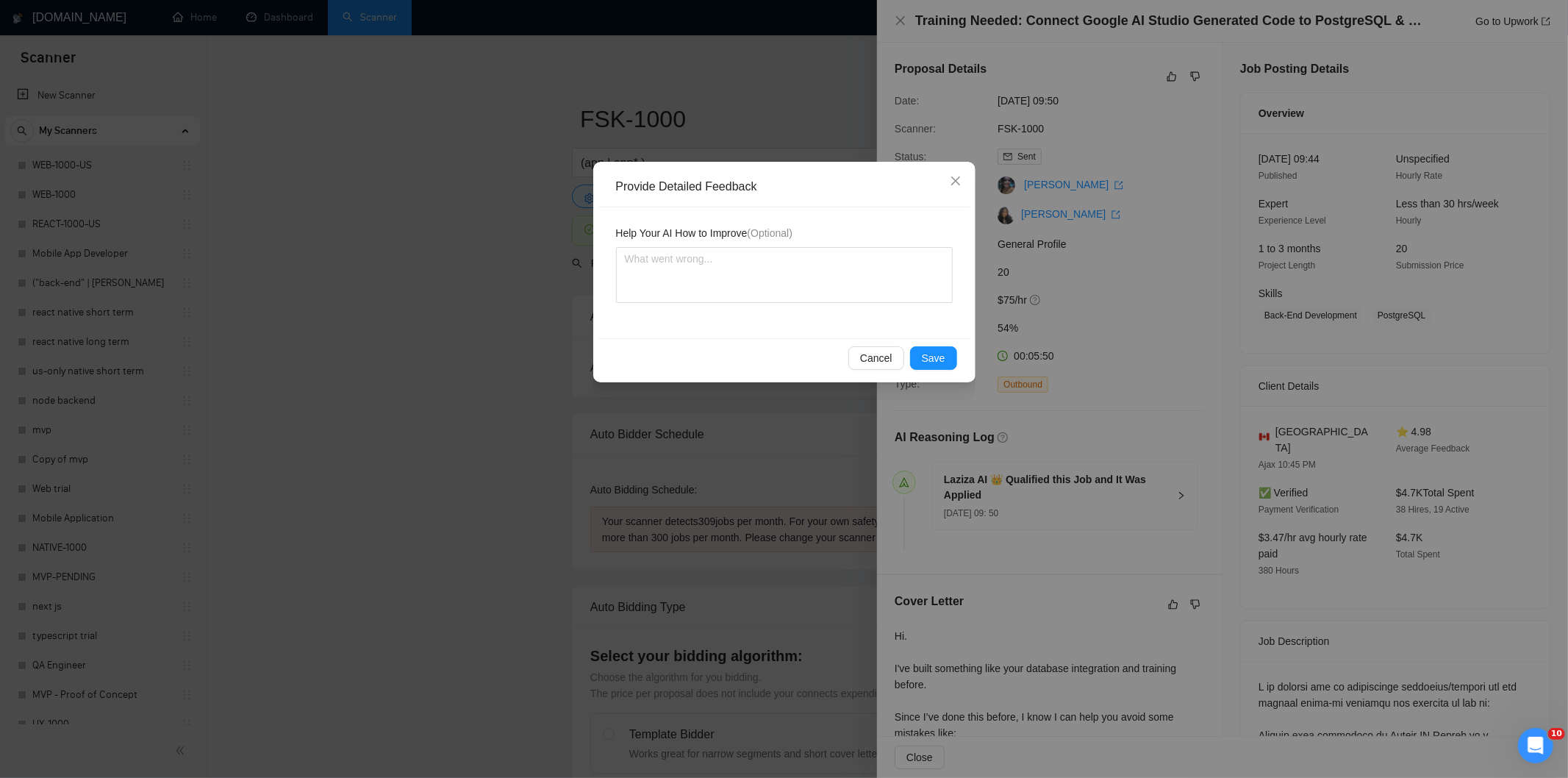
click at [872, 311] on div "Help Your AI How to Improve (Optional)" at bounding box center [784, 272] width 372 height 131
click at [880, 281] on textarea at bounding box center [784, 275] width 337 height 56
paste textarea "Not a fit — the project isn't for a web or mobile app, which is [PERSON_NAME]'s…"
type textarea "Not a fit — the project isn't for a web or mobile app, which is [PERSON_NAME]'s…"
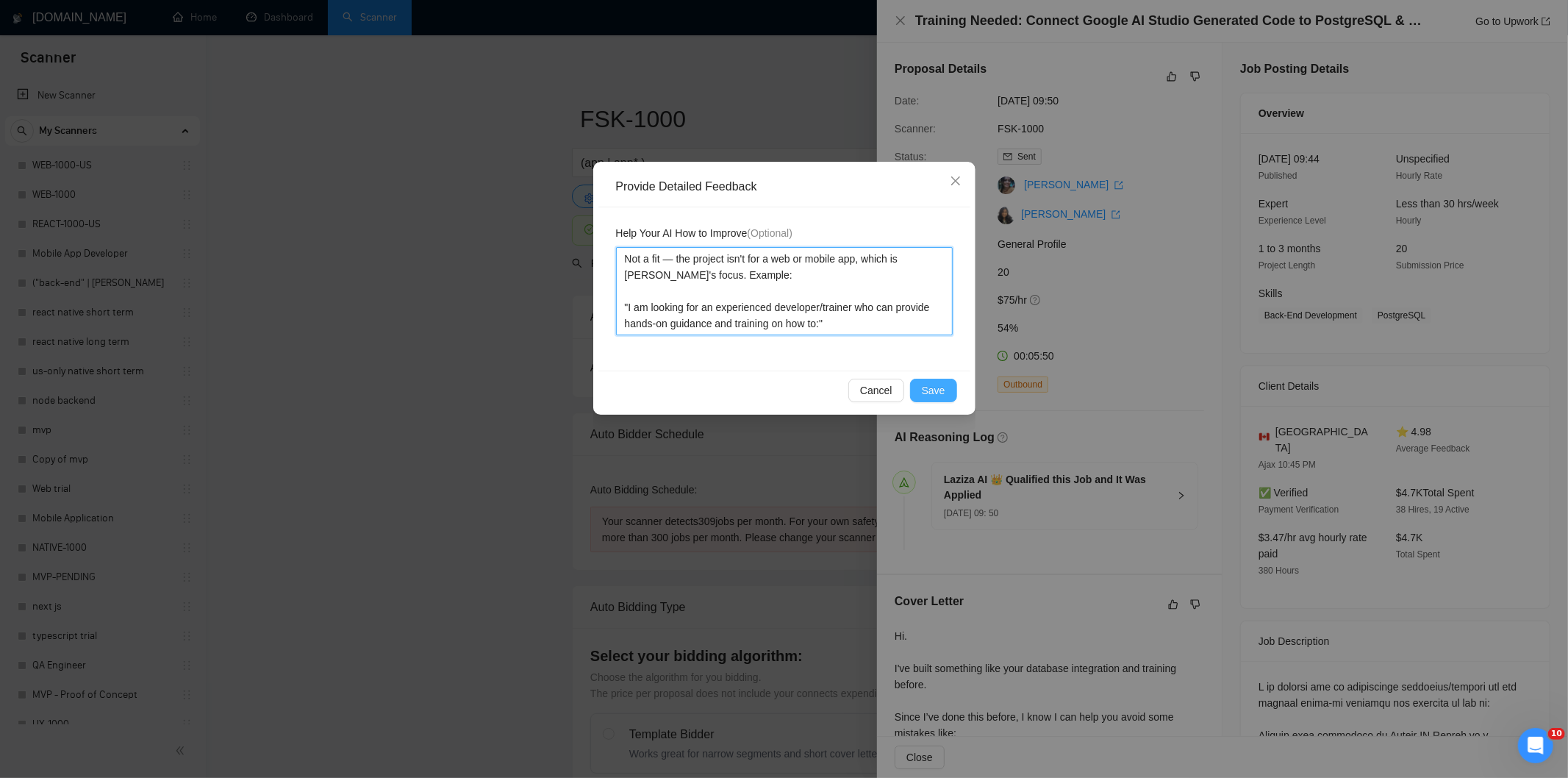
type textarea "Not a fit — the project isn't for a web or mobile app, which is [PERSON_NAME]'s…"
click at [942, 386] on span "Save" at bounding box center [934, 390] width 23 height 16
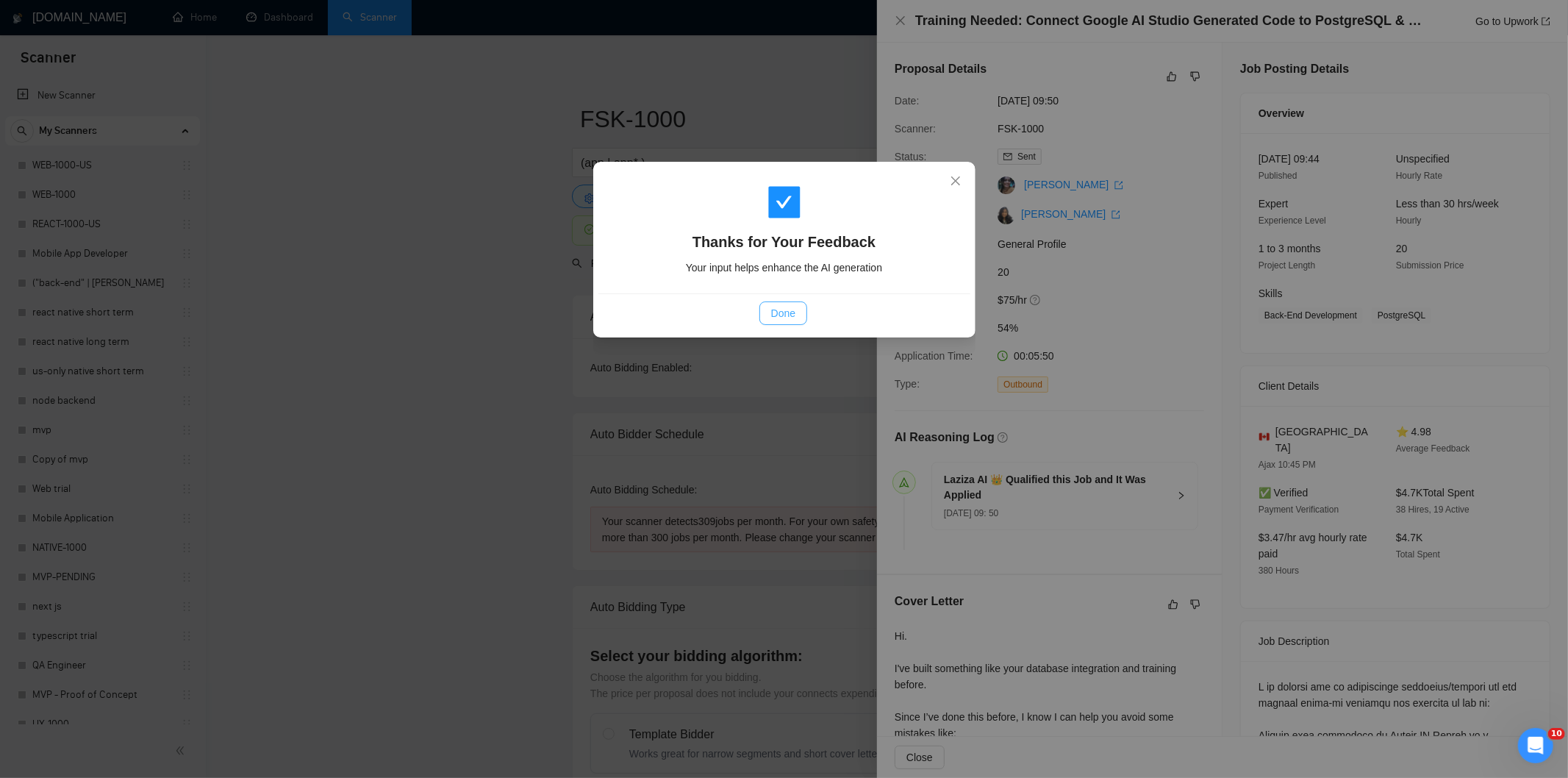
click at [783, 316] on span "Done" at bounding box center [783, 313] width 24 height 16
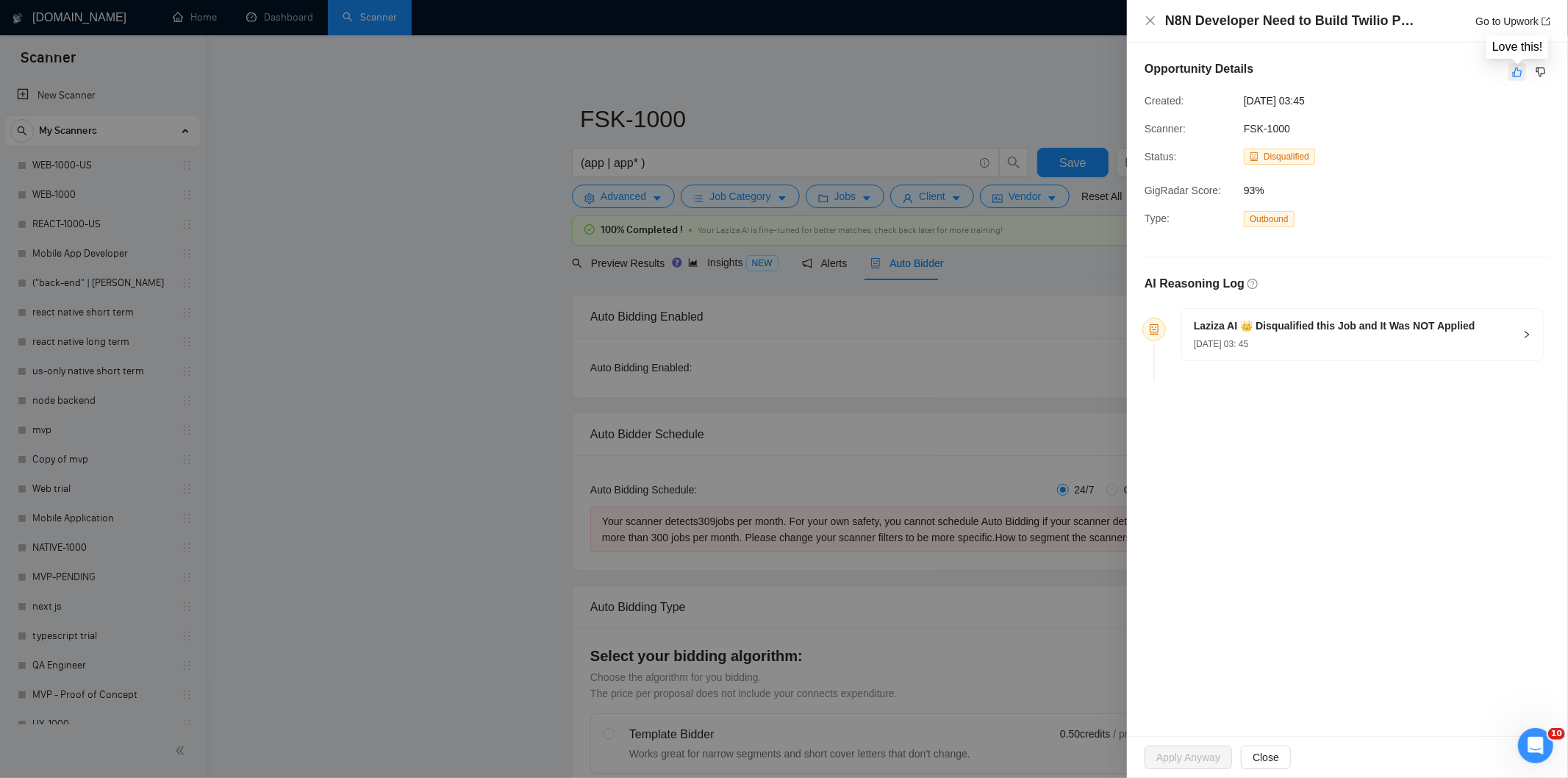
click at [1516, 64] on button "button" at bounding box center [1517, 72] width 18 height 18
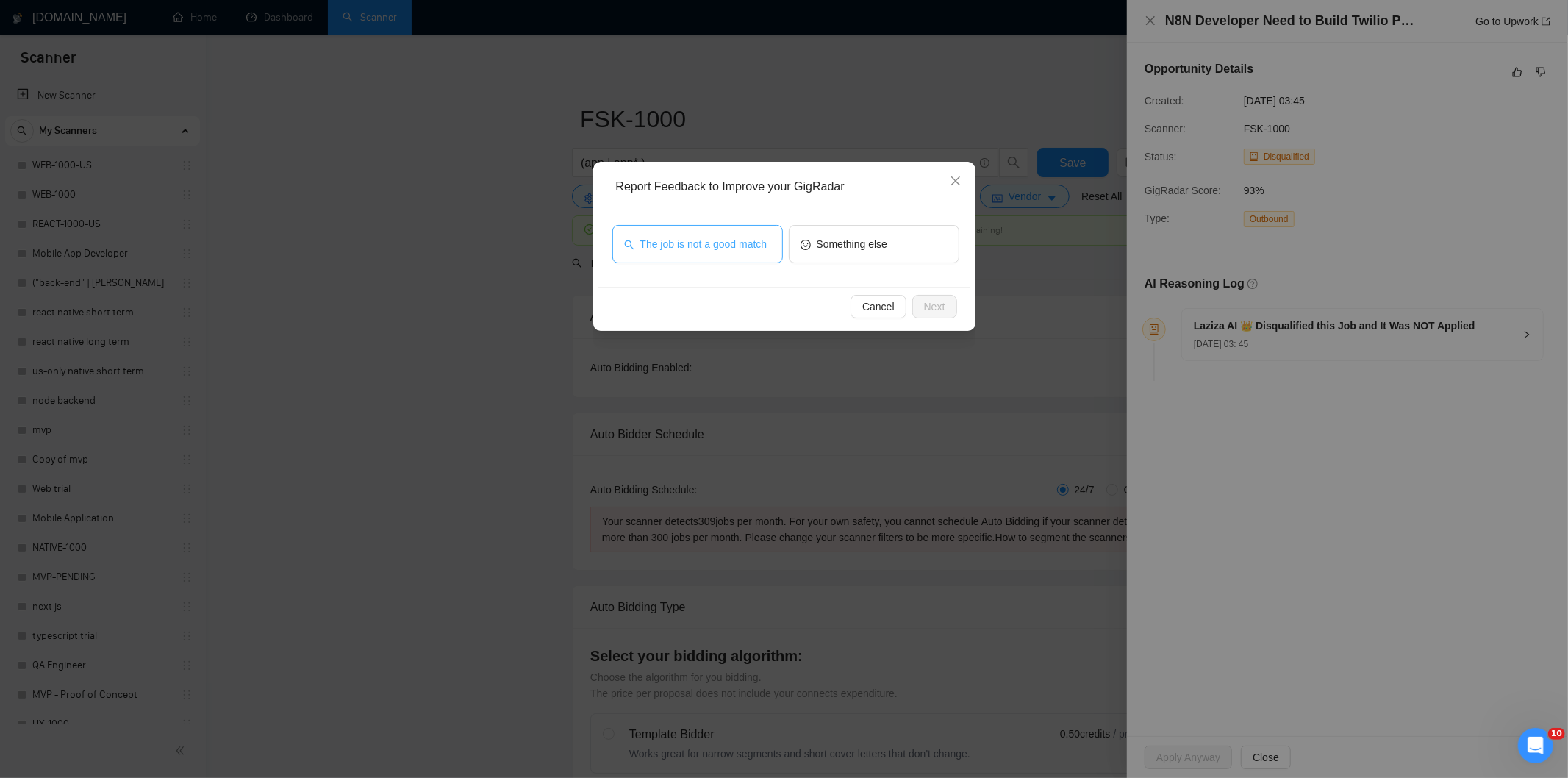
click at [731, 247] on span "The job is not a good match" at bounding box center [703, 244] width 127 height 16
click at [927, 301] on span "Next" at bounding box center [935, 307] width 21 height 16
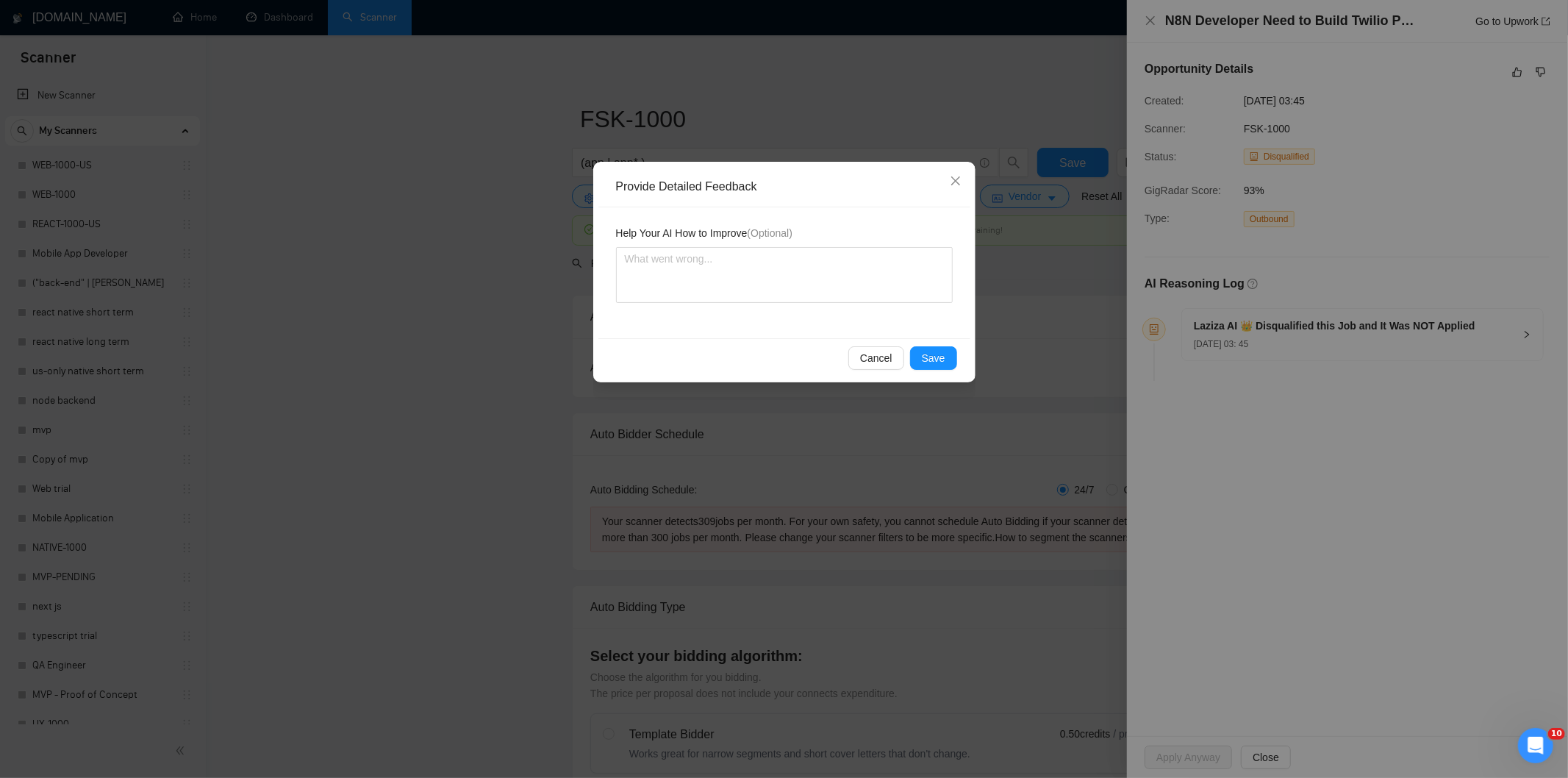
click at [814, 243] on div "Help Your AI How to Improve (Optional)" at bounding box center [784, 236] width 337 height 22
click at [815, 260] on textarea at bounding box center [784, 275] width 337 height 56
paste textarea "Not a fit — this project has been disqualified for other reasons. Example: "The…"
type textarea "Not a fit — this project has been disqualified for other reasons. Example: "The…"
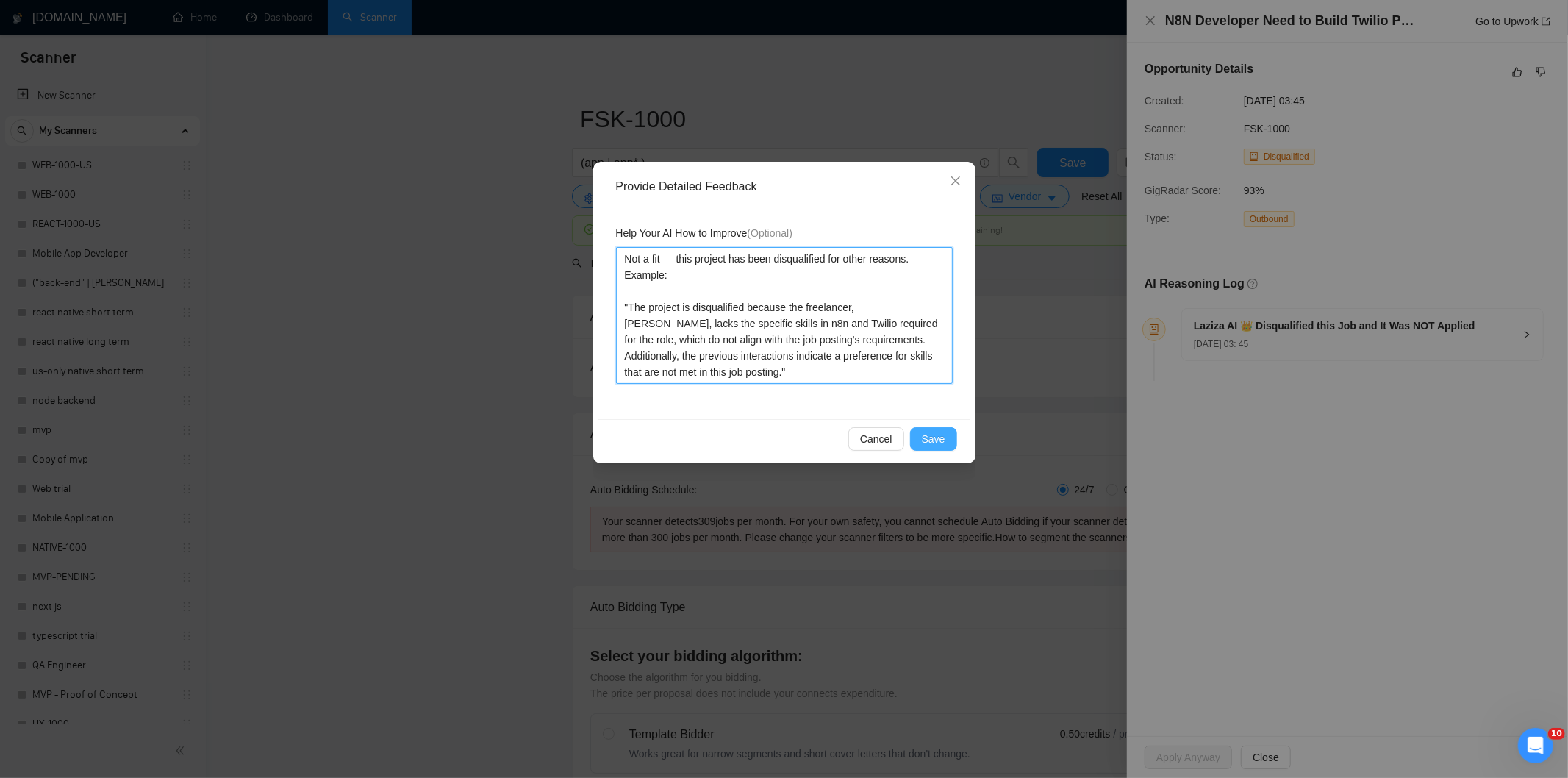
type textarea "Not a fit — this project has been disqualified for other reasons. Example: "The…"
click at [924, 437] on button "Save" at bounding box center [934, 439] width 47 height 23
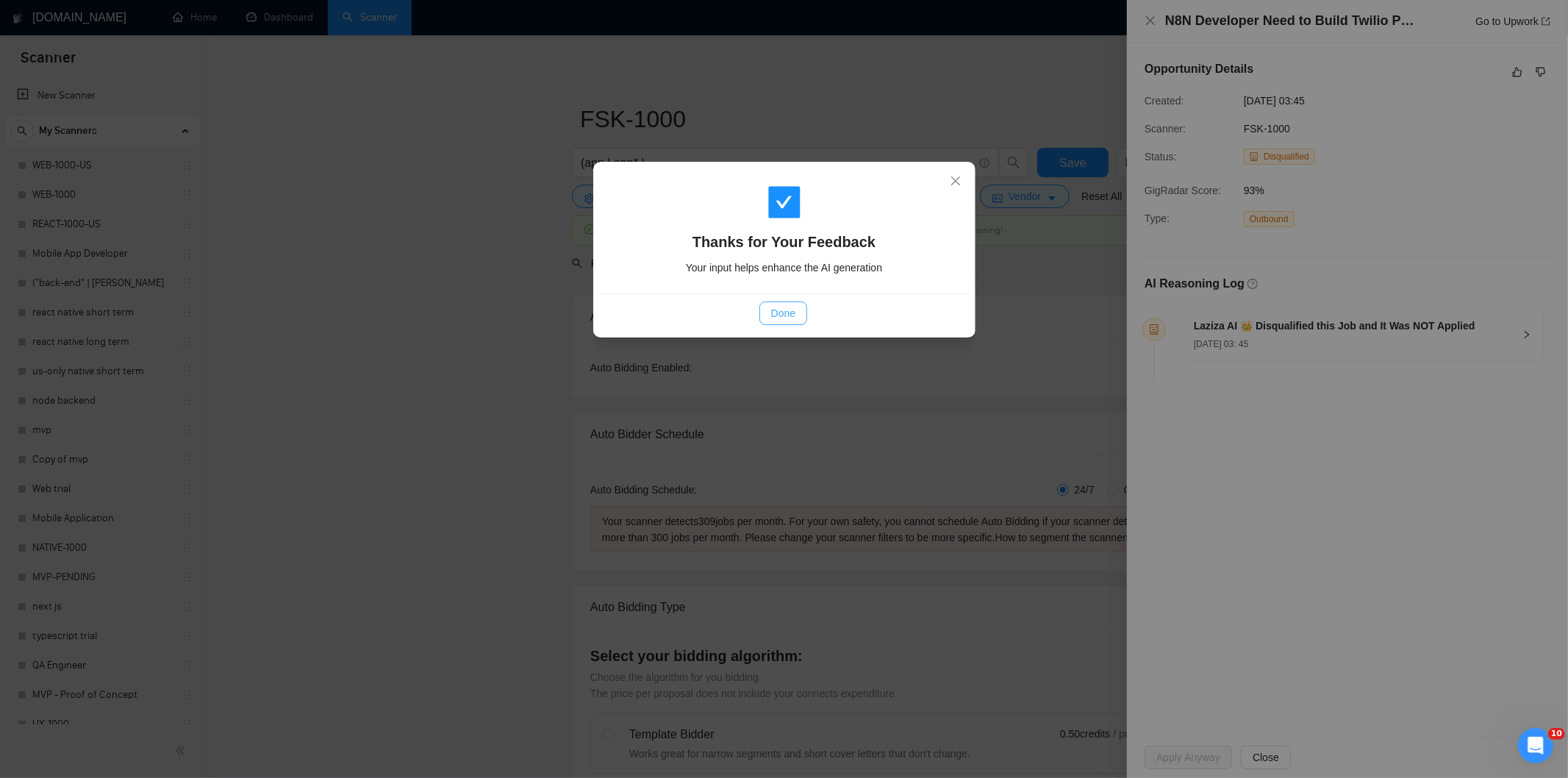
click at [771, 313] on span "Done" at bounding box center [783, 313] width 24 height 16
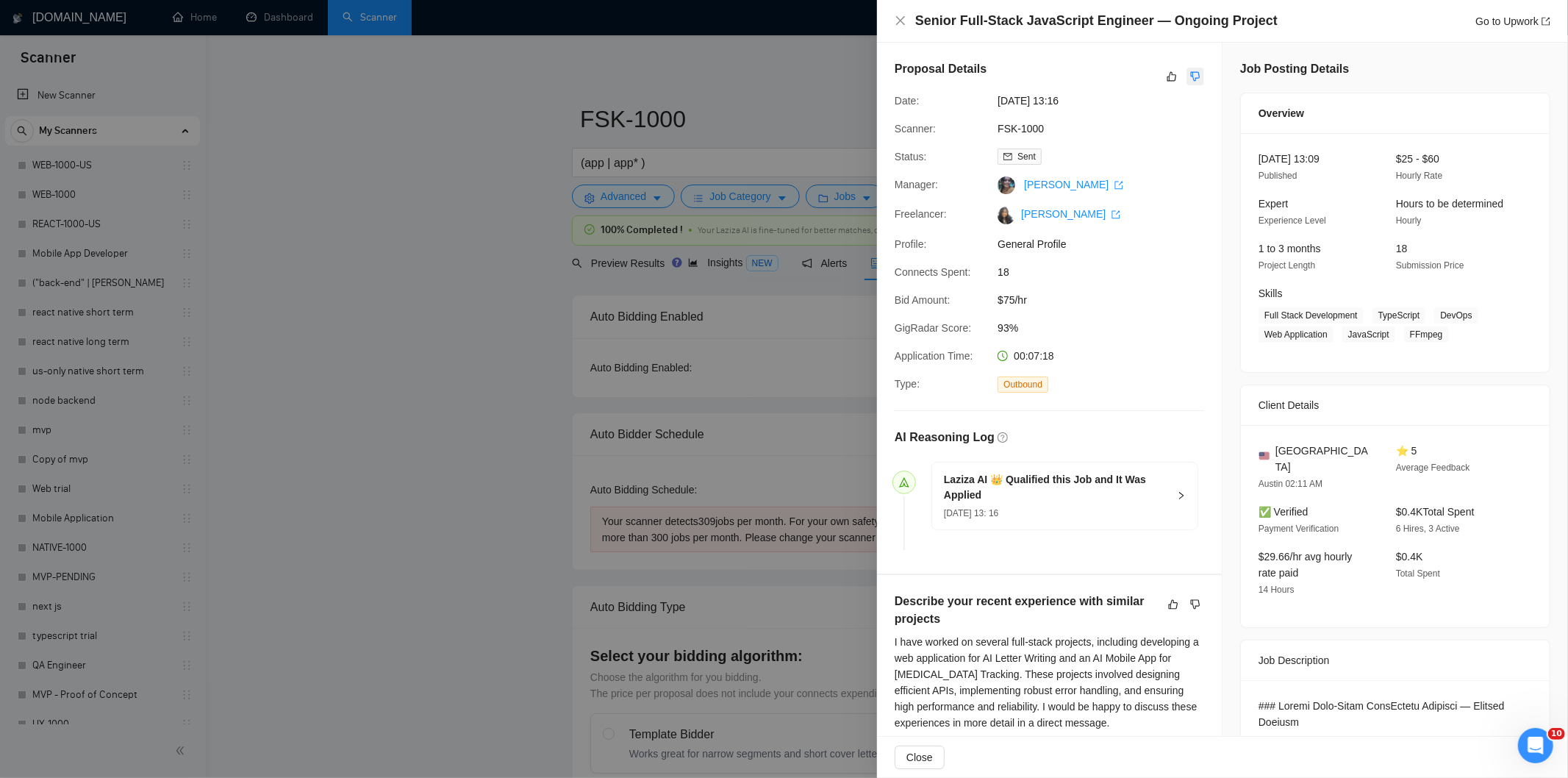
click at [1191, 74] on icon "dislike" at bounding box center [1195, 76] width 10 height 12
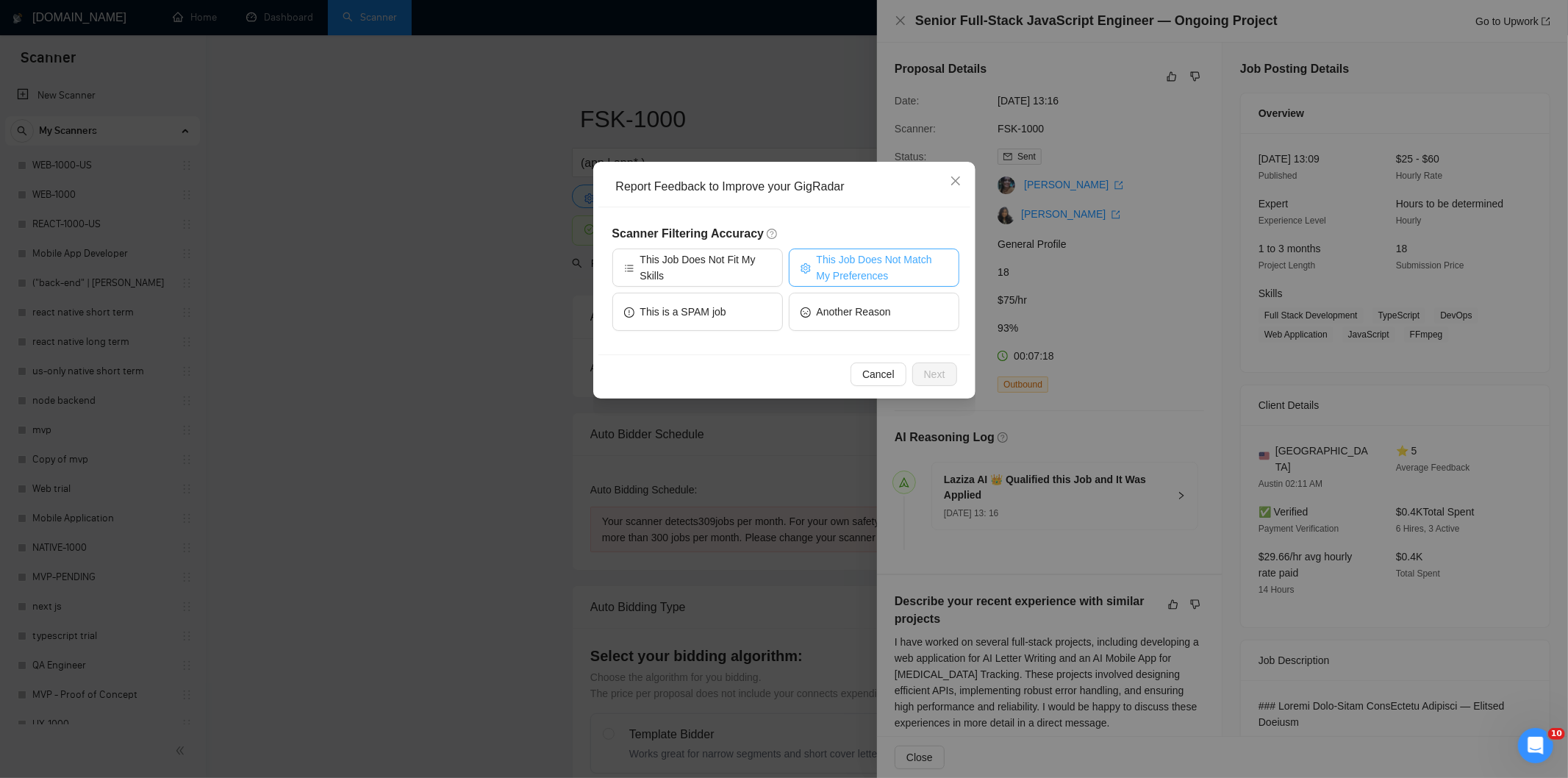
click at [851, 256] on span "This Job Does Not Match My Preferences" at bounding box center [882, 268] width 131 height 33
click at [946, 379] on button "Next" at bounding box center [935, 374] width 45 height 23
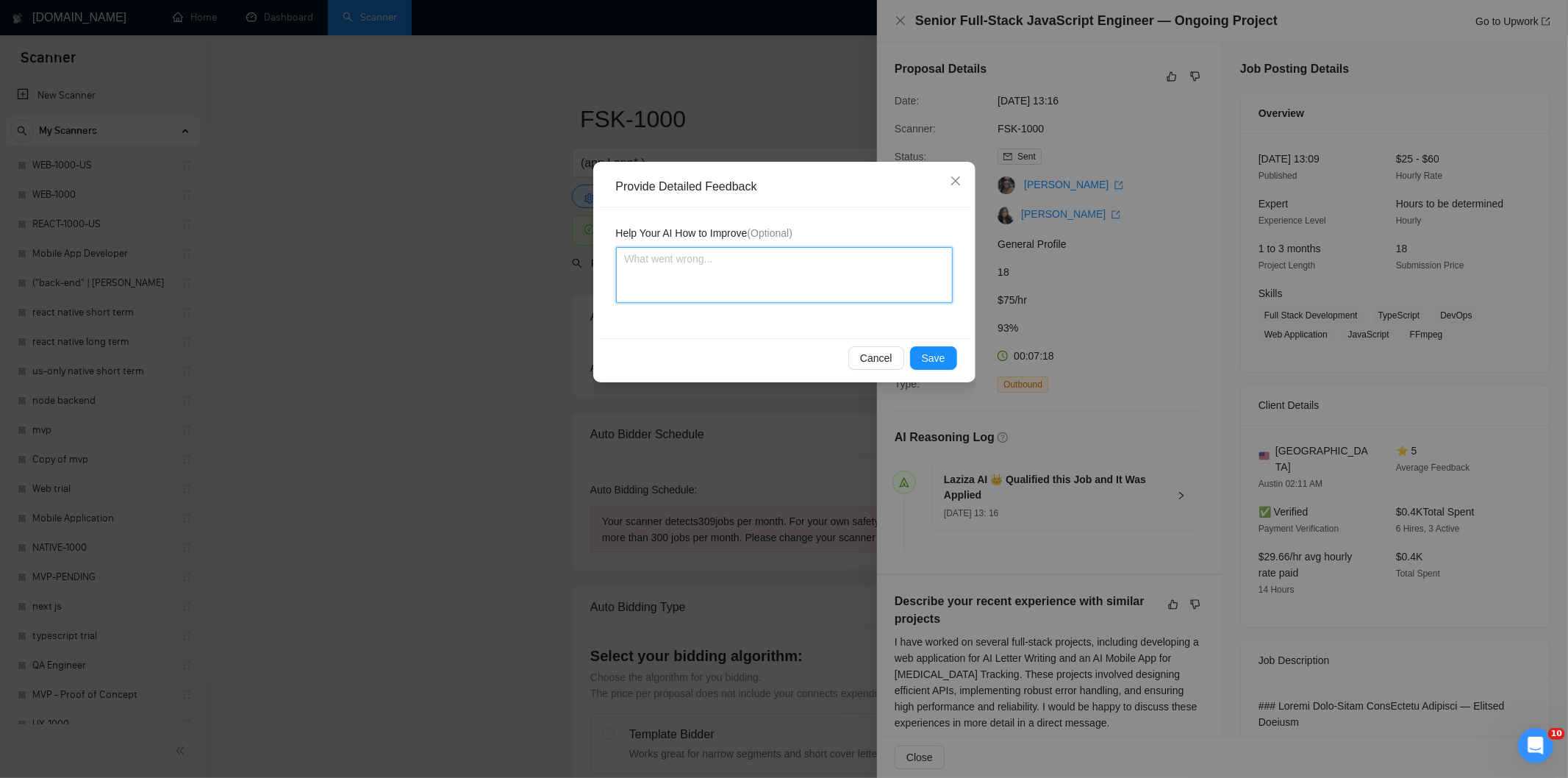
click at [861, 254] on textarea at bounding box center [784, 275] width 337 height 56
paste textarea "Not a fit — the description suggests an existing codebase, but Ria only works o…"
type textarea "Not a fit — the description suggests an existing codebase, but Ria only works o…"
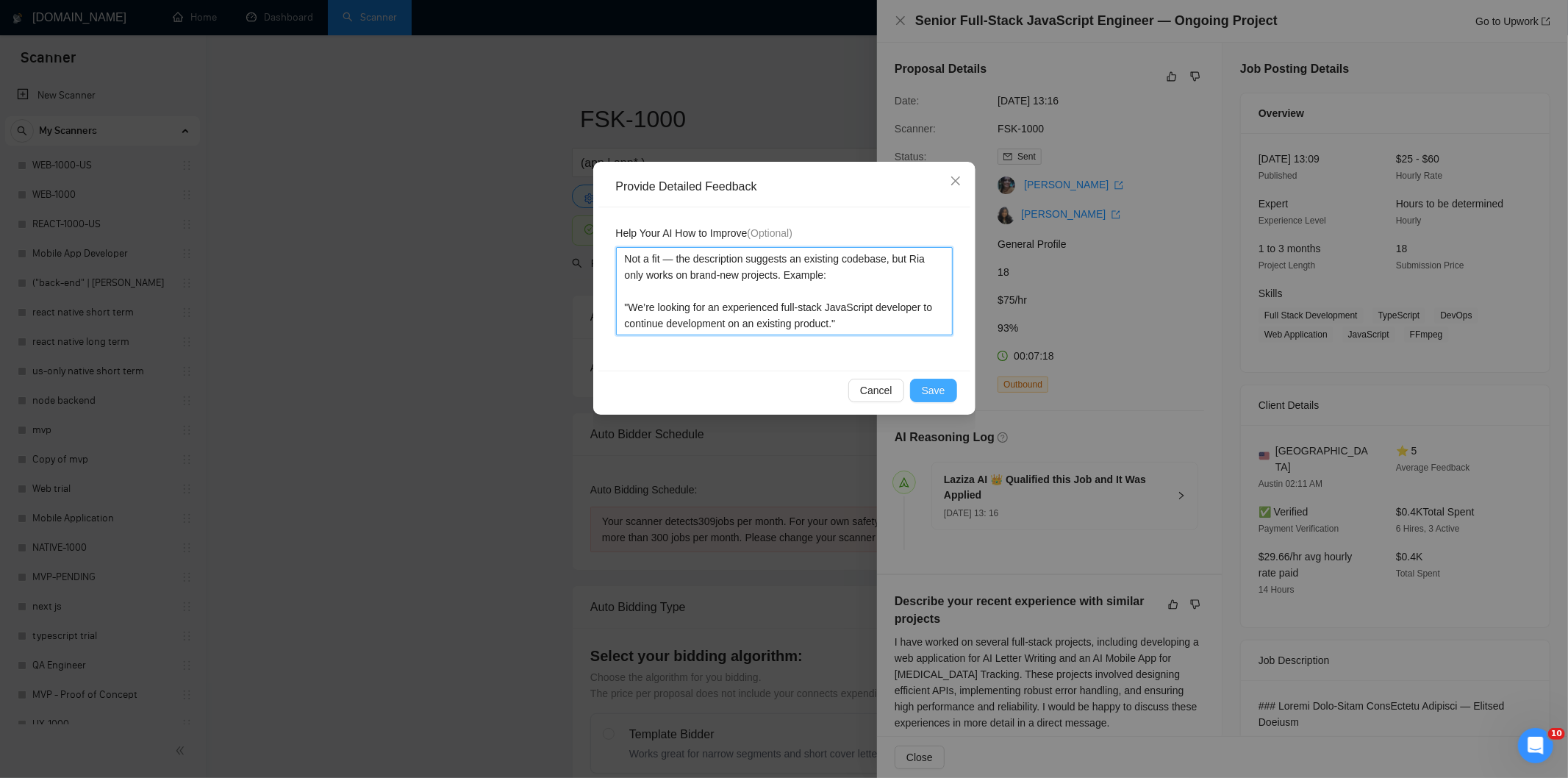
type textarea "Not a fit — the description suggests an existing codebase, but Ria only works o…"
drag, startPoint x: 947, startPoint y: 385, endPoint x: 914, endPoint y: 377, distance: 34.0
click at [947, 387] on button "Save" at bounding box center [934, 391] width 47 height 23
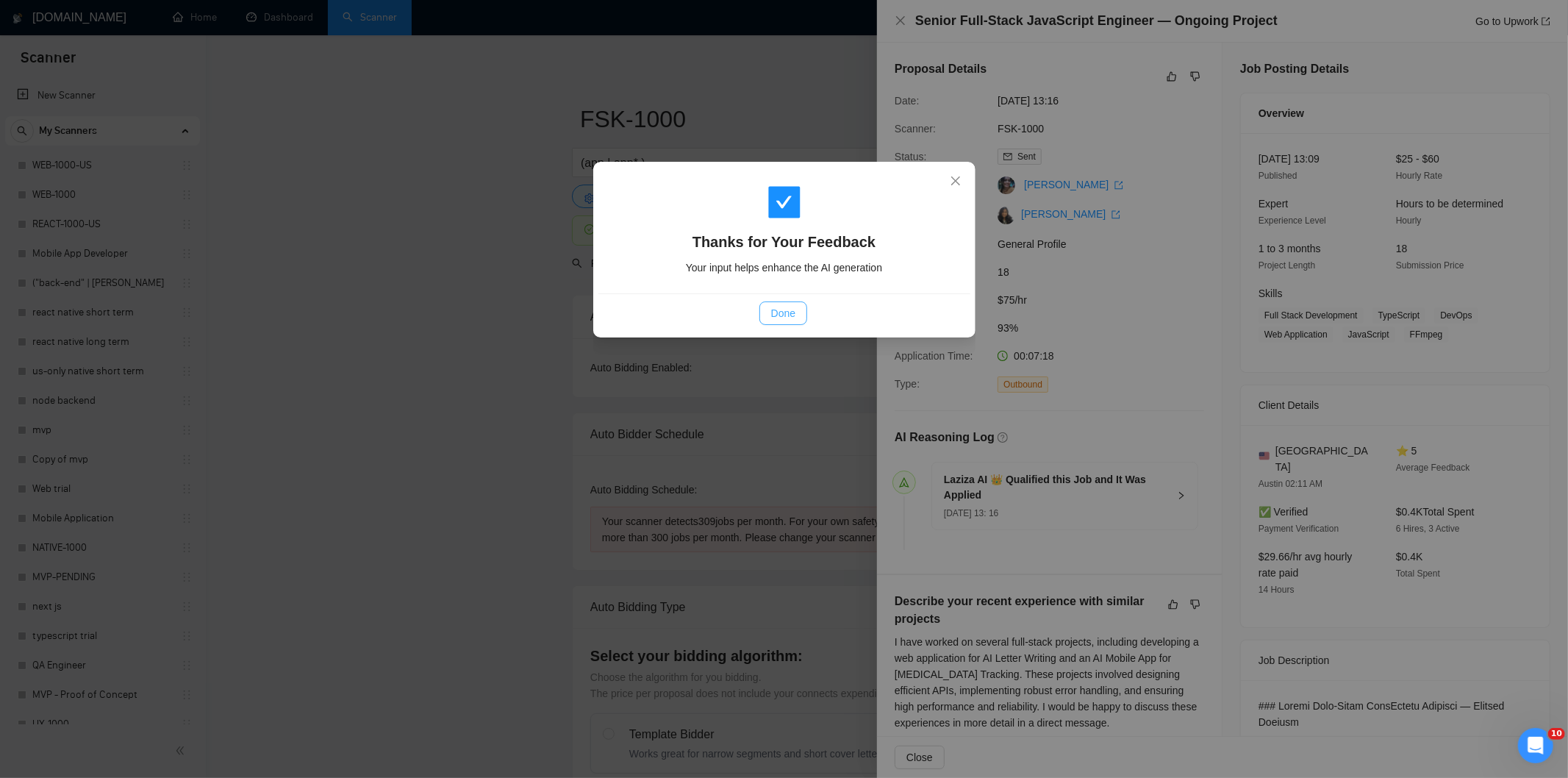
click at [784, 307] on span "Done" at bounding box center [783, 313] width 24 height 16
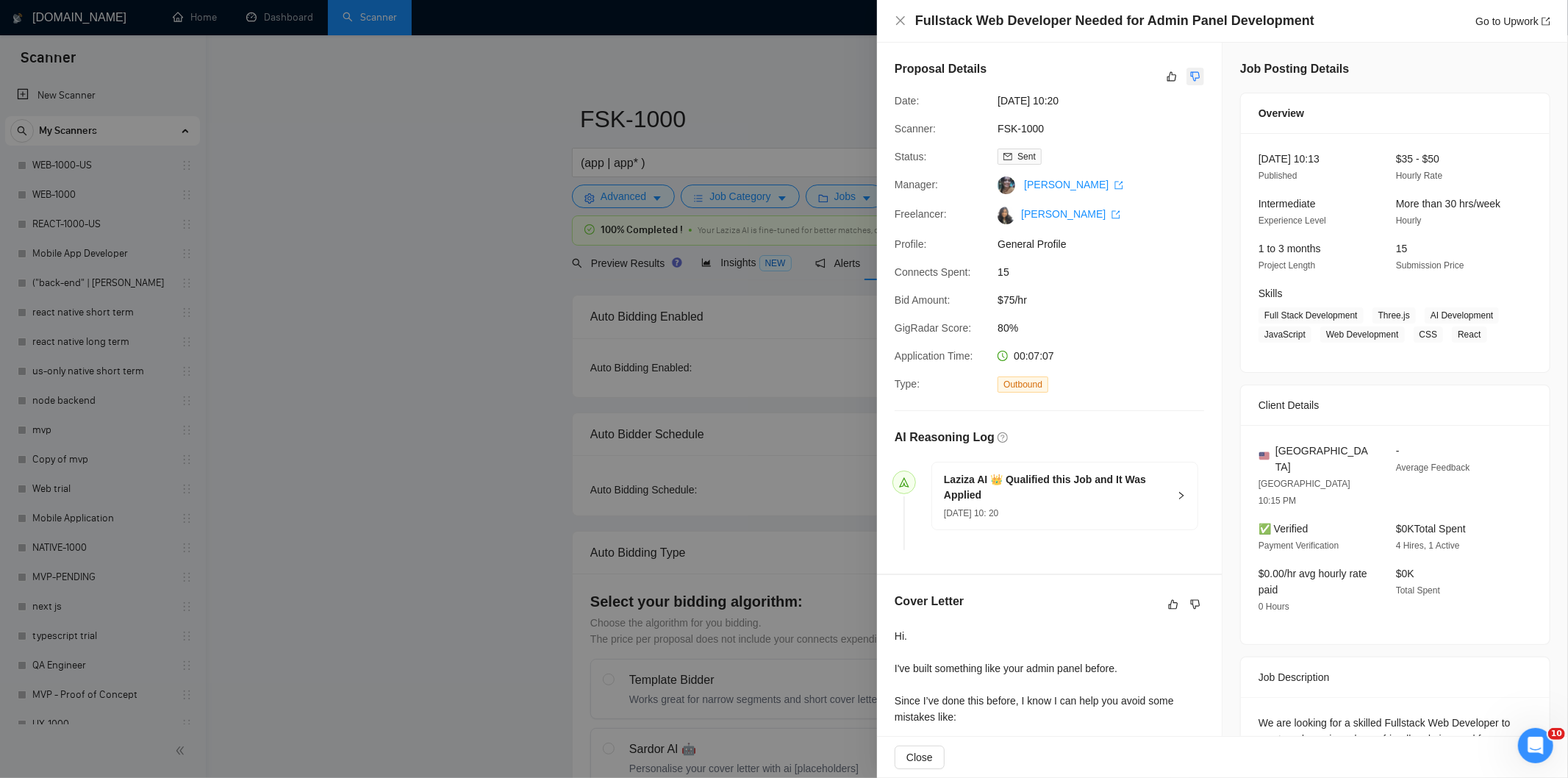
click at [1191, 76] on icon "dislike" at bounding box center [1196, 77] width 9 height 9
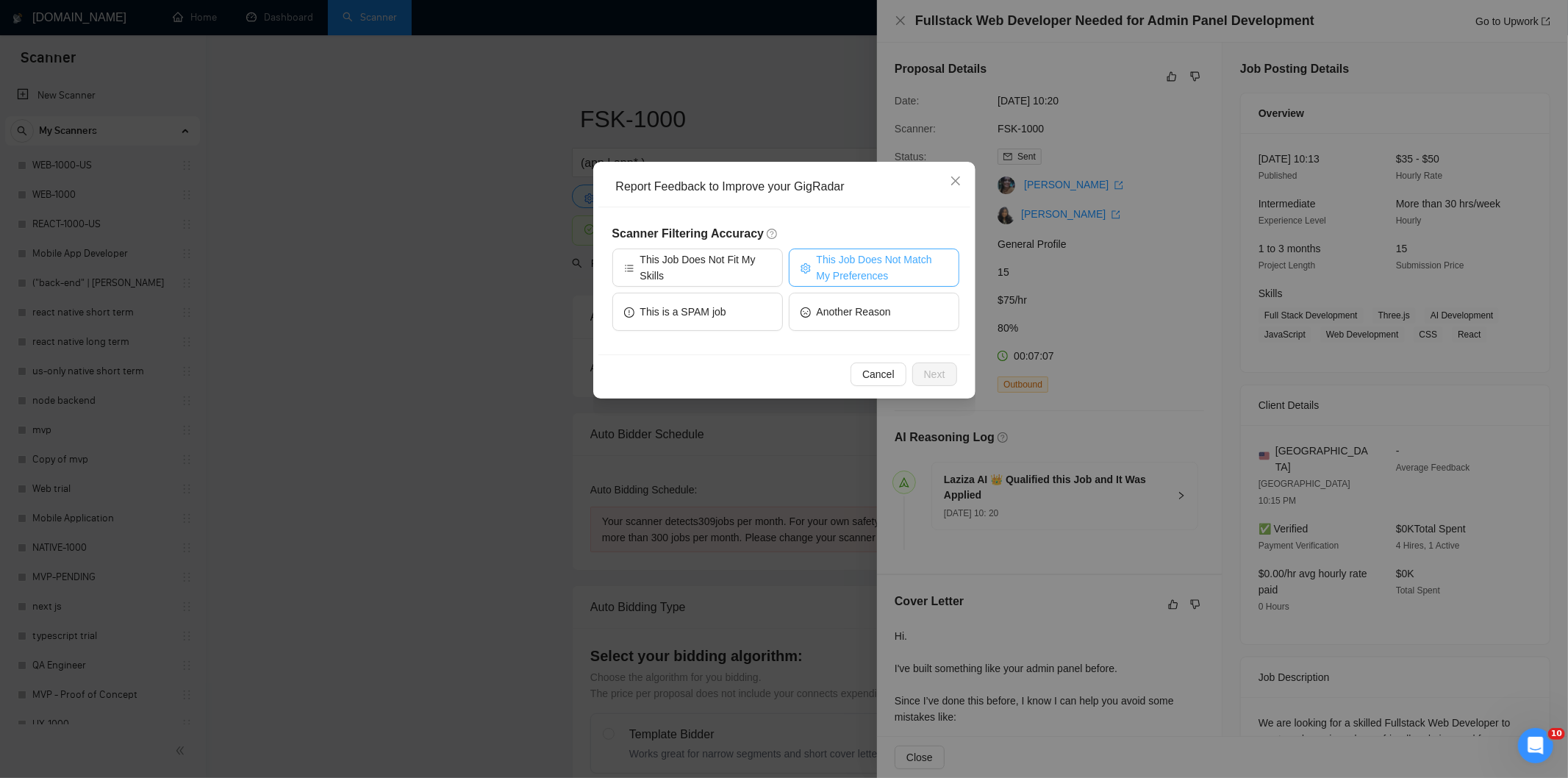
drag, startPoint x: 866, startPoint y: 268, endPoint x: 868, endPoint y: 282, distance: 14.1
click at [865, 268] on span "This Job Does Not Match My Preferences" at bounding box center [882, 268] width 131 height 33
click at [942, 377] on span "Next" at bounding box center [935, 374] width 21 height 16
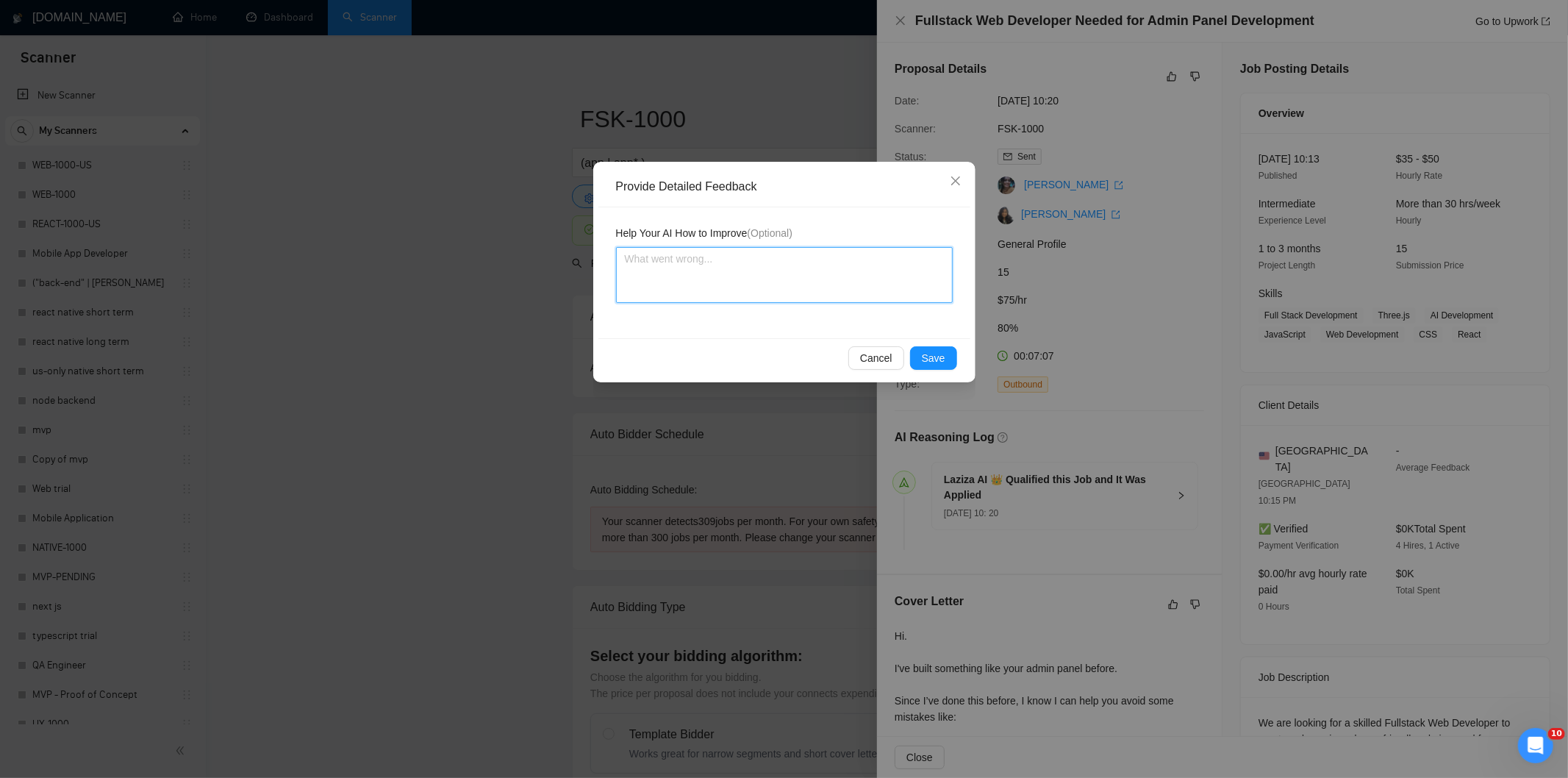
click at [849, 286] on textarea at bounding box center [784, 275] width 337 height 56
paste textarea "Not a fit — the description suggests an existing codebase, but Ria only works o…"
type textarea "Not a fit — the description suggests an existing codebase, but Ria only works o…"
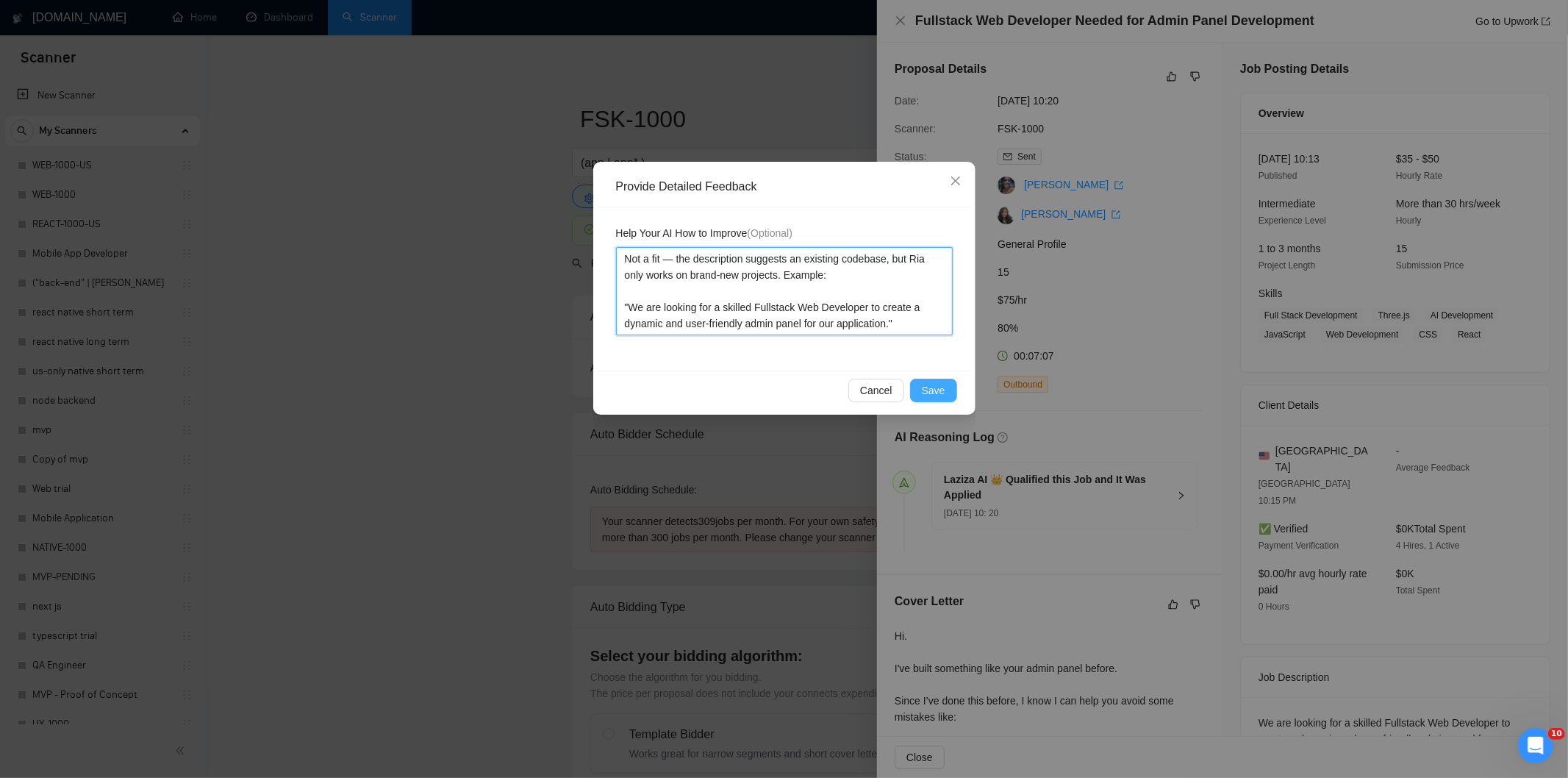
type textarea "Not a fit — the description suggests an existing codebase, but Ria only works o…"
click at [942, 397] on span "Save" at bounding box center [934, 390] width 23 height 16
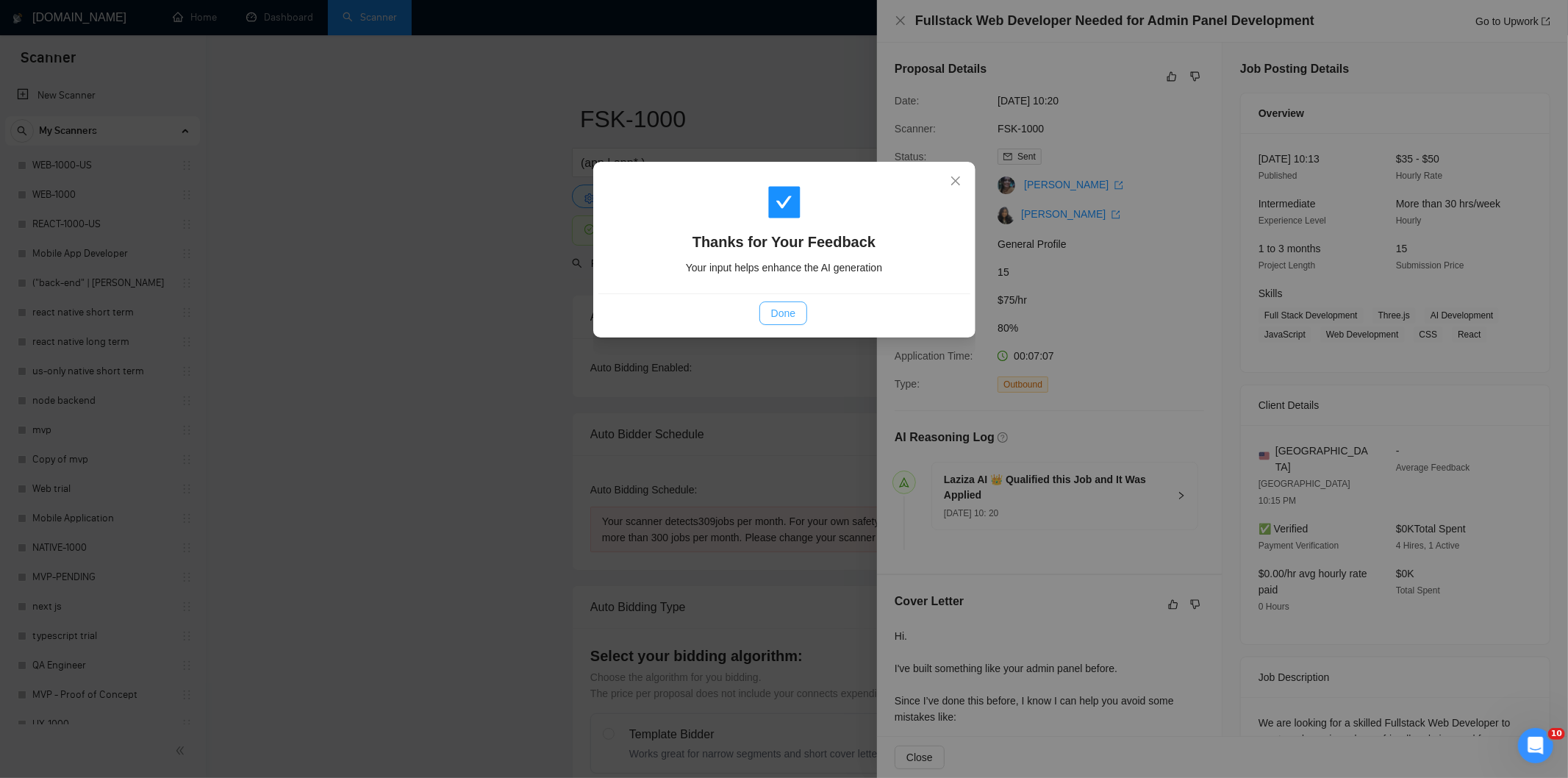
click at [784, 321] on button "Done" at bounding box center [783, 313] width 47 height 23
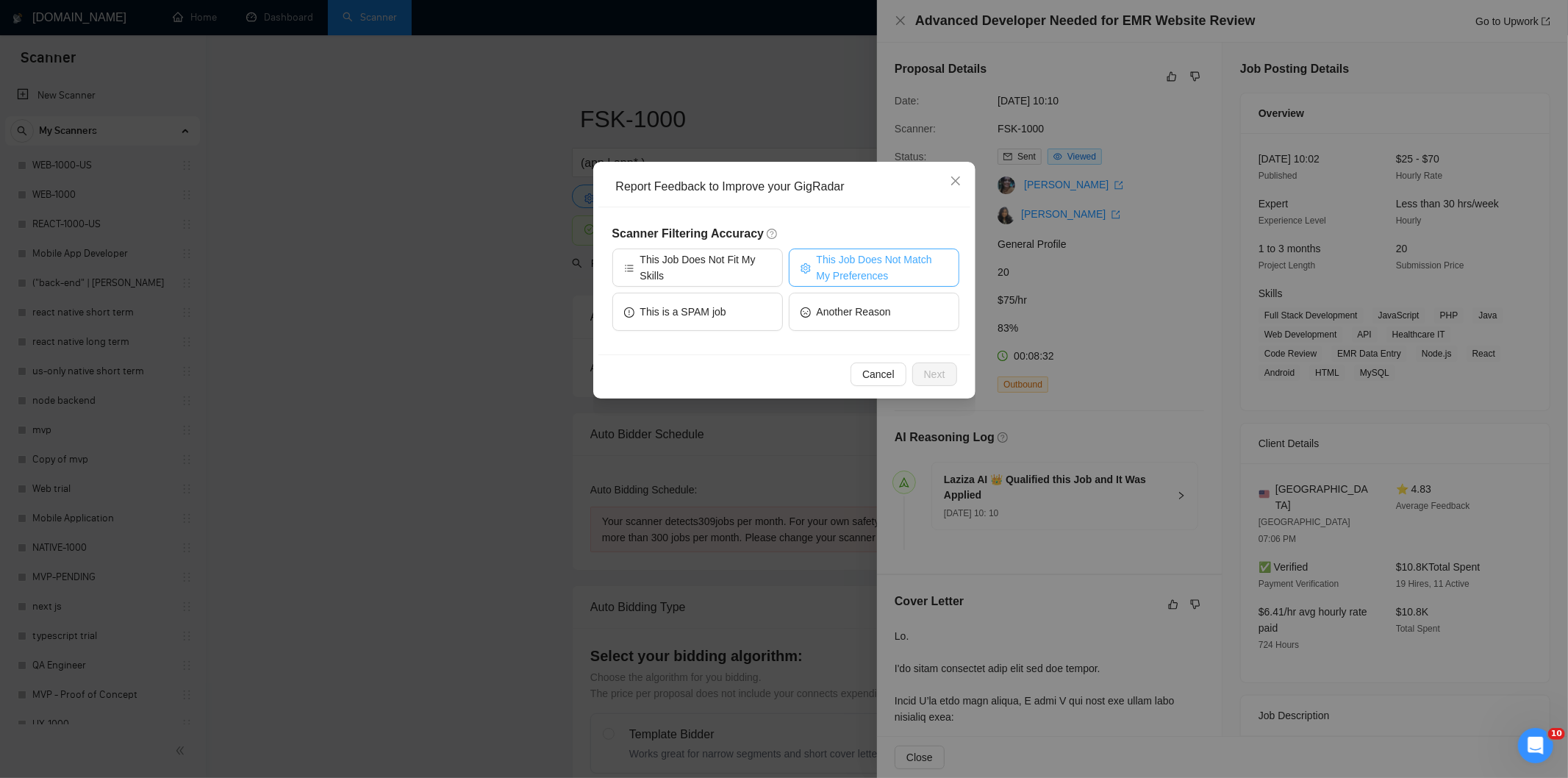
click at [895, 247] on div "Scanner Filtering Accuracy This Job Does Not Fit My Skills This Job Does Not Ma…" at bounding box center [786, 281] width 347 height 112
click at [892, 258] on span "This Job Does Not Match My Preferences" at bounding box center [882, 268] width 131 height 33
click at [935, 373] on span "Next" at bounding box center [935, 374] width 21 height 16
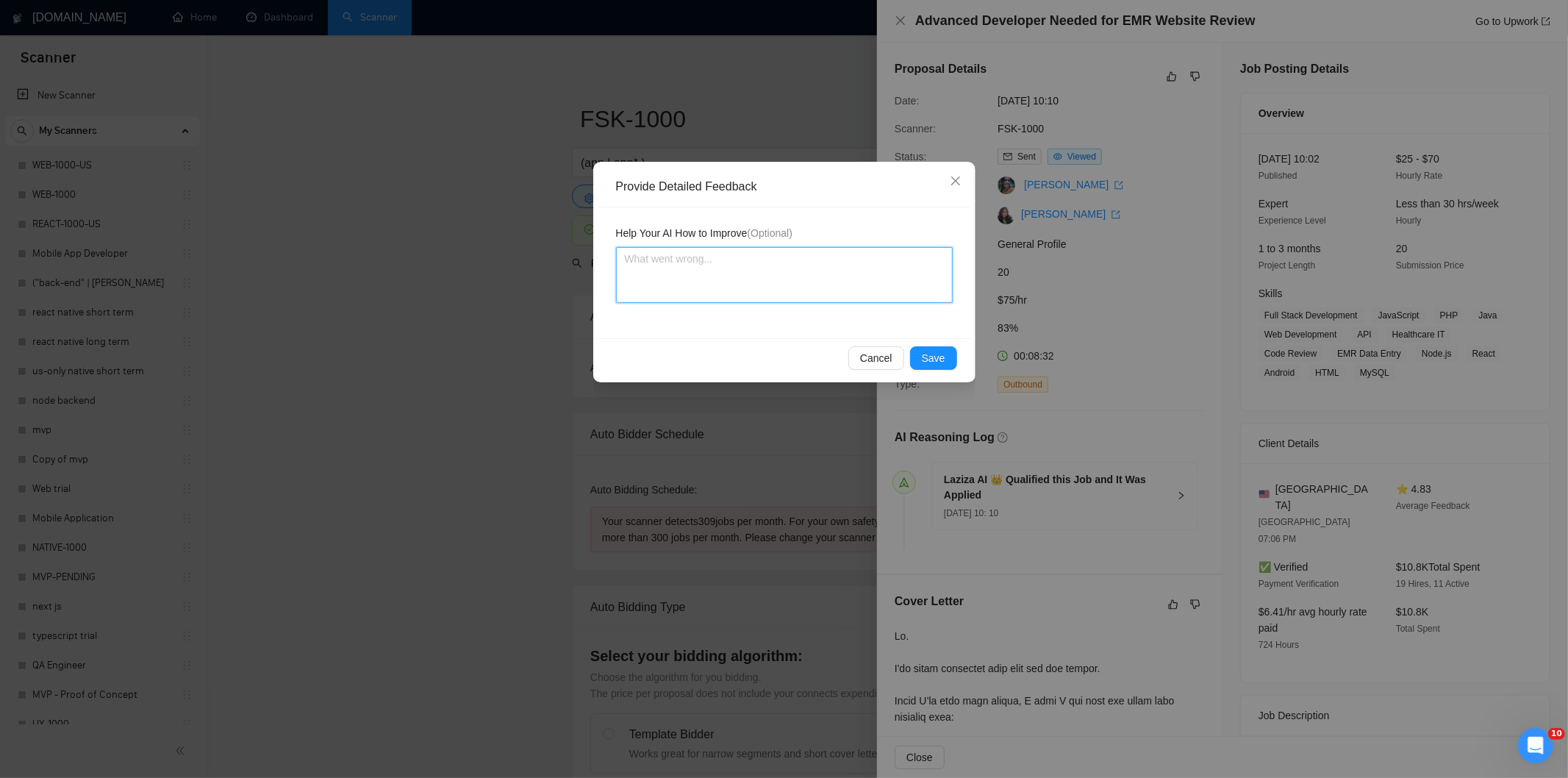
click at [833, 280] on textarea at bounding box center [784, 275] width 337 height 56
paste textarea "Not a fit — the project isn't for a web or mobile app, which is [PERSON_NAME]'s…"
type textarea "Not a fit — the project isn't for a web or mobile app, which is [PERSON_NAME]'s…"
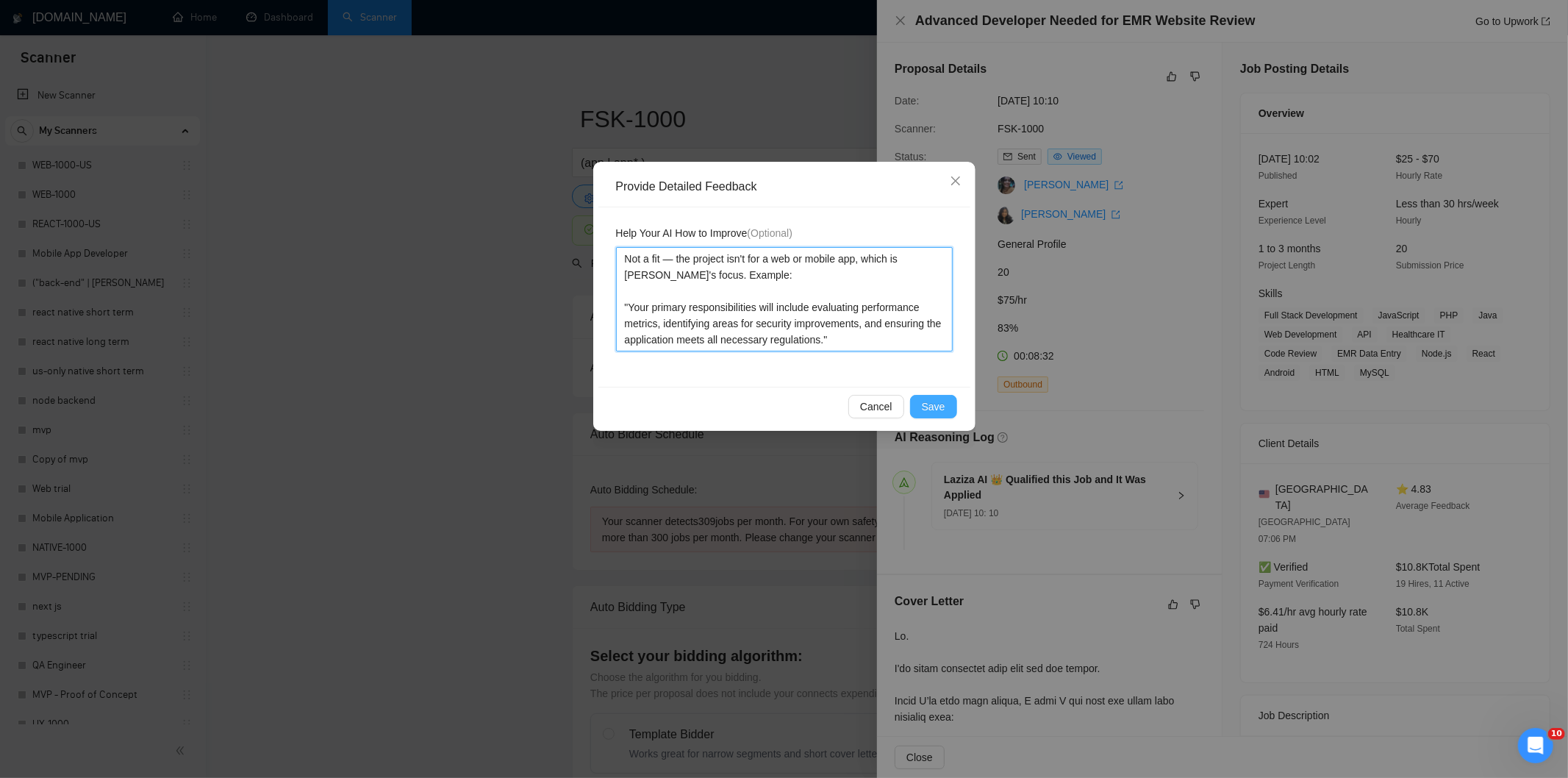
type textarea "Not a fit — the project isn't for a web or mobile app, which is [PERSON_NAME]'s…"
drag, startPoint x: 939, startPoint y: 399, endPoint x: 900, endPoint y: 377, distance: 44.8
click at [938, 399] on span "Save" at bounding box center [934, 406] width 23 height 16
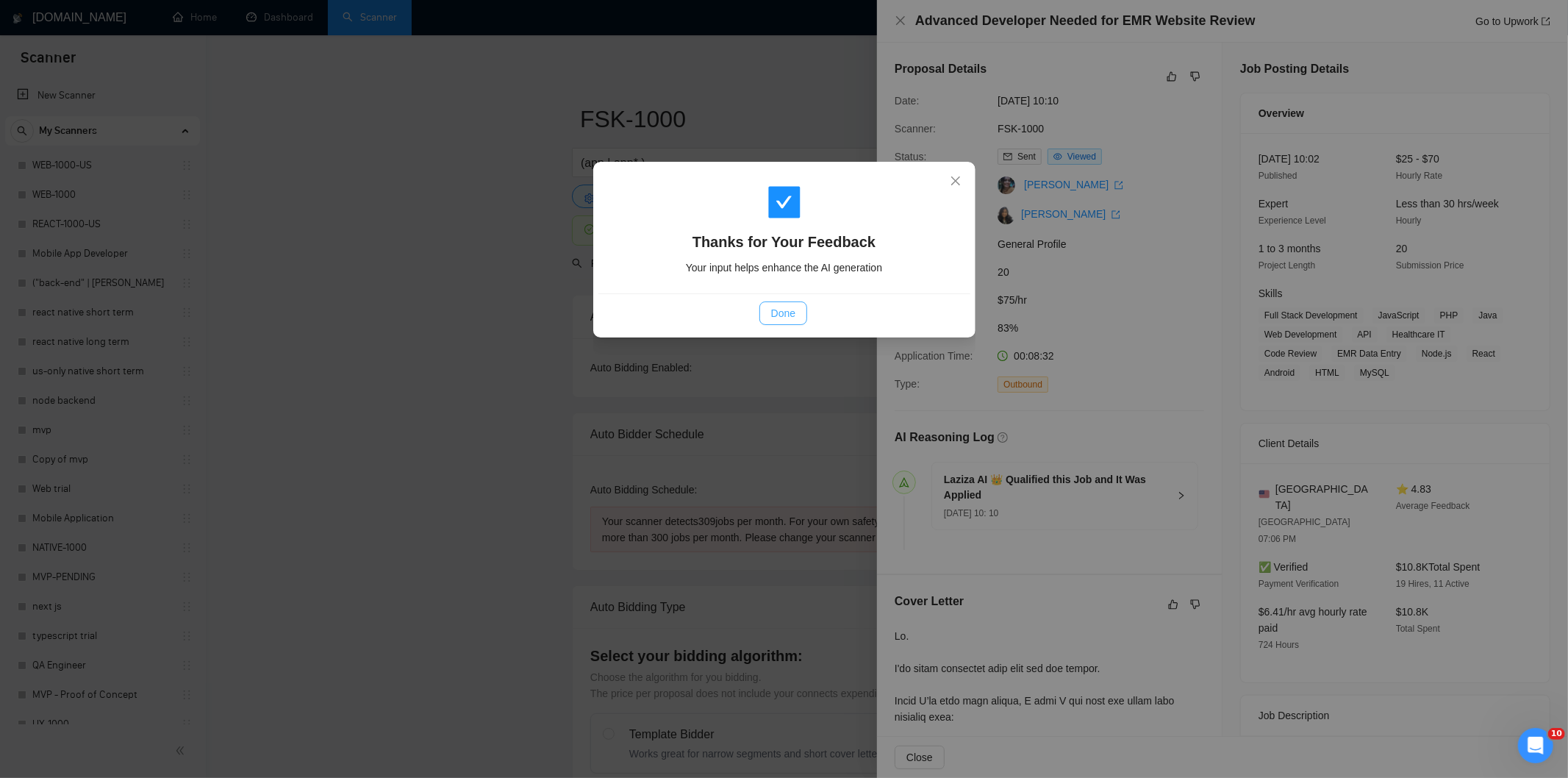
click at [768, 304] on button "Done" at bounding box center [783, 313] width 47 height 23
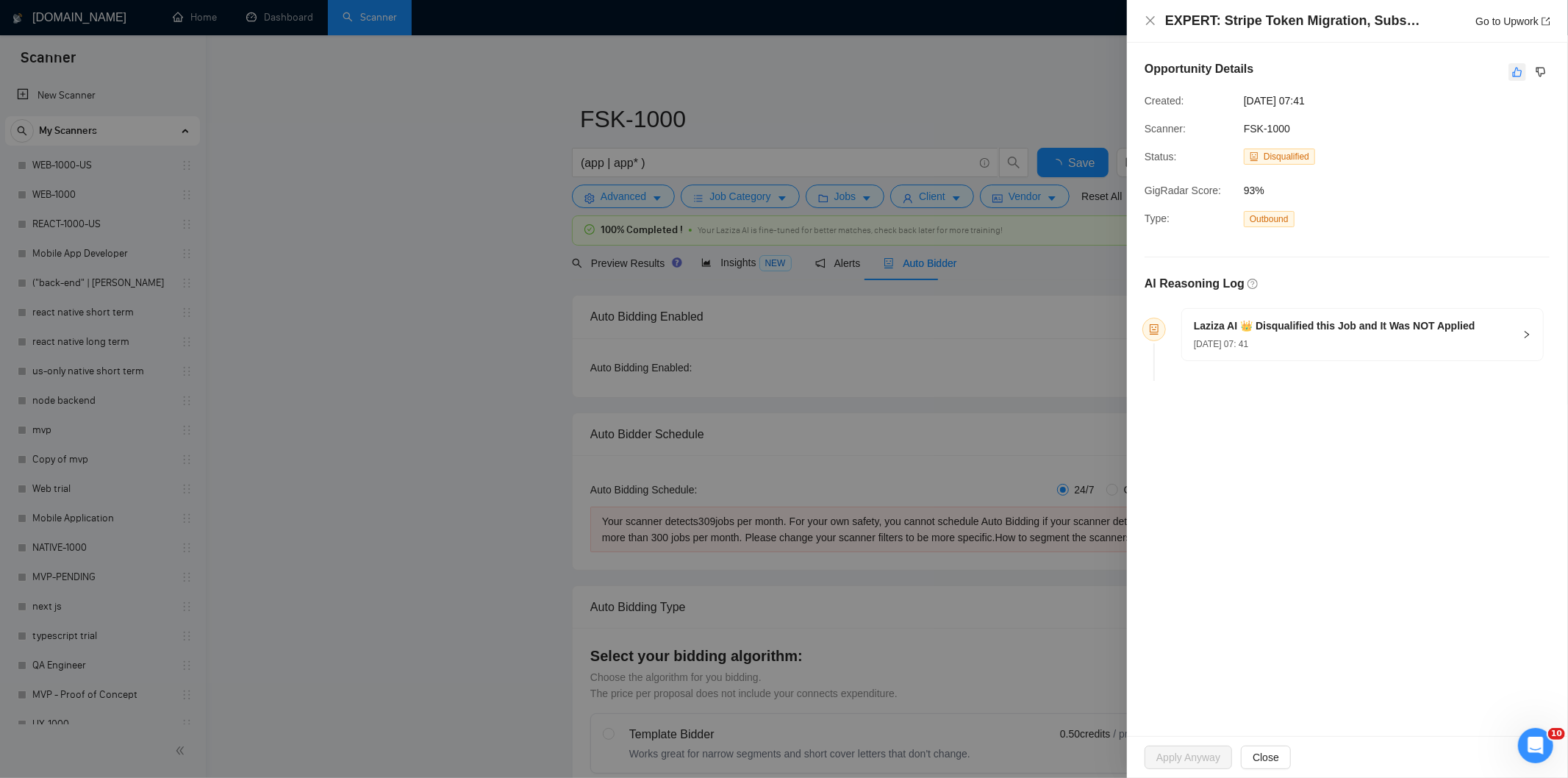
click at [1517, 73] on icon "like" at bounding box center [1517, 72] width 10 height 12
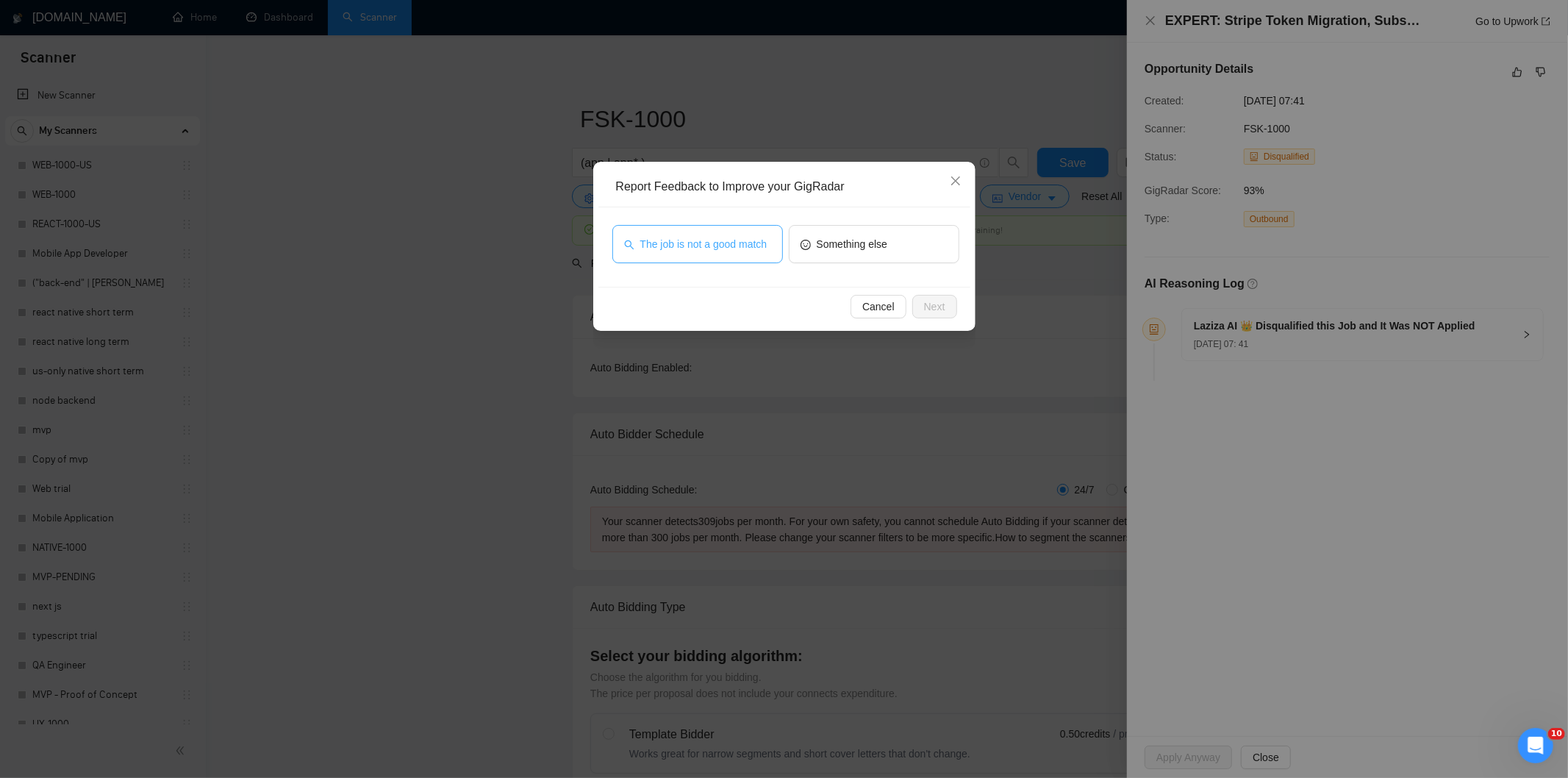
click at [724, 233] on button "The job is not a good match" at bounding box center [697, 244] width 170 height 38
click at [927, 303] on span "Next" at bounding box center [935, 307] width 21 height 16
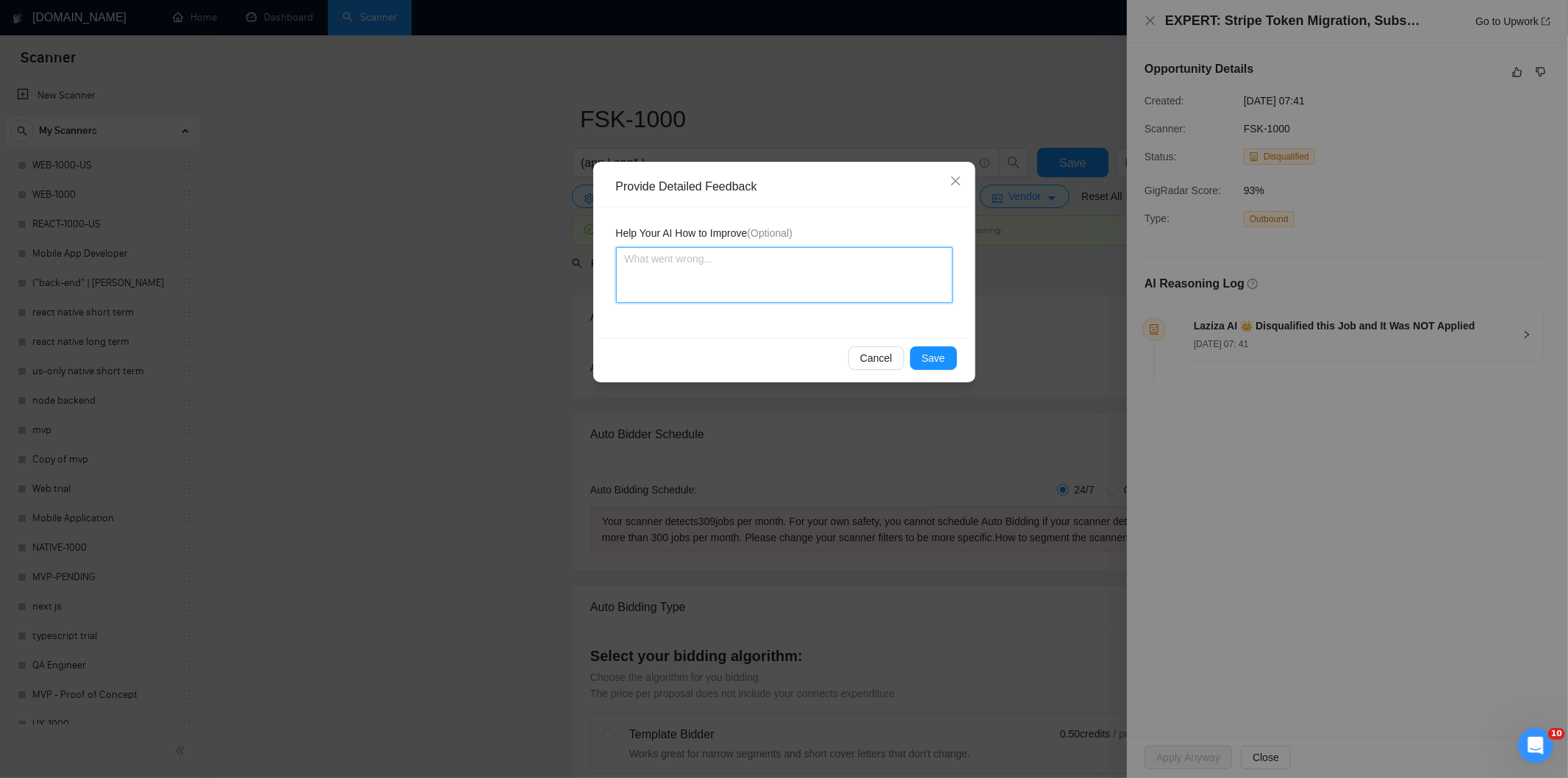
click at [819, 274] on textarea at bounding box center [784, 275] width 337 height 56
paste textarea "Not a fit — this project has been disqualified for other reasons. Example: "The…"
type textarea "Not a fit — this project has been disqualified for other reasons. Example: "The…"
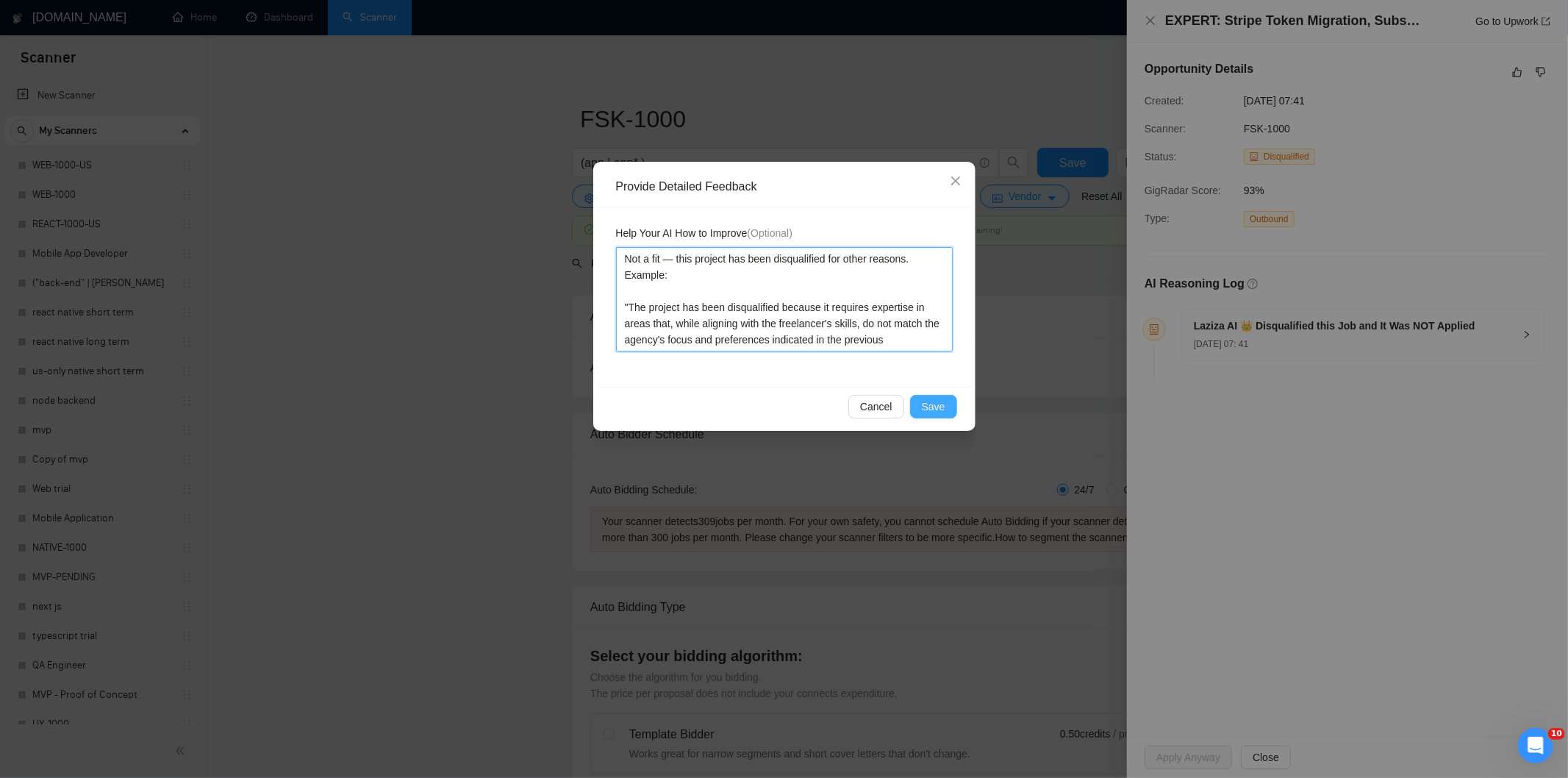
type textarea "Not a fit — this project has been disqualified for other reasons. Example: "The…"
click at [941, 405] on span "Save" at bounding box center [934, 406] width 23 height 16
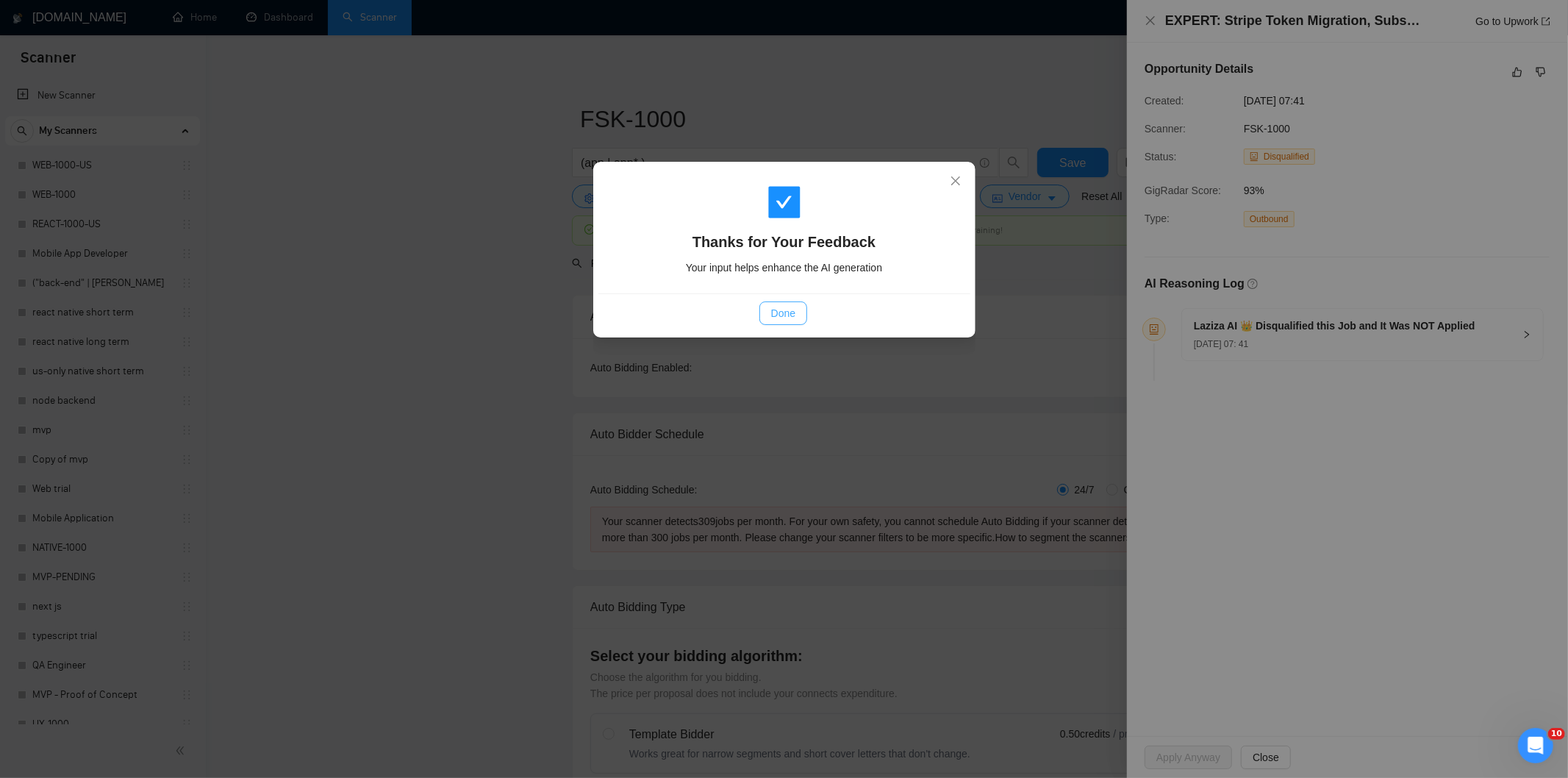
click at [788, 314] on span "Done" at bounding box center [783, 313] width 24 height 16
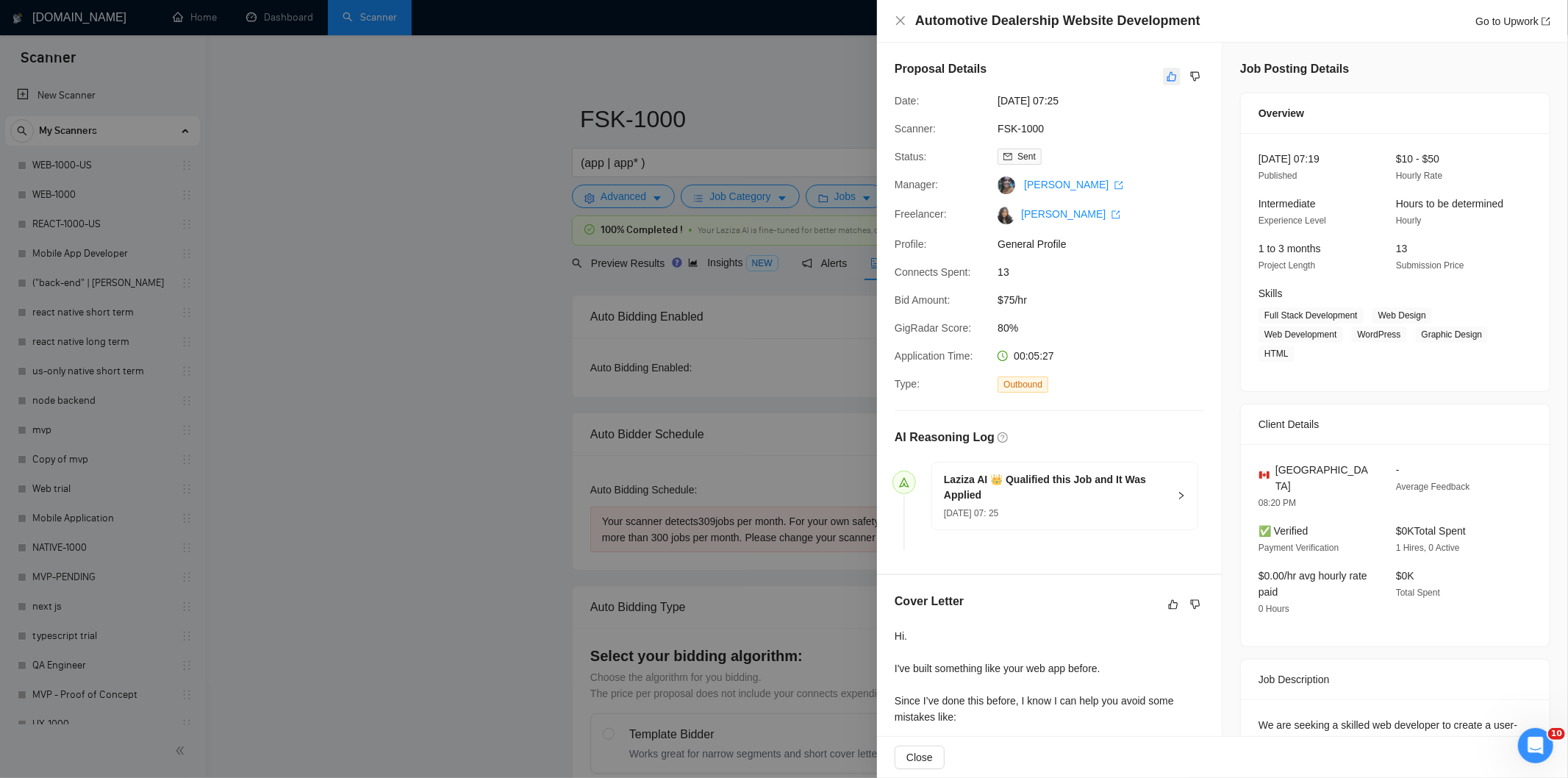
click at [1167, 79] on icon "like" at bounding box center [1172, 77] width 9 height 9
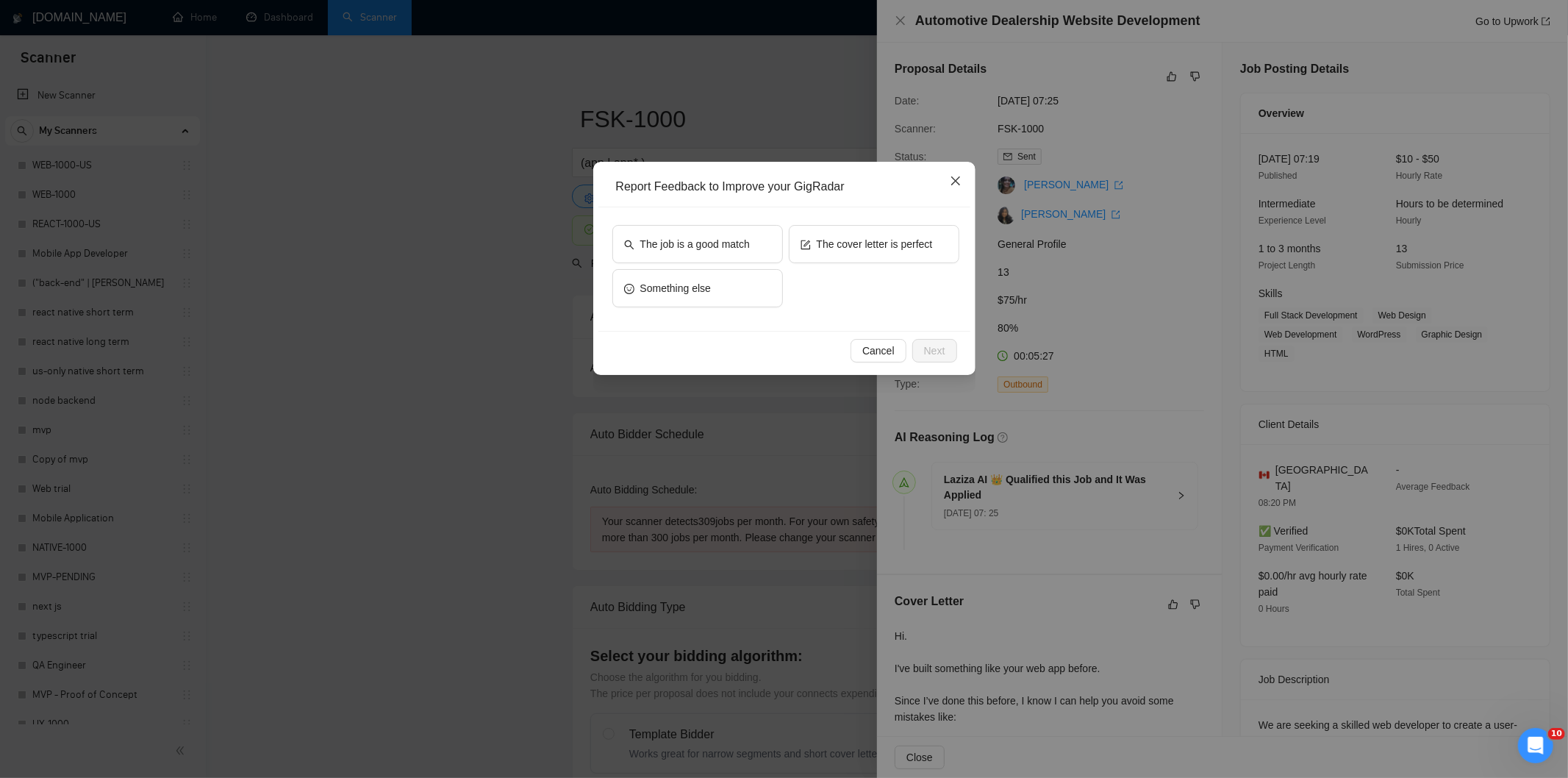
click at [957, 187] on icon "close" at bounding box center [956, 180] width 12 height 12
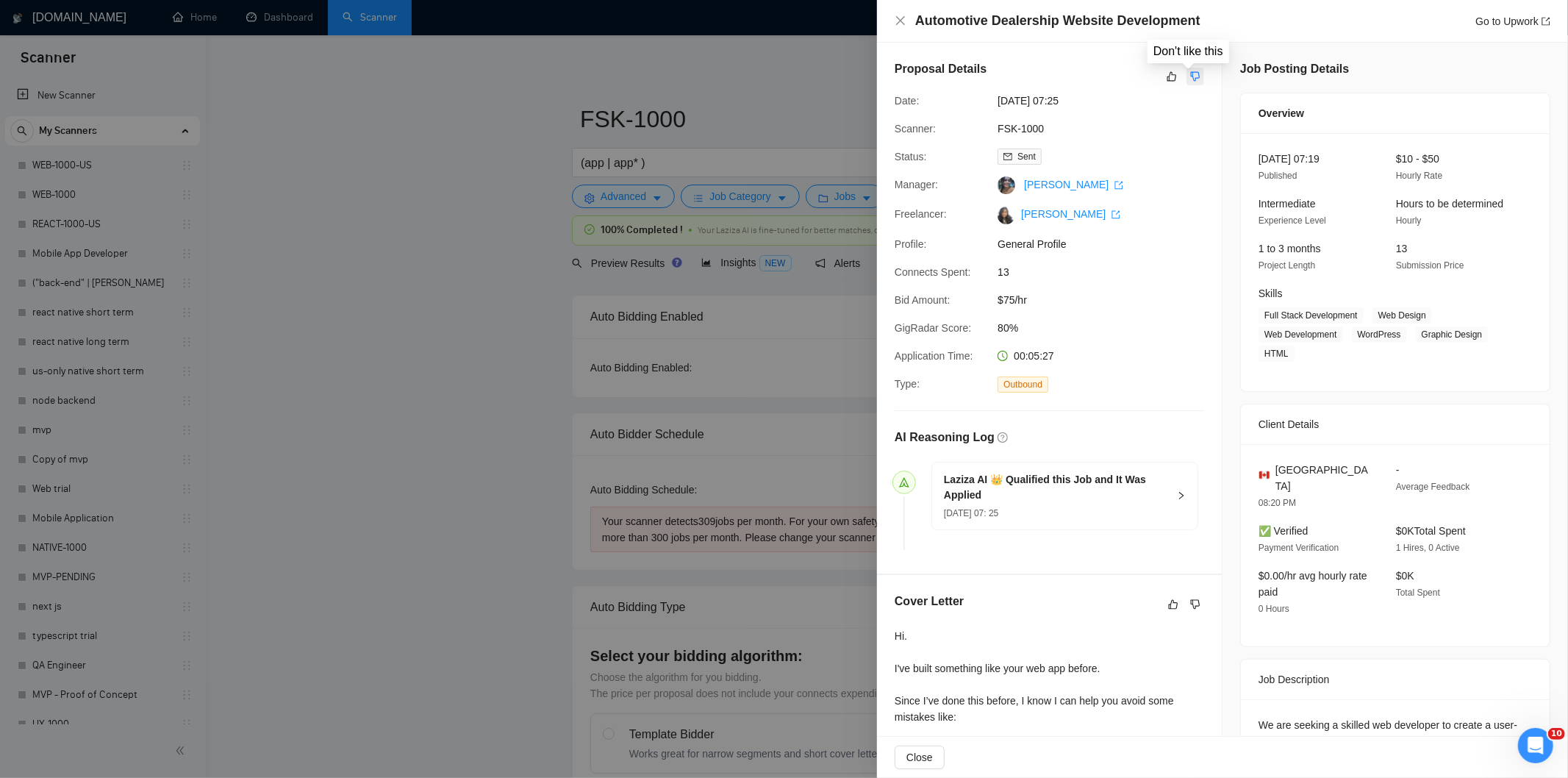
click at [1192, 78] on icon "dislike" at bounding box center [1196, 77] width 9 height 9
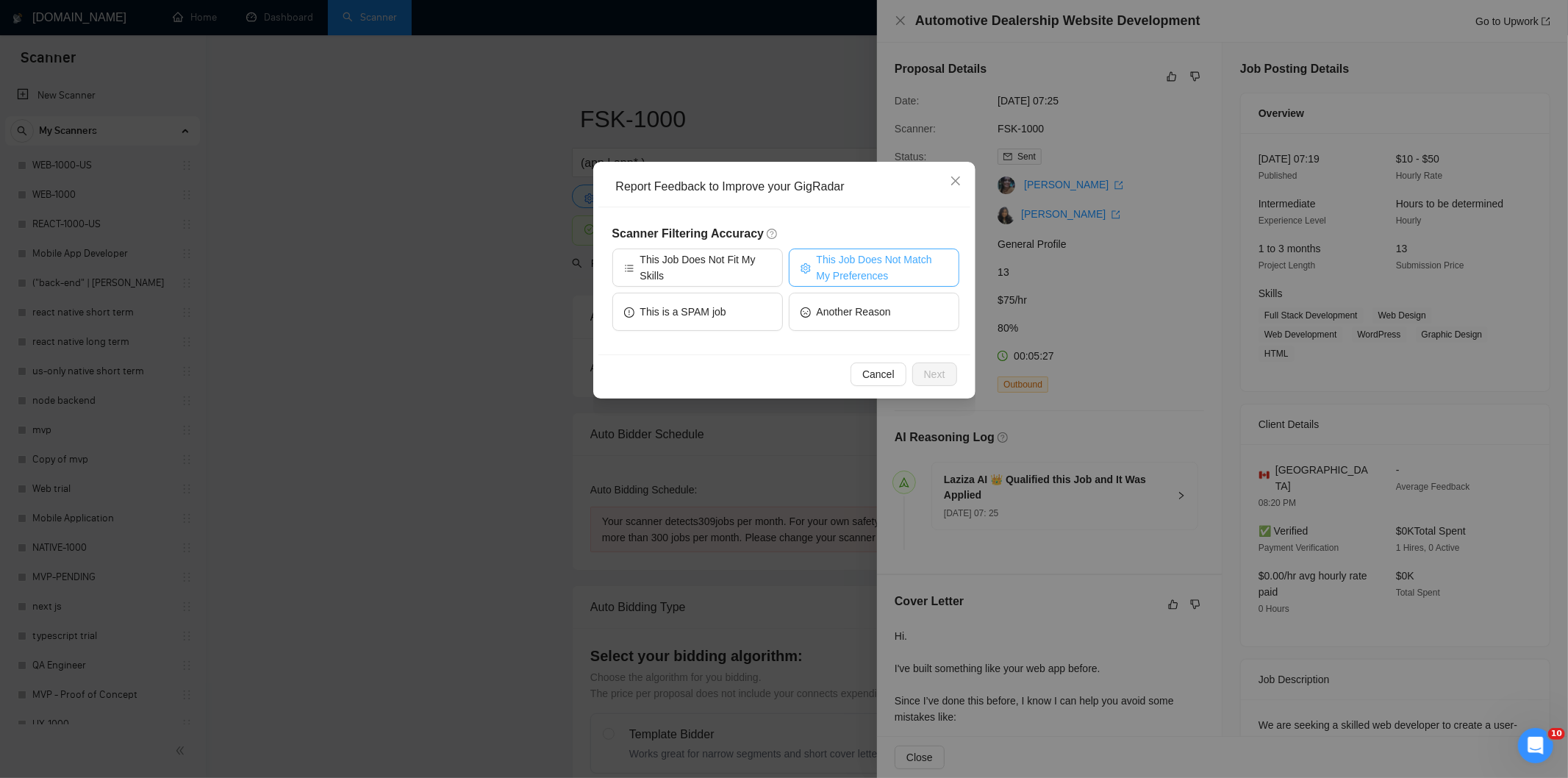
click at [900, 263] on span "This Job Does Not Match My Preferences" at bounding box center [882, 268] width 131 height 33
click at [935, 373] on span "Next" at bounding box center [935, 374] width 21 height 16
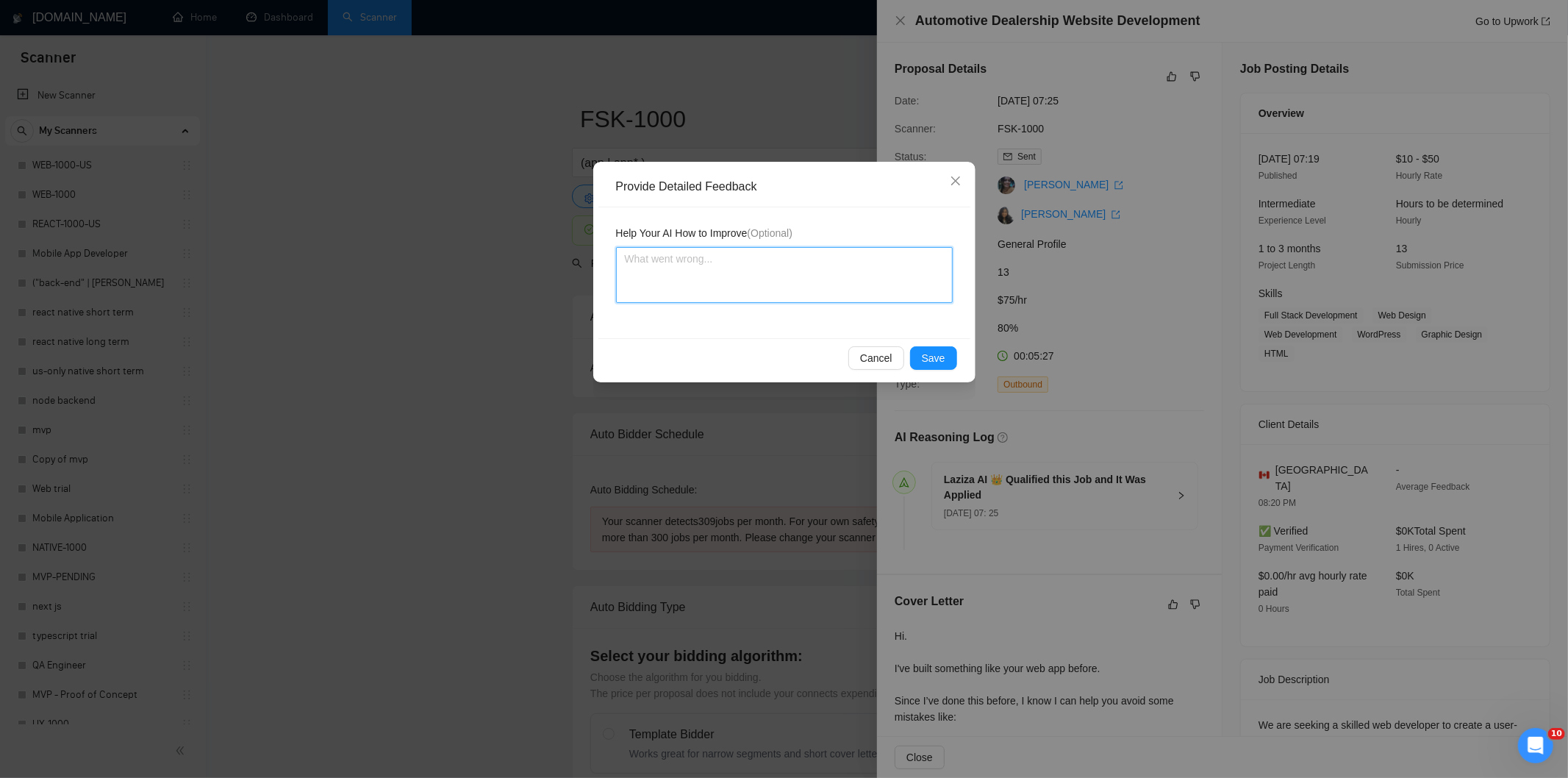
click at [859, 286] on textarea at bounding box center [784, 275] width 337 height 56
paste textarea "Not a fit — the project isn't for a web or mobile app, which is Ria's focus. Ex…"
type textarea "Not a fit — the project isn't for a web or mobile app, which is Ria's focus. Ex…"
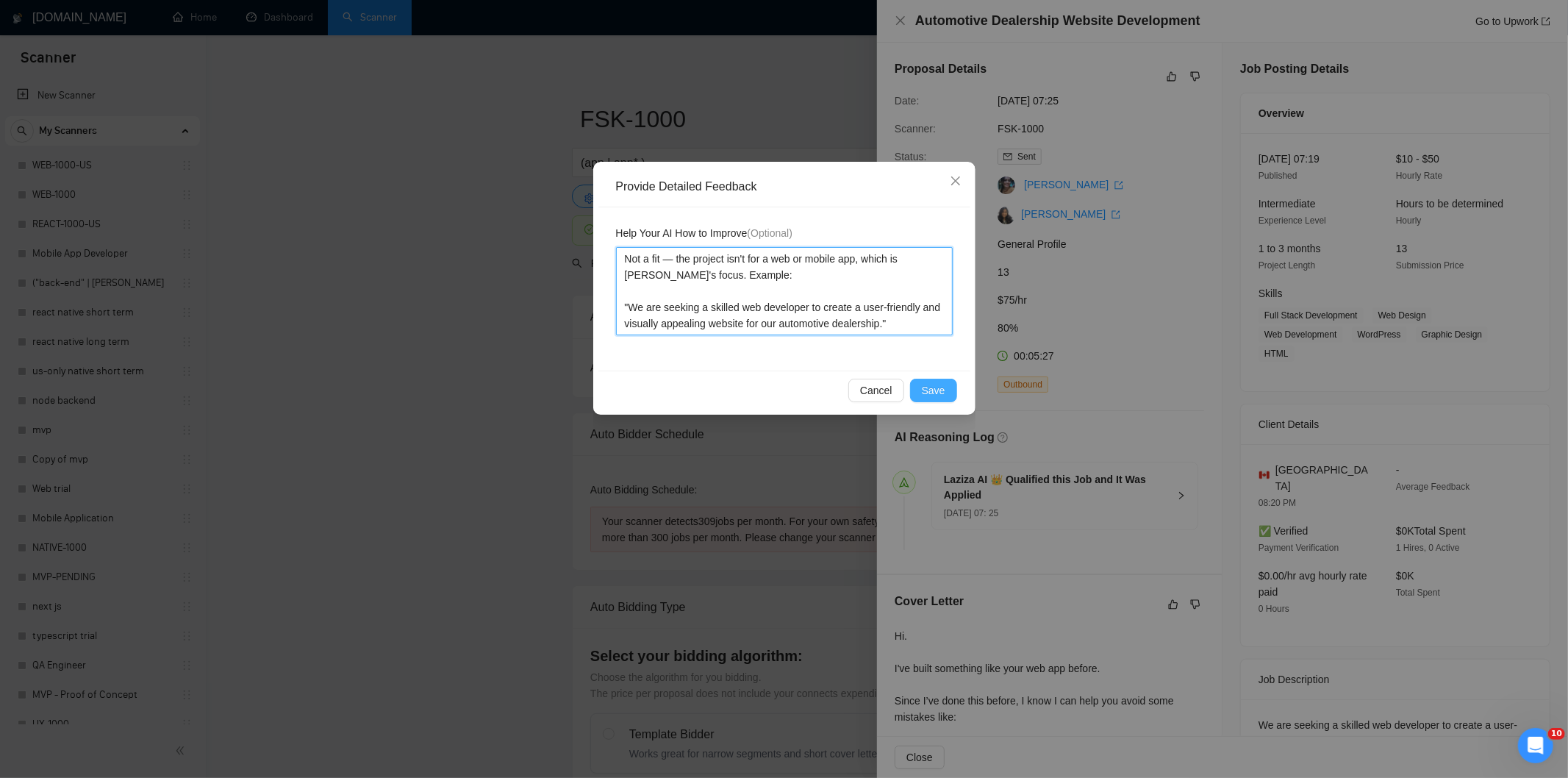
type textarea "Not a fit — the project isn't for a web or mobile app, which is Ria's focus. Ex…"
drag, startPoint x: 938, startPoint y: 385, endPoint x: 931, endPoint y: 376, distance: 11.4
click at [937, 380] on button "Save" at bounding box center [934, 391] width 47 height 23
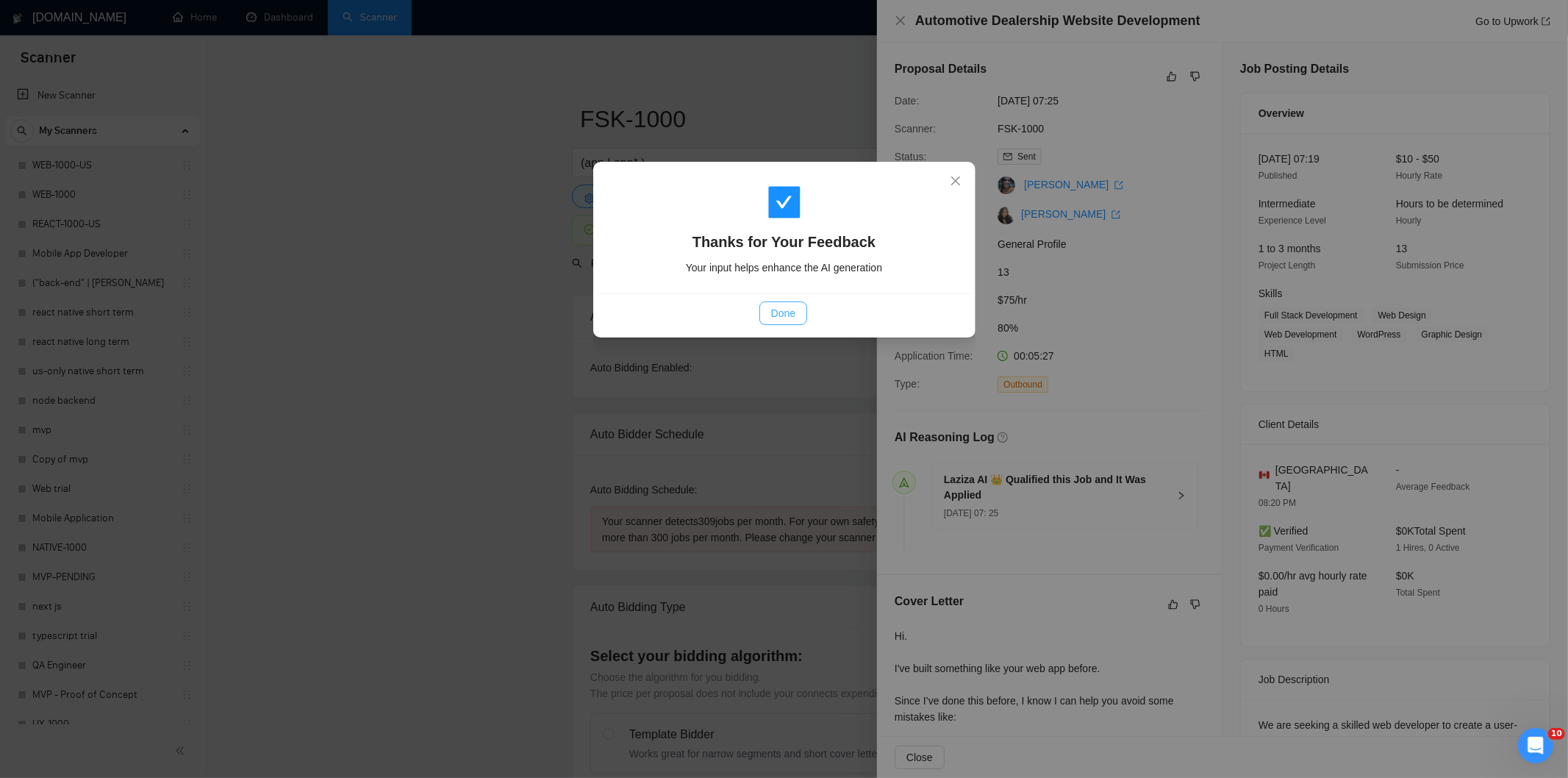
click at [791, 313] on span "Done" at bounding box center [783, 313] width 24 height 16
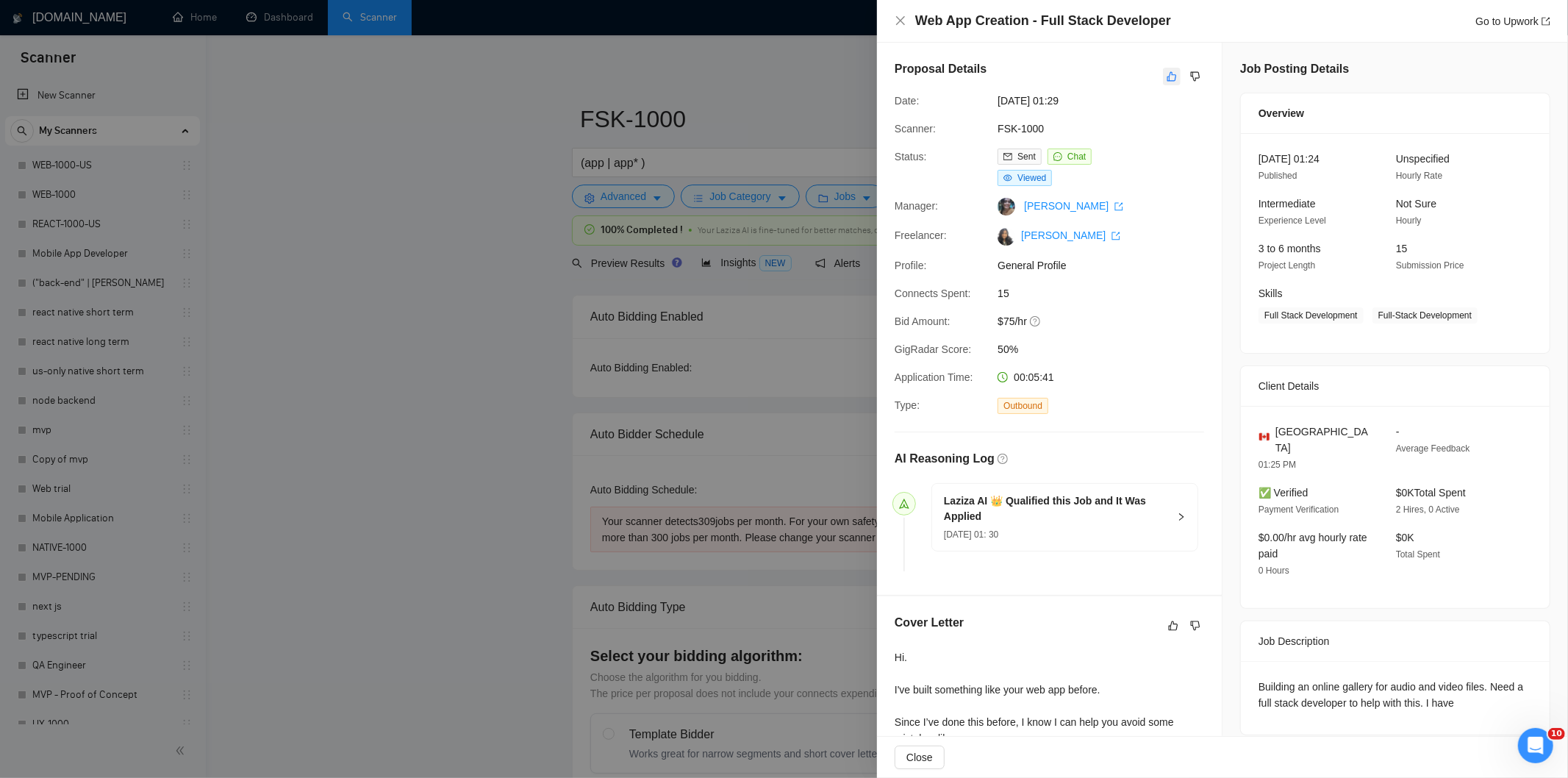
click at [1166, 75] on icon "like" at bounding box center [1171, 76] width 10 height 12
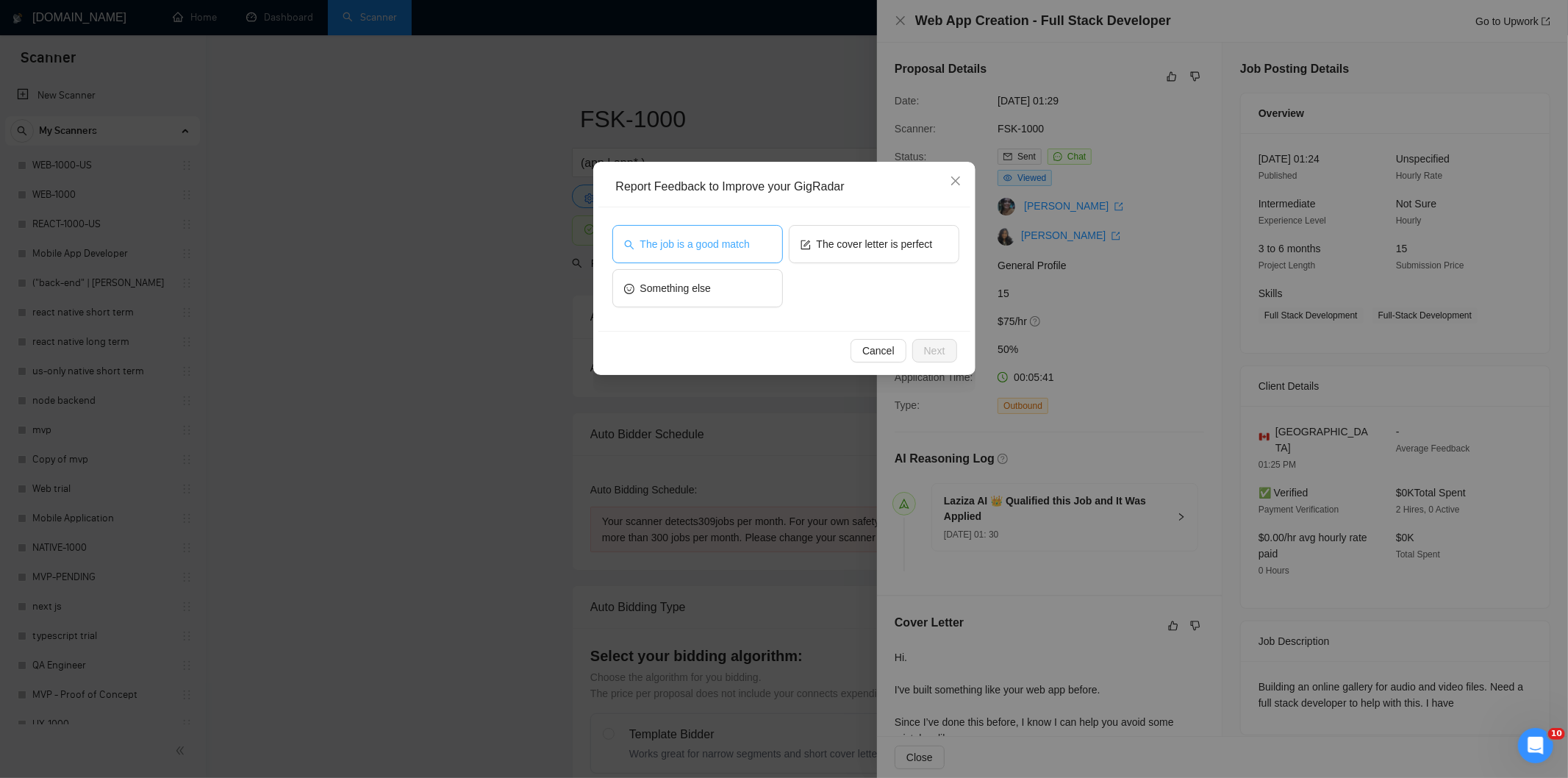
click at [761, 245] on button "The job is a good match" at bounding box center [697, 244] width 170 height 38
click at [943, 357] on span "Next" at bounding box center [935, 350] width 21 height 16
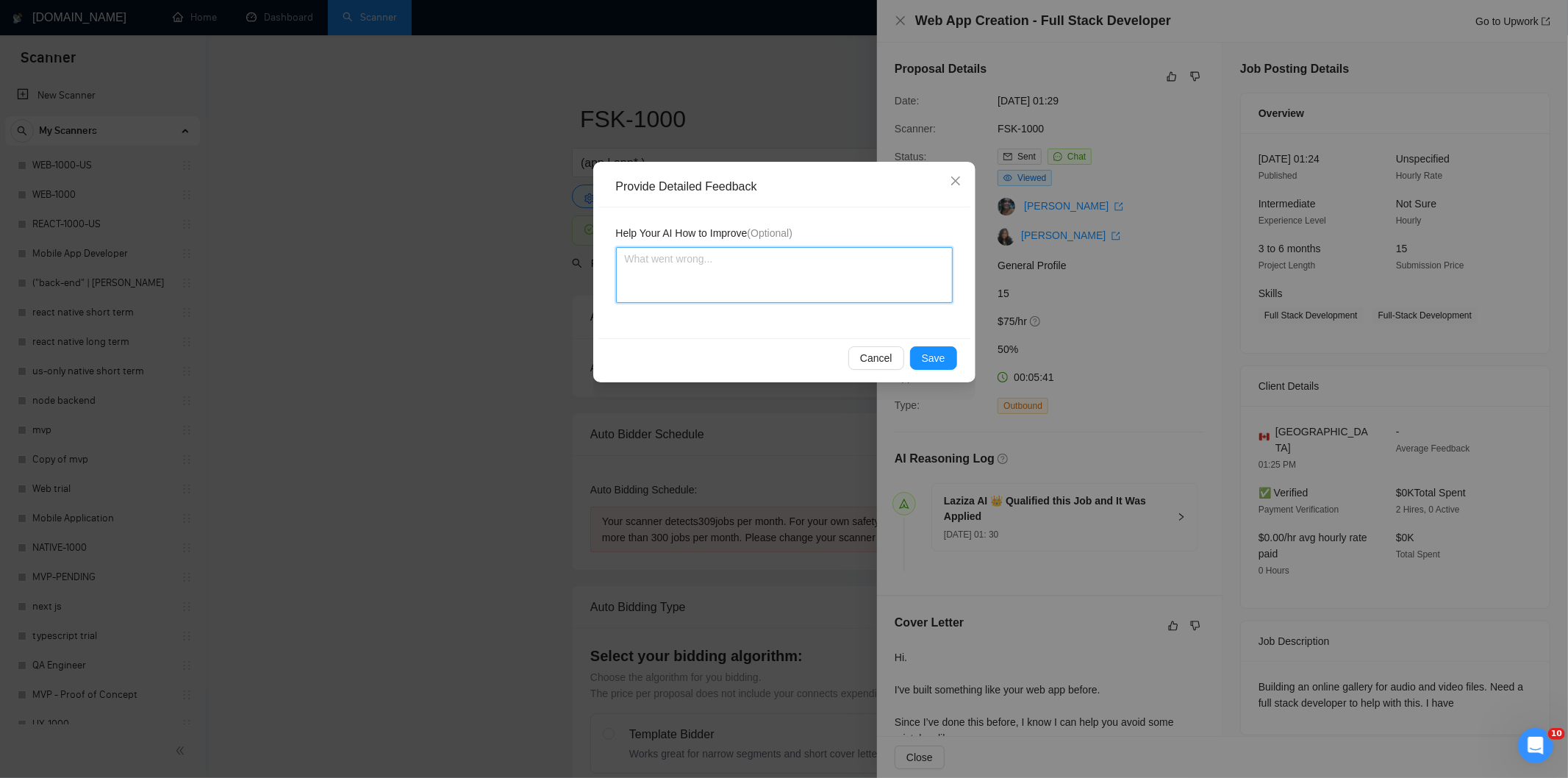
click at [784, 282] on textarea at bounding box center [784, 275] width 337 height 56
paste textarea "Good fit — the project is greenfield (no existing code), welcomes agencies, use…"
type textarea "Good fit — the project is greenfield (no existing code), welcomes agencies, use…"
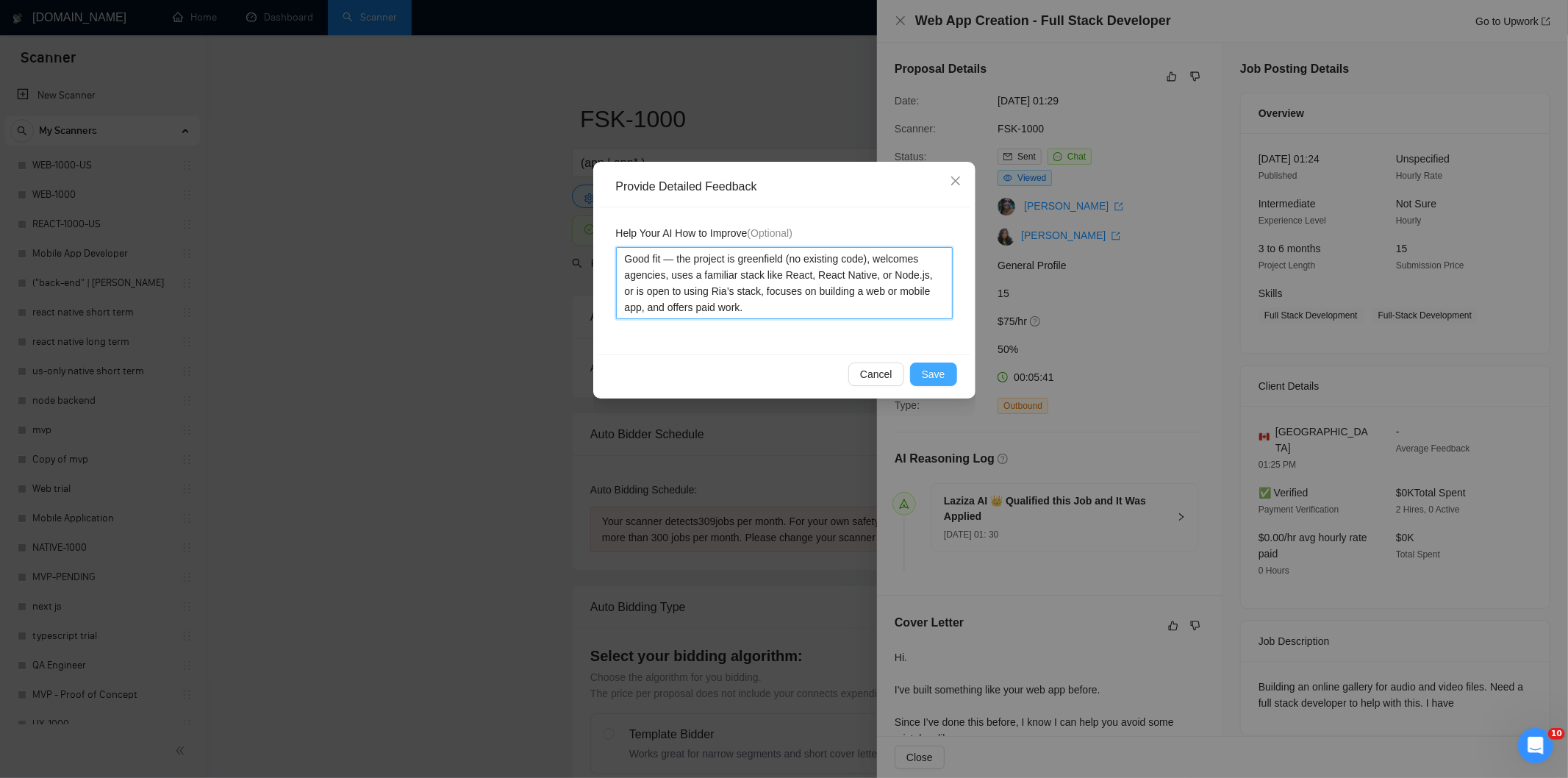
type textarea "Good fit — the project is greenfield (no existing code), welcomes agencies, use…"
click at [934, 369] on span "Save" at bounding box center [934, 374] width 23 height 16
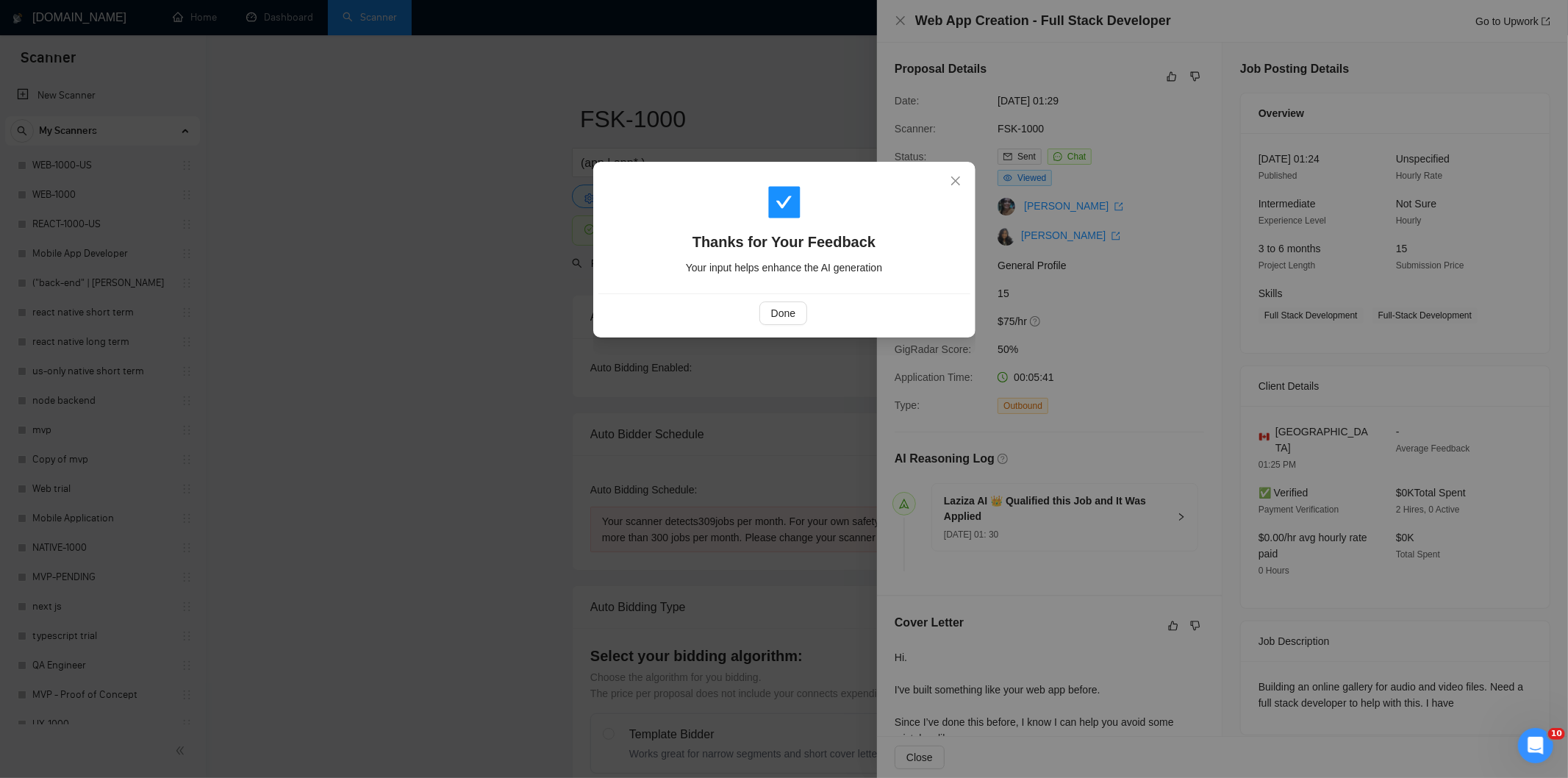
click at [783, 332] on div "Thanks for Your Feedback Your input helps enhance the AI generation Done" at bounding box center [784, 250] width 382 height 176
click at [791, 303] on button "Done" at bounding box center [783, 313] width 47 height 23
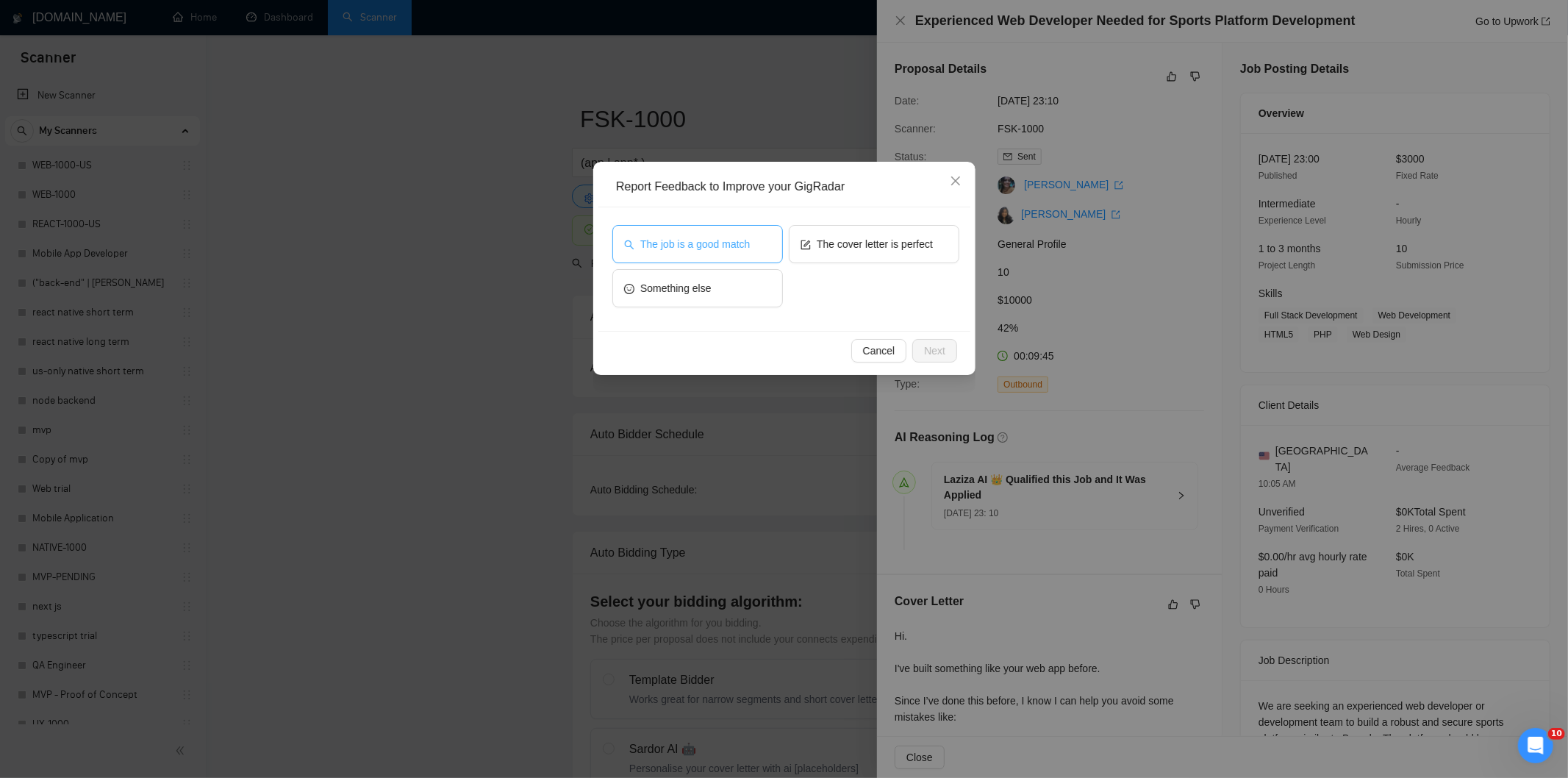
click at [745, 248] on span "The job is a good match" at bounding box center [695, 244] width 110 height 16
click at [935, 347] on span "Next" at bounding box center [935, 350] width 21 height 16
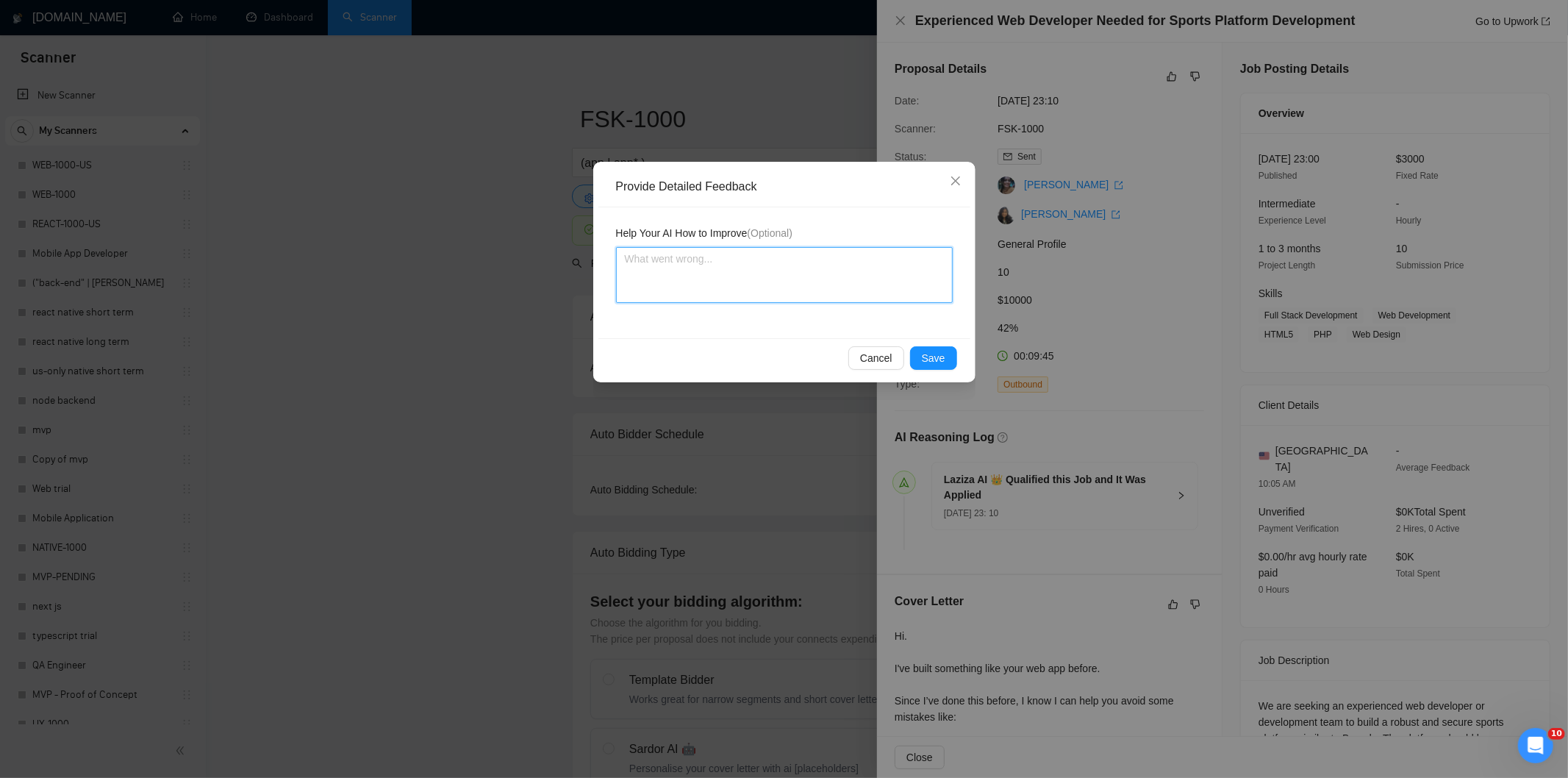
click at [832, 273] on textarea at bounding box center [784, 275] width 337 height 56
paste textarea "Good fit — the project is greenfield (no existing code), welcomes agencies, use…"
type textarea "Good fit — the project is greenfield (no existing code), welcomes agencies, use…"
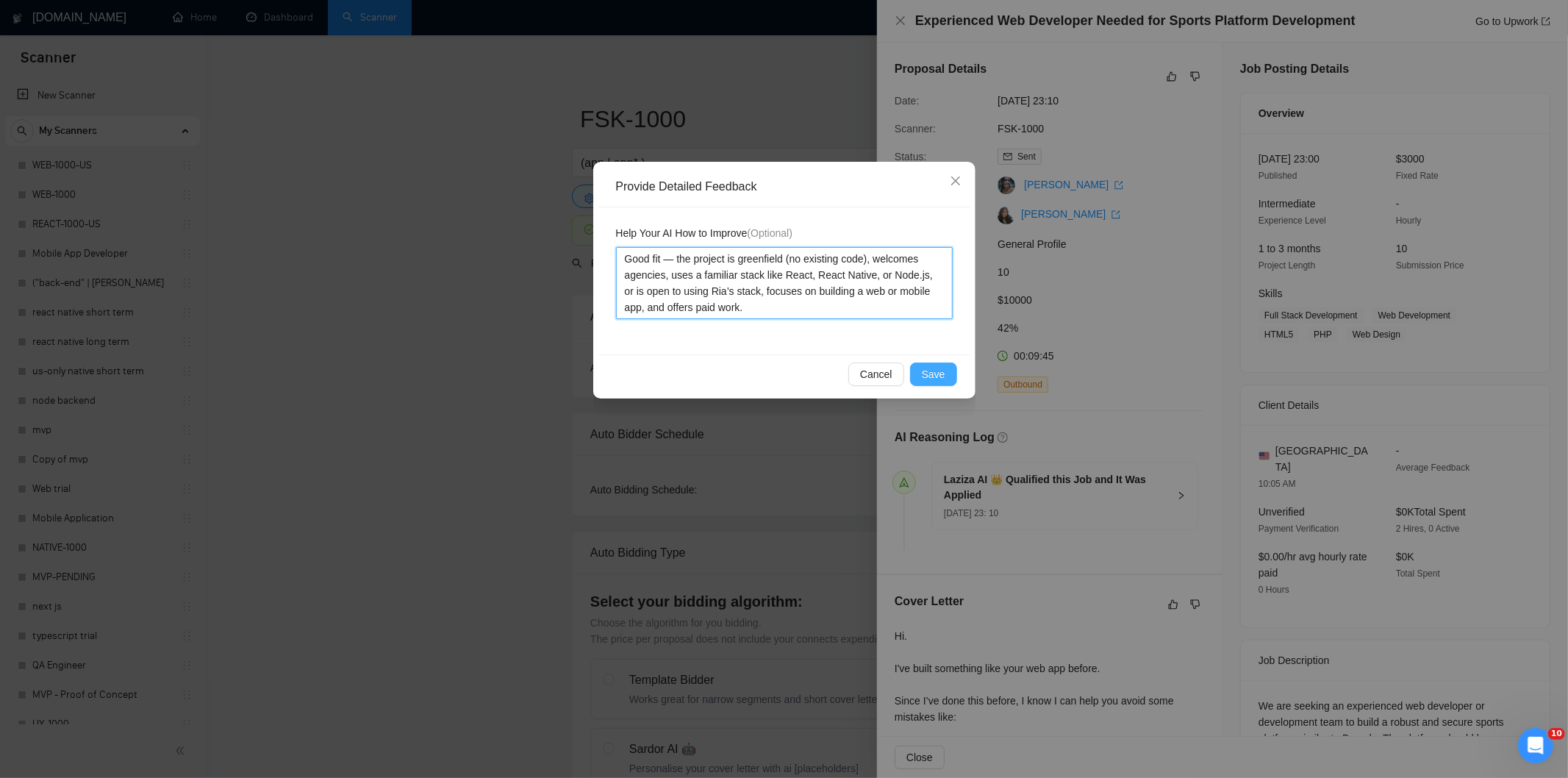
type textarea "Good fit — the project is greenfield (no existing code), welcomes agencies, use…"
click at [935, 371] on span "Save" at bounding box center [934, 374] width 23 height 16
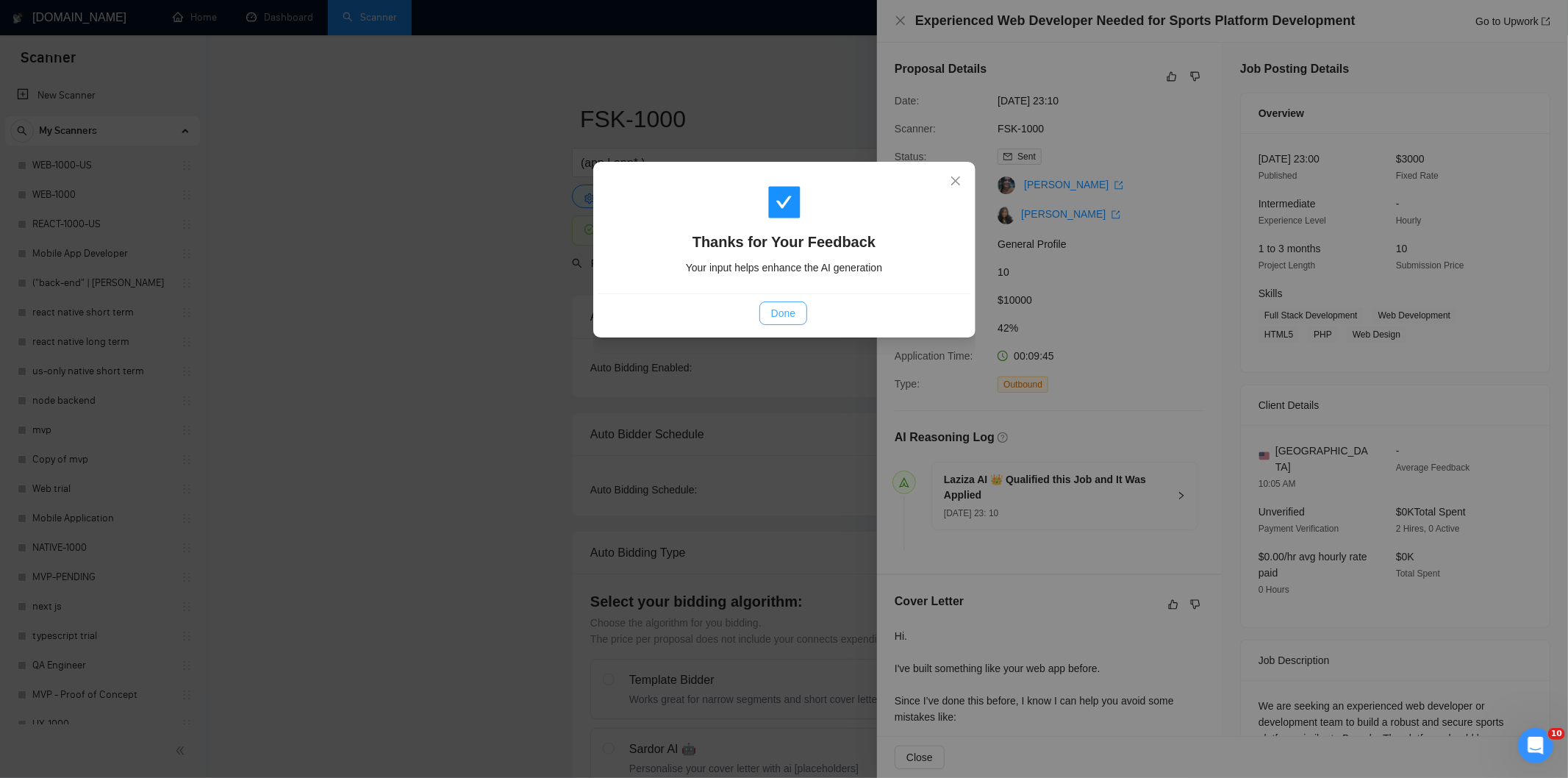
click at [778, 317] on span "Done" at bounding box center [783, 313] width 24 height 16
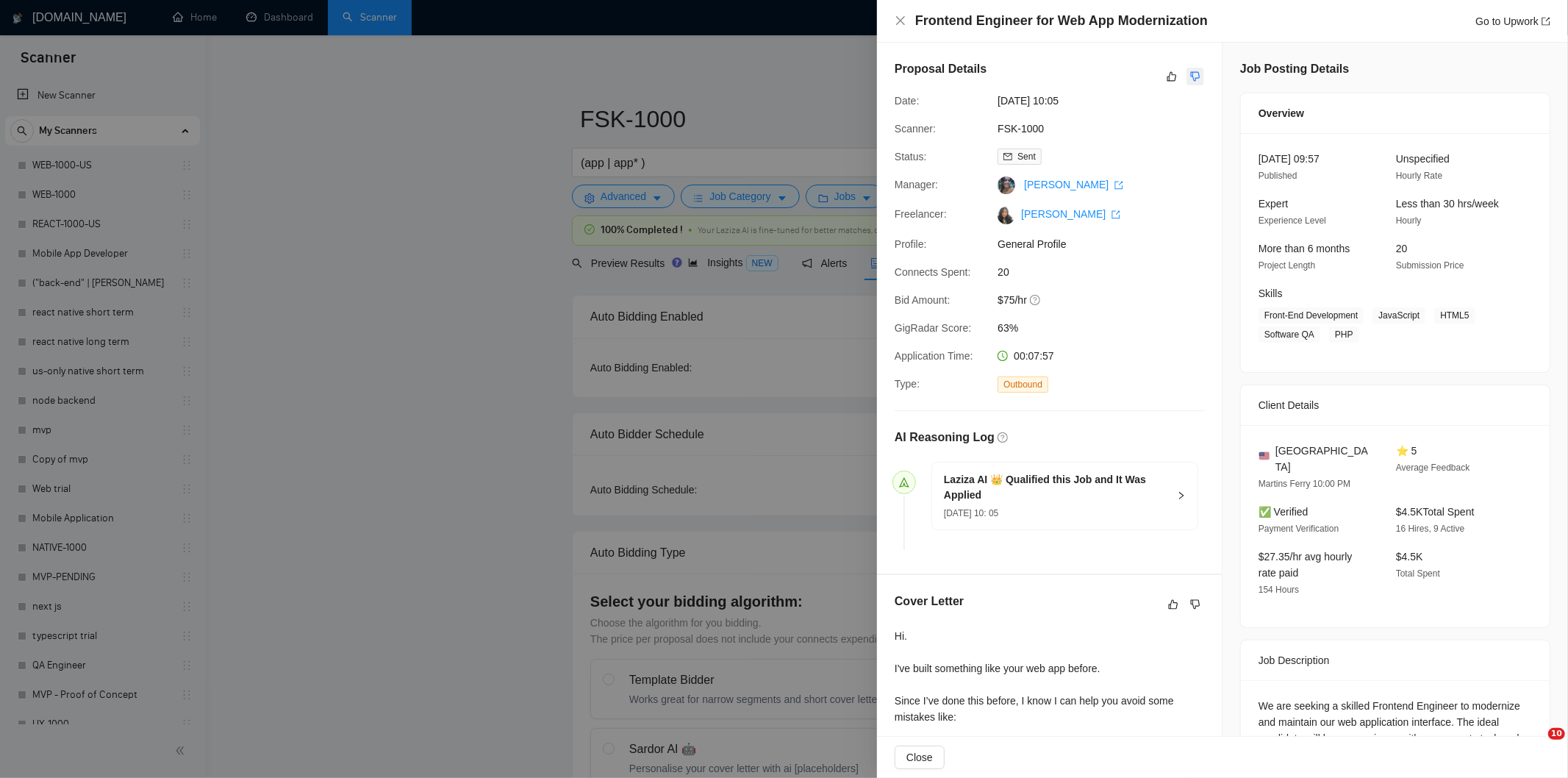
click at [1191, 75] on icon "dislike" at bounding box center [1195, 76] width 10 height 12
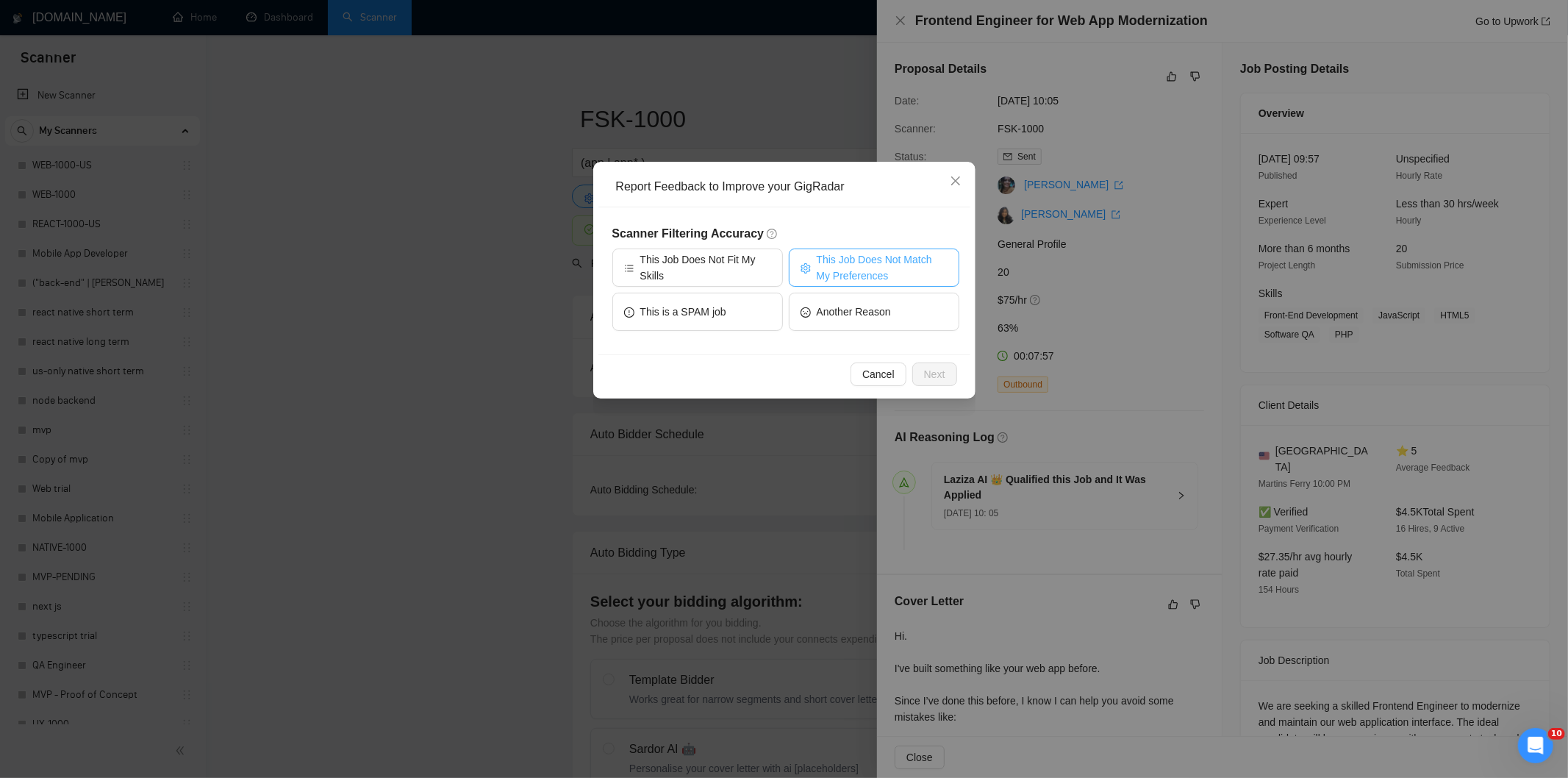
click at [903, 273] on span "This Job Does Not Match My Preferences" at bounding box center [882, 268] width 131 height 33
drag, startPoint x: 943, startPoint y: 370, endPoint x: 897, endPoint y: 314, distance: 72.5
click at [943, 370] on span "Next" at bounding box center [935, 374] width 21 height 16
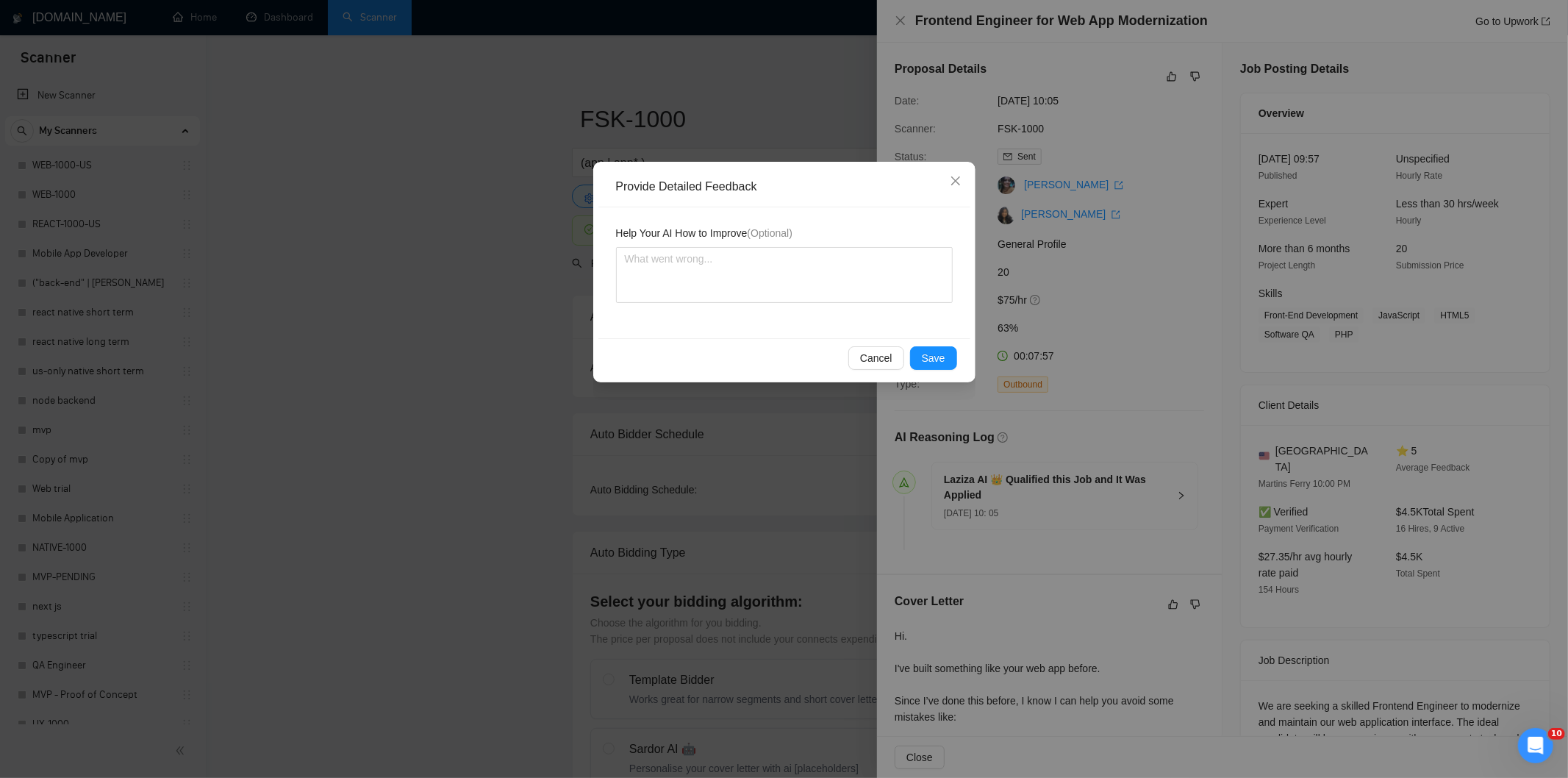
click at [887, 304] on div "Help Your AI How to Improve (Optional)" at bounding box center [784, 272] width 372 height 131
click at [887, 283] on textarea at bounding box center [784, 275] width 337 height 56
paste textarea "Not a fit — the client prefers to hire a solo developer, but Ria is an agency. …"
type textarea "Not a fit — the client prefers to hire a solo developer, but Ria is an agency. …"
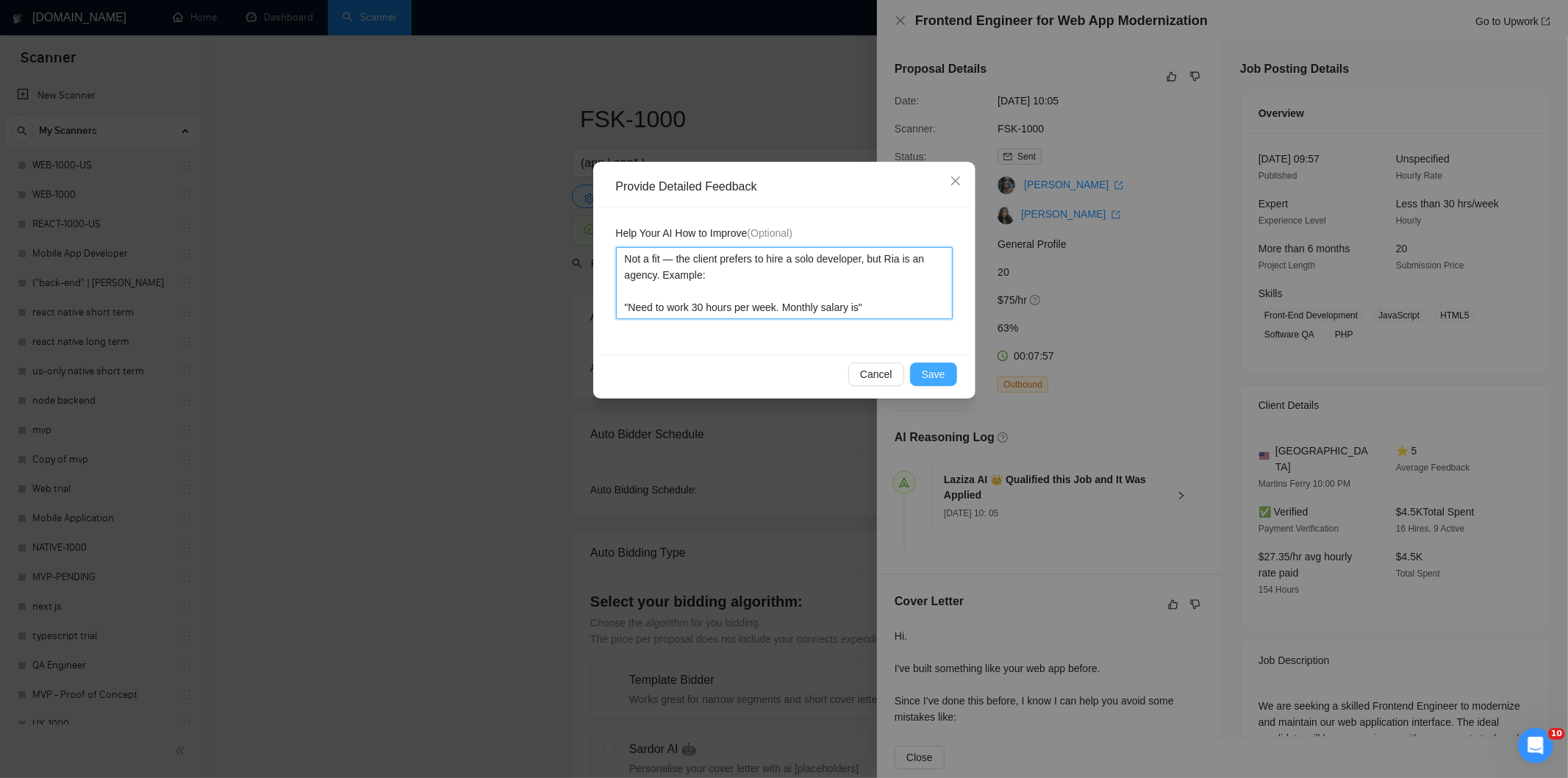
type textarea "Not a fit — the client prefers to hire a solo developer, but Ria is an agency. …"
drag, startPoint x: 942, startPoint y: 366, endPoint x: 863, endPoint y: 328, distance: 87.7
click at [939, 366] on span "Save" at bounding box center [934, 374] width 23 height 16
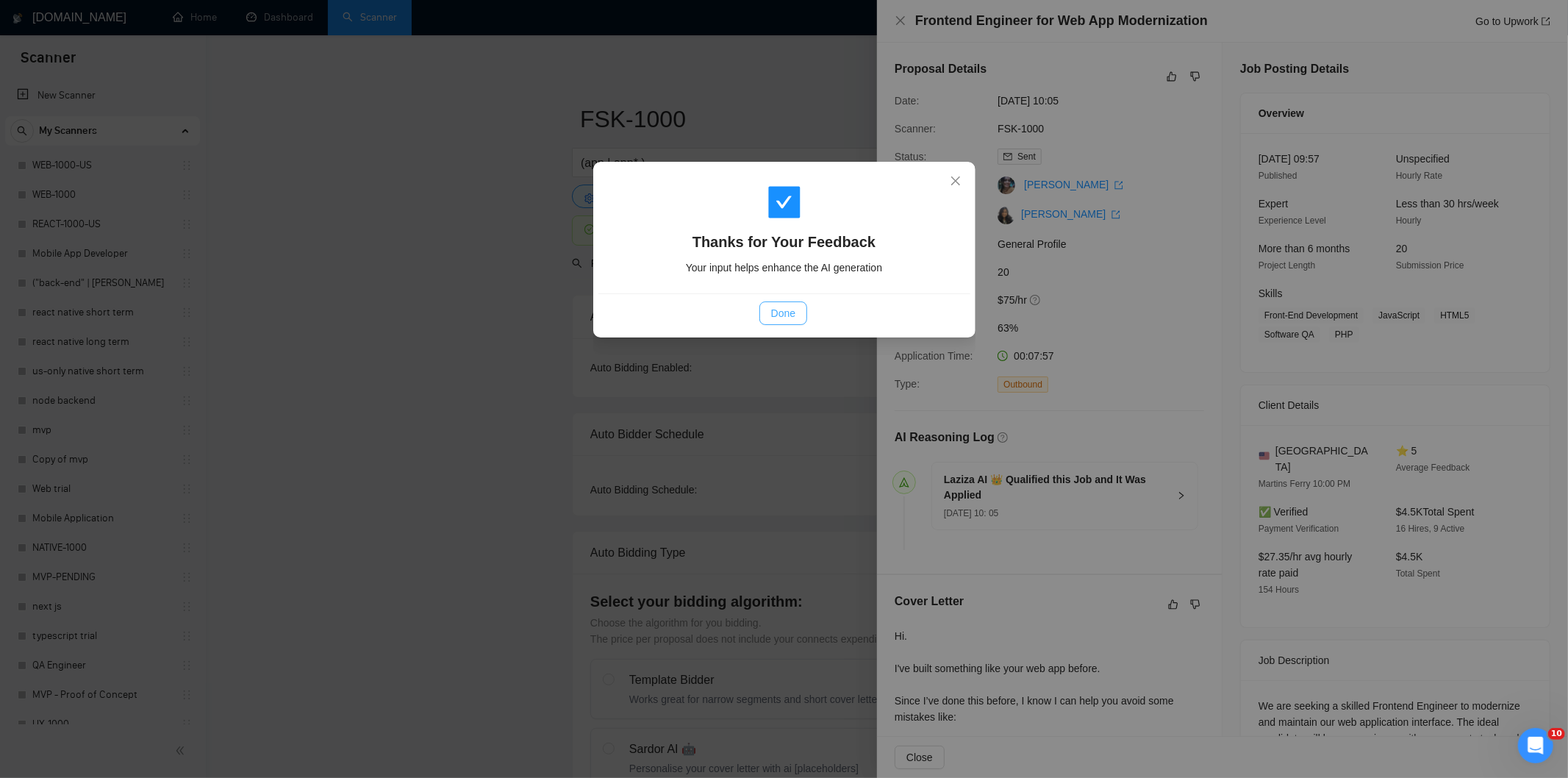
click at [803, 310] on button "Done" at bounding box center [783, 313] width 47 height 23
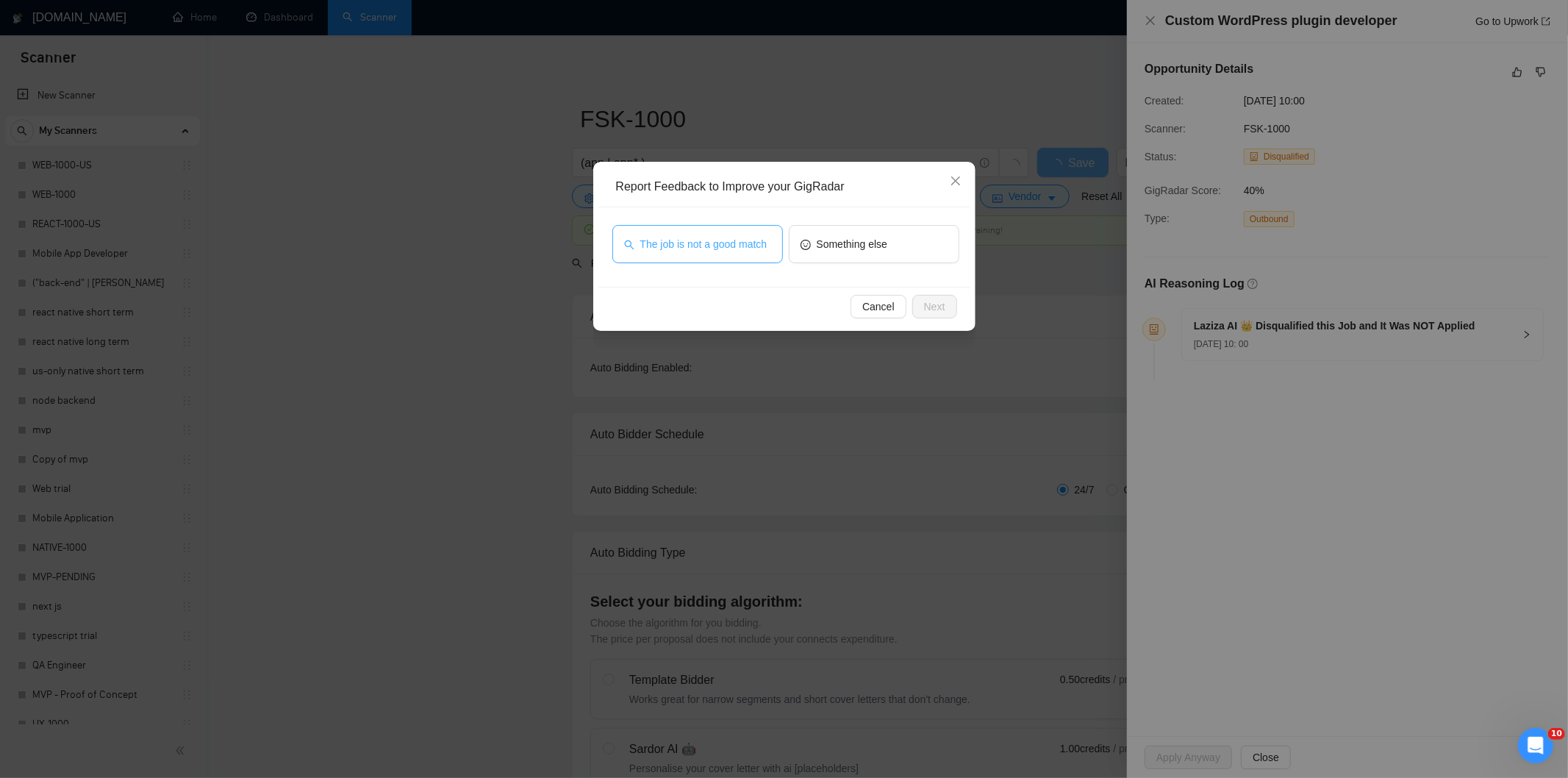
click at [758, 252] on button "The job is not a good match" at bounding box center [697, 244] width 170 height 38
click at [934, 303] on span "Next" at bounding box center [935, 307] width 21 height 16
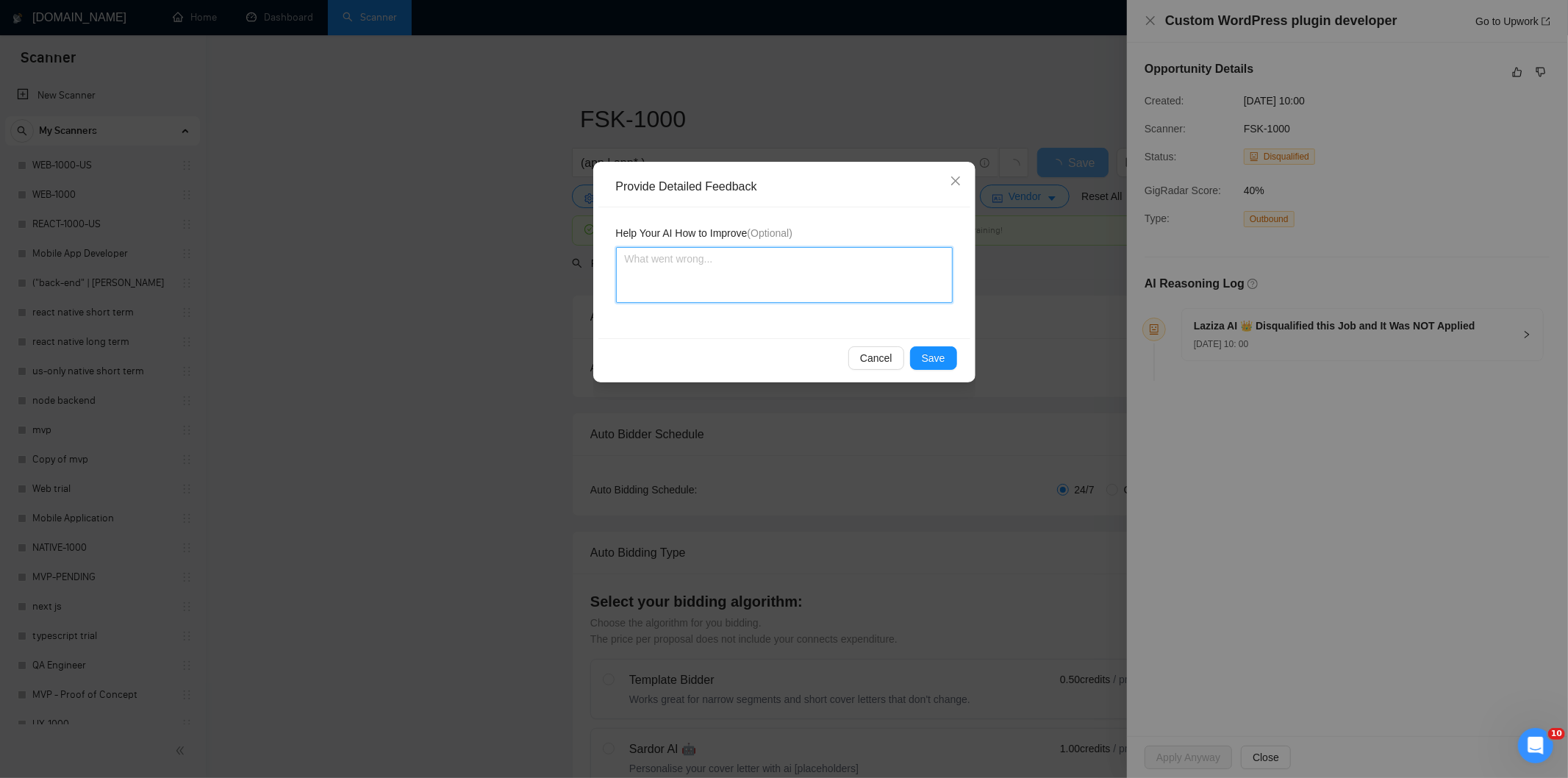
click at [870, 260] on textarea at bounding box center [784, 275] width 337 height 56
paste textarea "Not a fit — this project has been disqualified for other reasons. Example: "The…"
type textarea "Not a fit — this project has been disqualified for other reasons. Example: "The…"
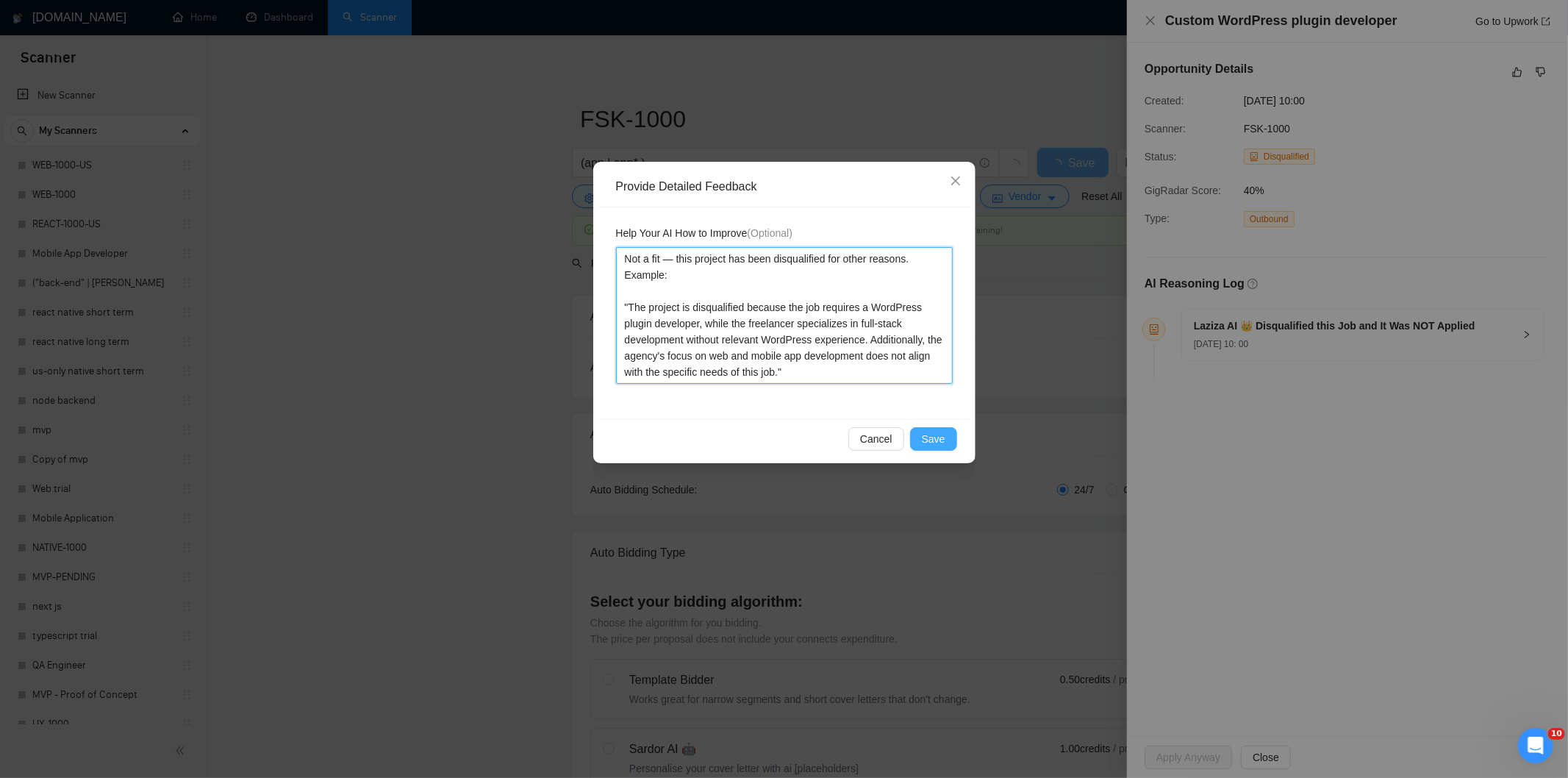
type textarea "Not a fit — this project has been disqualified for other reasons. Example: "The…"
click at [937, 438] on span "Save" at bounding box center [934, 439] width 23 height 16
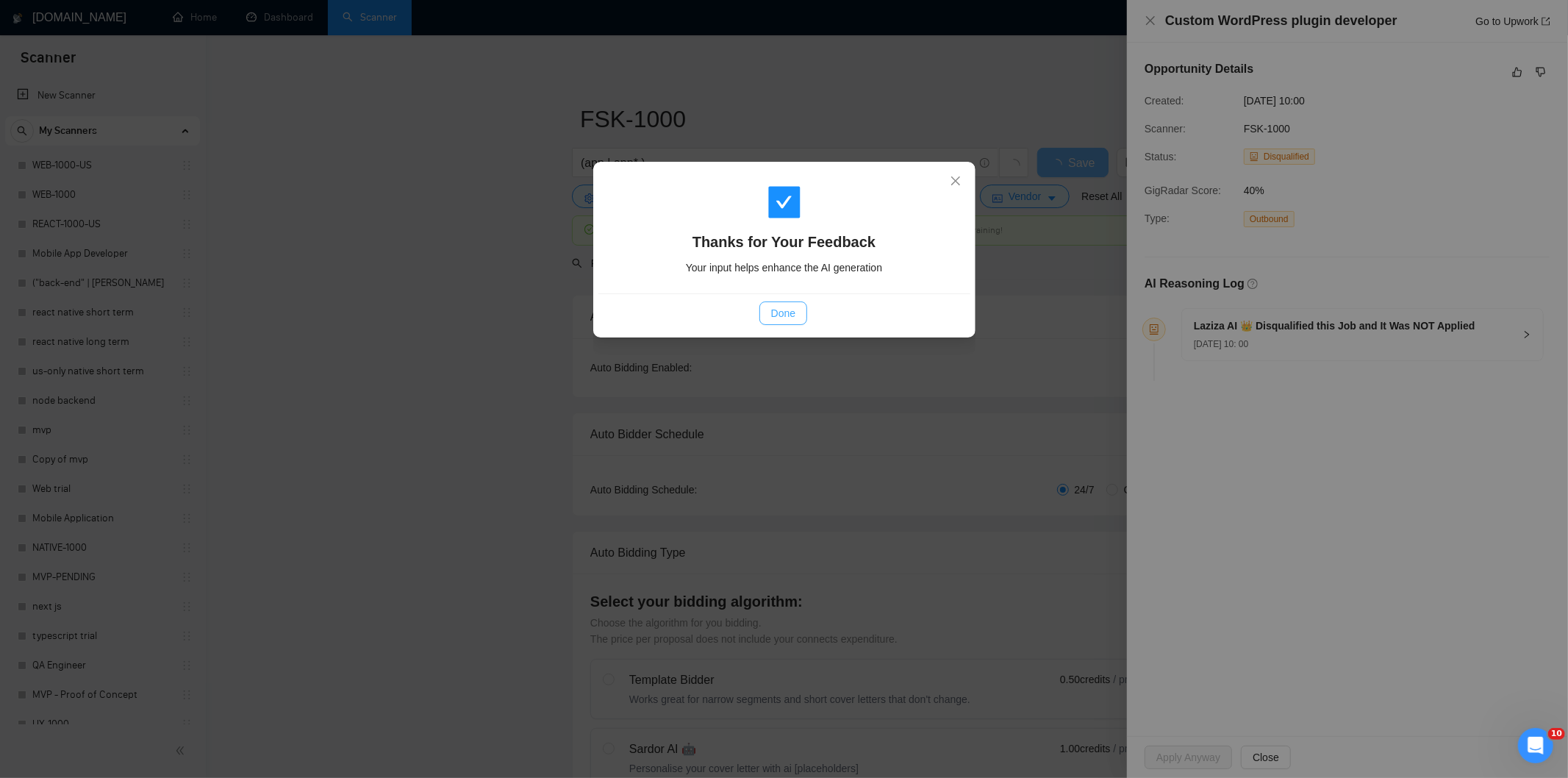
click at [783, 316] on span "Done" at bounding box center [783, 313] width 24 height 16
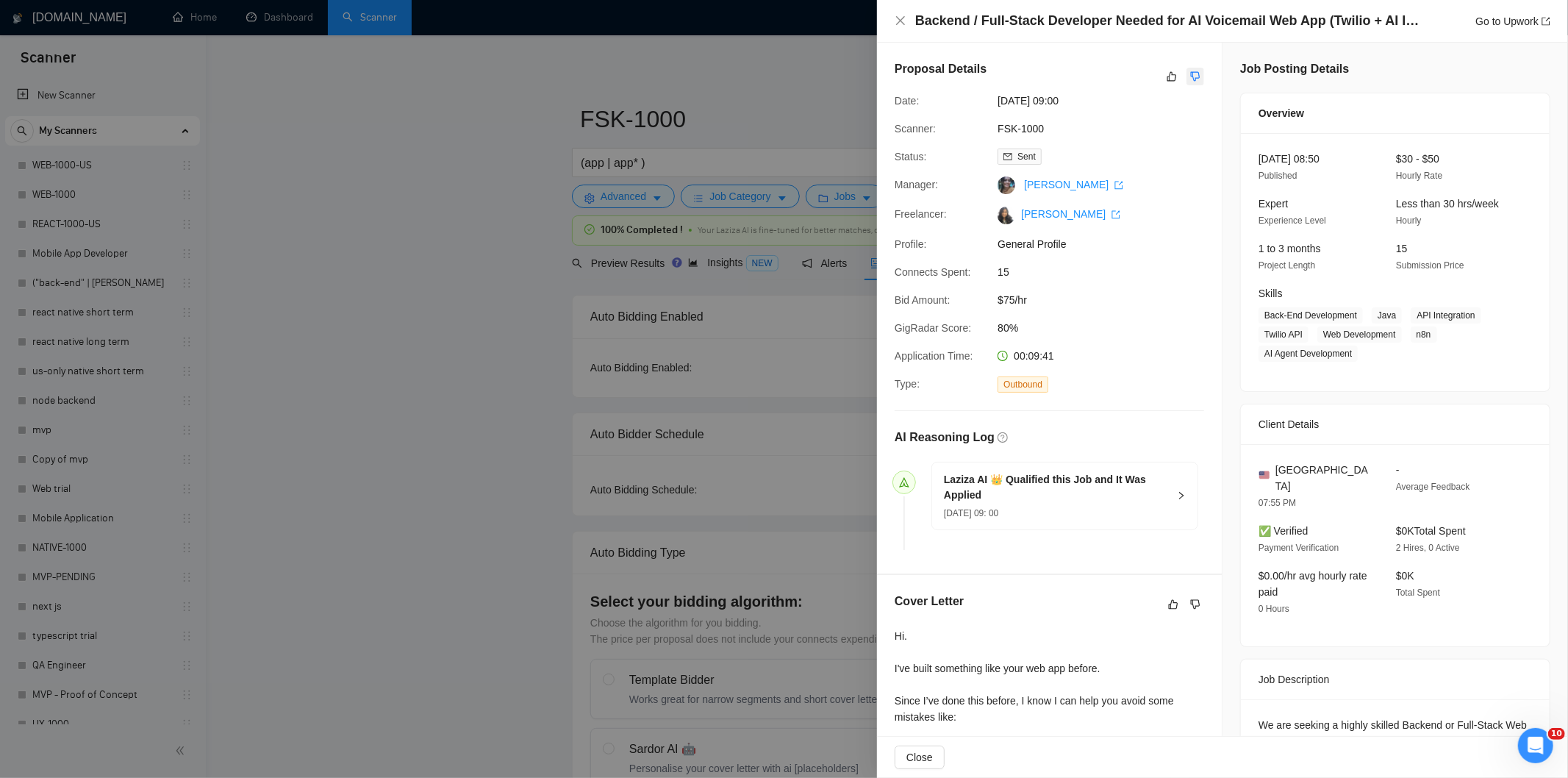
click at [1191, 72] on icon "dislike" at bounding box center [1195, 76] width 10 height 12
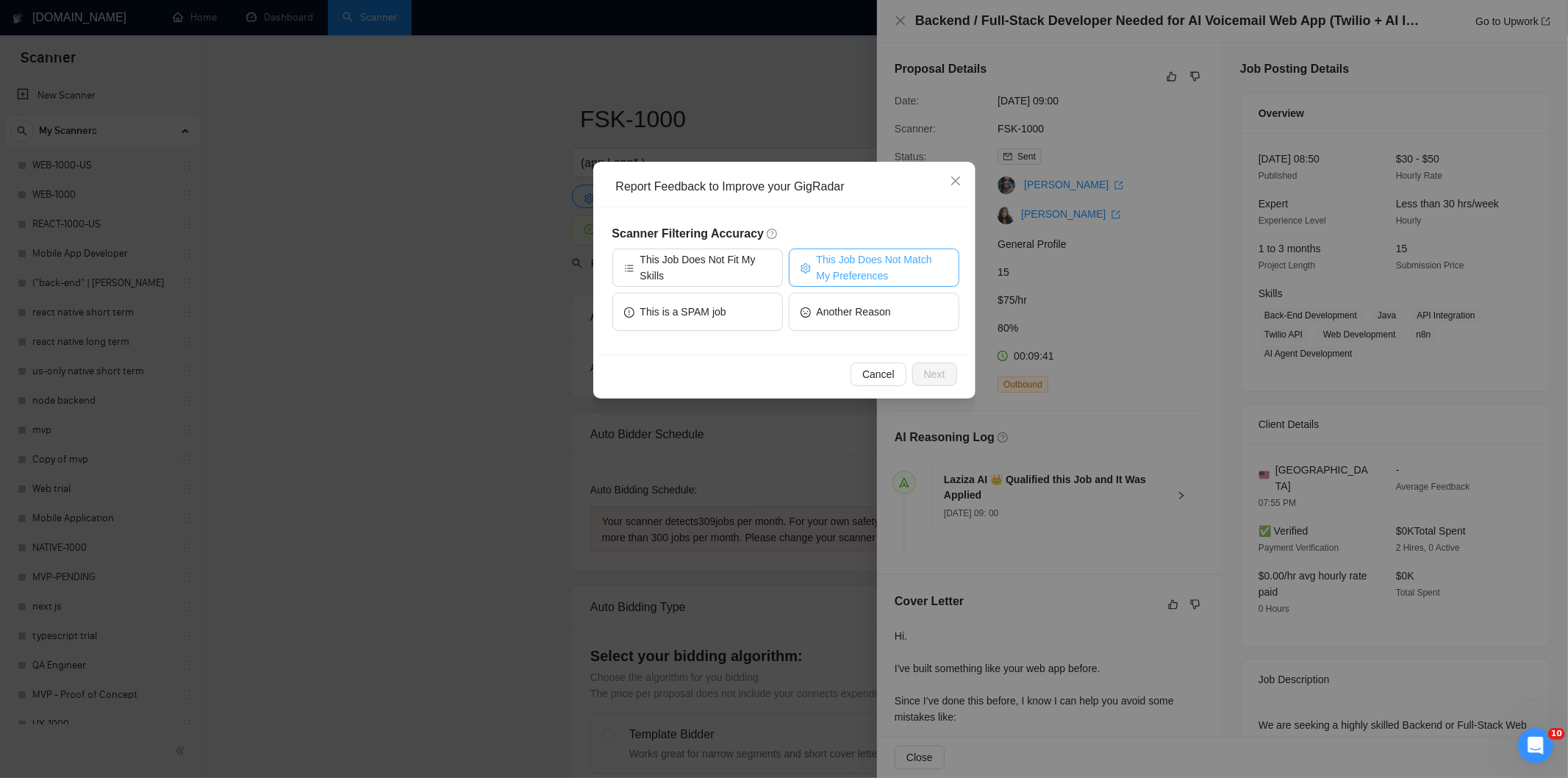
click at [865, 260] on span "This Job Does Not Match My Preferences" at bounding box center [882, 268] width 131 height 33
click at [941, 377] on span "Next" at bounding box center [935, 374] width 21 height 16
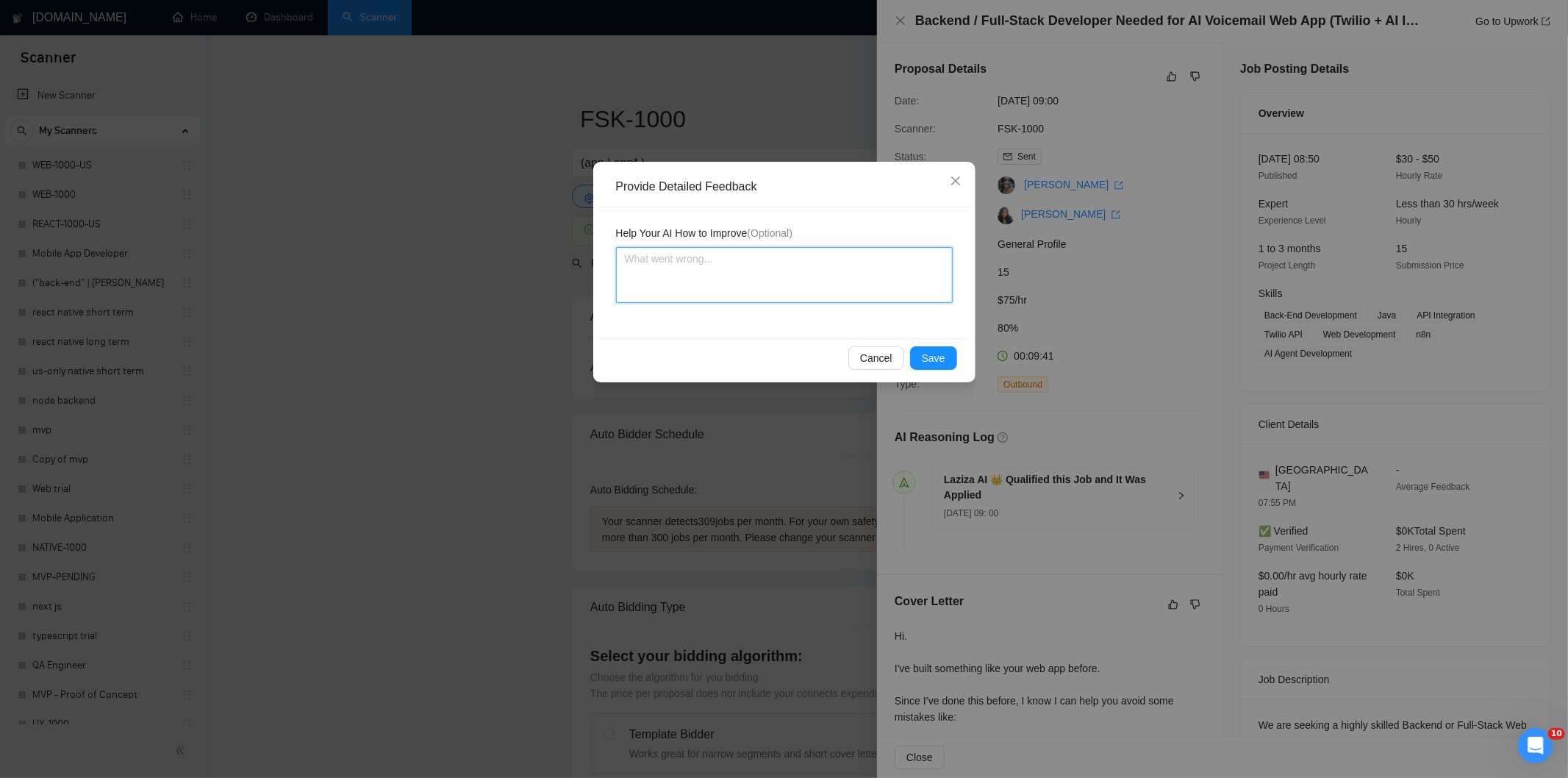
click at [886, 275] on textarea at bounding box center [784, 275] width 337 height 56
paste textarea "Not a fit — the description suggests an existing codebase, but Ria only works o…"
type textarea "Not a fit — the description suggests an existing codebase, but Ria only works o…"
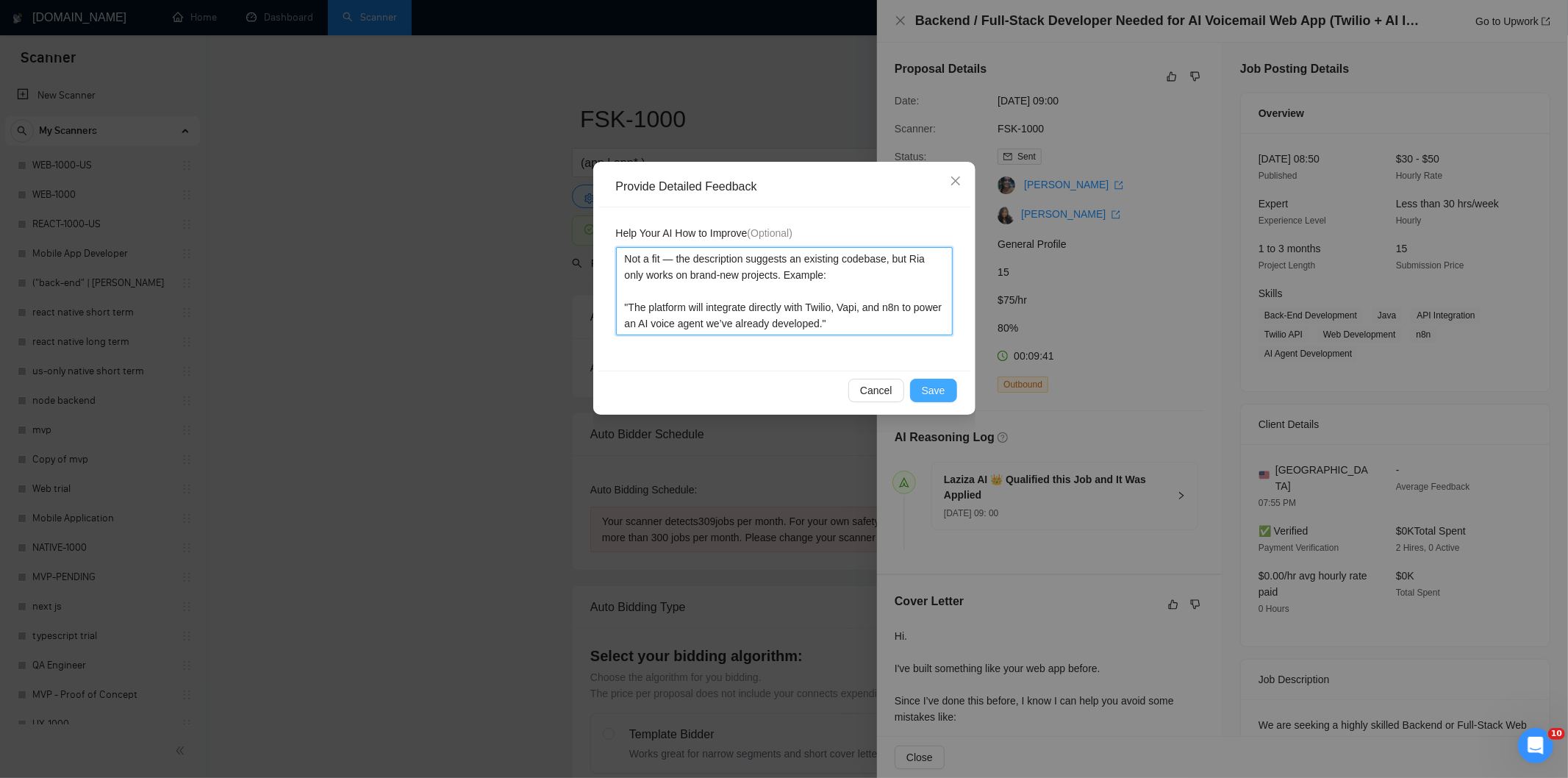
type textarea "Not a fit — the description suggests an existing codebase, but Ria only works o…"
click at [928, 377] on div "Cancel Save" at bounding box center [784, 390] width 372 height 39
click at [931, 390] on span "Save" at bounding box center [934, 390] width 23 height 16
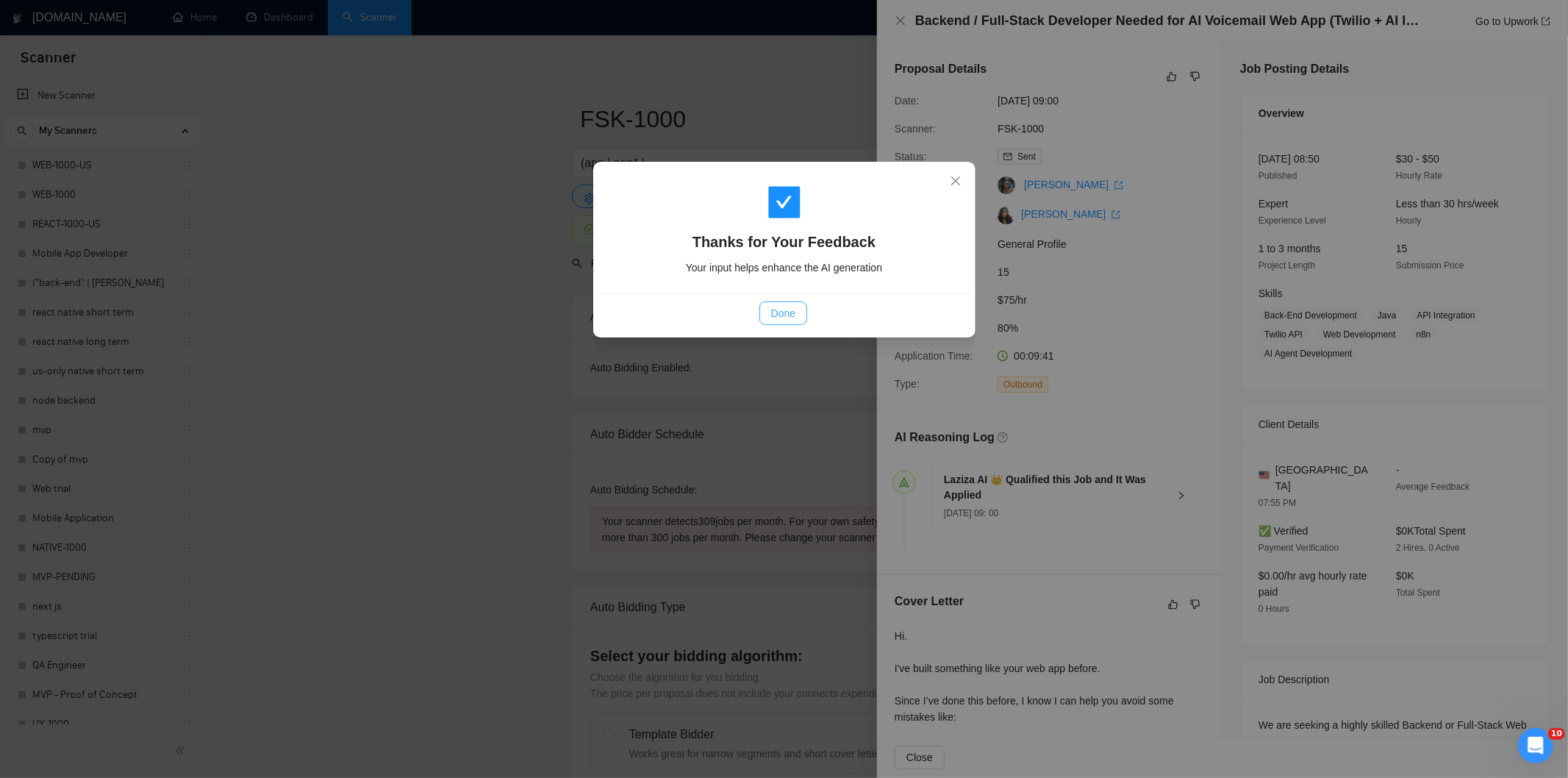
click at [791, 318] on span "Done" at bounding box center [783, 313] width 24 height 16
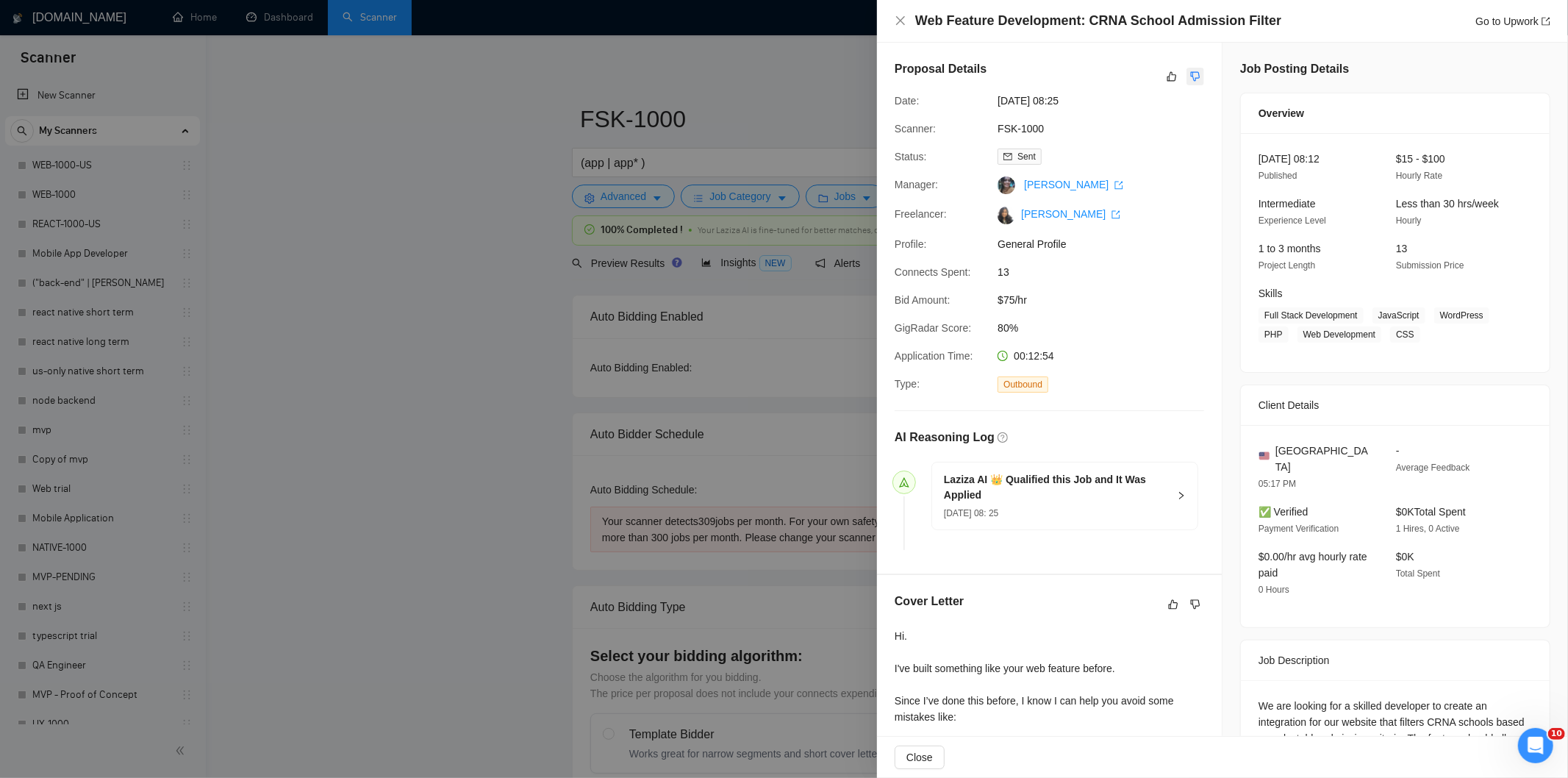
click at [1191, 81] on icon "dislike" at bounding box center [1195, 76] width 10 height 12
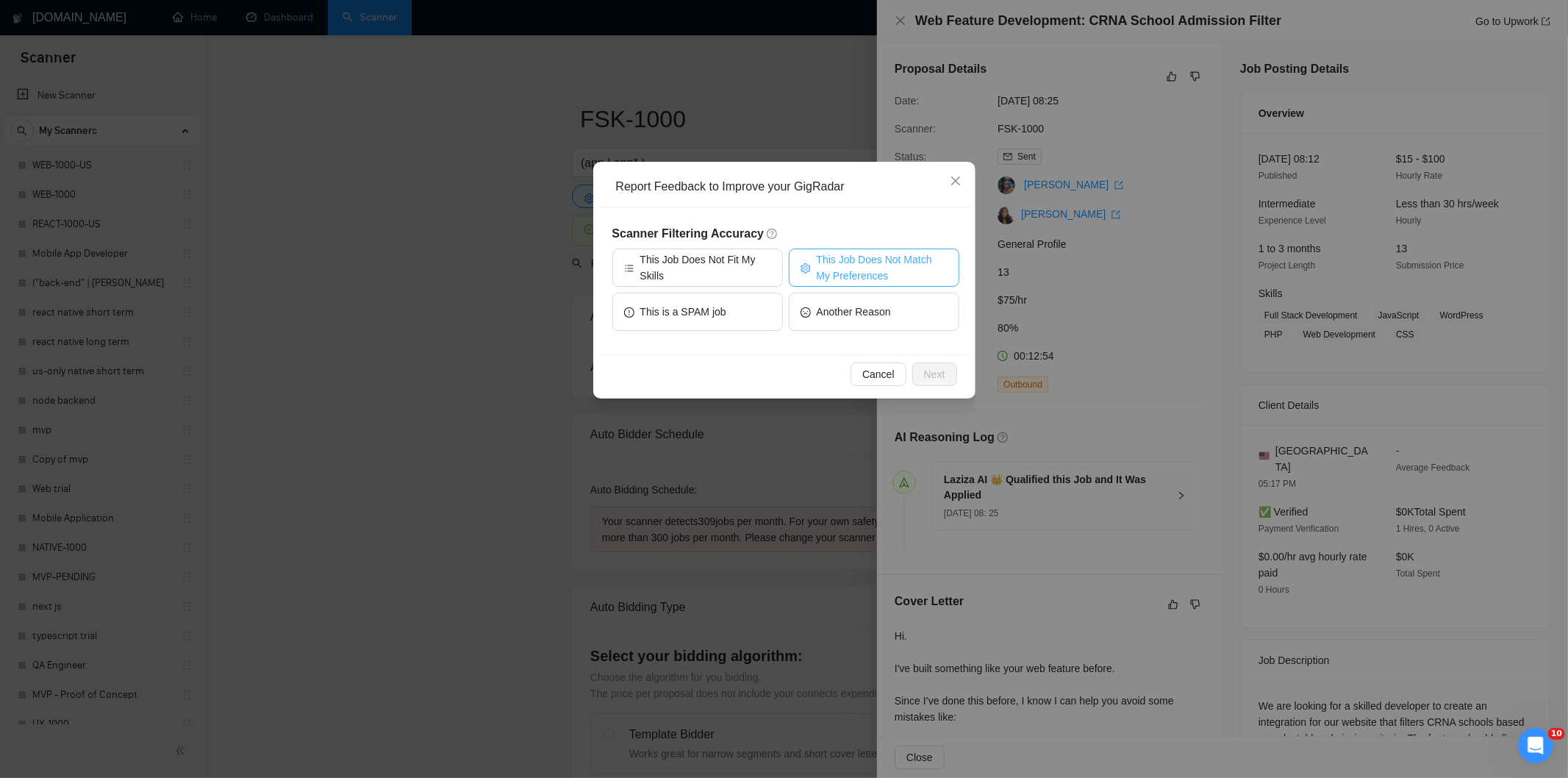
click at [892, 260] on span "This Job Does Not Match My Preferences" at bounding box center [882, 268] width 131 height 33
click at [938, 372] on span "Next" at bounding box center [935, 374] width 21 height 16
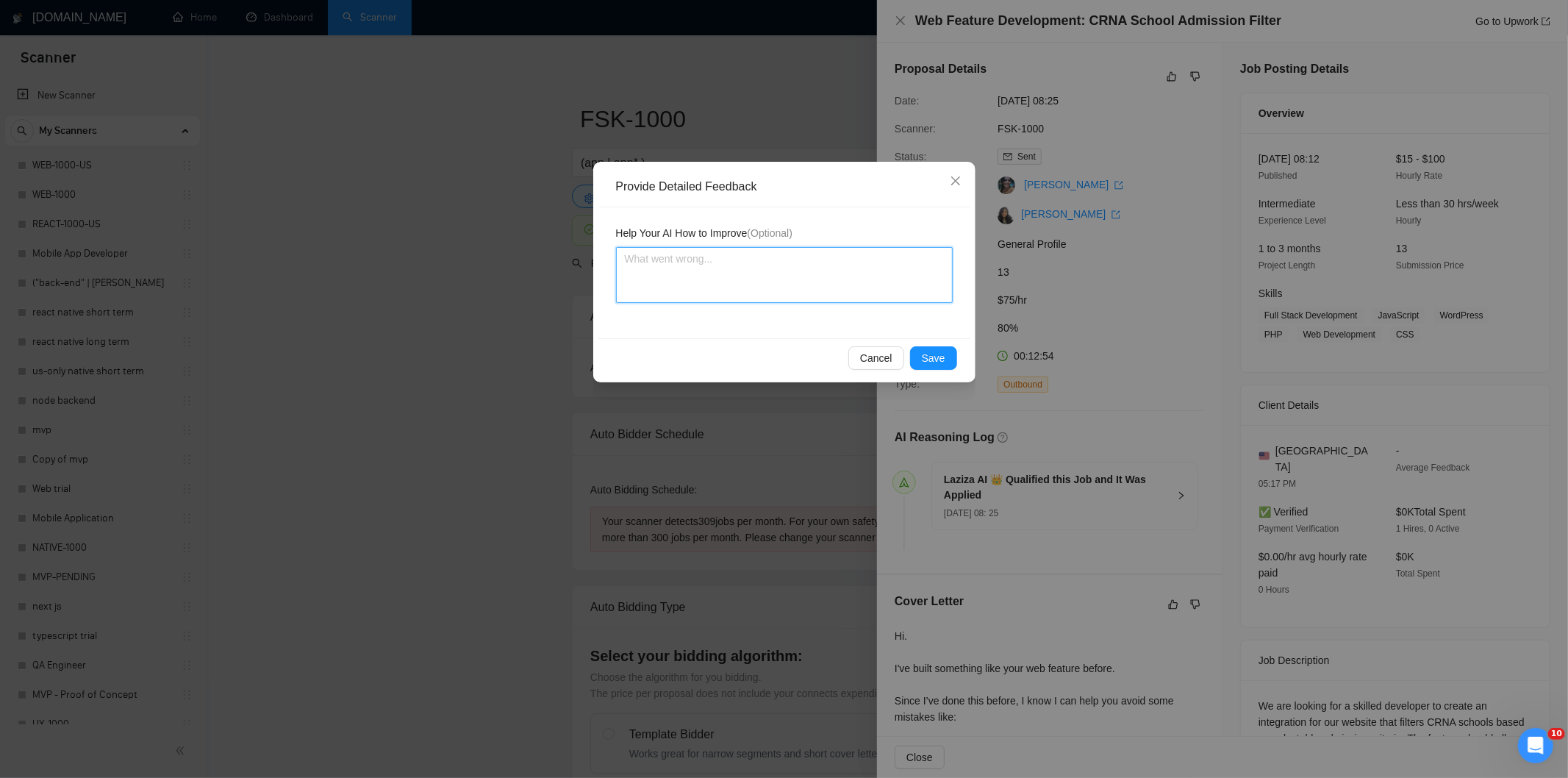
click at [847, 273] on textarea at bounding box center [784, 275] width 337 height 56
paste textarea "Not a fit — the project isn't for a web or mobile app, which is Ria's focus. Ex…"
type textarea "Not a fit — the project isn't for a web or mobile app, which is Ria's focus. Ex…"
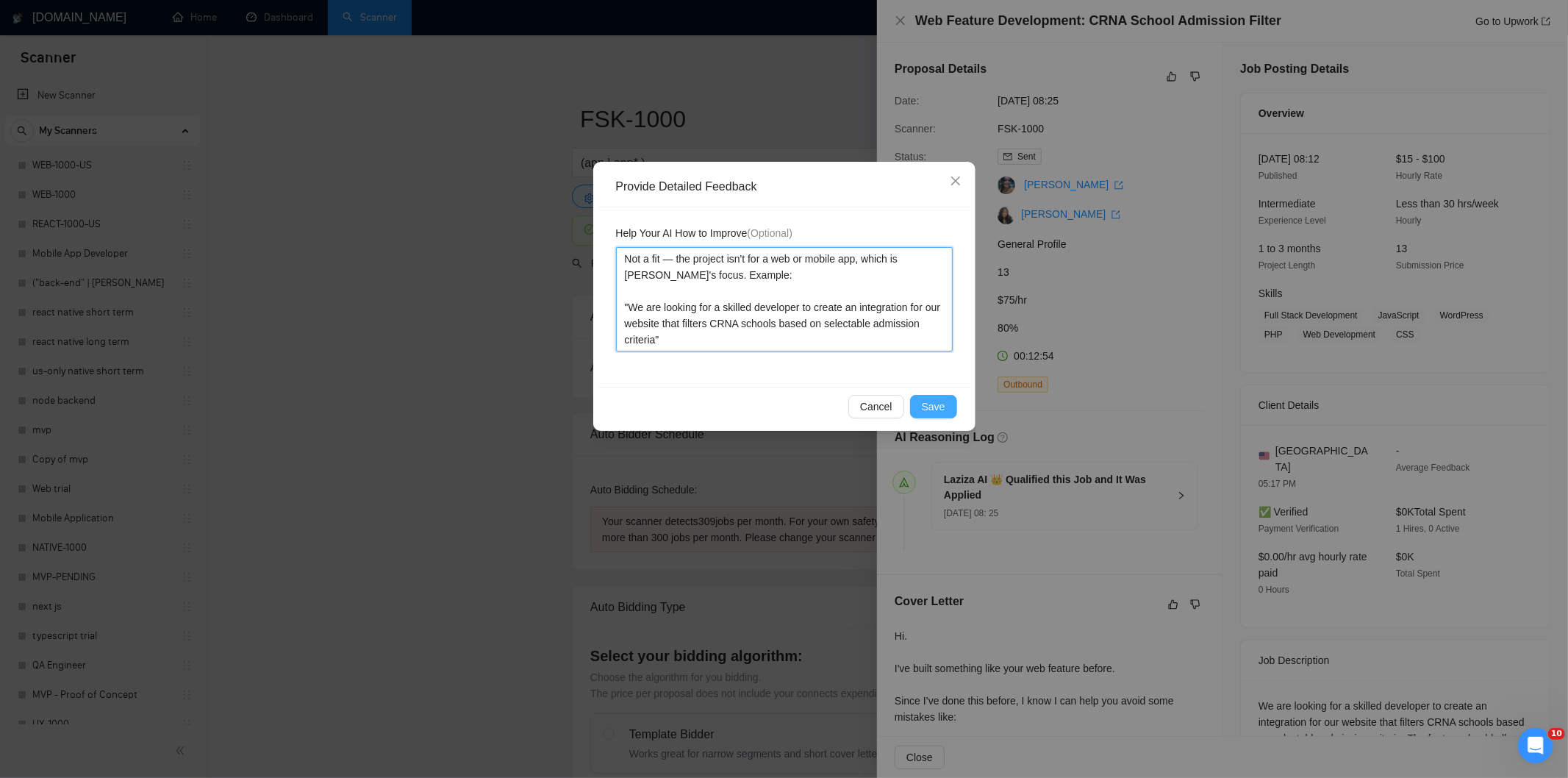
type textarea "Not a fit — the project isn't for a web or mobile app, which is Ria's focus. Ex…"
drag, startPoint x: 935, startPoint y: 405, endPoint x: 833, endPoint y: 333, distance: 124.9
click at [932, 405] on span "Save" at bounding box center [934, 406] width 23 height 16
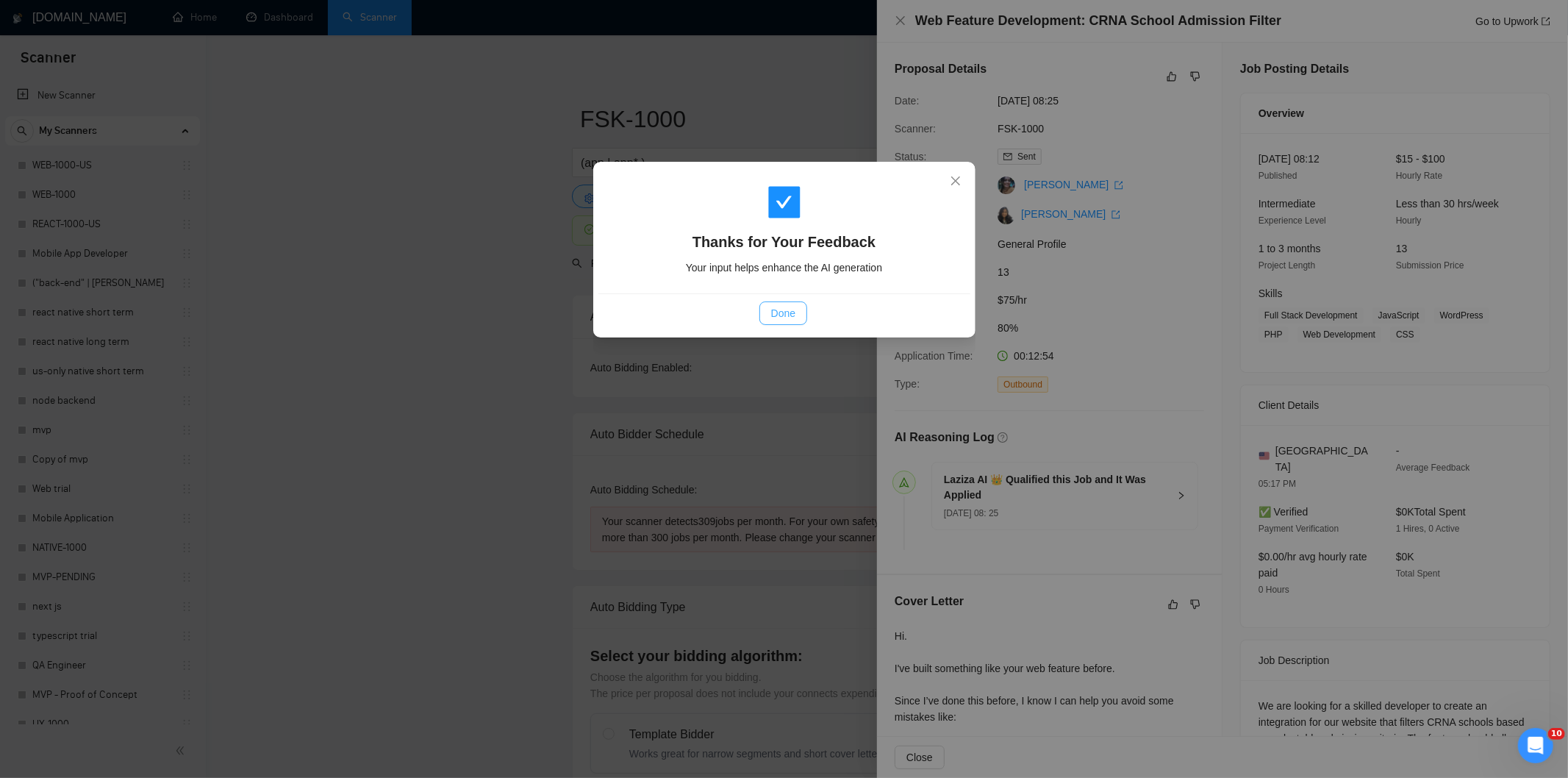
click at [802, 320] on button "Done" at bounding box center [783, 313] width 47 height 23
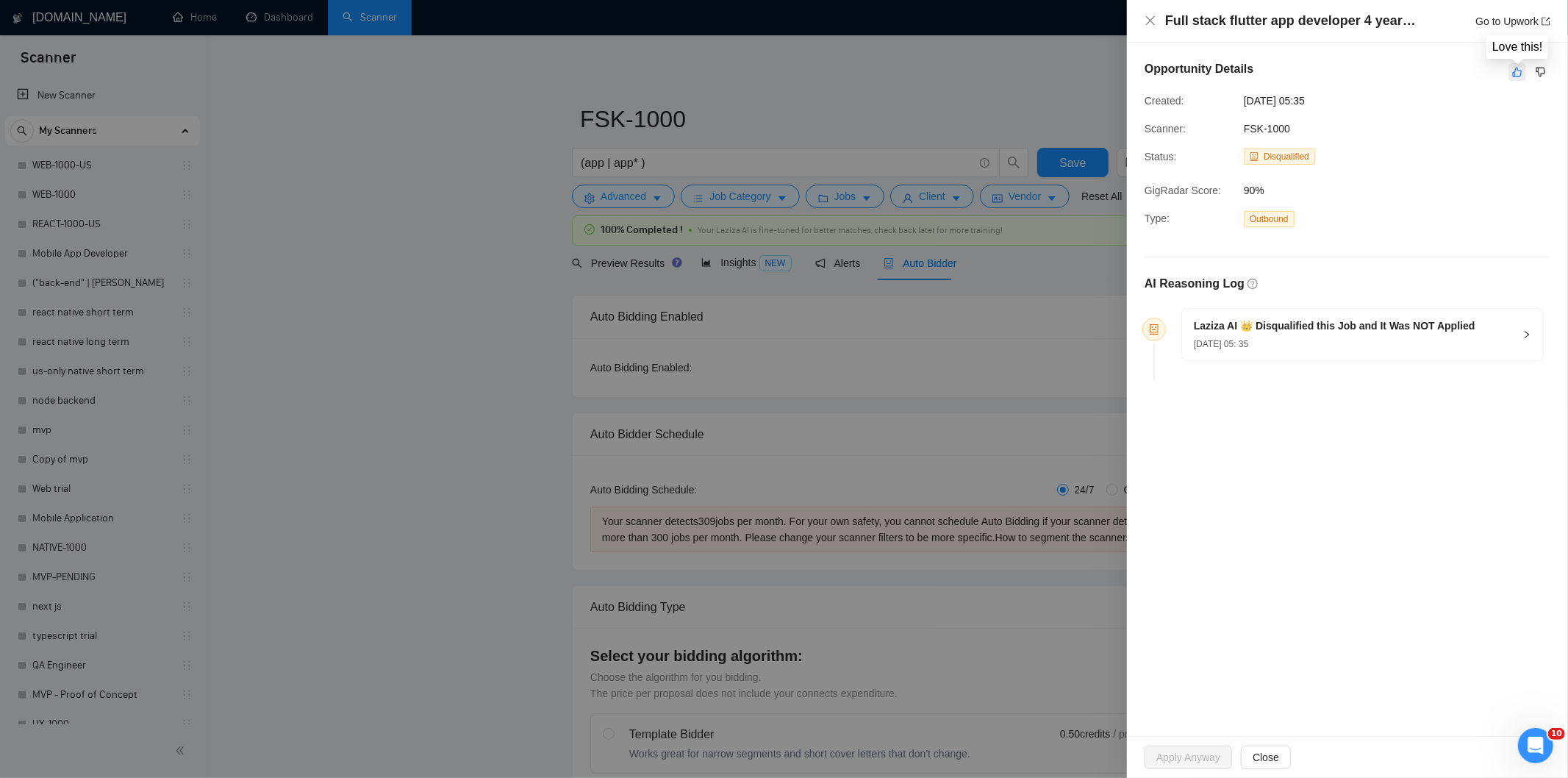
click at [1513, 74] on icon "like" at bounding box center [1517, 72] width 9 height 9
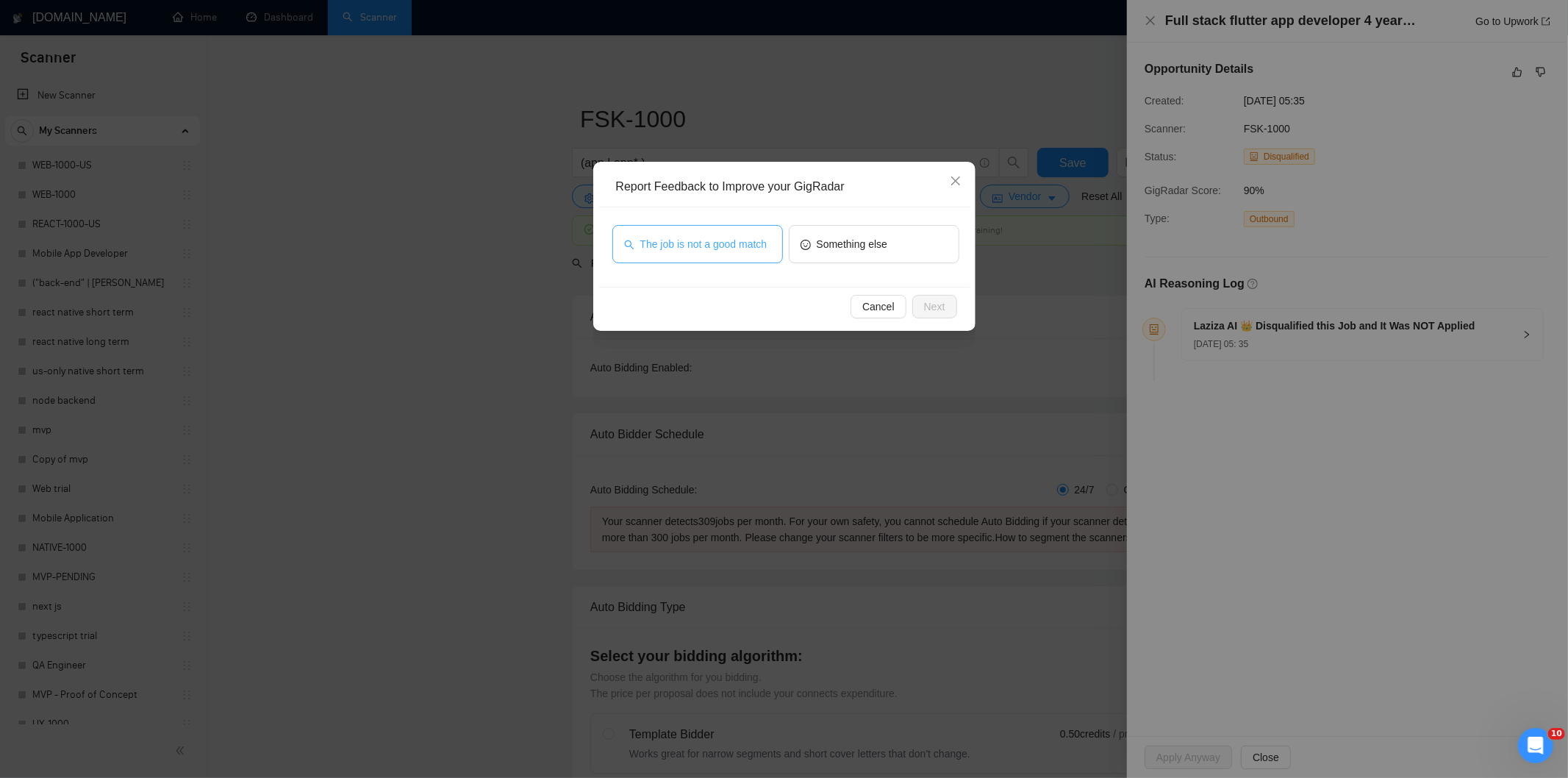
click at [687, 236] on span "The job is not a good match" at bounding box center [703, 244] width 127 height 16
click at [953, 296] on div "Cancel Next" at bounding box center [784, 307] width 347 height 23
click at [938, 309] on span "Next" at bounding box center [935, 307] width 21 height 16
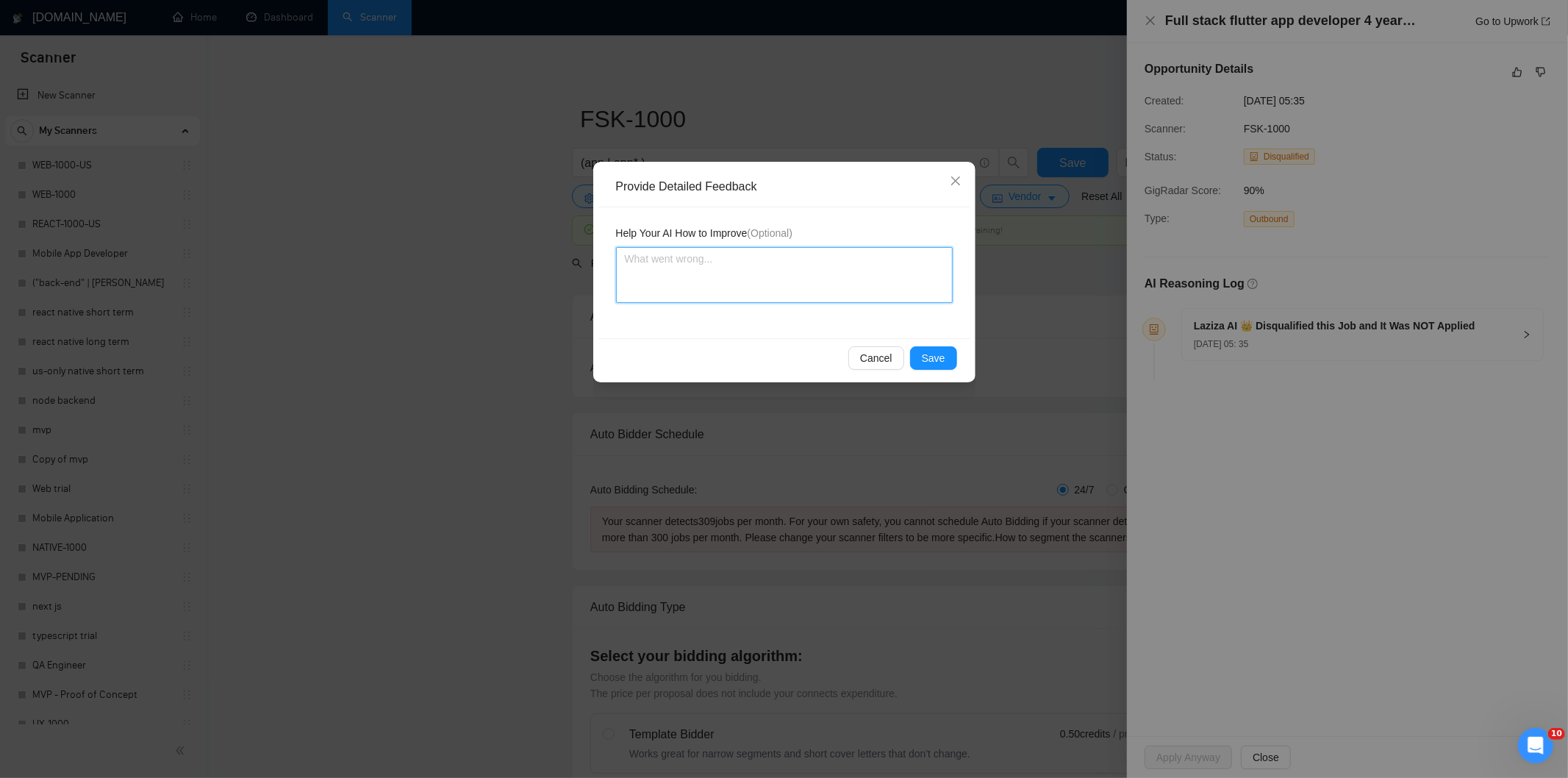
click at [669, 285] on textarea at bounding box center [784, 275] width 337 height 56
paste textarea "Not a fit — this project has been disqualified for other reasons. Example: "The…"
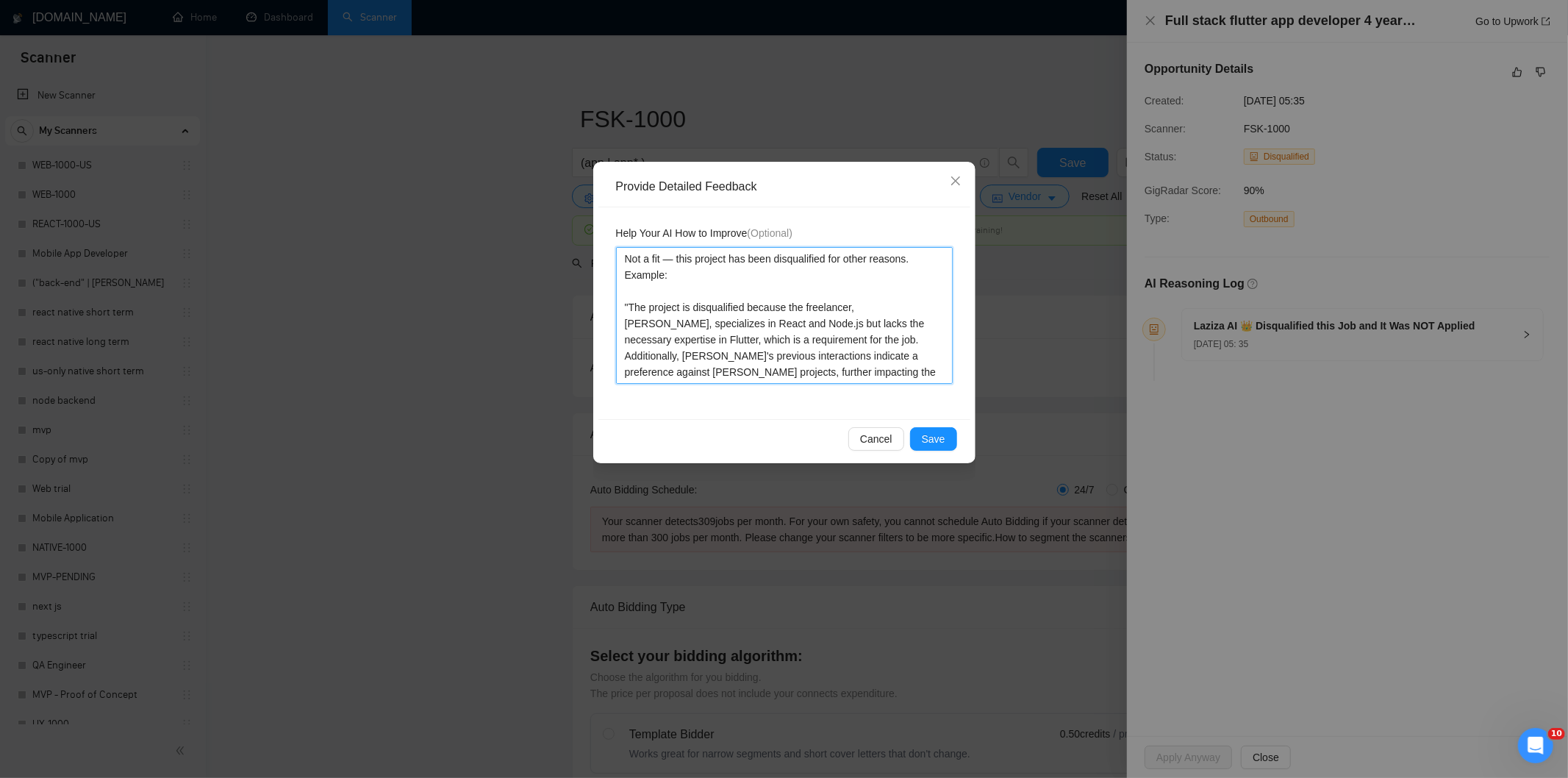
type textarea "Not a fit — this project has been disqualified for other reasons. Example: "The…"
click at [932, 430] on button "Save" at bounding box center [934, 439] width 47 height 23
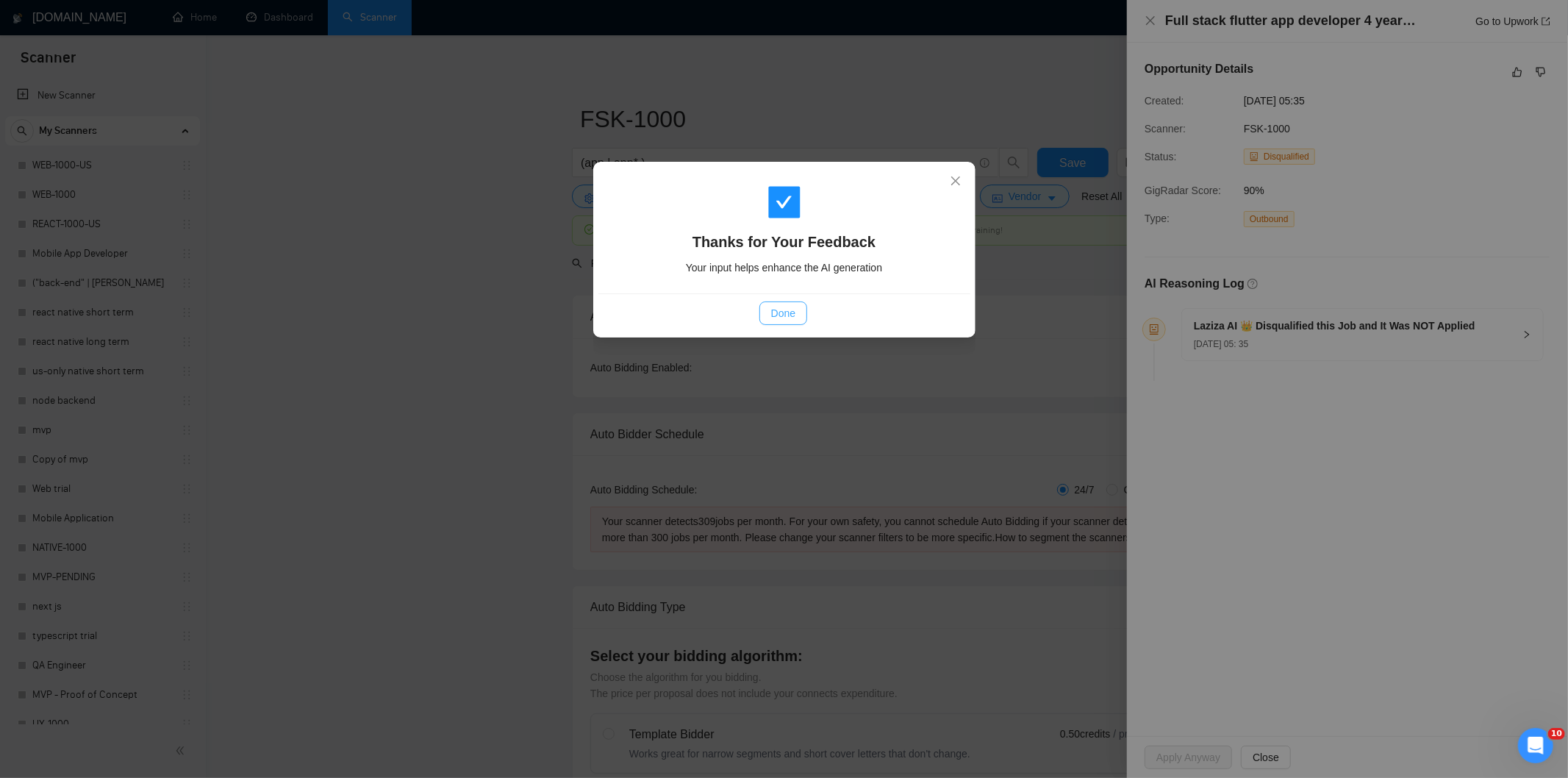
click at [791, 303] on button "Done" at bounding box center [783, 313] width 47 height 23
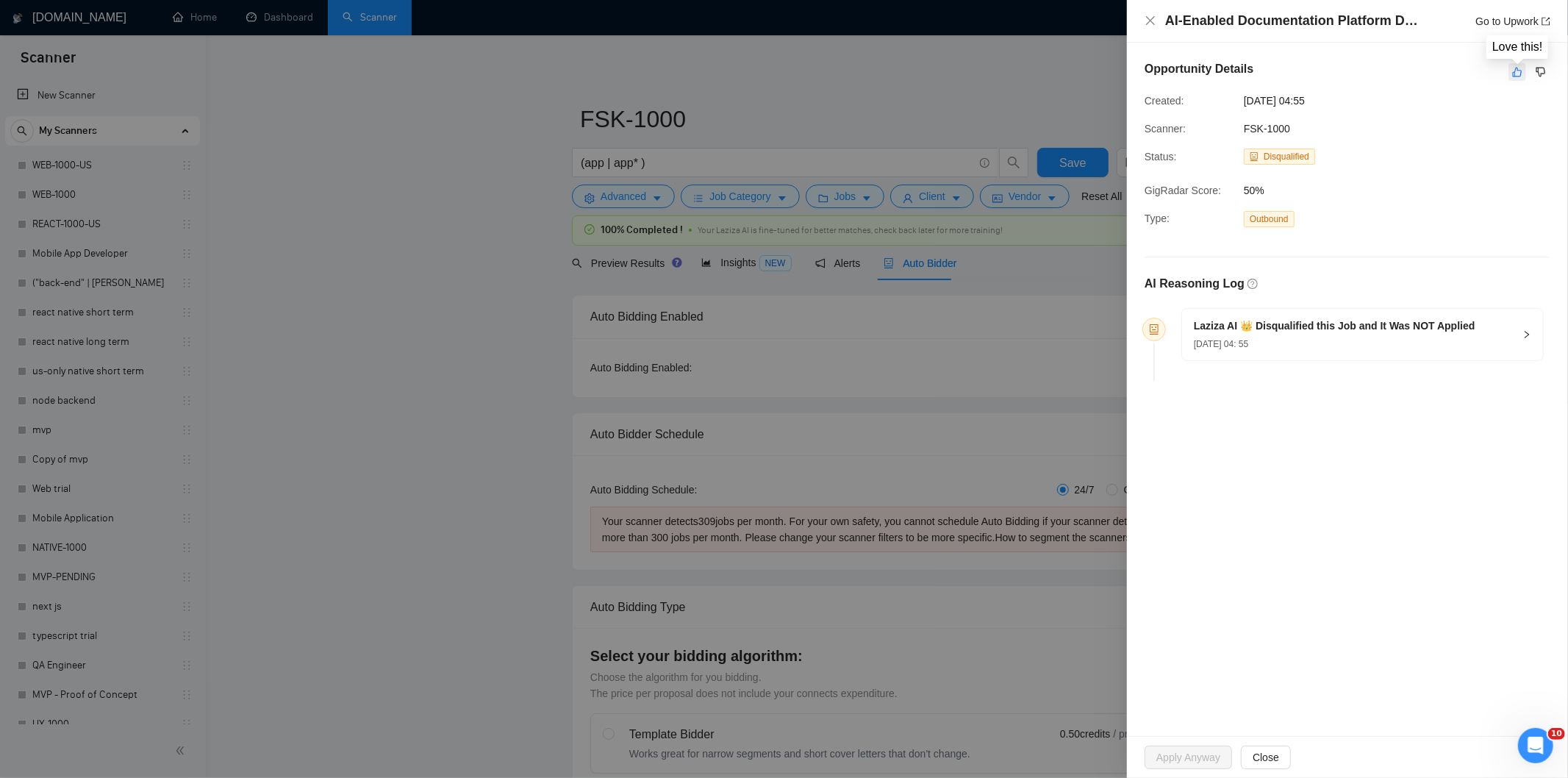
click at [1519, 73] on icon "like" at bounding box center [1517, 72] width 10 height 12
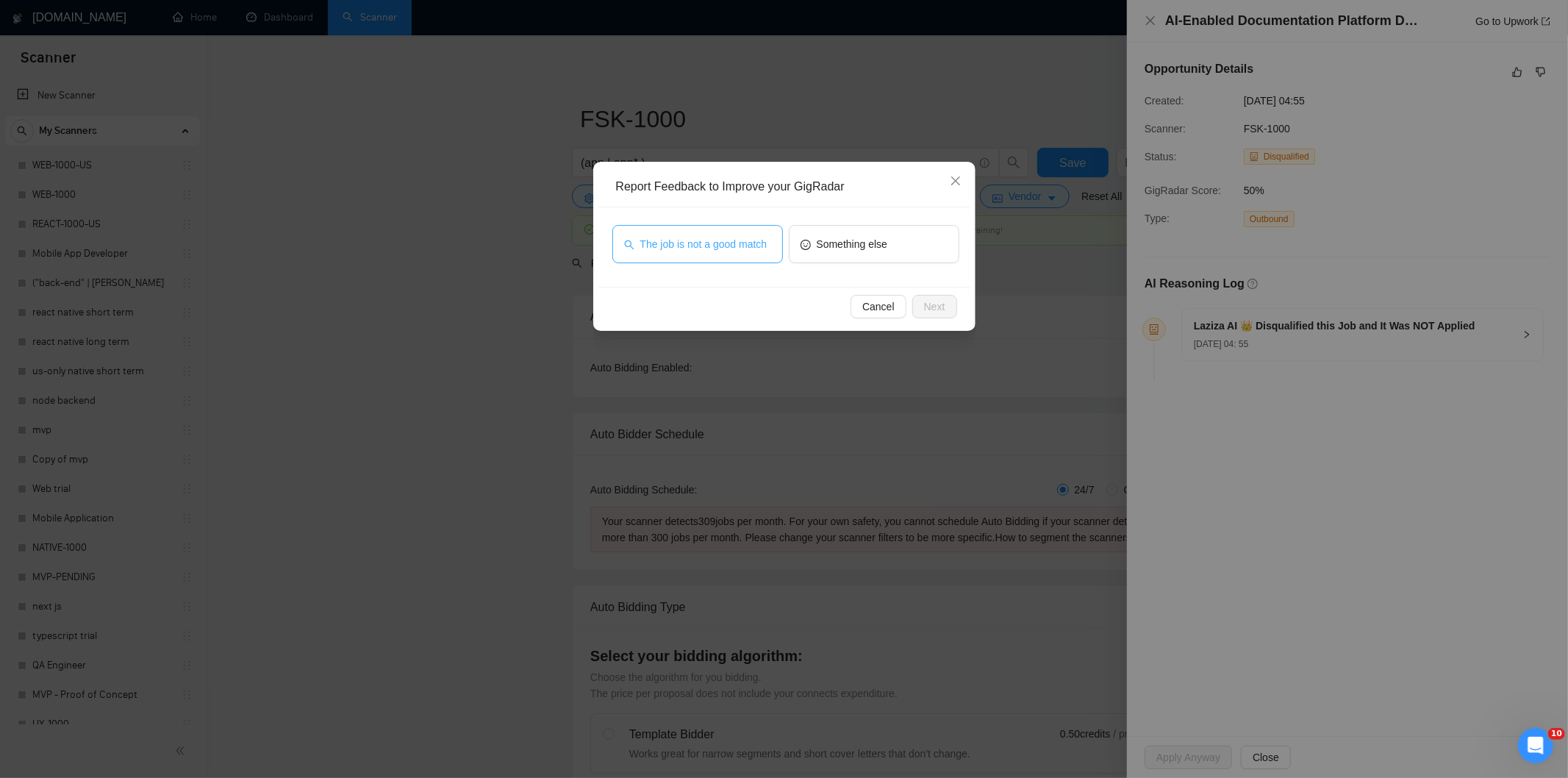
click at [749, 240] on span "The job is not a good match" at bounding box center [703, 244] width 127 height 16
click at [920, 303] on button "Next" at bounding box center [935, 307] width 45 height 23
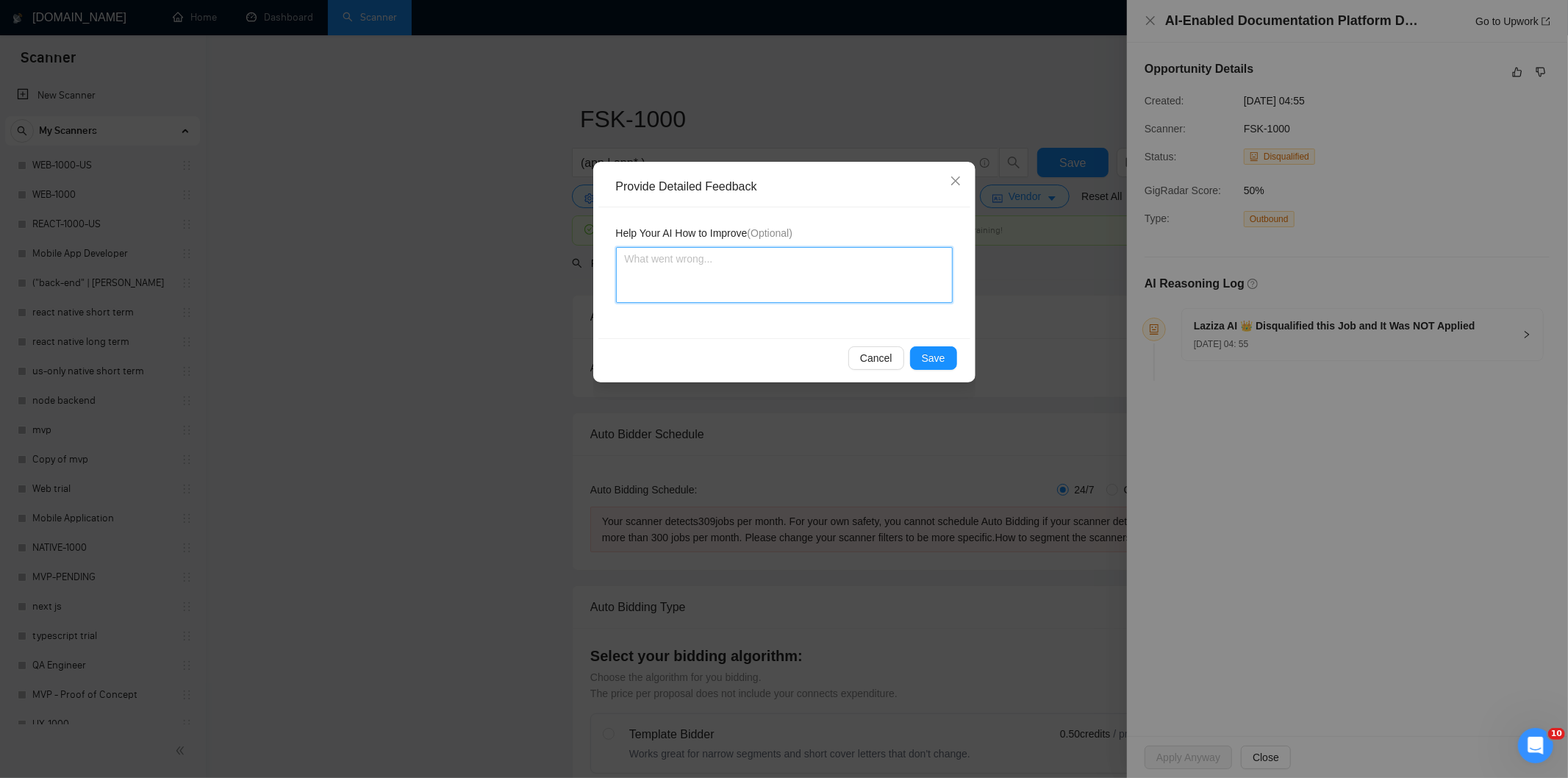
click at [805, 268] on textarea at bounding box center [784, 275] width 337 height 56
paste textarea "Not a fit — this project has been disqualified for other reasons. Example: "The…"
type textarea "Not a fit — this project has been disqualified for other reasons. Example: "The…"
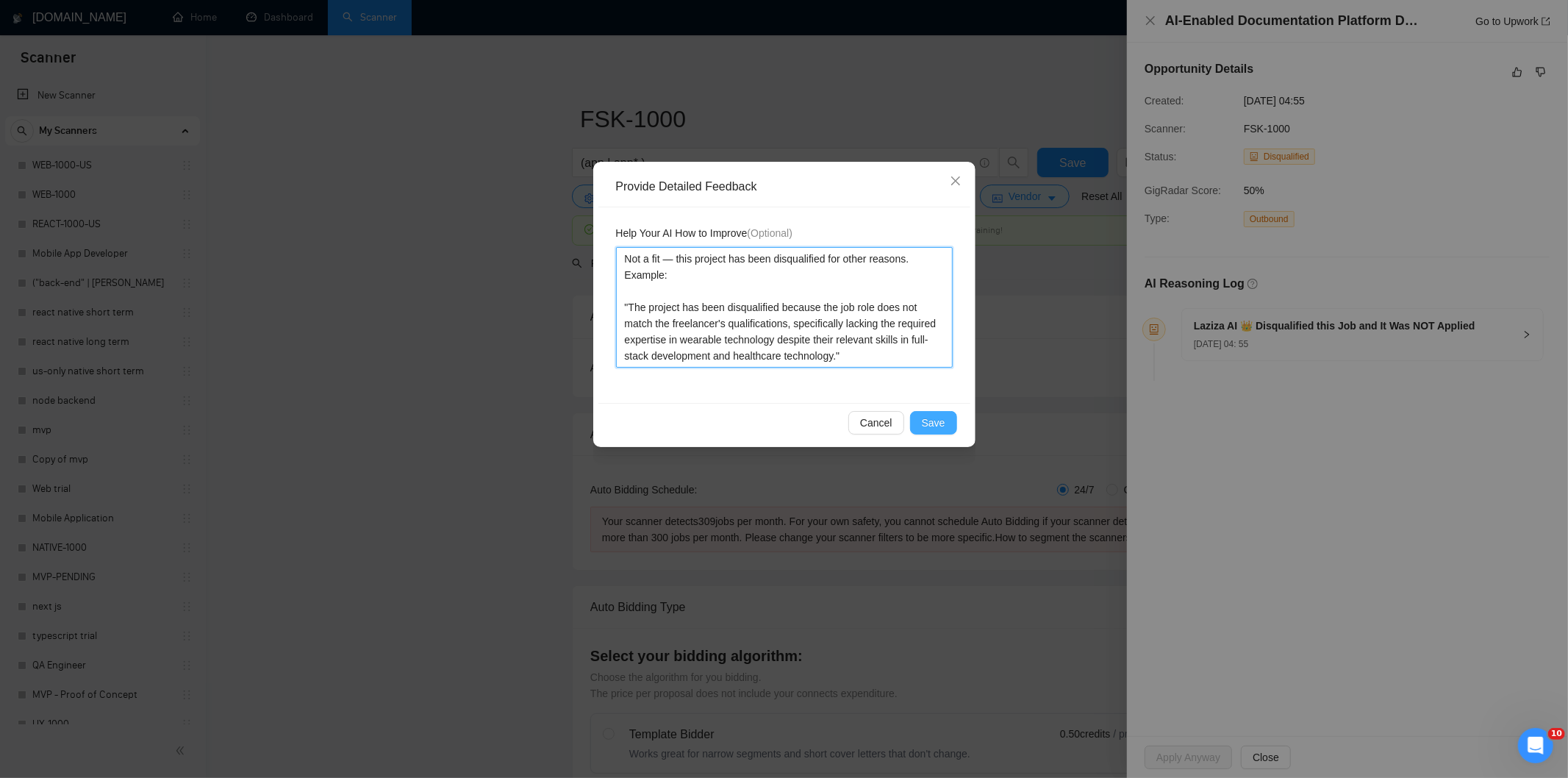
type textarea "Not a fit — this project has been disqualified for other reasons. Example: "The…"
click at [935, 422] on span "Save" at bounding box center [934, 422] width 23 height 16
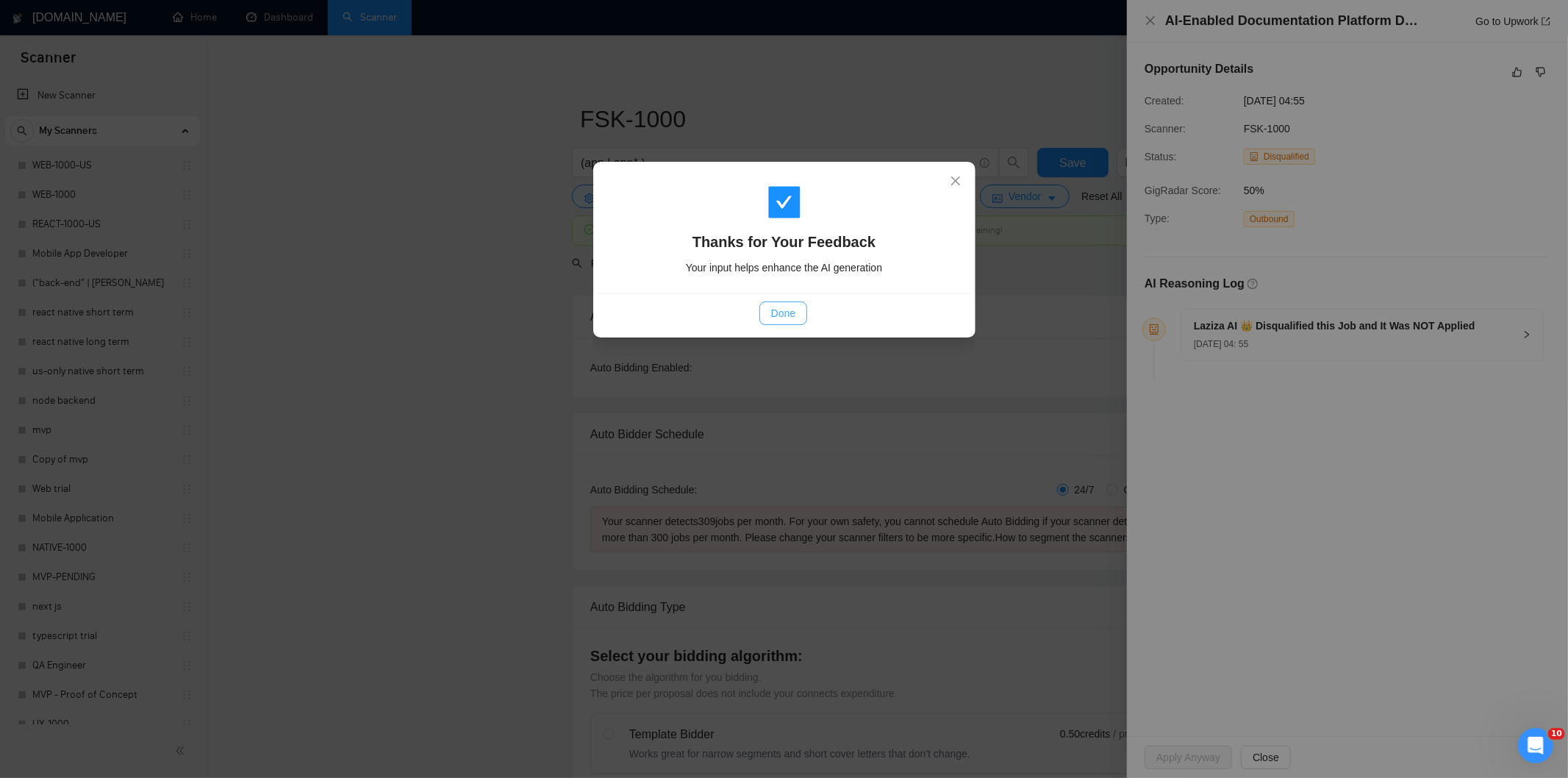
click at [804, 313] on button "Done" at bounding box center [783, 313] width 47 height 23
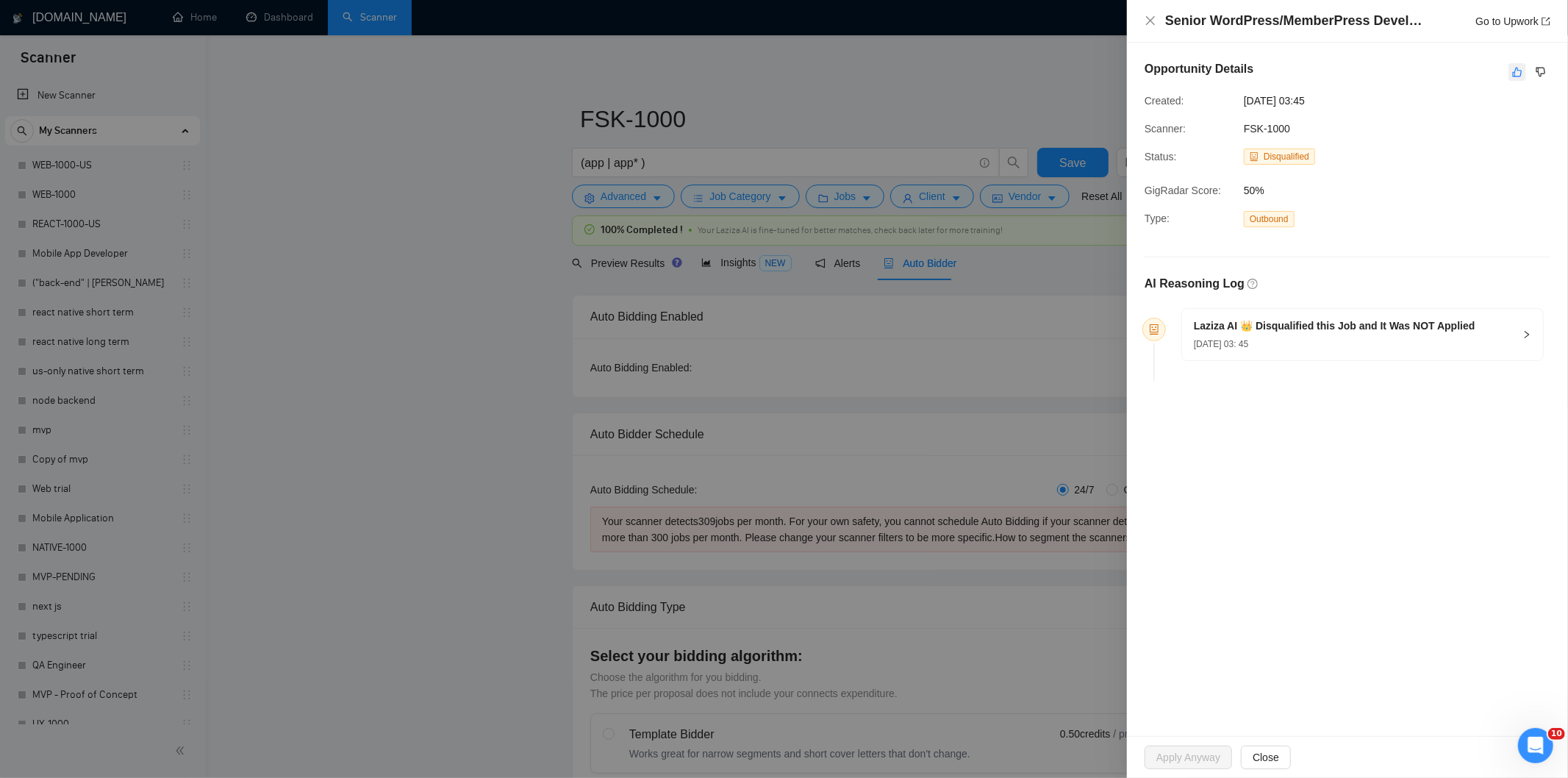
click at [1521, 69] on icon "like" at bounding box center [1517, 72] width 10 height 12
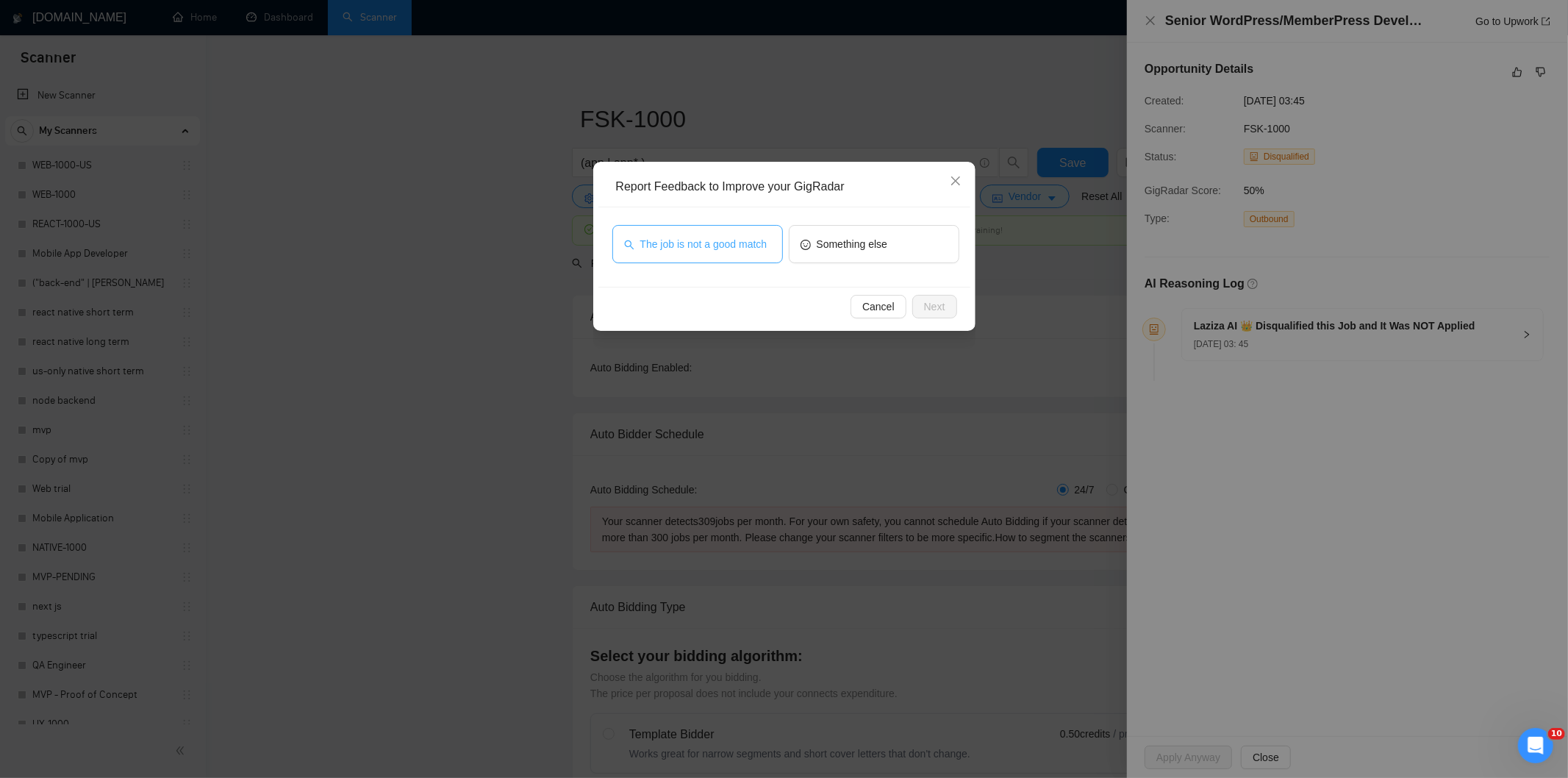
click at [710, 244] on span "The job is not a good match" at bounding box center [703, 244] width 127 height 16
click at [946, 303] on button "Next" at bounding box center [935, 307] width 45 height 23
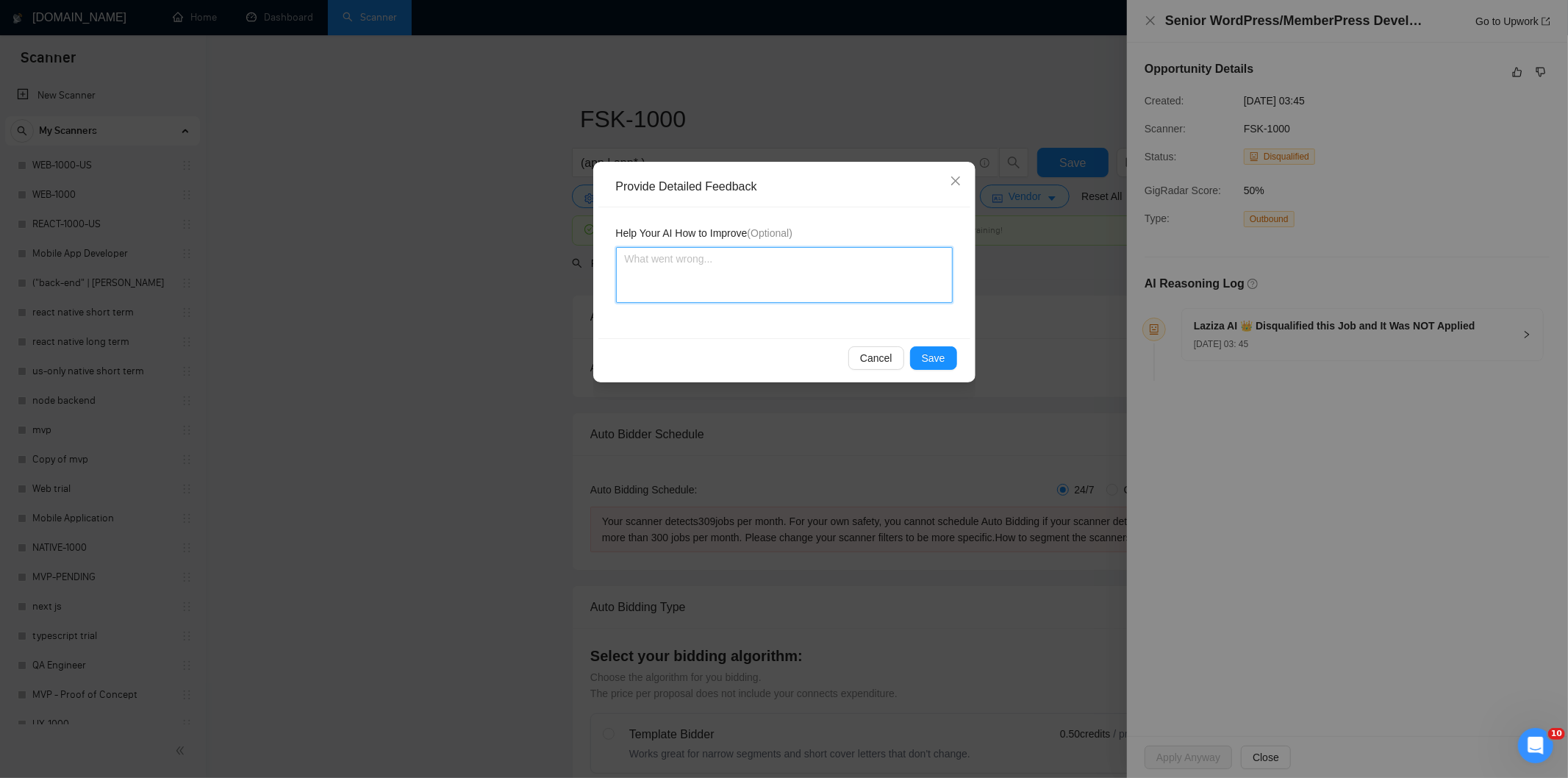
click at [865, 261] on textarea at bounding box center [784, 275] width 337 height 56
paste textarea "Not a fit — this project has been disqualified for other reasons. Example: "The…"
type textarea "Not a fit — this project has been disqualified for other reasons. Example: "The…"
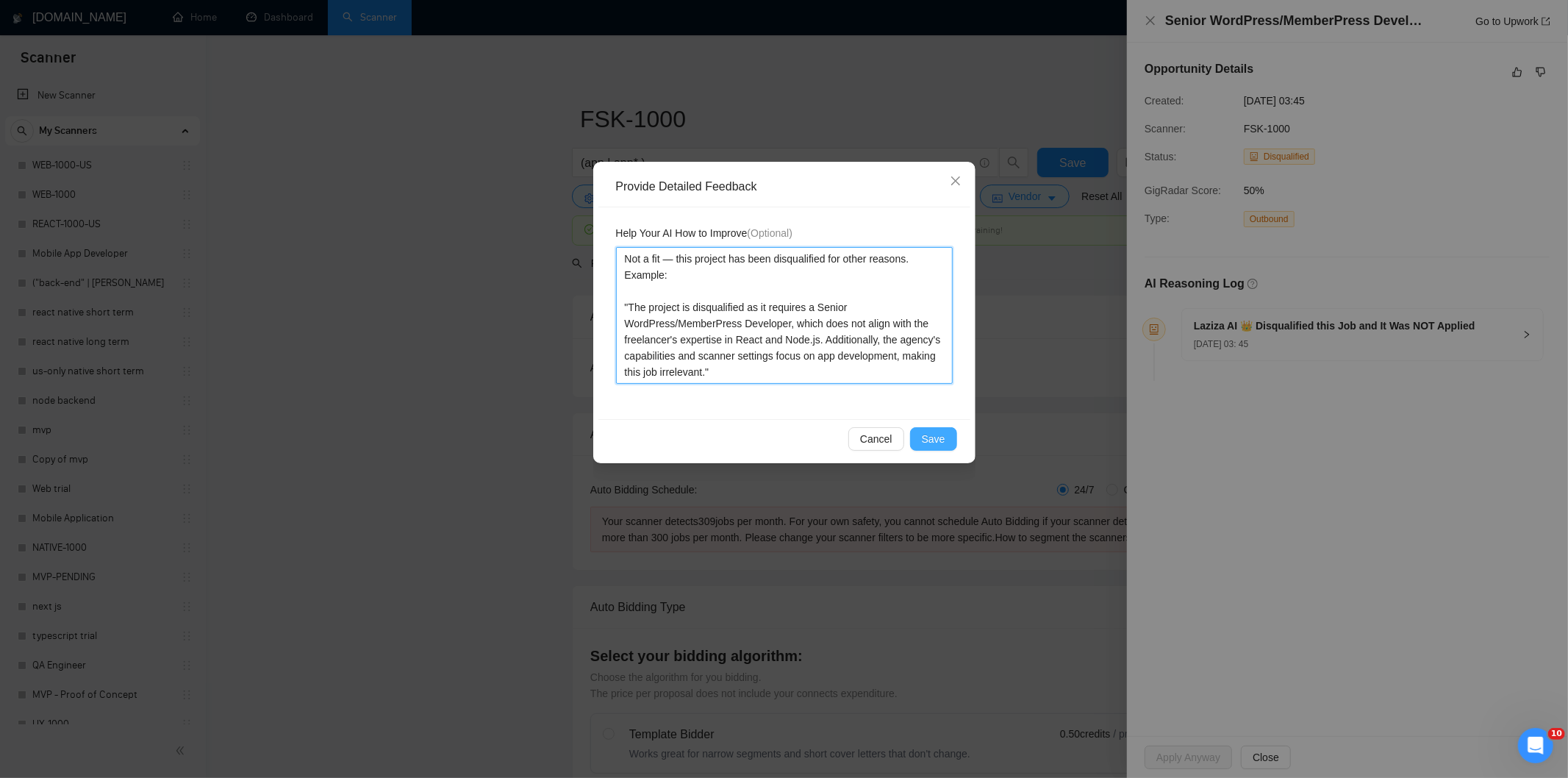
type textarea "Not a fit — this project has been disqualified for other reasons. Example: "The…"
drag, startPoint x: 931, startPoint y: 436, endPoint x: 869, endPoint y: 398, distance: 72.7
click at [927, 436] on span "Save" at bounding box center [934, 439] width 23 height 16
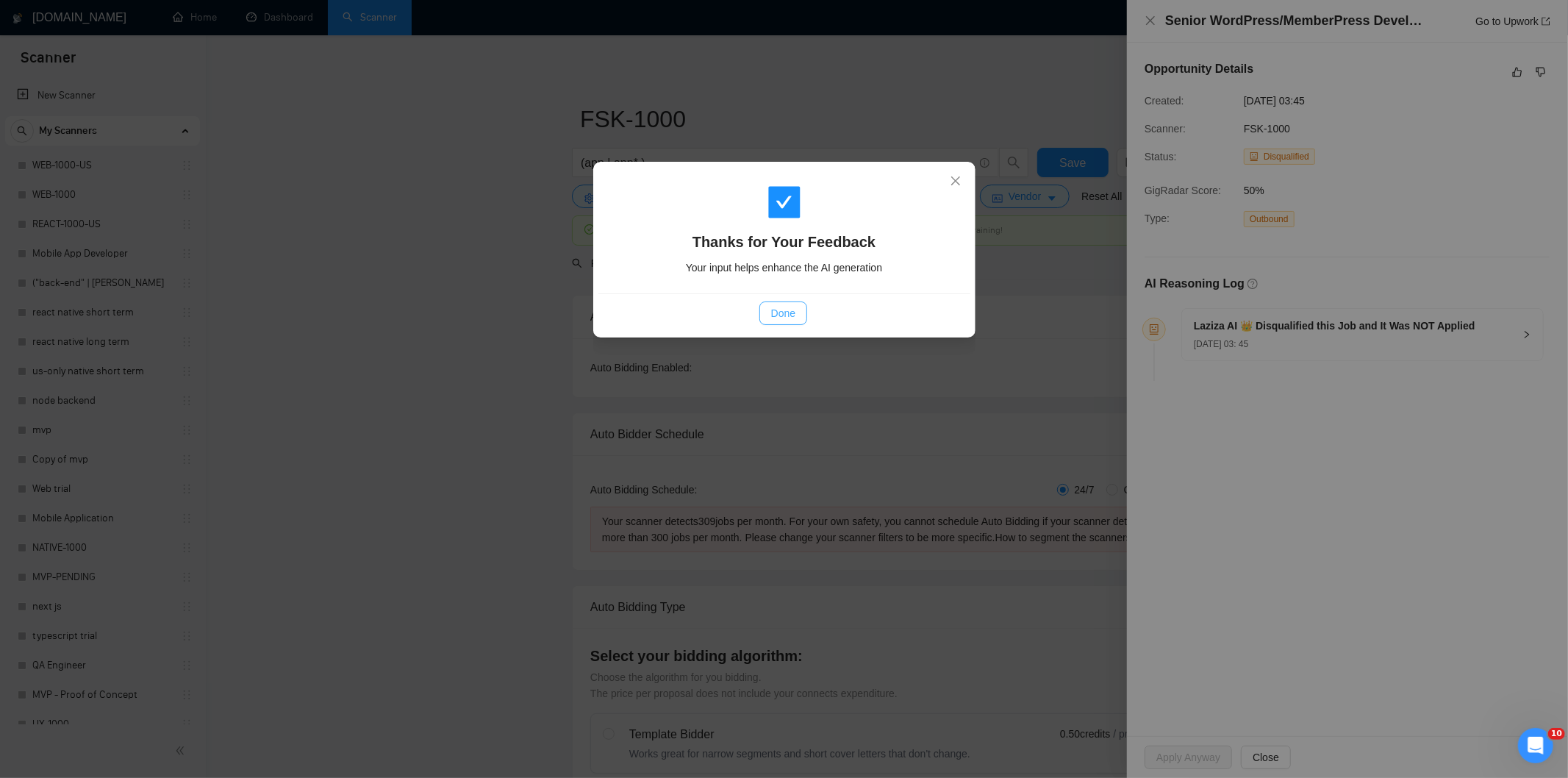
click at [776, 310] on span "Done" at bounding box center [783, 313] width 24 height 16
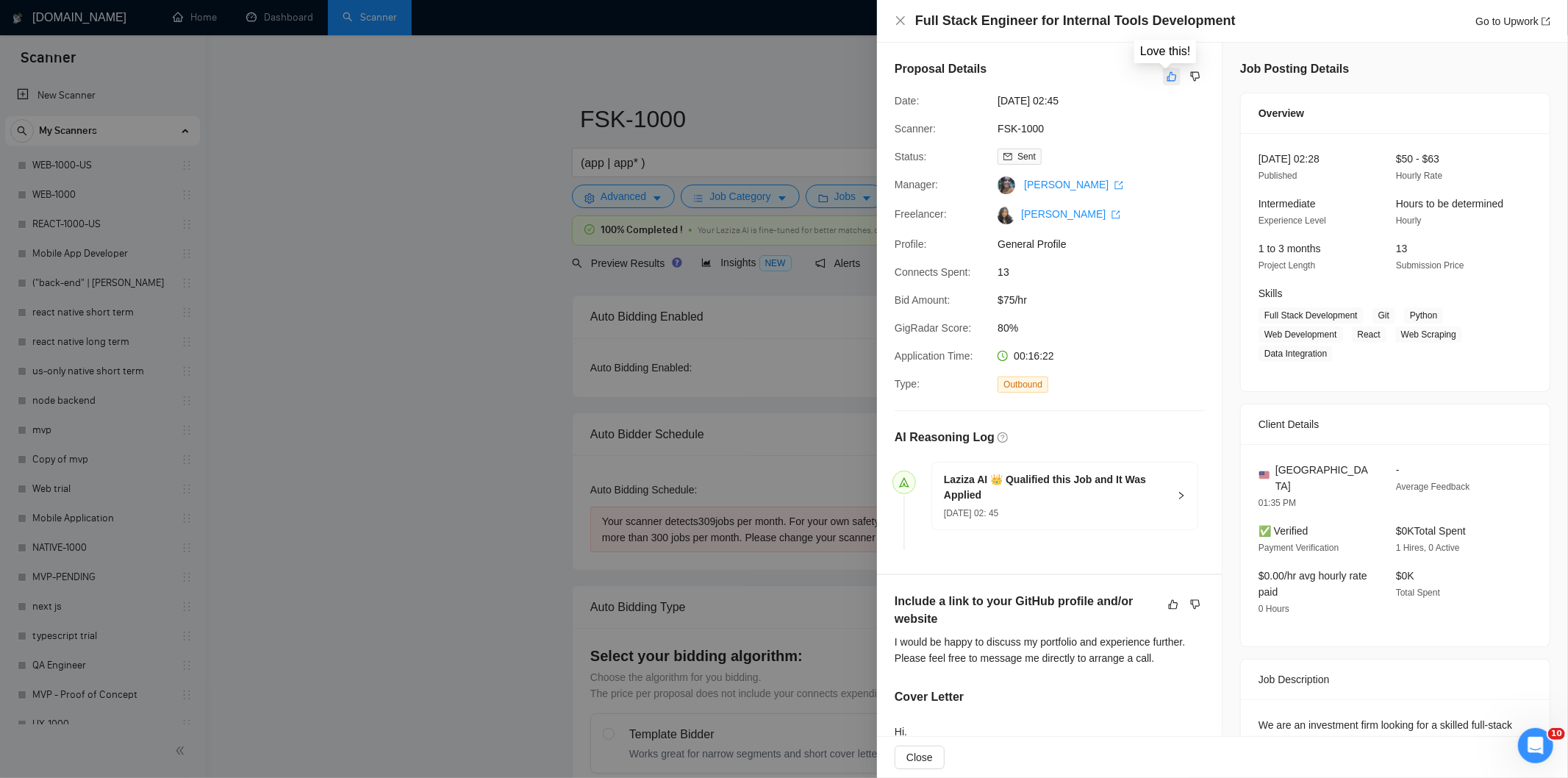
click at [1167, 77] on icon "like" at bounding box center [1172, 77] width 9 height 9
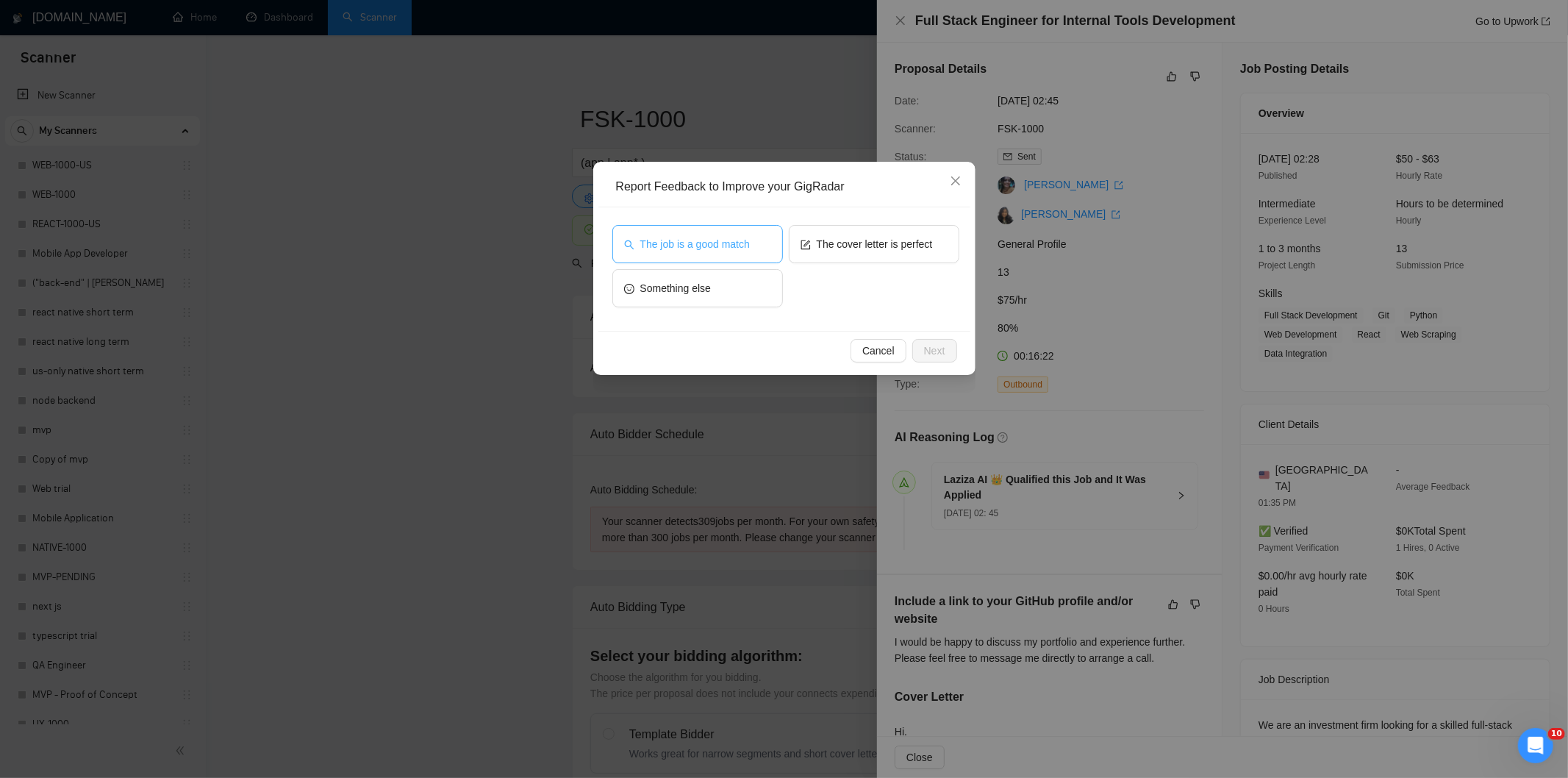
click at [694, 236] on span "The job is a good match" at bounding box center [695, 244] width 110 height 16
click at [937, 347] on span "Next" at bounding box center [935, 350] width 21 height 16
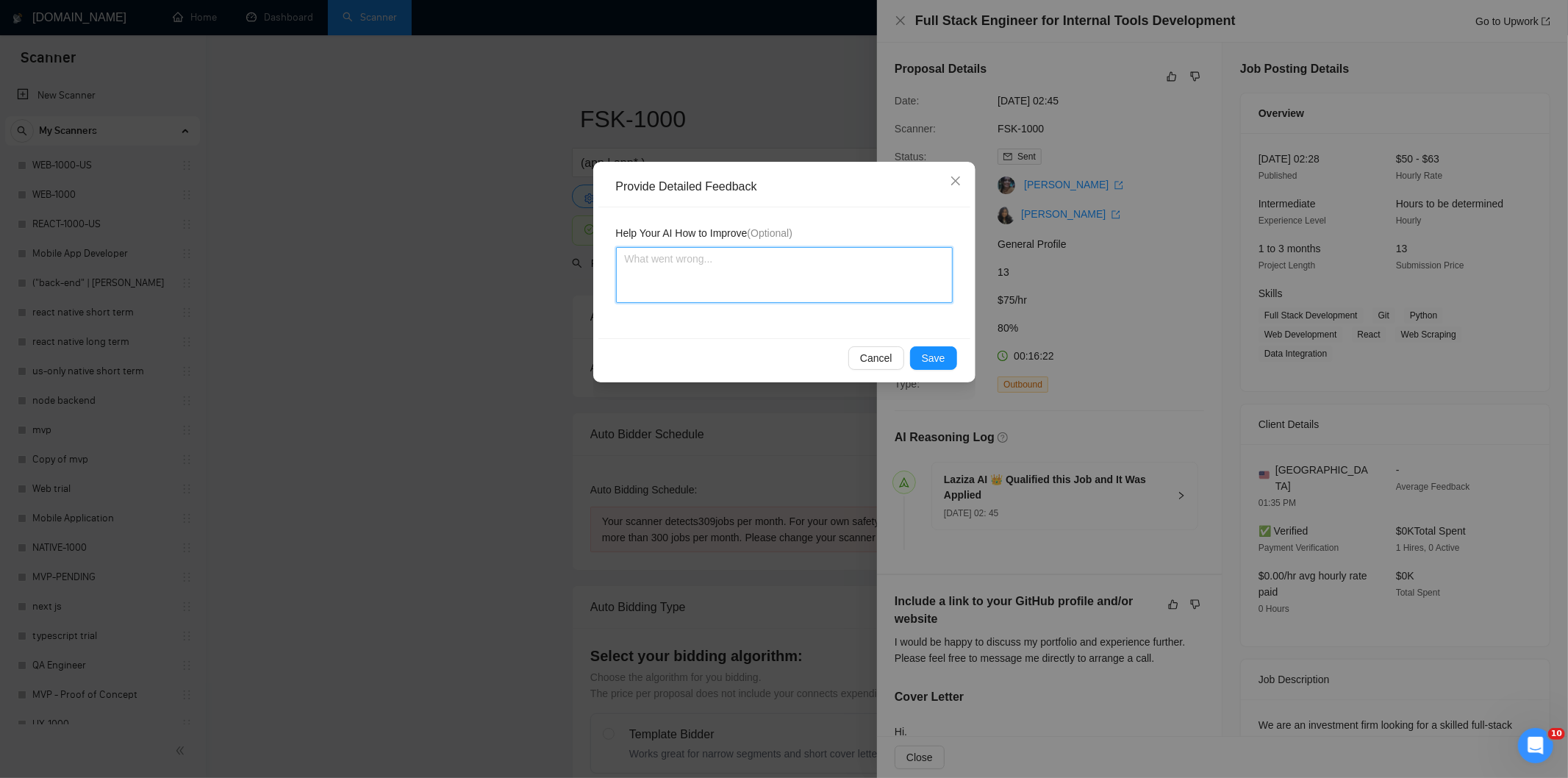
click at [902, 268] on textarea at bounding box center [784, 275] width 337 height 56
paste textarea "Good fit — the project is greenfield (no existing code), welcomes agencies, use…"
type textarea "Good fit — the project is greenfield (no existing code), welcomes agencies, use…"
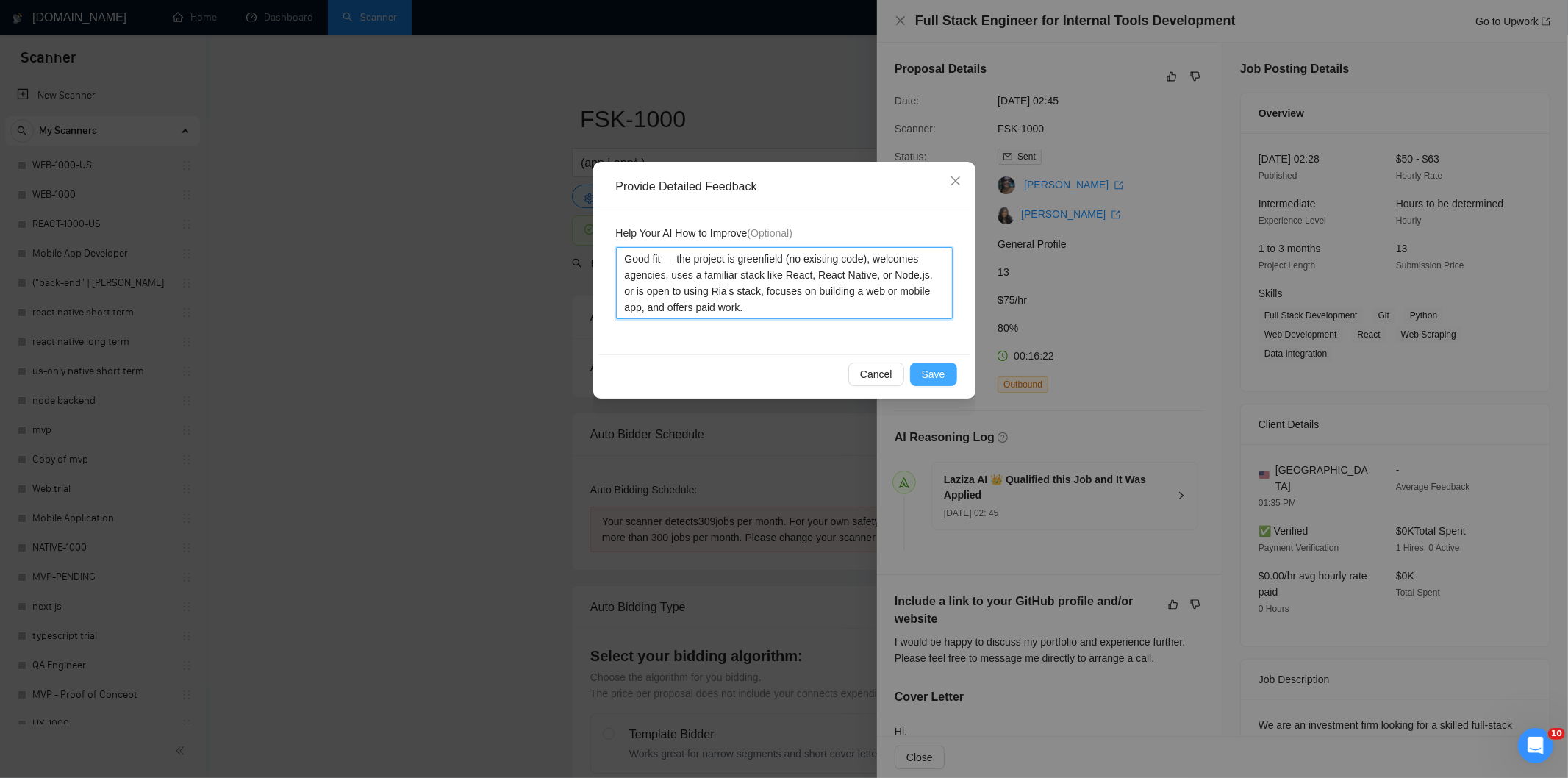
type textarea "Good fit — the project is greenfield (no existing code), welcomes agencies, use…"
click at [942, 366] on span "Save" at bounding box center [934, 374] width 23 height 16
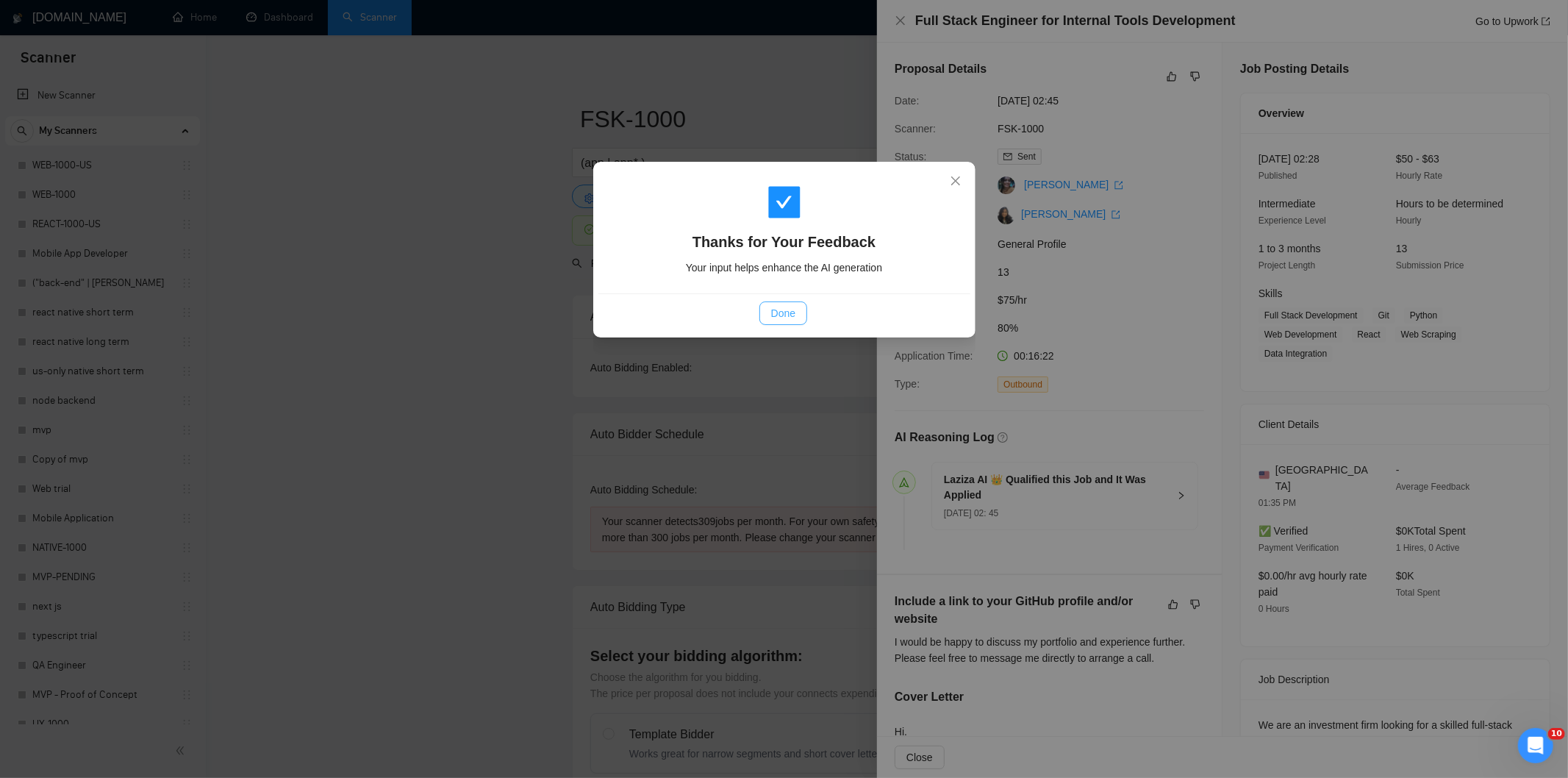
click at [797, 307] on button "Done" at bounding box center [783, 313] width 47 height 23
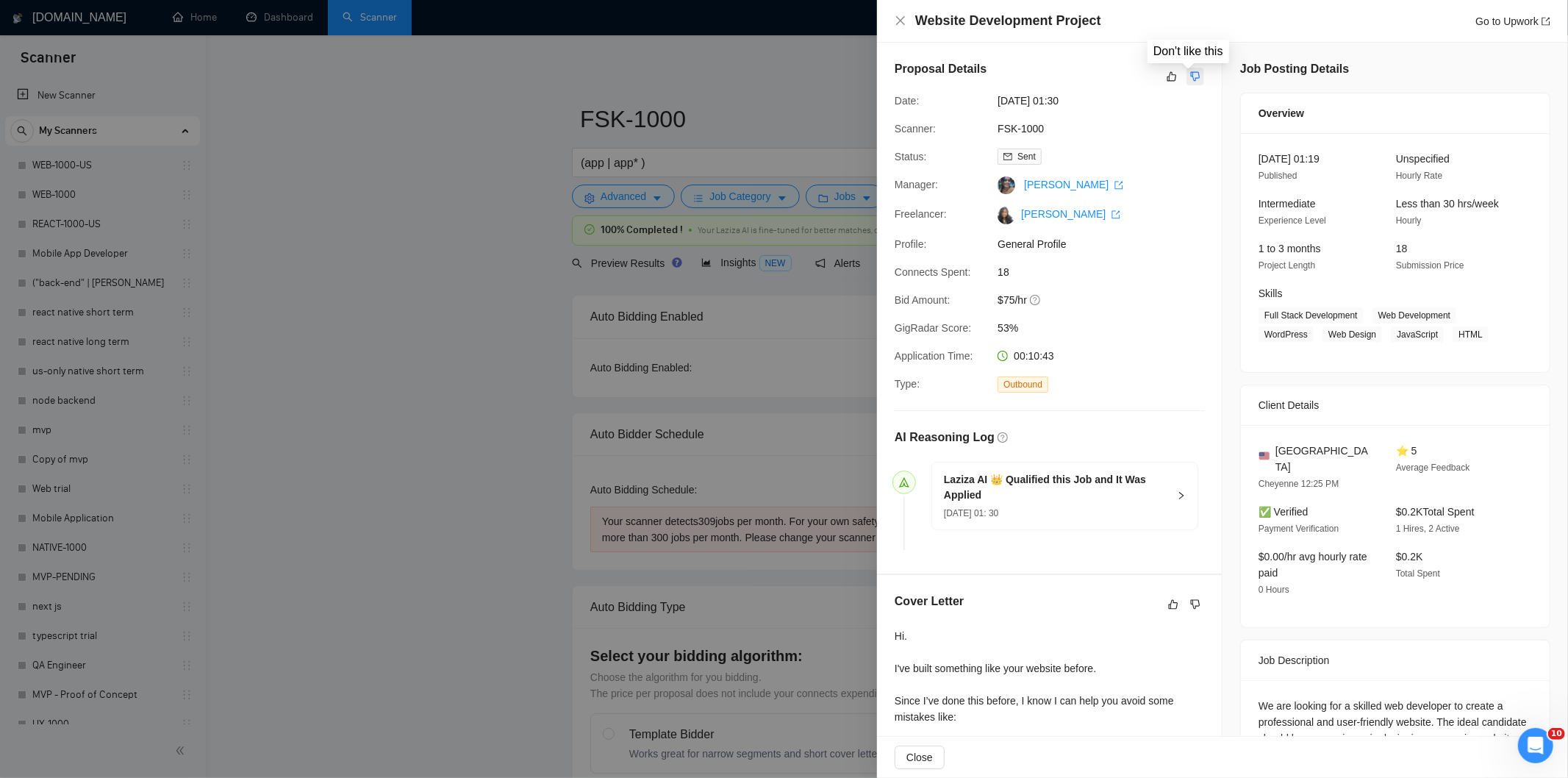
click at [1192, 74] on icon "dislike" at bounding box center [1196, 77] width 9 height 9
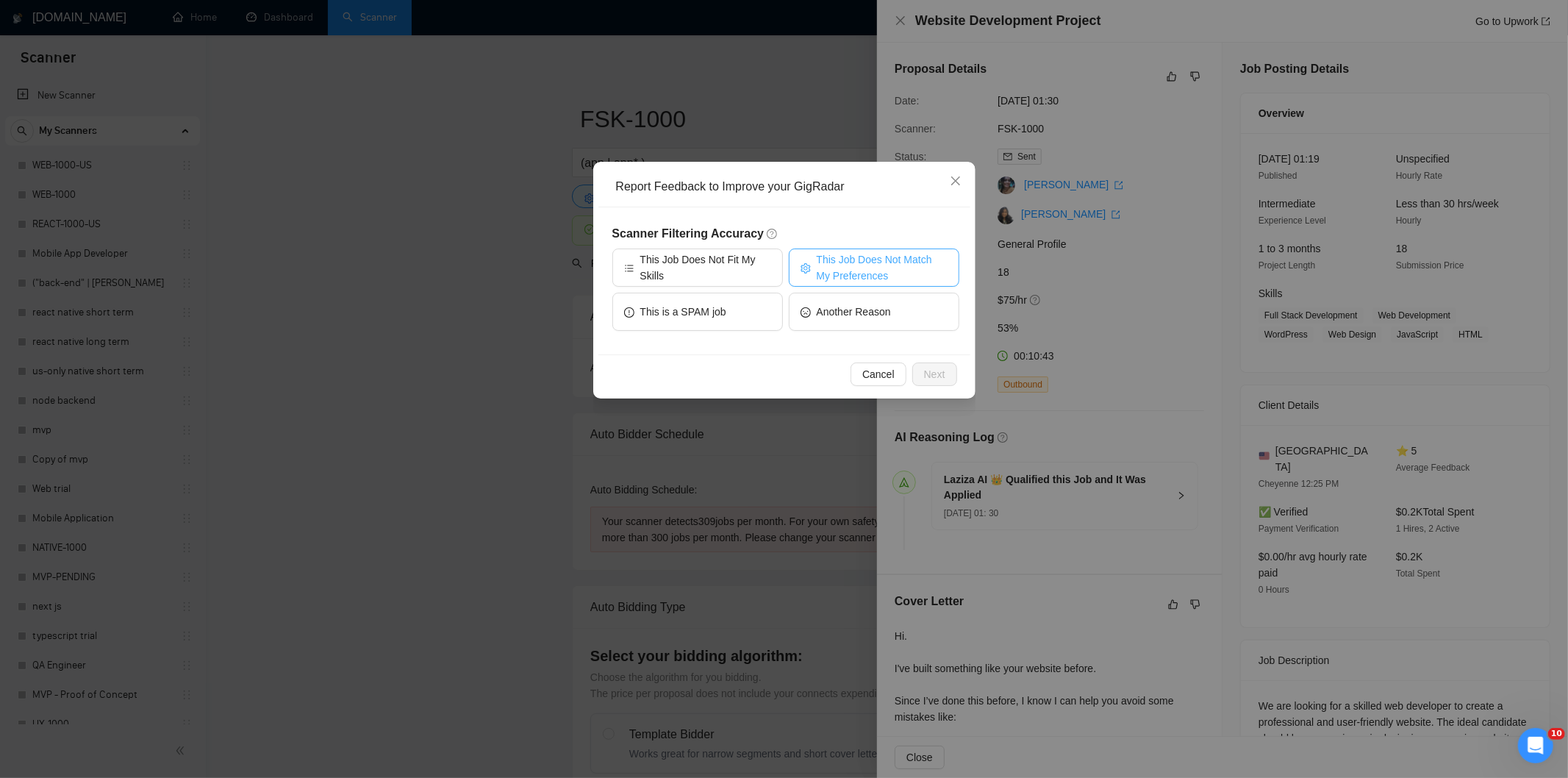
click at [876, 261] on span "This Job Does Not Match My Preferences" at bounding box center [882, 268] width 131 height 33
click at [926, 379] on span "Next" at bounding box center [935, 374] width 21 height 16
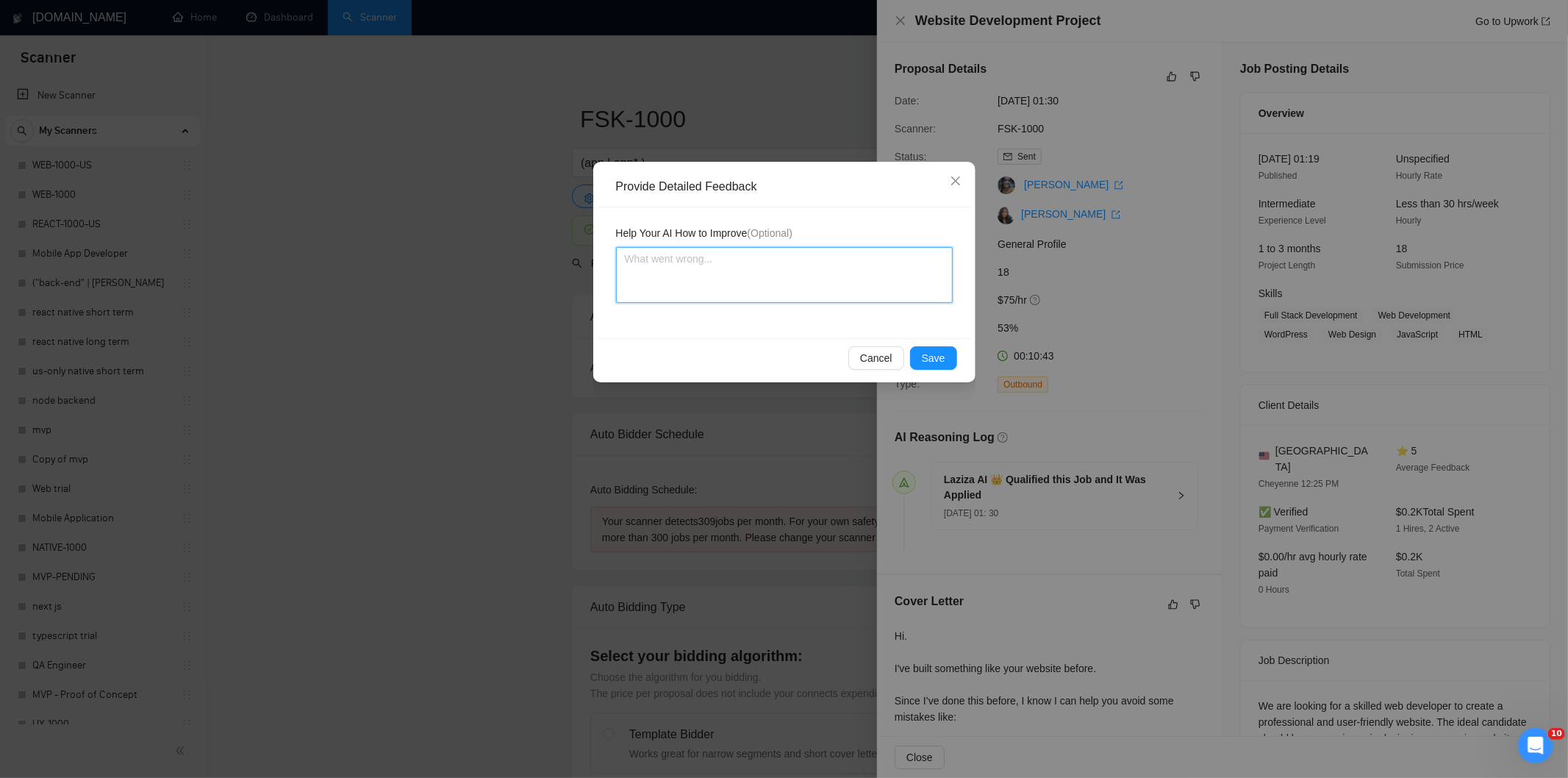
click at [866, 289] on textarea at bounding box center [784, 275] width 337 height 56
paste textarea "Not a fit — the project isn't for a web or mobile app, which is [PERSON_NAME]'s…"
type textarea "Not a fit — the project isn't for a web or mobile app, which is [PERSON_NAME]'s…"
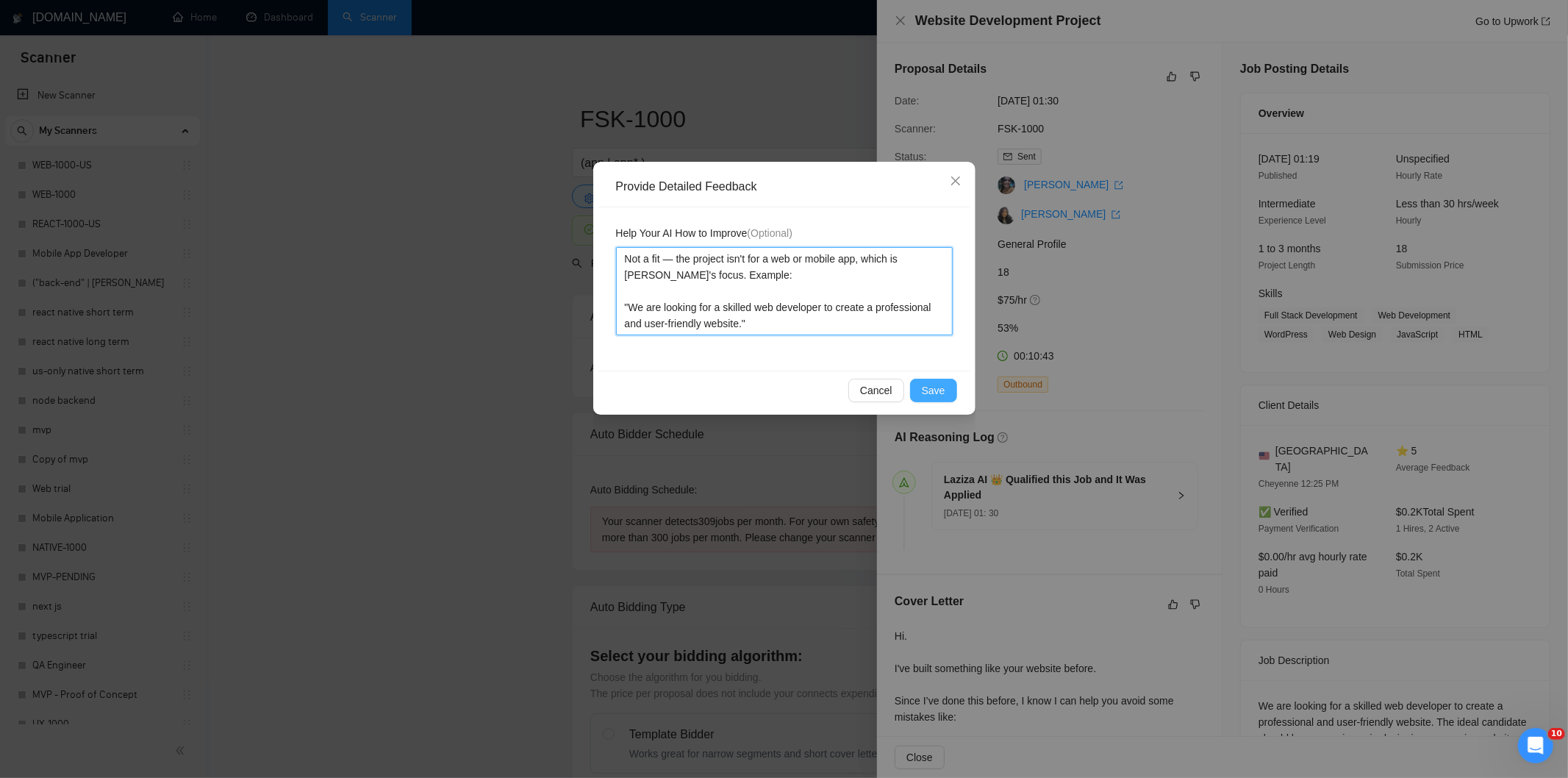
type textarea "Not a fit — the project isn't for a web or mobile app, which is [PERSON_NAME]'s…"
drag, startPoint x: 931, startPoint y: 385, endPoint x: 831, endPoint y: 335, distance: 111.8
click at [931, 387] on span "Save" at bounding box center [934, 390] width 23 height 16
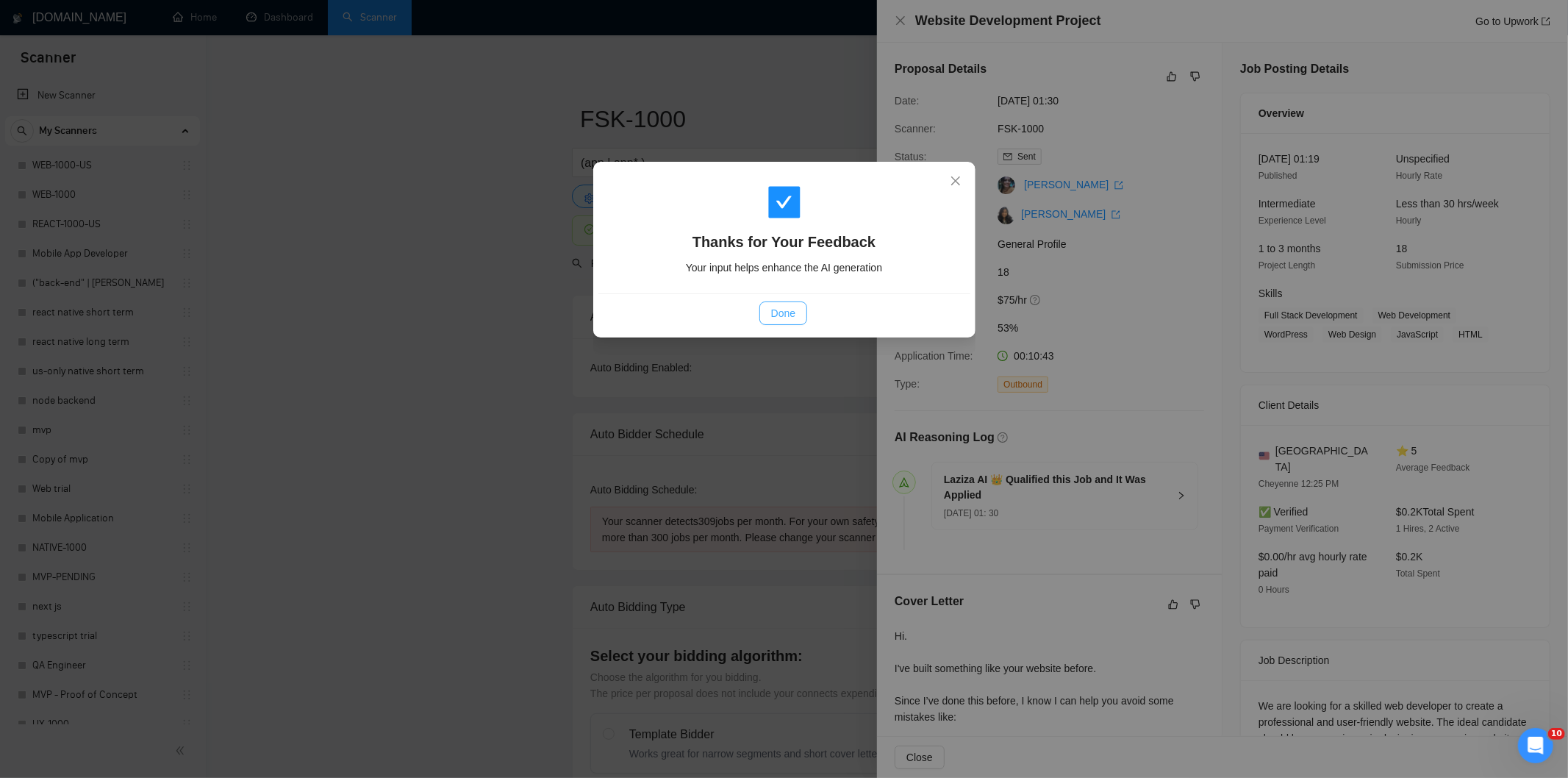
click at [805, 317] on button "Done" at bounding box center [783, 313] width 47 height 23
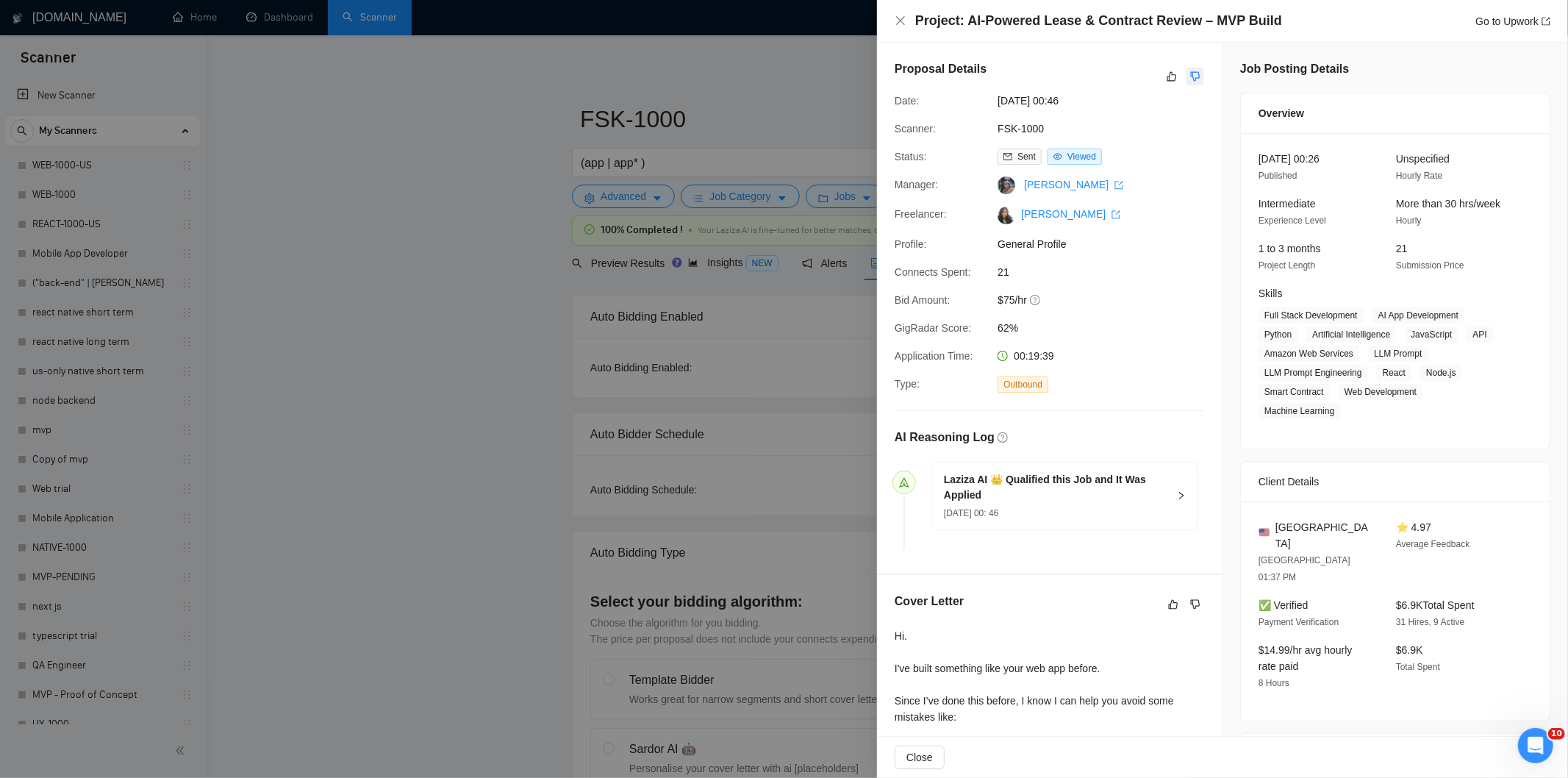
click at [1191, 77] on icon "dislike" at bounding box center [1195, 76] width 10 height 12
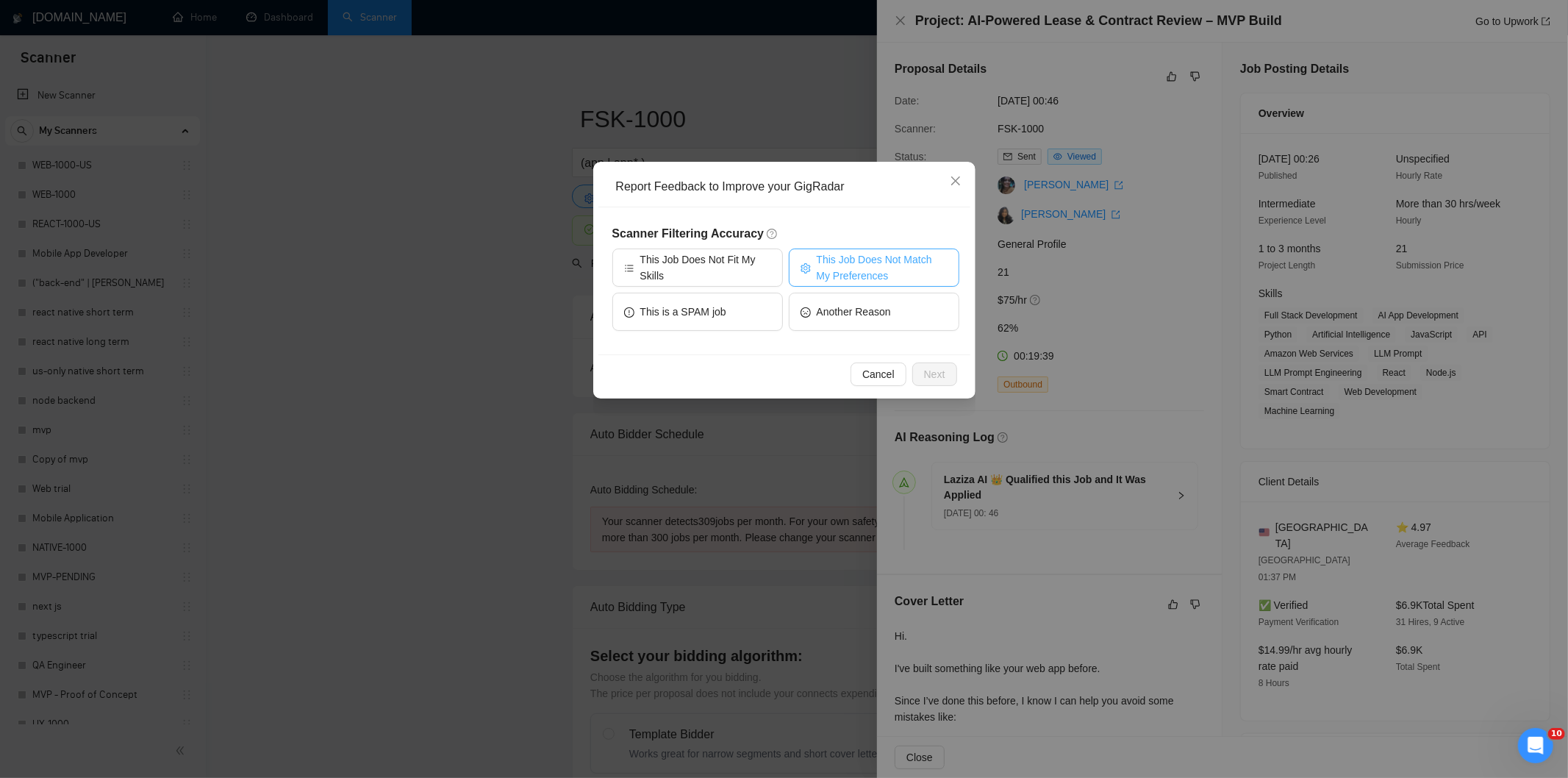
click at [886, 275] on span "This Job Does Not Match My Preferences" at bounding box center [882, 268] width 131 height 33
drag, startPoint x: 943, startPoint y: 380, endPoint x: 914, endPoint y: 342, distance: 47.8
click at [941, 380] on span "Next" at bounding box center [935, 374] width 21 height 16
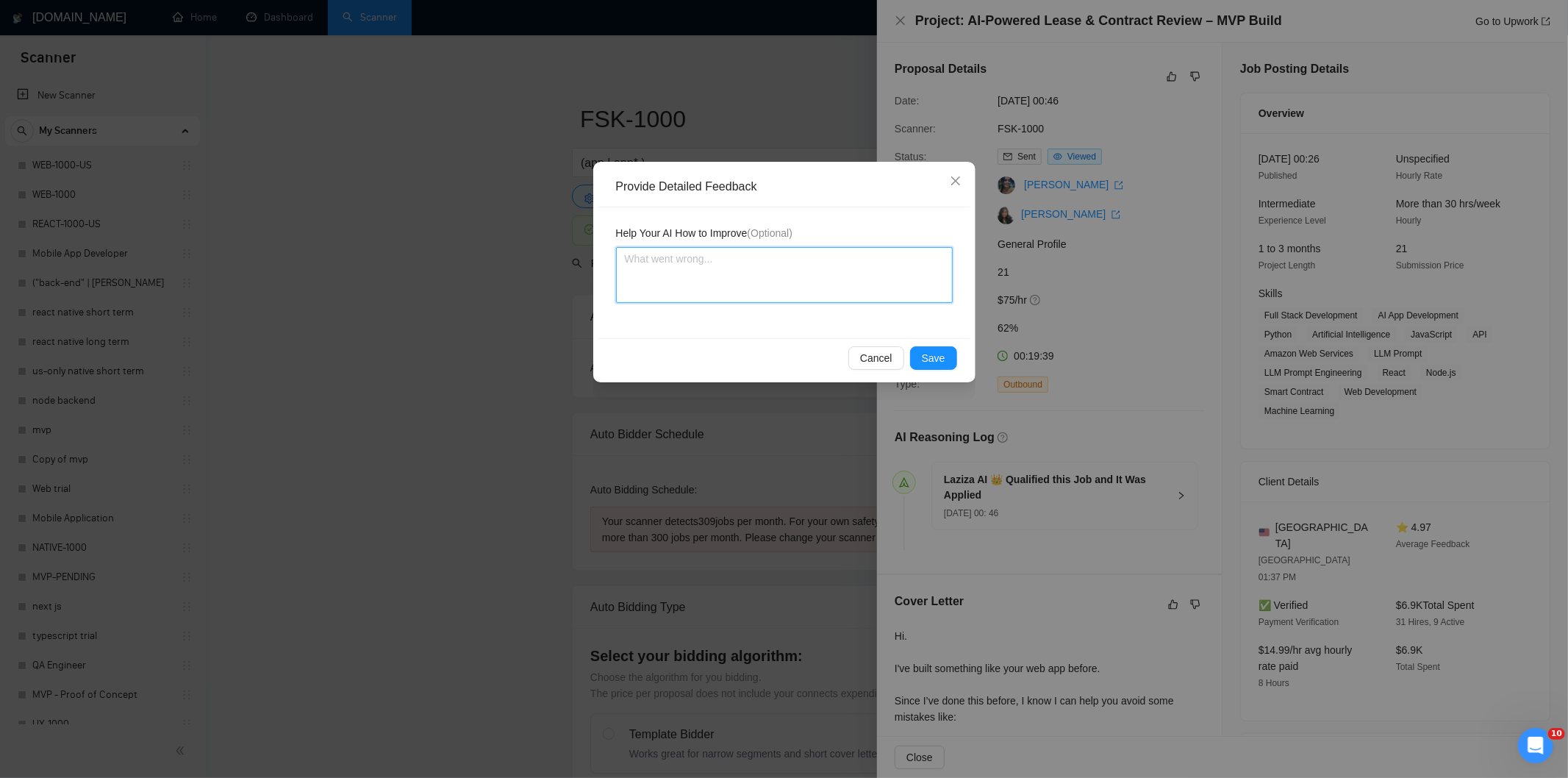
click at [882, 294] on textarea at bounding box center [784, 275] width 337 height 56
paste textarea "Not a fit — the job asks for unpaid work, offers equity, or has a small budget,…"
type textarea "Not a fit — the job asks for unpaid work, offers equity, or has a small budget,…"
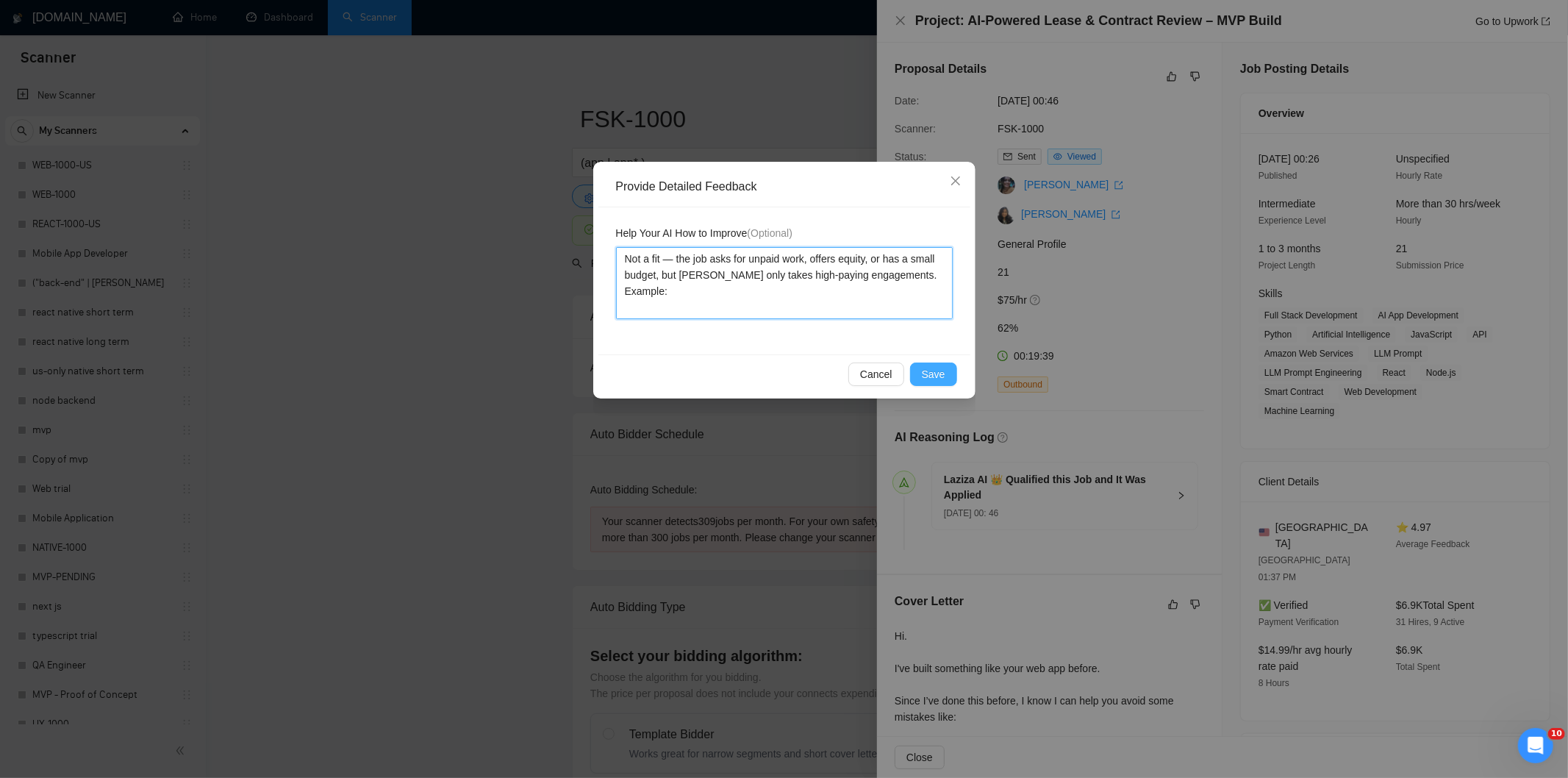
type textarea "Not a fit — the job asks for unpaid work, offers equity, or has a small budget,…"
click at [939, 380] on span "Save" at bounding box center [934, 374] width 23 height 16
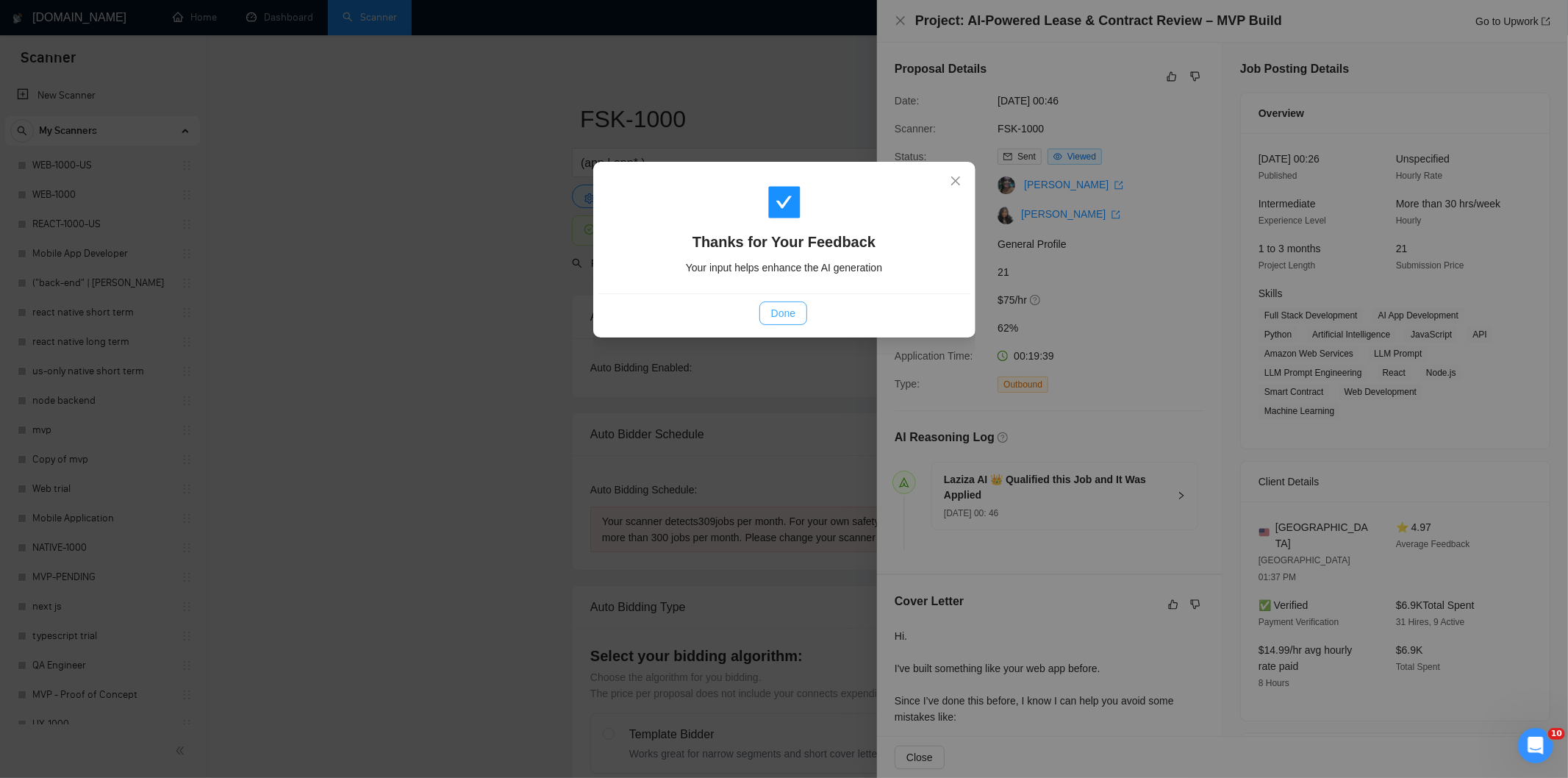
click at [794, 314] on span "Done" at bounding box center [783, 313] width 24 height 16
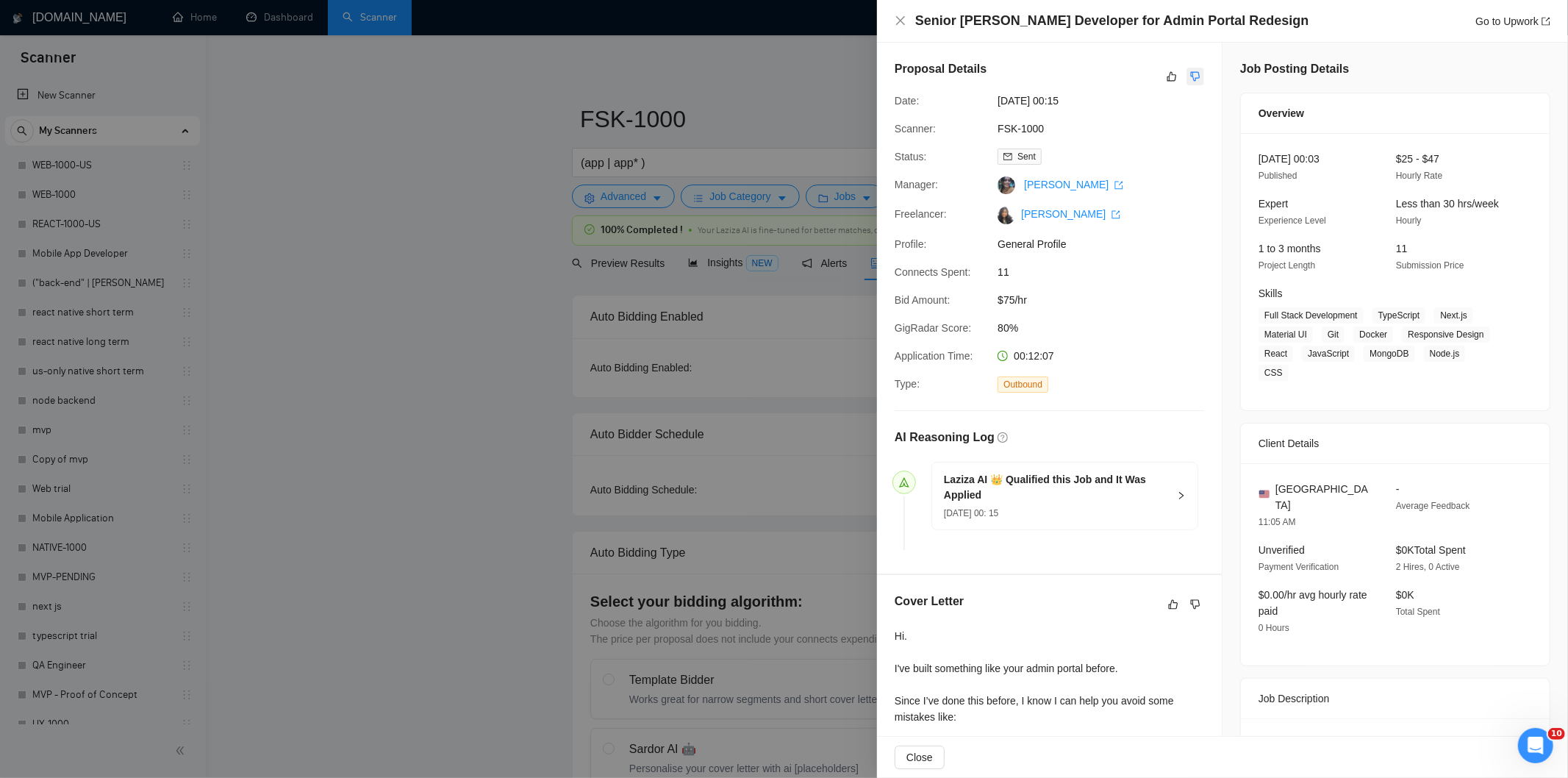
click at [1192, 72] on icon "dislike" at bounding box center [1196, 77] width 9 height 9
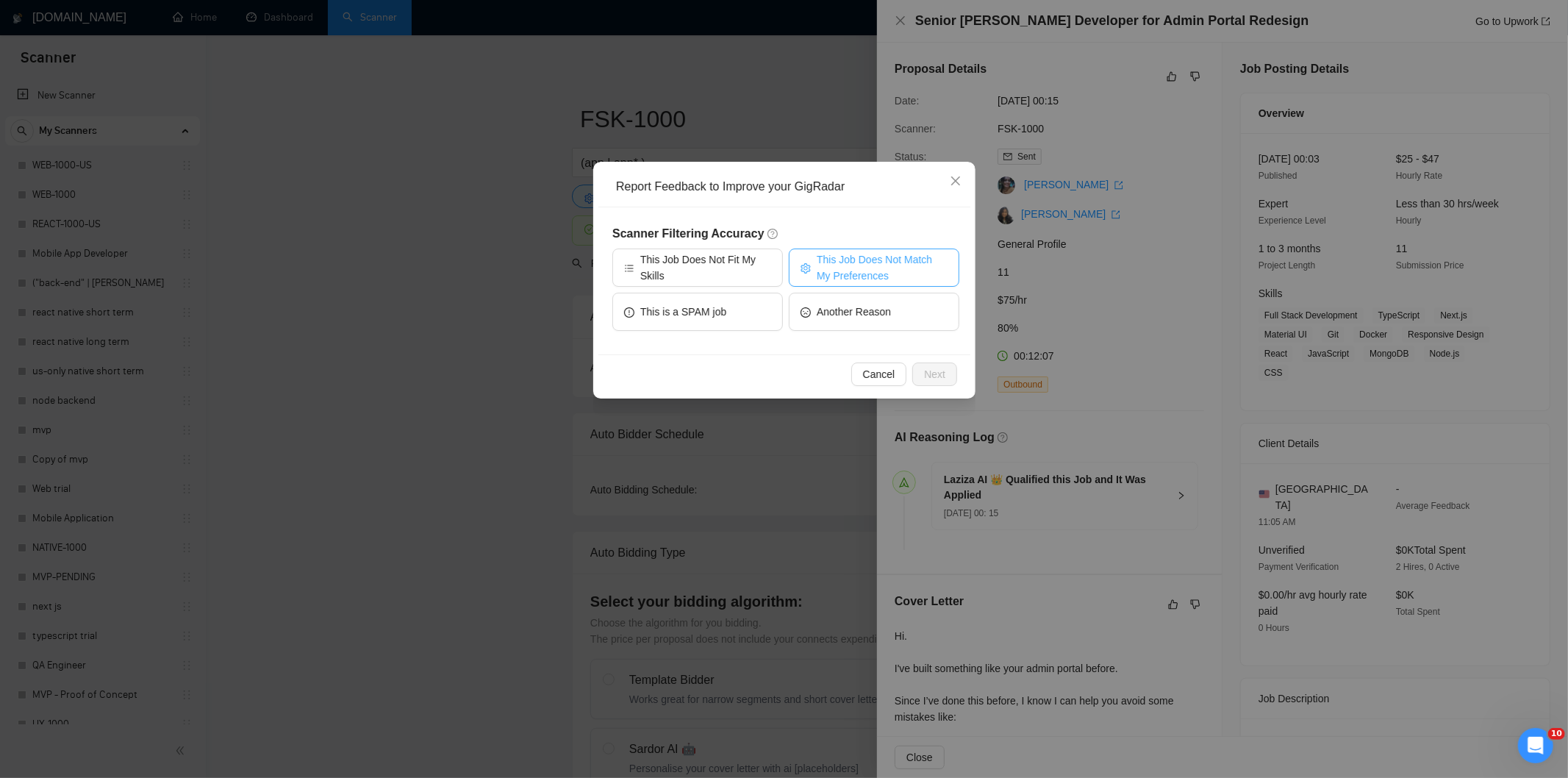
click at [869, 254] on span "This Job Does Not Match My Preferences" at bounding box center [882, 268] width 131 height 33
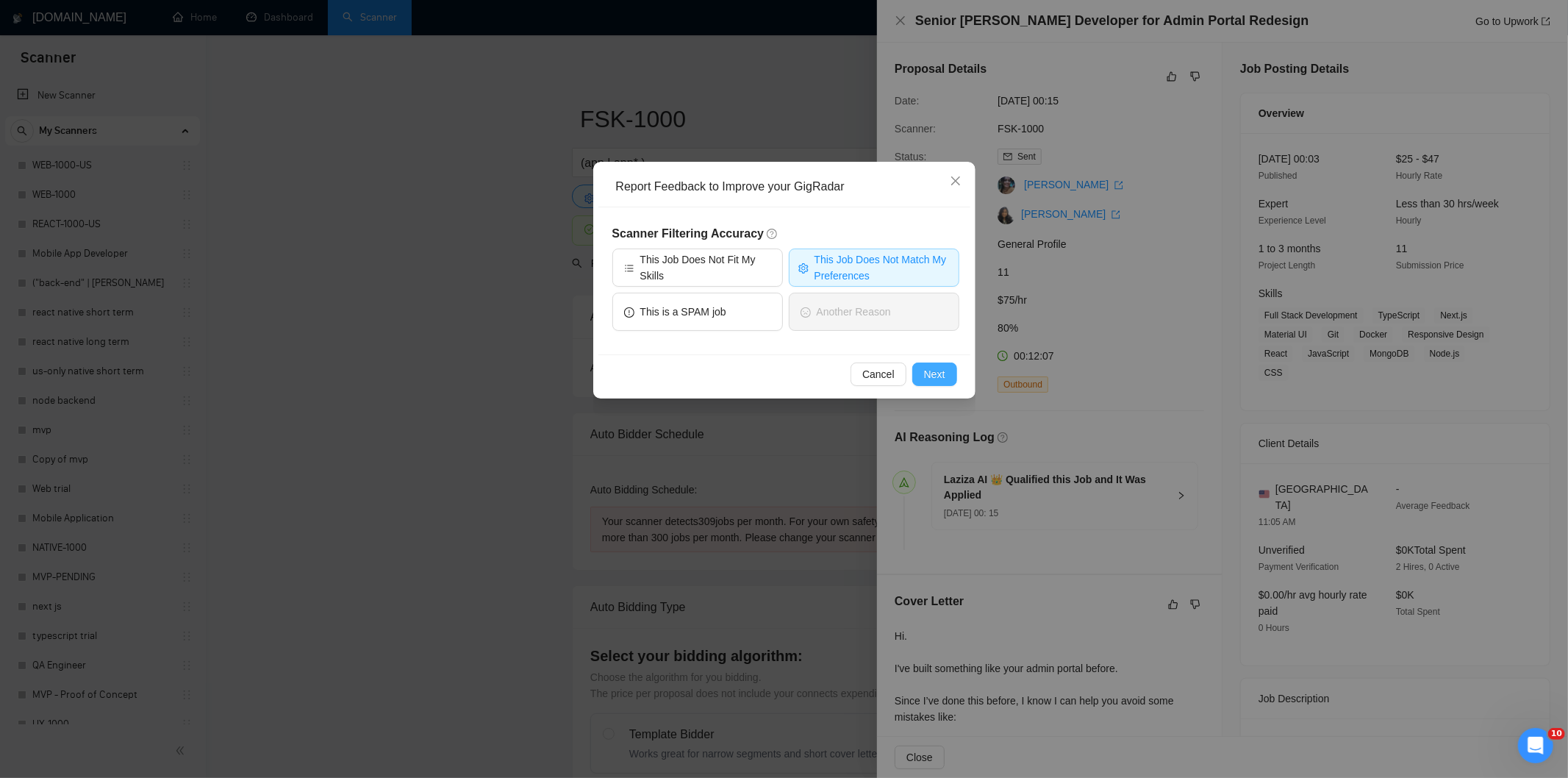
click at [924, 366] on span "Next" at bounding box center [935, 374] width 21 height 16
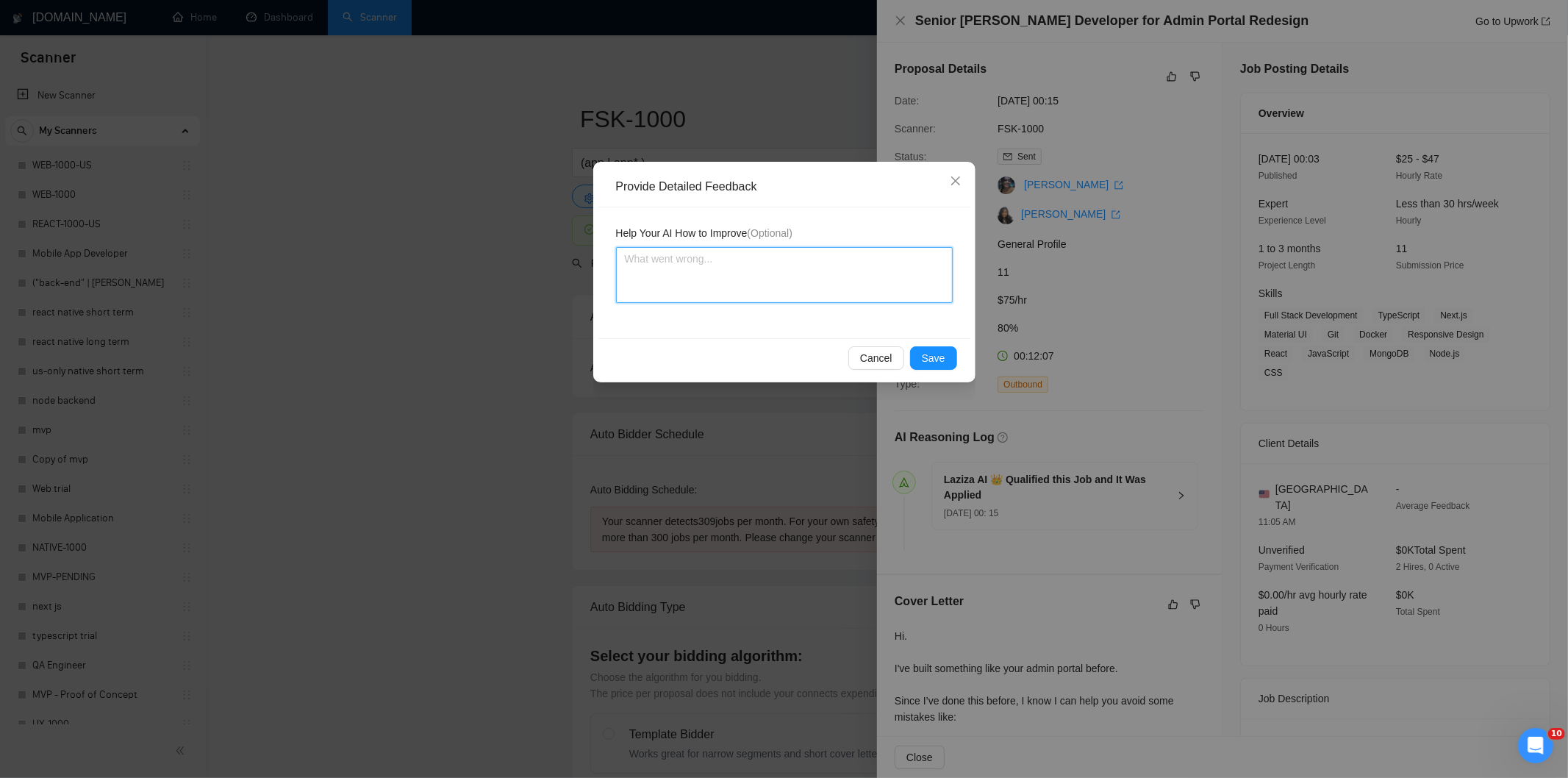
click at [839, 296] on textarea at bounding box center [784, 275] width 337 height 56
paste textarea "Not a fit — the description suggests an existing codebase, but Ria only works o…"
type textarea "Not a fit — the description suggests an existing codebase, but Ria only works o…"
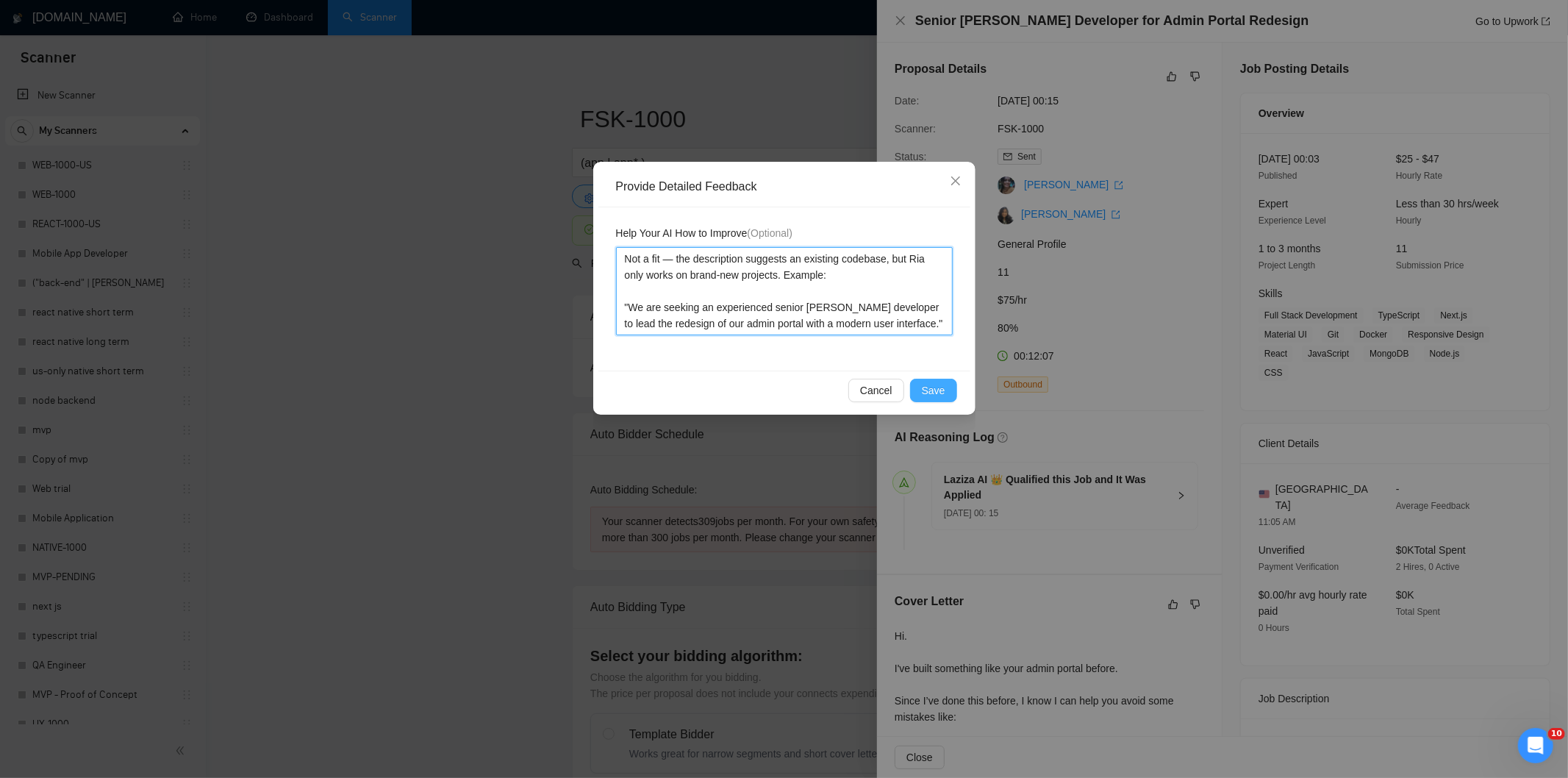
type textarea "Not a fit — the description suggests an existing codebase, but Ria only works o…"
click at [930, 385] on span "Save" at bounding box center [934, 390] width 23 height 16
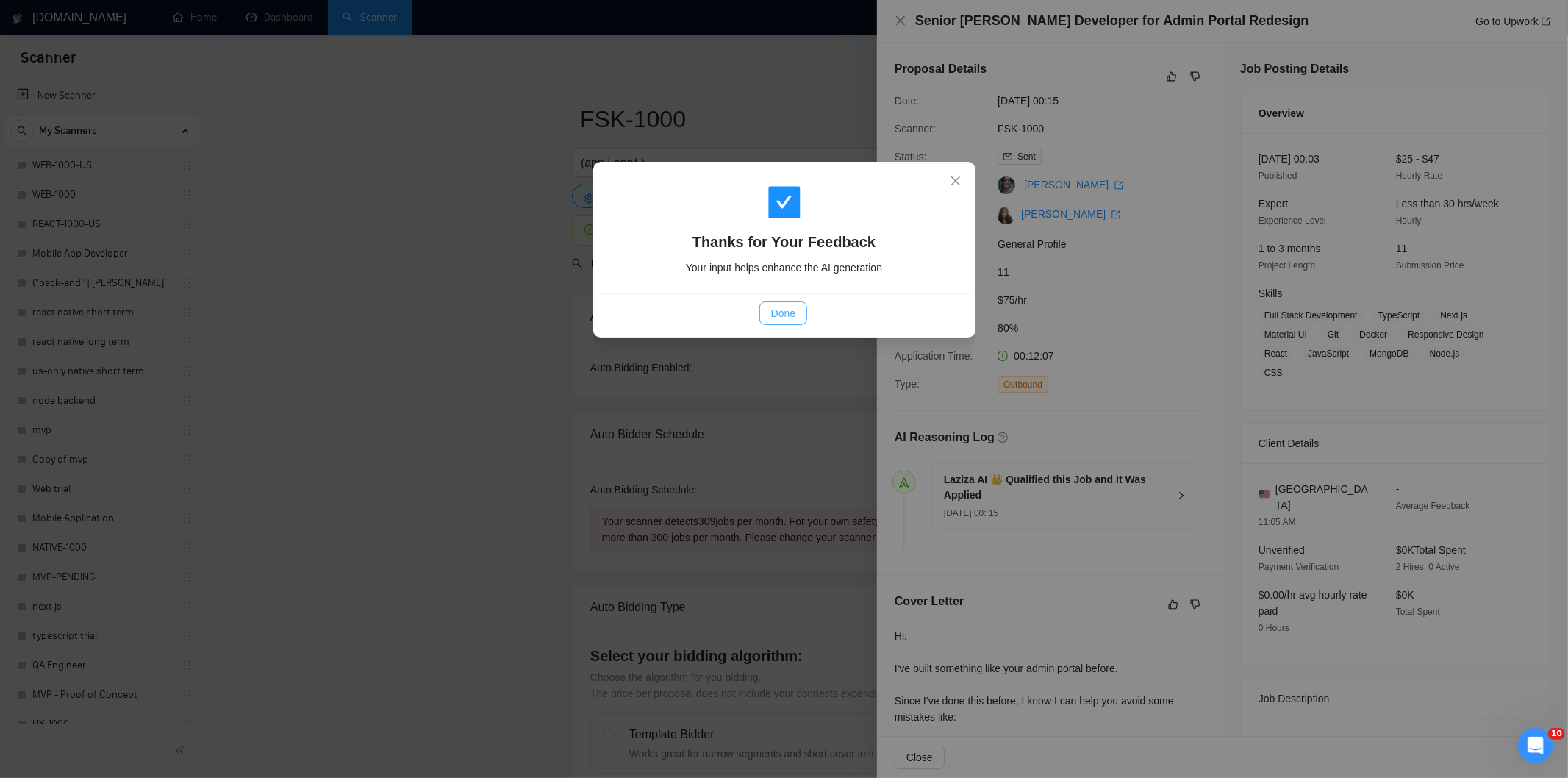
click at [798, 313] on button "Done" at bounding box center [783, 313] width 47 height 23
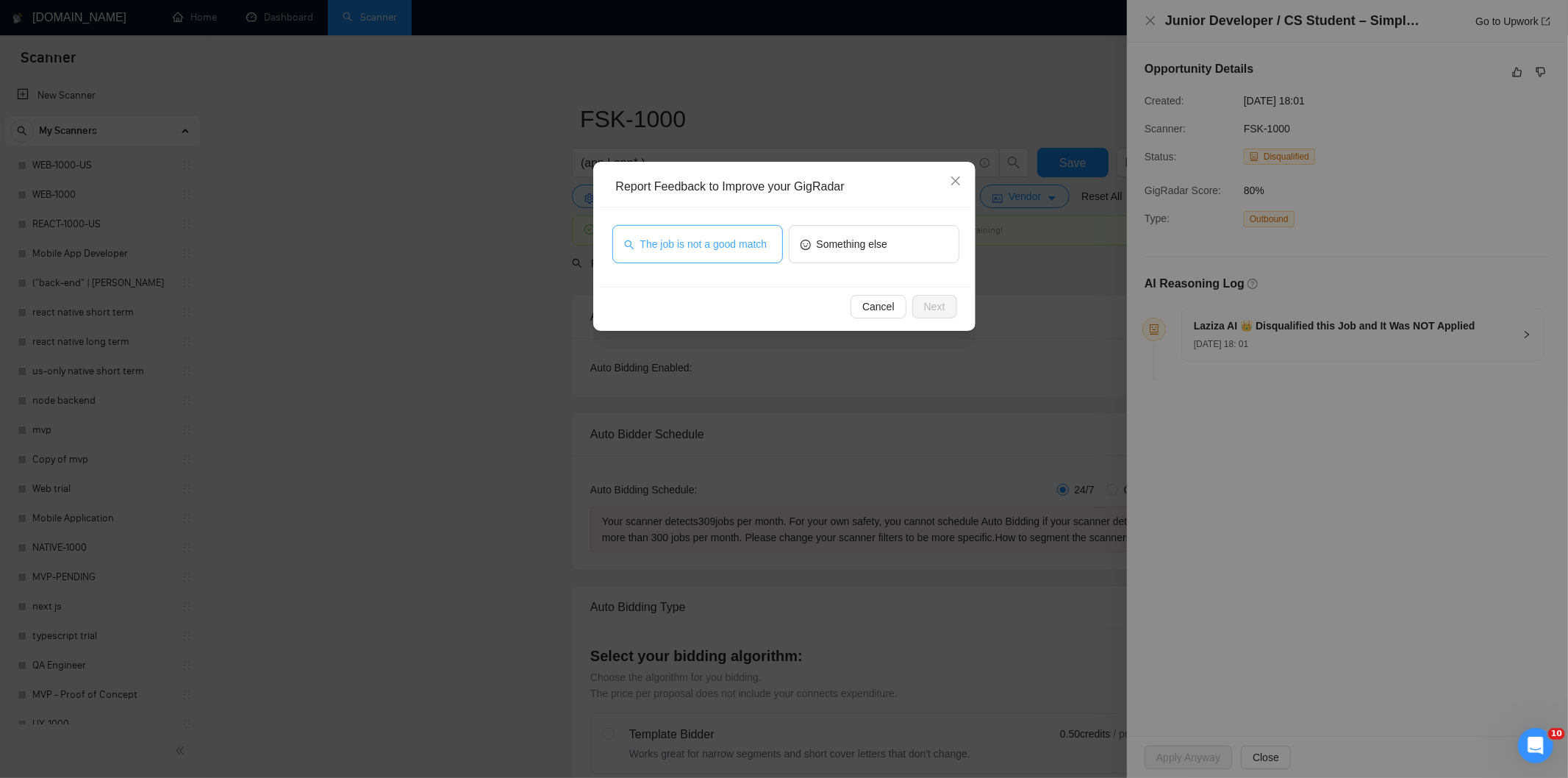
click at [757, 233] on button "The job is not a good match" at bounding box center [697, 244] width 170 height 38
click at [945, 313] on button "Next" at bounding box center [935, 307] width 45 height 23
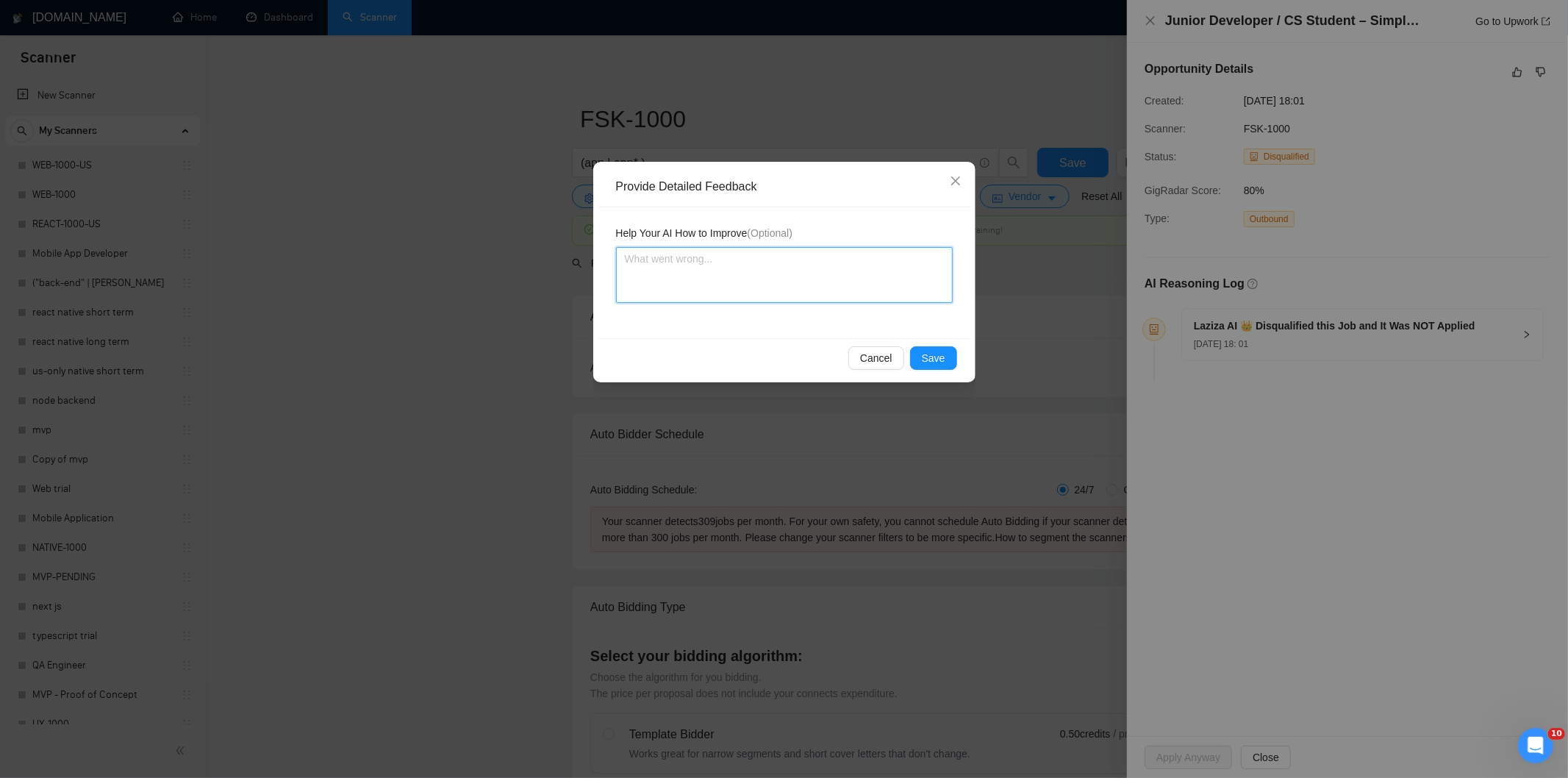
click at [904, 272] on textarea at bounding box center [784, 275] width 337 height 56
paste textarea "Not a fit — this project has been disqualified for other reasons. Example: "The…"
type textarea "Not a fit — this project has been disqualified for other reasons. Example: "The…"
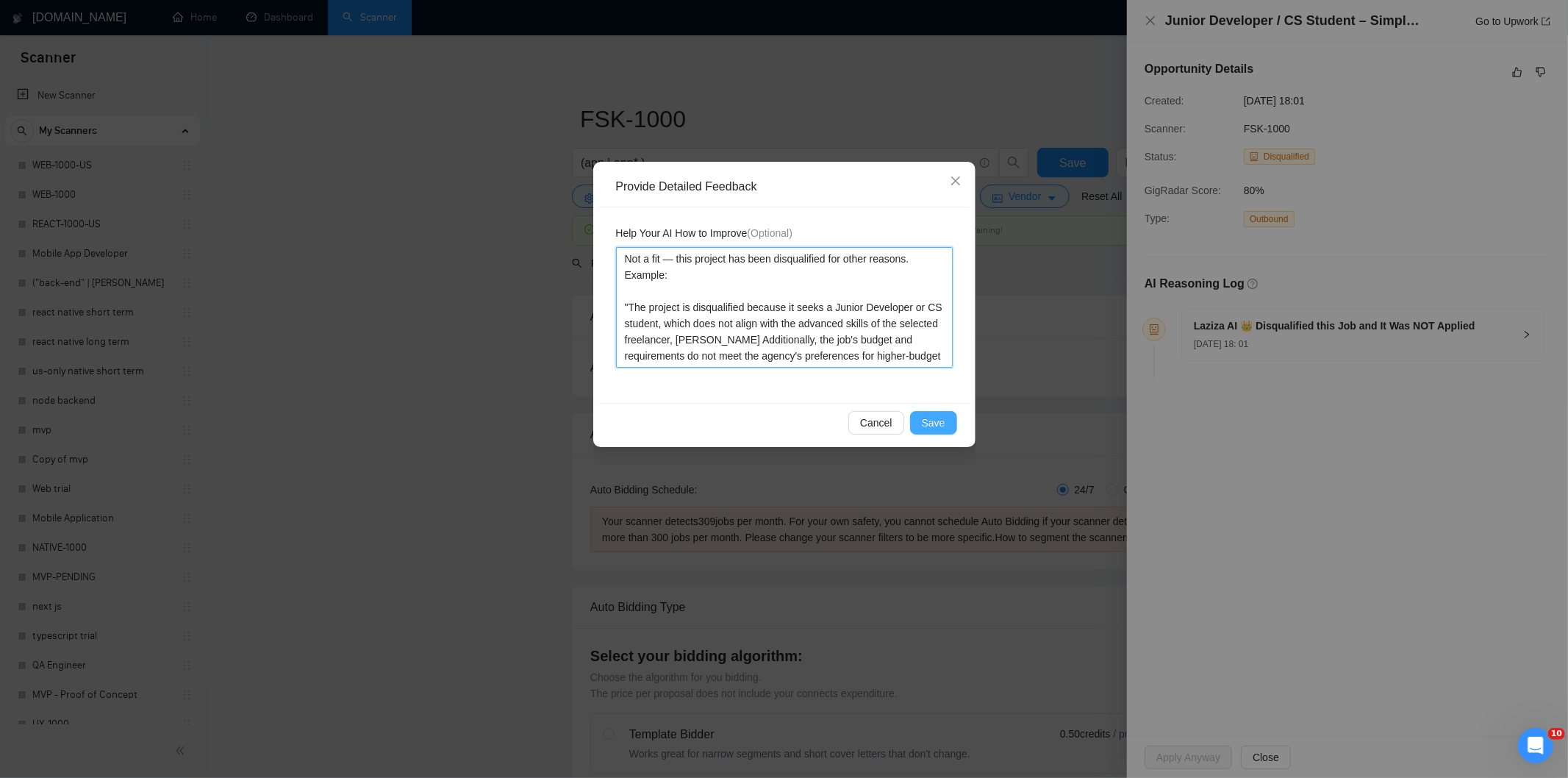
type textarea "Not a fit — this project has been disqualified for other reasons. Example: "The…"
click at [935, 414] on button "Save" at bounding box center [934, 422] width 47 height 23
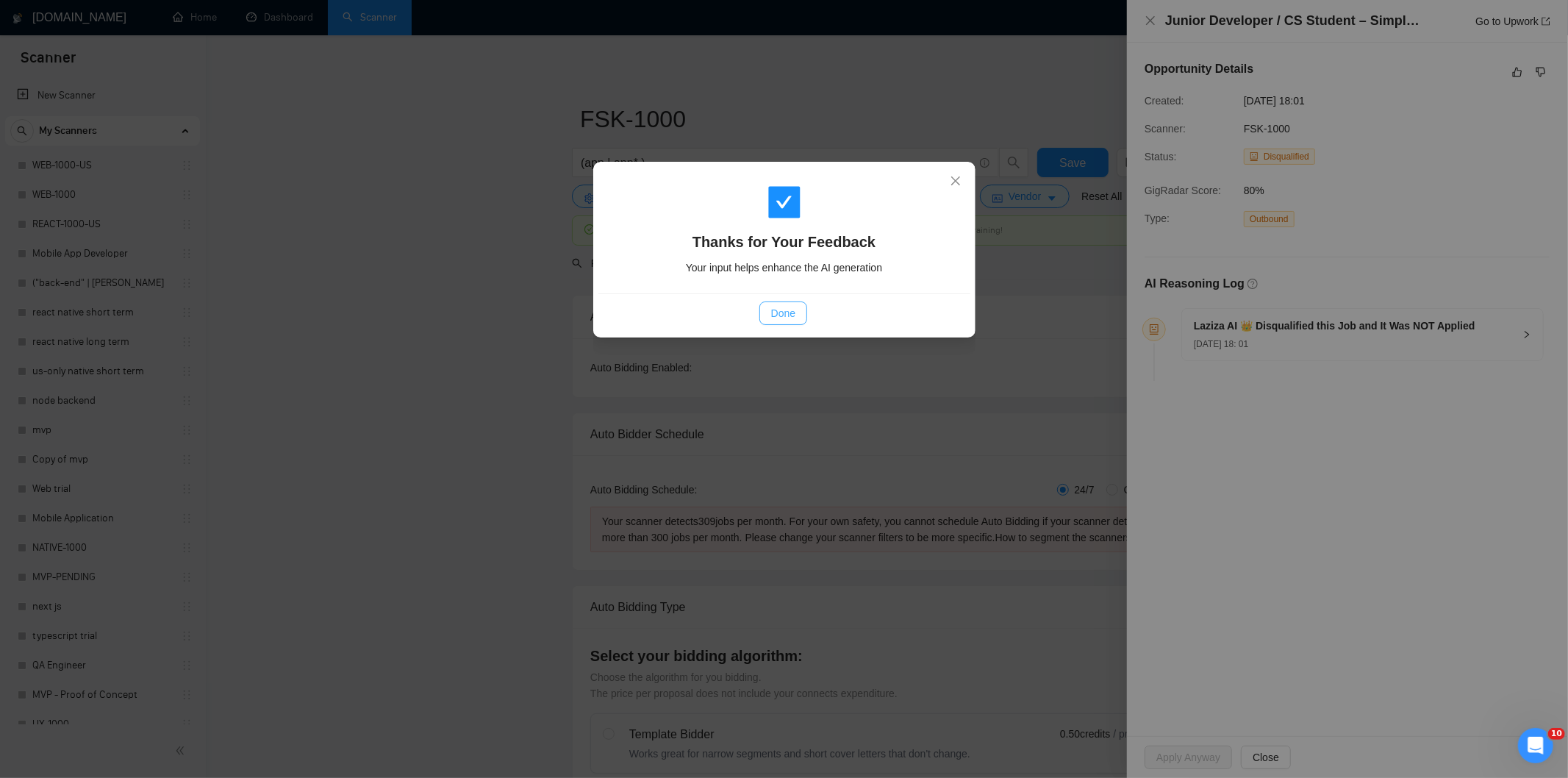
click at [792, 307] on span "Done" at bounding box center [783, 313] width 24 height 16
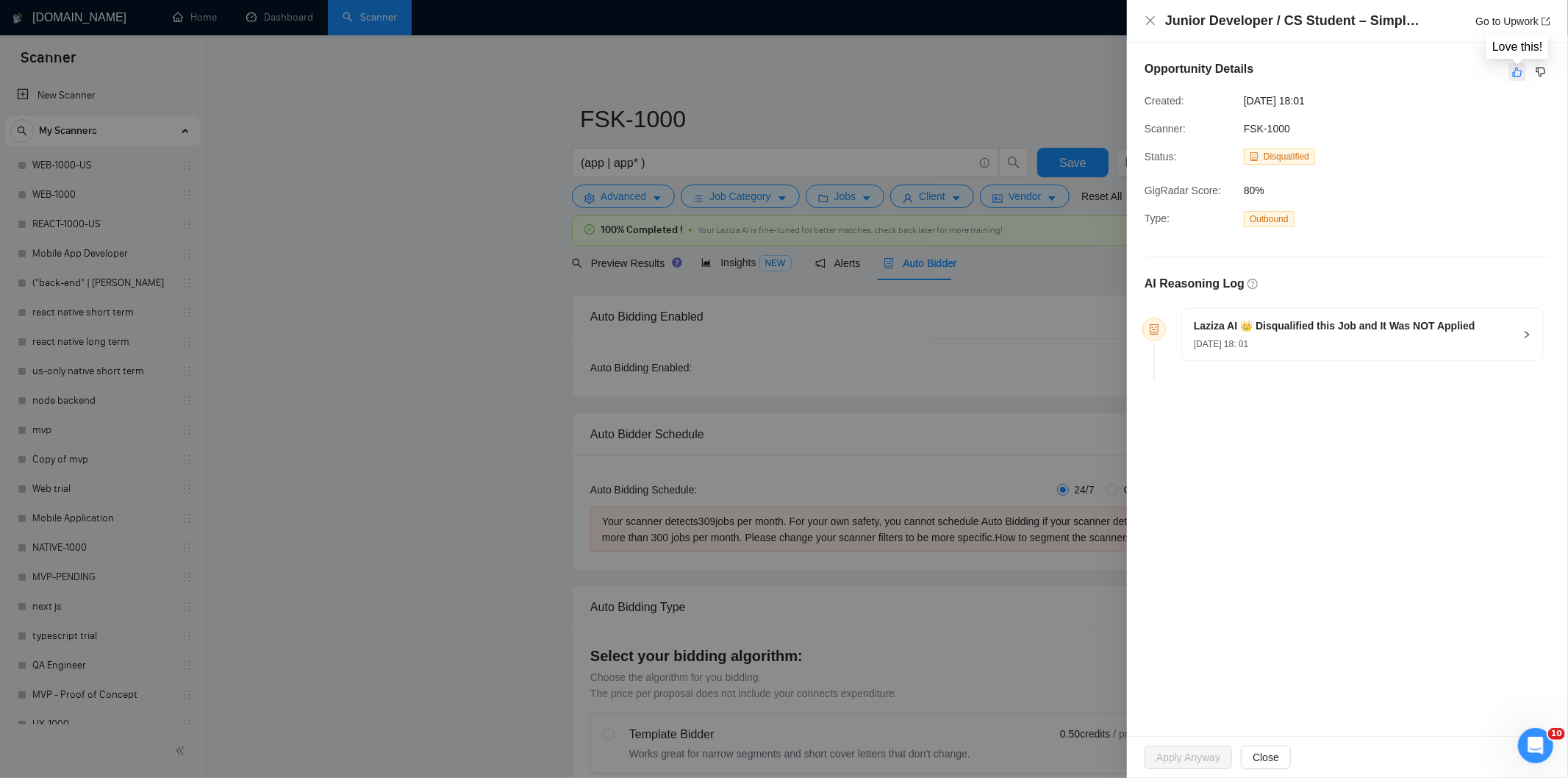
click at [1512, 72] on icon "like" at bounding box center [1517, 72] width 10 height 12
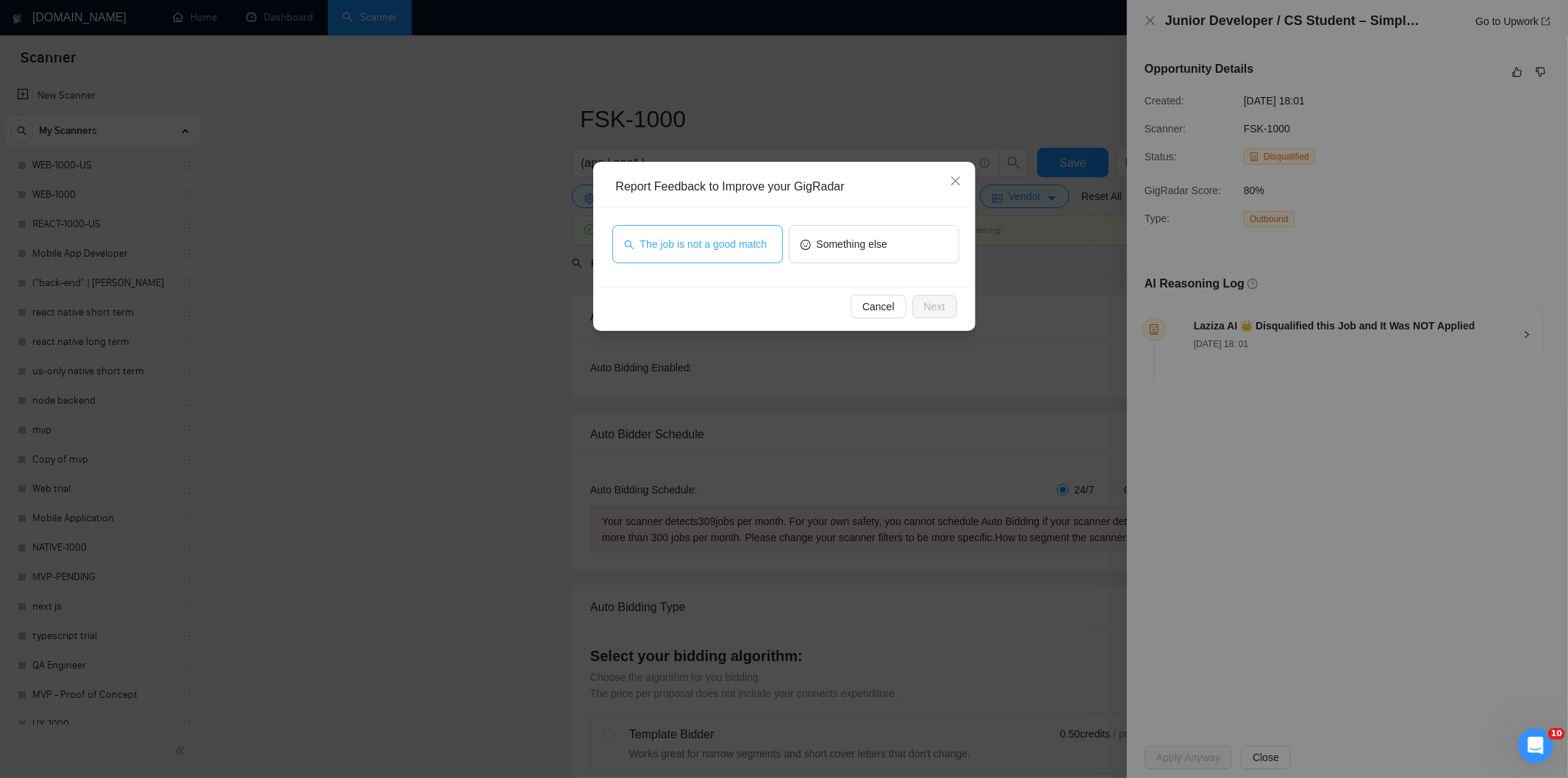
click at [662, 247] on span "The job is not a good match" at bounding box center [703, 244] width 127 height 16
click at [943, 310] on span "Next" at bounding box center [935, 307] width 21 height 16
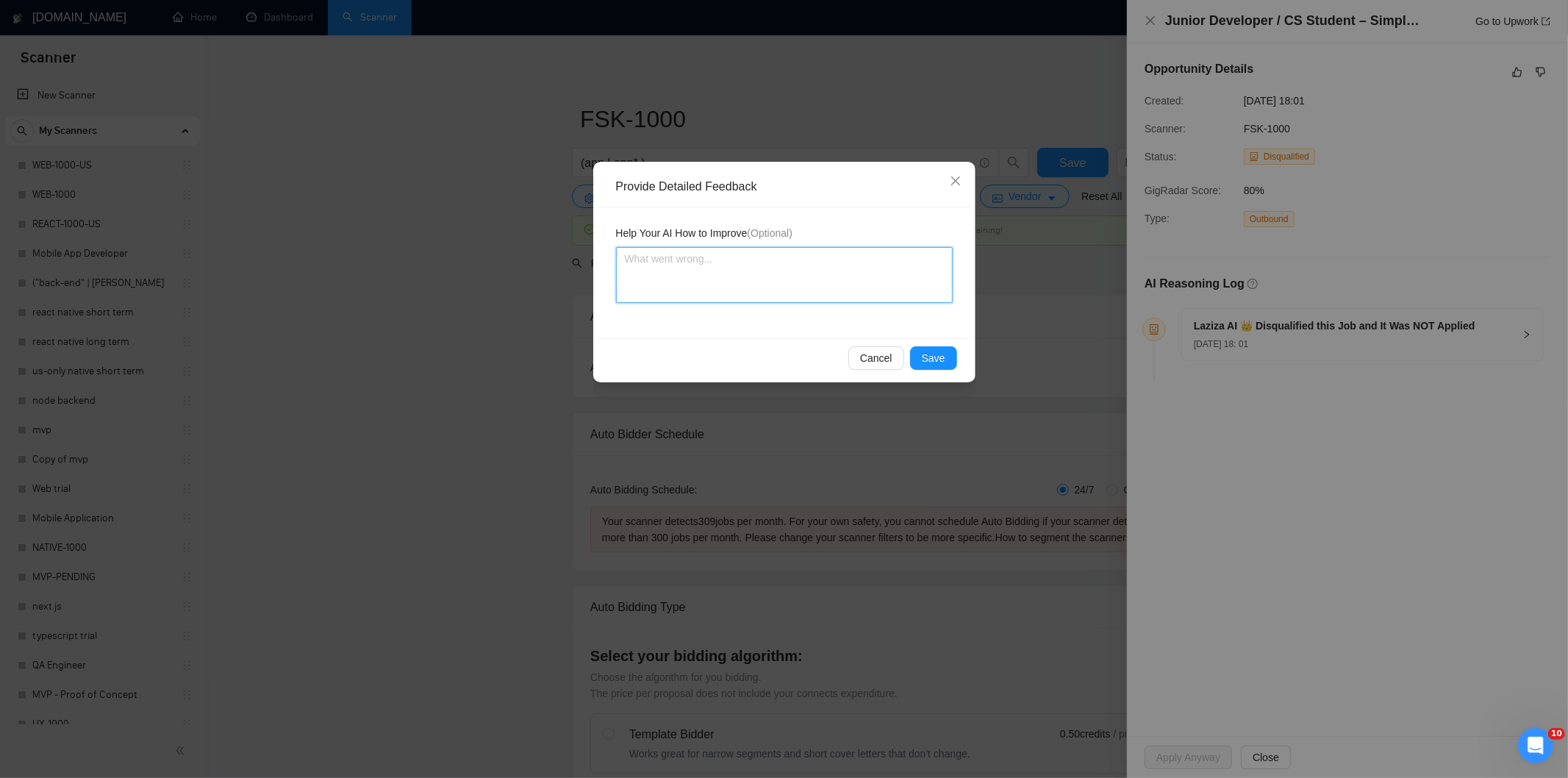
click at [826, 270] on textarea at bounding box center [784, 275] width 337 height 56
paste textarea "Not a fit — this project has been disqualified for other reasons. Example: "The…"
type textarea "Not a fit — this project has been disqualified for other reasons. Example: "The…"
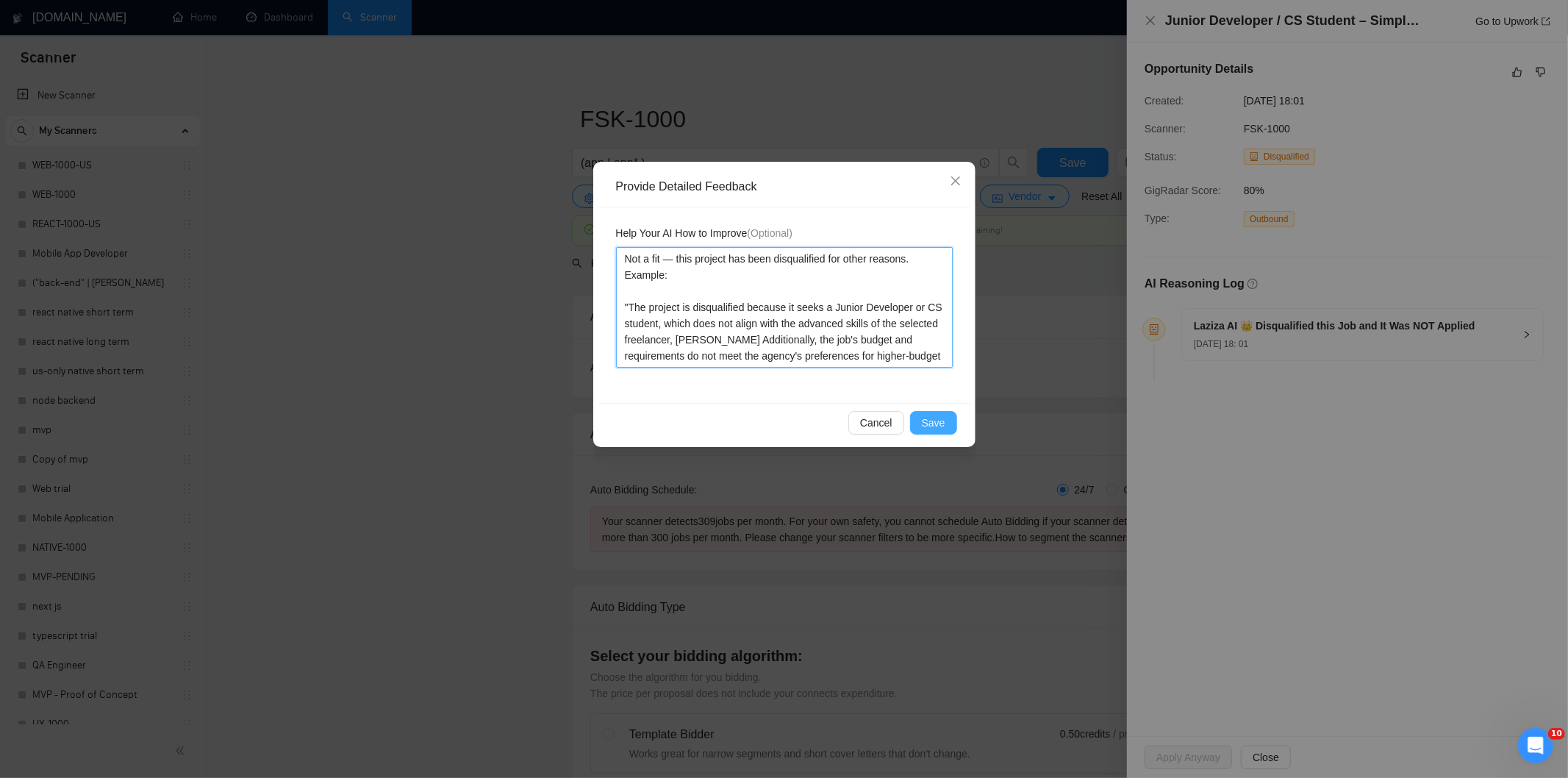
type textarea "Not a fit — this project has been disqualified for other reasons. Example: "The…"
click at [944, 412] on button "Save" at bounding box center [934, 422] width 47 height 23
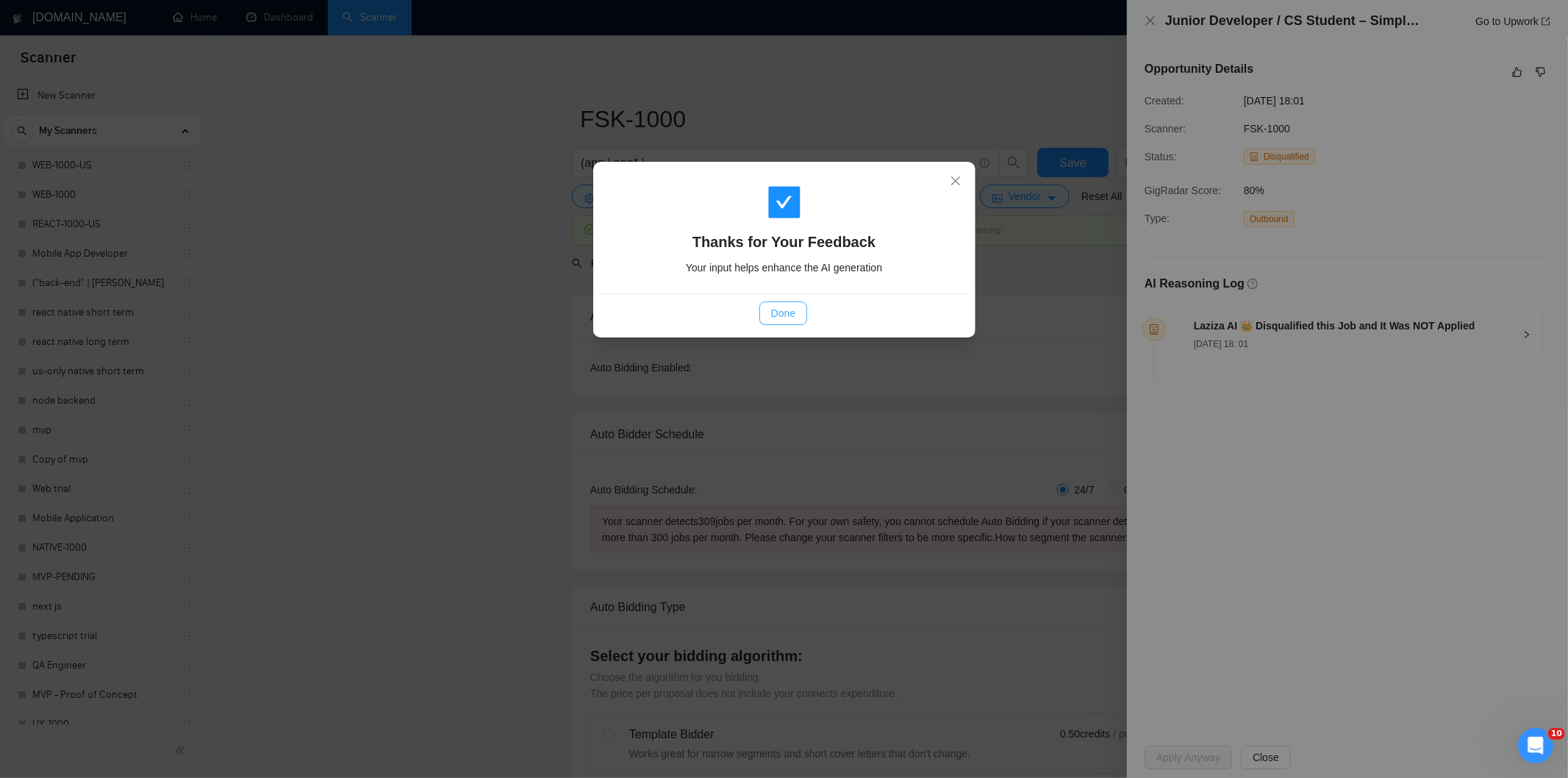
click at [777, 307] on span "Done" at bounding box center [783, 313] width 24 height 16
